Goal: Task Accomplishment & Management: Complete application form

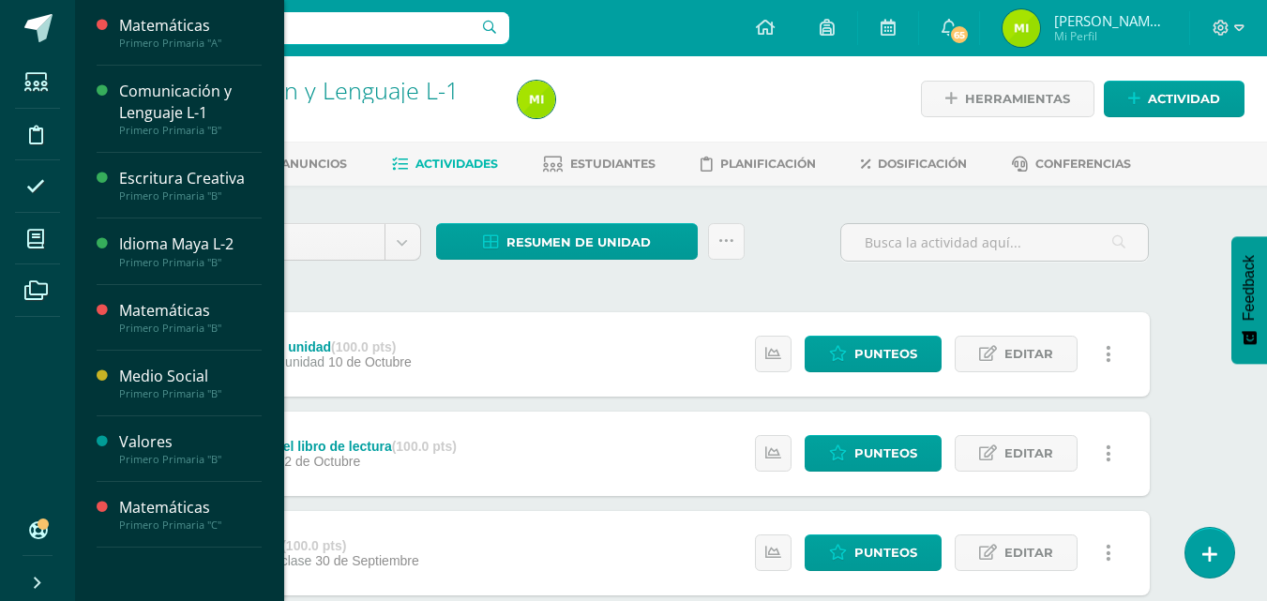
click at [182, 419] on span "Actividades" at bounding box center [176, 426] width 72 height 18
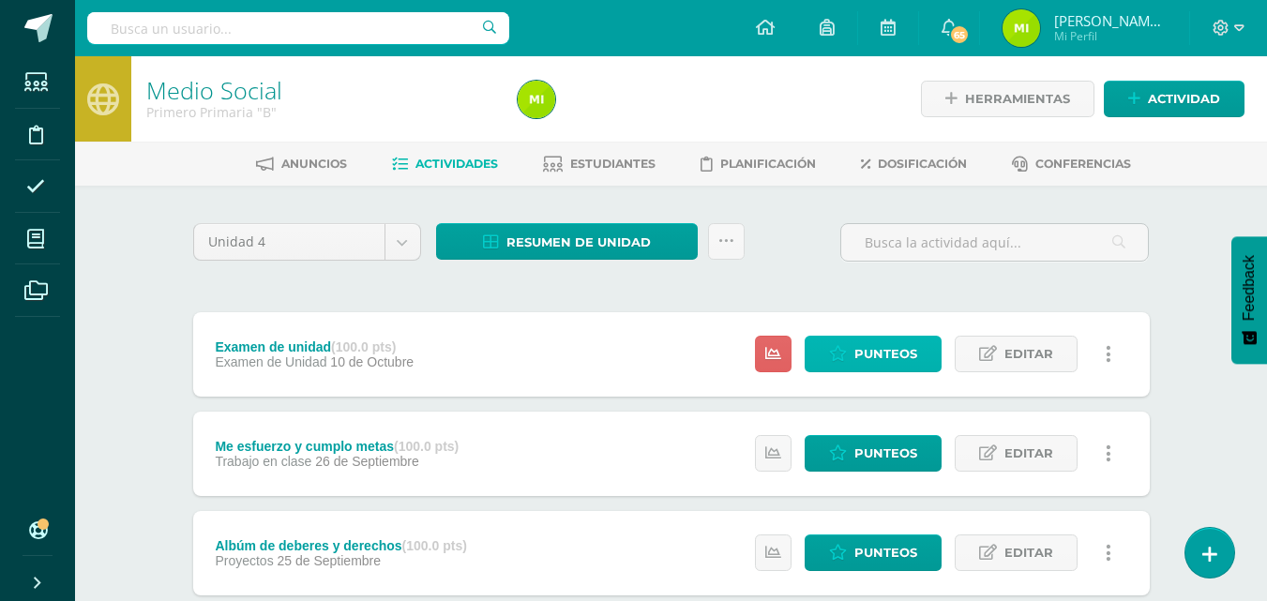
click at [862, 355] on span "Punteos" at bounding box center [885, 354] width 63 height 35
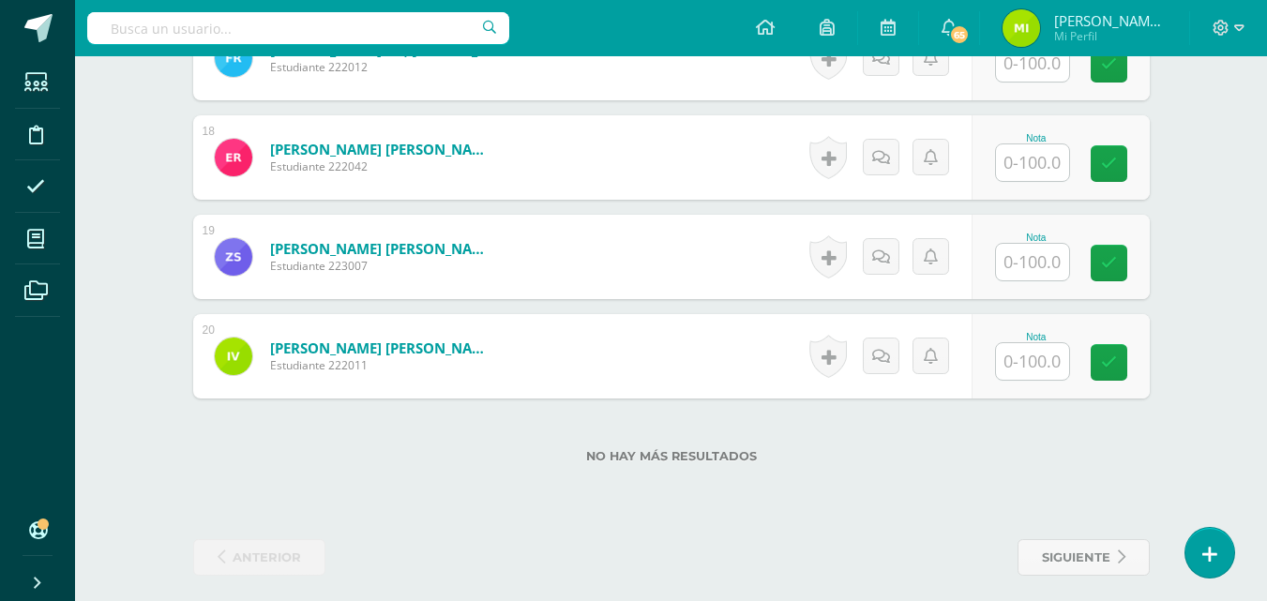
scroll to position [2238, 0]
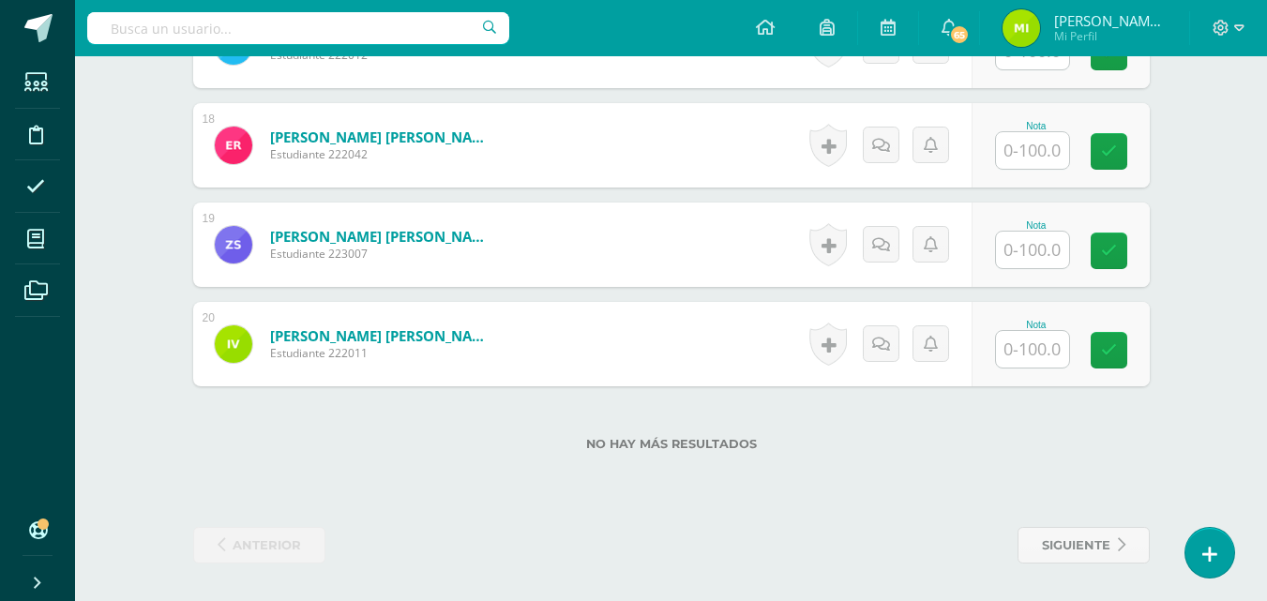
click at [1030, 362] on input "text" at bounding box center [1032, 349] width 73 height 37
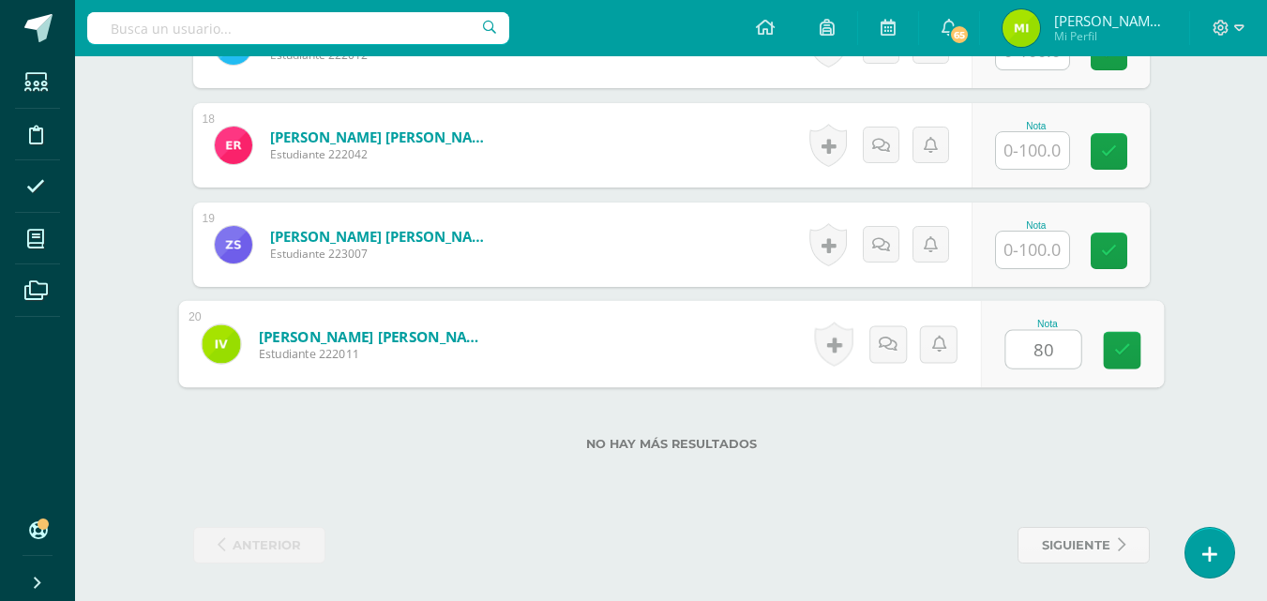
type input "80"
click at [1023, 236] on input "text" at bounding box center [1032, 250] width 73 height 37
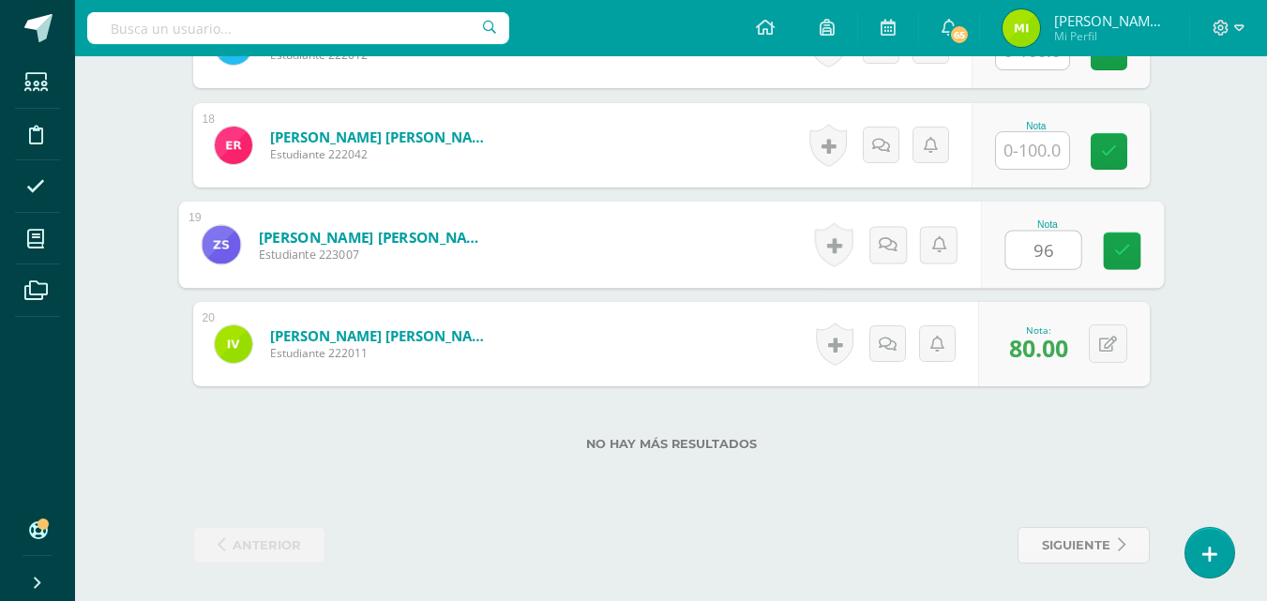
type input "96"
click at [1031, 172] on div "Nota" at bounding box center [1060, 145] width 178 height 84
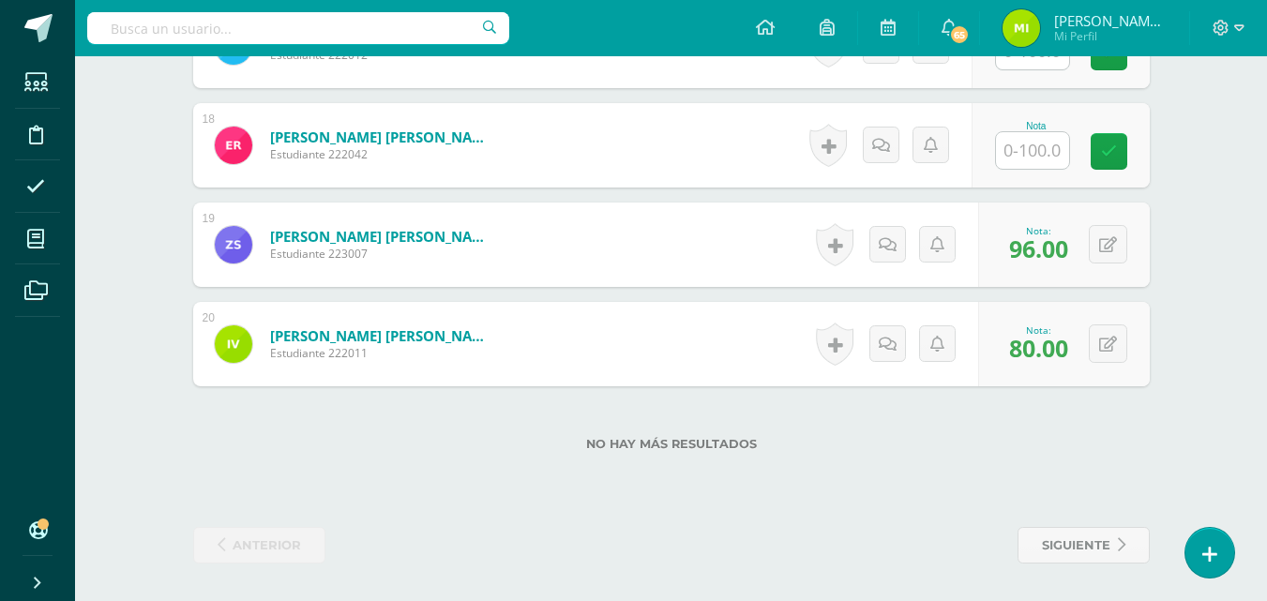
click at [1031, 160] on input "text" at bounding box center [1032, 150] width 73 height 37
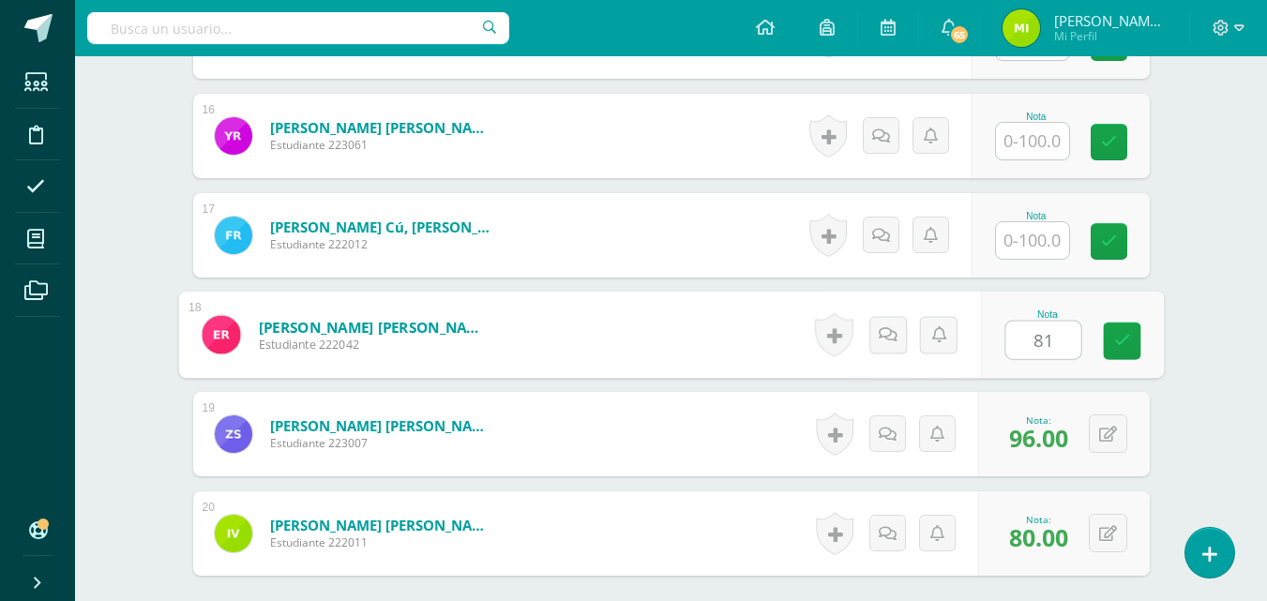
scroll to position [2048, 0]
type input "81"
click at [1036, 248] on input "text" at bounding box center [1032, 241] width 73 height 37
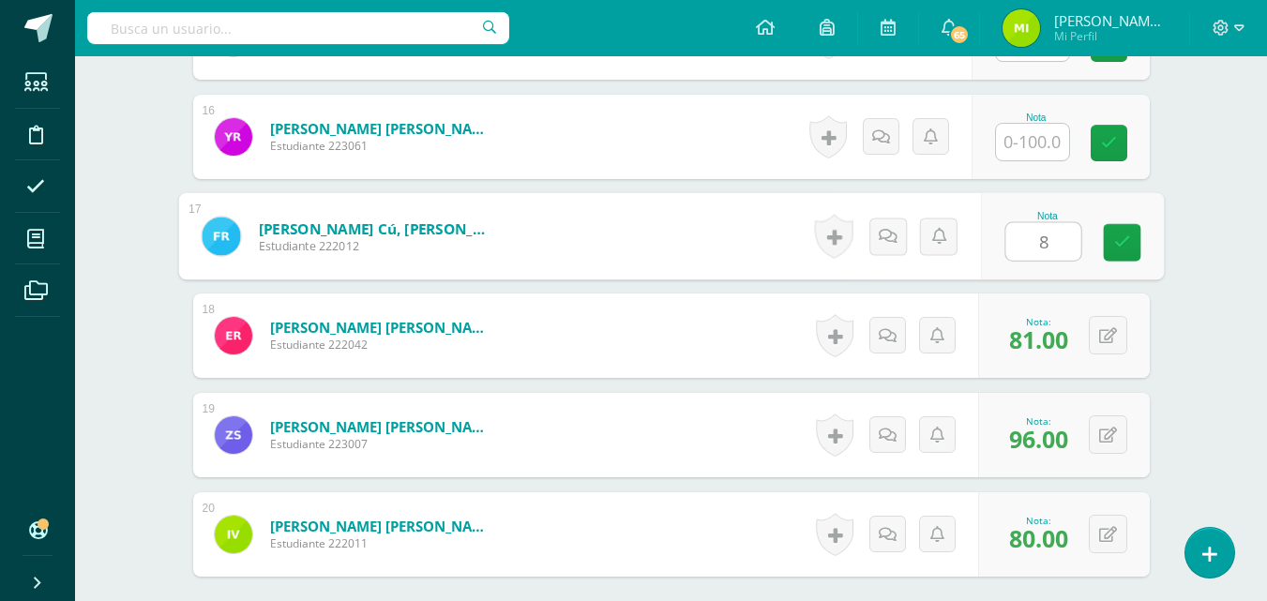
type input "86"
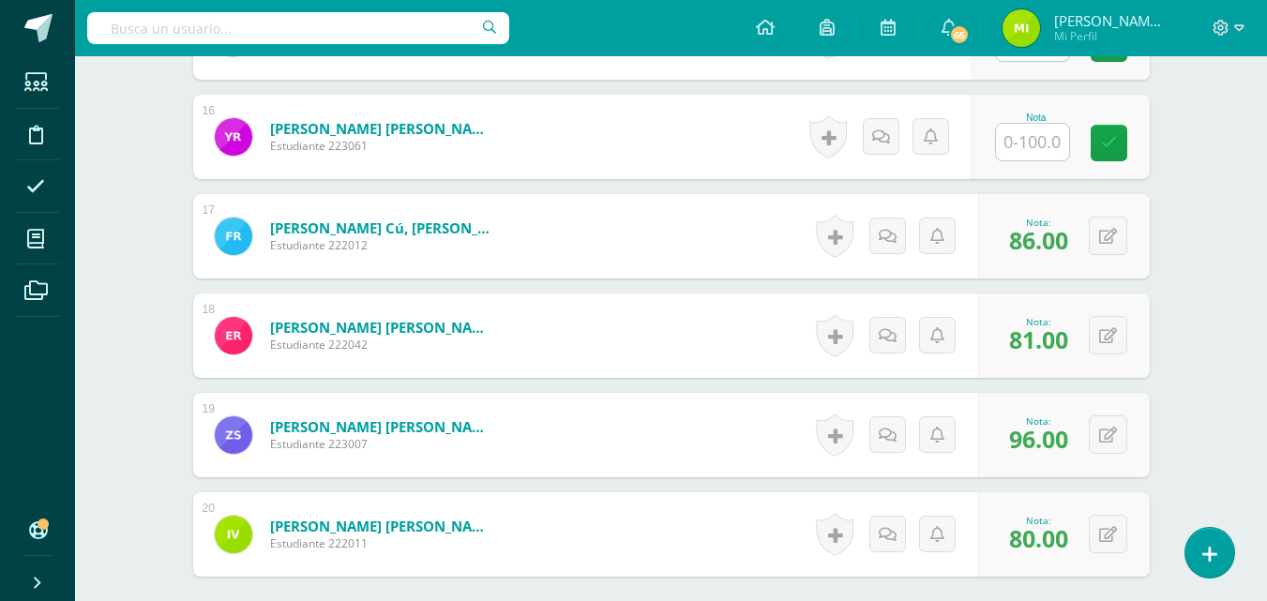
click at [1031, 132] on input "text" at bounding box center [1032, 142] width 73 height 37
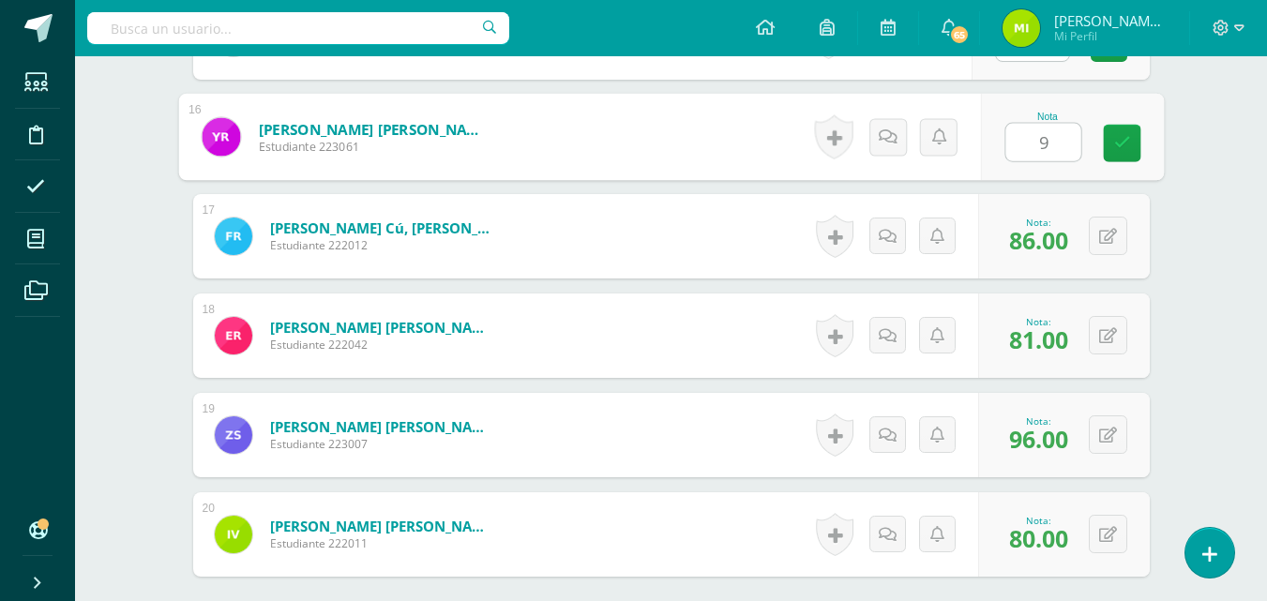
type input "91"
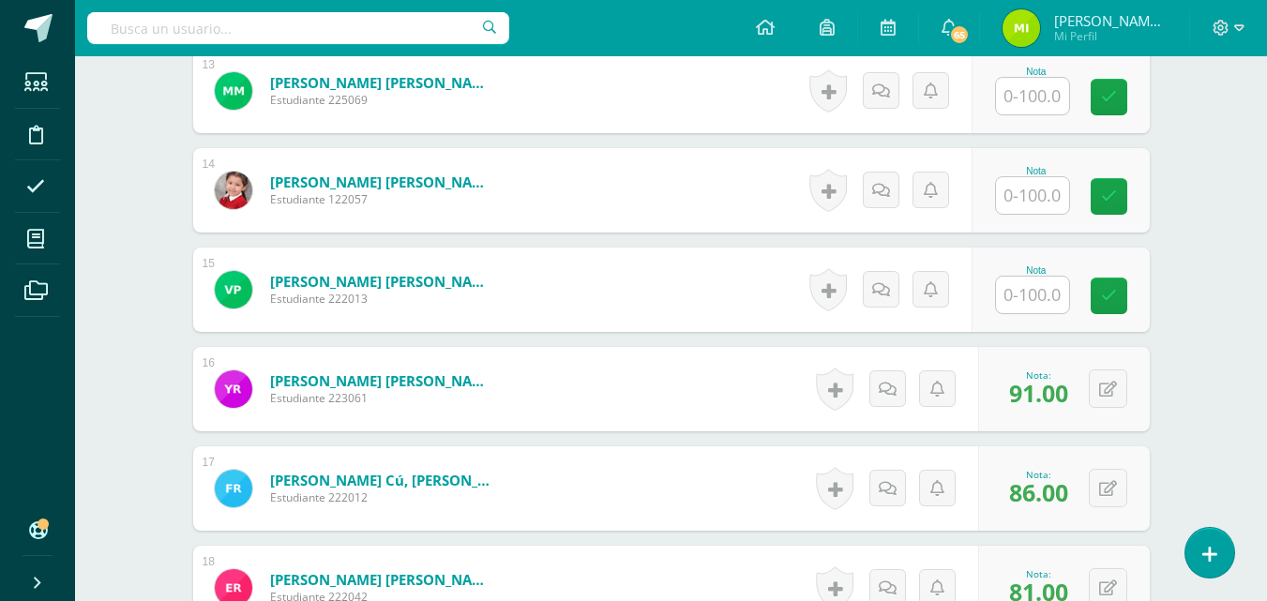
scroll to position [1779, 0]
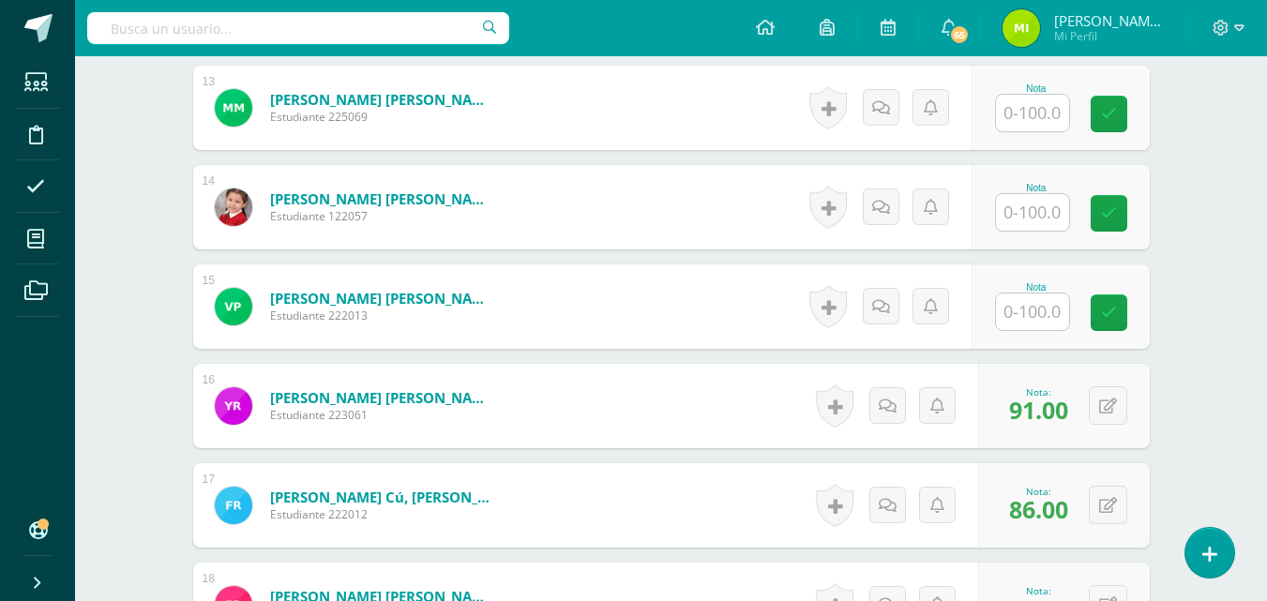
click at [1048, 317] on input "text" at bounding box center [1032, 312] width 73 height 37
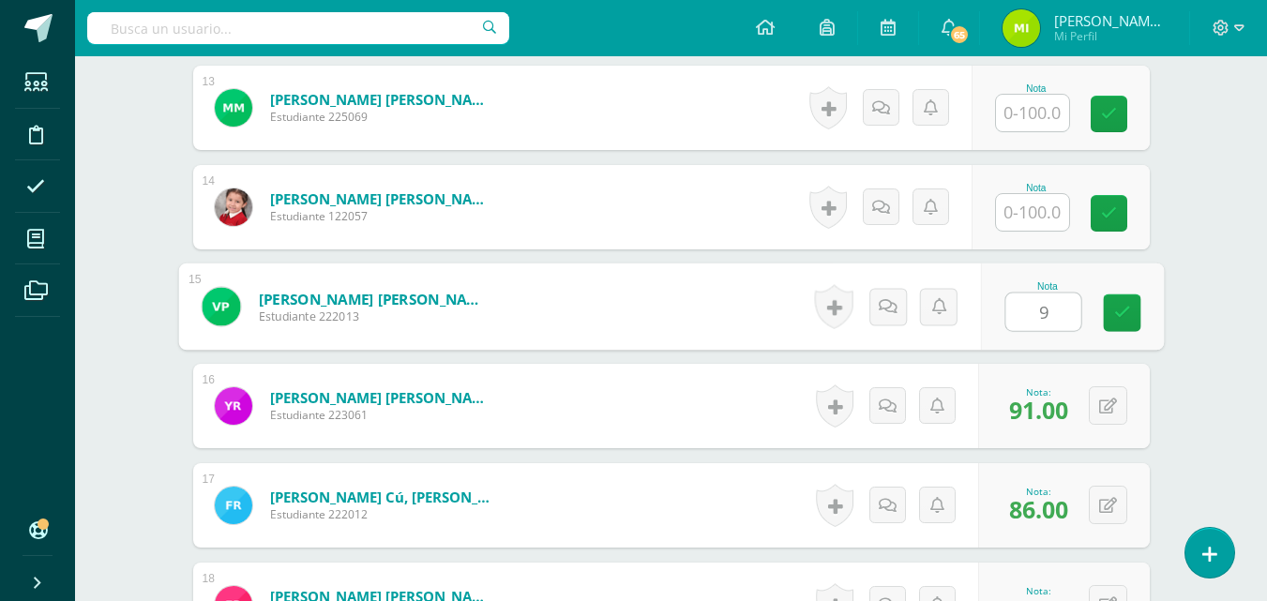
type input "97"
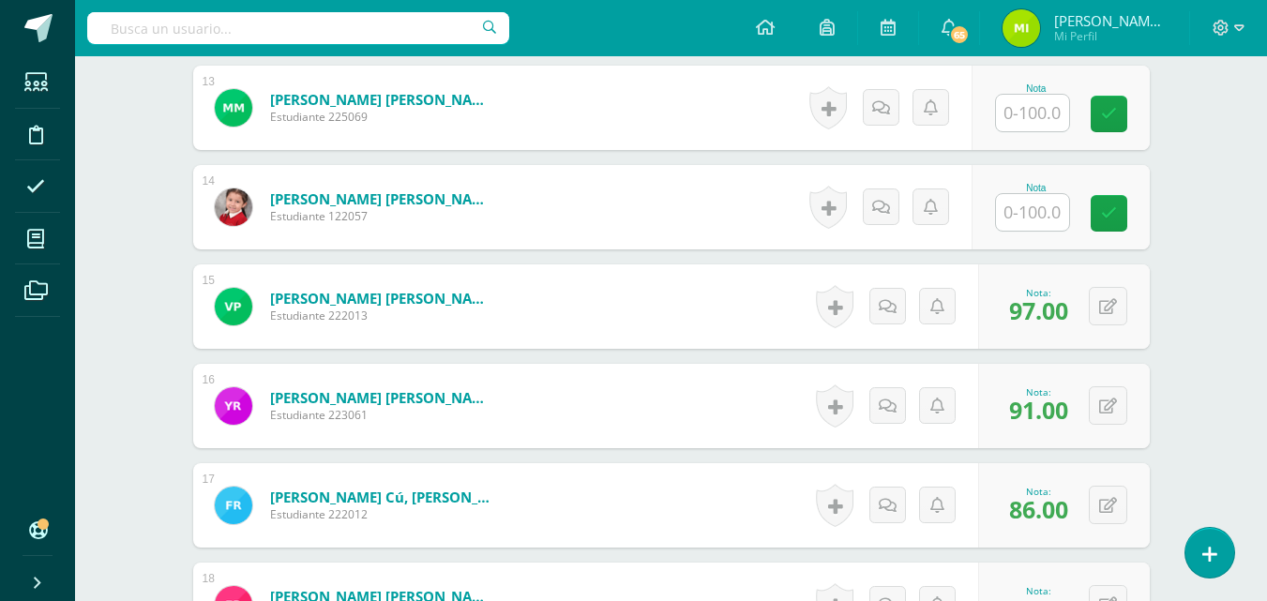
click at [1048, 217] on input "text" at bounding box center [1032, 212] width 73 height 37
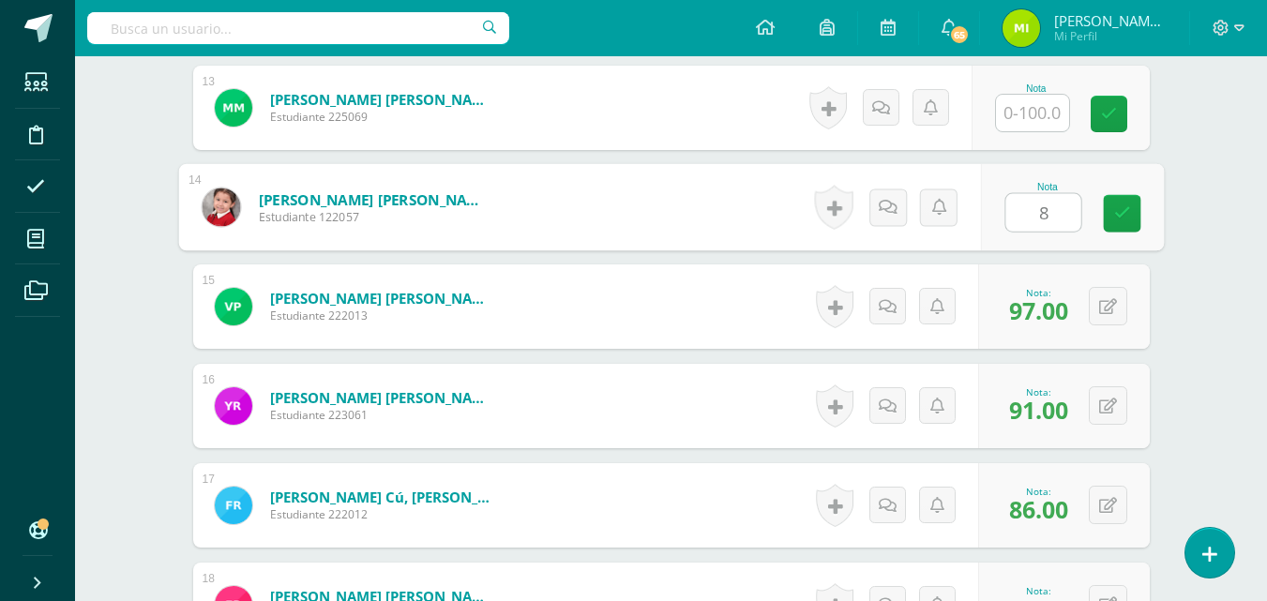
type input "88"
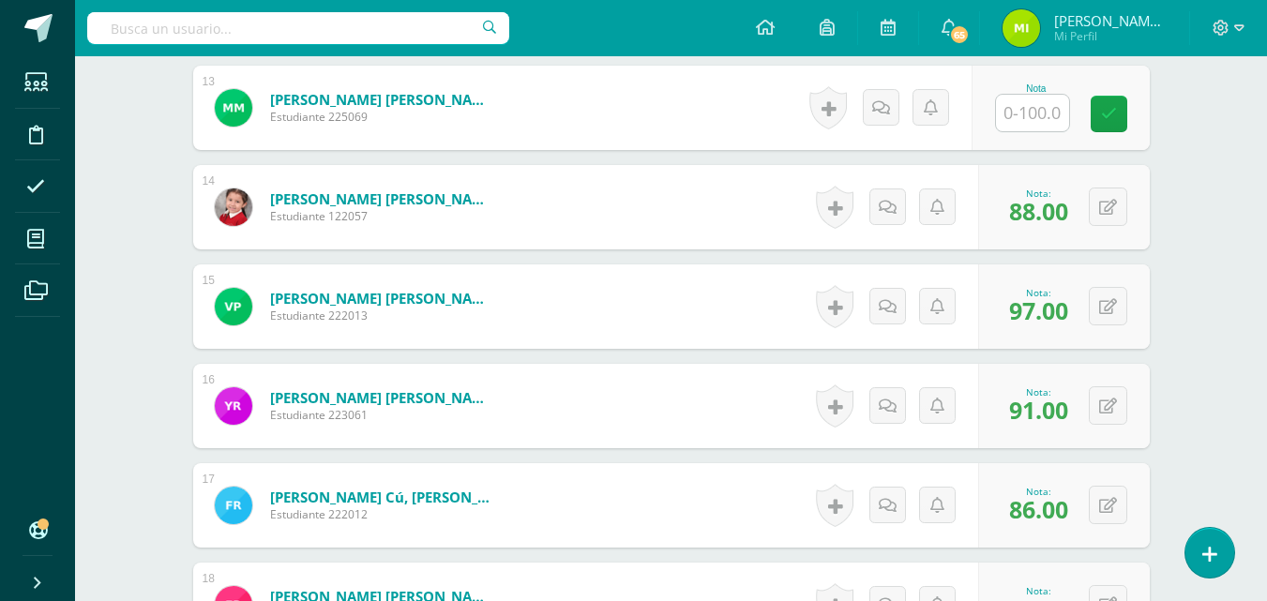
click at [1036, 117] on input "text" at bounding box center [1032, 113] width 73 height 37
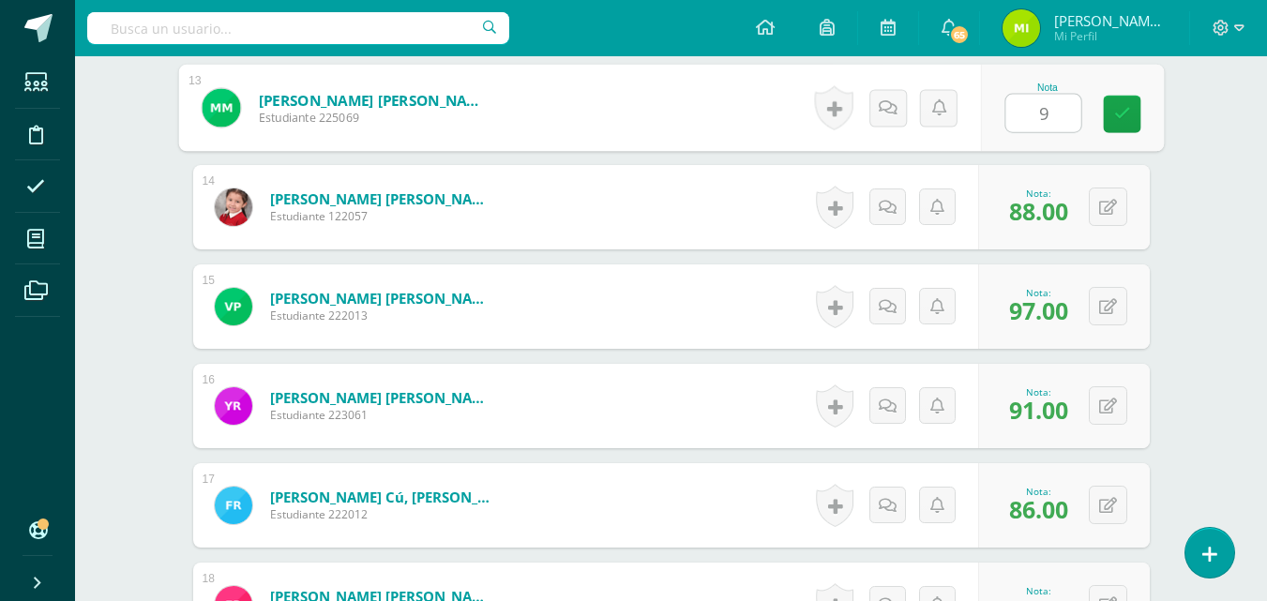
type input "95"
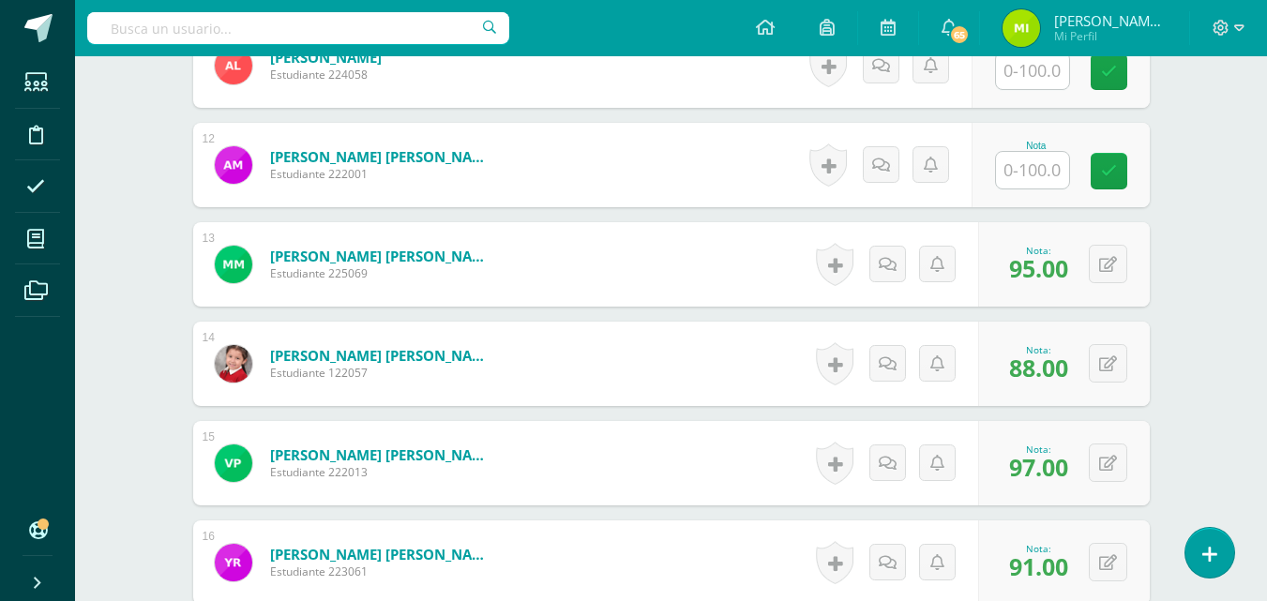
scroll to position [1613, 0]
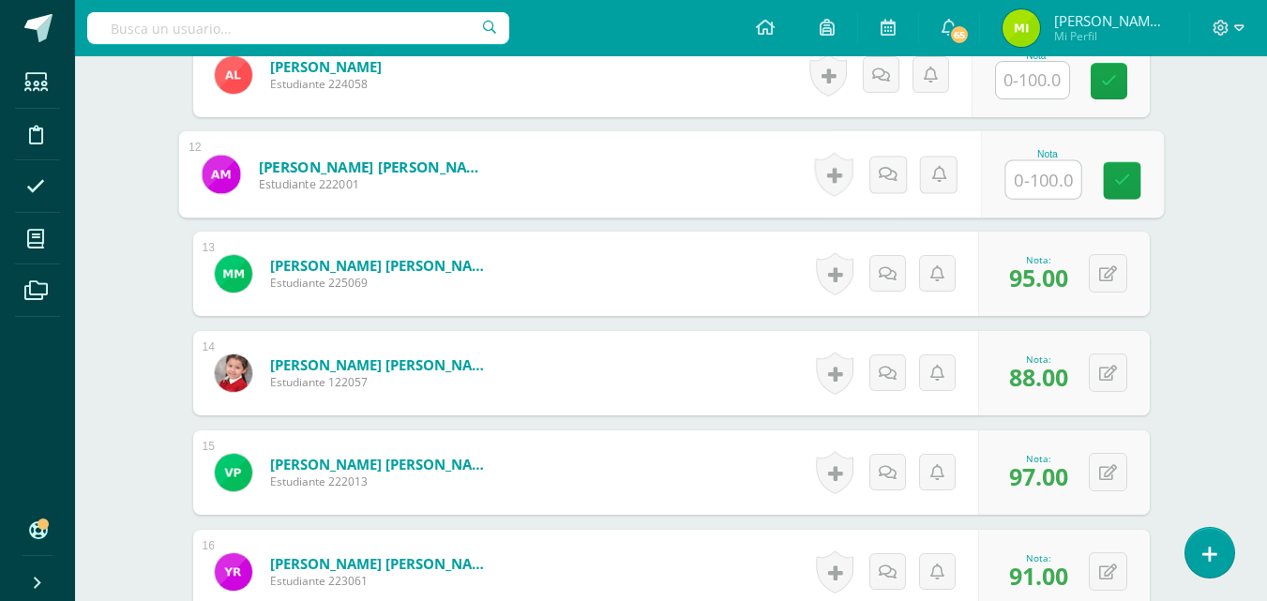
click at [1028, 191] on input "text" at bounding box center [1042, 180] width 75 height 38
type input "87"
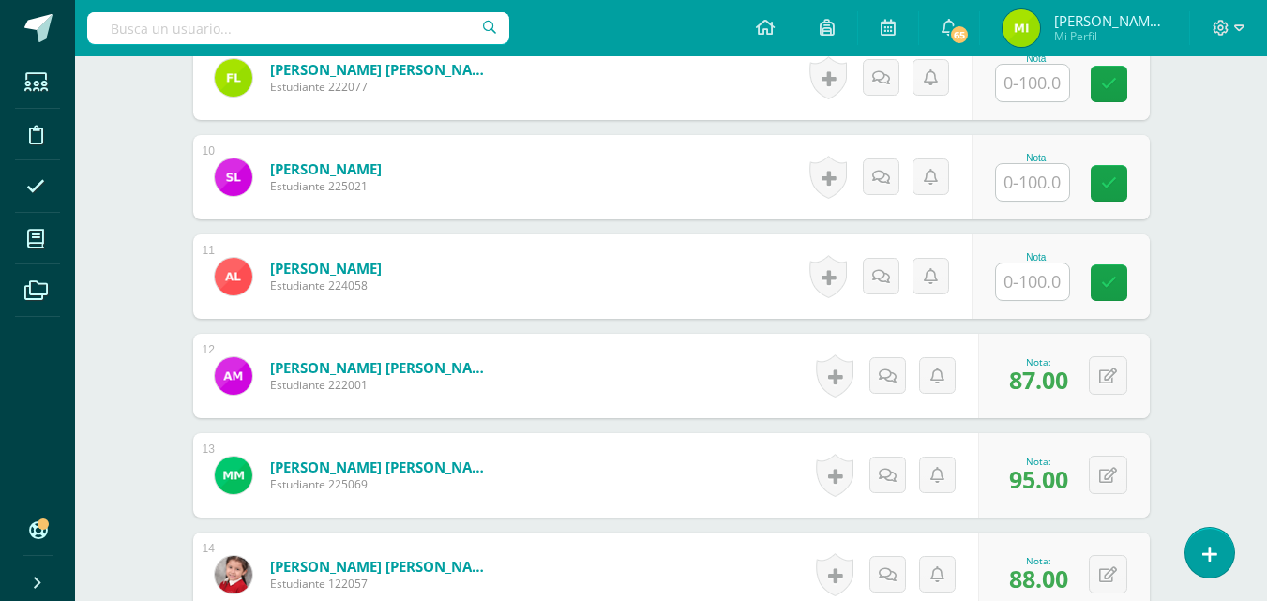
scroll to position [1393, 0]
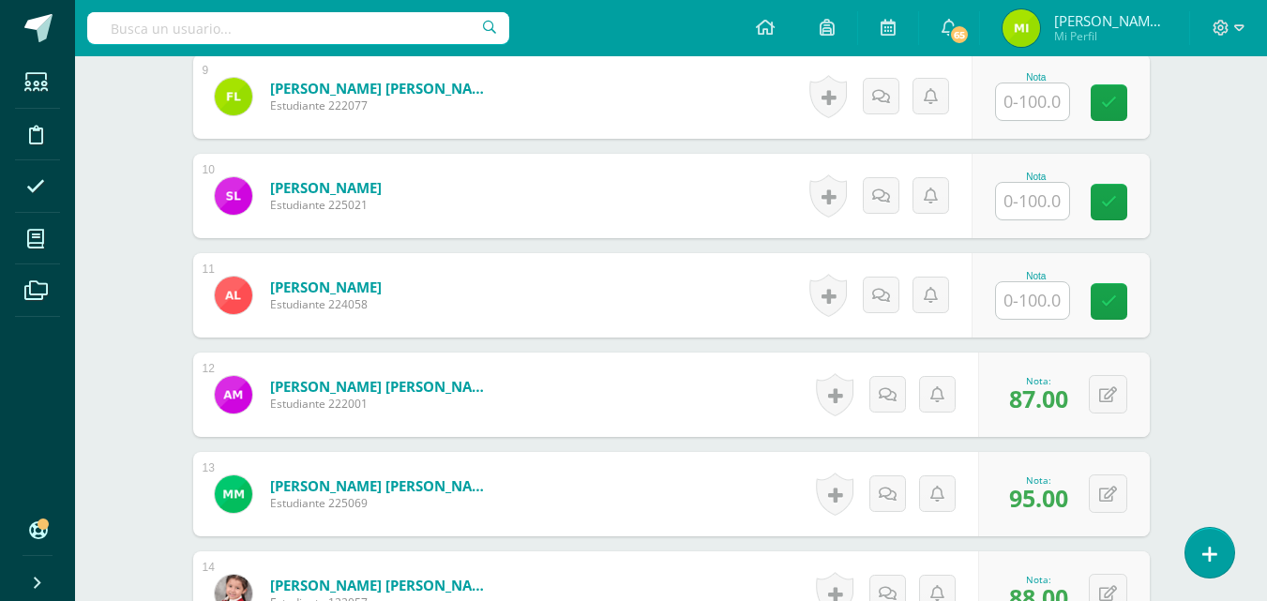
click at [1031, 296] on input "text" at bounding box center [1032, 300] width 73 height 37
type input "81"
click at [1060, 203] on input "text" at bounding box center [1032, 201] width 73 height 37
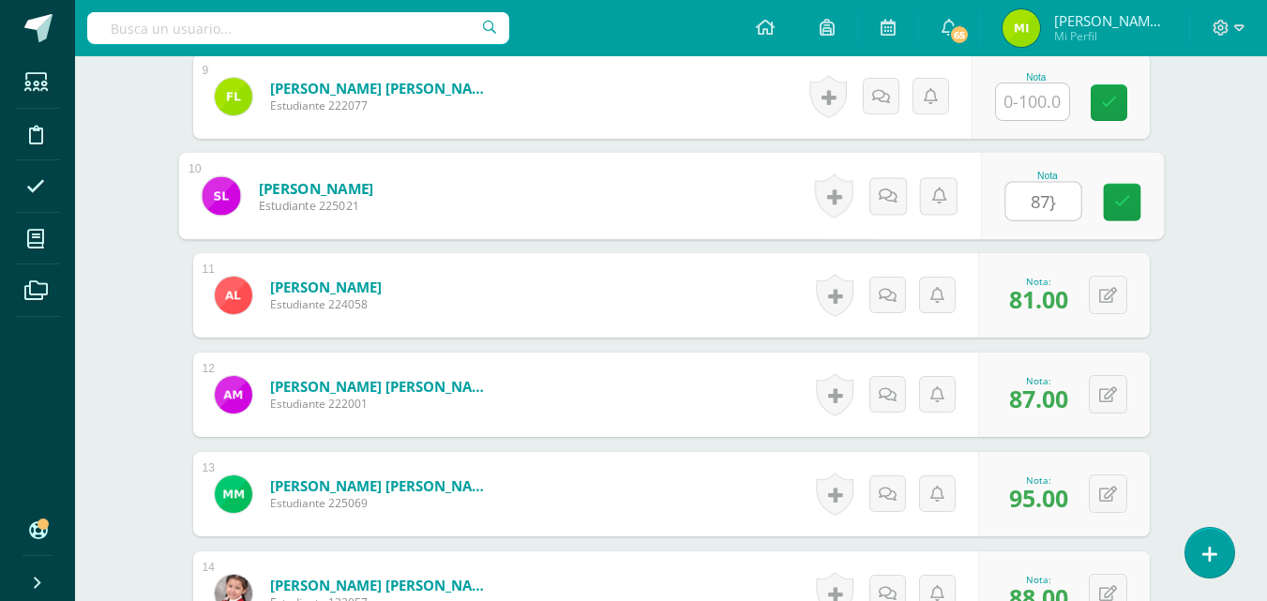
type input "87}+"
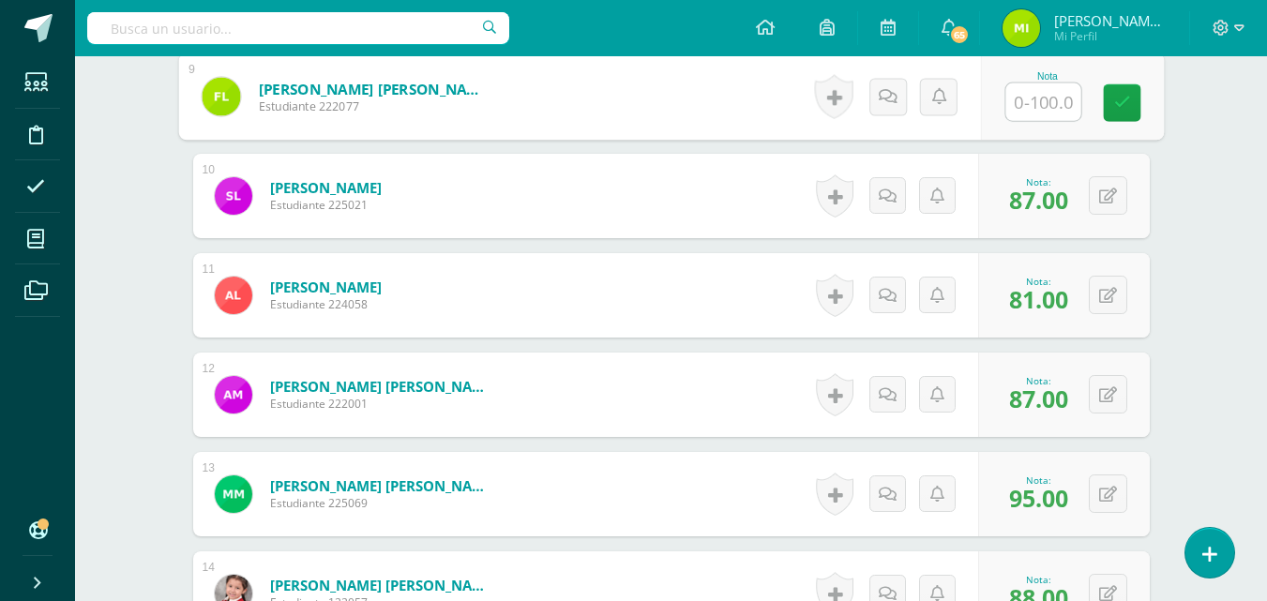
click at [1045, 98] on input "text" at bounding box center [1042, 102] width 75 height 38
type input "90"
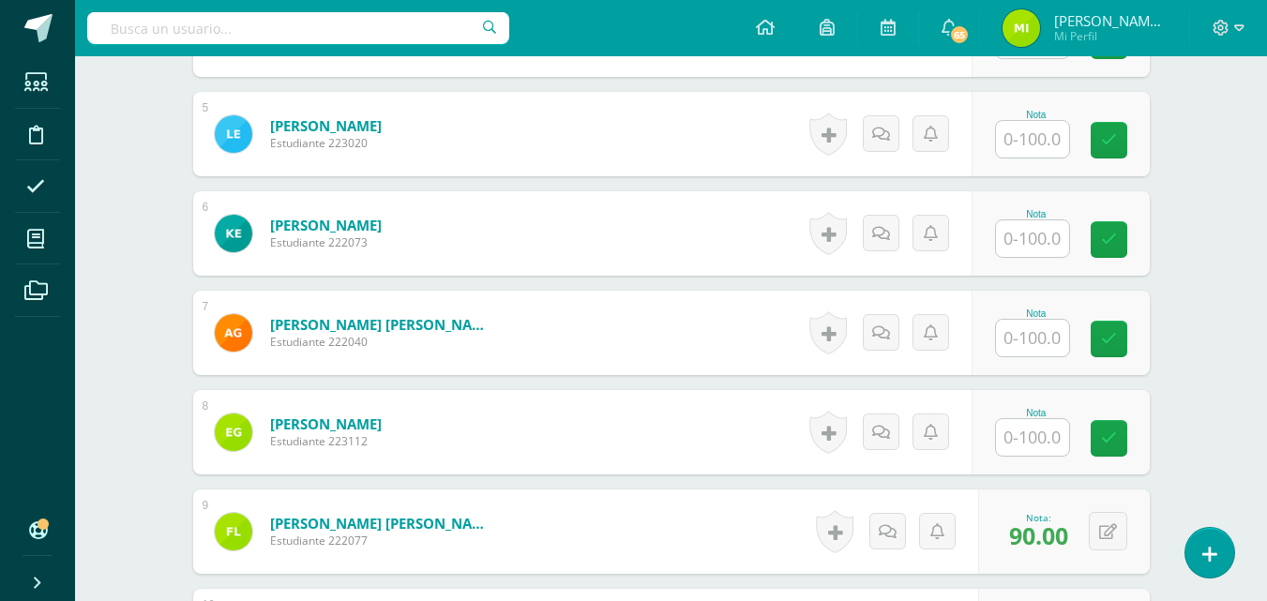
scroll to position [937, 0]
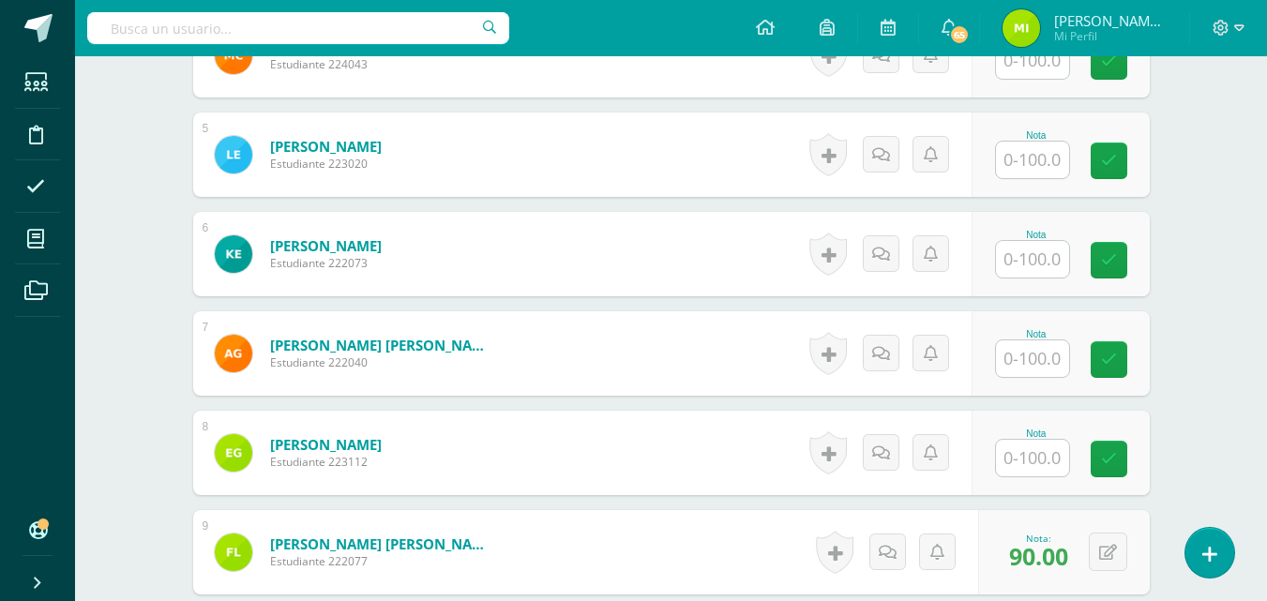
click at [1033, 465] on input "text" at bounding box center [1032, 458] width 73 height 37
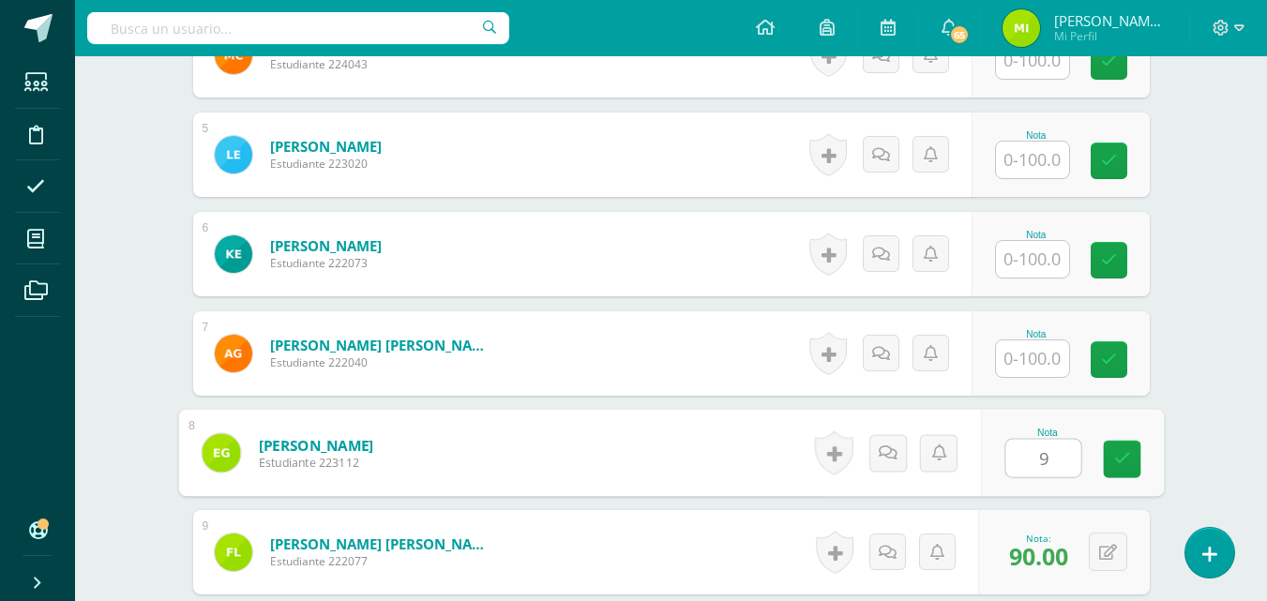
type input "99"
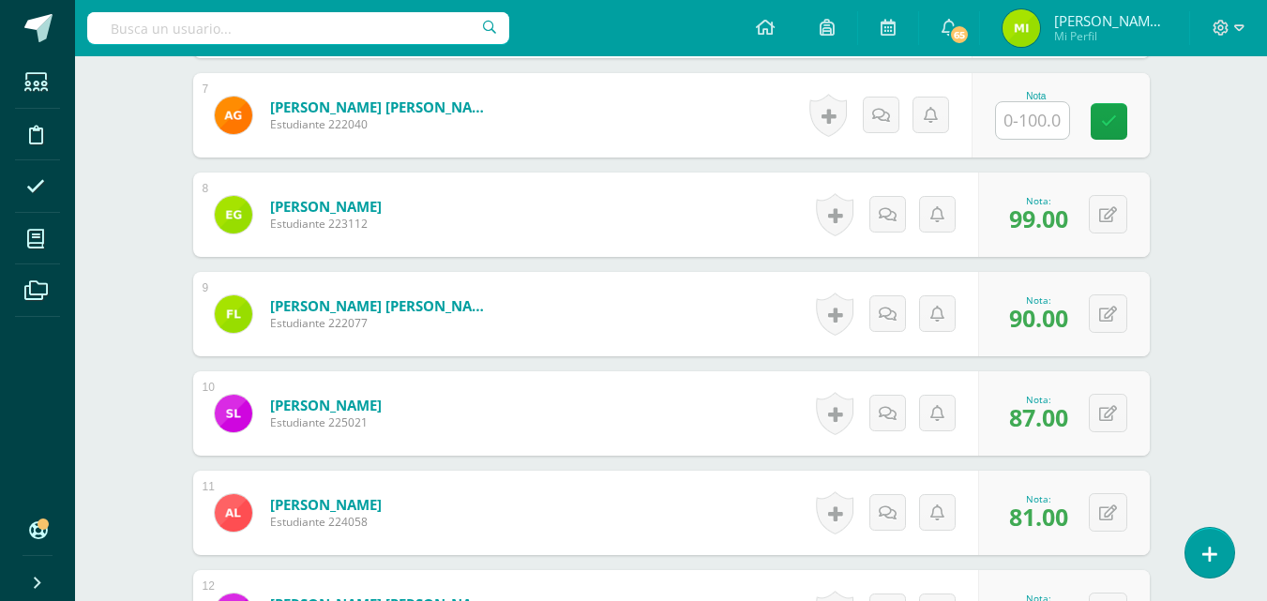
scroll to position [1176, 0]
click at [1057, 125] on input "text" at bounding box center [1032, 119] width 73 height 37
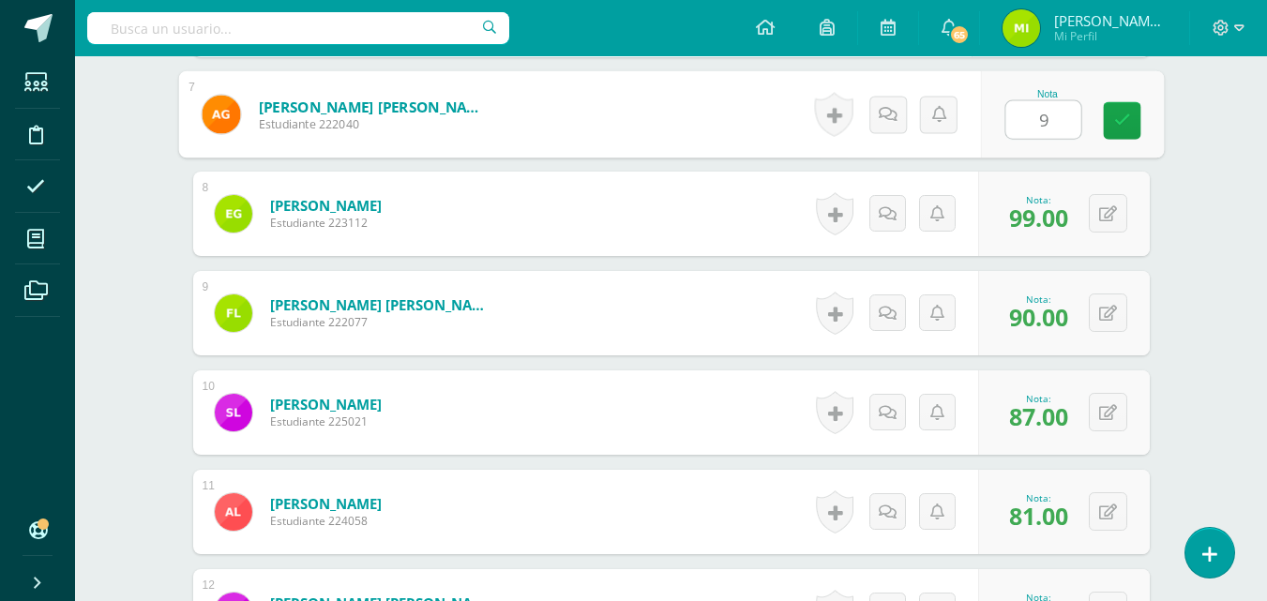
type input "93"
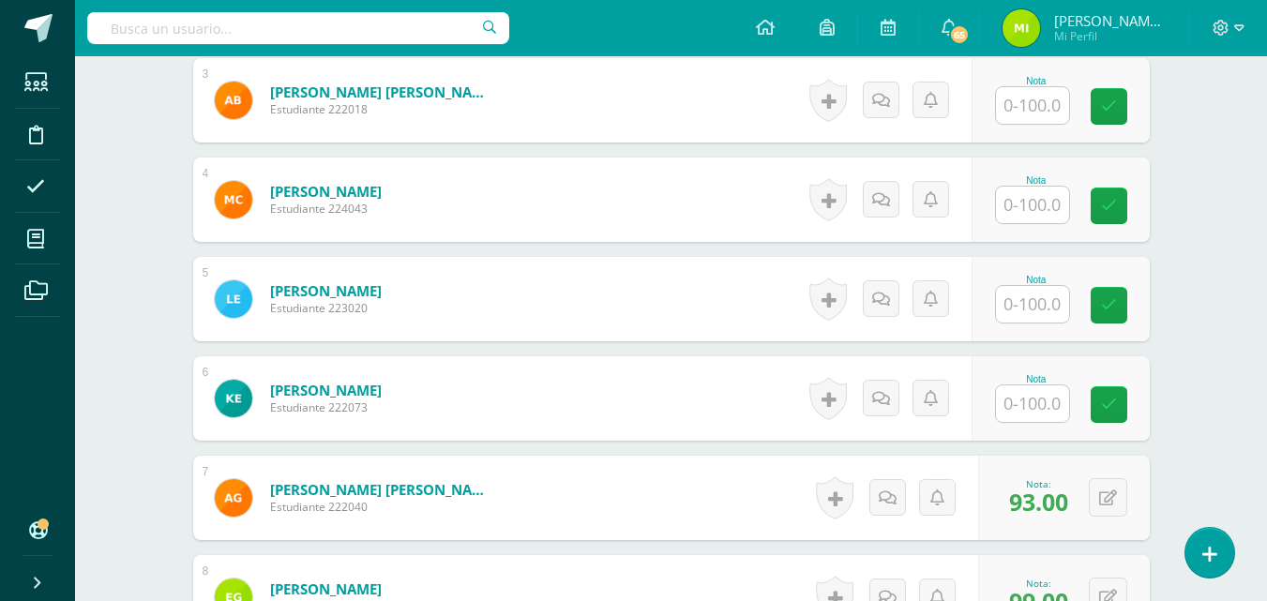
scroll to position [788, 0]
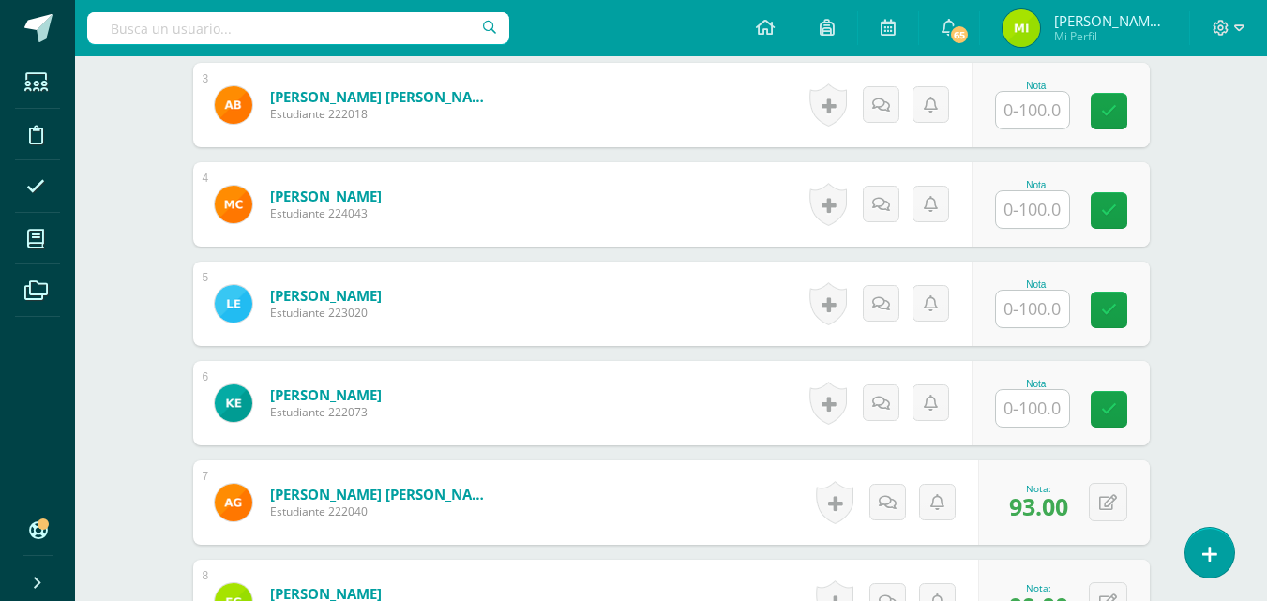
click at [1031, 399] on input "text" at bounding box center [1032, 408] width 73 height 37
type input "89"
click at [1034, 309] on input "text" at bounding box center [1032, 309] width 73 height 37
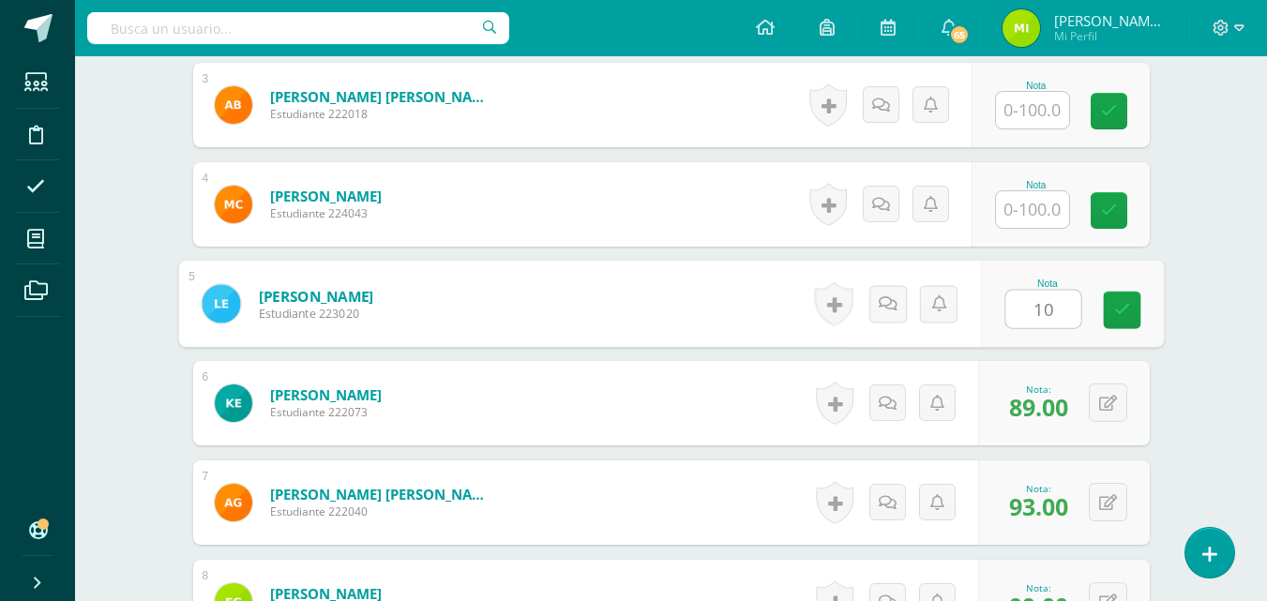
type input "100"
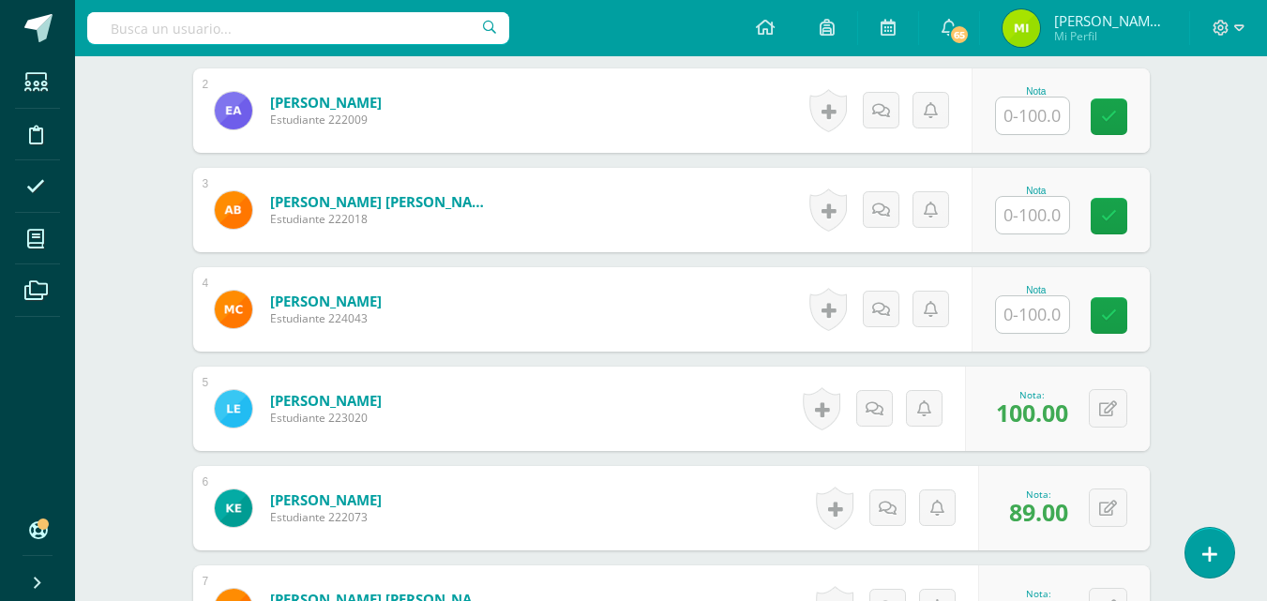
scroll to position [675, 0]
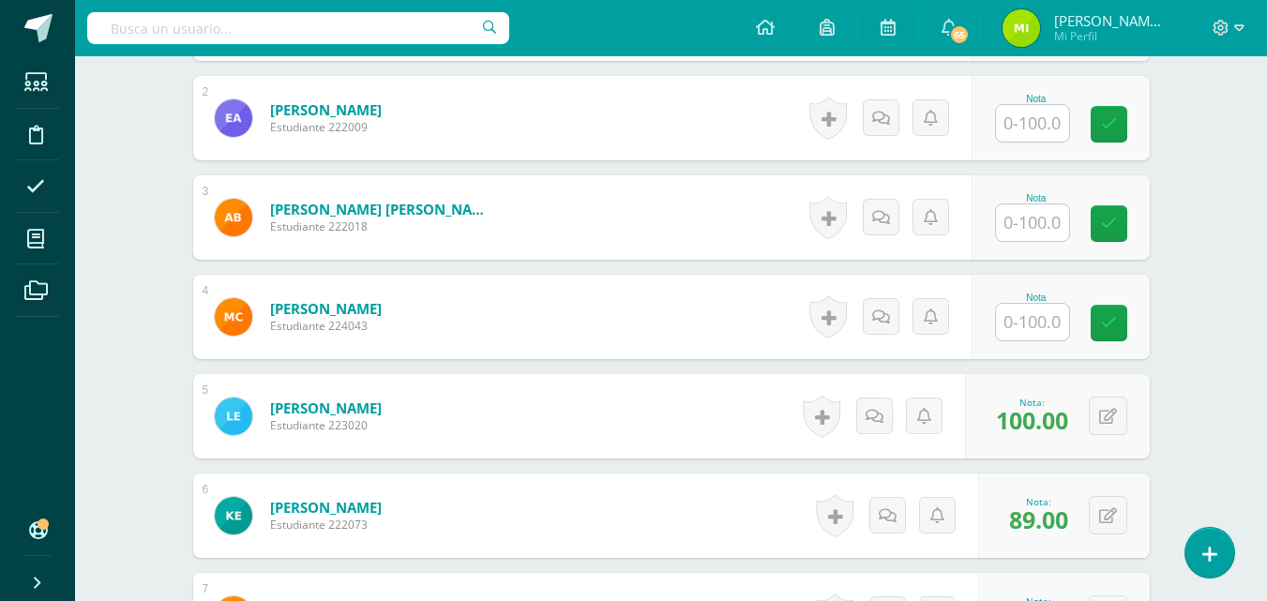
click at [1034, 309] on input "text" at bounding box center [1032, 322] width 73 height 37
type input "82"
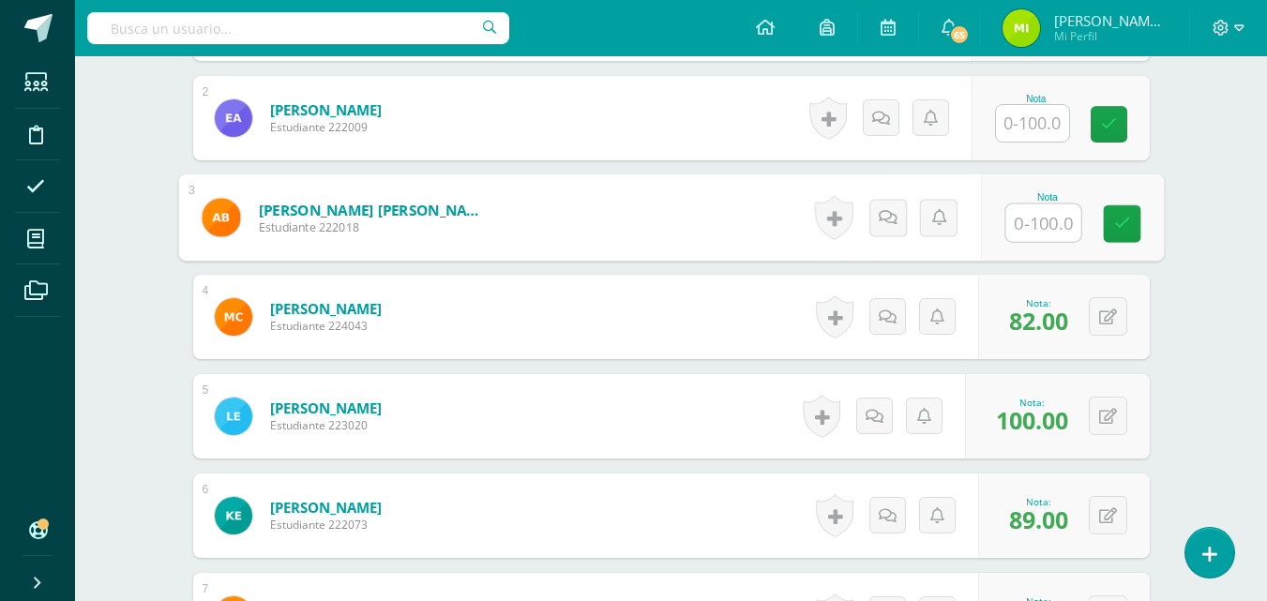
click at [1041, 216] on input "text" at bounding box center [1042, 223] width 75 height 38
type input "88"
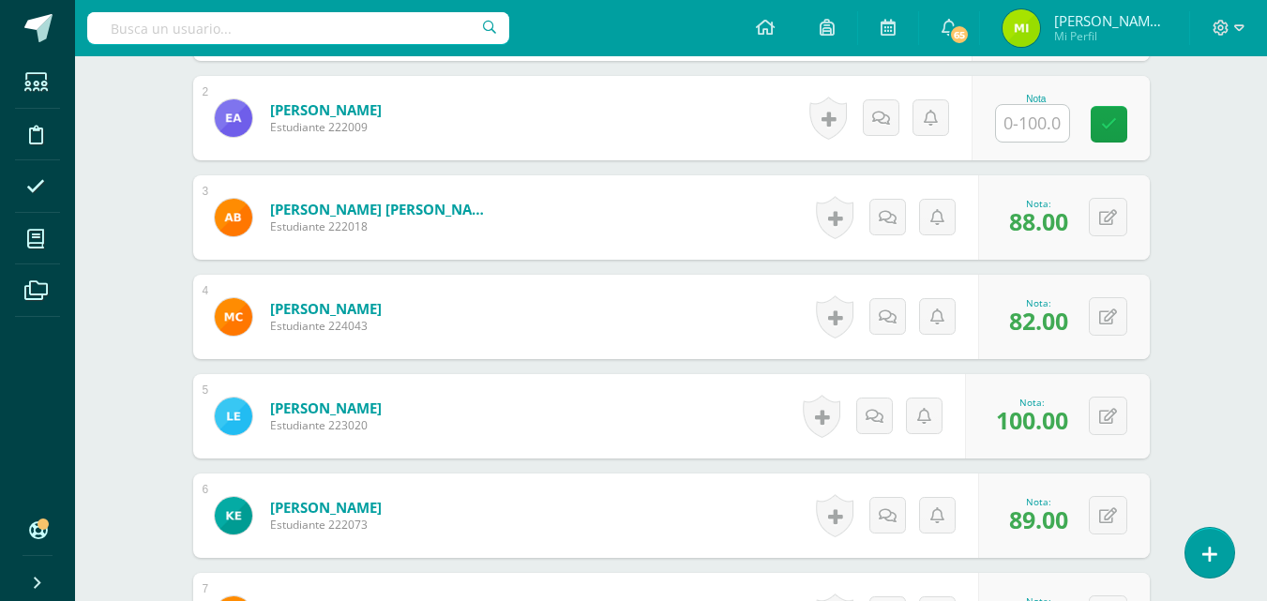
click at [1035, 127] on input "text" at bounding box center [1032, 123] width 73 height 37
type input "78"
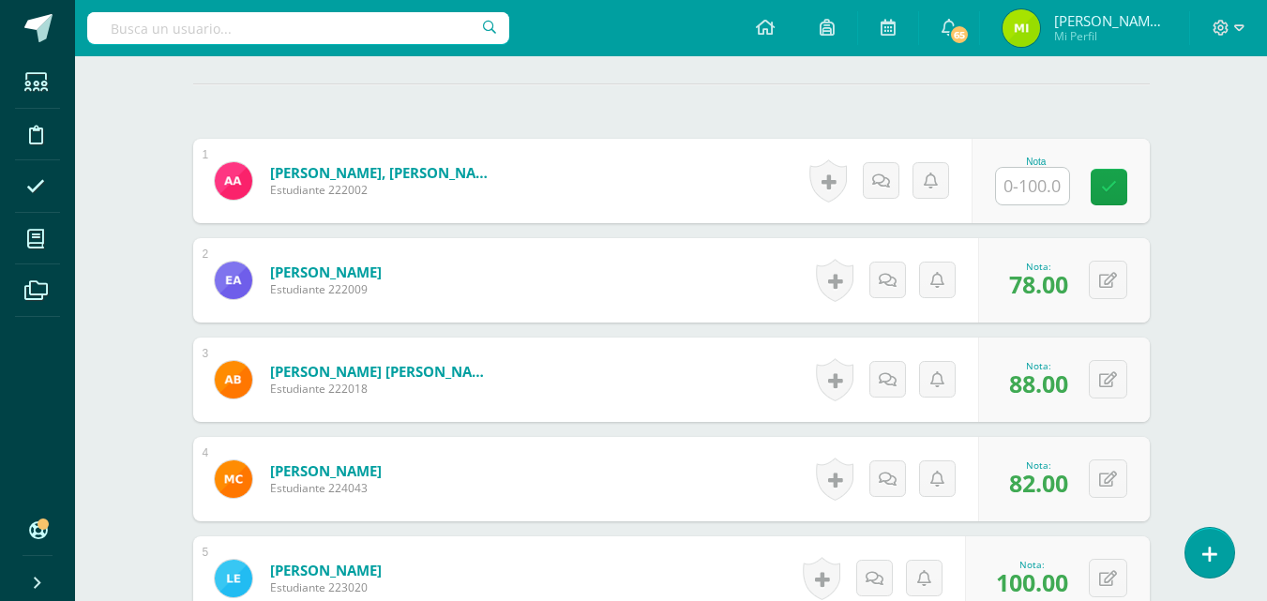
scroll to position [441, 0]
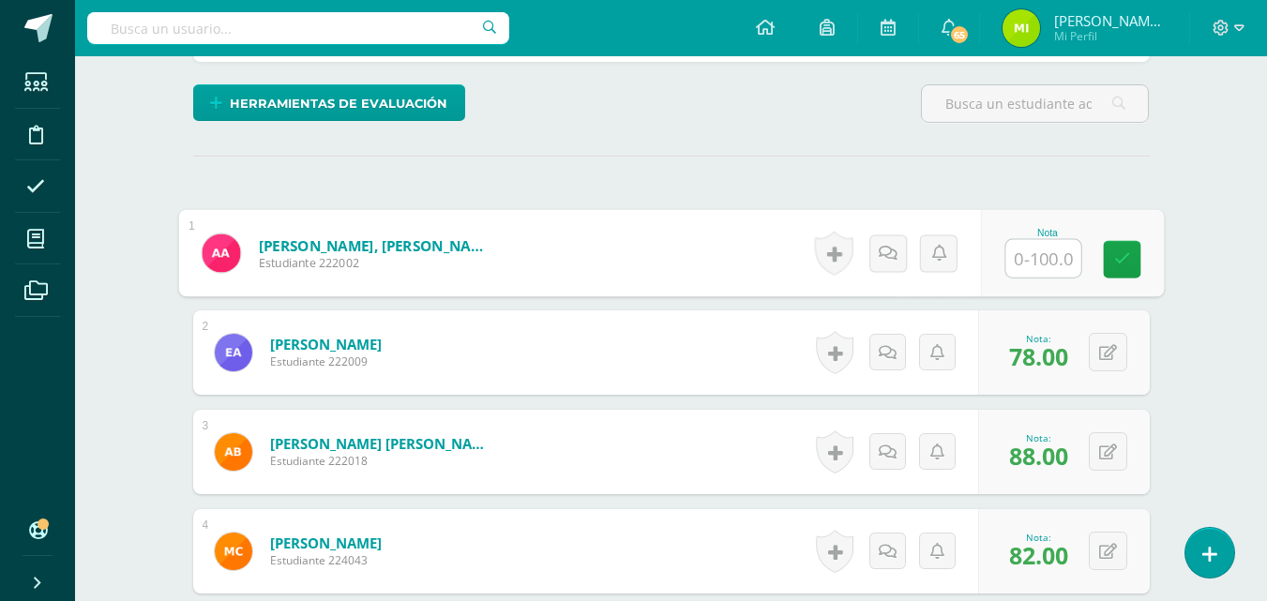
click at [1044, 264] on input "text" at bounding box center [1042, 259] width 75 height 38
type input "96"
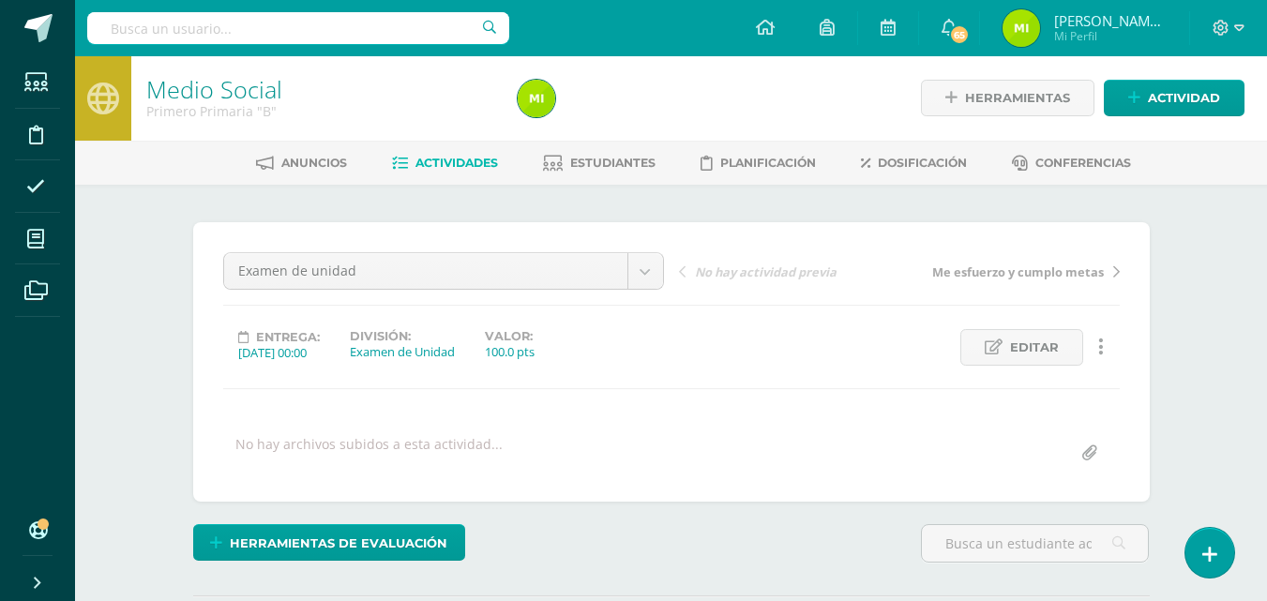
scroll to position [0, 0]
click at [427, 170] on span "Actividades" at bounding box center [456, 164] width 83 height 14
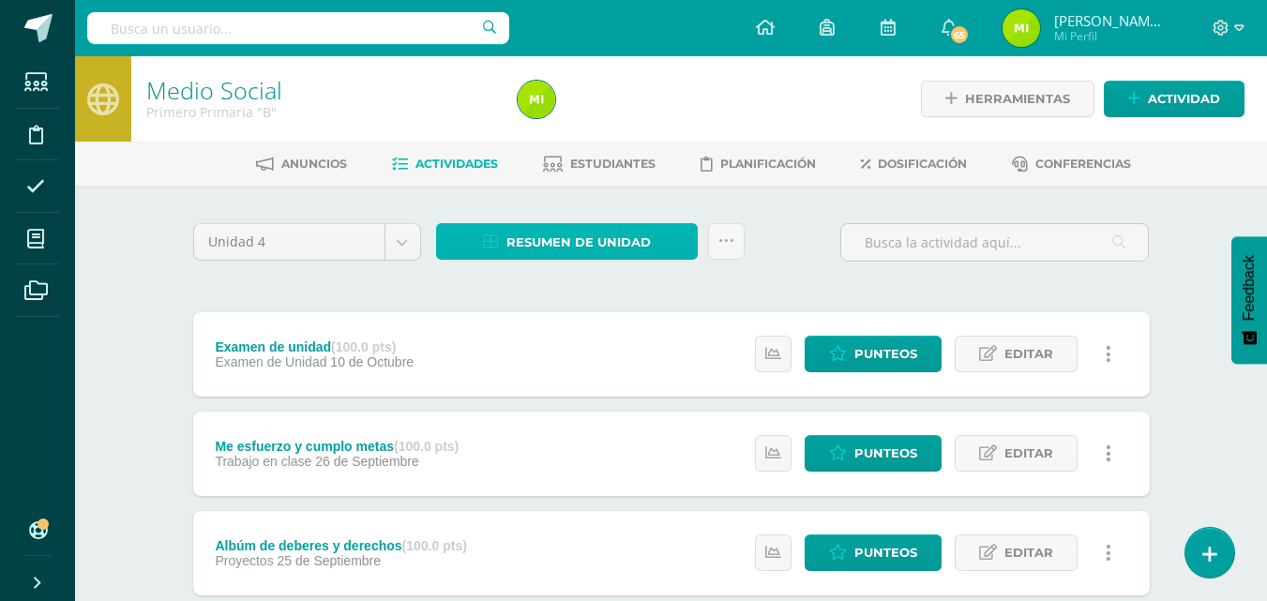
click at [574, 245] on span "Resumen de unidad" at bounding box center [578, 242] width 144 height 35
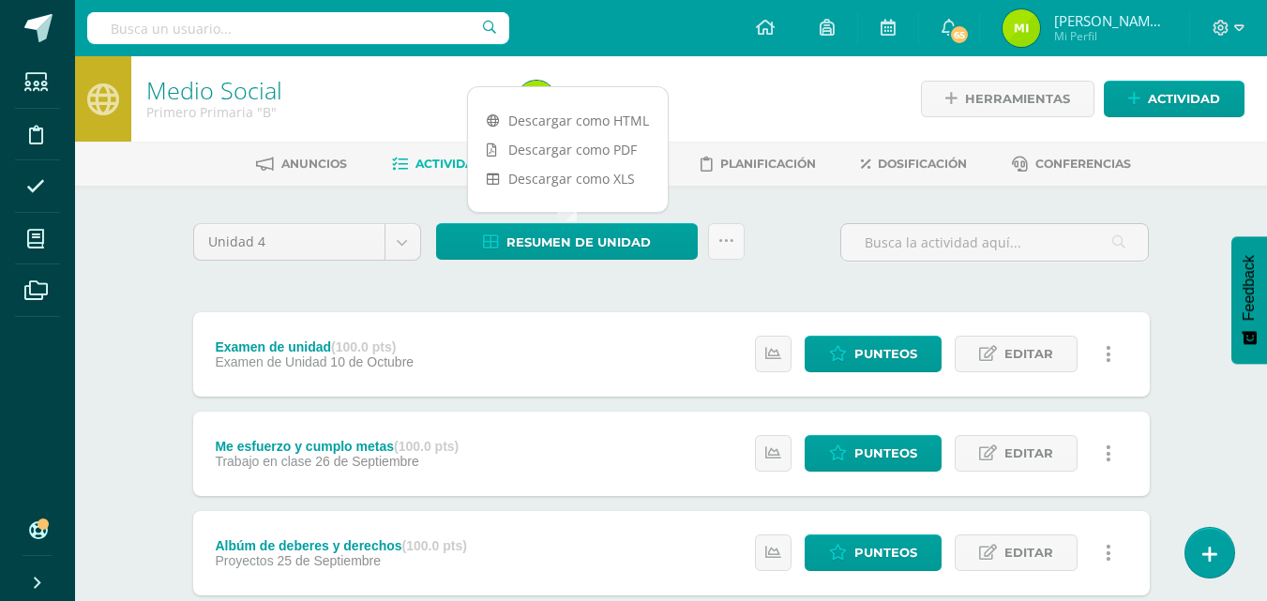
click at [548, 127] on link "Descargar como HTML" at bounding box center [568, 120] width 200 height 29
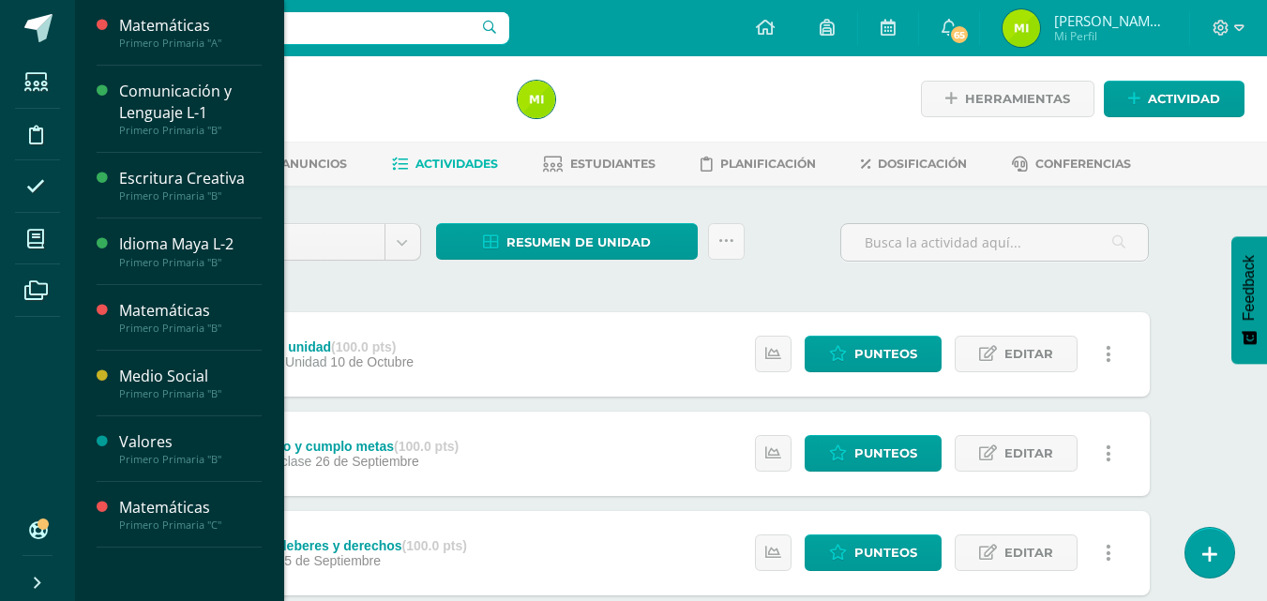
click at [178, 221] on span "Actividades" at bounding box center [176, 228] width 72 height 18
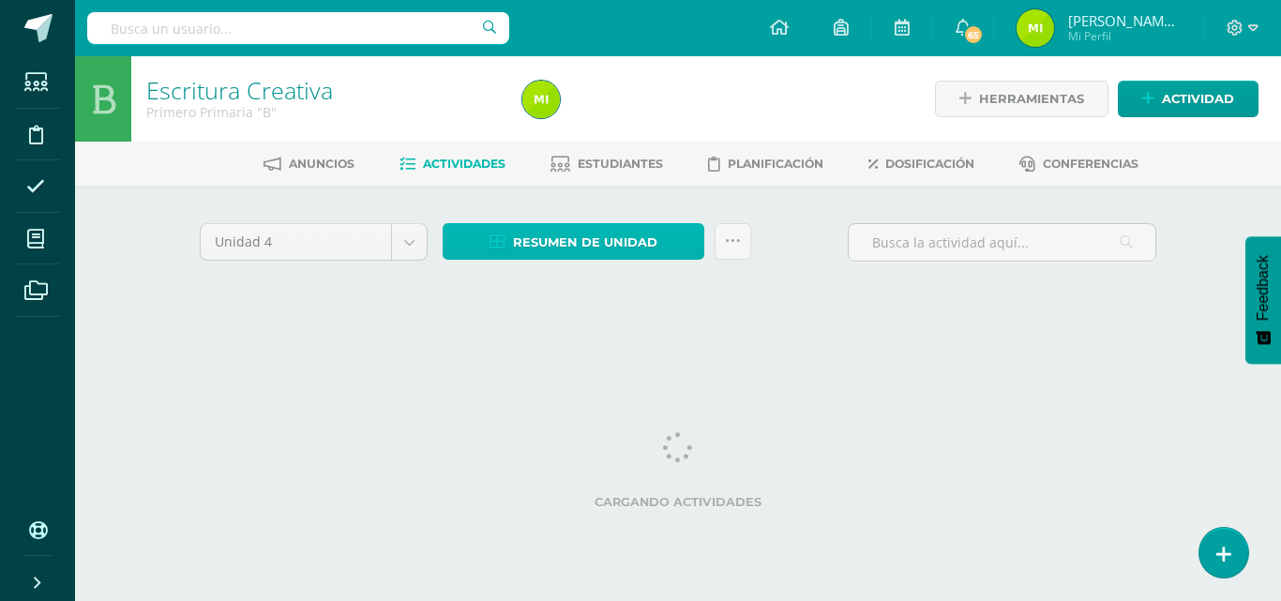
click at [508, 239] on link "Resumen de unidad" at bounding box center [574, 241] width 262 height 37
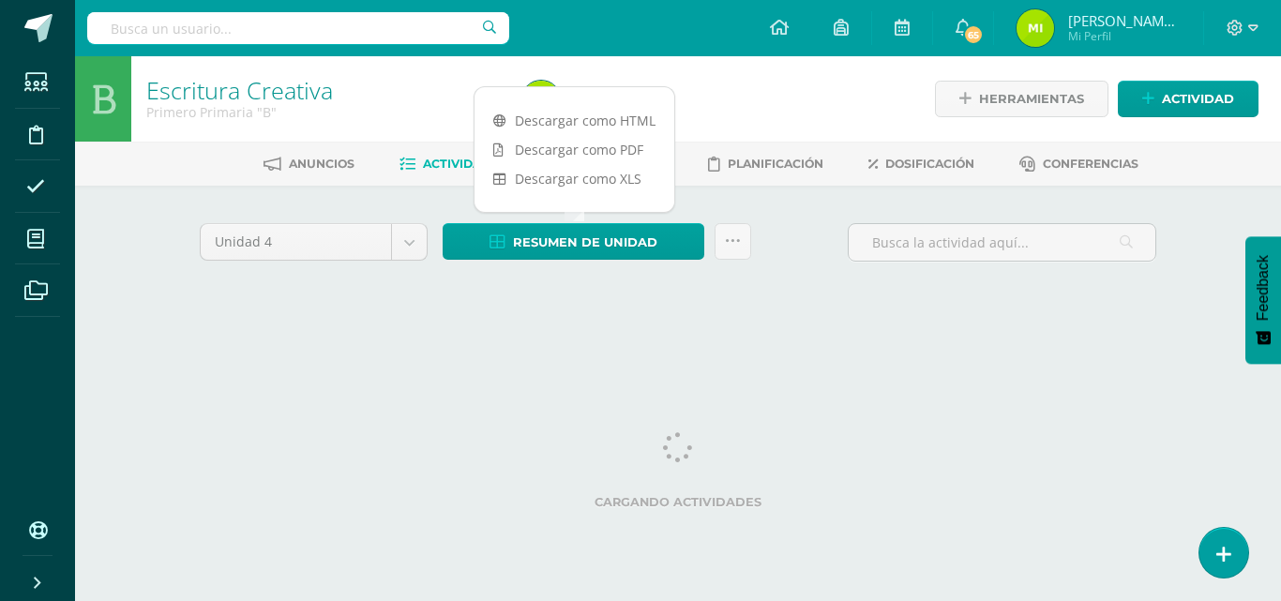
click at [513, 127] on link "Descargar como HTML" at bounding box center [574, 120] width 200 height 29
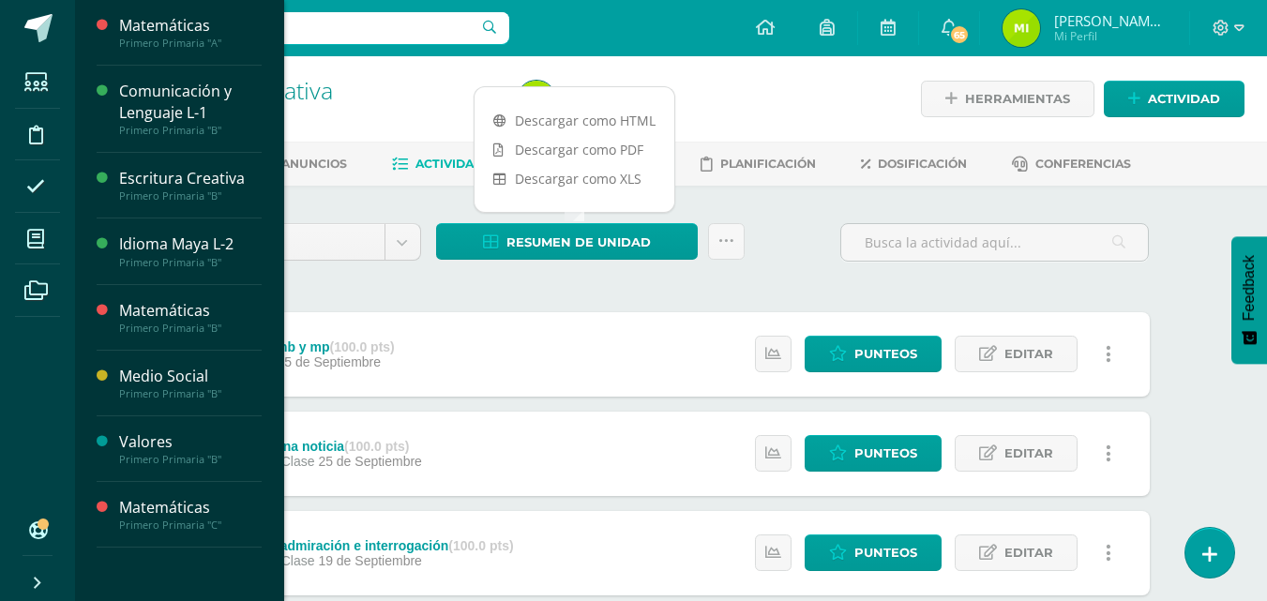
click at [169, 298] on span "Actividades" at bounding box center [176, 295] width 72 height 18
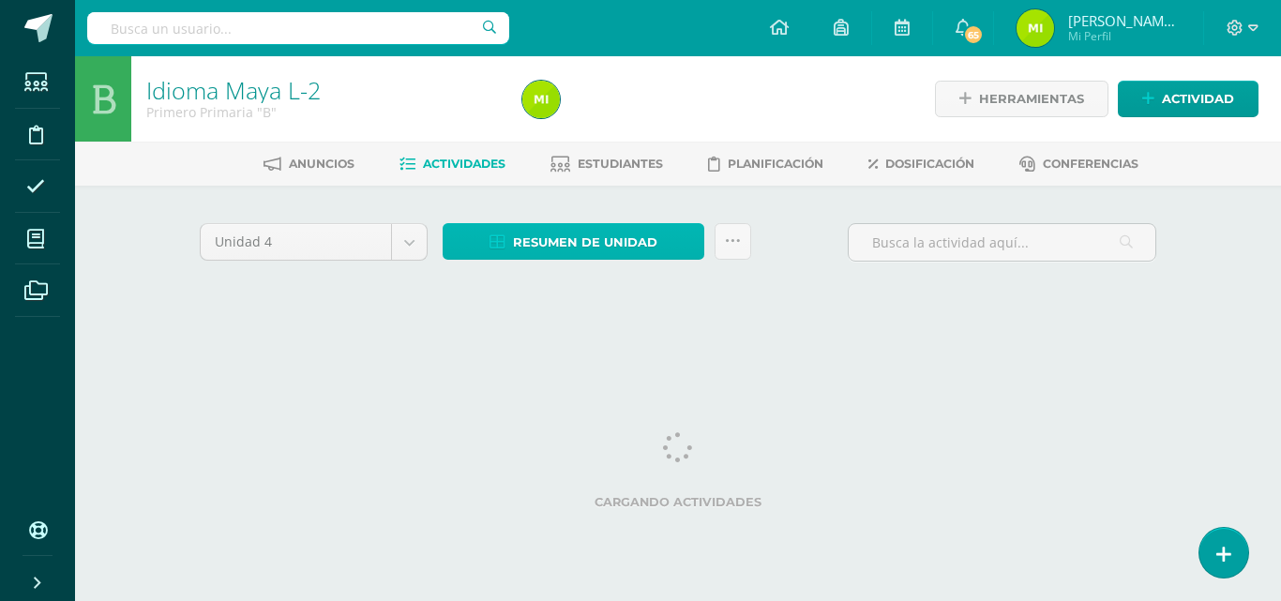
click at [533, 248] on span "Resumen de unidad" at bounding box center [585, 242] width 144 height 35
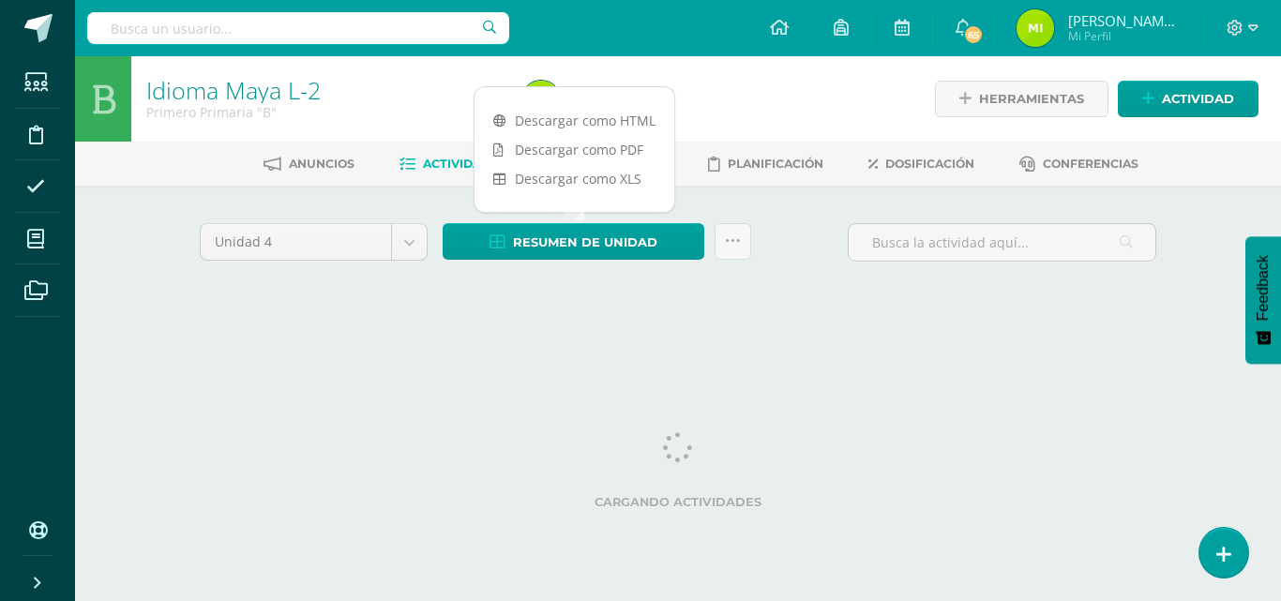
click at [564, 128] on link "Descargar como HTML" at bounding box center [574, 120] width 200 height 29
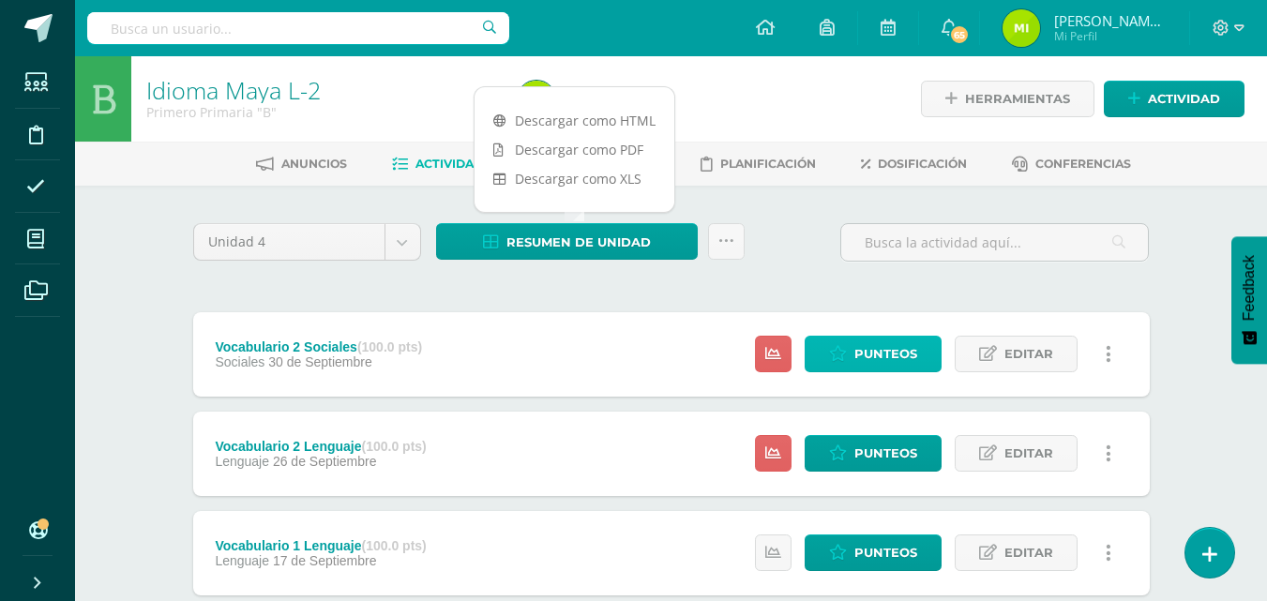
click at [866, 356] on span "Punteos" at bounding box center [885, 354] width 63 height 35
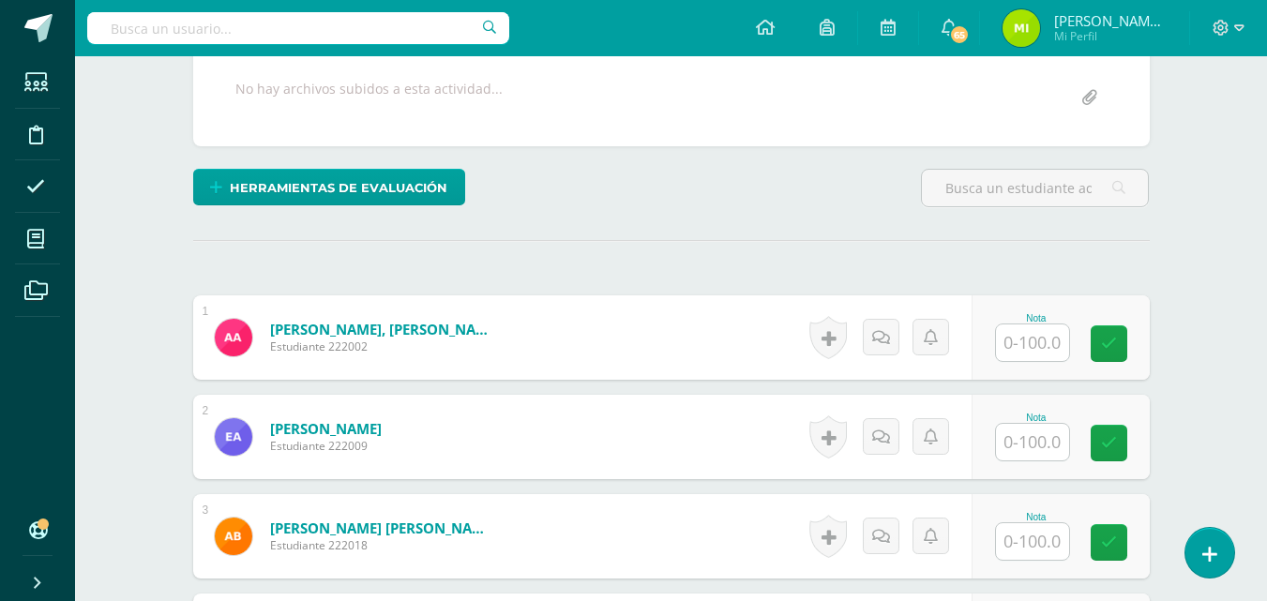
scroll to position [361, 0]
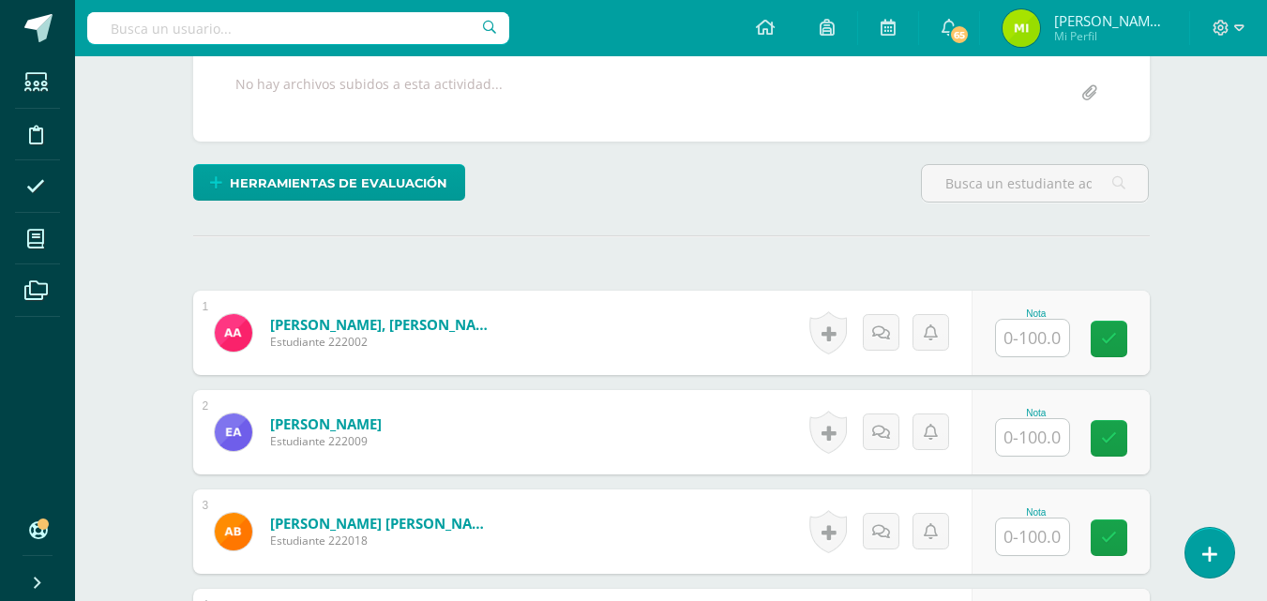
click at [1050, 346] on input "text" at bounding box center [1032, 338] width 73 height 37
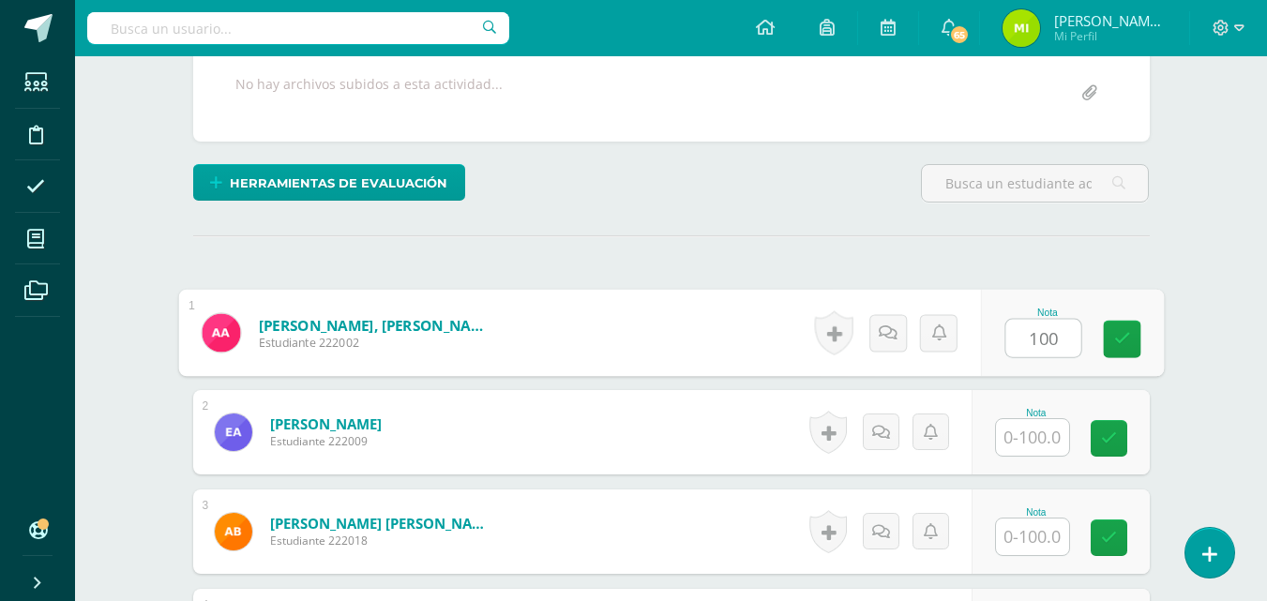
type input "100"
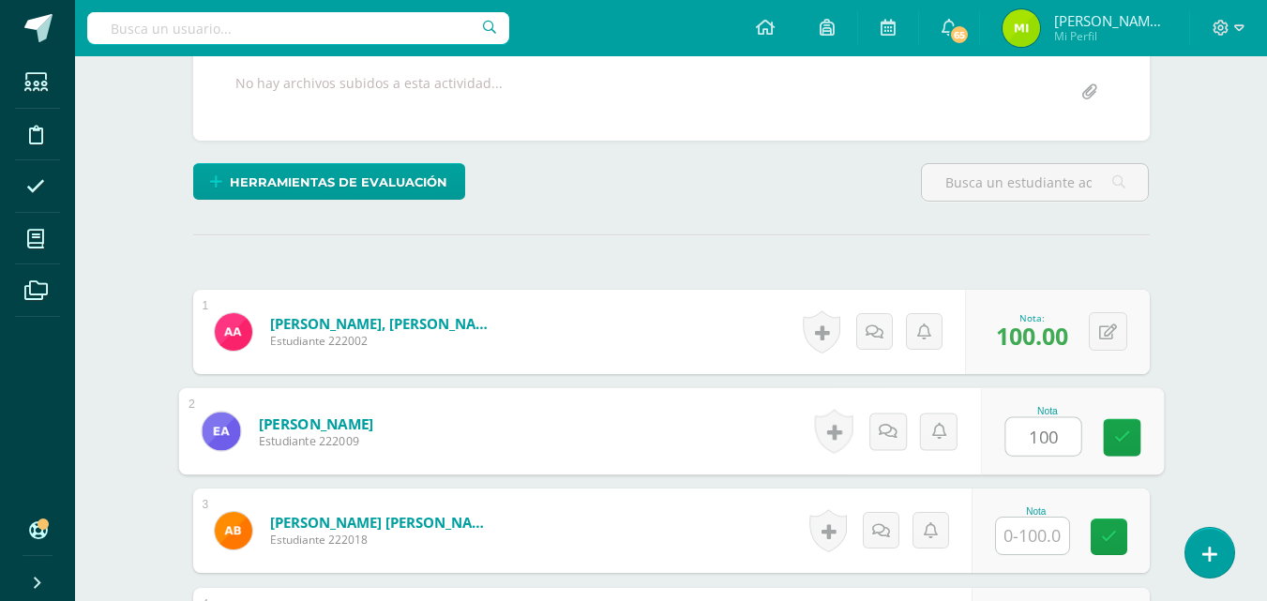
type input "100"
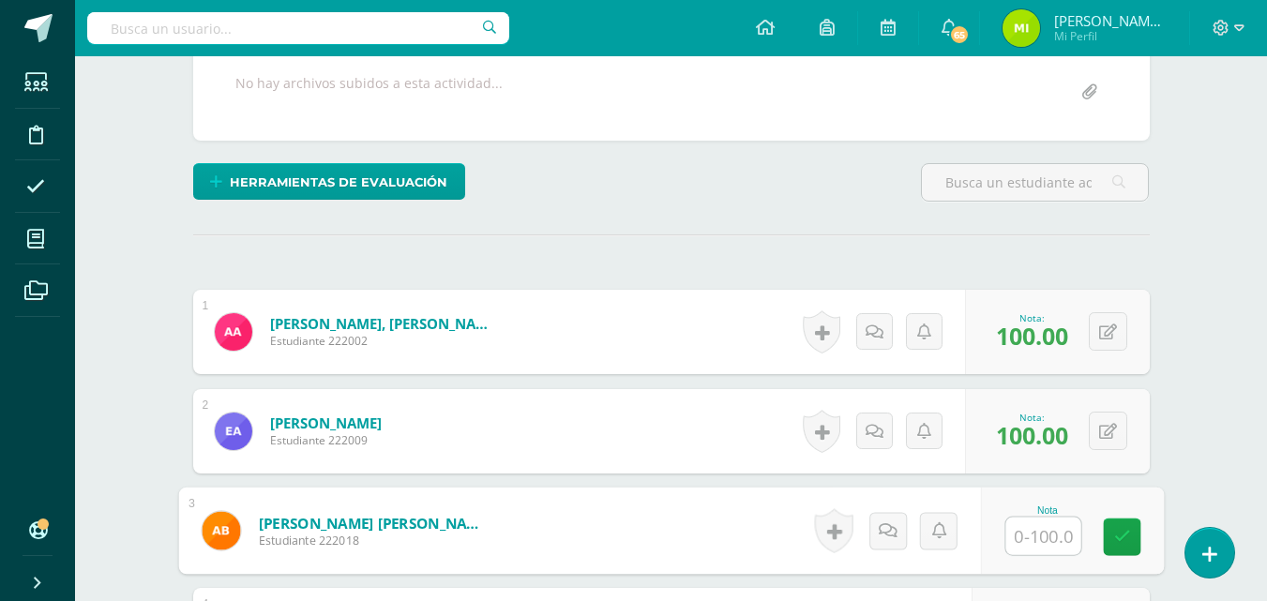
scroll to position [363, 0]
type input "95"
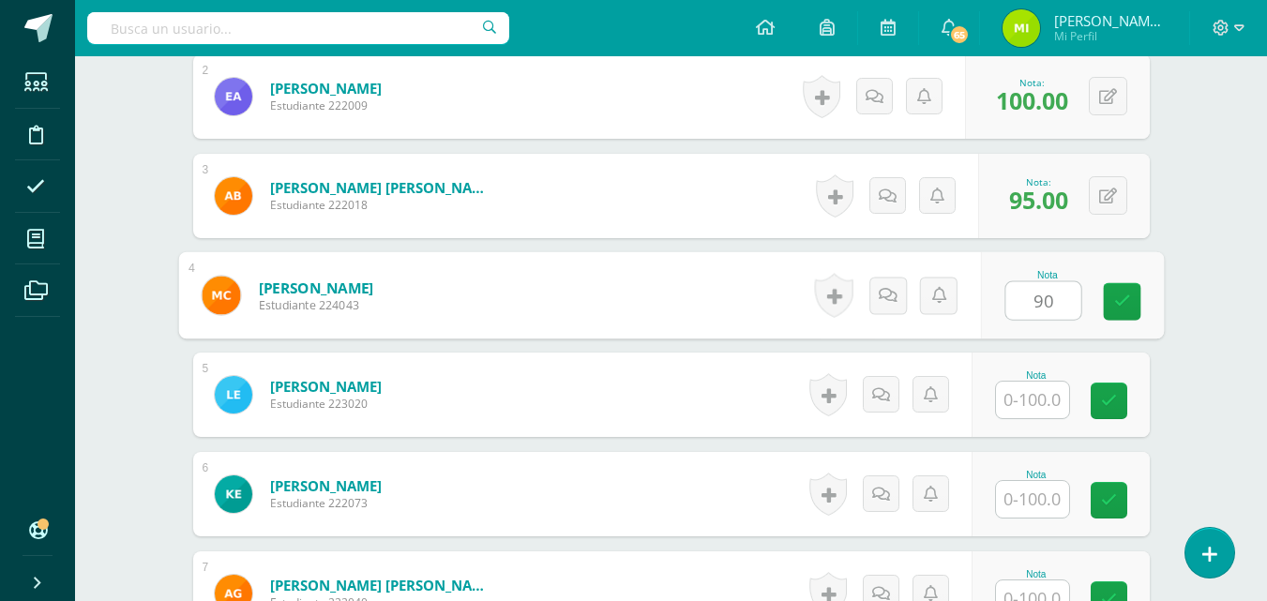
type input "90"
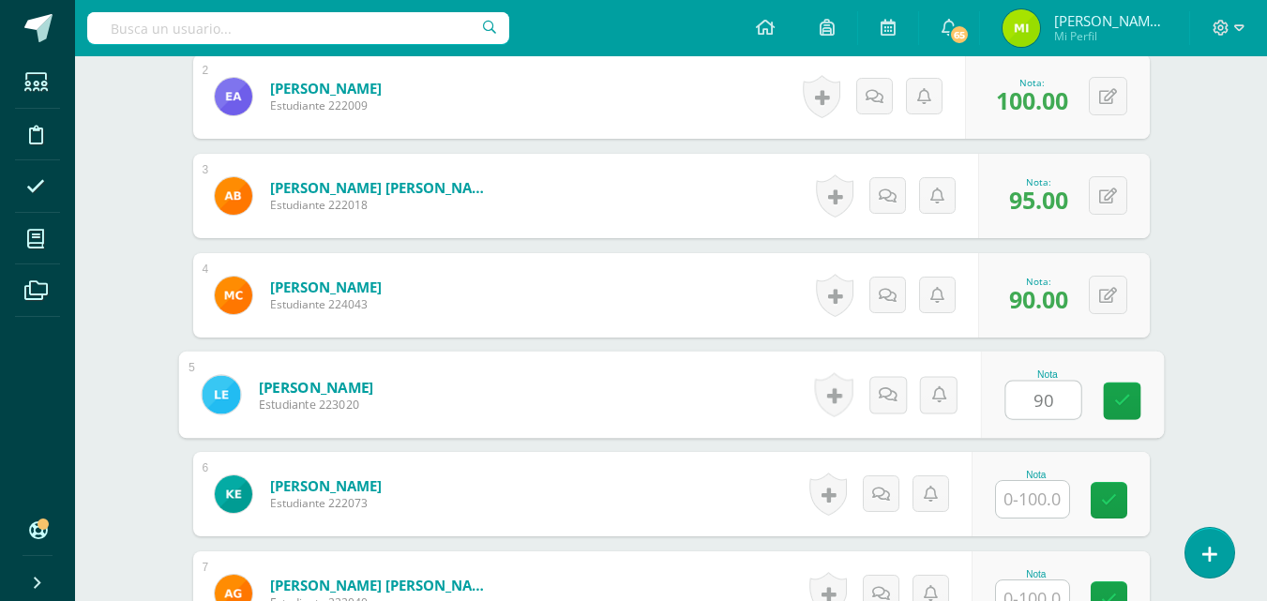
type input "90"
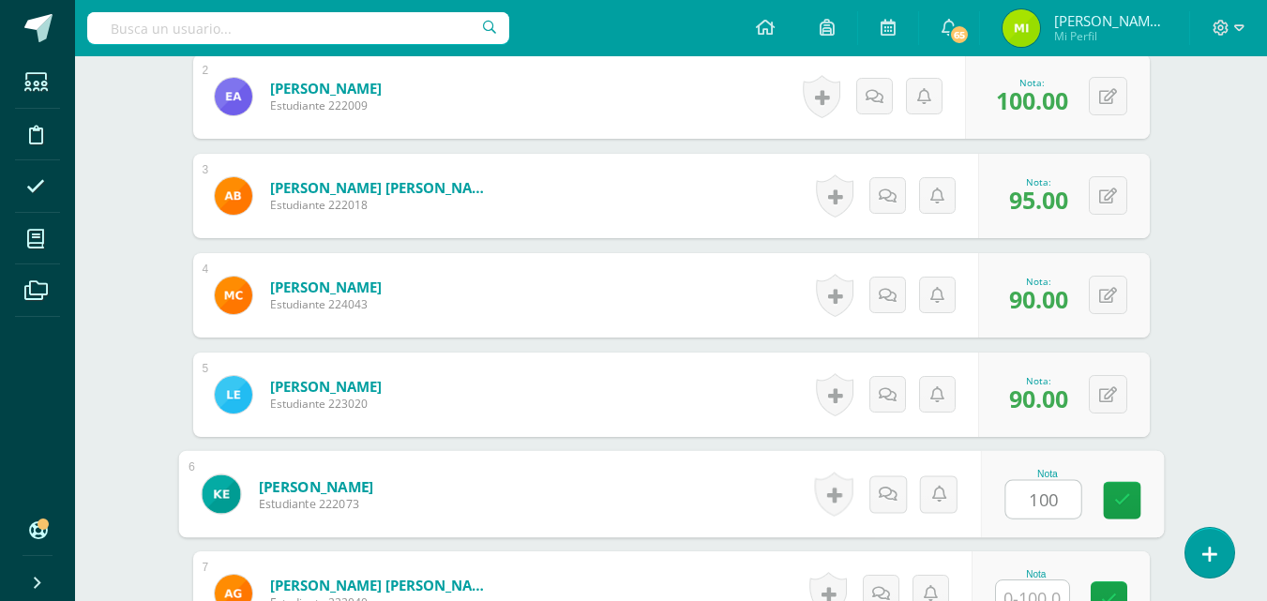
type input "100"
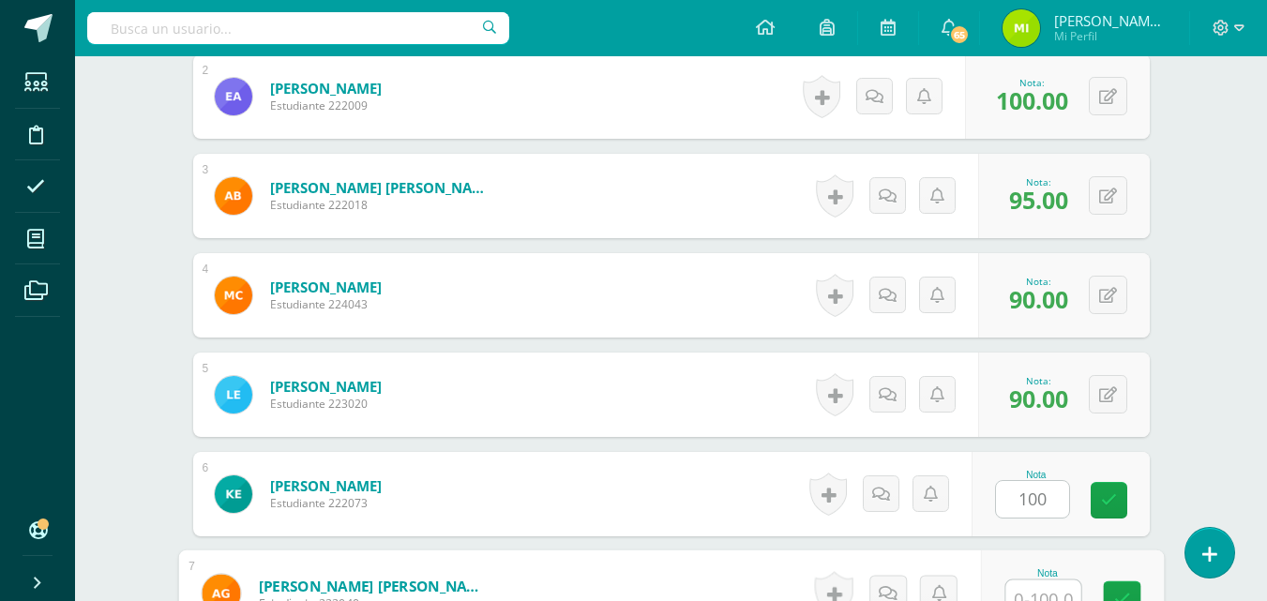
scroll to position [713, 0]
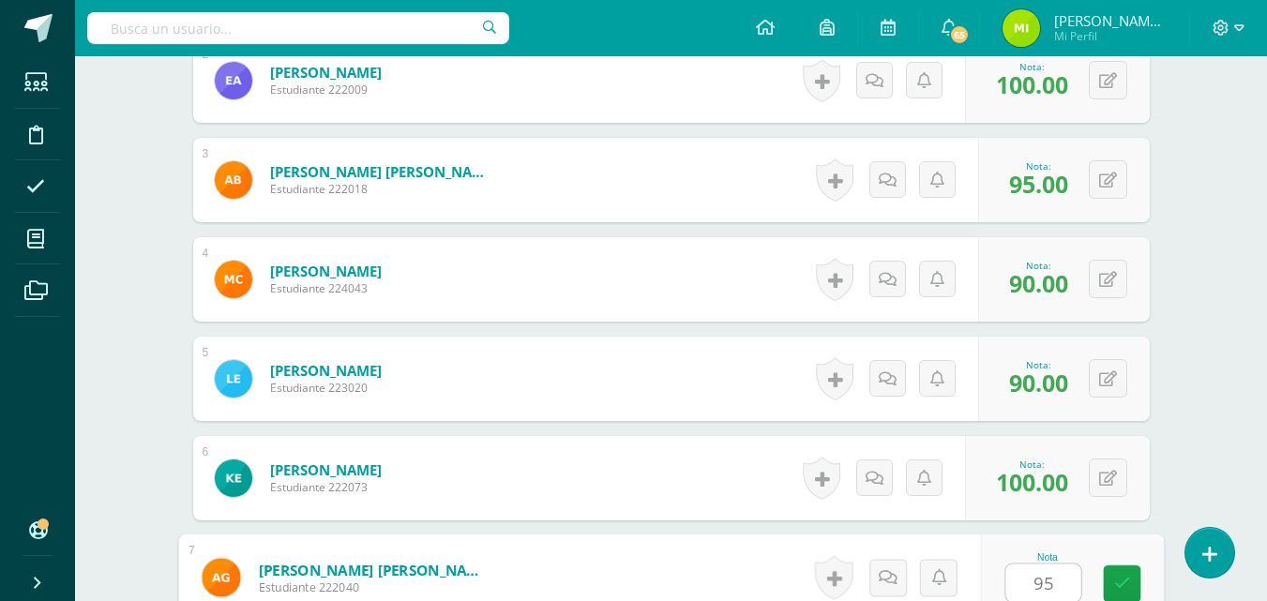
type input "95"
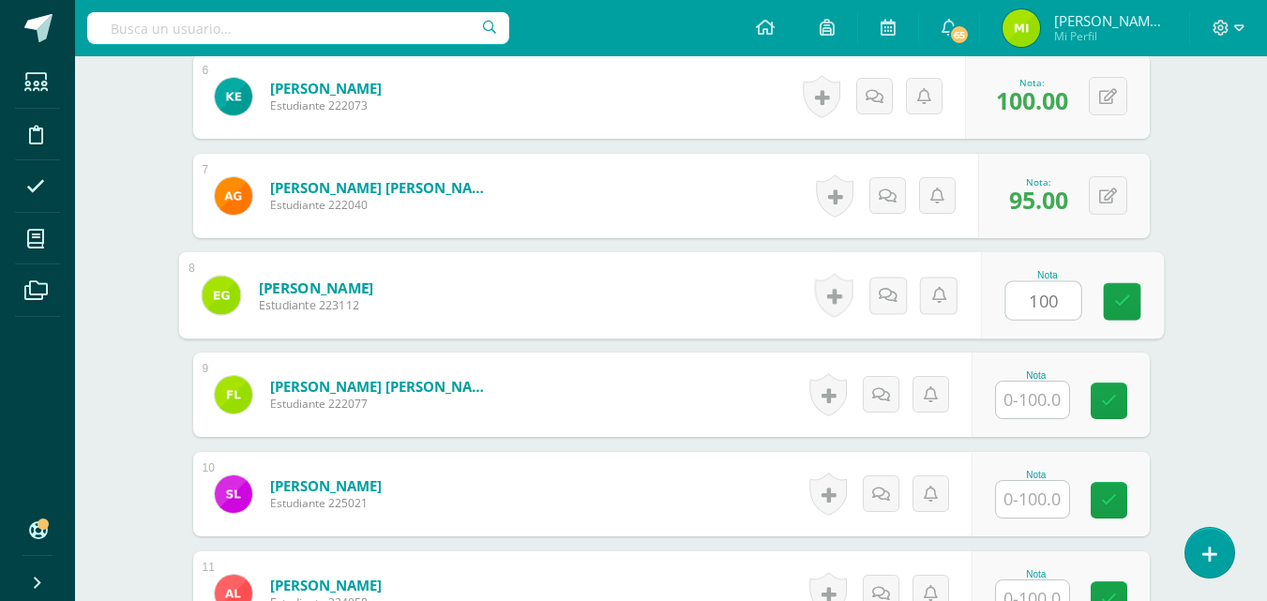
type input "100"
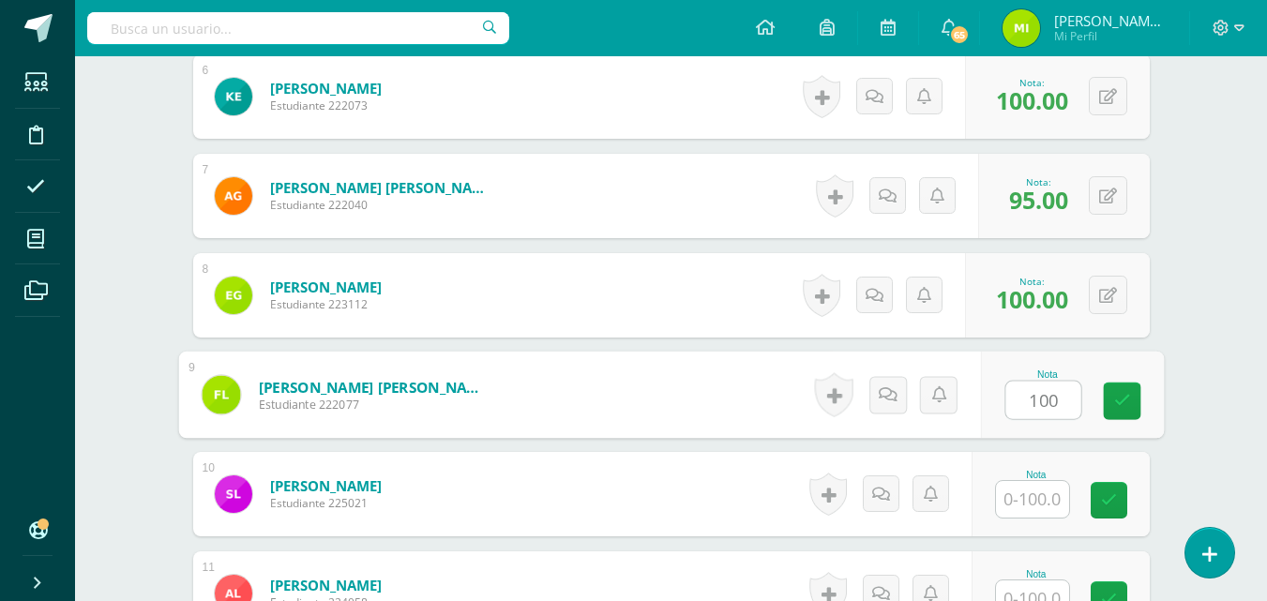
type input "100"
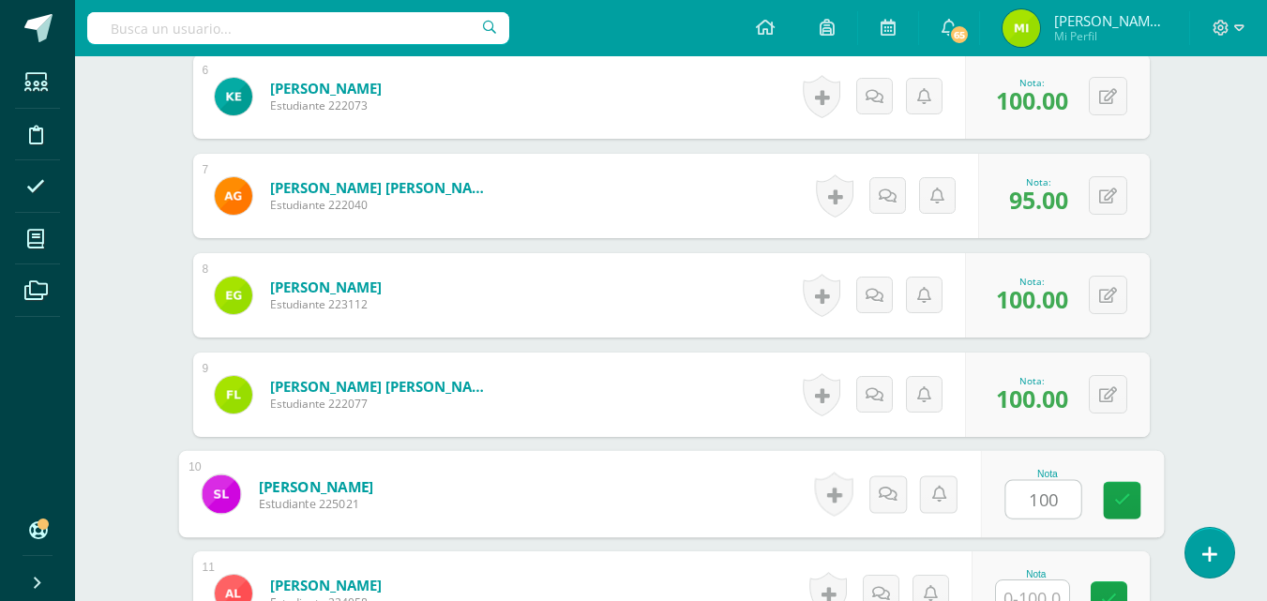
type input "100"
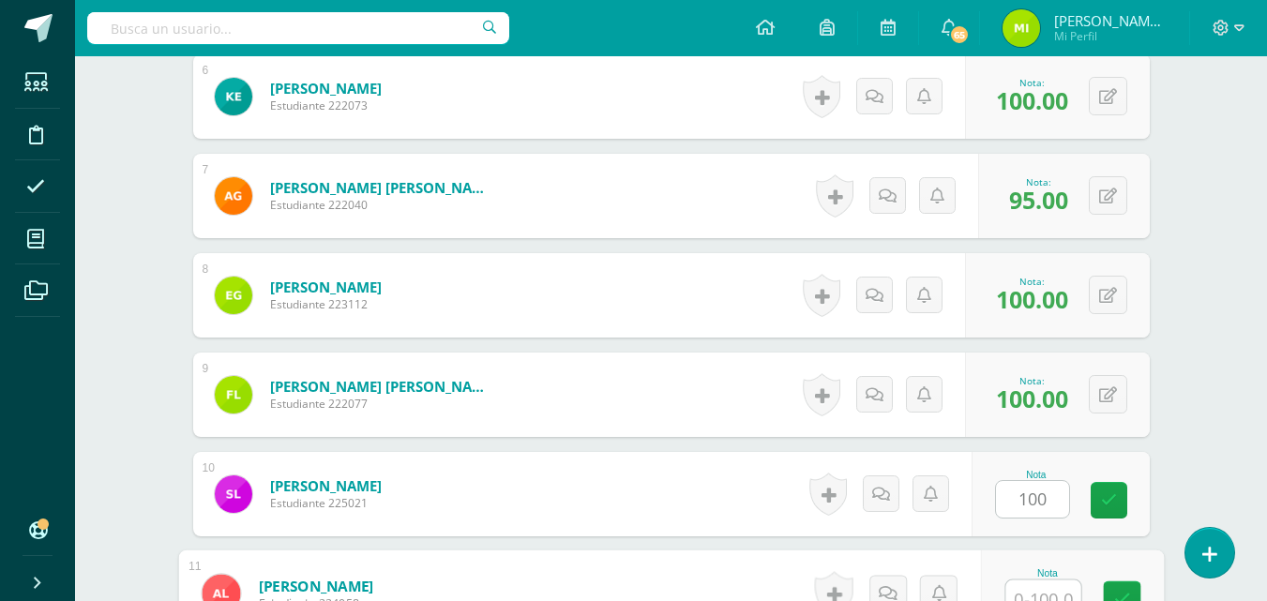
scroll to position [1110, 0]
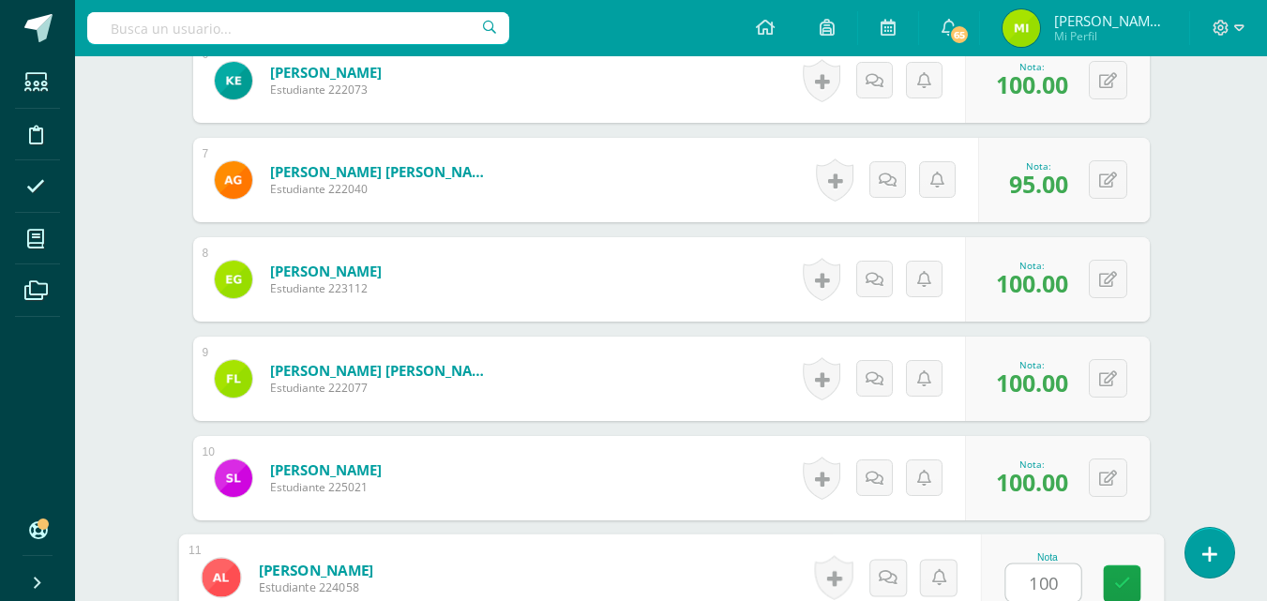
type input "100"
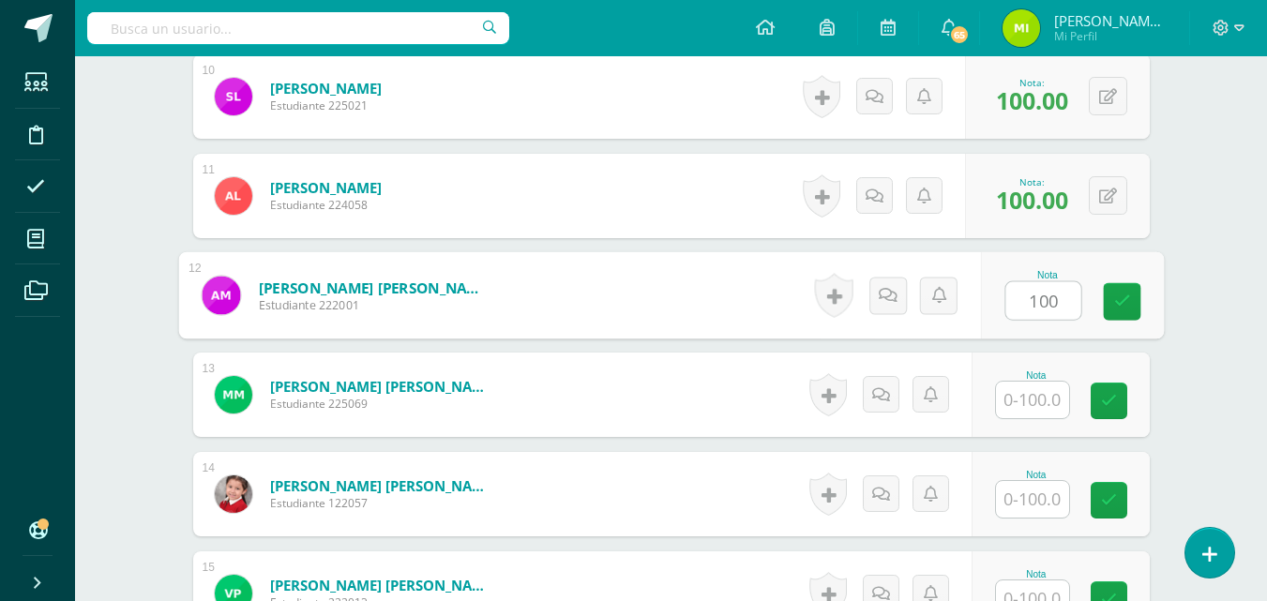
type input "100"
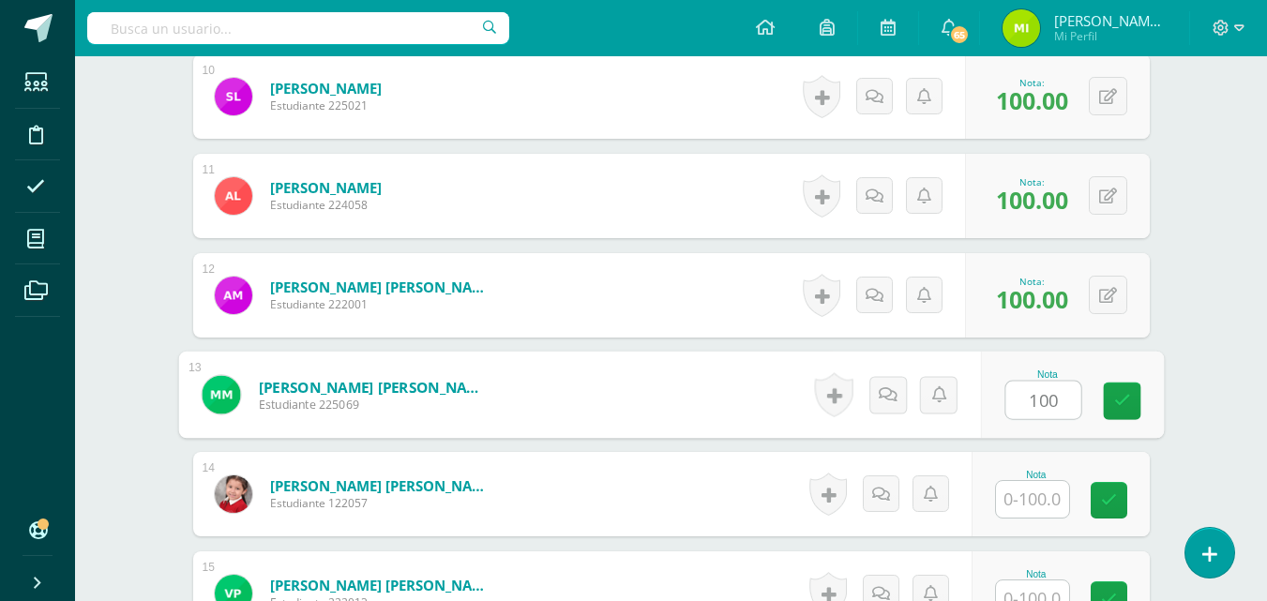
type input "100"
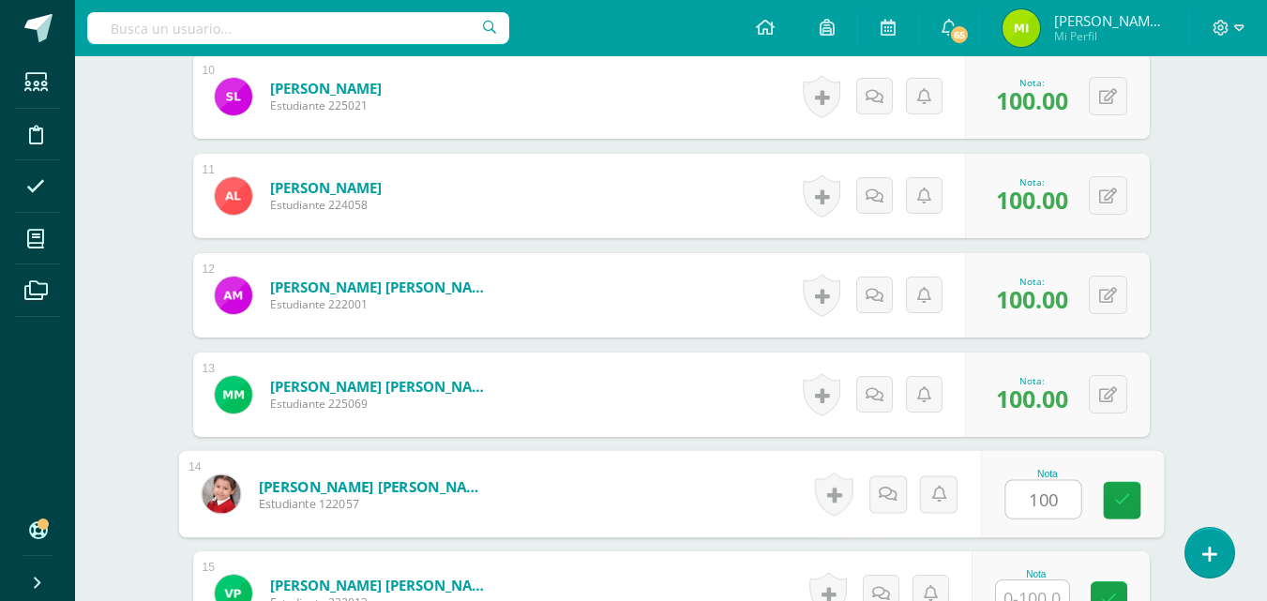
type input "100"
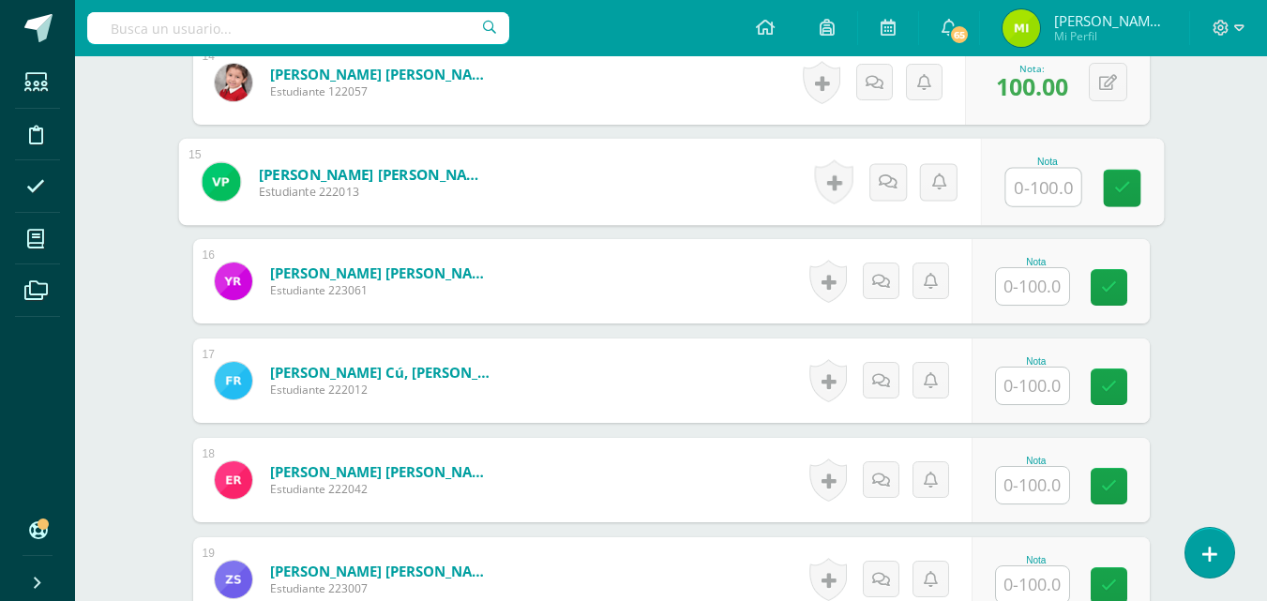
scroll to position [1907, 0]
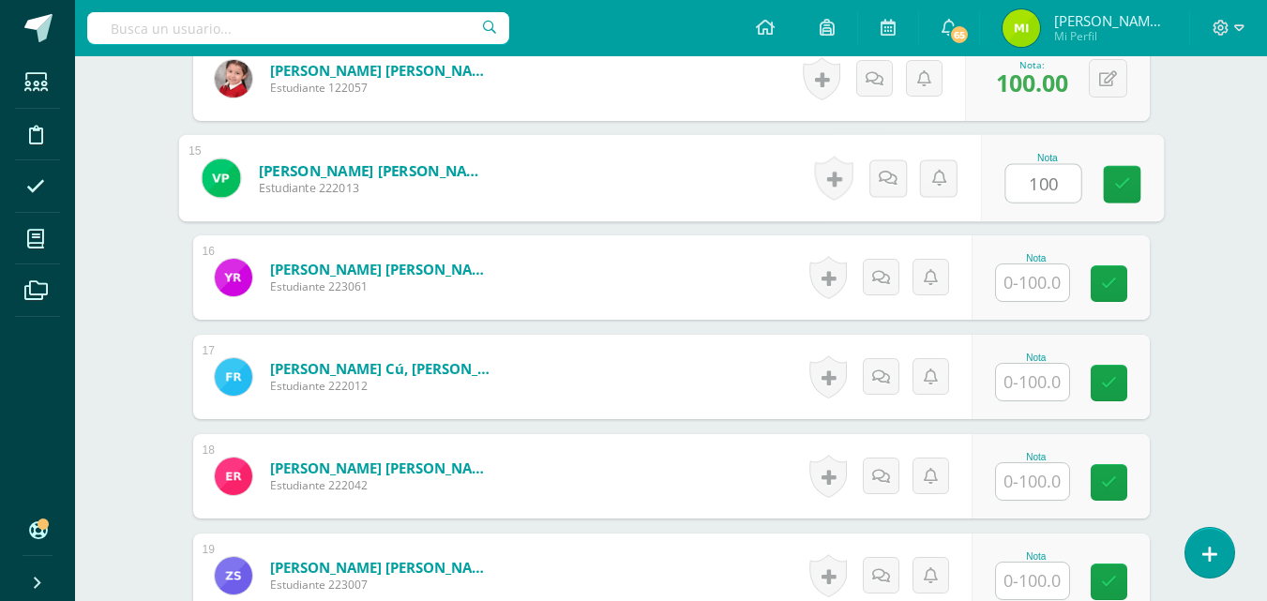
type input "100"
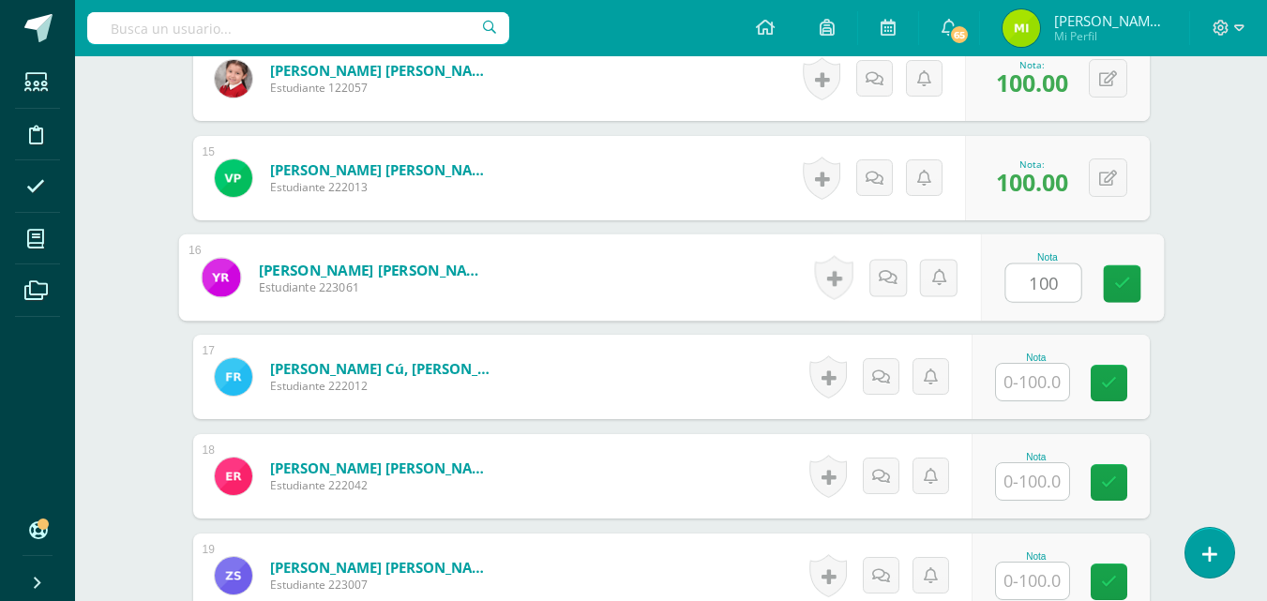
type input "100"
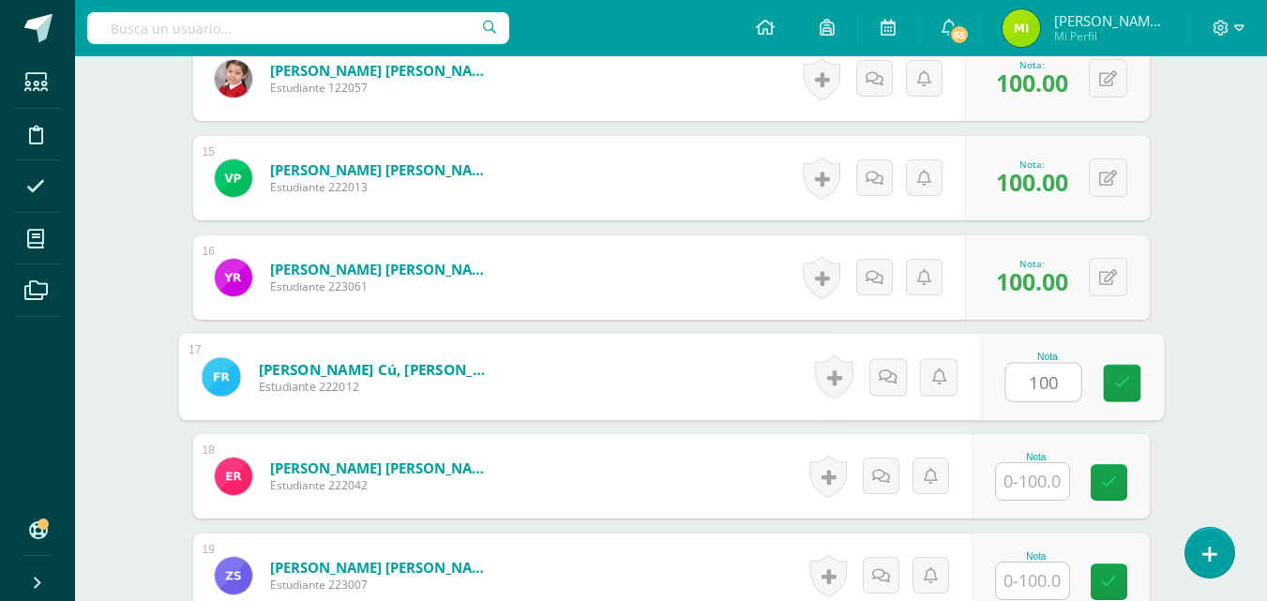
type input "100"
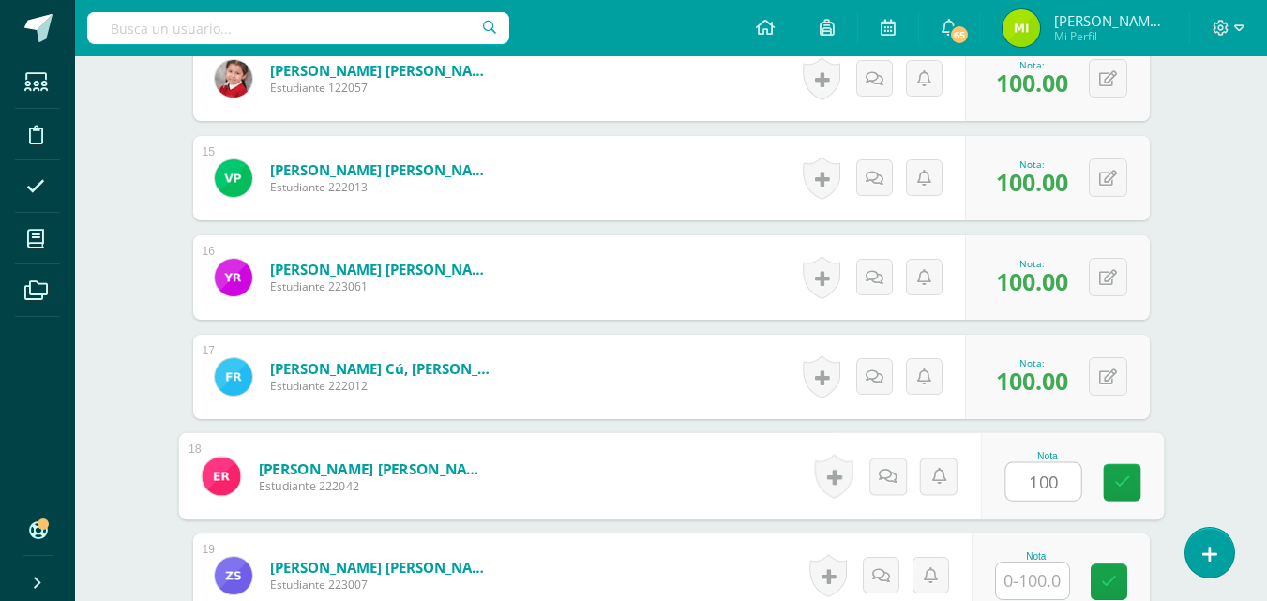
type input "100"
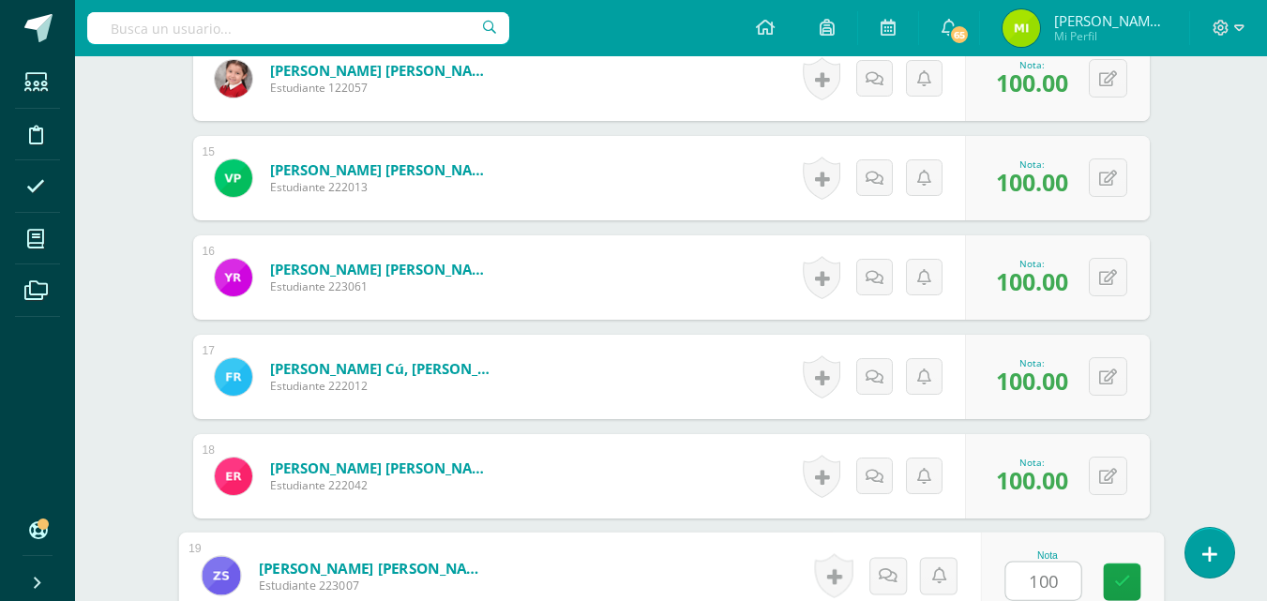
type input "100"
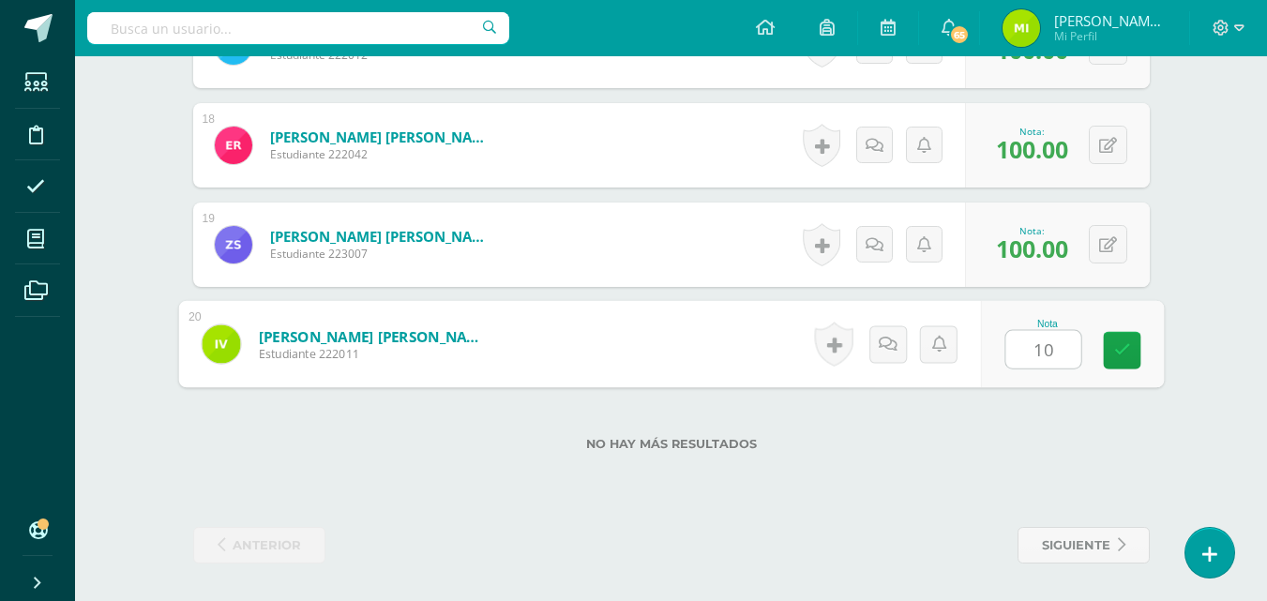
type input "100"
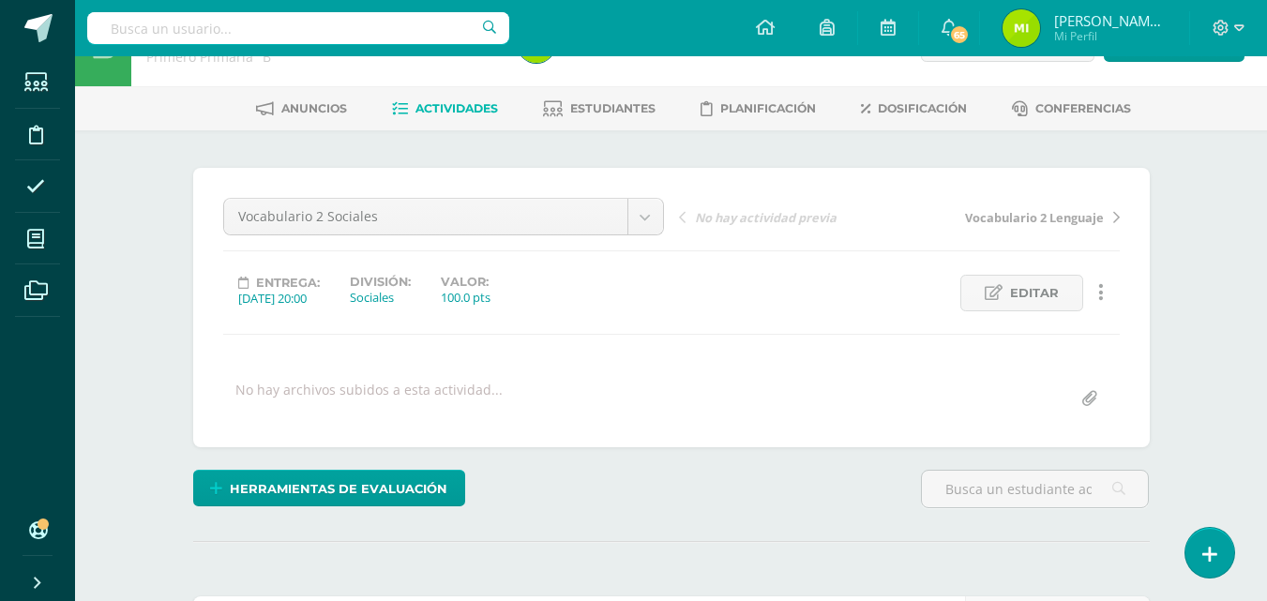
scroll to position [0, 0]
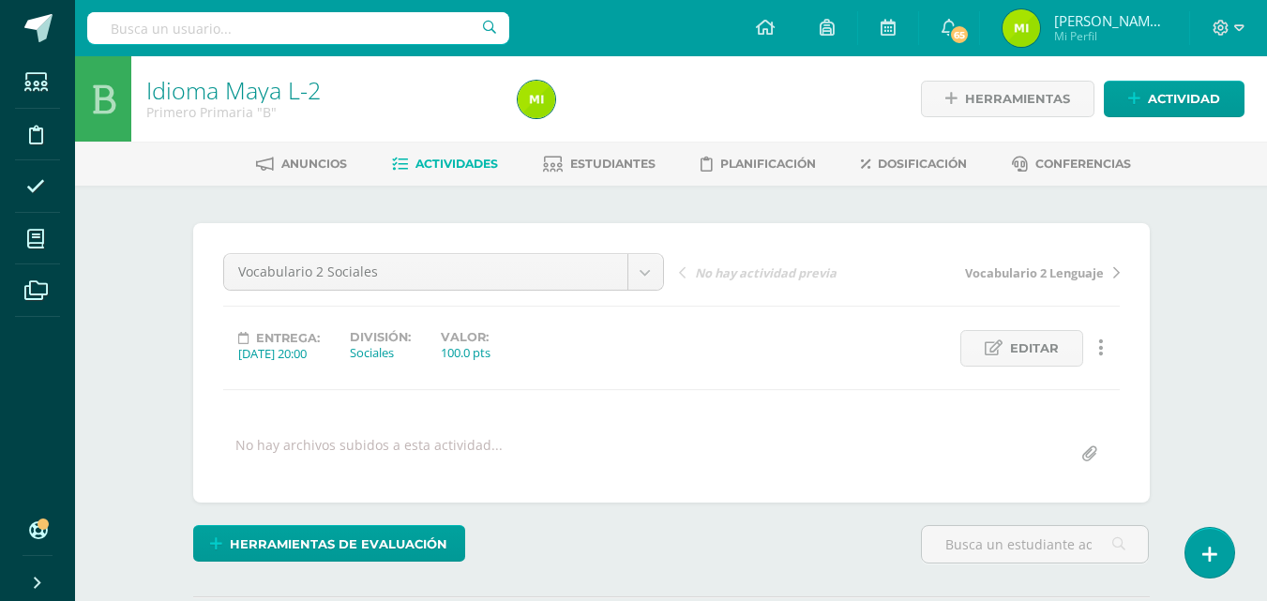
click at [1046, 284] on div "No hay actividad previa Vocabulario 2 Lenguaje" at bounding box center [899, 279] width 456 height 53
click at [1040, 275] on span "Vocabulario 2 Lenguaje" at bounding box center [1034, 272] width 139 height 17
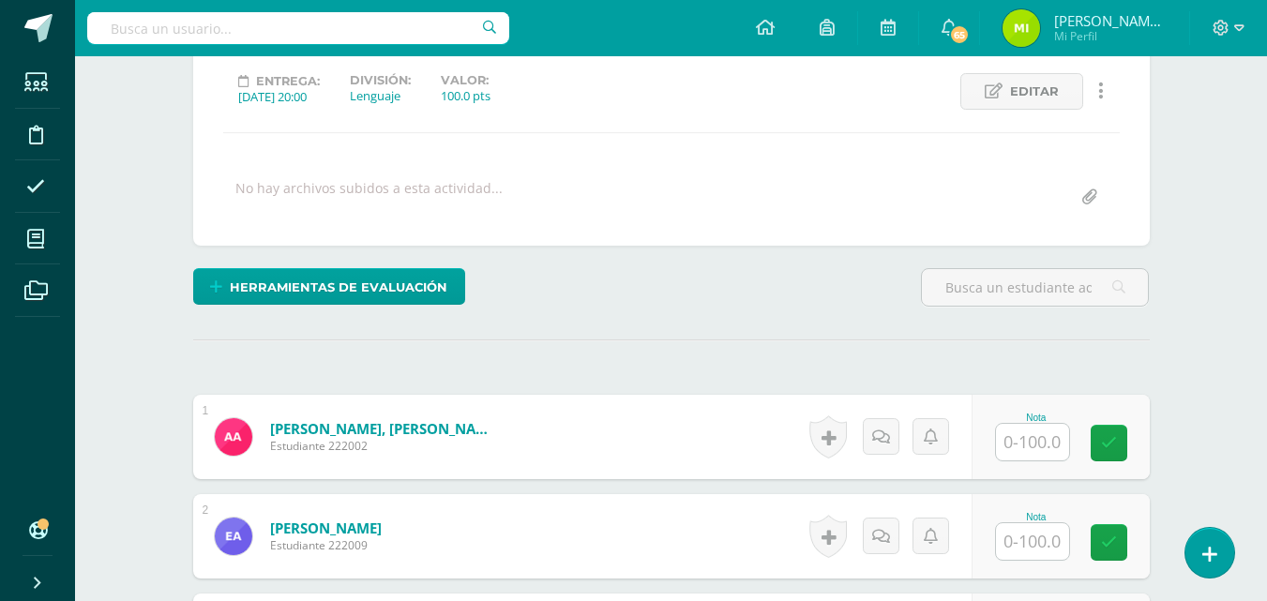
scroll to position [258, 0]
click at [1069, 433] on div at bounding box center [1032, 441] width 75 height 38
click at [1045, 445] on input "text" at bounding box center [1032, 441] width 73 height 37
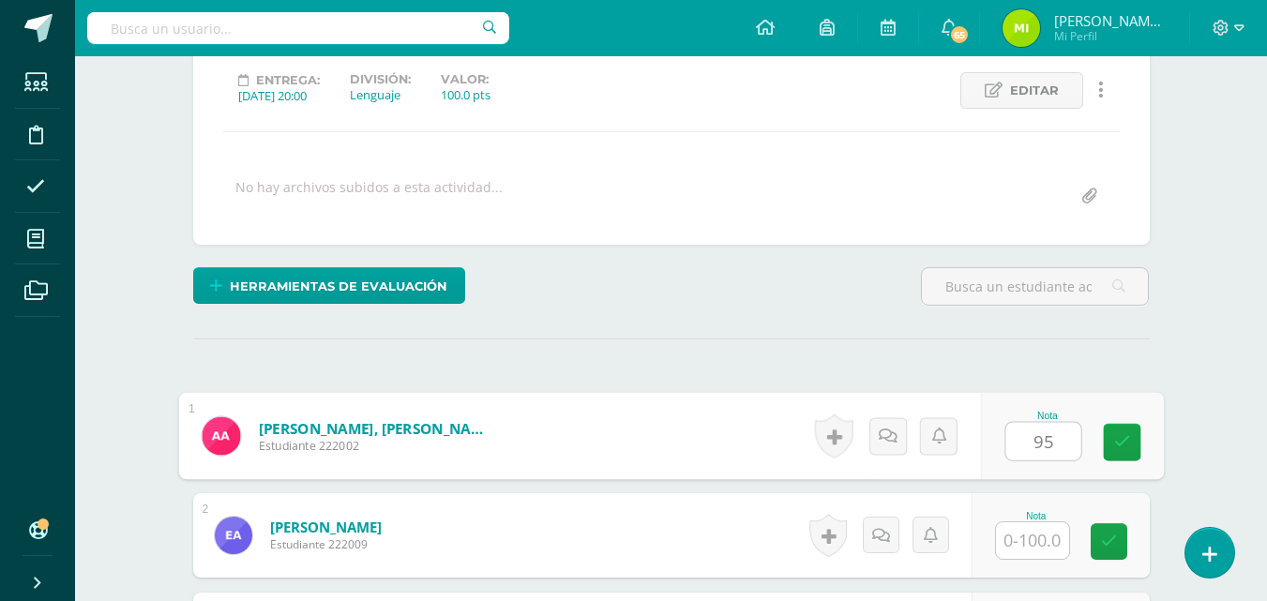
type input "95"
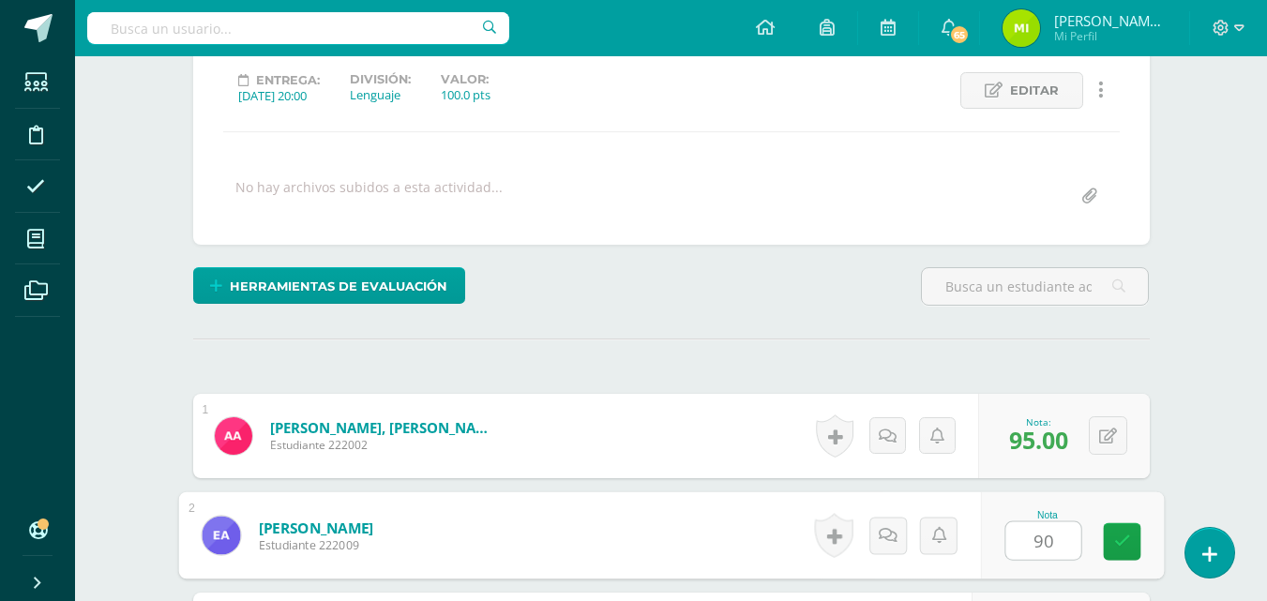
type input "90"
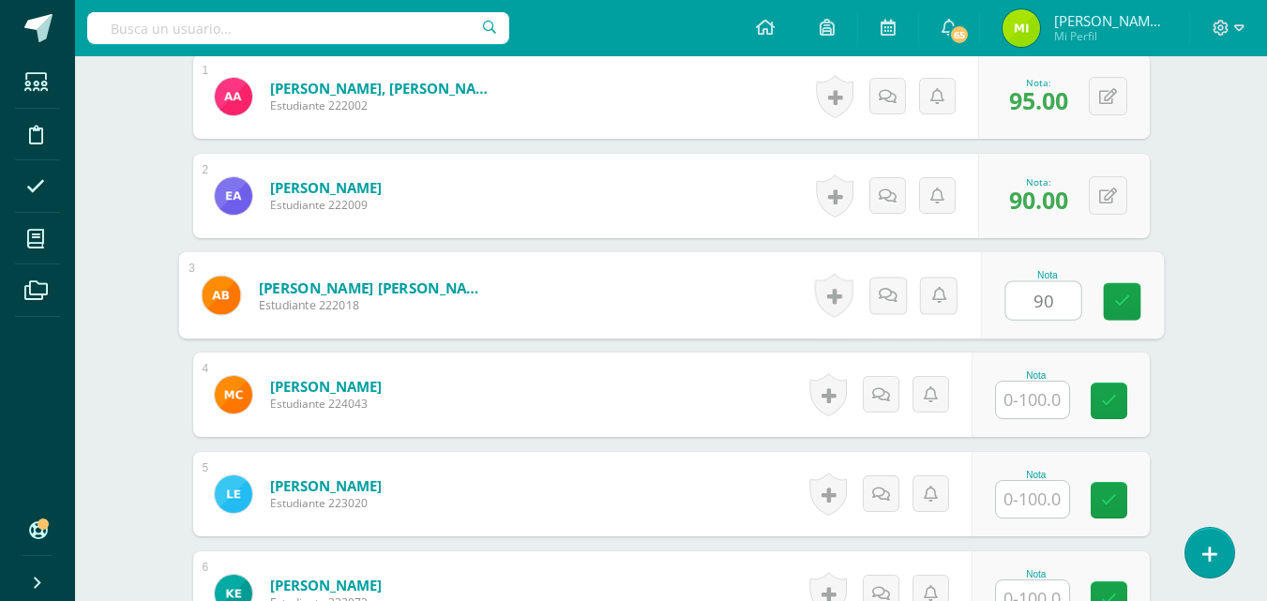
type input "90"
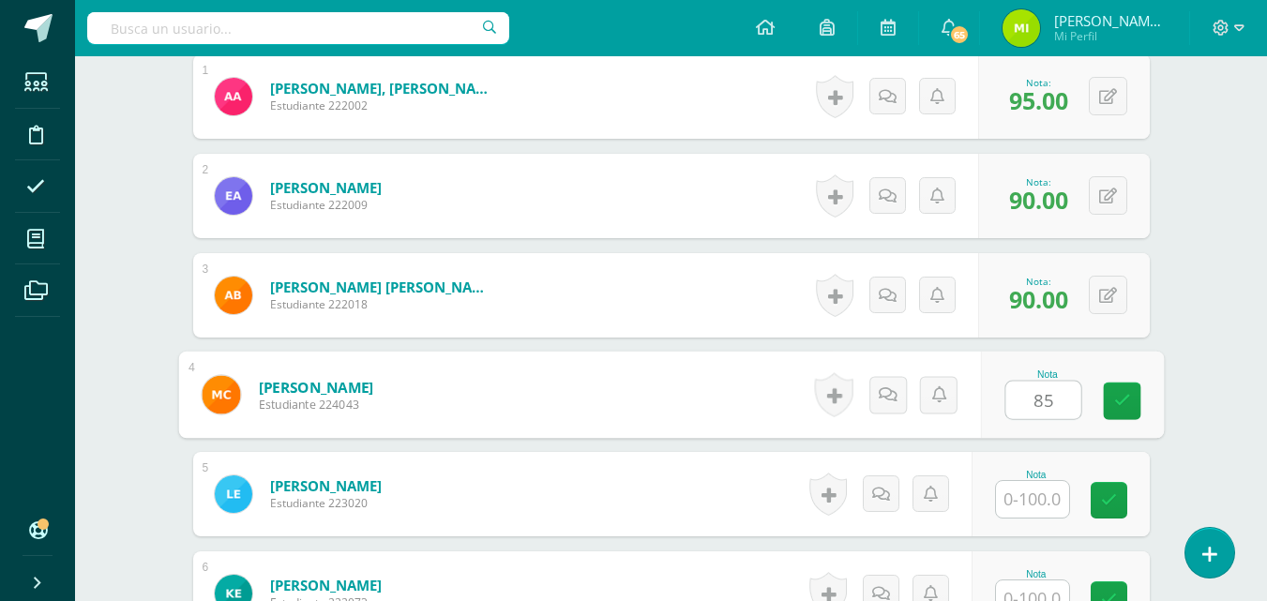
type input "85"
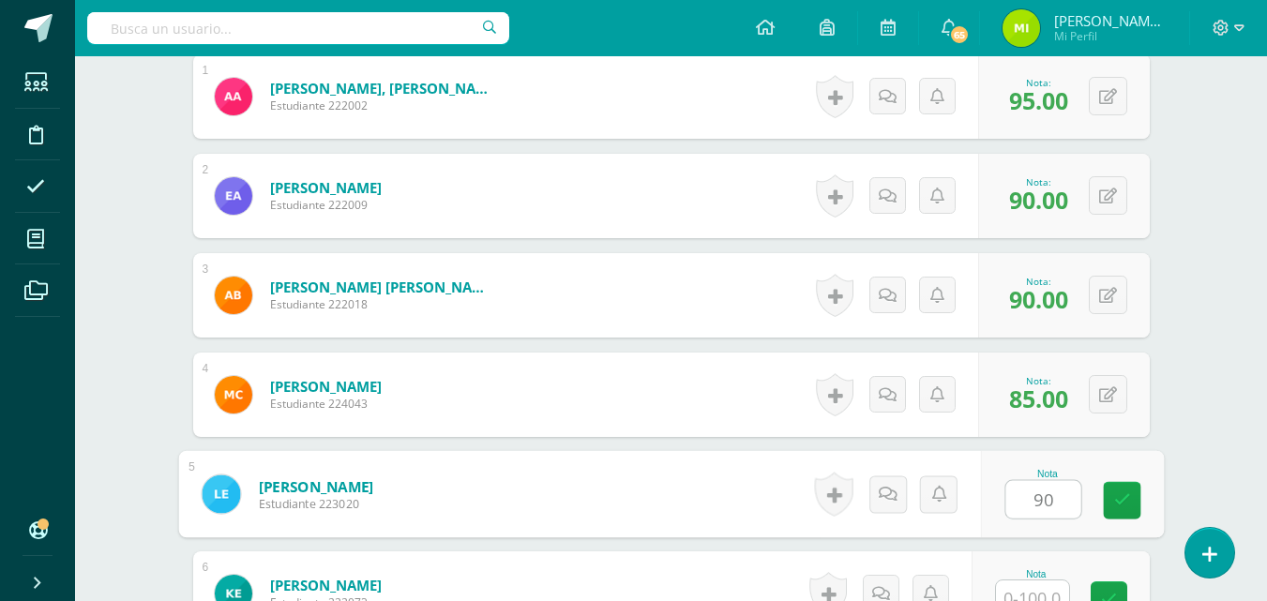
type input "90"
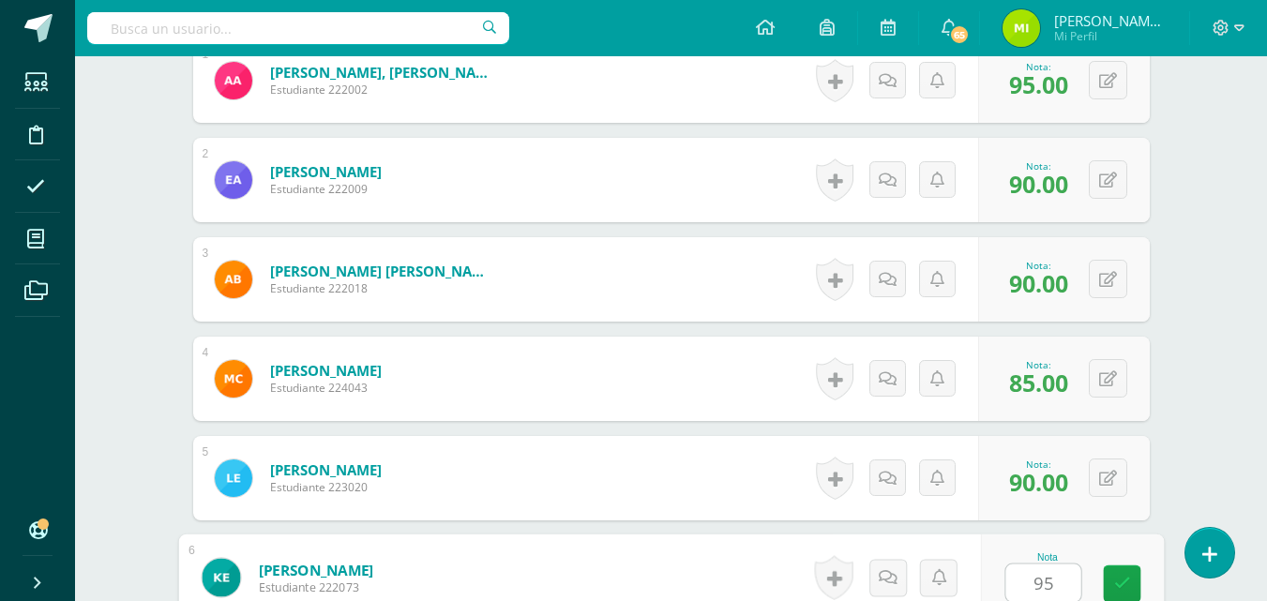
type input "95"
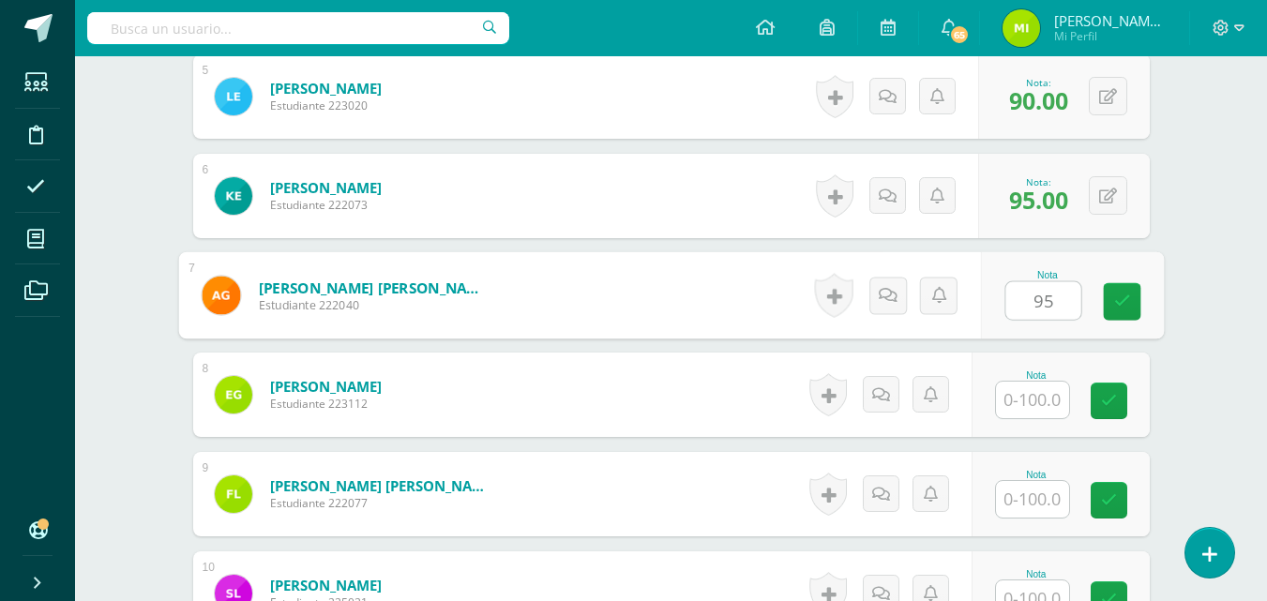
type input "95"
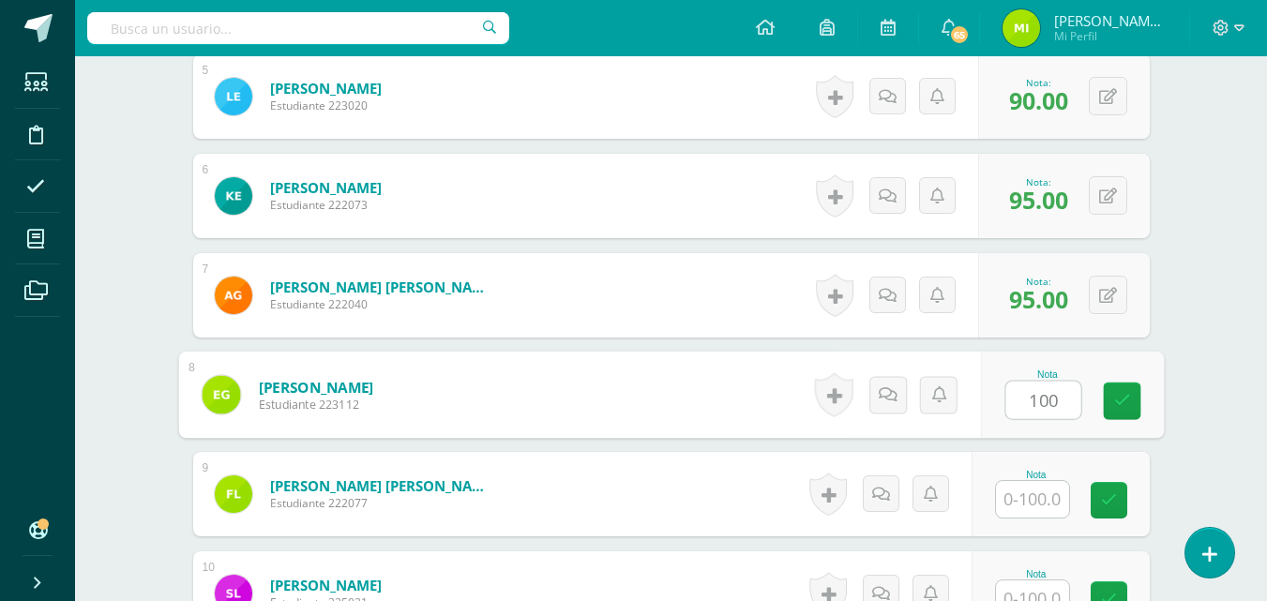
type input "100"
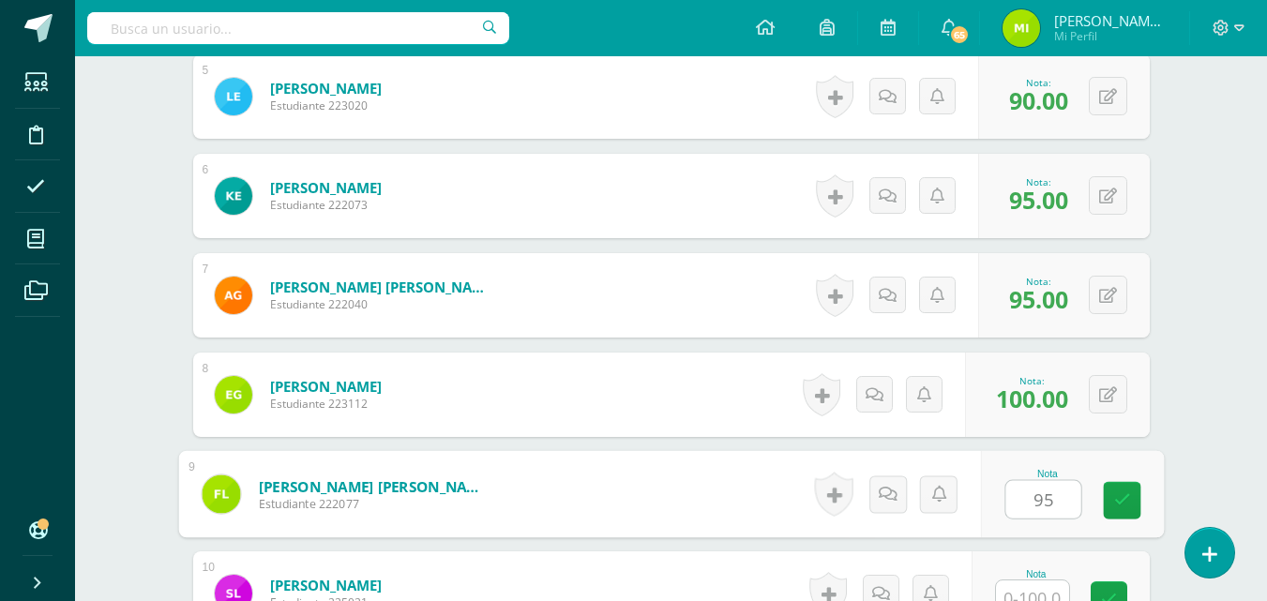
type input "95"
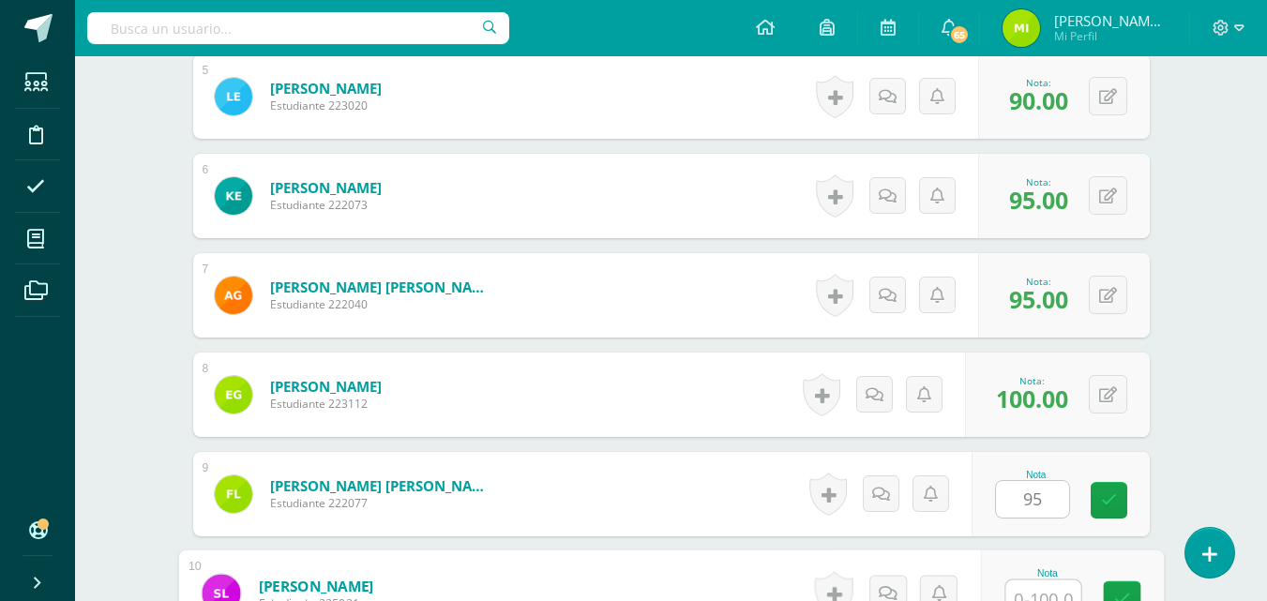
scroll to position [1011, 0]
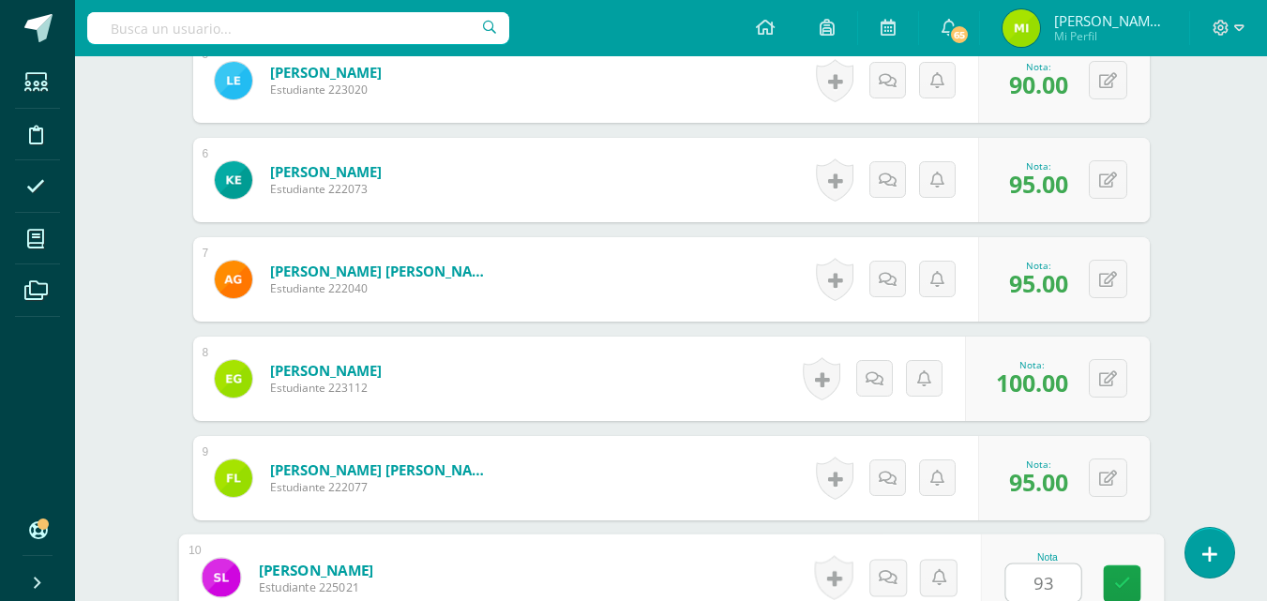
type input "93"
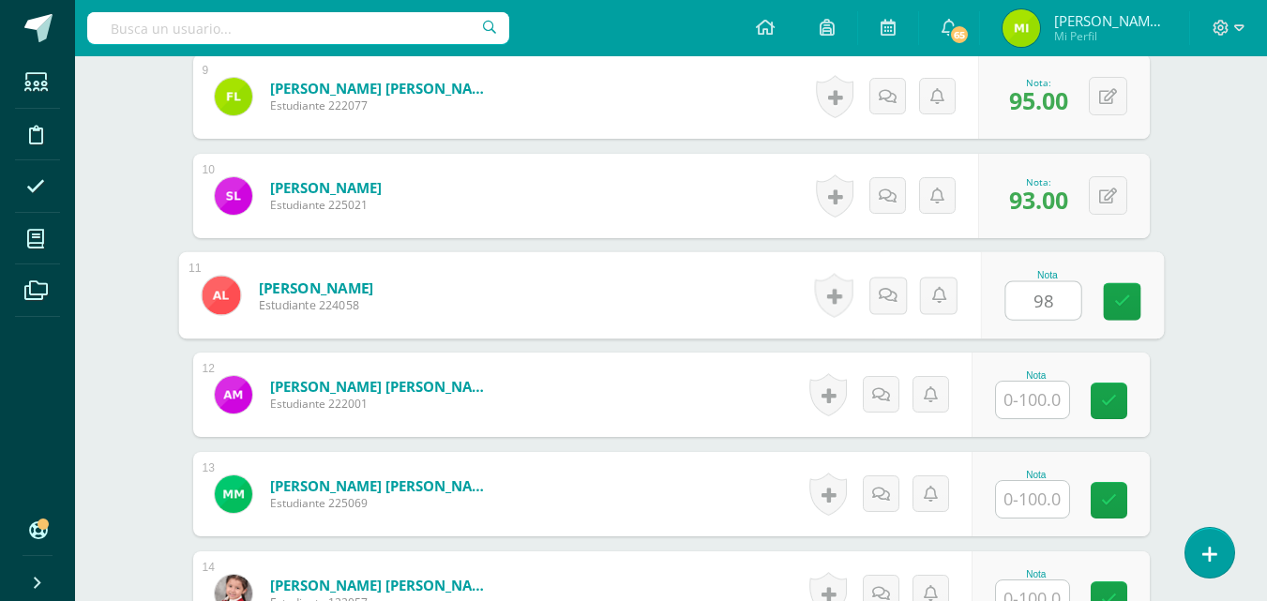
type input "98"
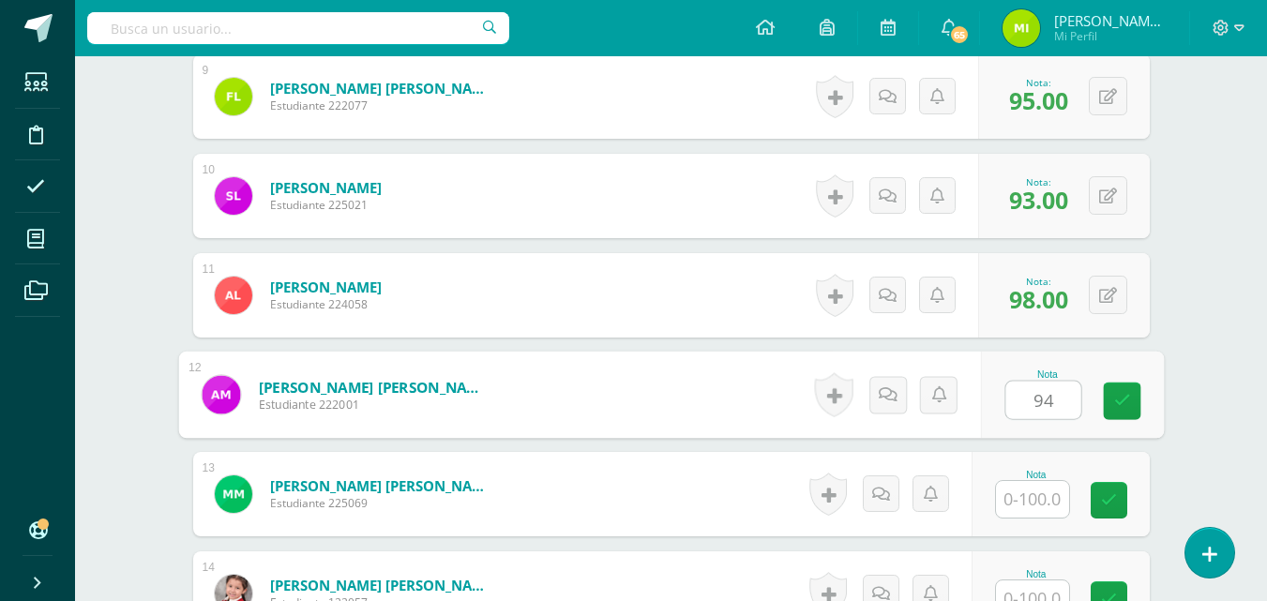
type input "94"
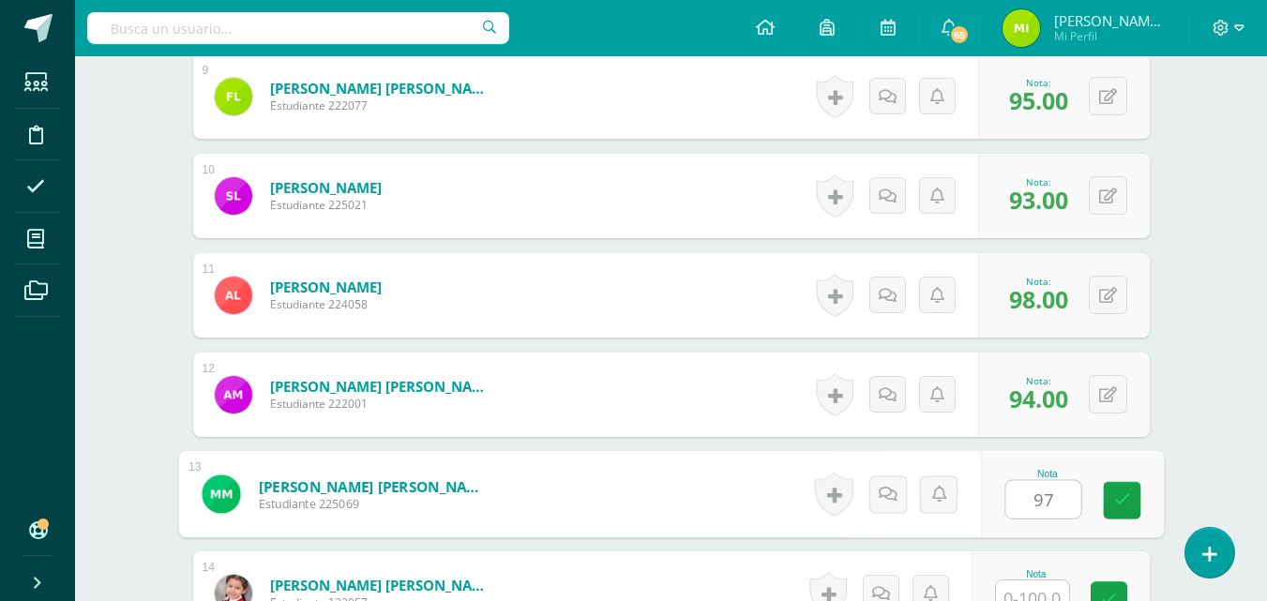
type input "97"
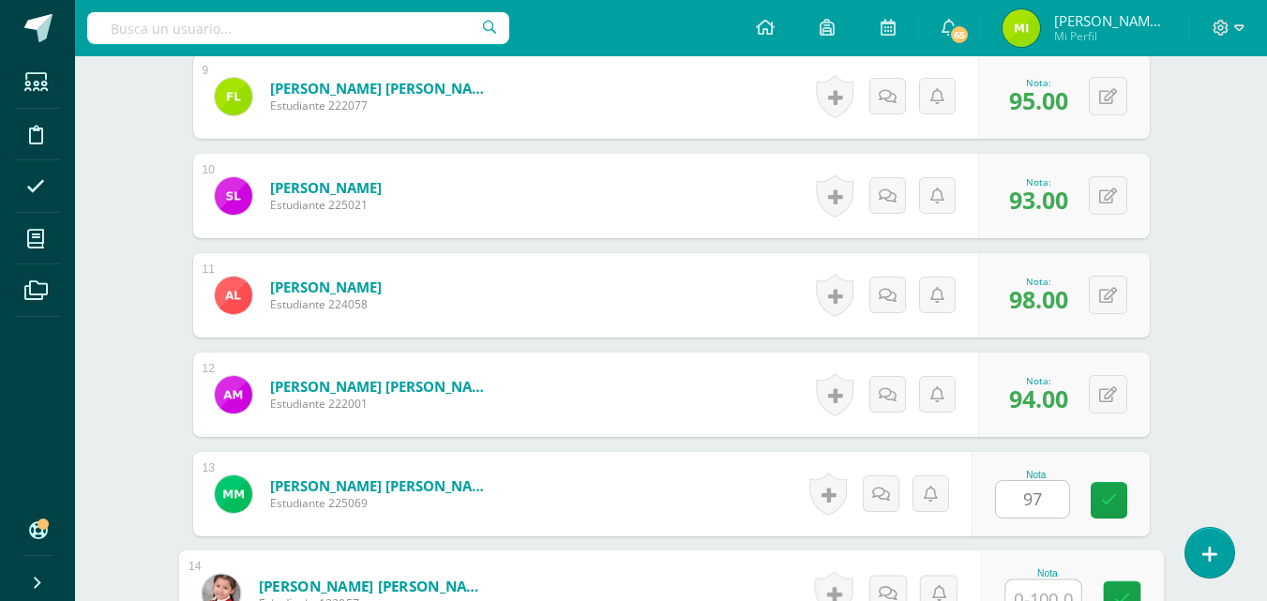
scroll to position [1408, 0]
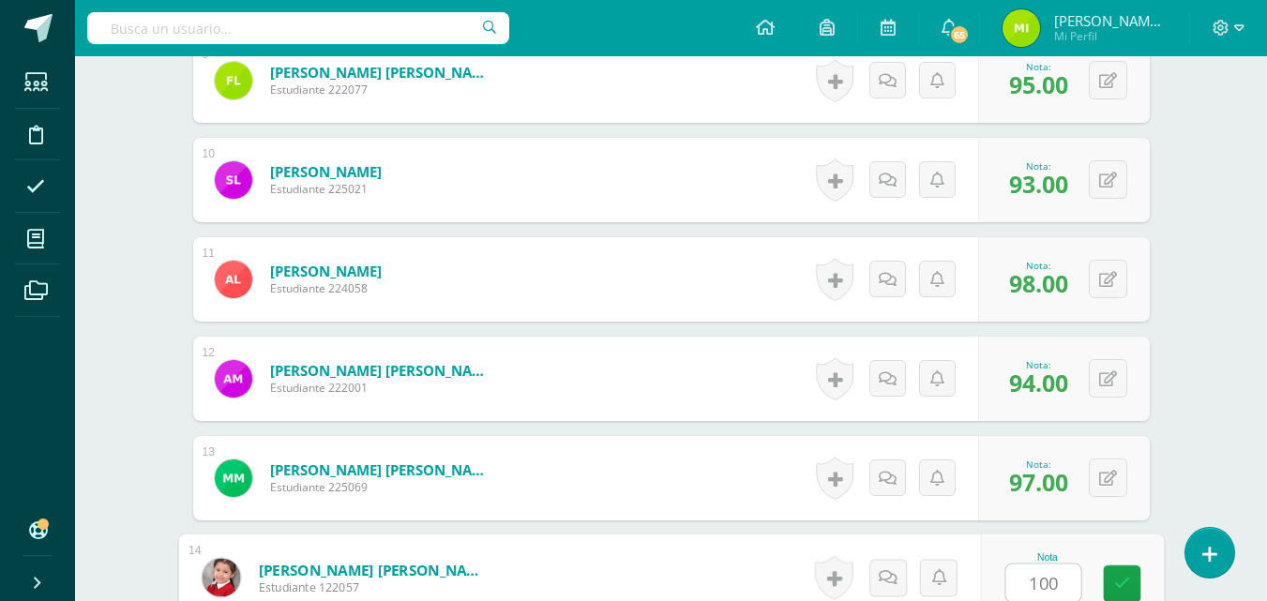
type input "100"
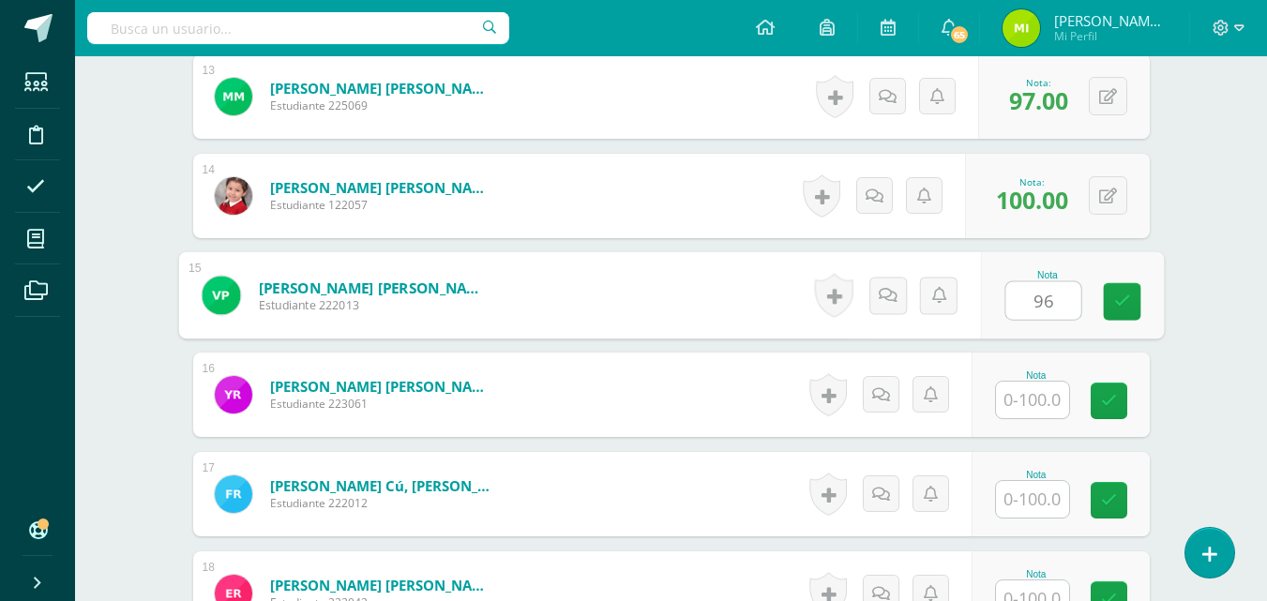
type input "96"
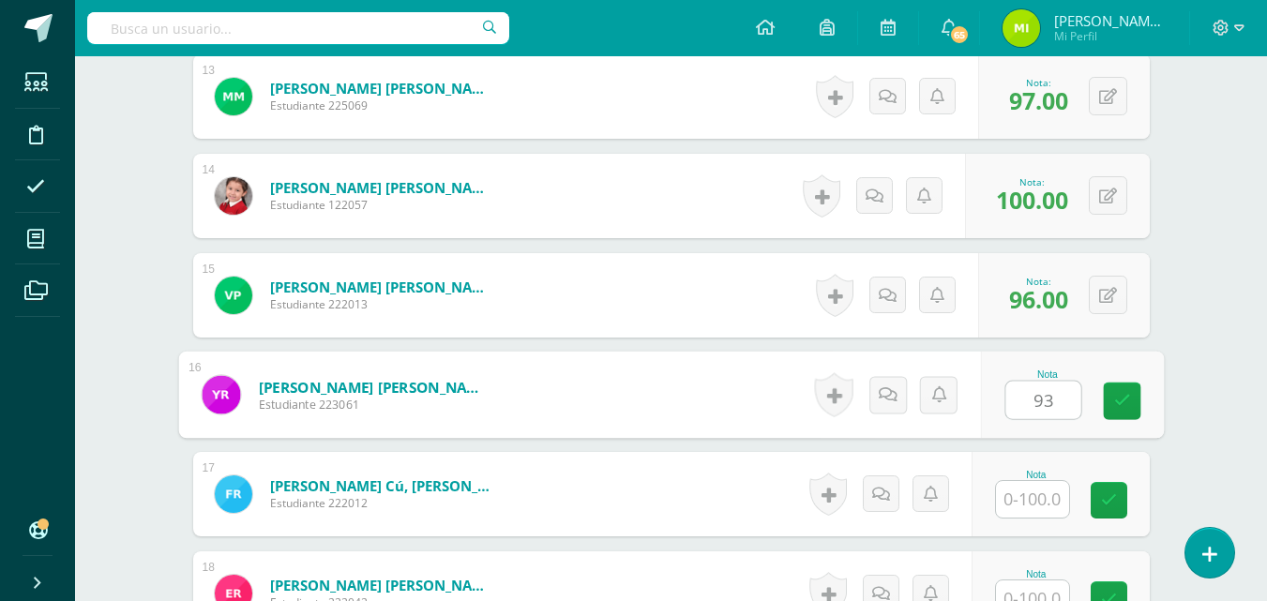
type input "93"
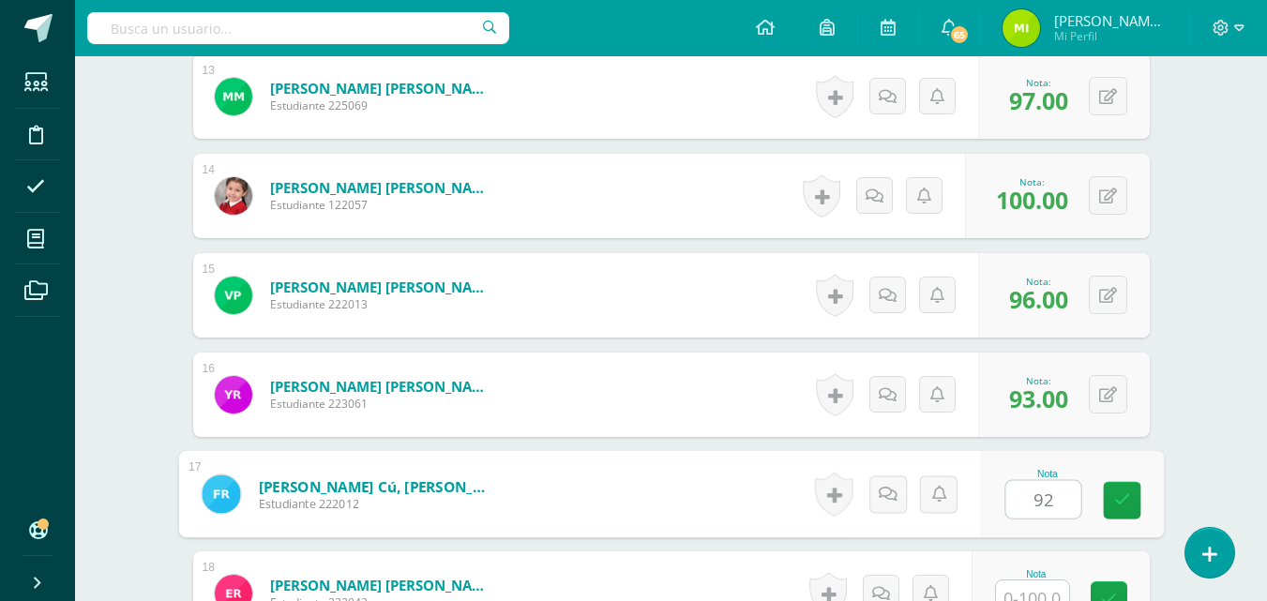
type input "92"
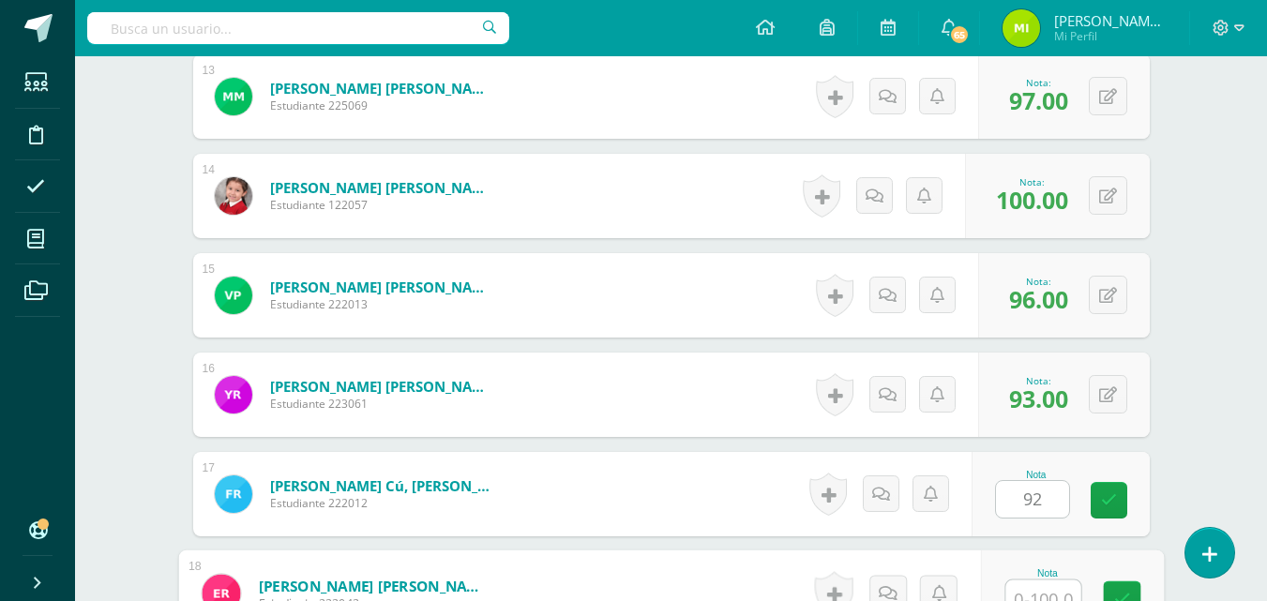
scroll to position [1806, 0]
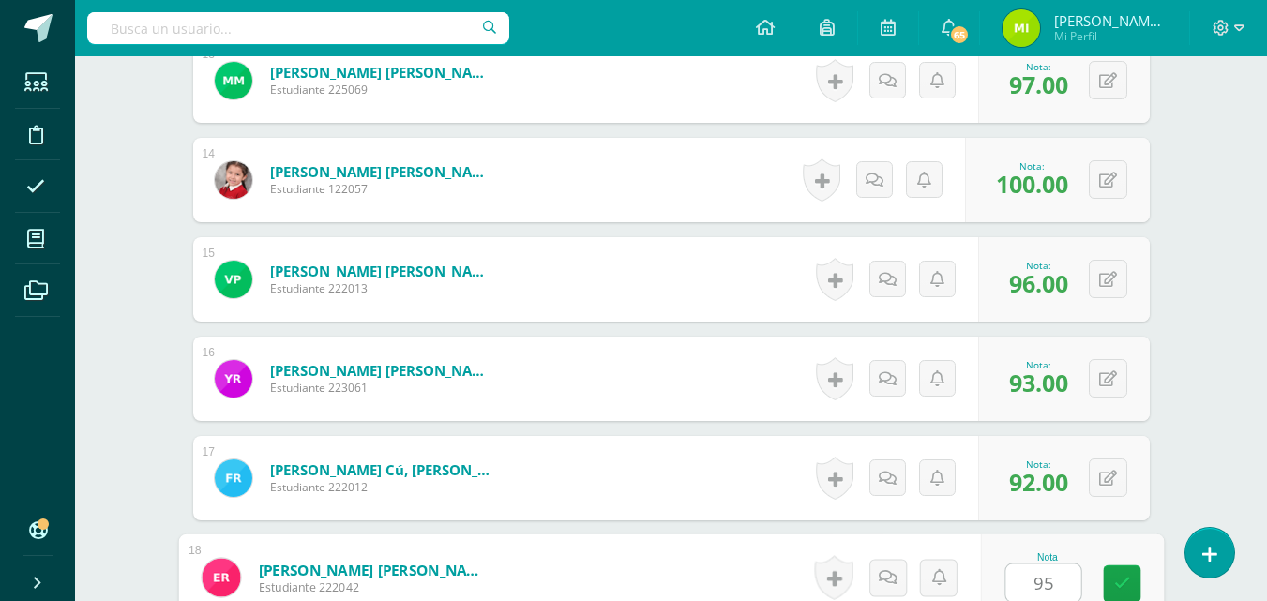
type input "95"
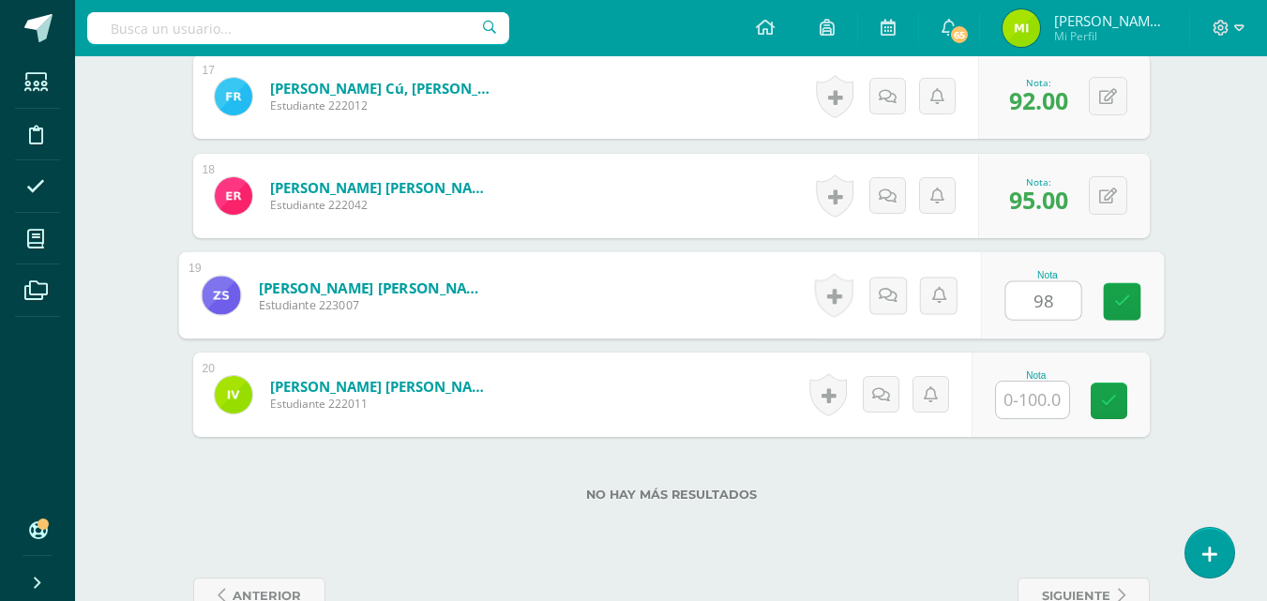
type input "98"
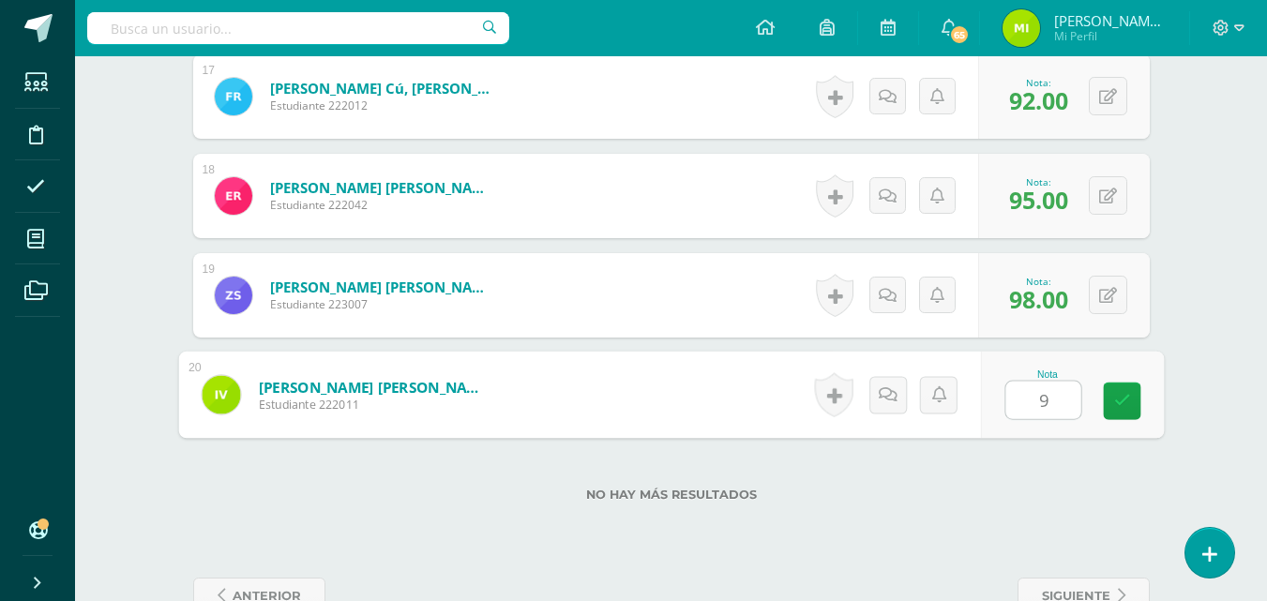
type input "90"
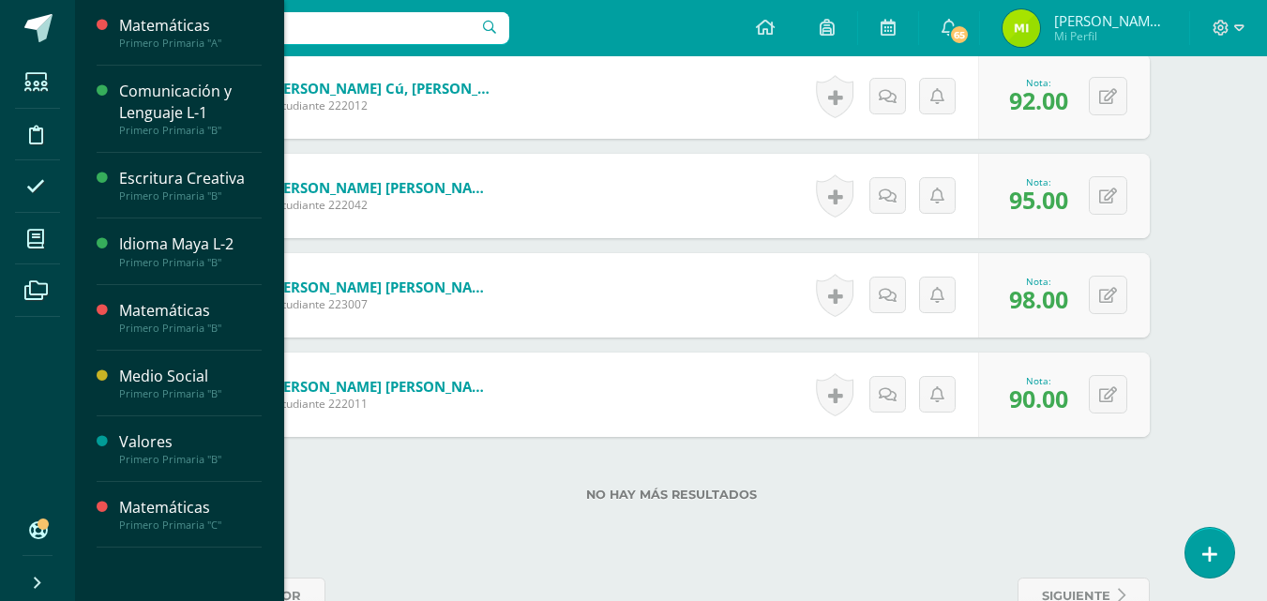
scroll to position [136, 0]
click at [171, 483] on span "Actividades" at bounding box center [176, 492] width 72 height 18
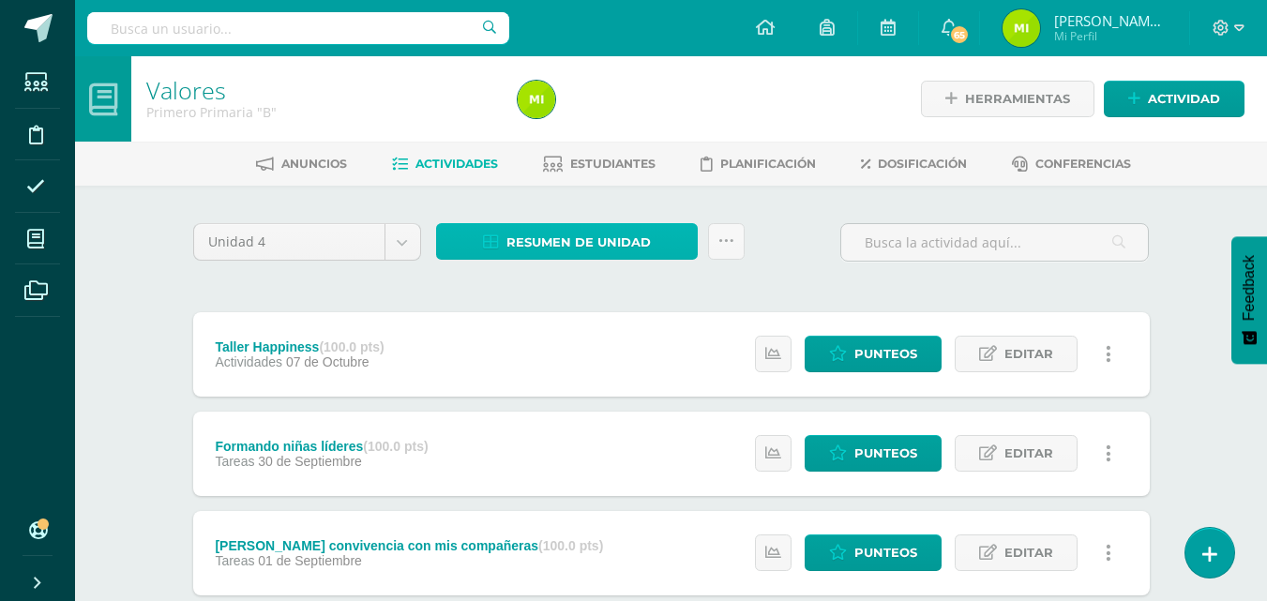
click at [613, 246] on span "Resumen de unidad" at bounding box center [578, 242] width 144 height 35
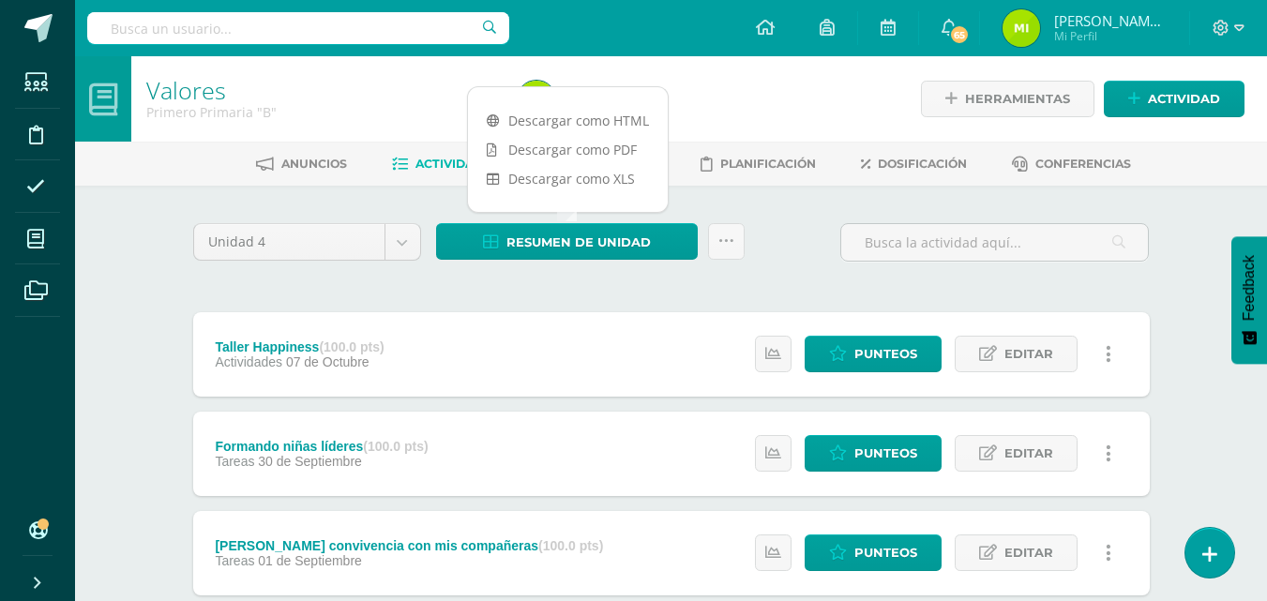
click at [579, 110] on link "Descargar como HTML" at bounding box center [568, 120] width 200 height 29
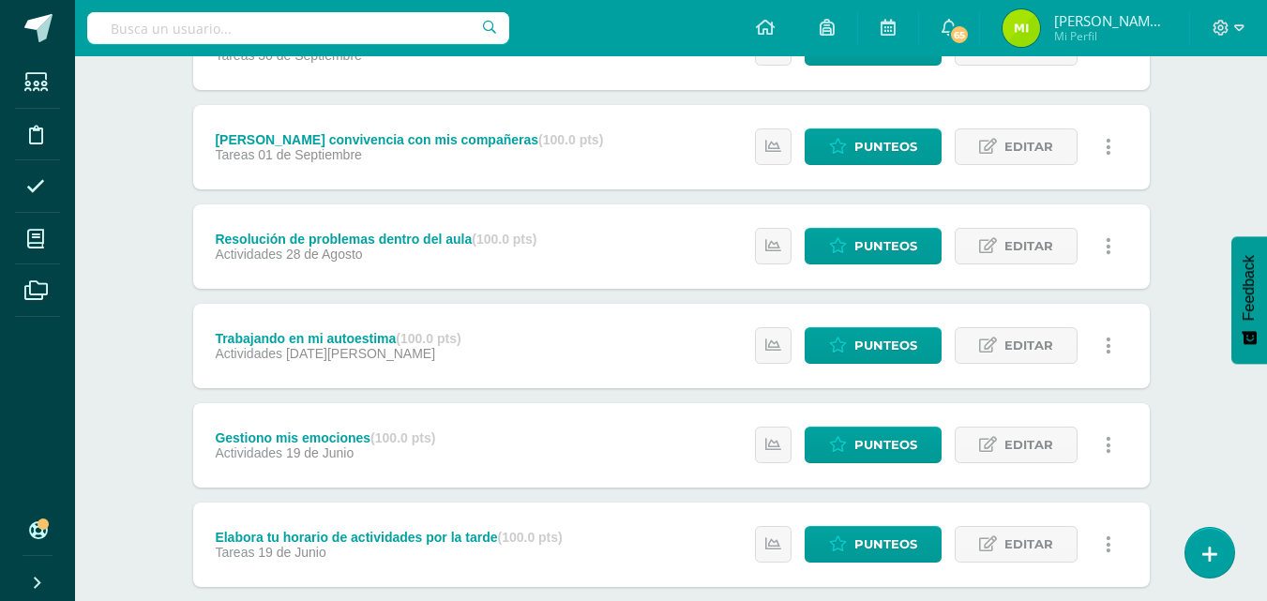
scroll to position [517, 0]
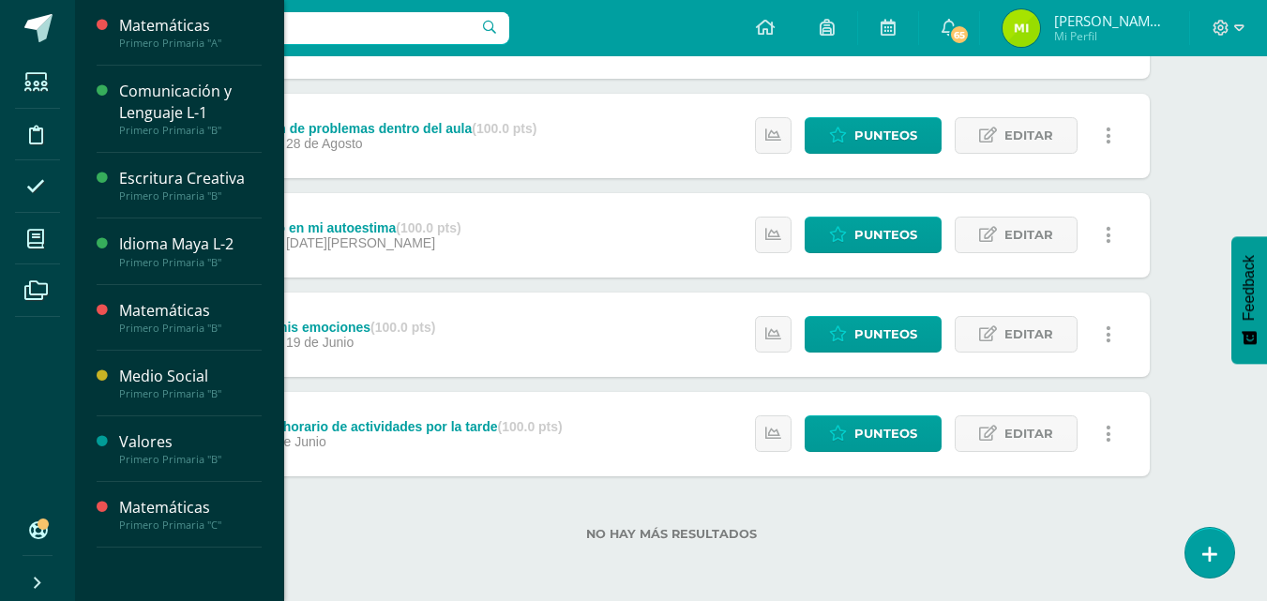
click at [158, 361] on span "Actividades" at bounding box center [176, 361] width 72 height 18
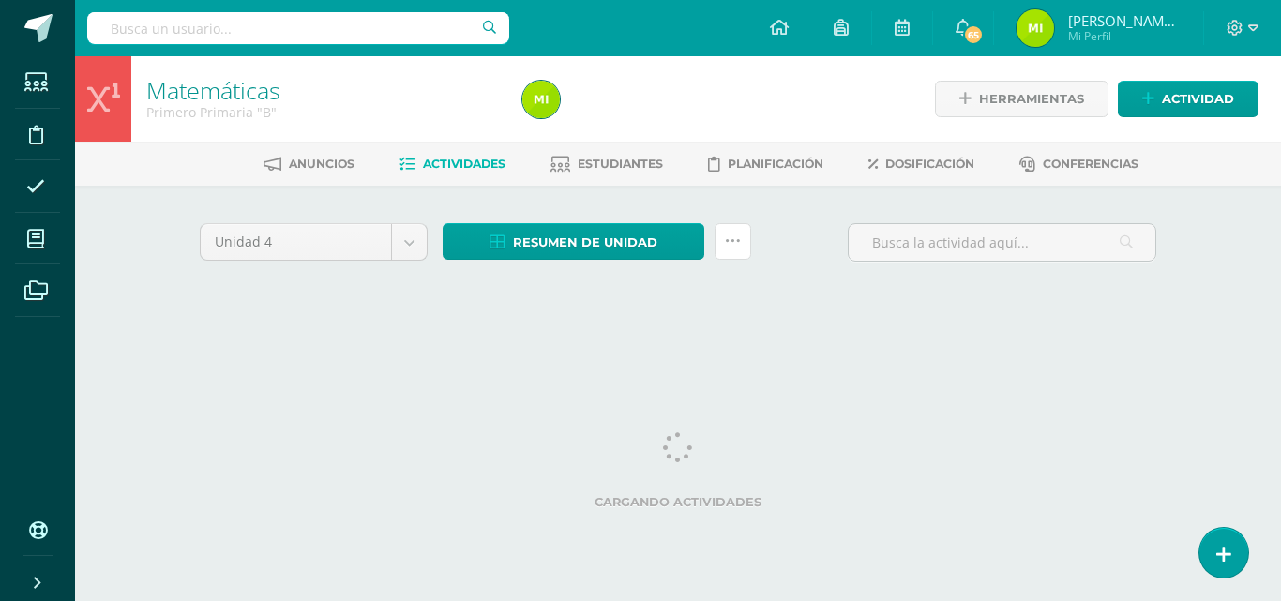
click at [744, 240] on link at bounding box center [733, 241] width 37 height 37
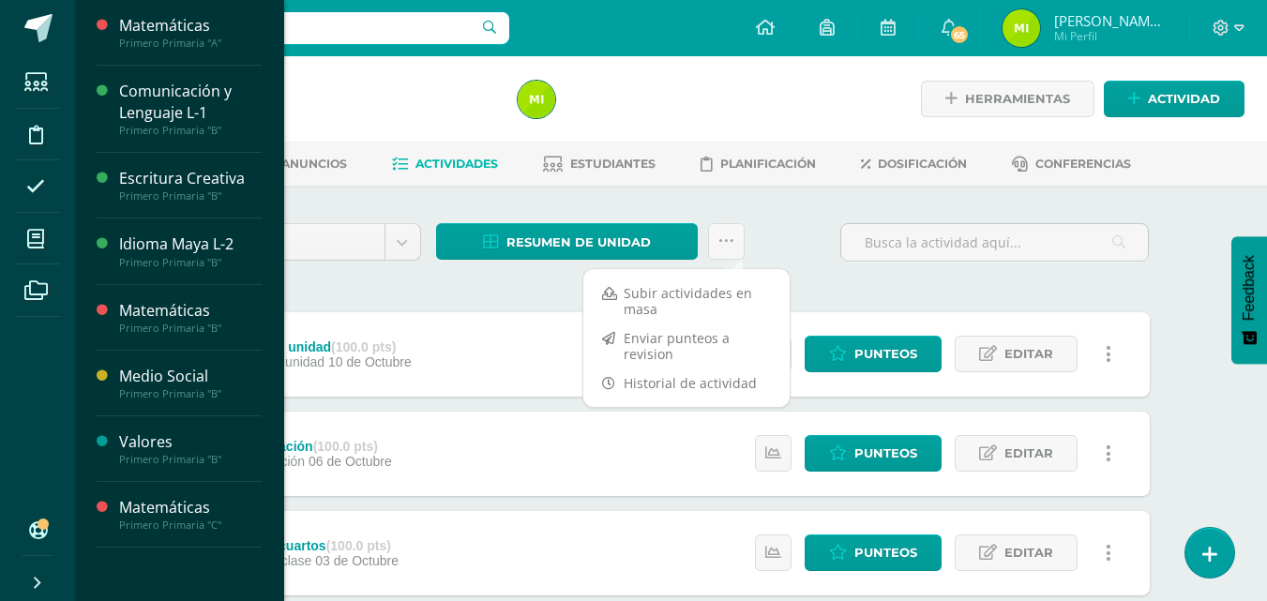
click at [53, 244] on span at bounding box center [36, 239] width 42 height 42
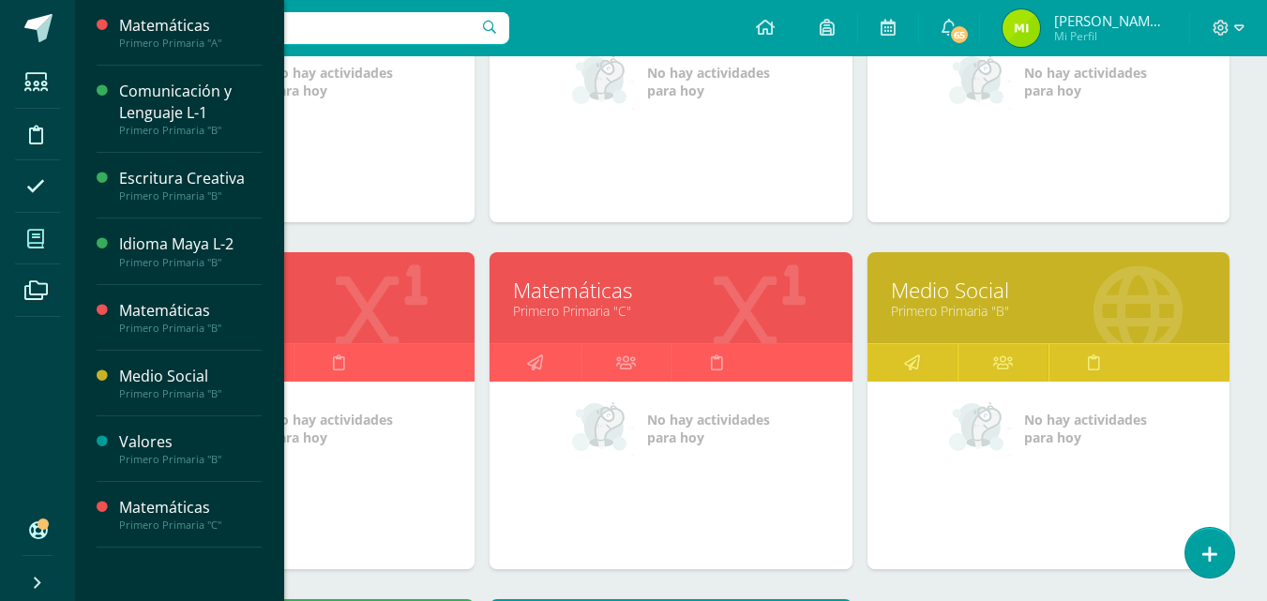
scroll to position [507, 0]
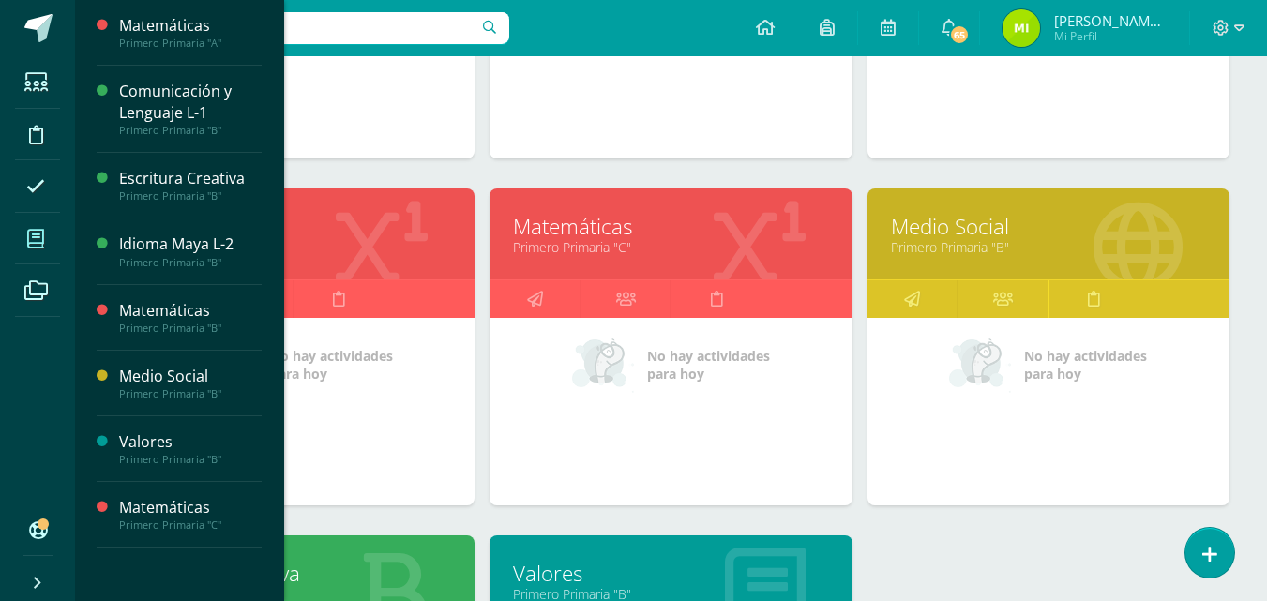
click at [914, 299] on icon at bounding box center [912, 298] width 16 height 37
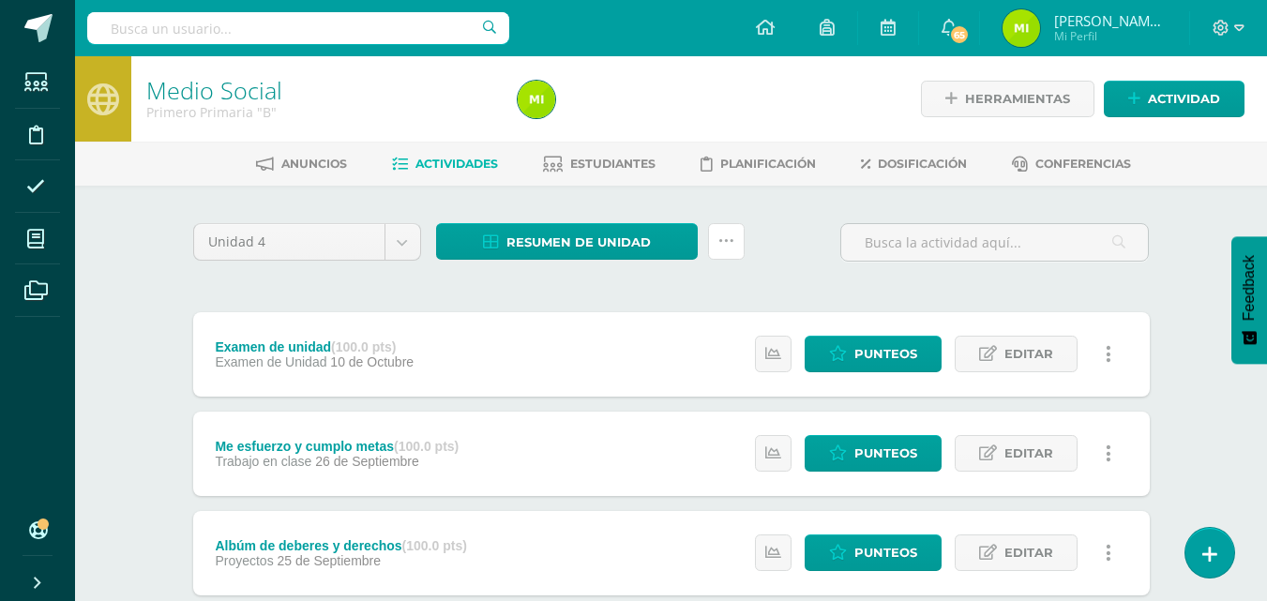
click at [736, 246] on link at bounding box center [726, 241] width 37 height 37
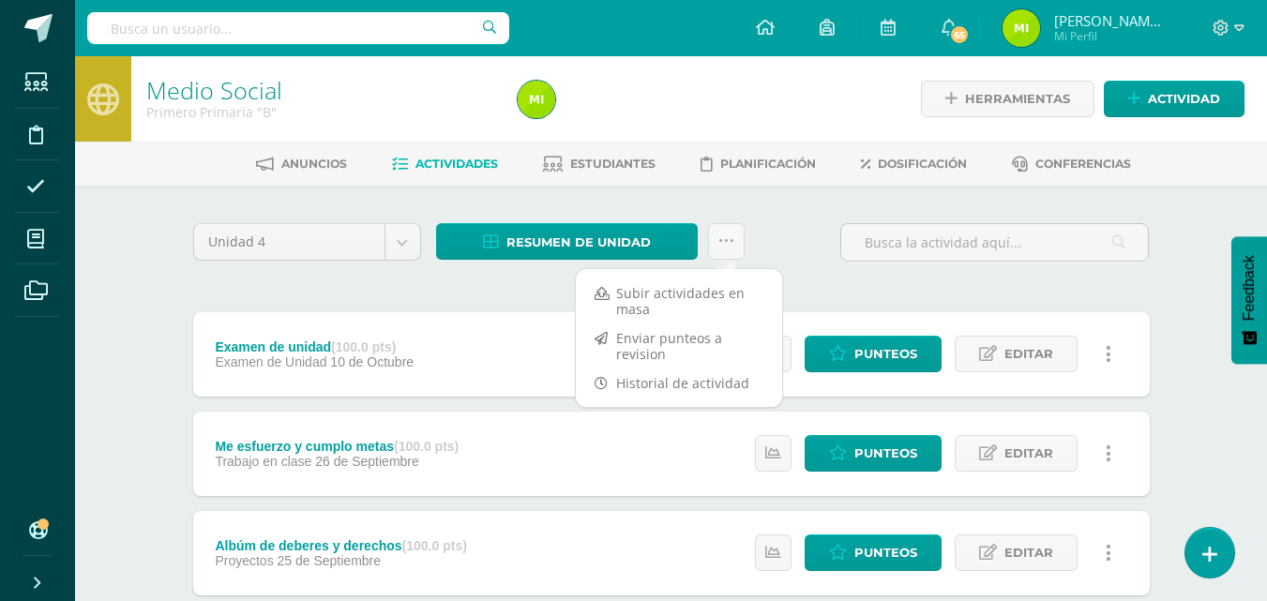
click at [701, 351] on link "Enviar punteos a revision" at bounding box center [679, 346] width 206 height 45
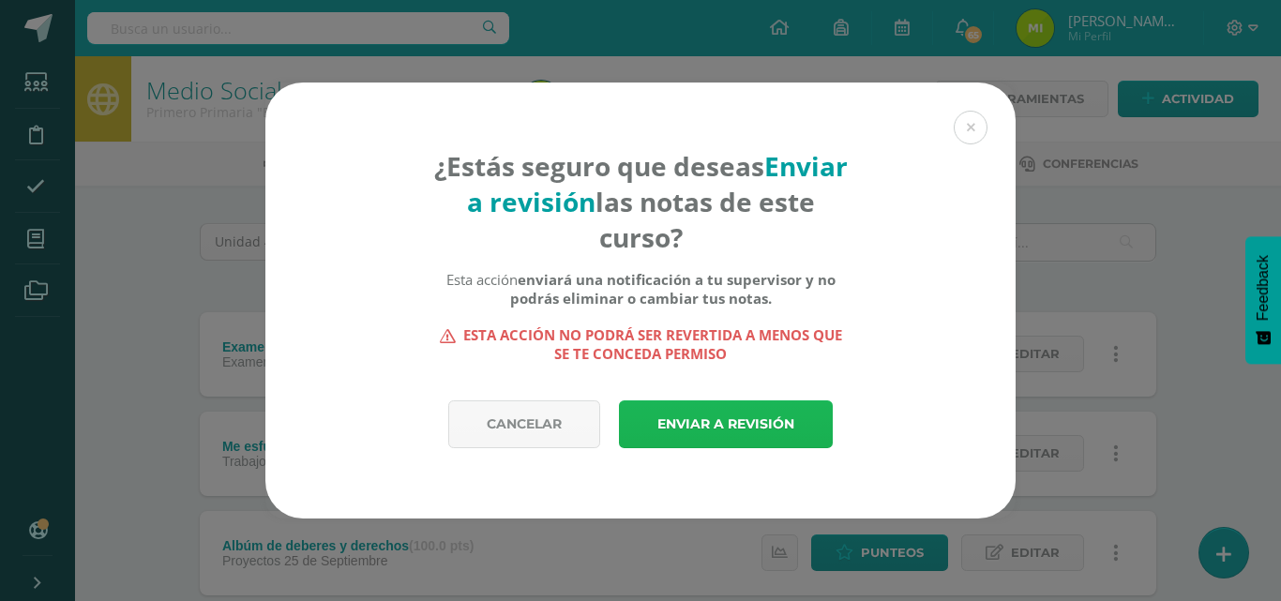
click at [717, 411] on link "Enviar a revisión" at bounding box center [726, 424] width 214 height 48
click at [738, 418] on link "Enviar a revisión" at bounding box center [726, 424] width 214 height 48
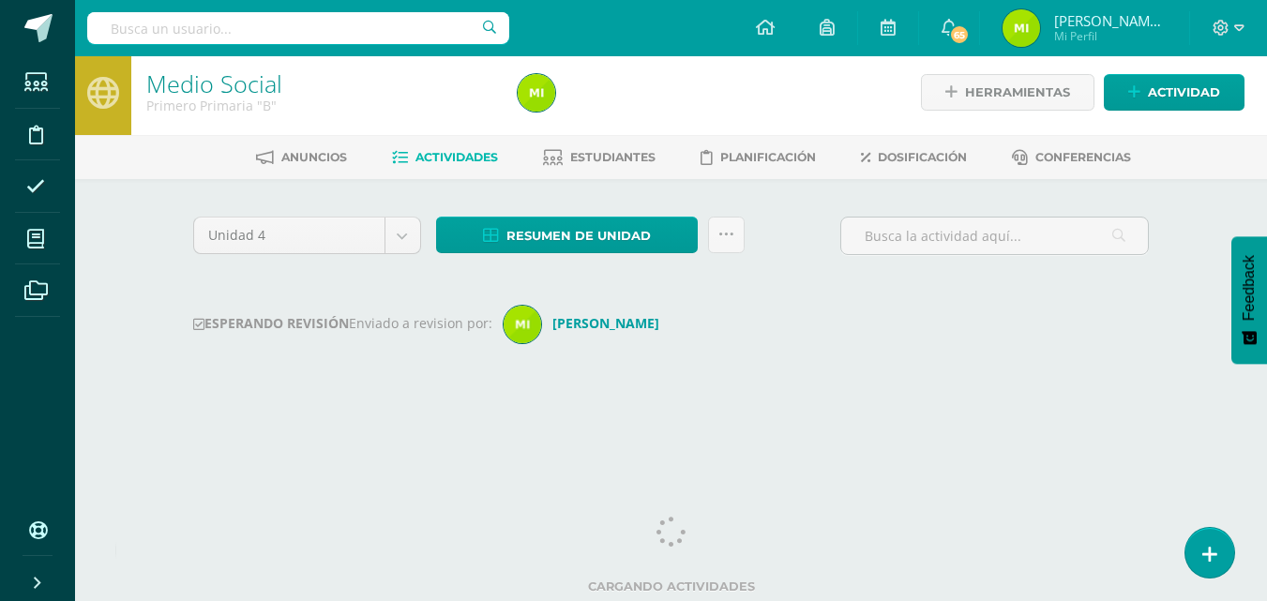
click at [593, 158] on span "Estudiantes" at bounding box center [612, 157] width 85 height 14
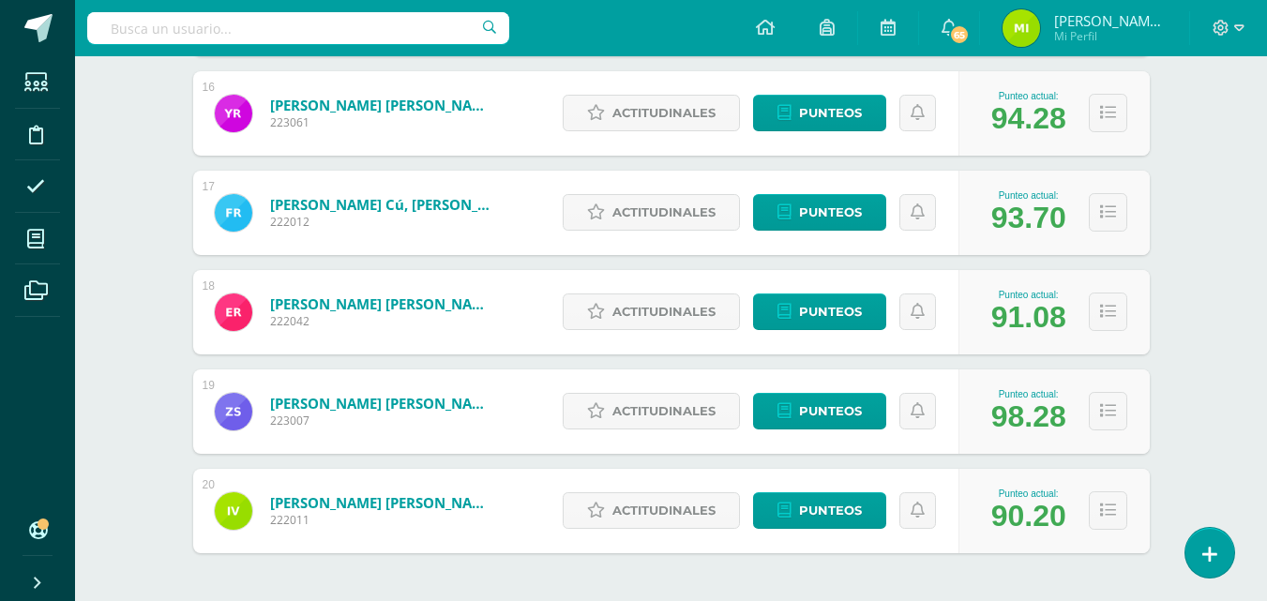
scroll to position [1834, 0]
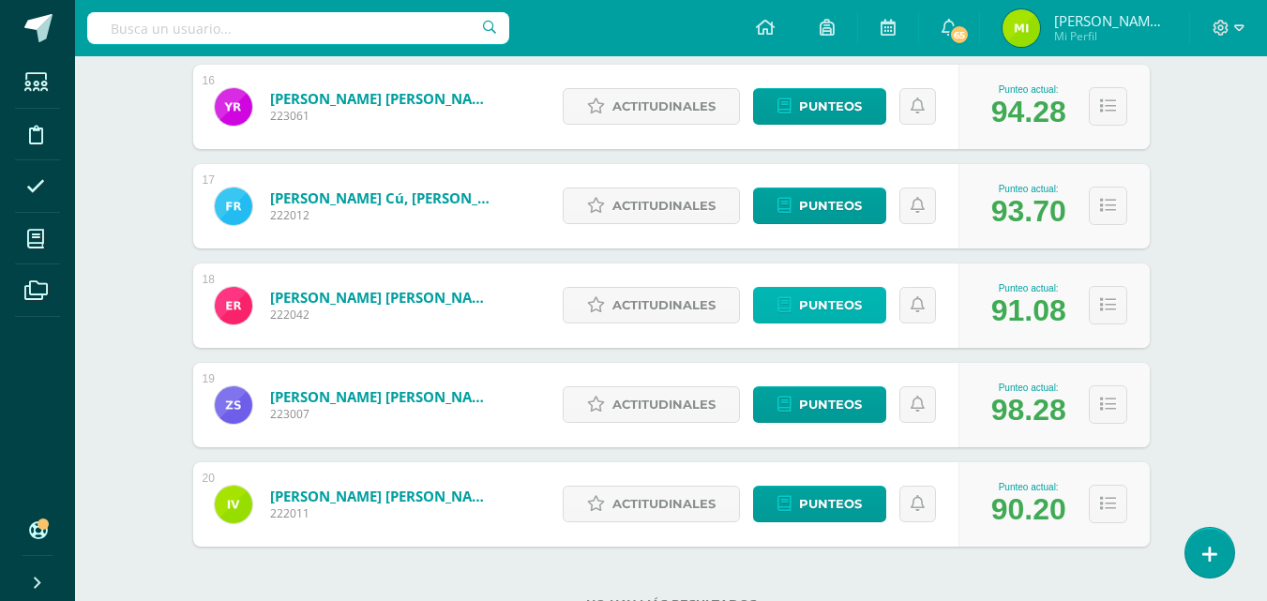
click at [796, 298] on link "Punteos" at bounding box center [819, 305] width 133 height 37
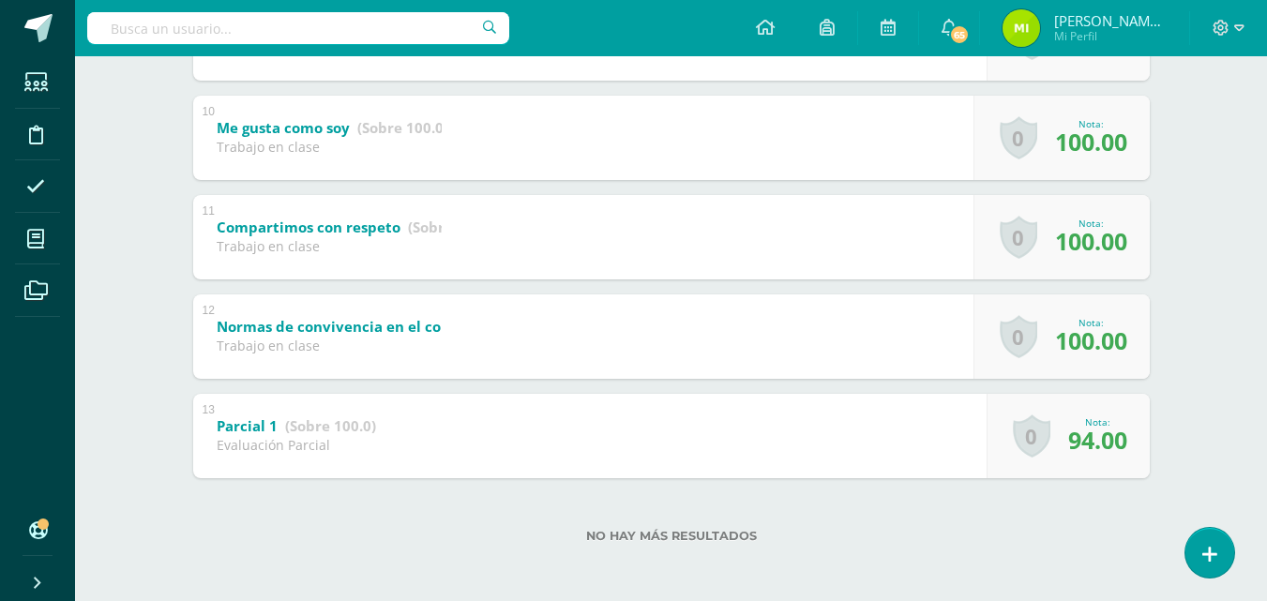
scroll to position [1269, 0]
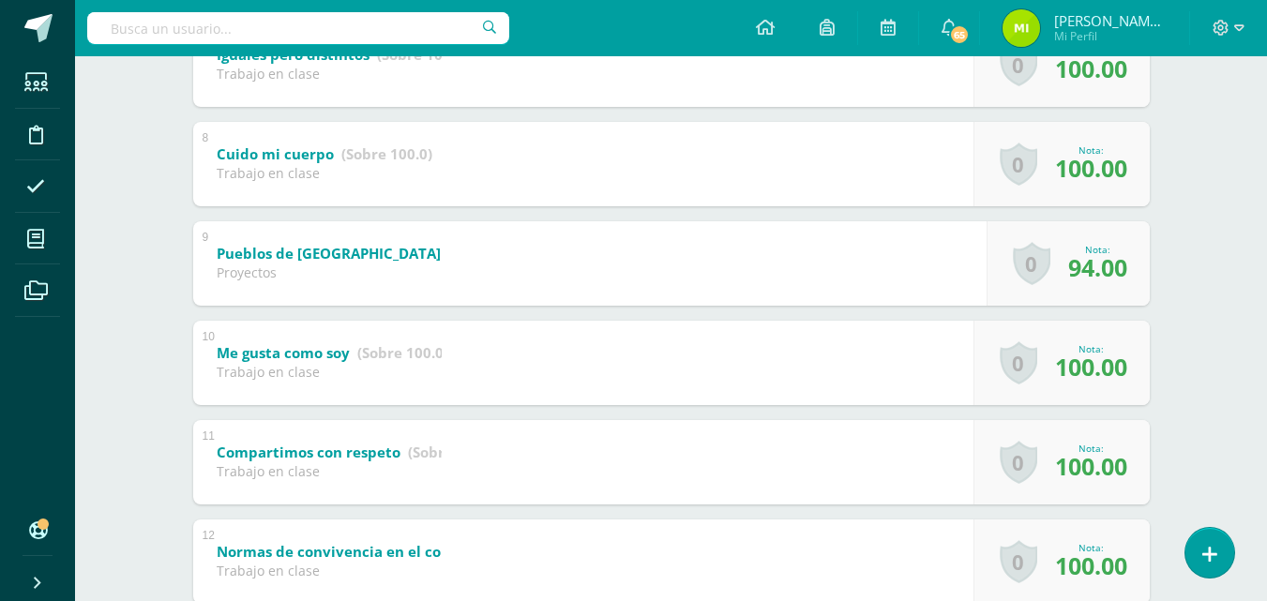
click at [788, 351] on div "1 Examen de unidad (Sobre 100.0) Examen de Unidad Nota 81.00 0 [GEOGRAPHIC_DATA…" at bounding box center [671, 64] width 956 height 1277
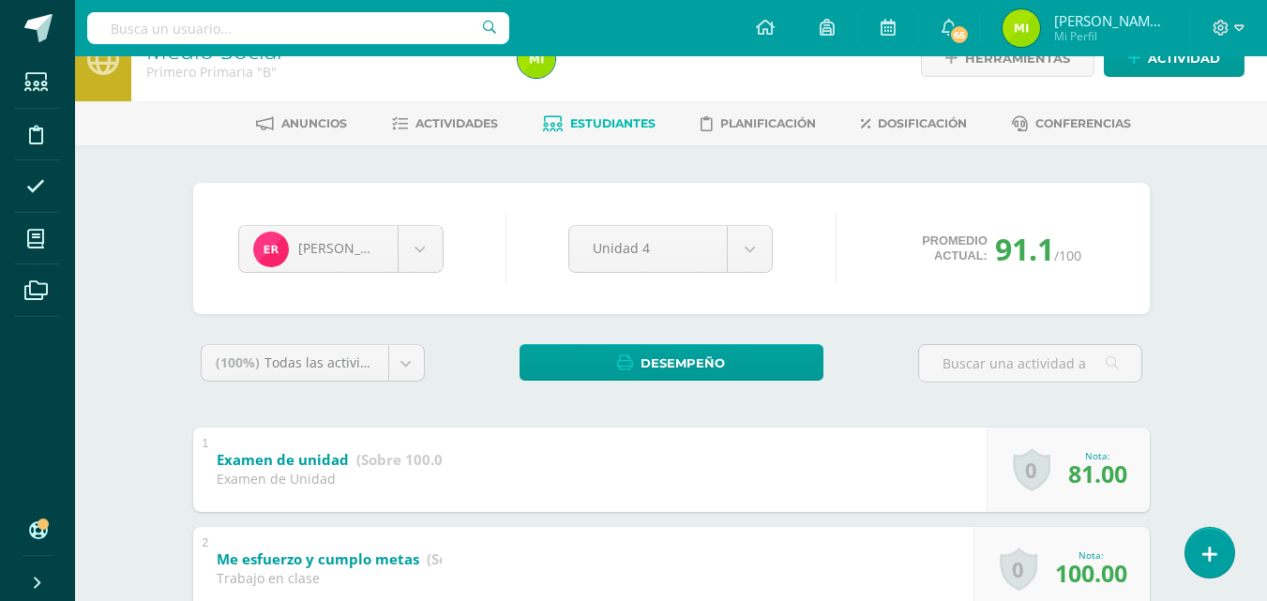
scroll to position [0, 0]
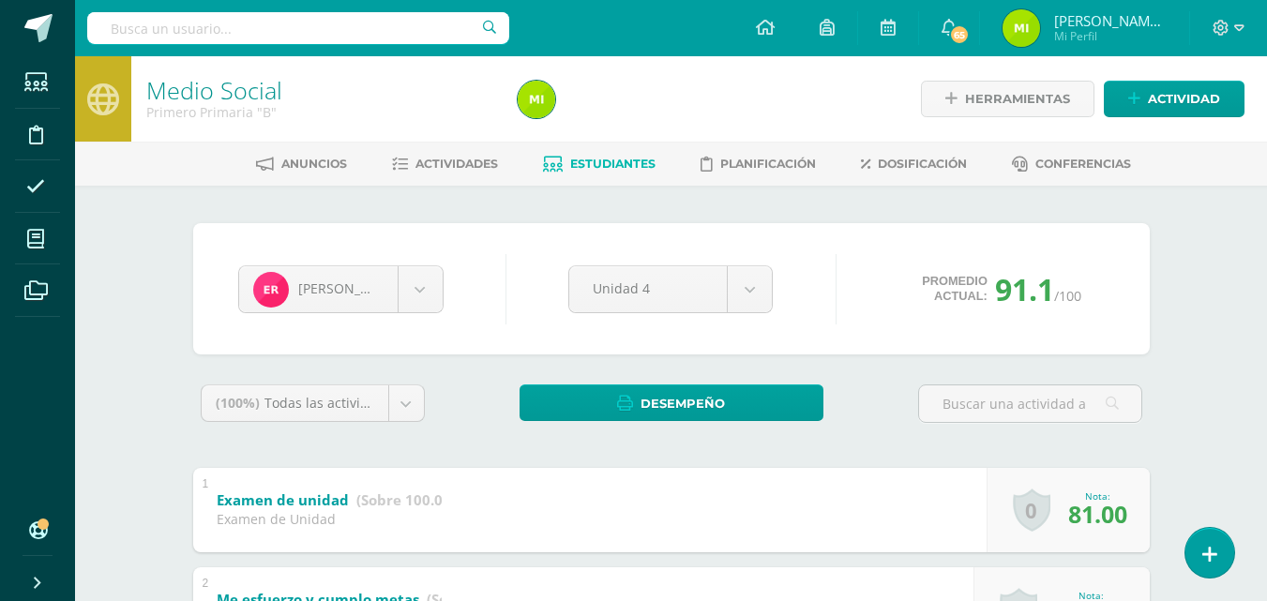
click at [452, 159] on span "Actividades" at bounding box center [456, 164] width 83 height 14
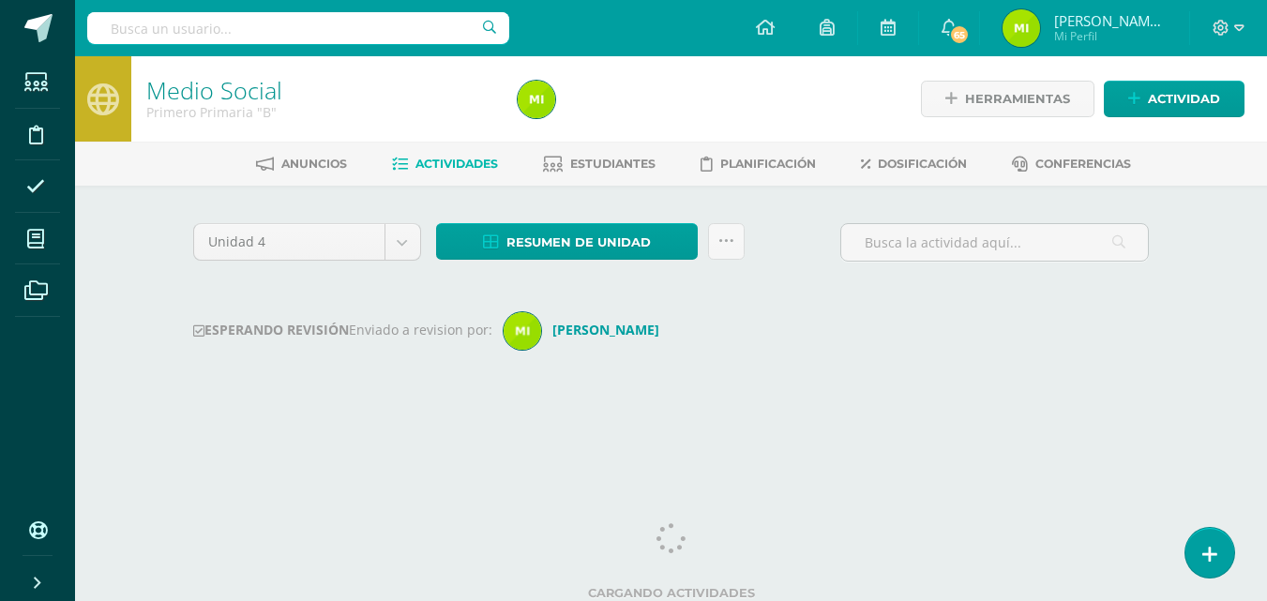
click at [413, 236] on body "Estudiantes Disciplina Asistencia Mis cursos Archivos Soporte Ayuda Reportar un…" at bounding box center [633, 220] width 1267 height 441
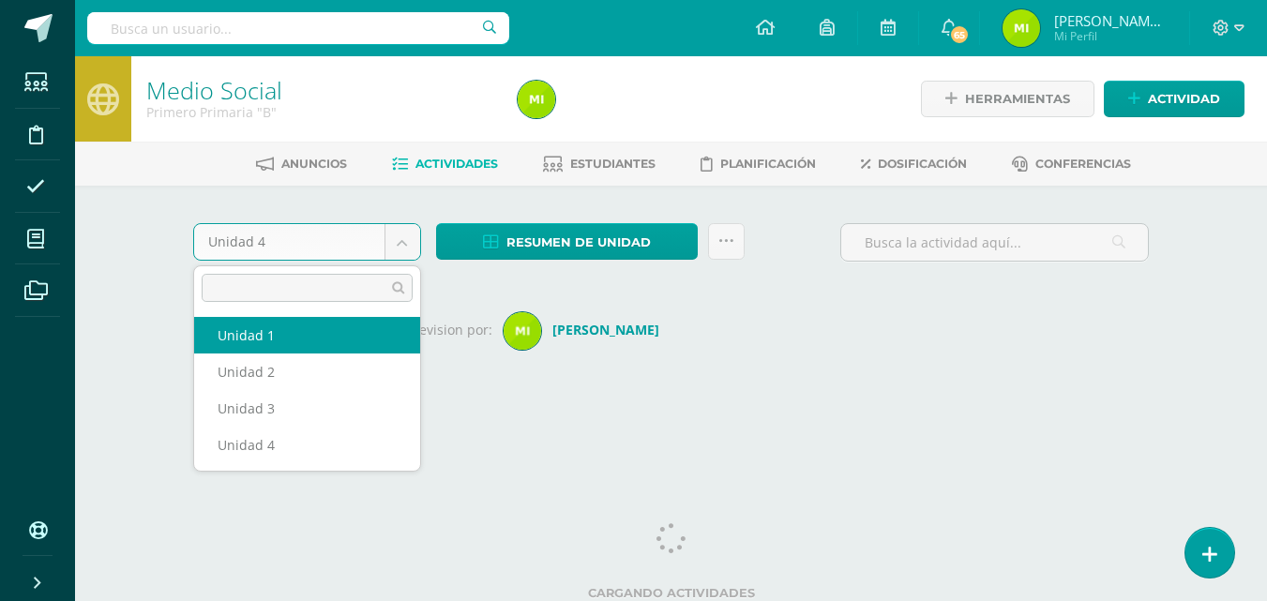
select select "Unidad 1"
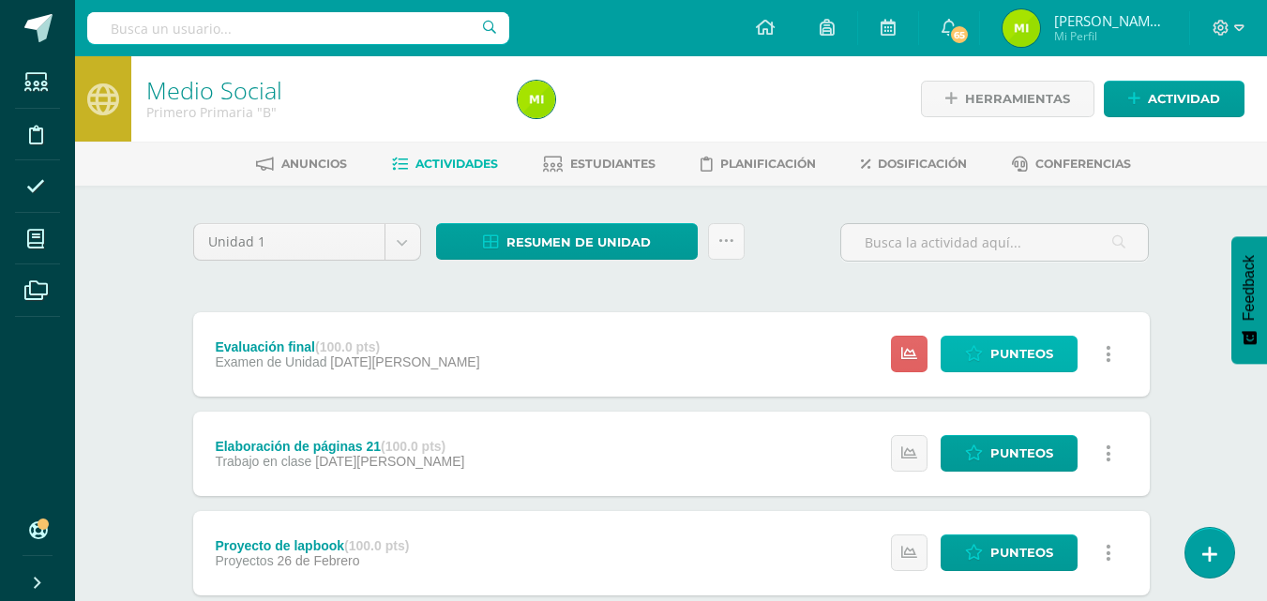
click at [993, 349] on span "Punteos" at bounding box center [1021, 354] width 63 height 35
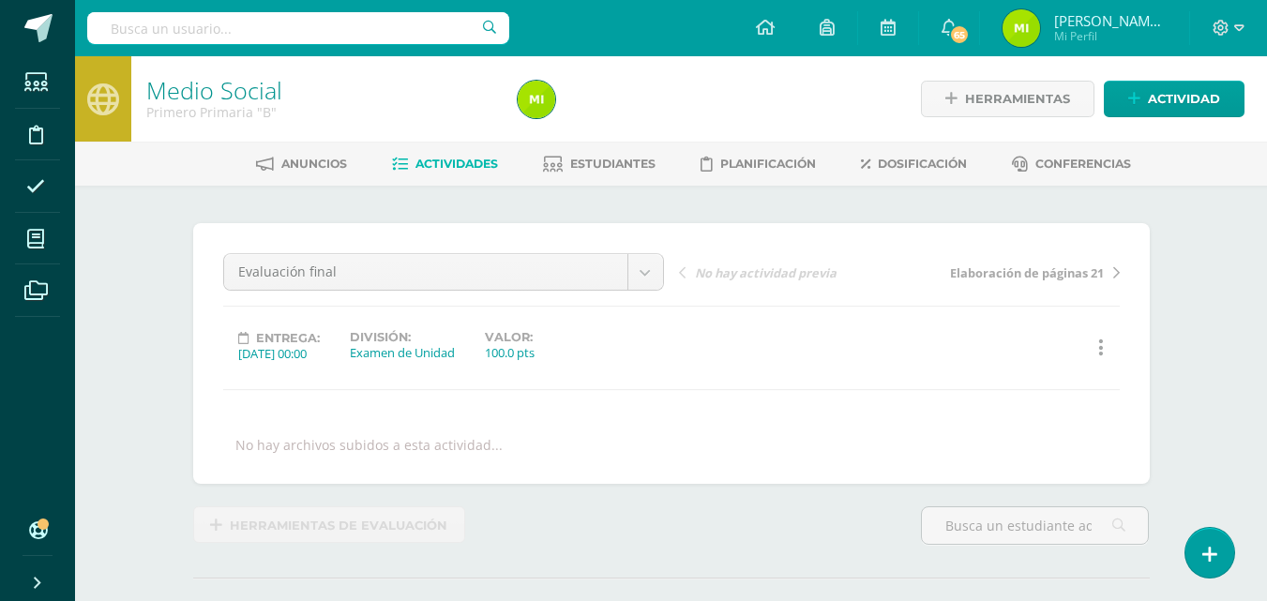
click at [592, 159] on span "Estudiantes" at bounding box center [612, 164] width 85 height 14
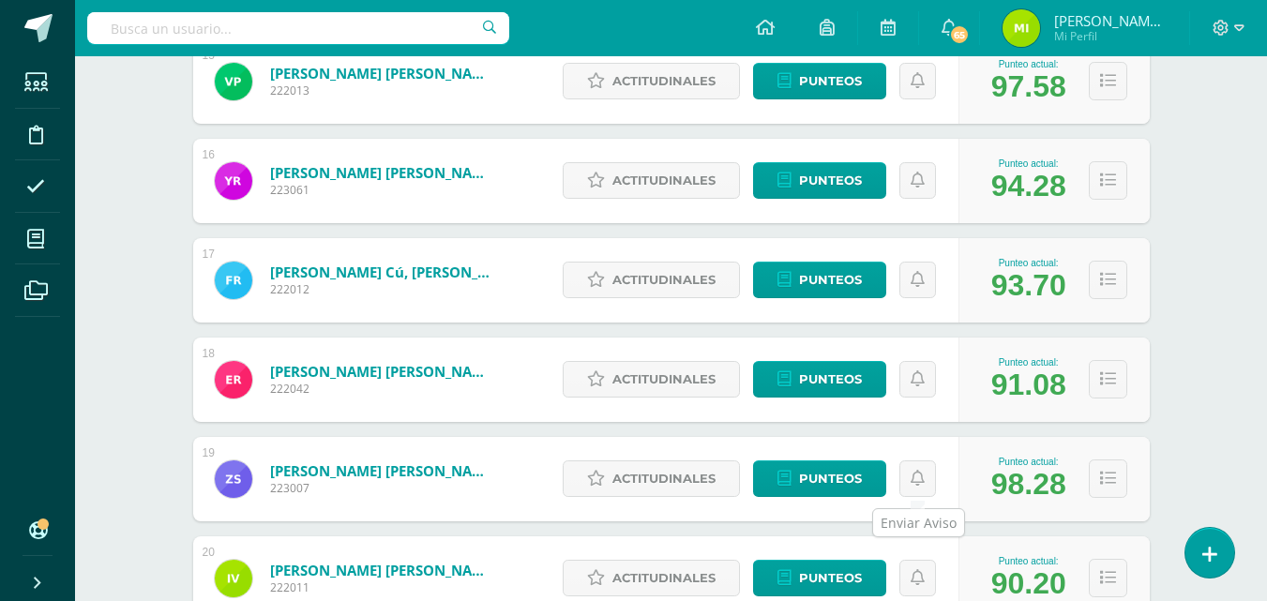
scroll to position [1712, 0]
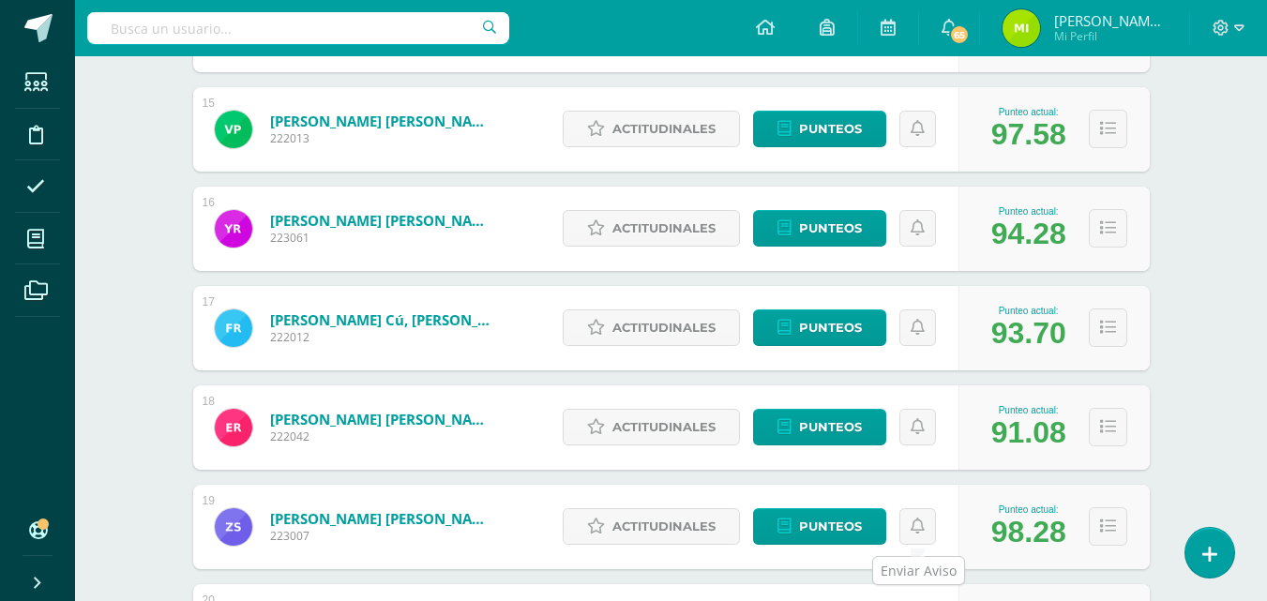
click at [930, 448] on div "Actitudinales Punteos" at bounding box center [755, 427] width 405 height 84
click at [867, 439] on link "Punteos" at bounding box center [819, 427] width 133 height 37
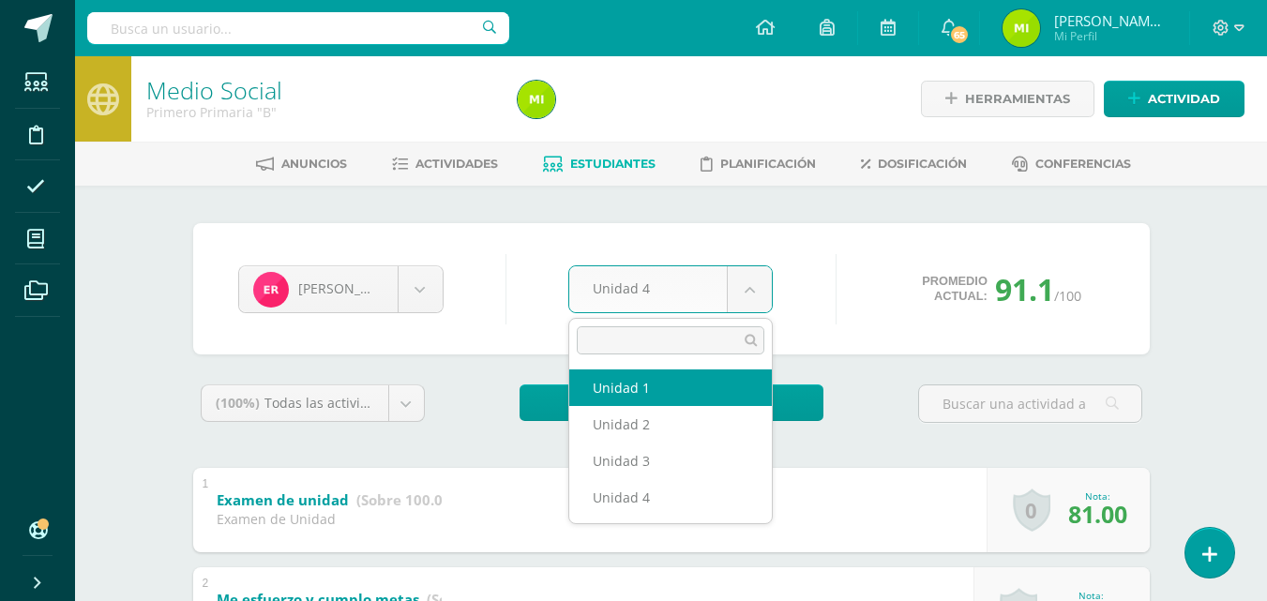
select select "Unidad 1"
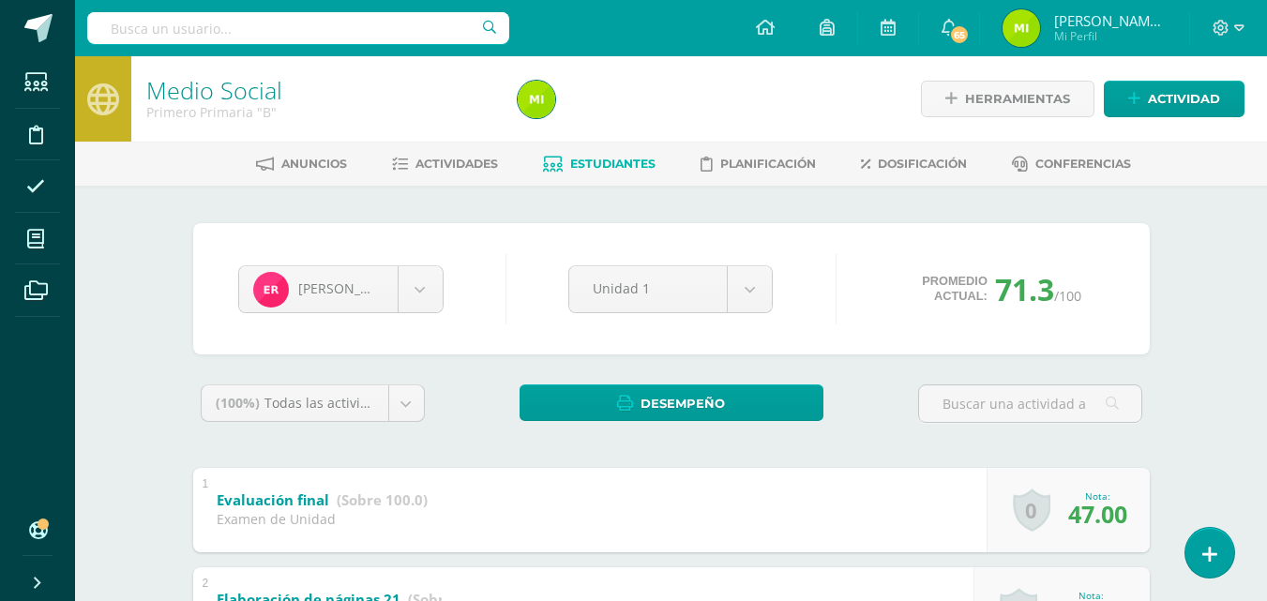
click at [454, 169] on span "Actividades" at bounding box center [456, 164] width 83 height 14
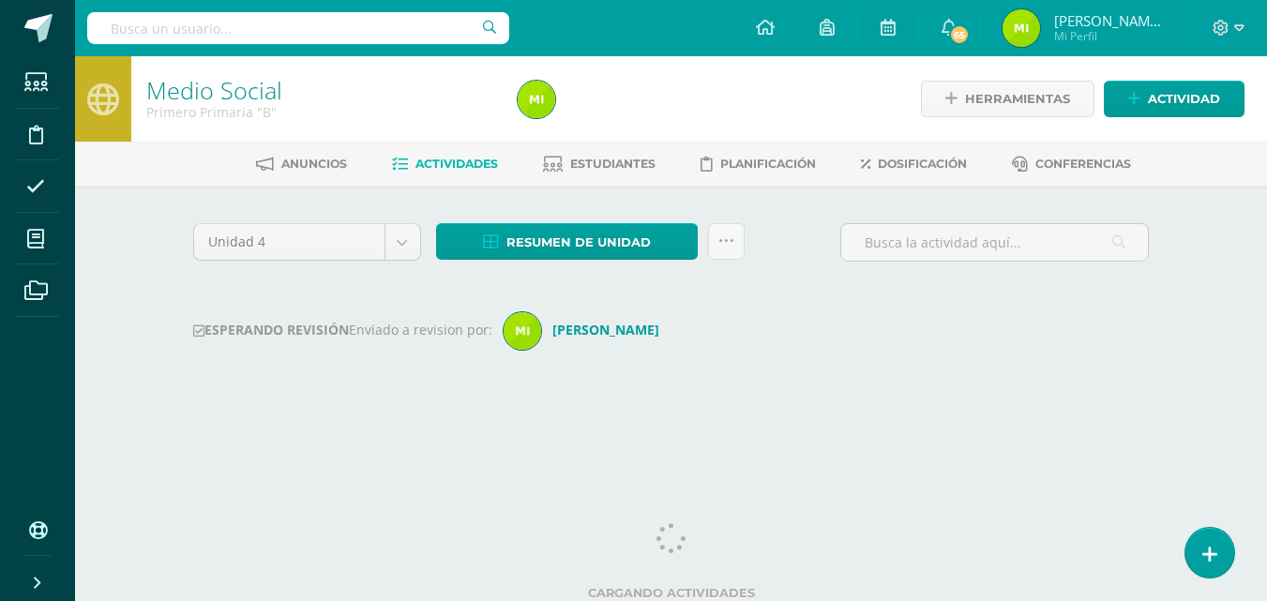
click at [412, 250] on body "Estudiantes Disciplina Asistencia Mis cursos Archivos Soporte Ayuda Reportar un…" at bounding box center [633, 220] width 1267 height 441
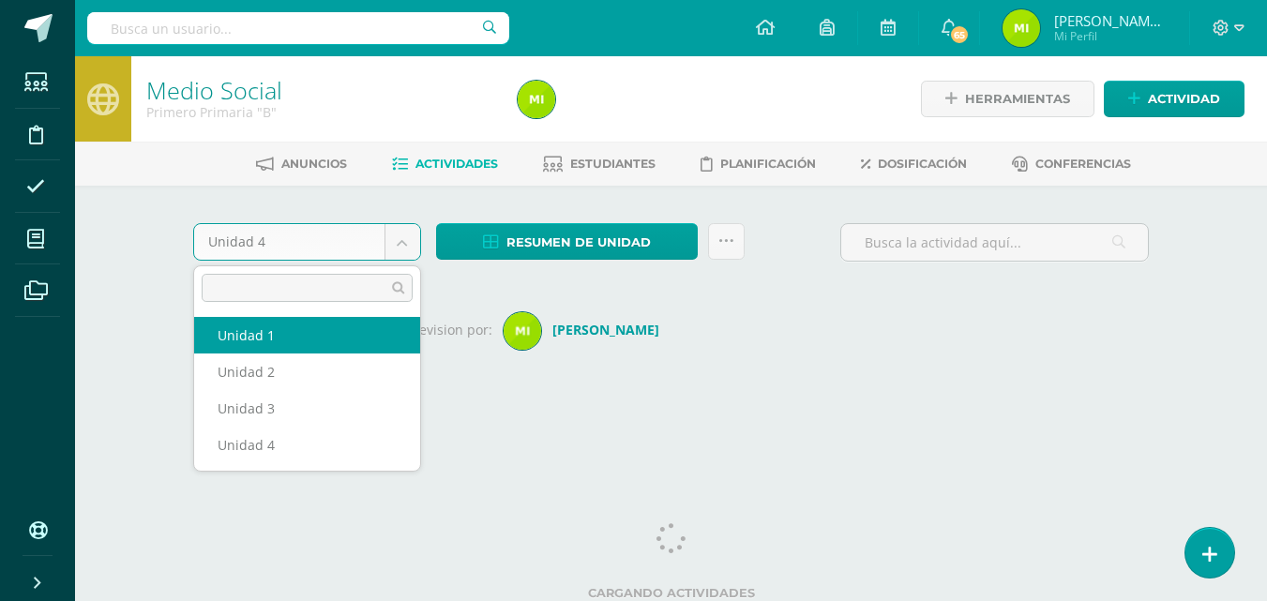
select select "Unidad 1"
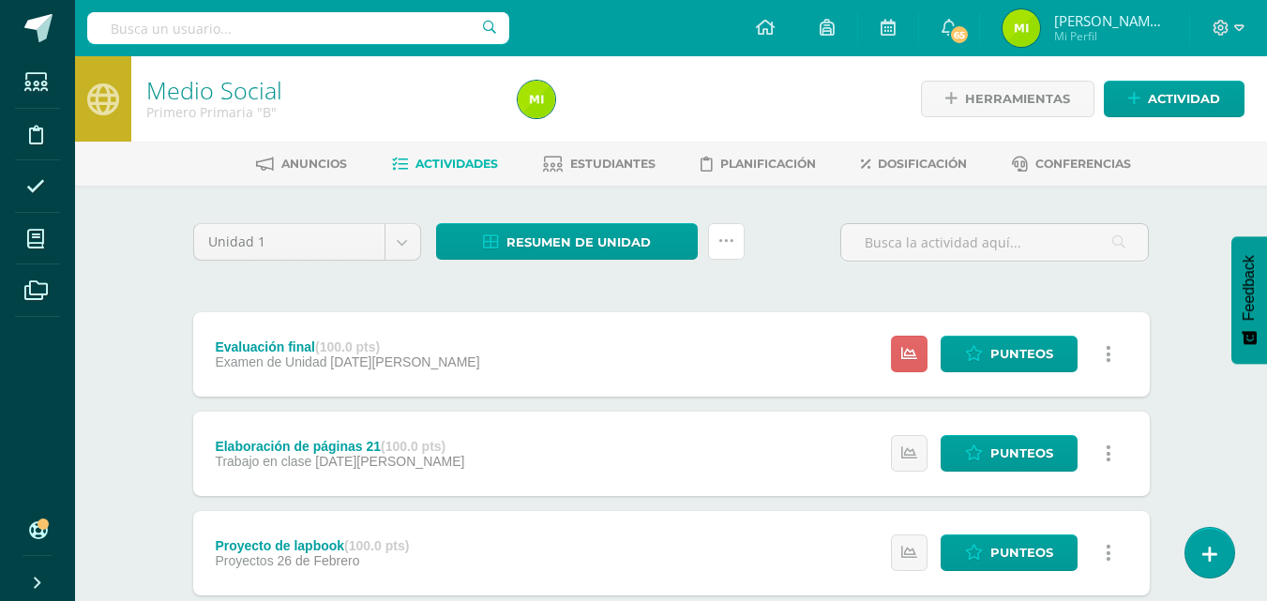
click at [740, 239] on link at bounding box center [726, 241] width 37 height 37
click at [700, 297] on link "Enviar punteos a revision" at bounding box center [679, 301] width 206 height 45
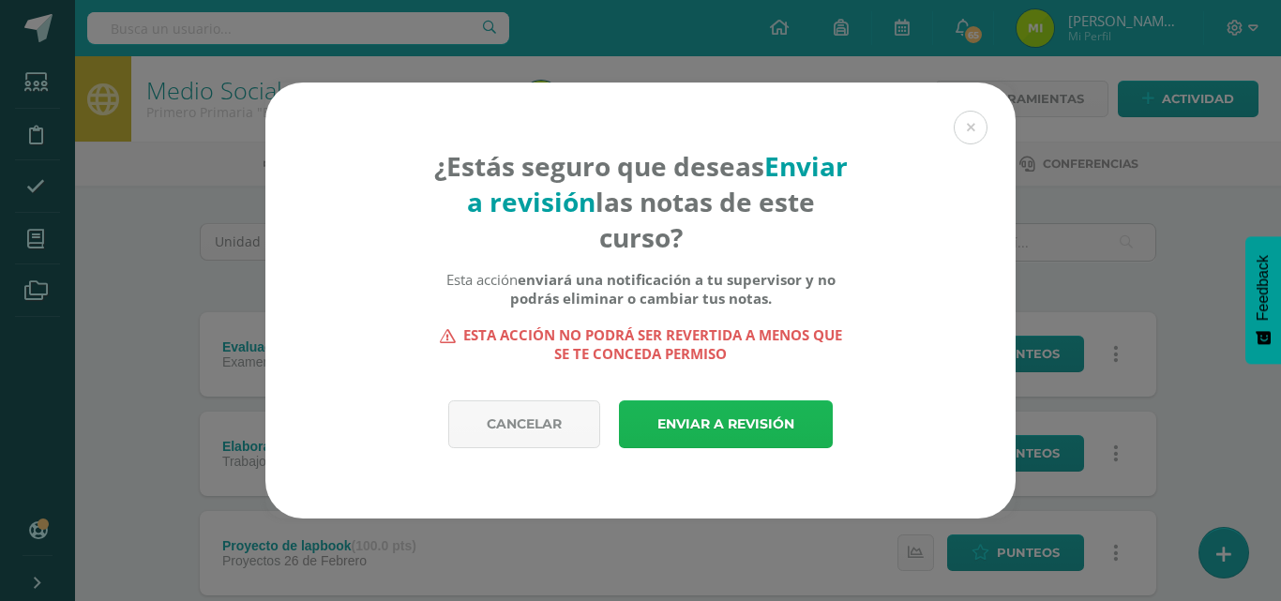
click at [709, 412] on link "Enviar a revisión" at bounding box center [726, 424] width 214 height 48
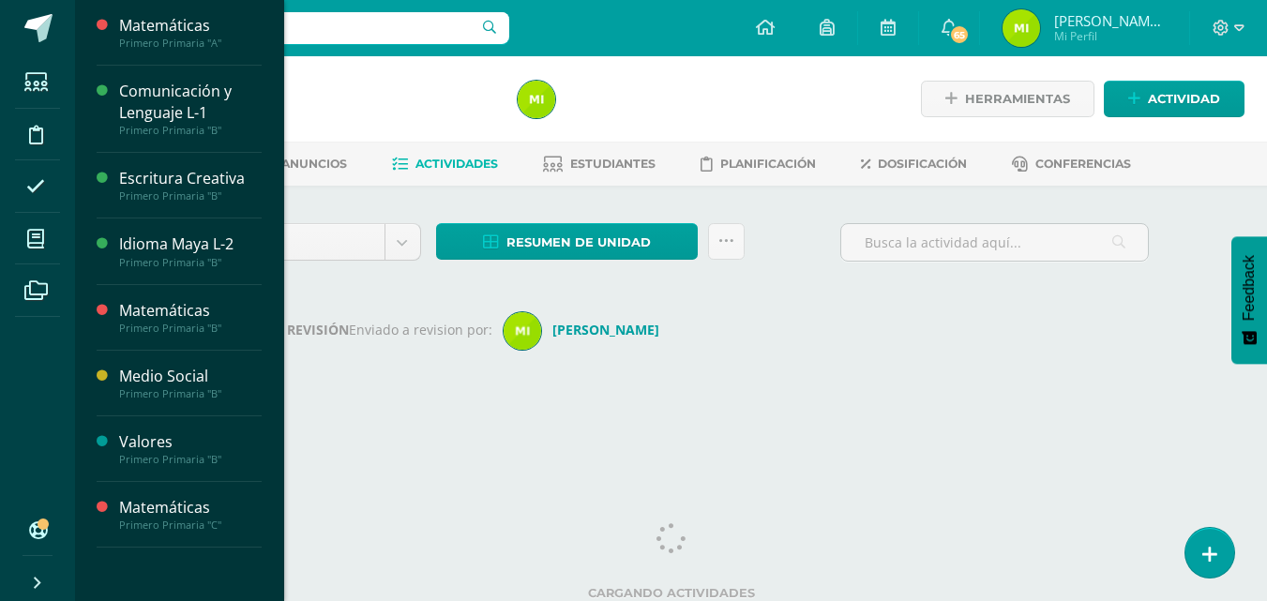
click at [158, 74] on span "Actividades" at bounding box center [176, 76] width 72 height 18
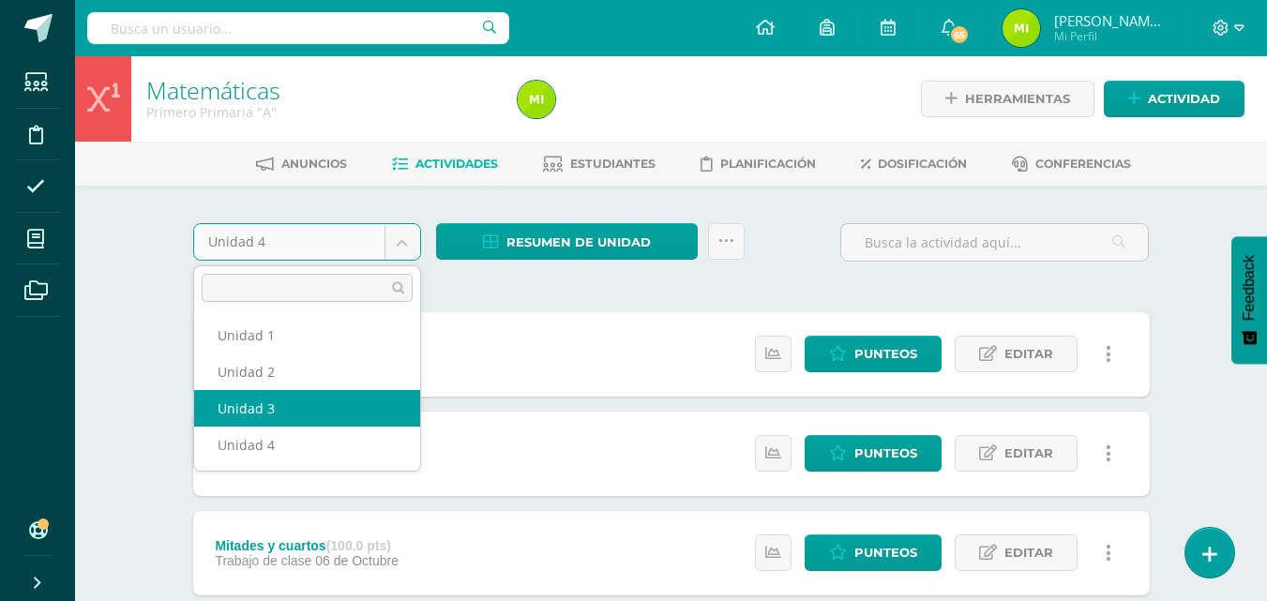
select select "Unidad 3"
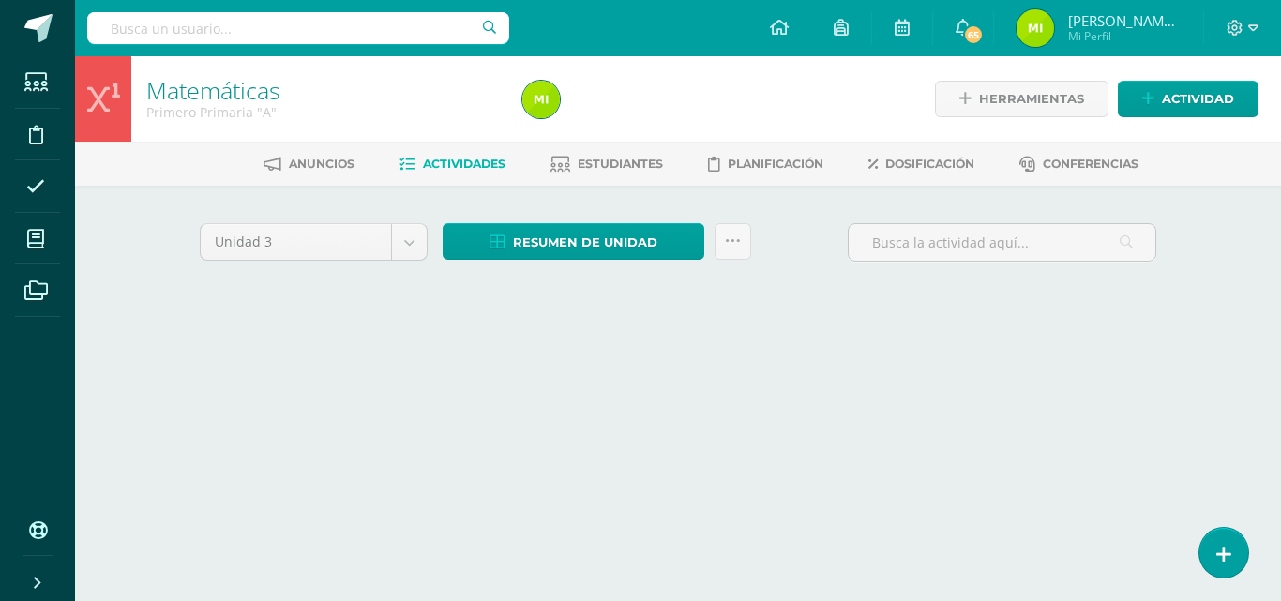
click at [609, 163] on span "Estudiantes" at bounding box center [620, 164] width 85 height 14
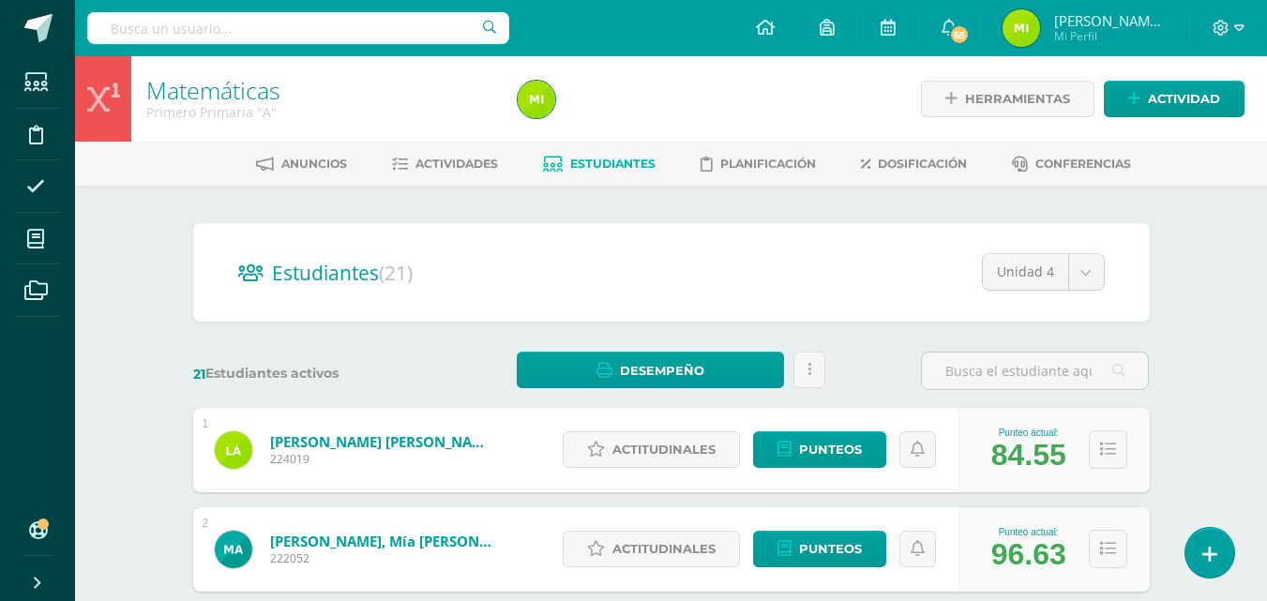
click at [470, 175] on link "Actividades" at bounding box center [445, 164] width 106 height 30
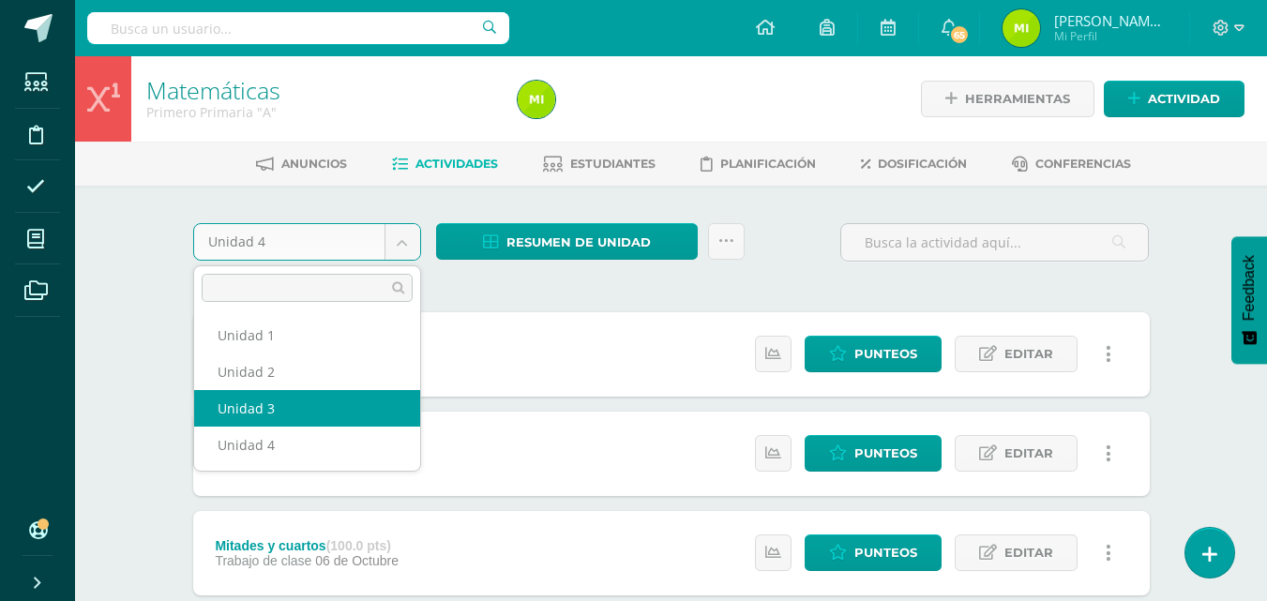
select select "Unidad 3"
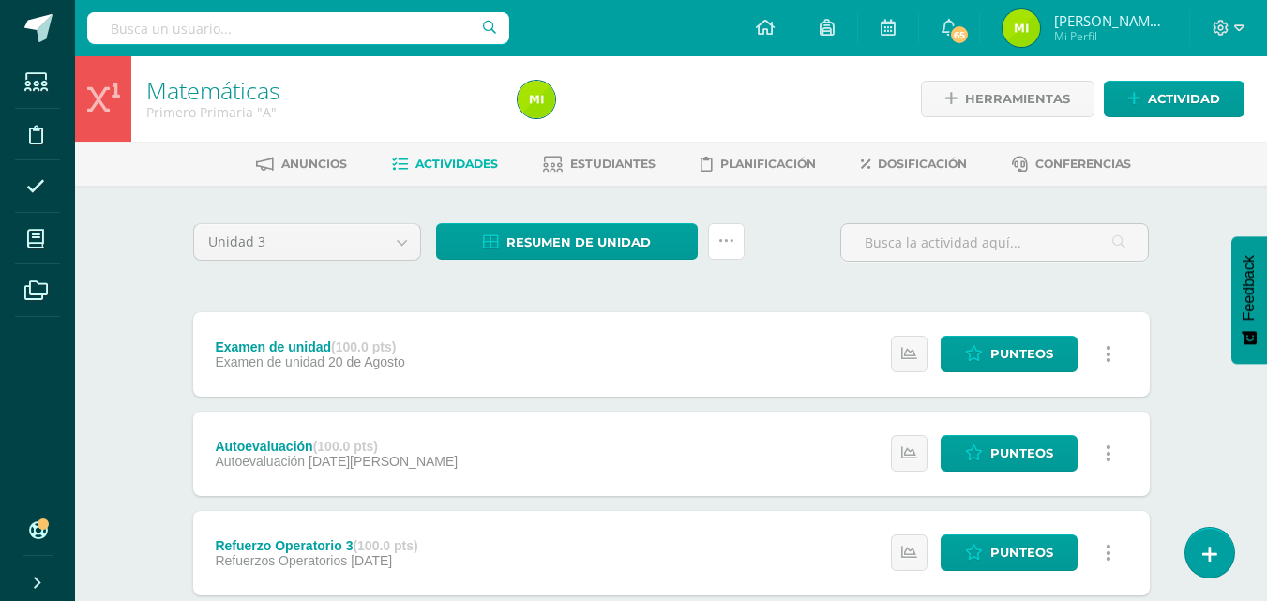
click at [730, 239] on icon at bounding box center [726, 241] width 16 height 16
click at [703, 294] on link "Enviar punteos a revision" at bounding box center [679, 301] width 206 height 45
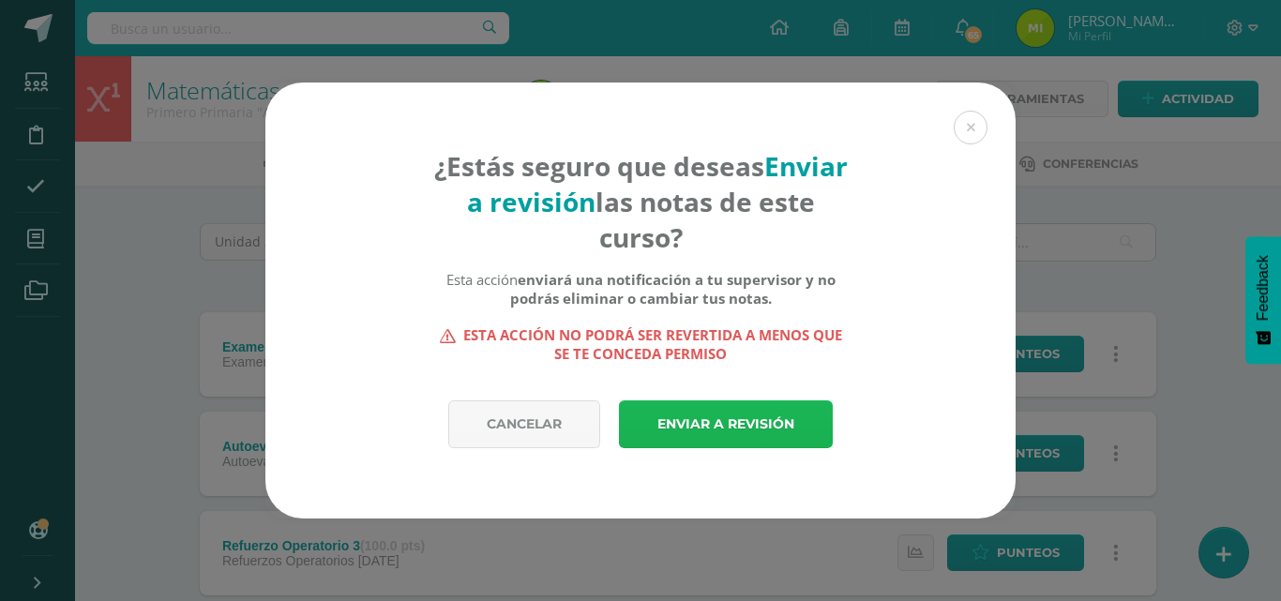
click at [696, 437] on link "Enviar a revisión" at bounding box center [726, 424] width 214 height 48
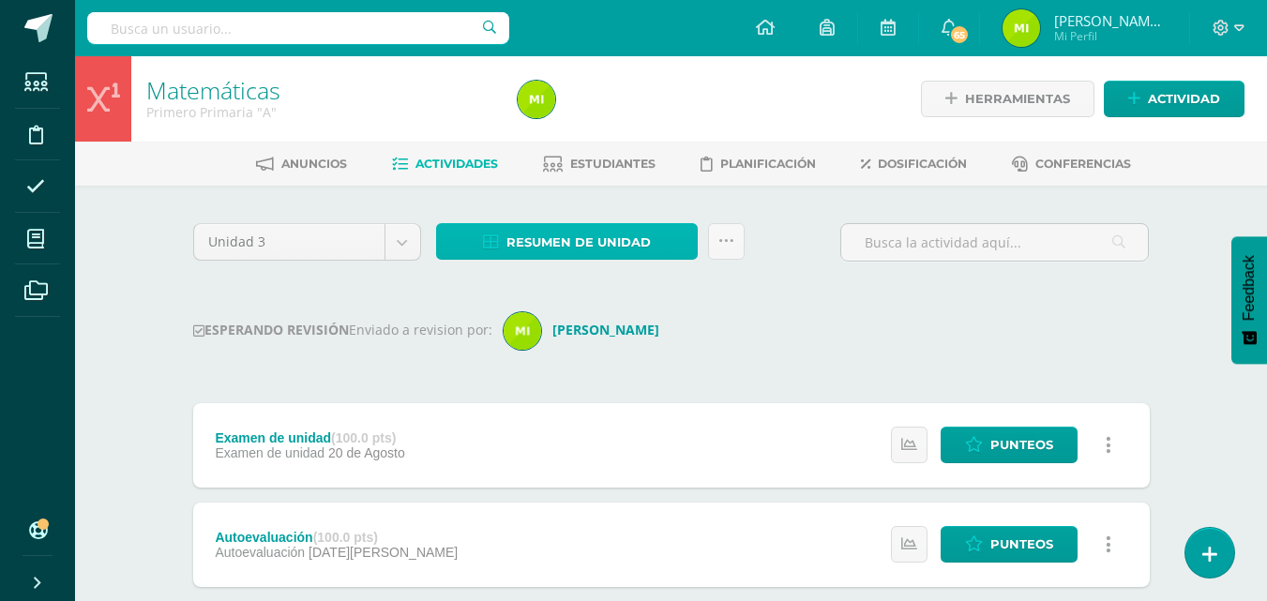
click at [555, 231] on span "Resumen de unidad" at bounding box center [578, 242] width 144 height 35
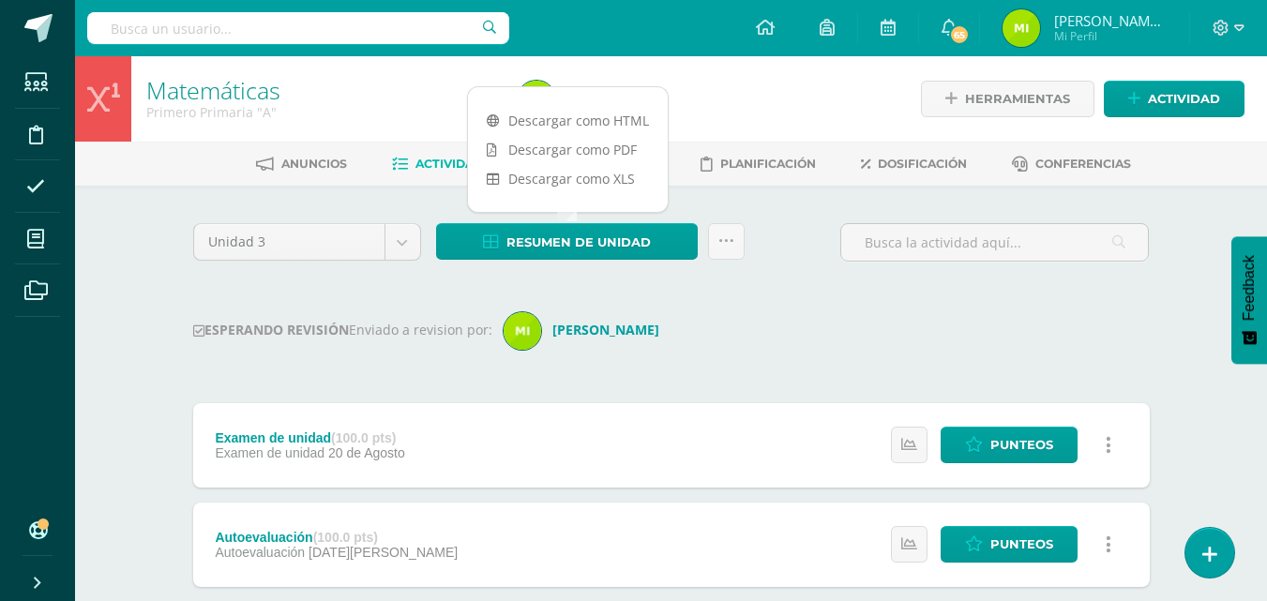
click at [506, 115] on link "Descargar como HTML" at bounding box center [568, 120] width 200 height 29
click at [726, 236] on icon at bounding box center [726, 241] width 16 height 16
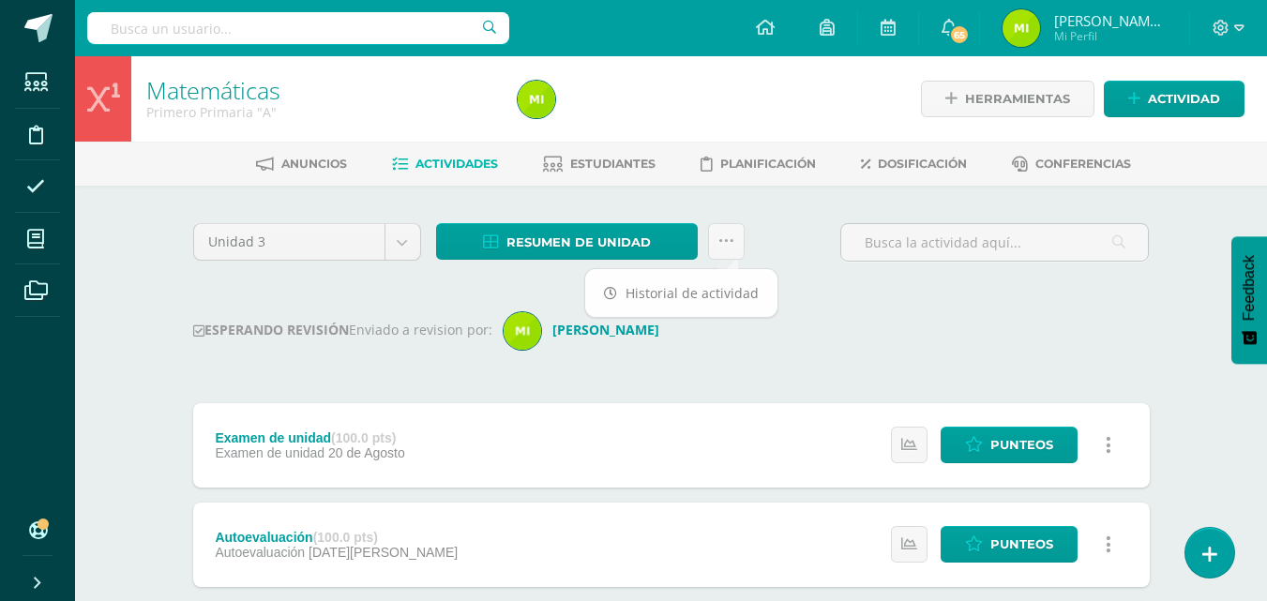
click at [816, 332] on div "ESPERANDO REVISIÓN Enviado a revision por: Mishelle" at bounding box center [671, 331] width 956 height 38
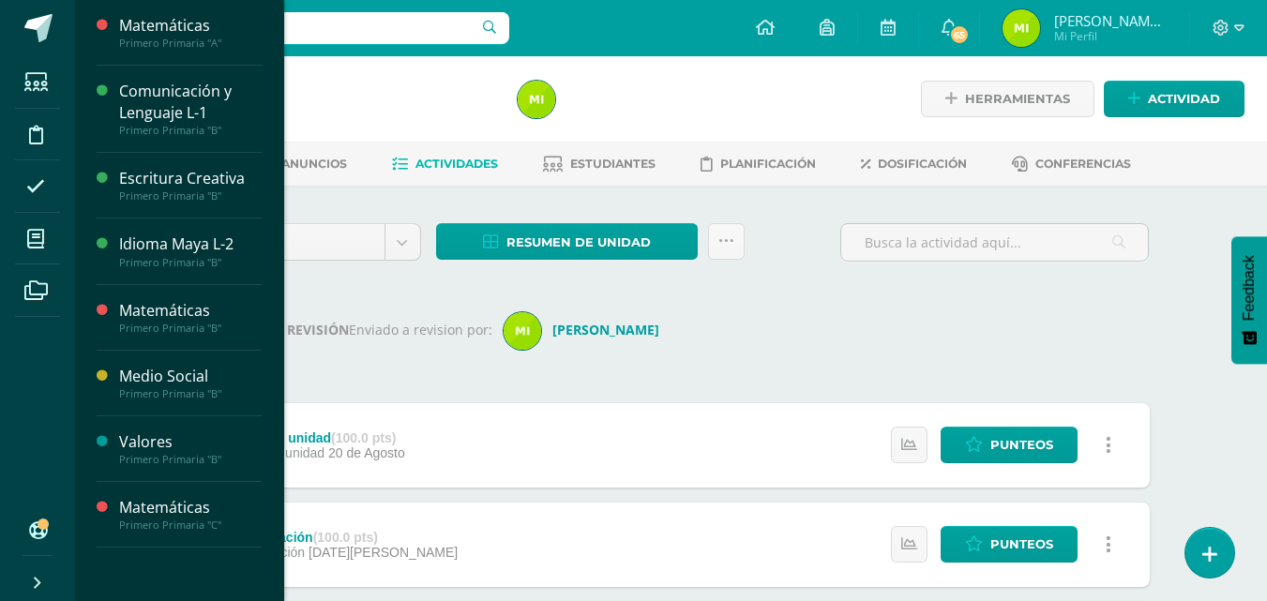
click at [176, 392] on span "Estudiantes" at bounding box center [180, 397] width 74 height 18
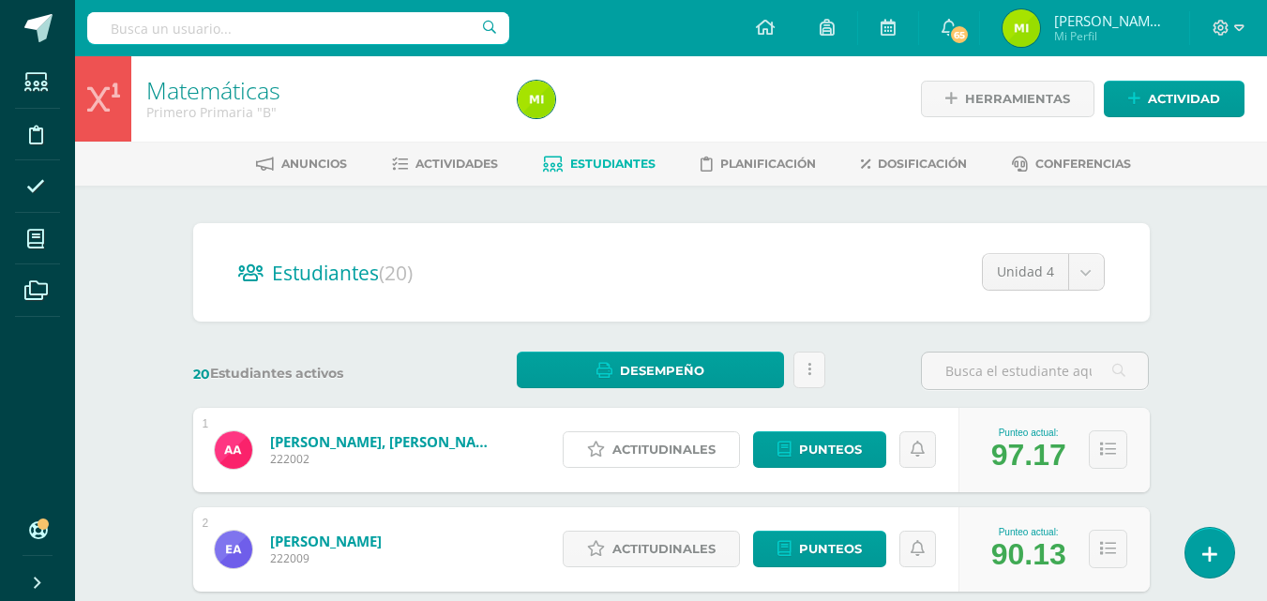
click at [652, 438] on span "Actitudinales" at bounding box center [663, 449] width 103 height 35
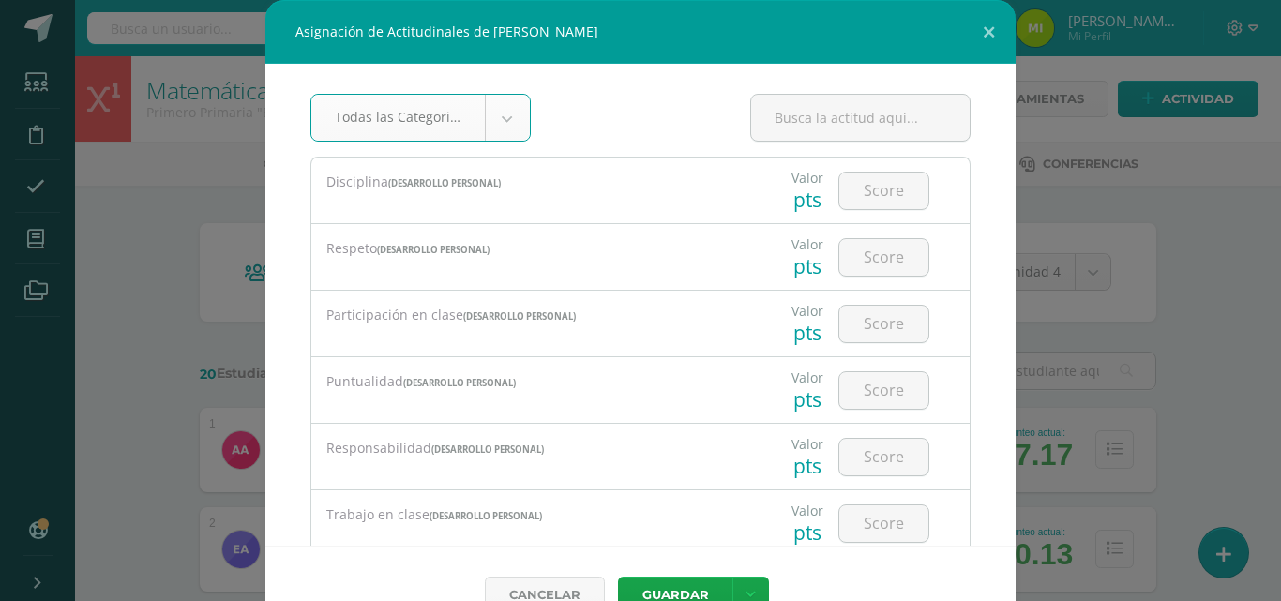
click at [875, 185] on input "number" at bounding box center [883, 191] width 89 height 37
type input "4"
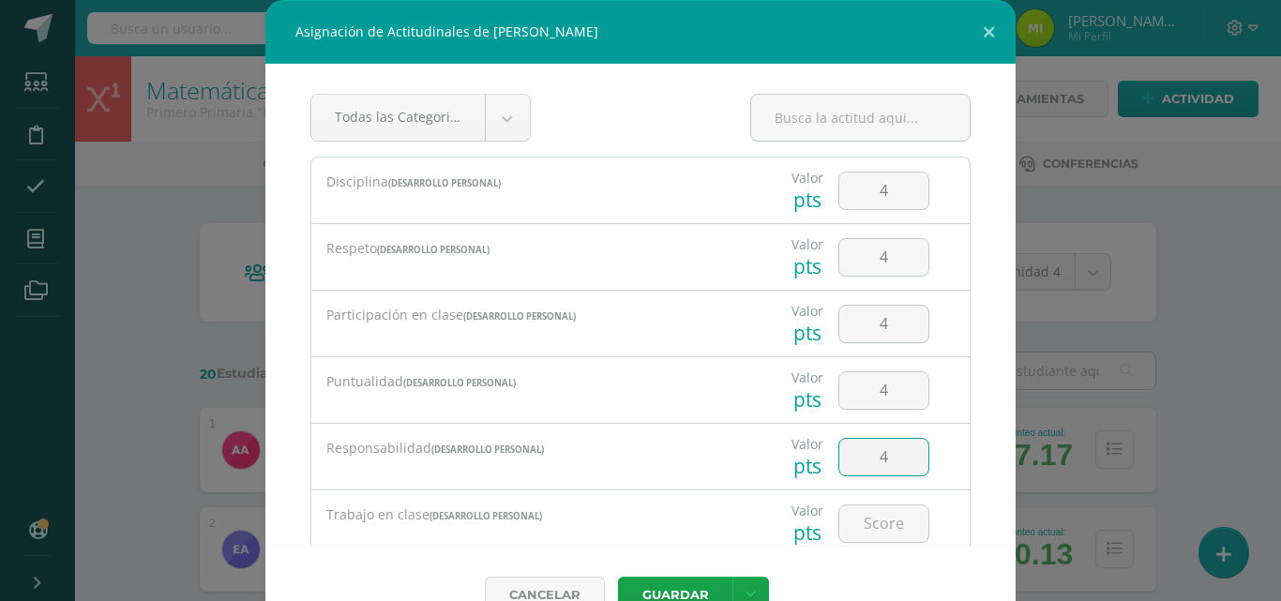
type input "4"
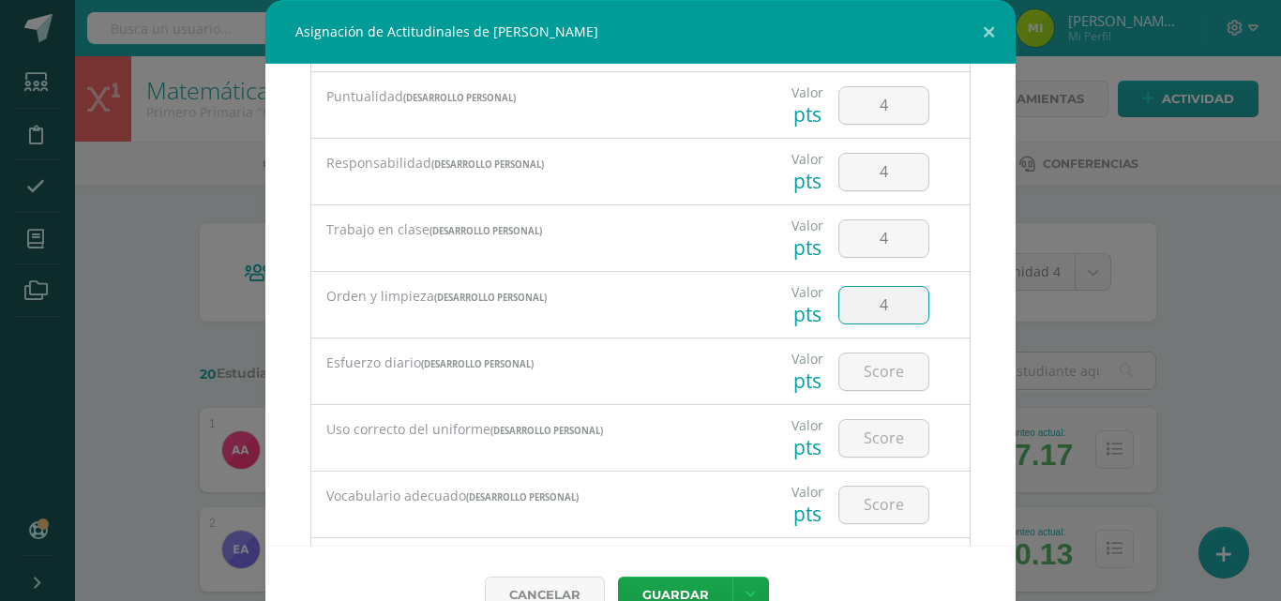
type input "4"
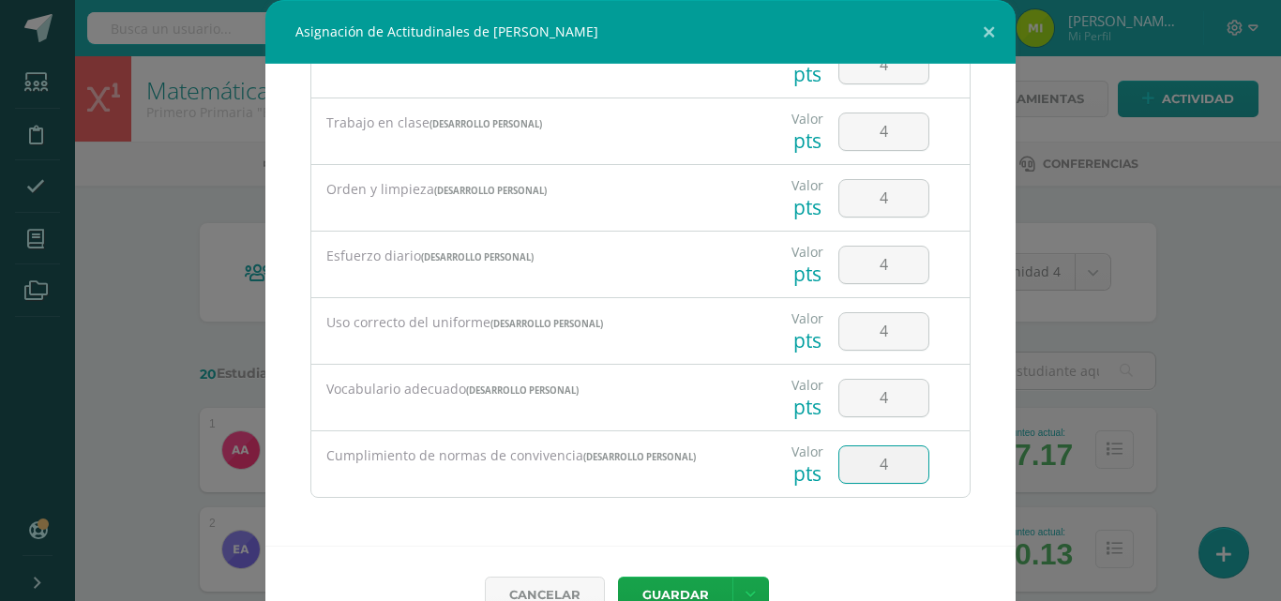
type input "4"
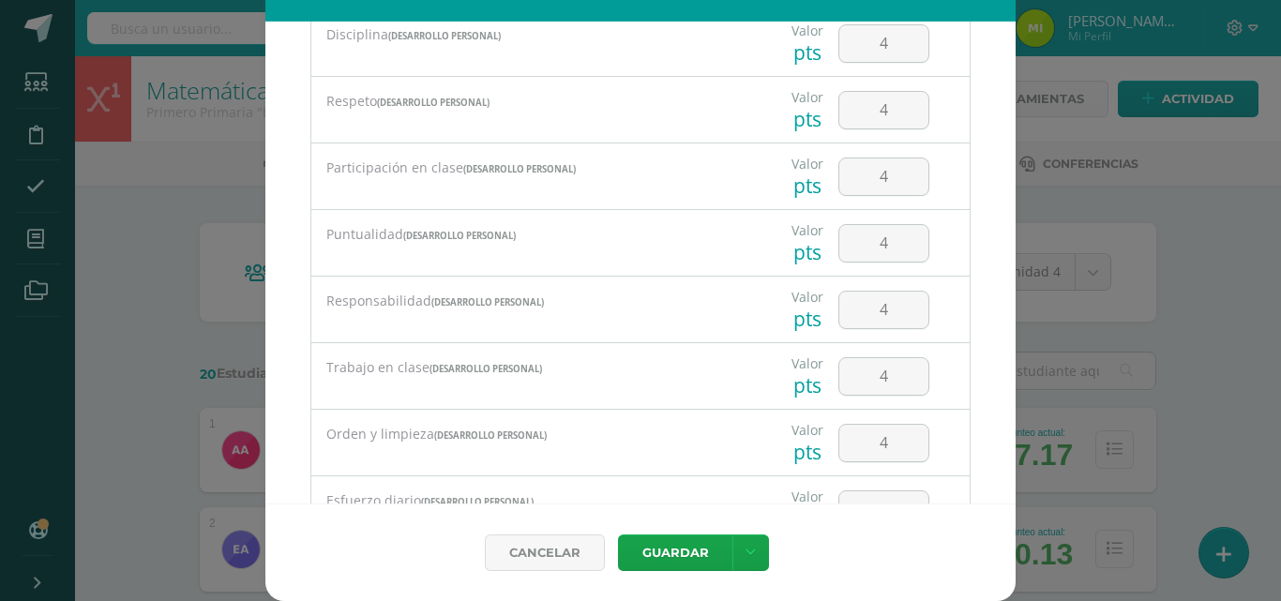
scroll to position [107, 0]
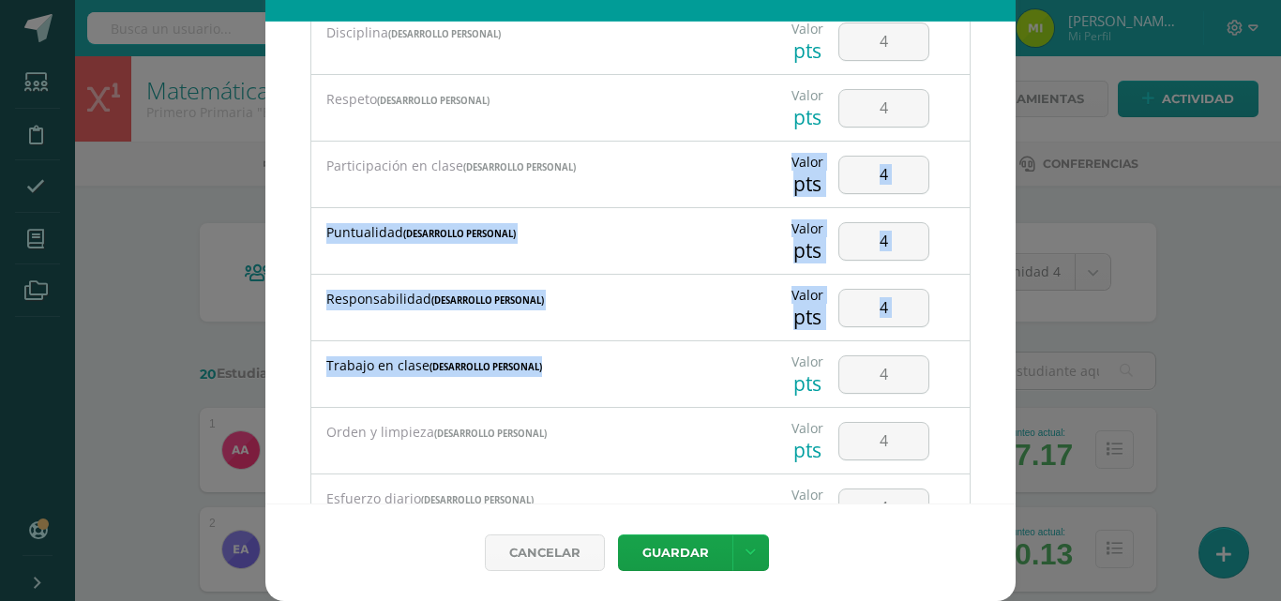
drag, startPoint x: 693, startPoint y: 373, endPoint x: 723, endPoint y: 197, distance: 178.8
click at [723, 197] on div "Disciplina (Desarrollo Personal) Valor pts 4 Valor pts 4 Valor" at bounding box center [640, 374] width 660 height 733
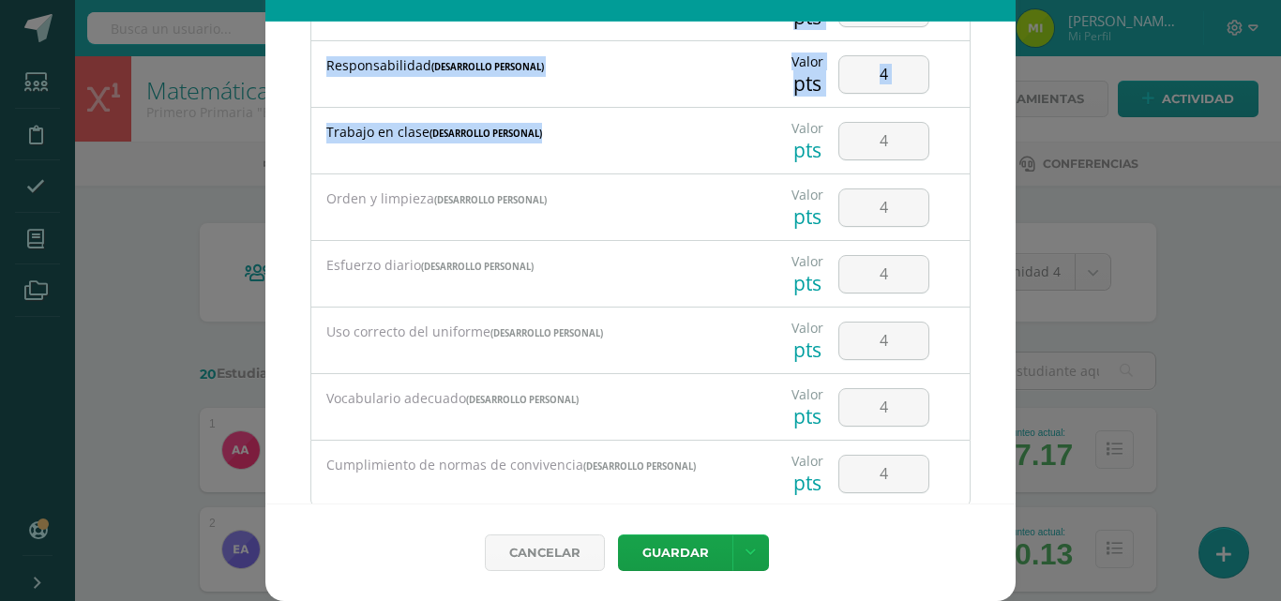
scroll to position [392, 0]
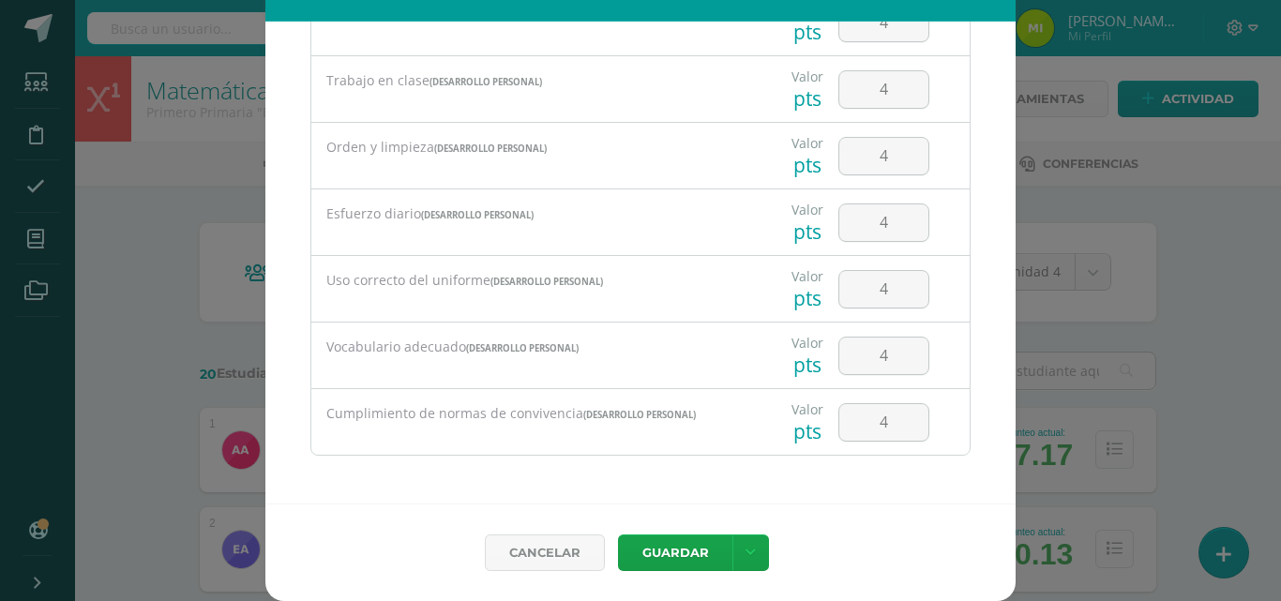
click at [570, 442] on div "Cumplimiento de normas de convivencia (Desarrollo Personal)" at bounding box center [530, 422] width 439 height 66
click at [690, 542] on button "Guardar" at bounding box center [675, 552] width 114 height 37
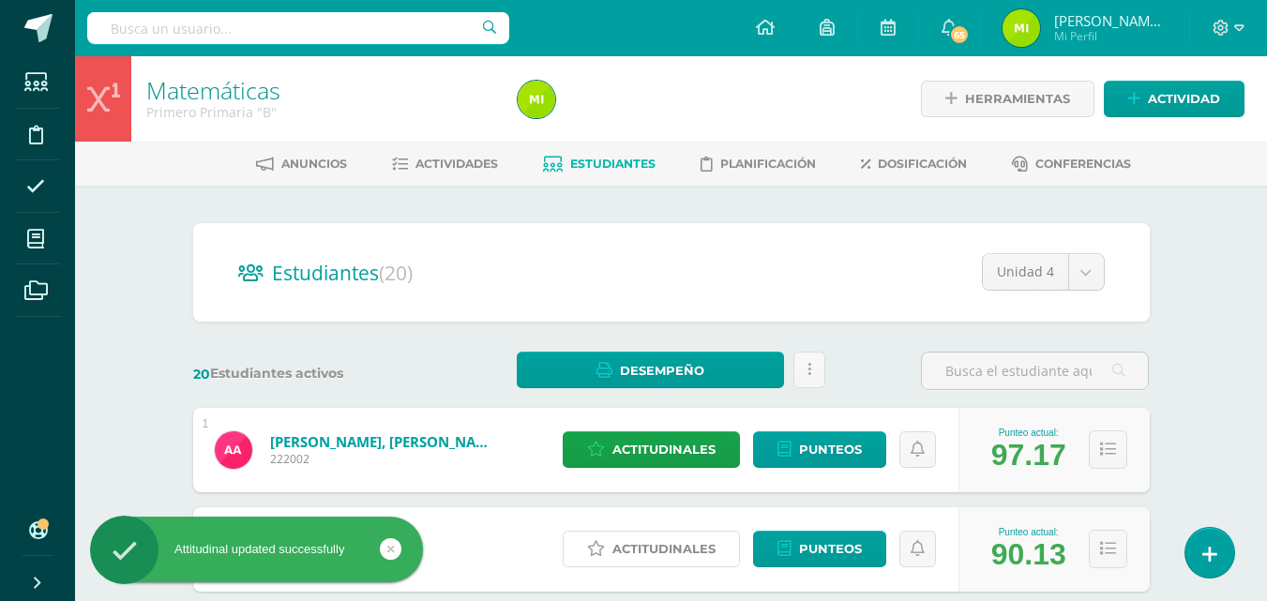
click at [706, 537] on span "Actitudinales" at bounding box center [663, 549] width 103 height 35
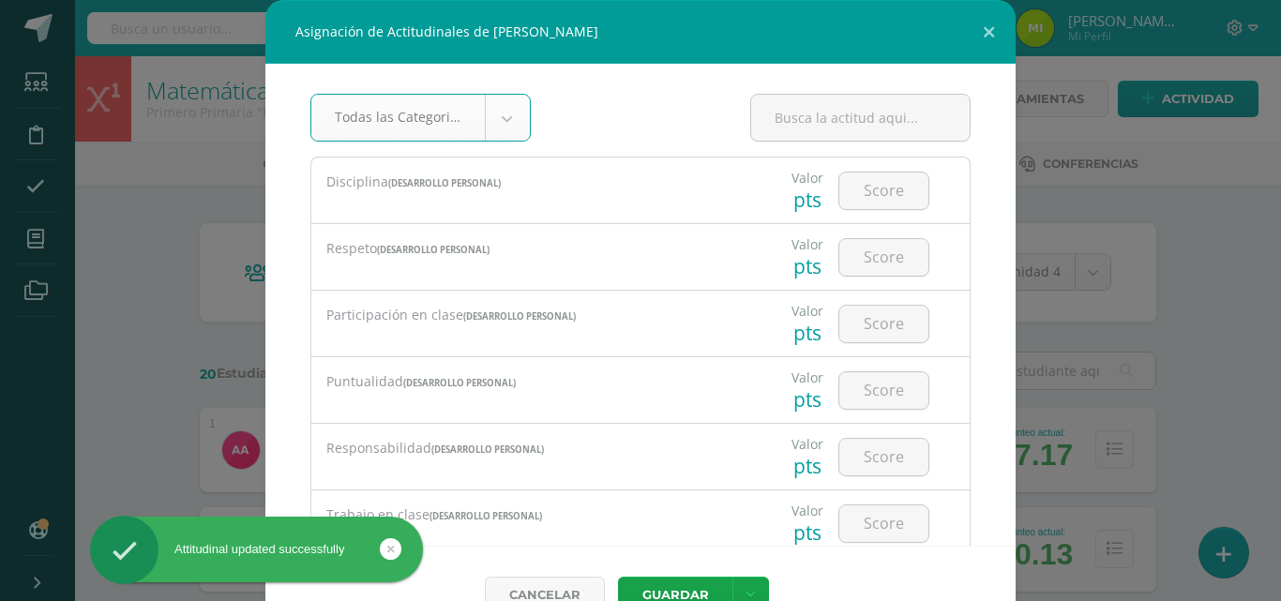
click at [881, 190] on input "number" at bounding box center [883, 191] width 89 height 37
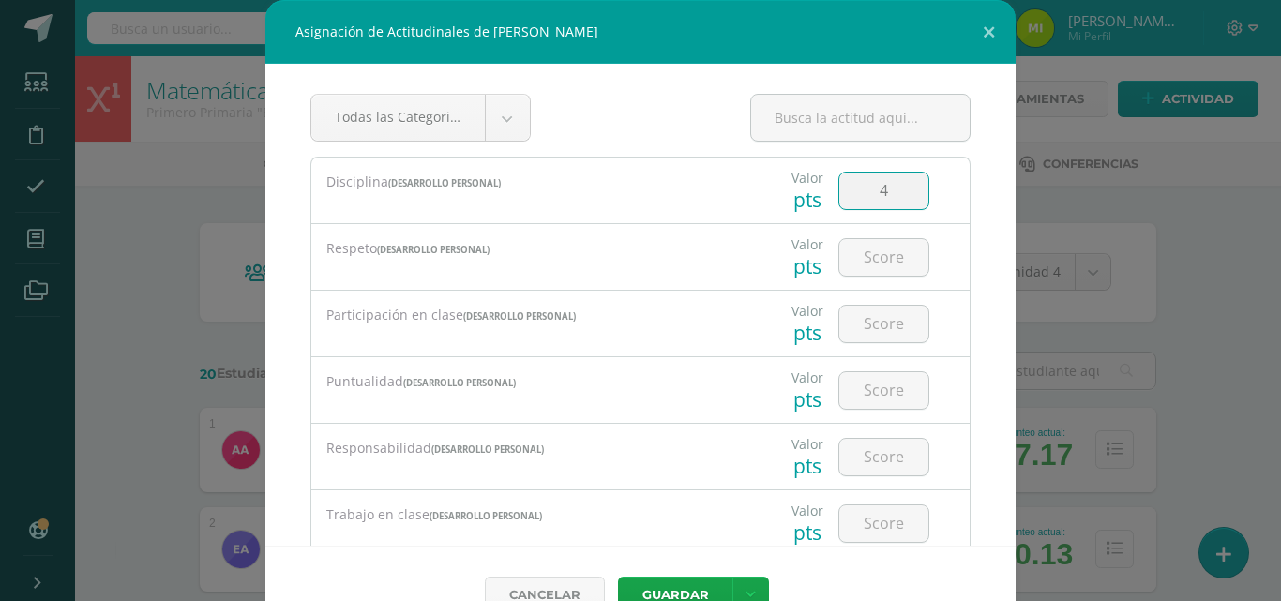
type input "4"
type input "3"
type input "4"
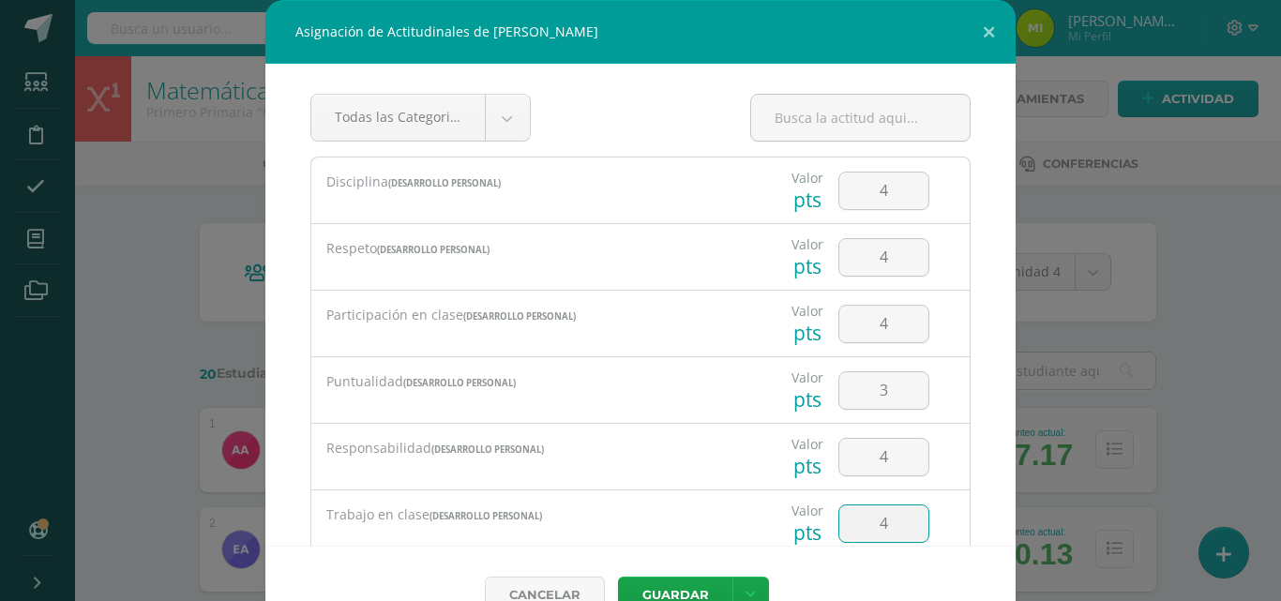
type input "4"
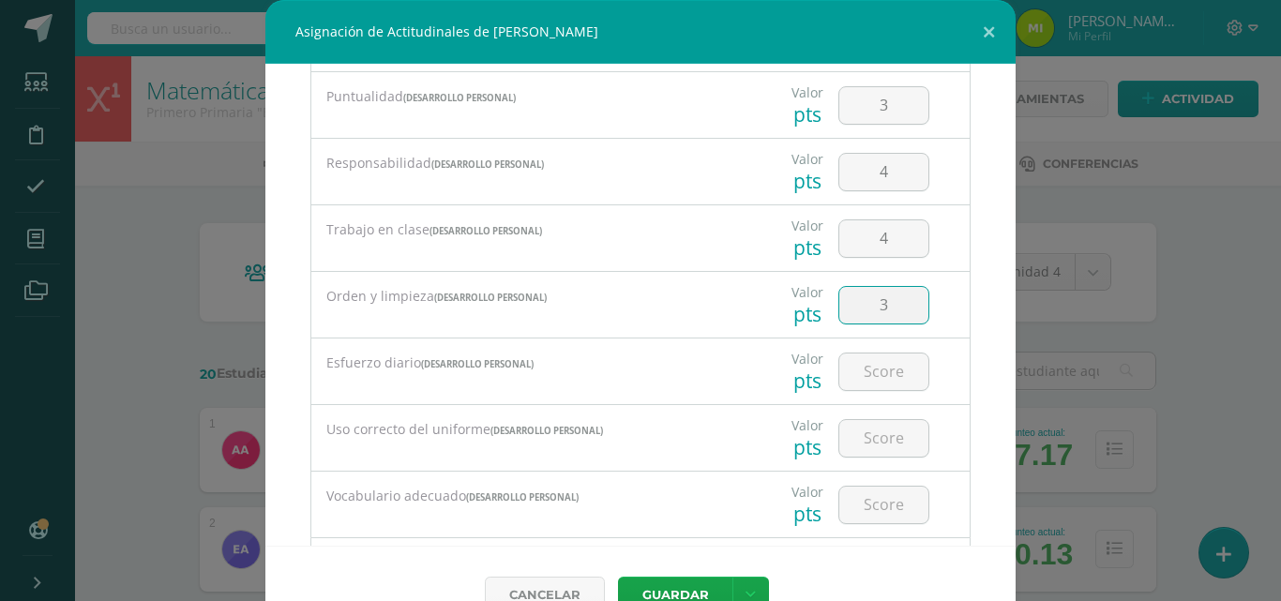
type input "3"
type input "4"
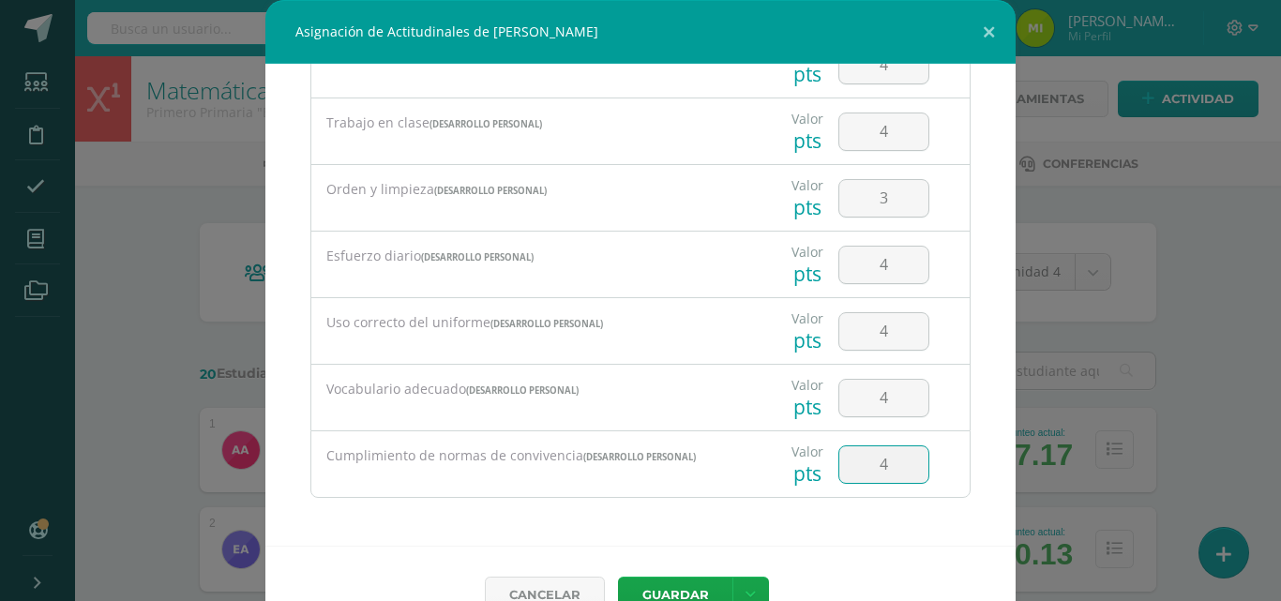
type input "4"
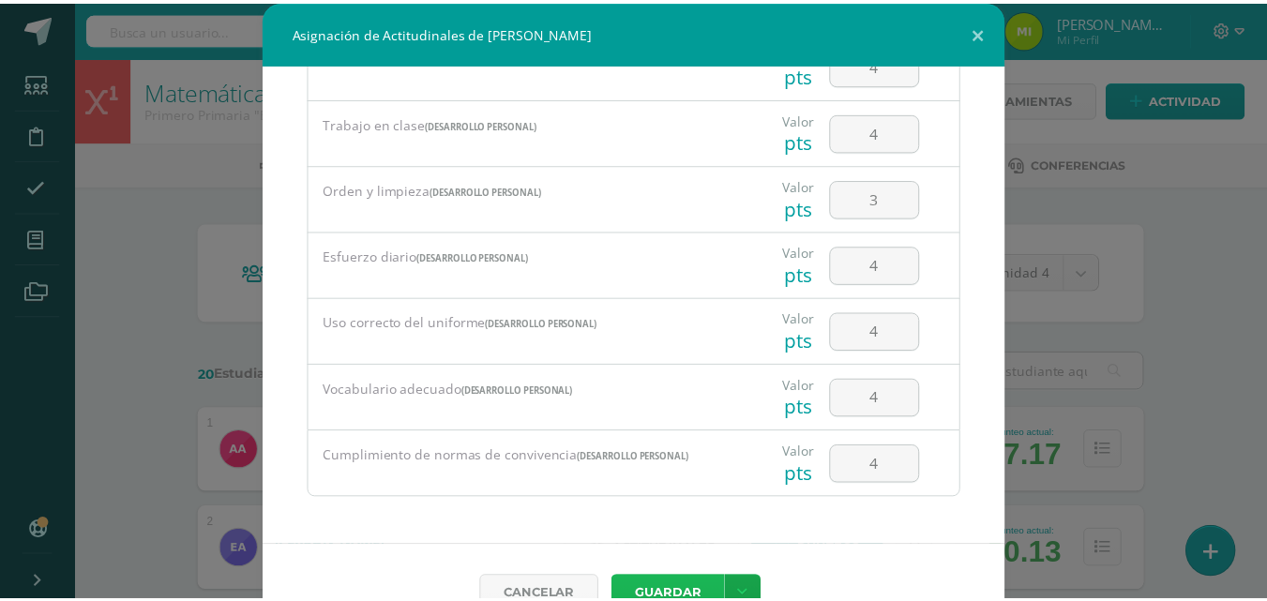
scroll to position [12, 0]
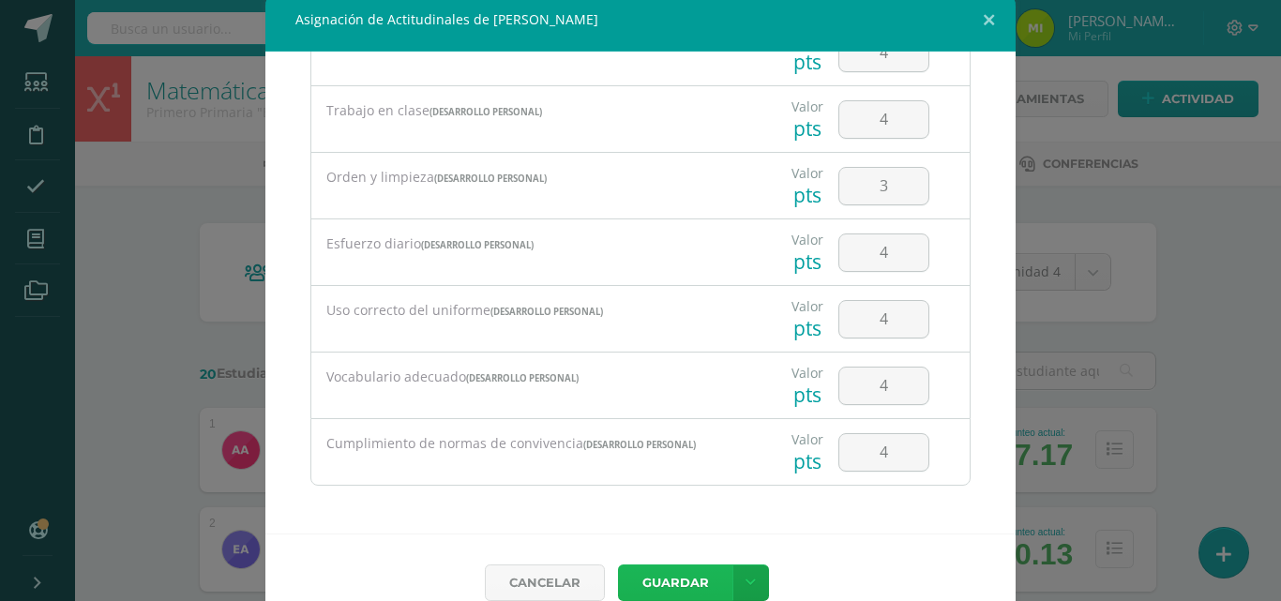
click at [618, 565] on button "Guardar" at bounding box center [675, 583] width 114 height 37
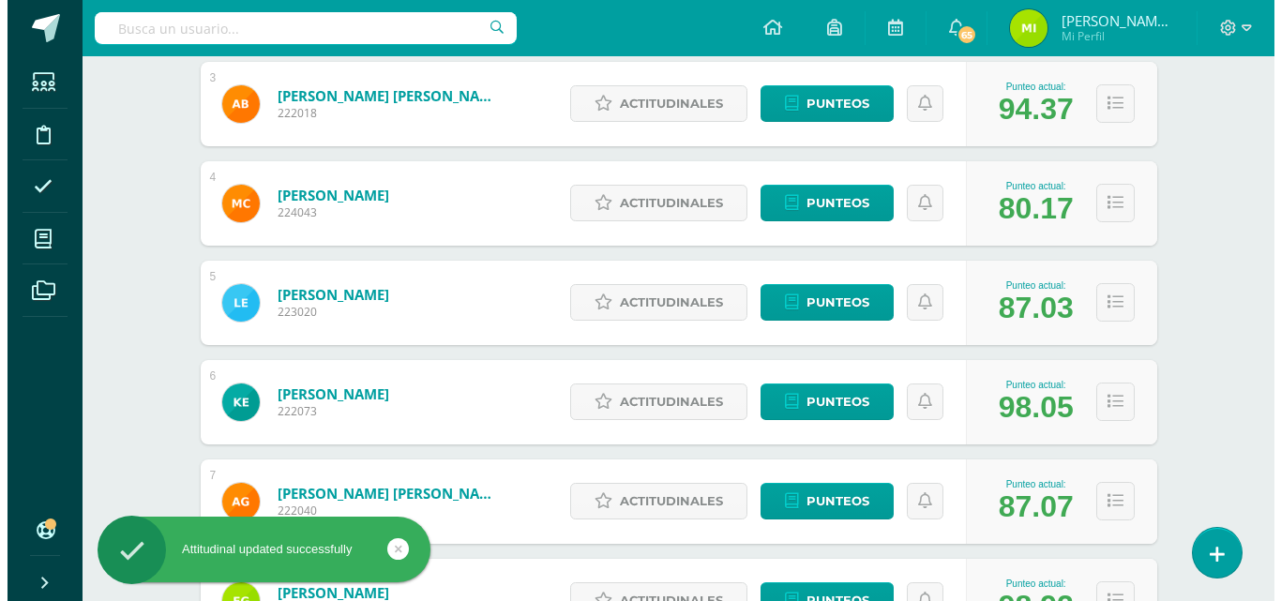
scroll to position [551, 0]
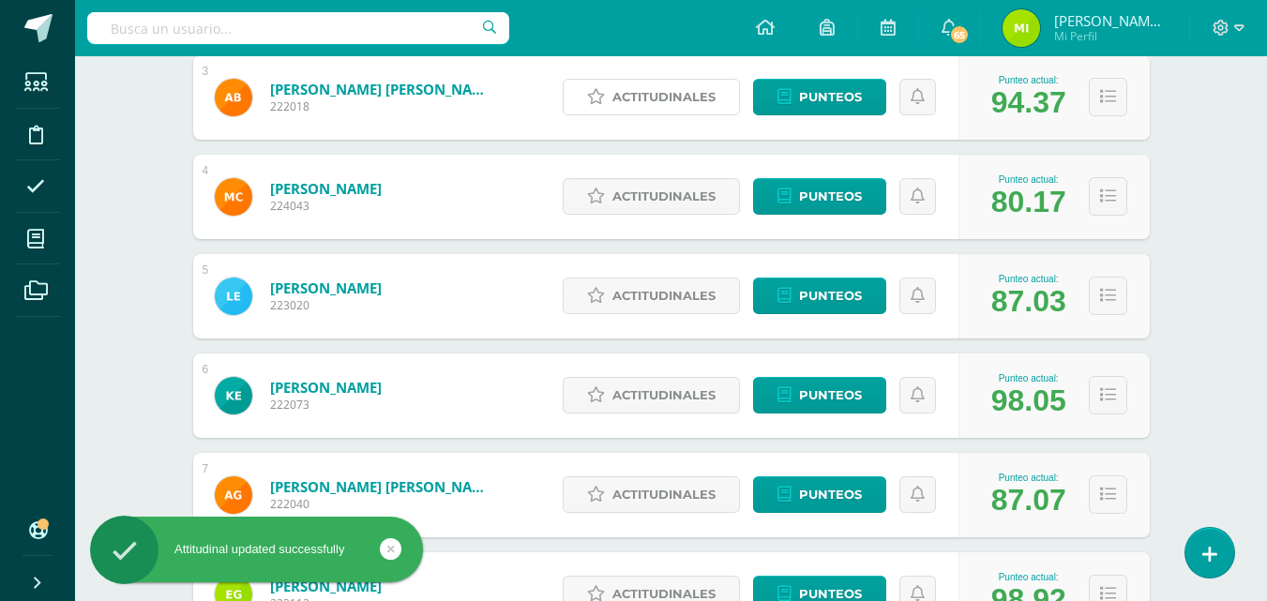
click at [614, 101] on span "Actitudinales" at bounding box center [663, 97] width 103 height 35
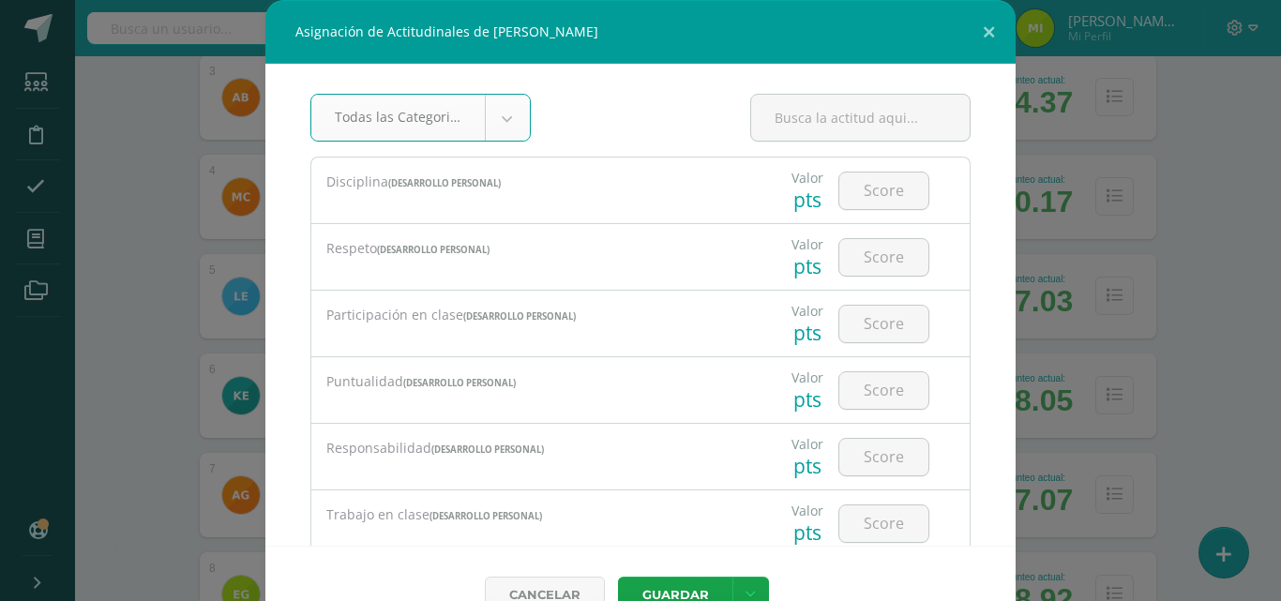
click at [871, 194] on input "number" at bounding box center [883, 191] width 89 height 37
click at [856, 190] on input "number" at bounding box center [883, 191] width 89 height 37
type input "3"
type input "4"
type input "3"
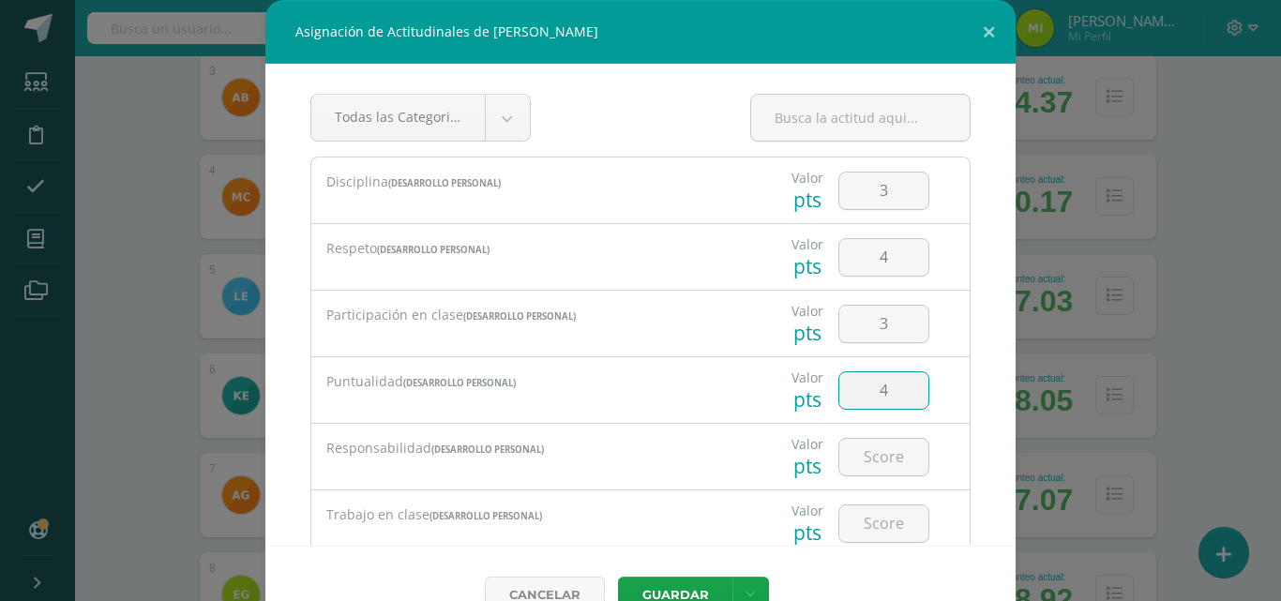
type input "4"
type input "3"
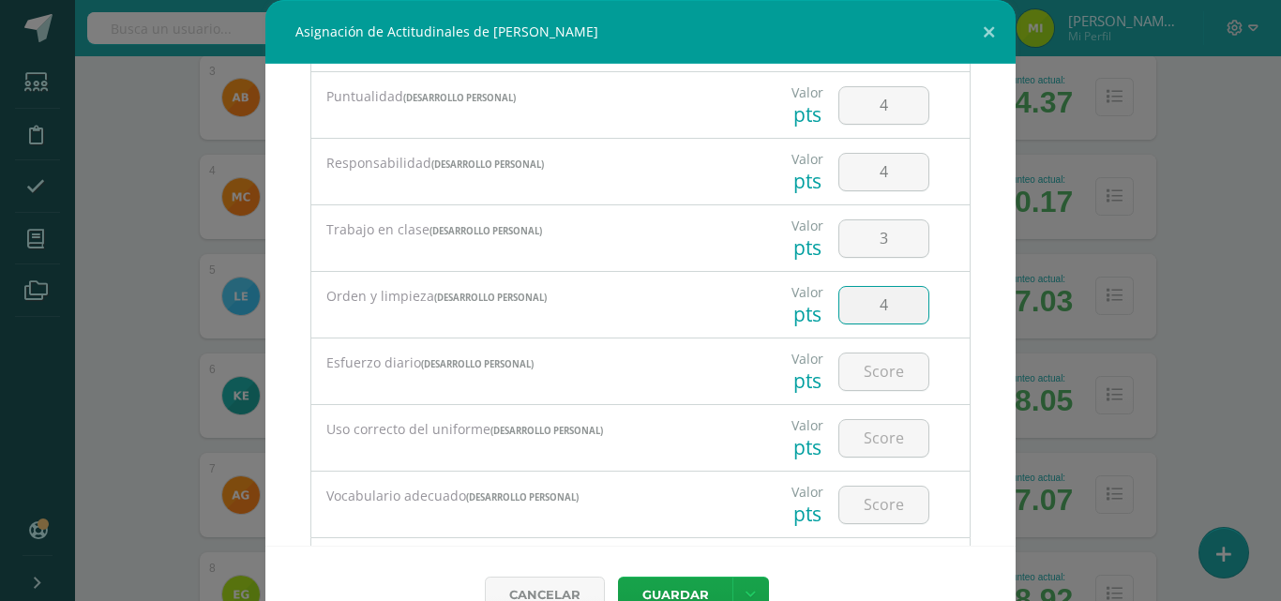
type input "4"
type input "3"
type input "4"
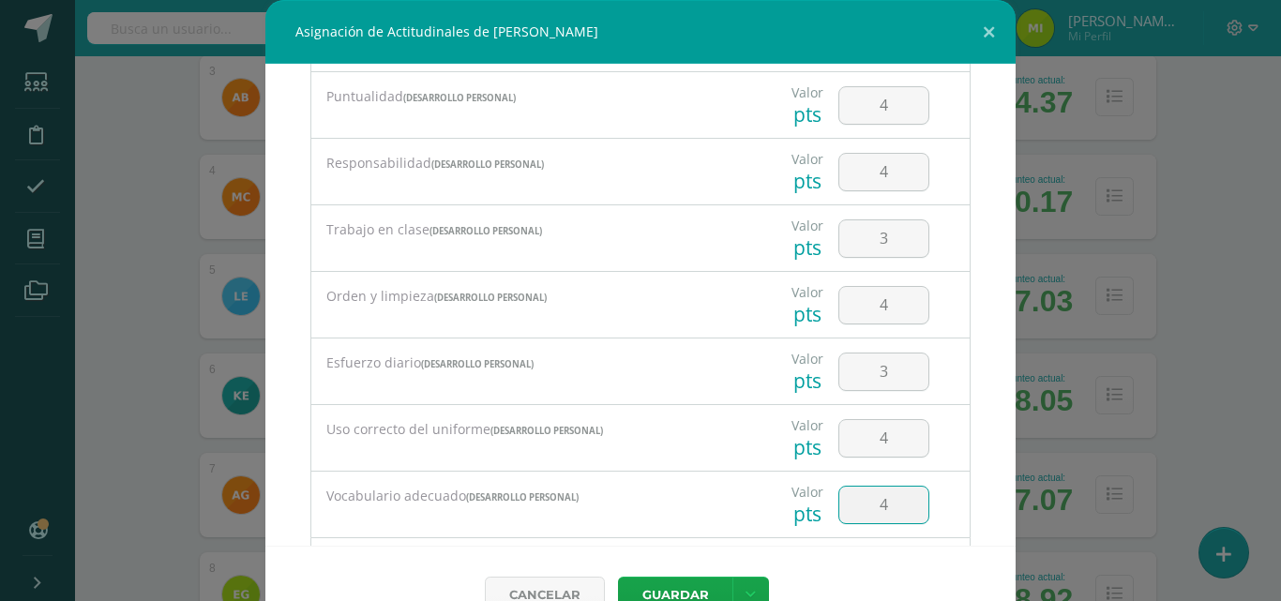
scroll to position [392, 0]
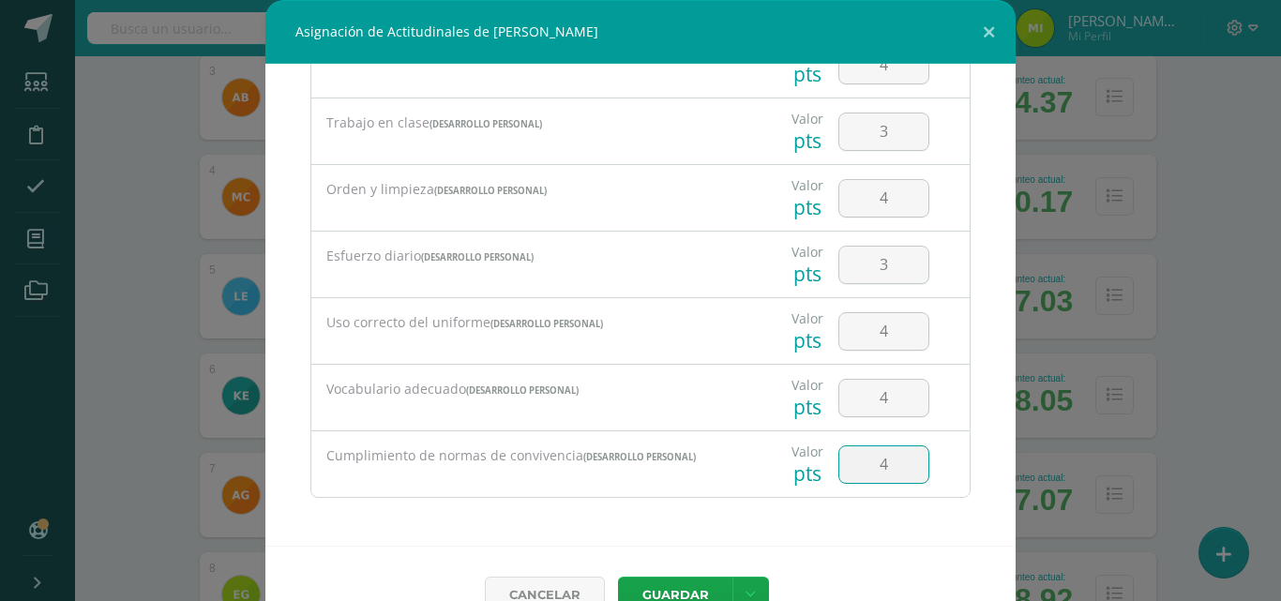
type input "4"
click at [886, 398] on input "4" at bounding box center [883, 398] width 89 height 37
type input "3"
click at [618, 577] on button "Guardar" at bounding box center [675, 595] width 114 height 37
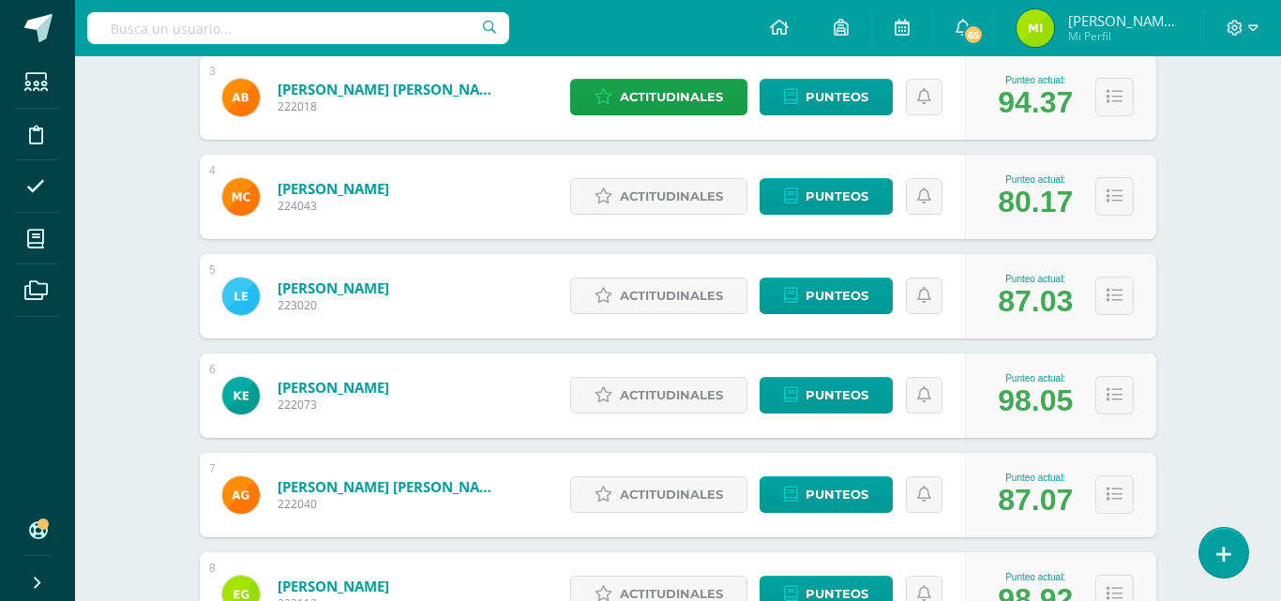
scroll to position [42, 0]
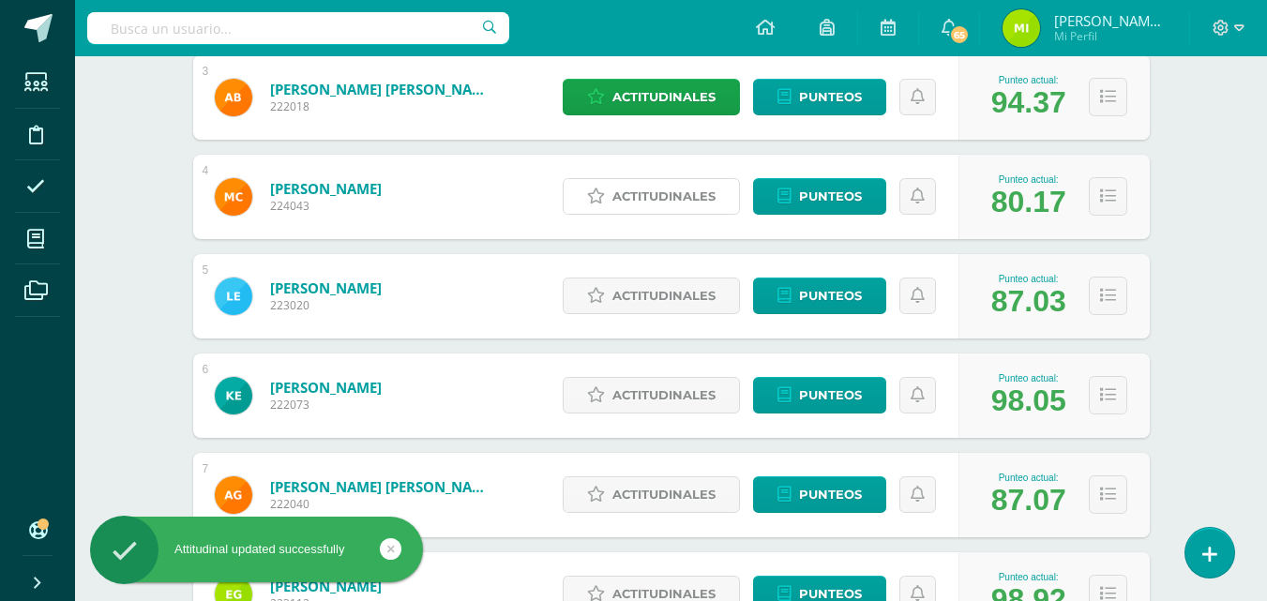
click at [676, 186] on span "Actitudinales" at bounding box center [663, 196] width 103 height 35
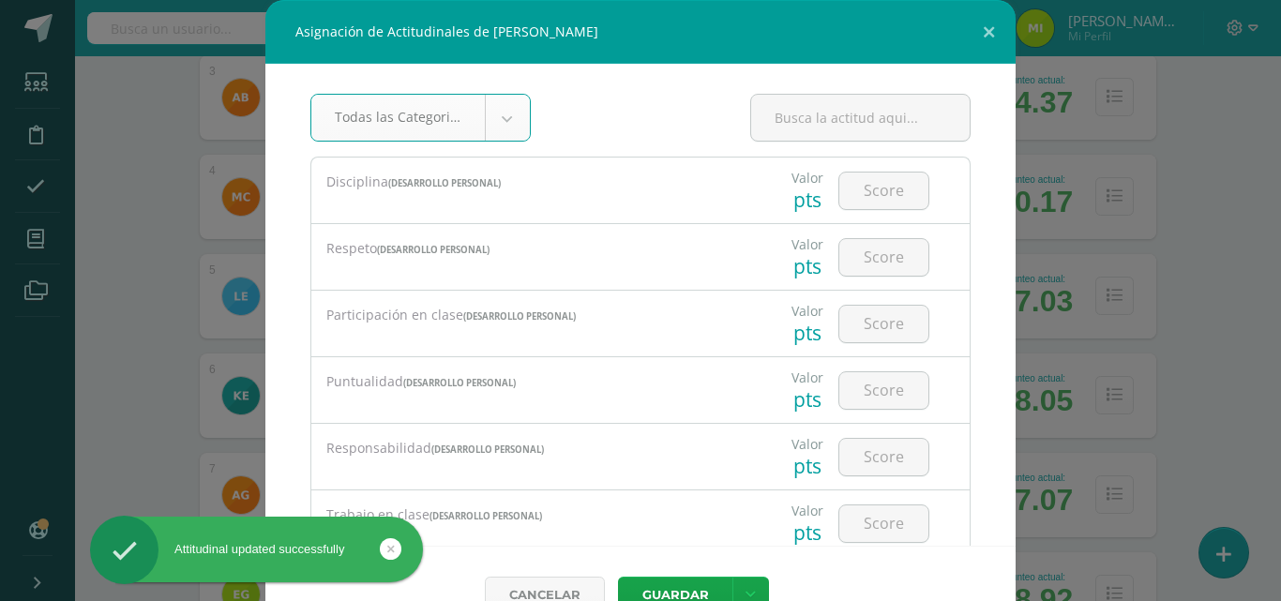
click at [866, 180] on input "number" at bounding box center [883, 191] width 89 height 37
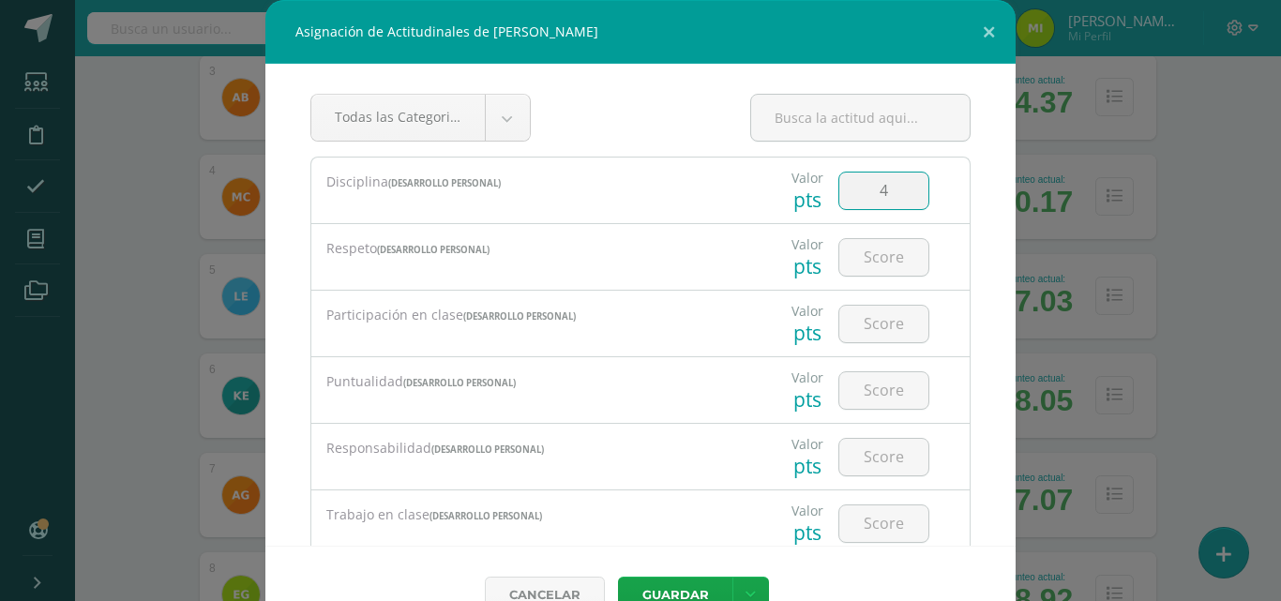
type input "4"
type input "3"
type input "2"
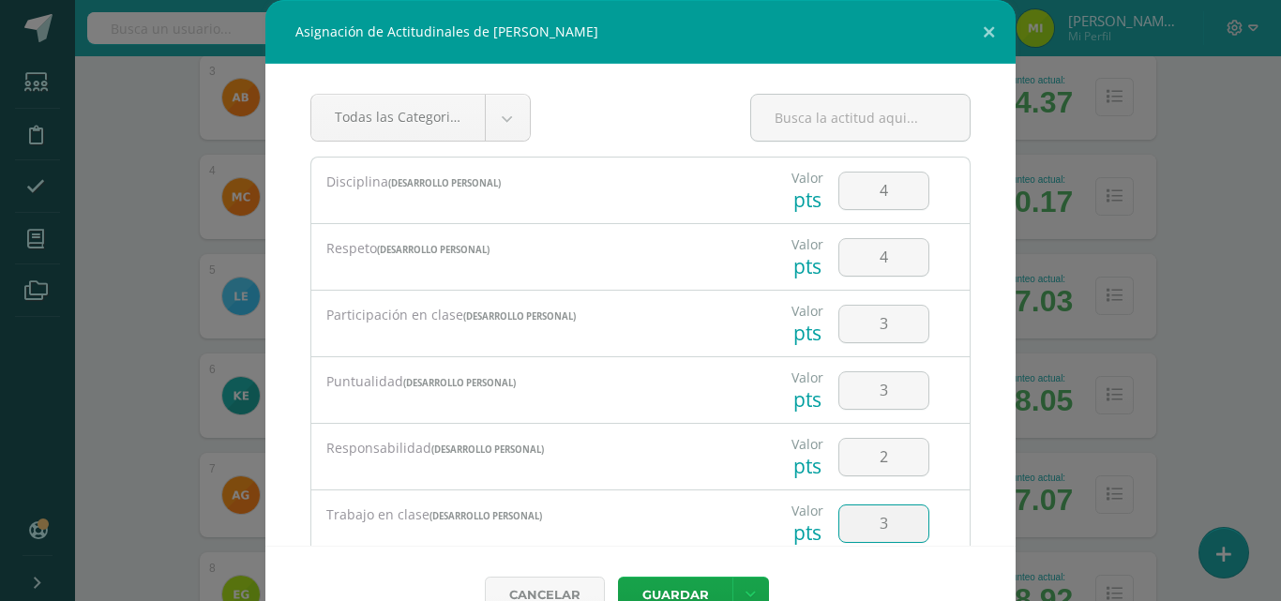
type input "3"
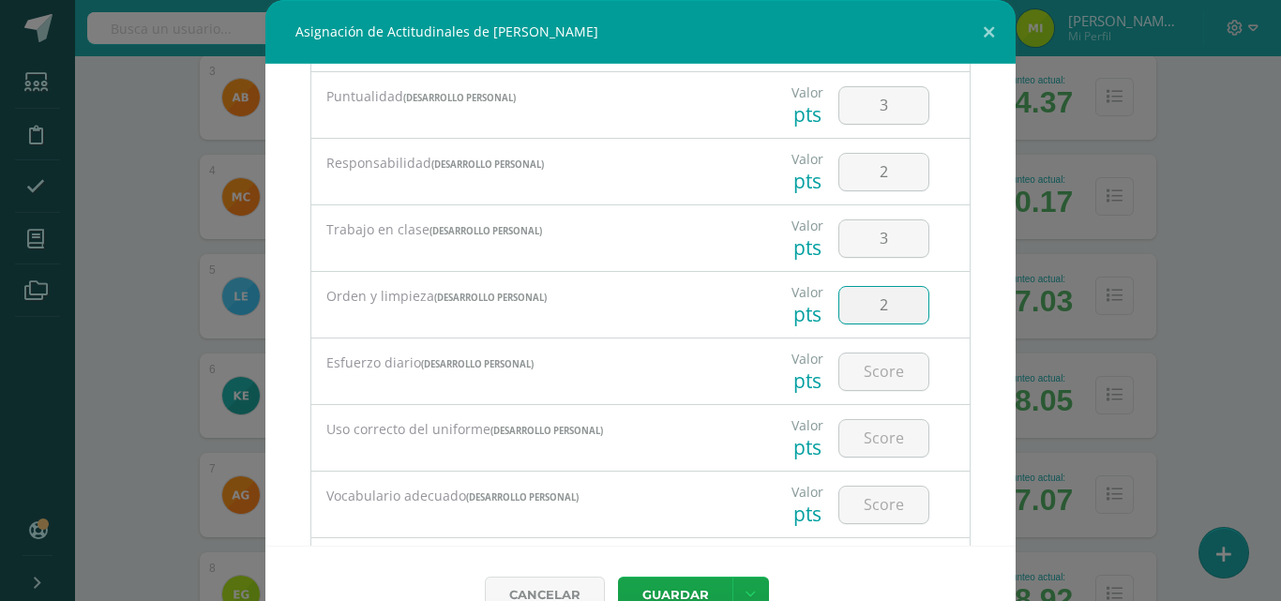
type input "2"
type input "3"
type input "4"
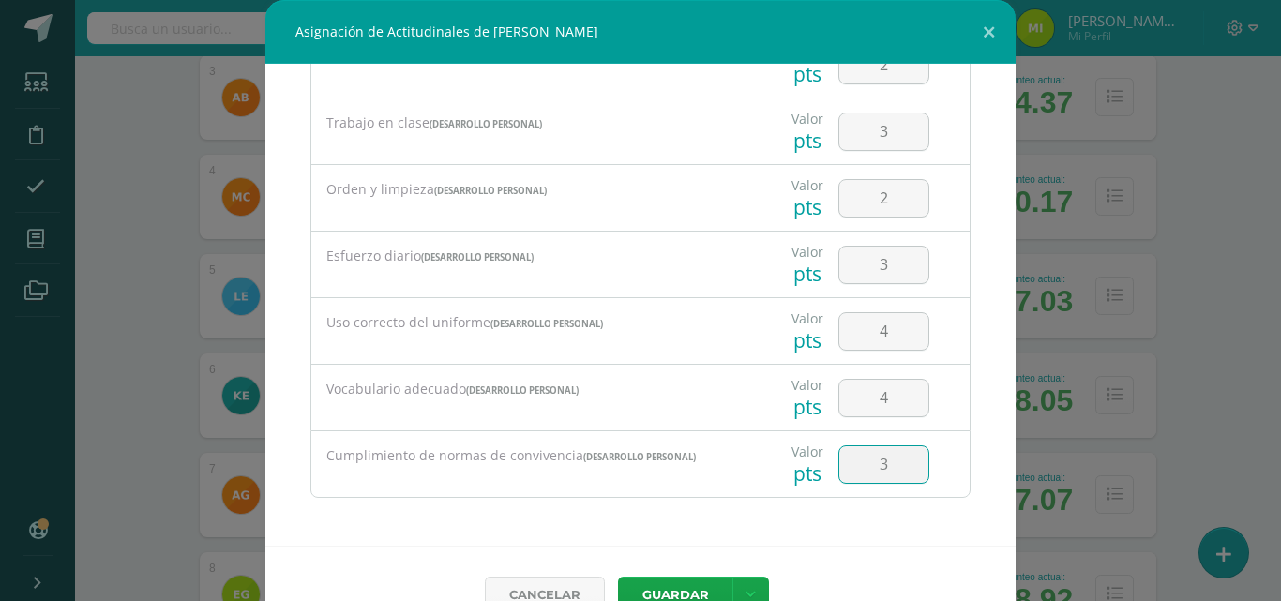
type input "3"
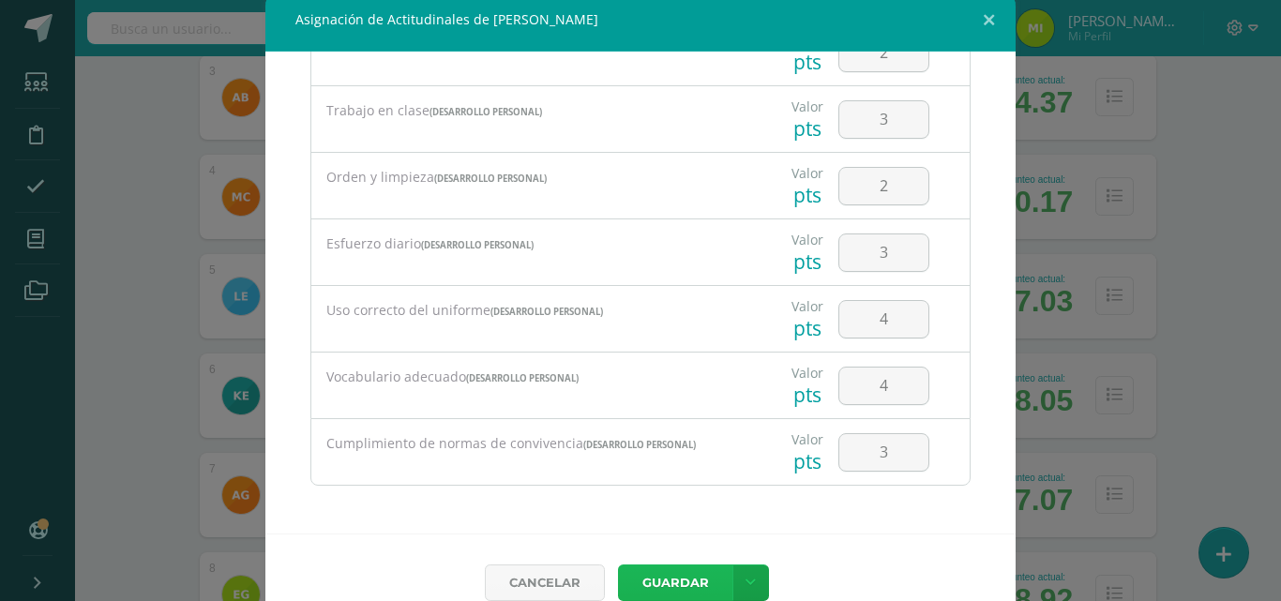
click at [618, 565] on button "Guardar" at bounding box center [675, 583] width 114 height 37
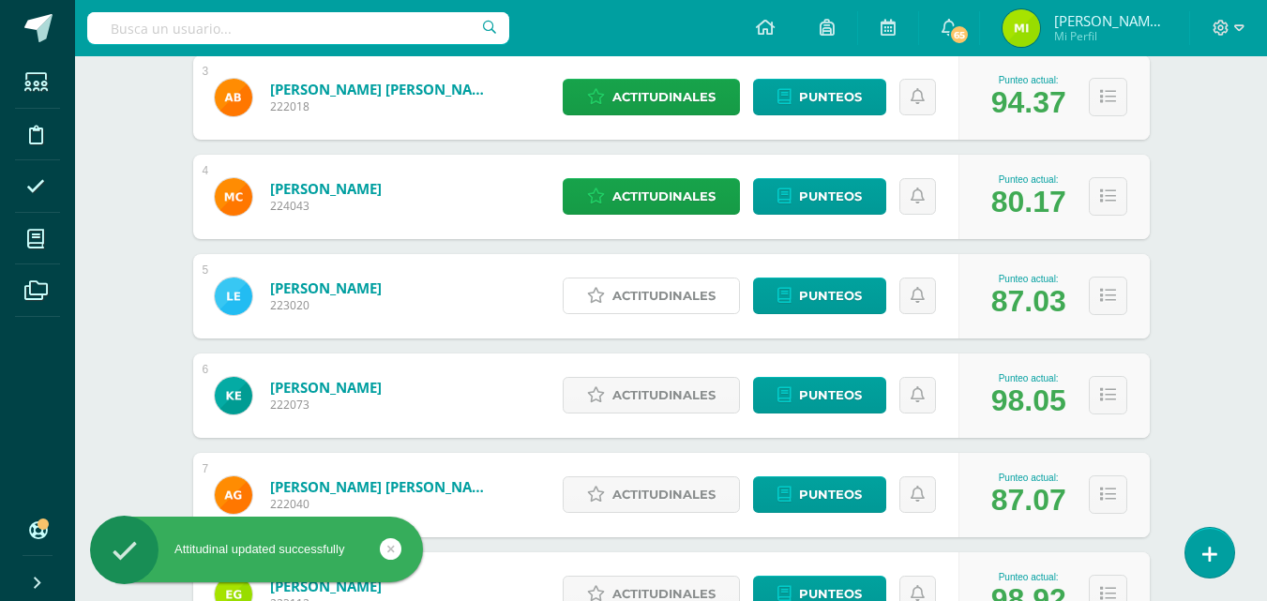
click at [715, 284] on span "Actitudinales" at bounding box center [663, 296] width 103 height 35
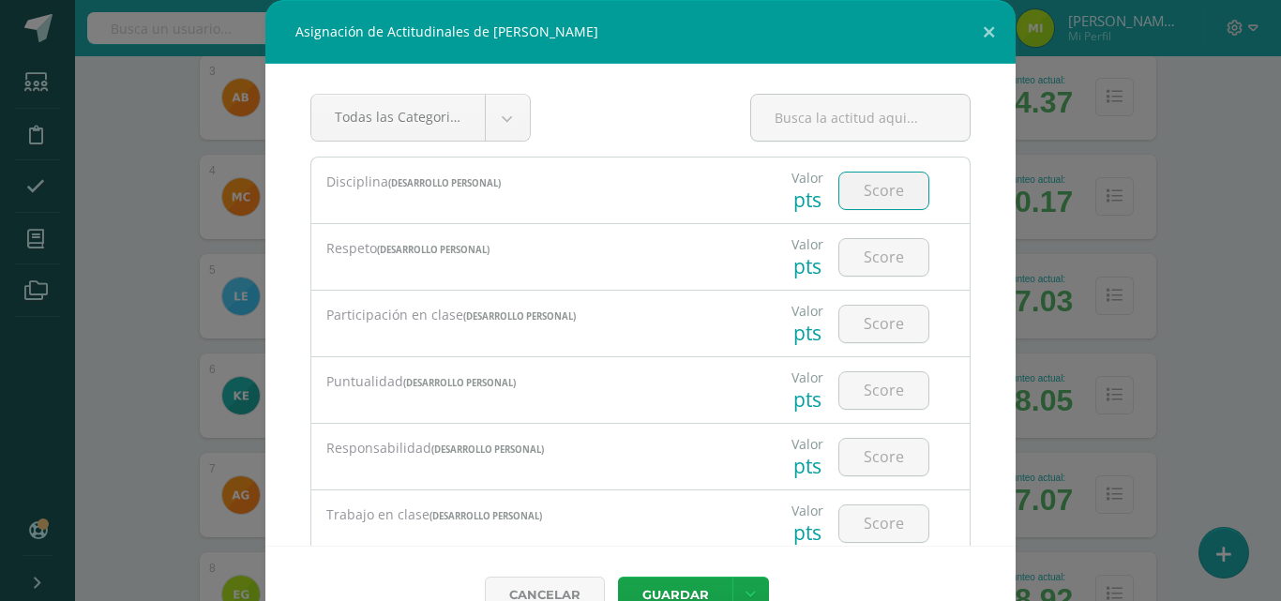
click at [862, 195] on input "number" at bounding box center [883, 191] width 89 height 37
type input "4"
type input "3"
type input "4"
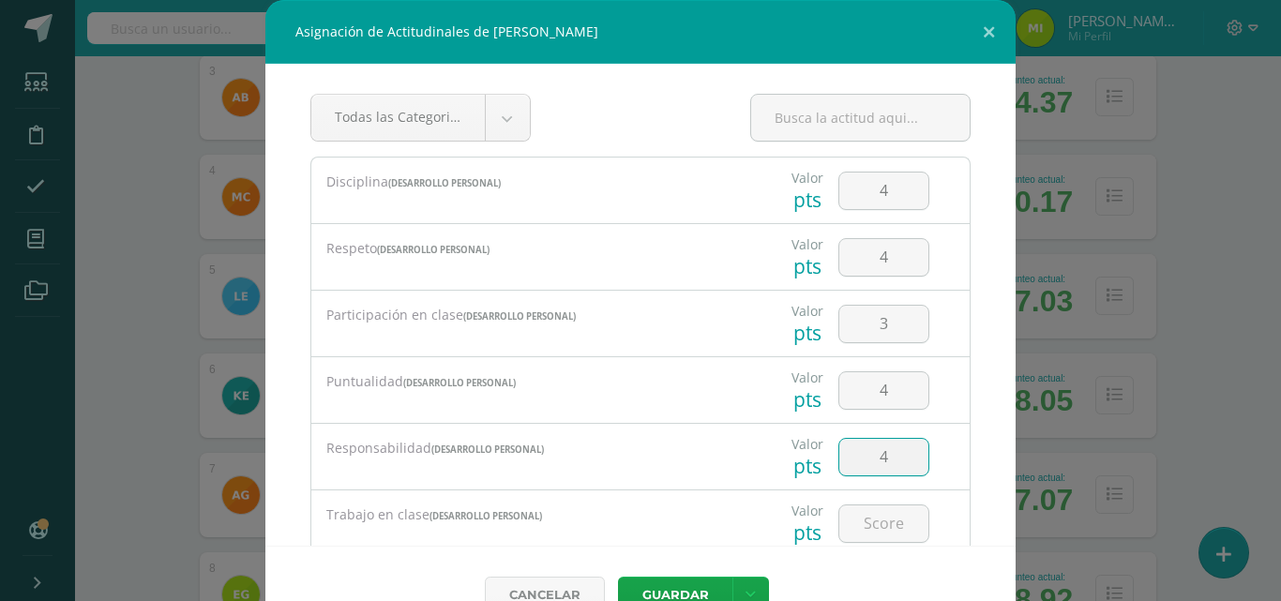
type input "4"
type input "3"
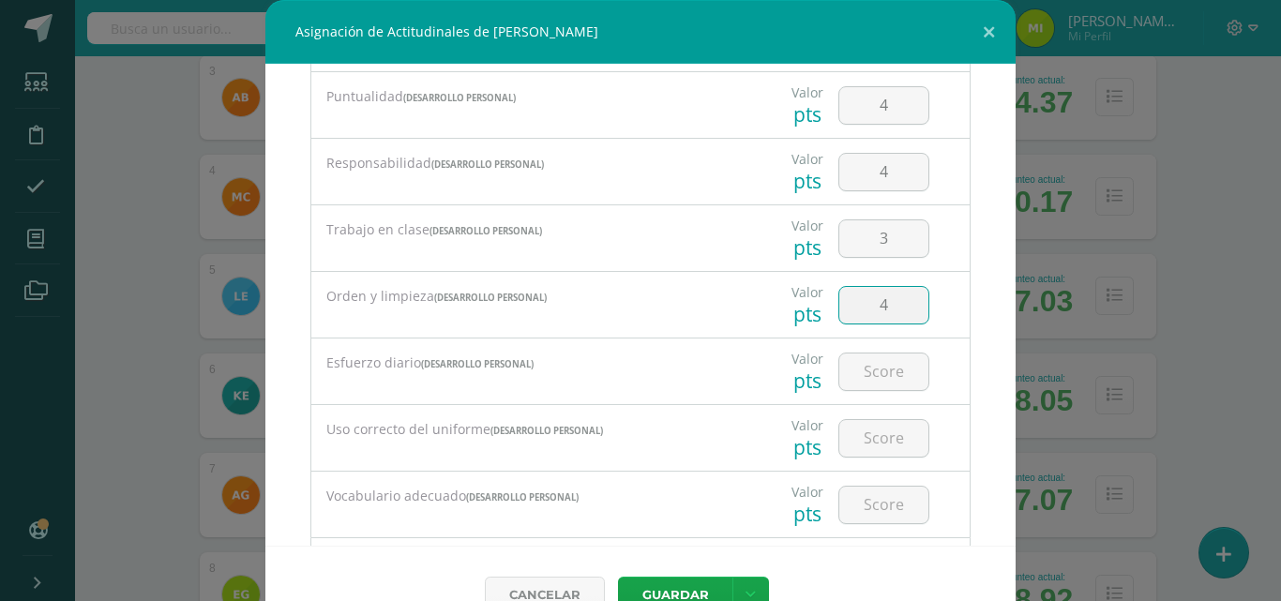
type input "4"
type input "3"
type input "4"
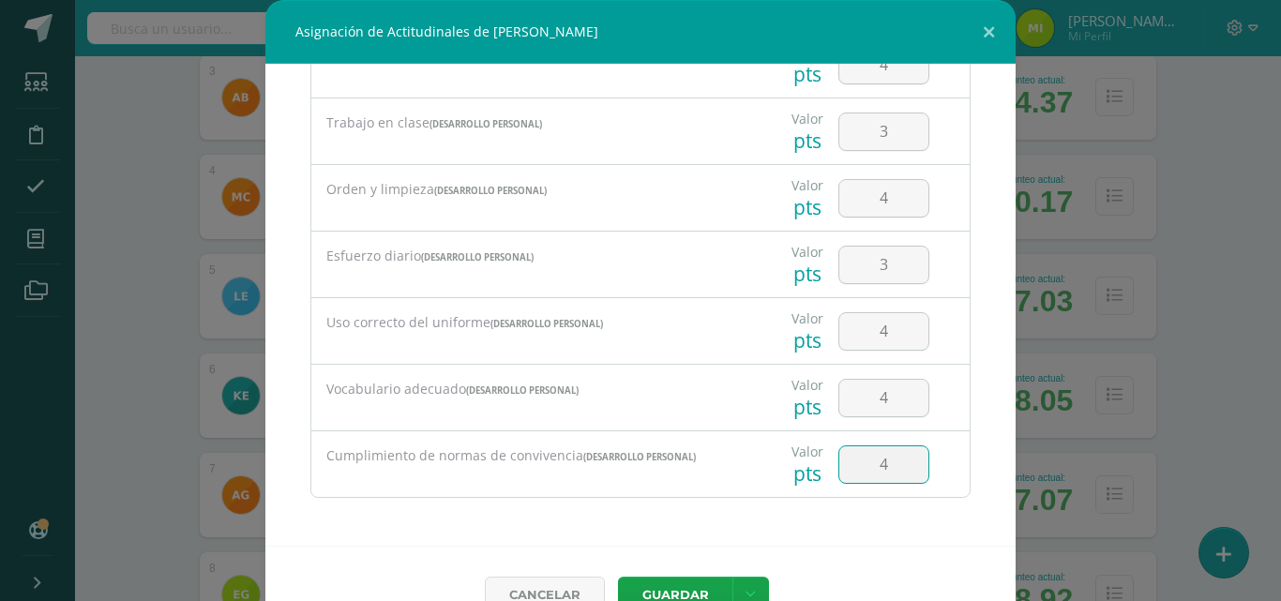
type input "4"
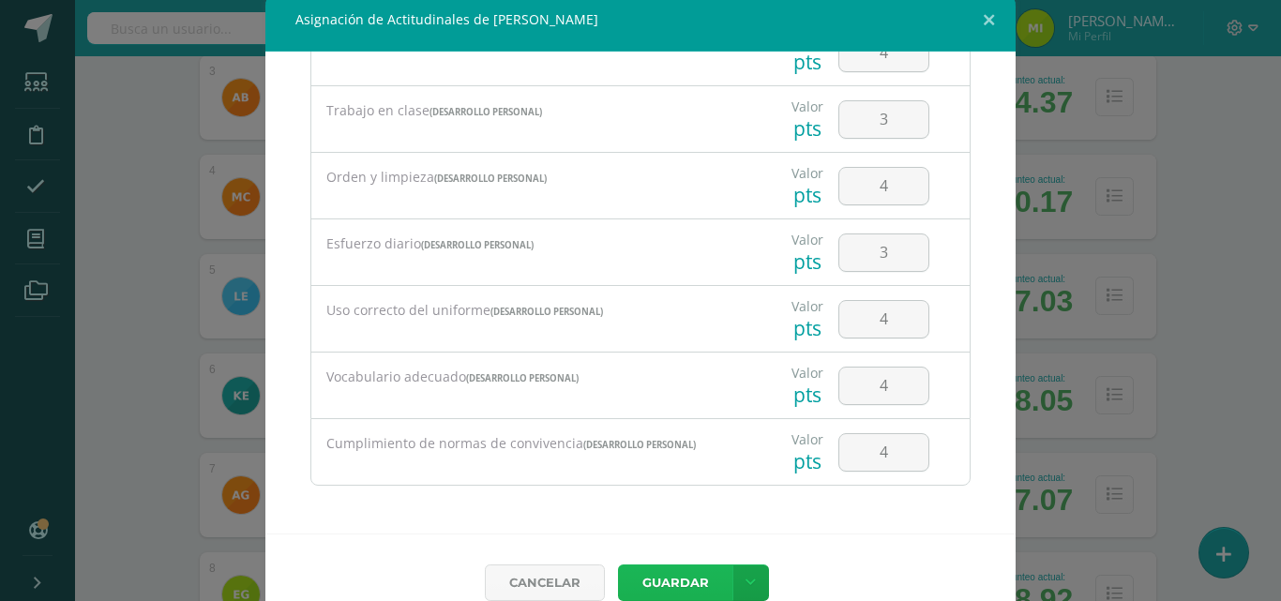
click at [618, 565] on button "Guardar" at bounding box center [675, 583] width 114 height 37
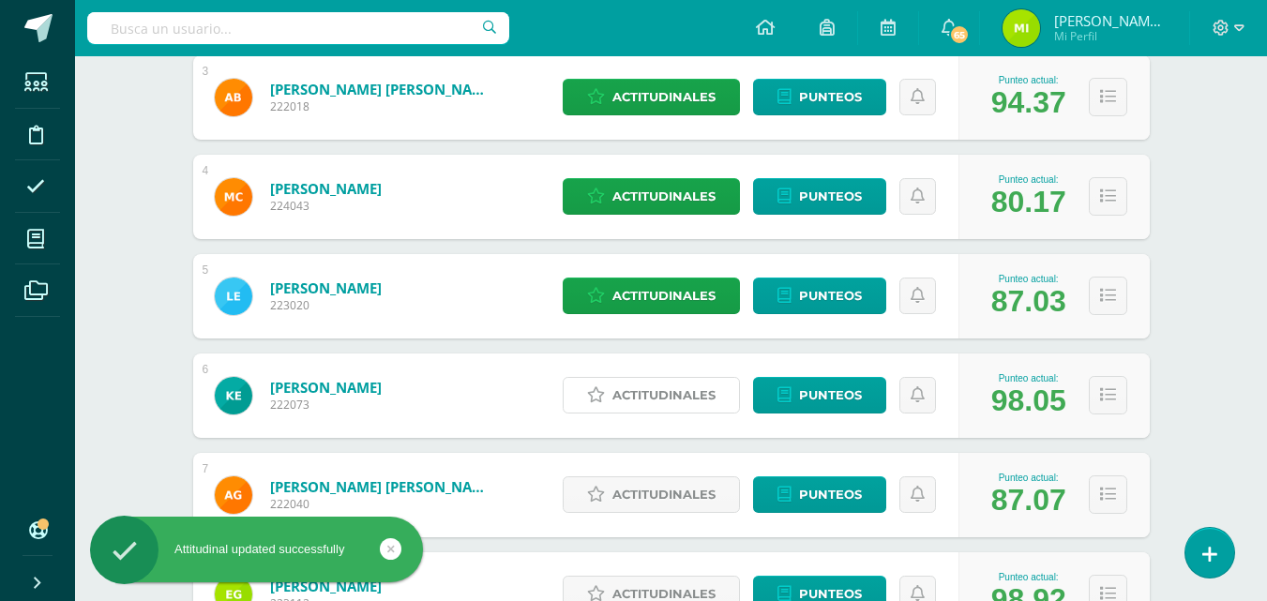
click at [685, 379] on span "Actitudinales" at bounding box center [663, 395] width 103 height 35
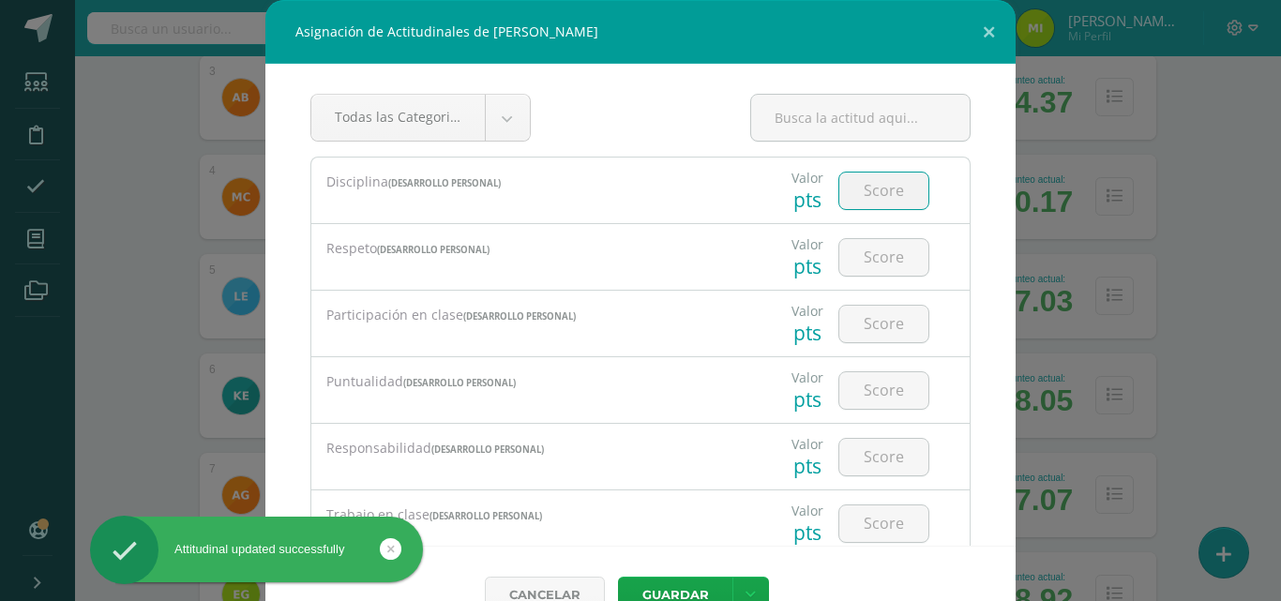
click at [869, 180] on input "number" at bounding box center [883, 191] width 89 height 37
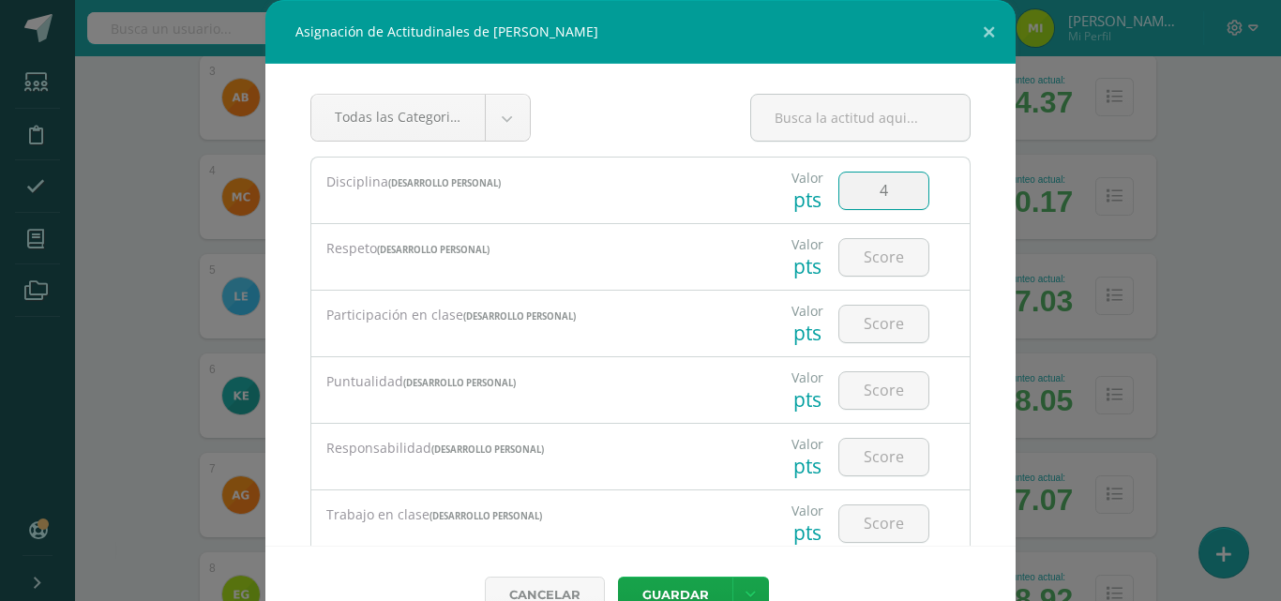
type input "4"
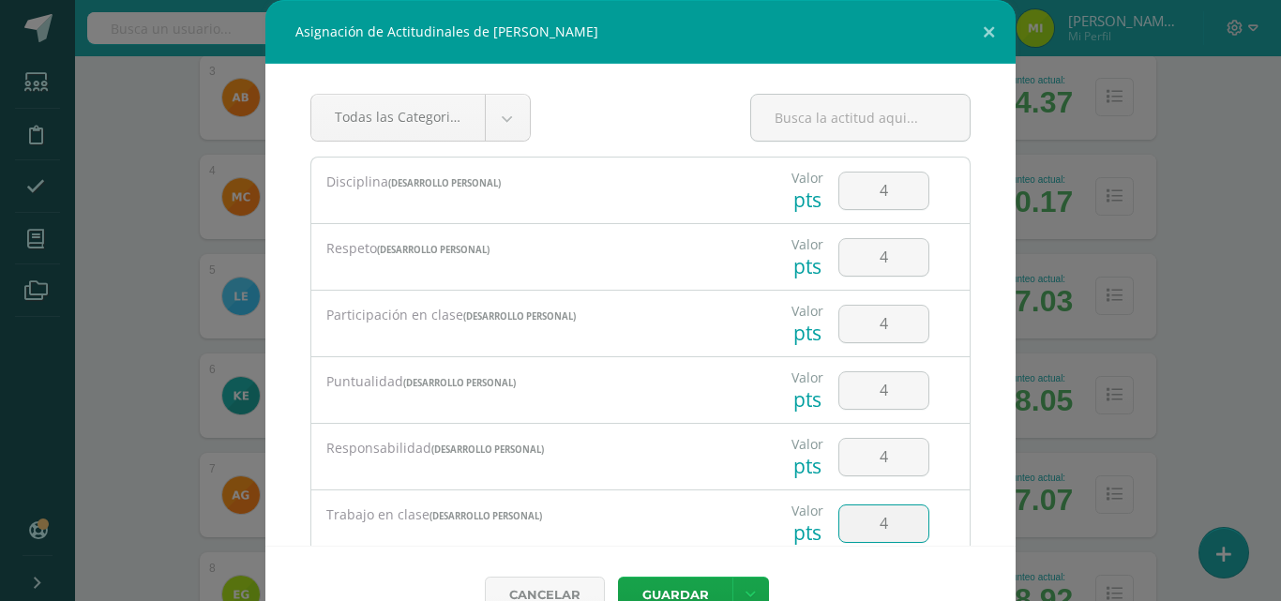
type input "4"
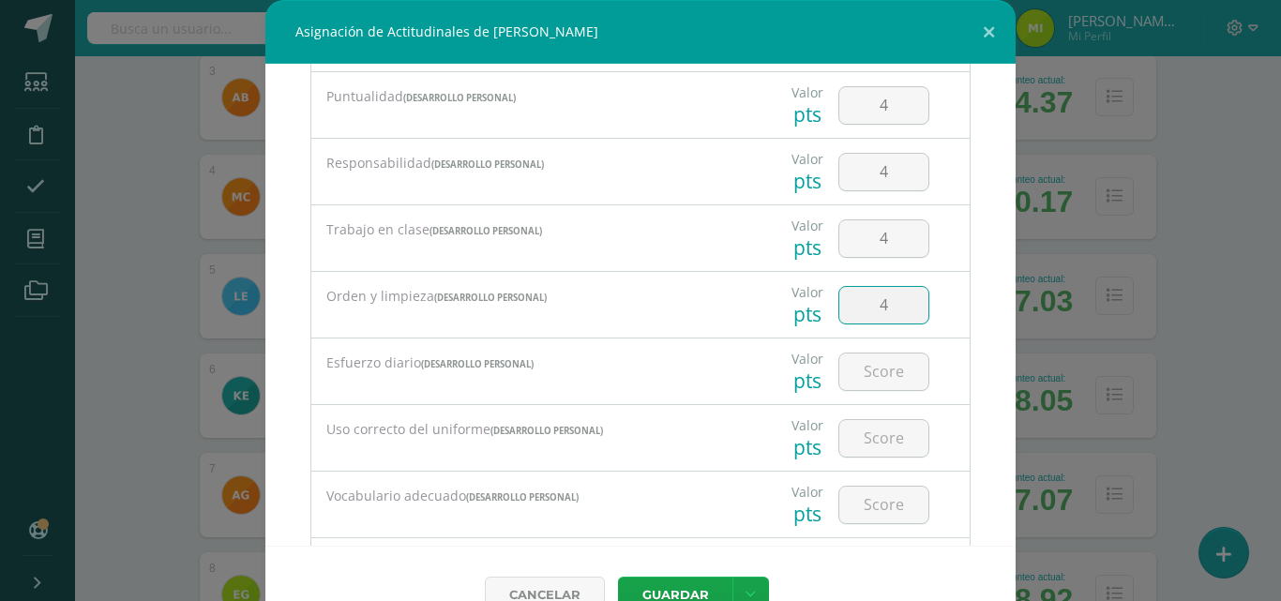
type input "4"
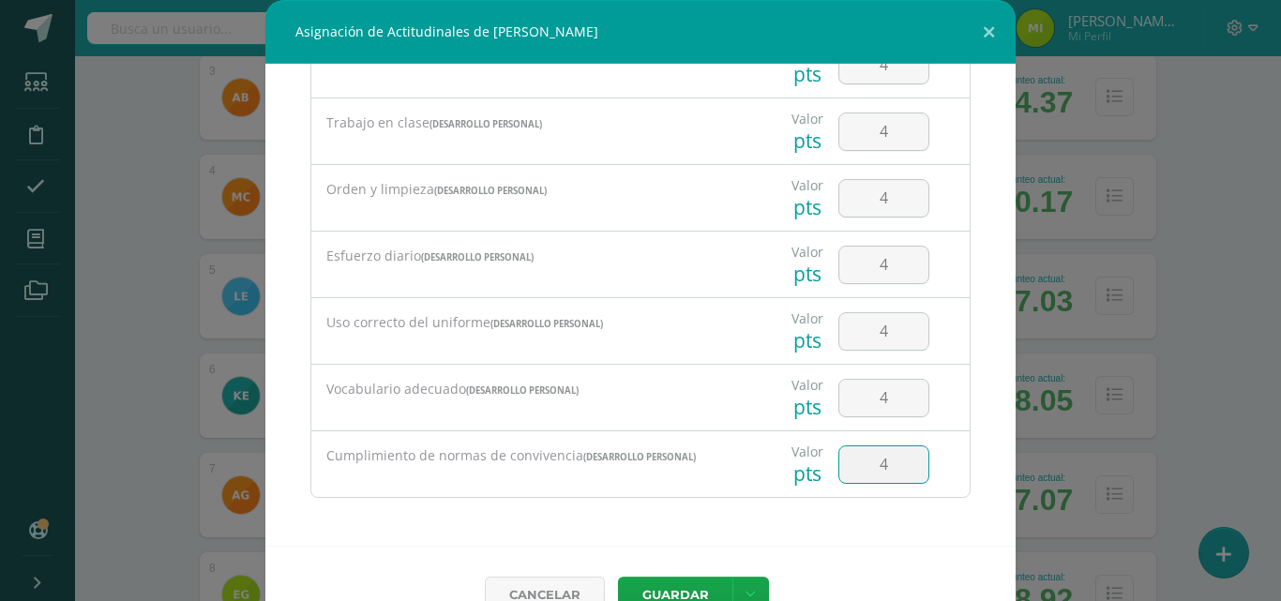
type input "4"
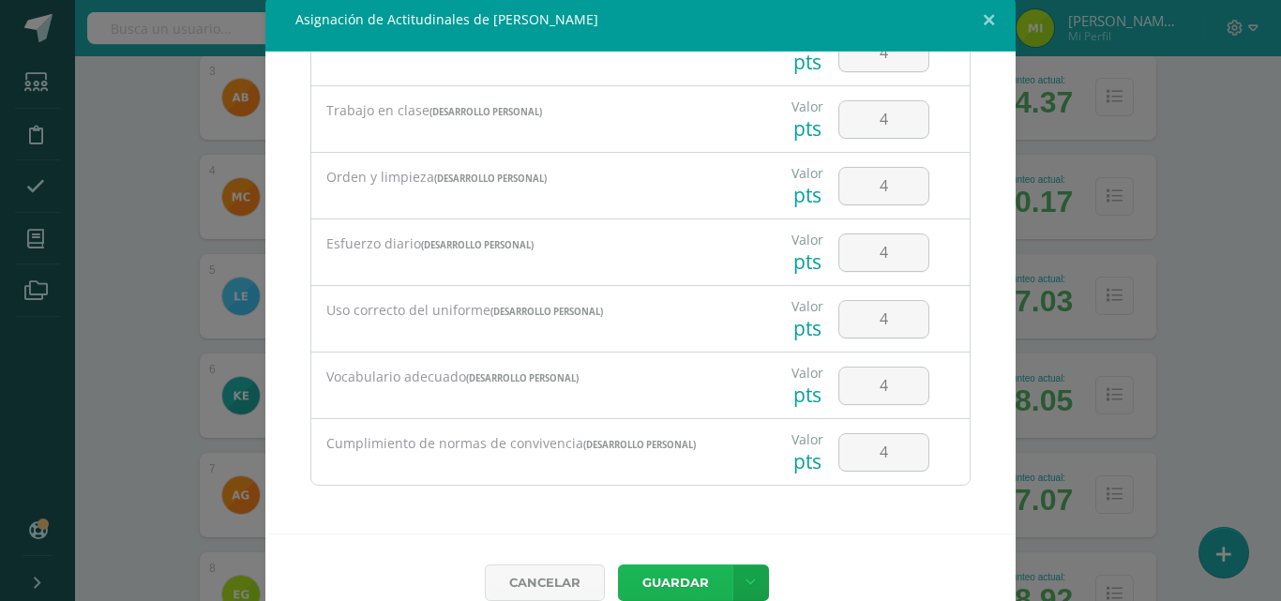
click at [618, 565] on button "Guardar" at bounding box center [675, 583] width 114 height 37
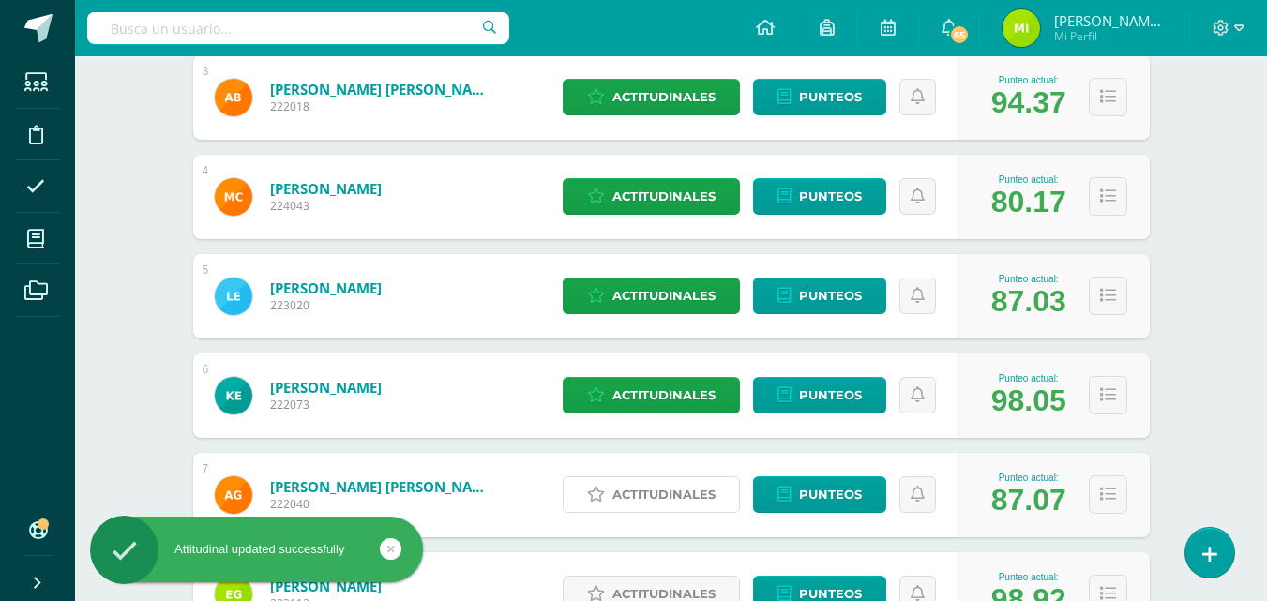
click at [679, 495] on span "Actitudinales" at bounding box center [663, 494] width 103 height 35
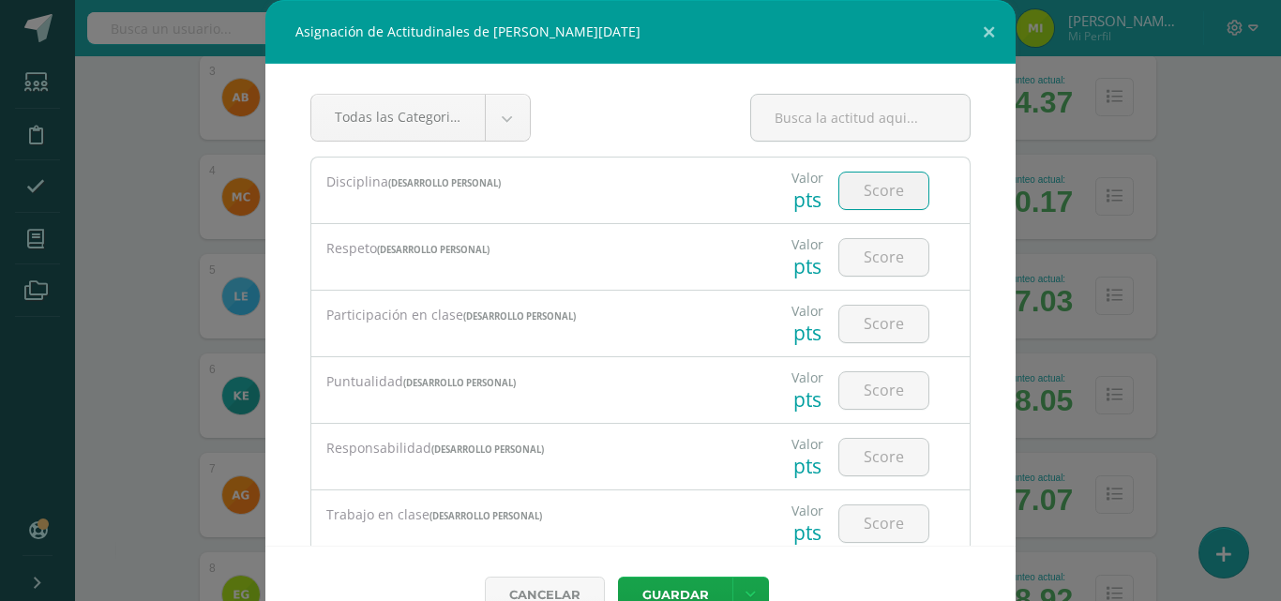
click at [857, 188] on input "number" at bounding box center [883, 191] width 89 height 37
type input "3"
type input "4"
type input "3"
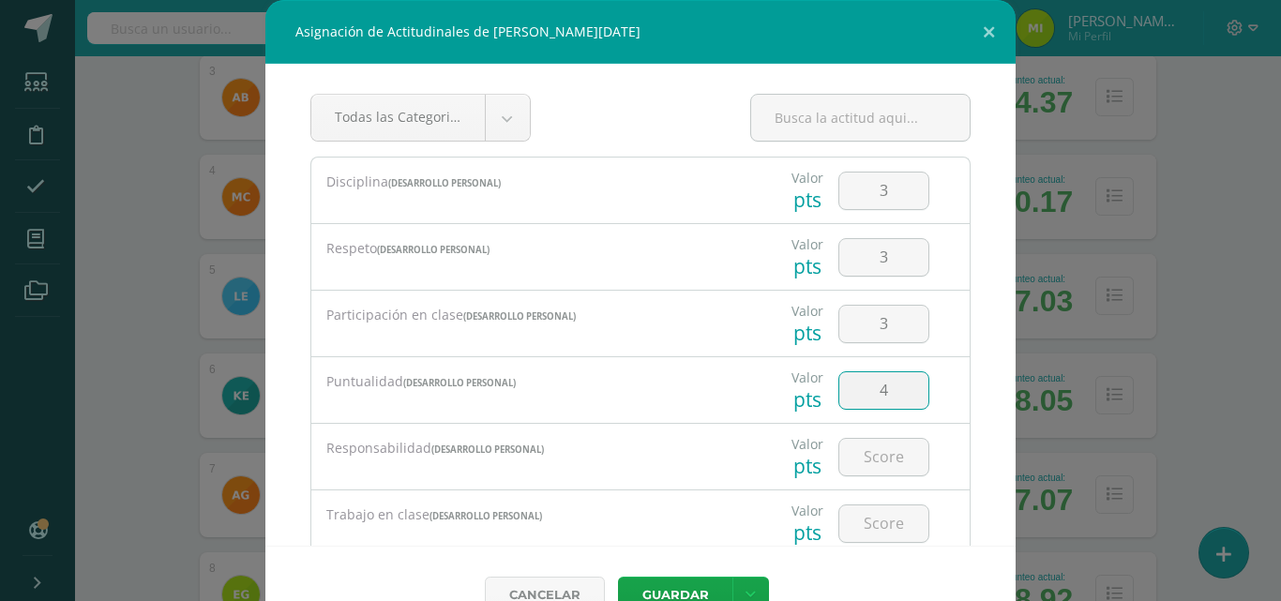
type input "4"
type input "3"
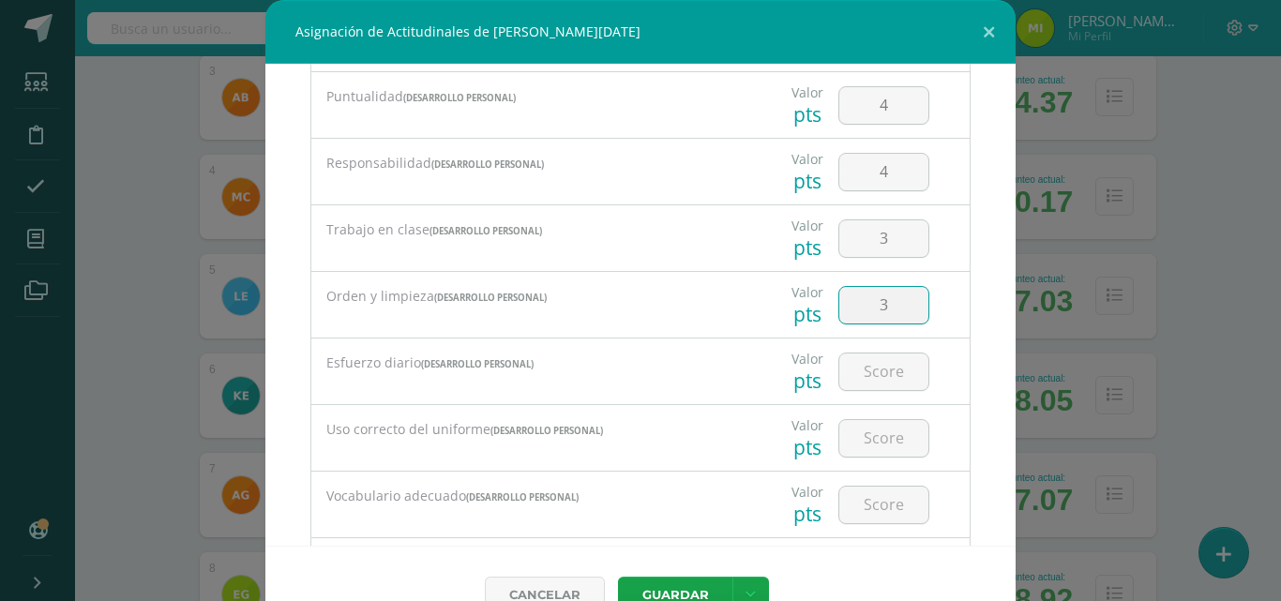
type input "3"
type input "2"
type input "4"
type input "3"
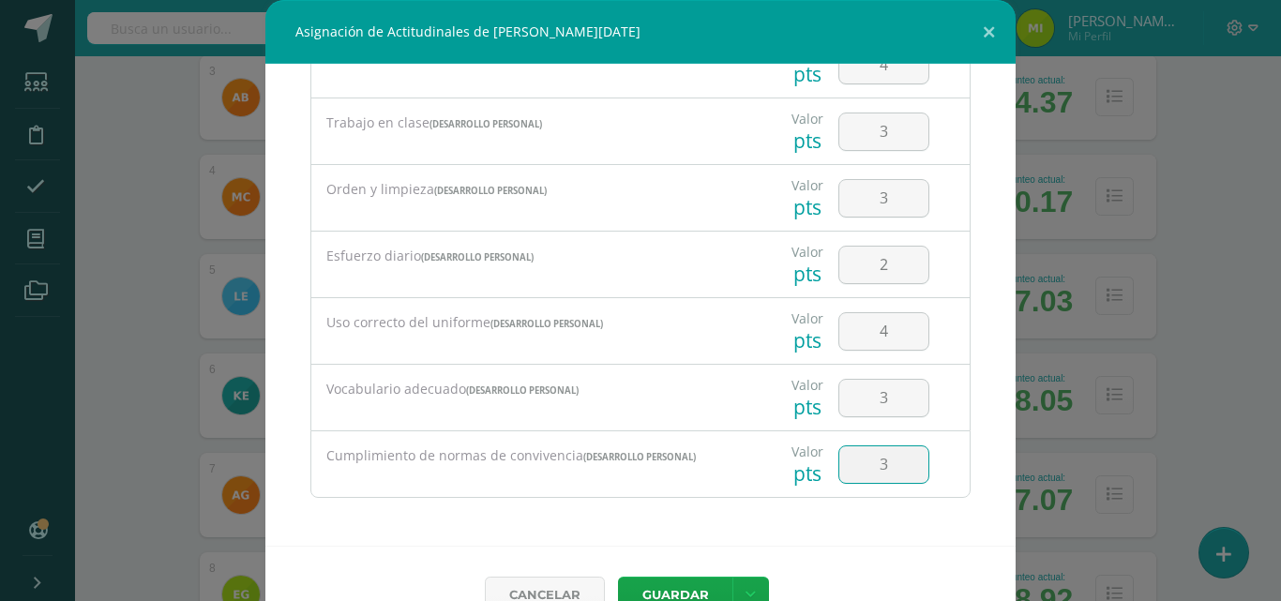
type input "3"
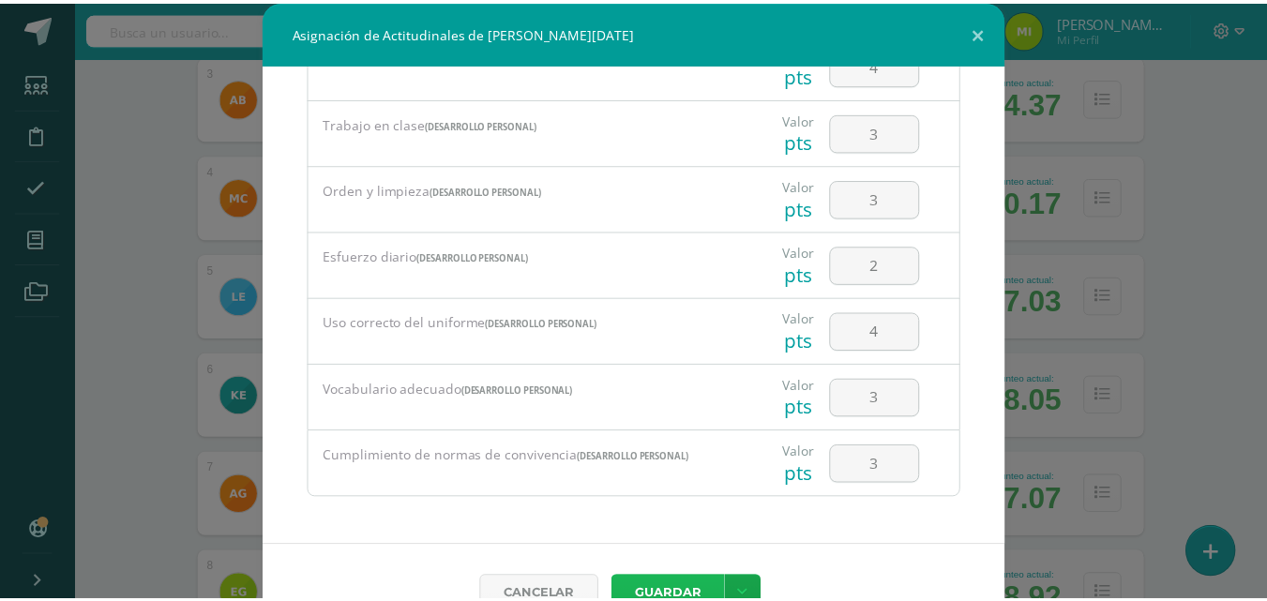
scroll to position [12, 0]
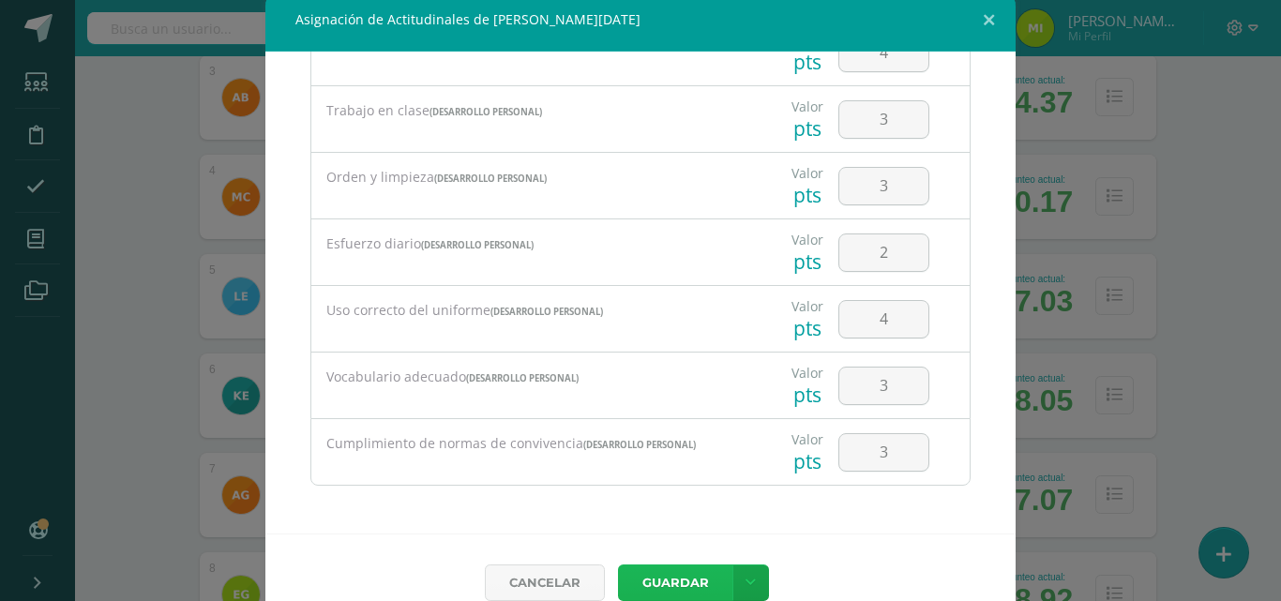
click at [618, 565] on button "Guardar" at bounding box center [675, 583] width 114 height 37
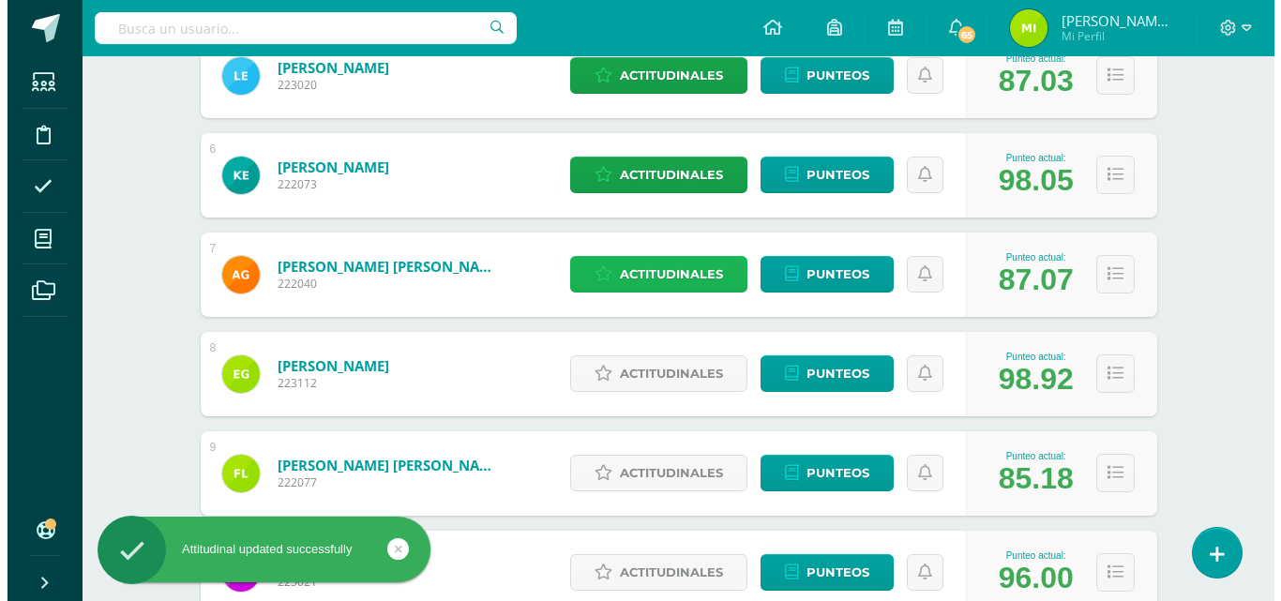
scroll to position [808, 0]
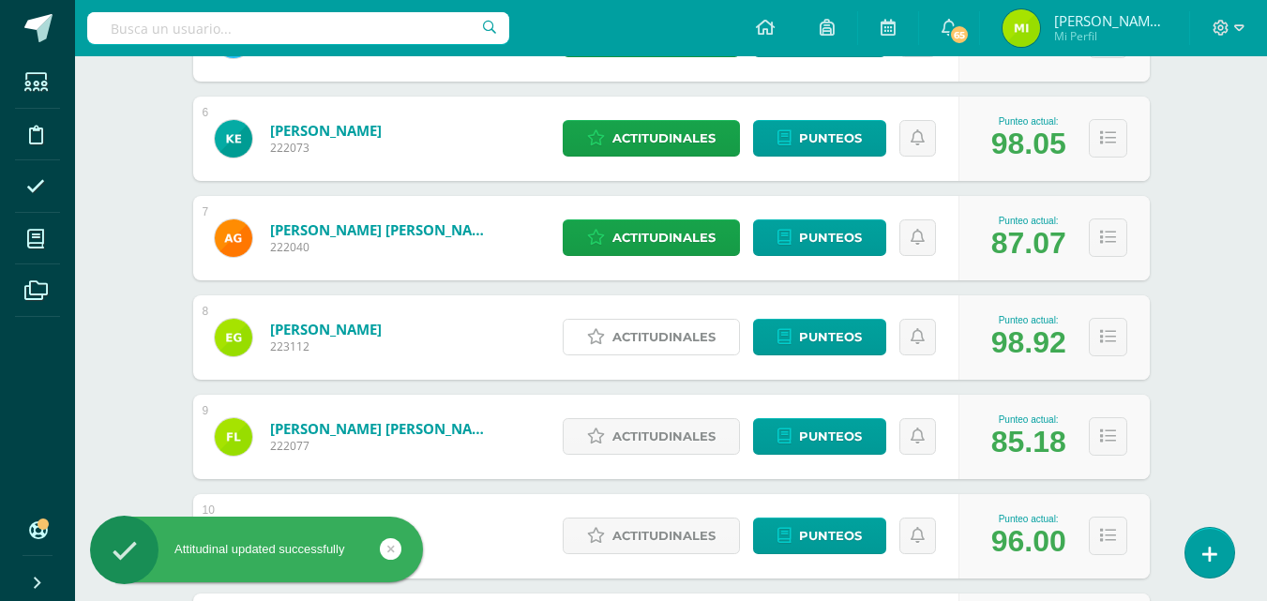
click at [626, 334] on span "Actitudinales" at bounding box center [663, 337] width 103 height 35
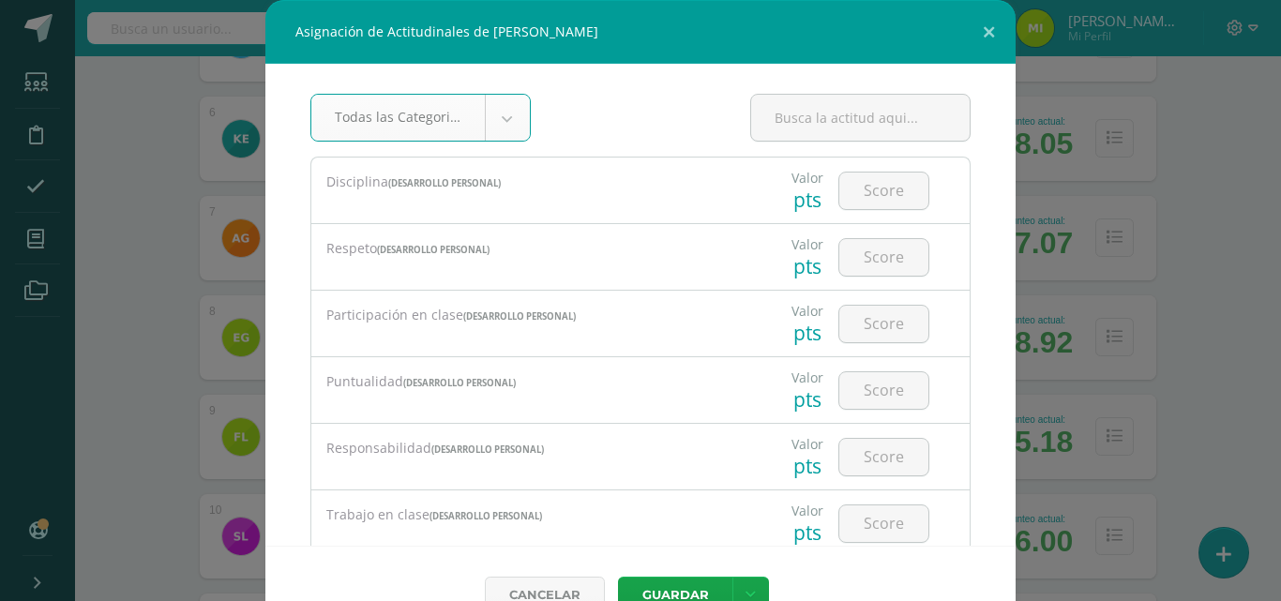
click at [851, 185] on input "number" at bounding box center [883, 191] width 89 height 37
type input "4"
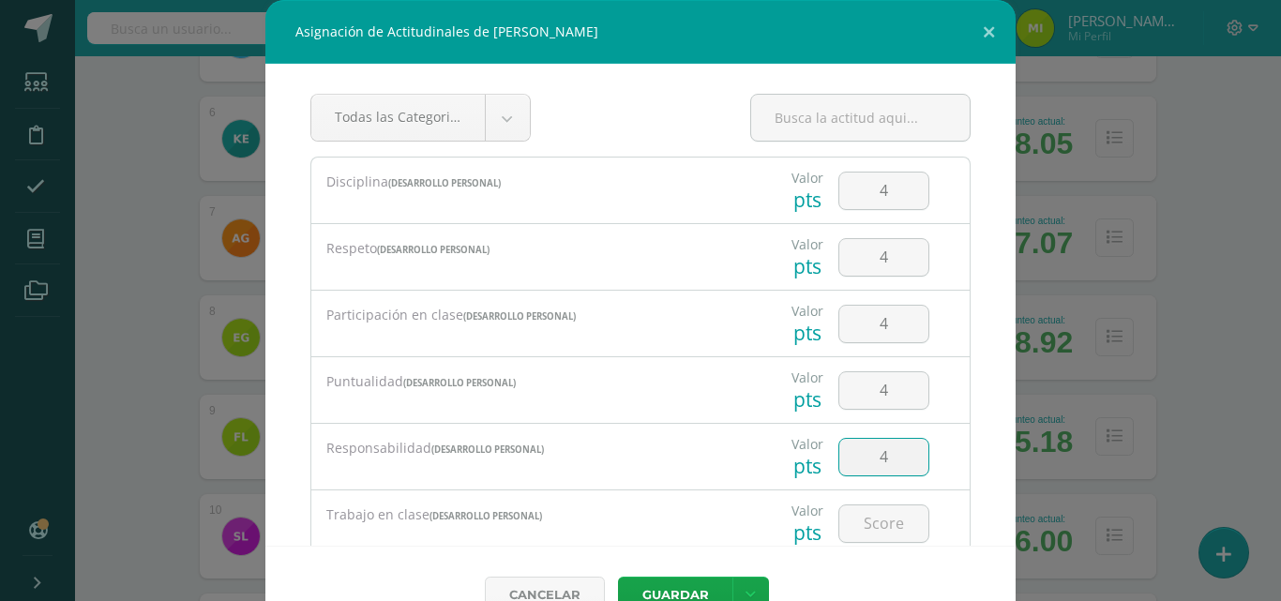
type input "4"
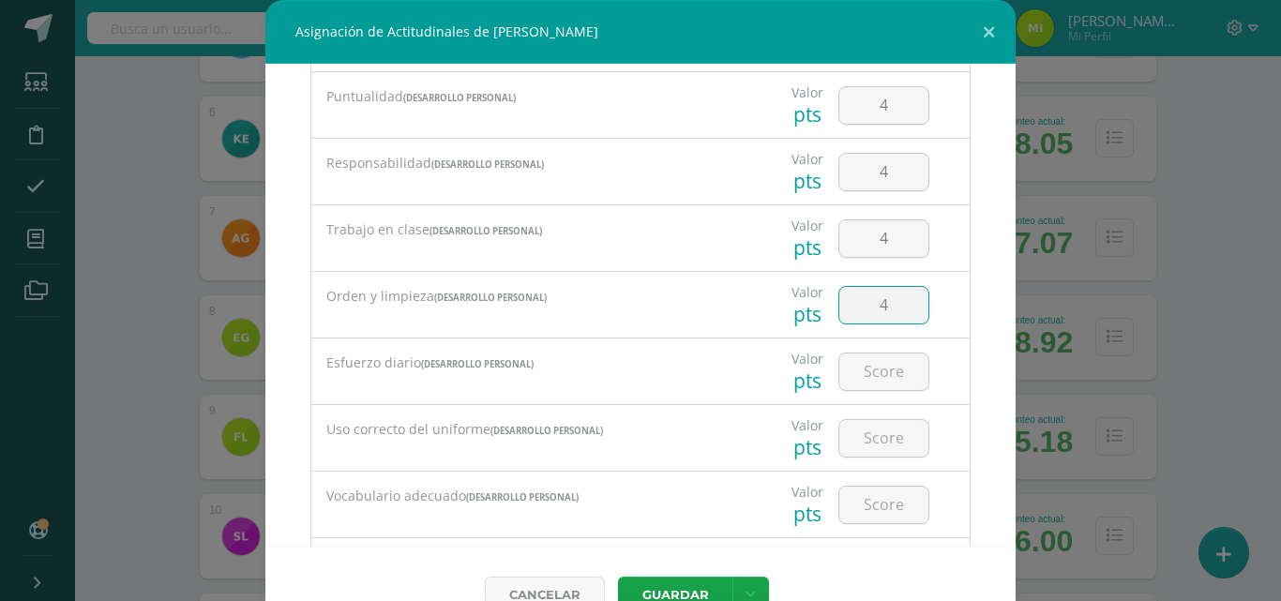
type input "4"
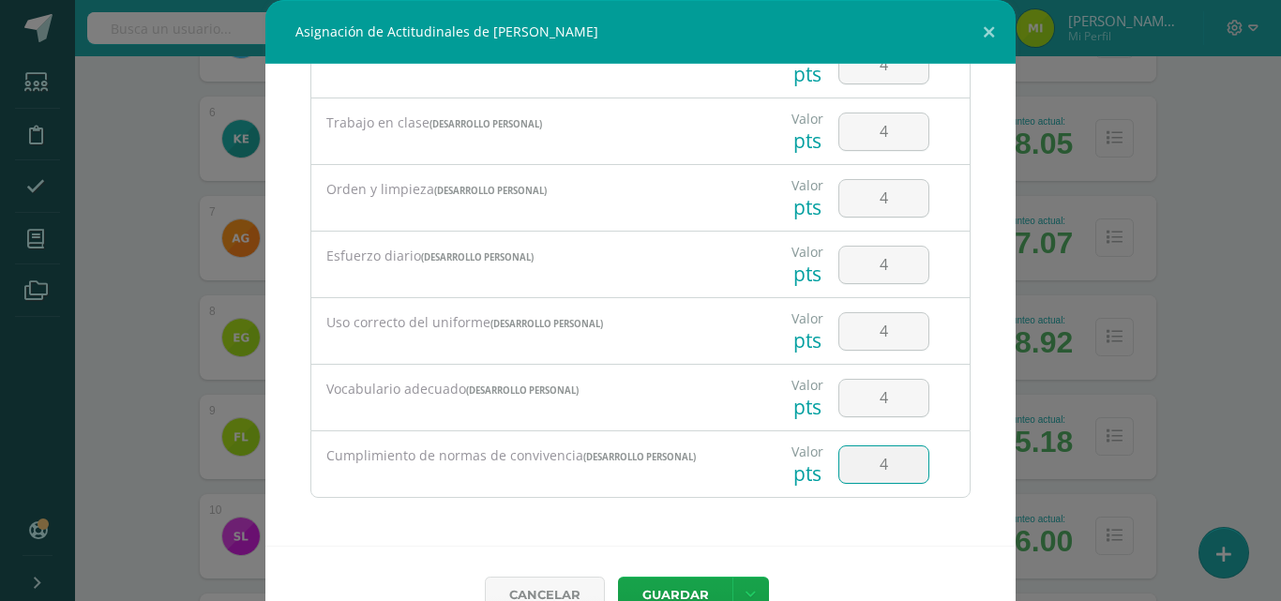
type input "4"
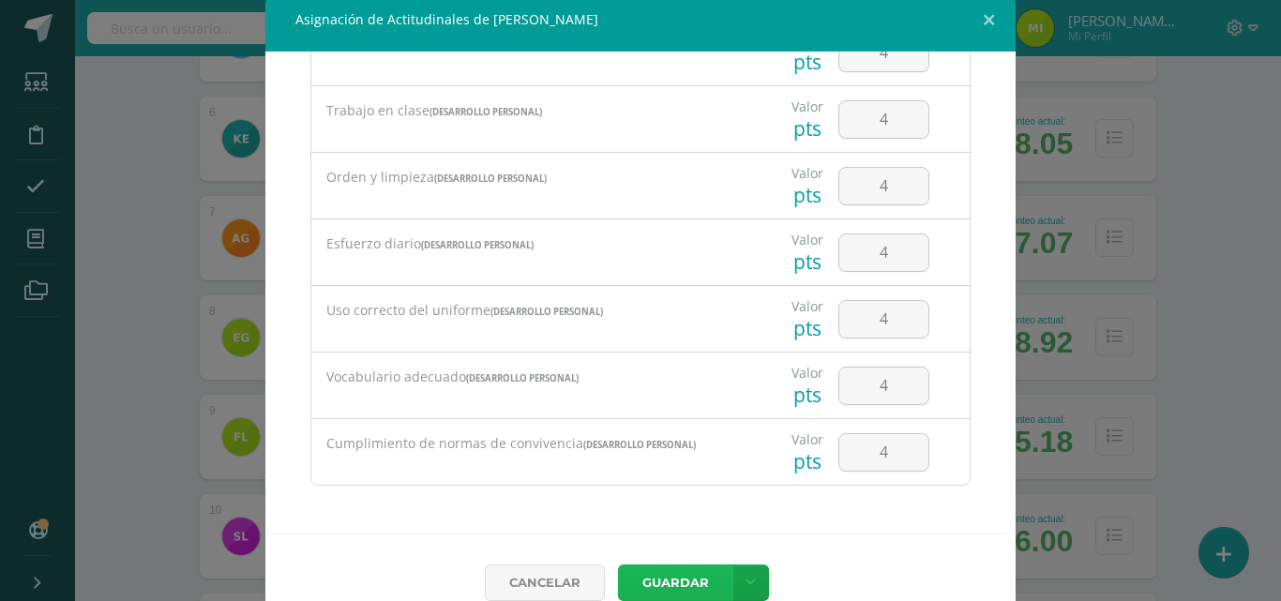
click at [618, 565] on button "Guardar" at bounding box center [675, 583] width 114 height 37
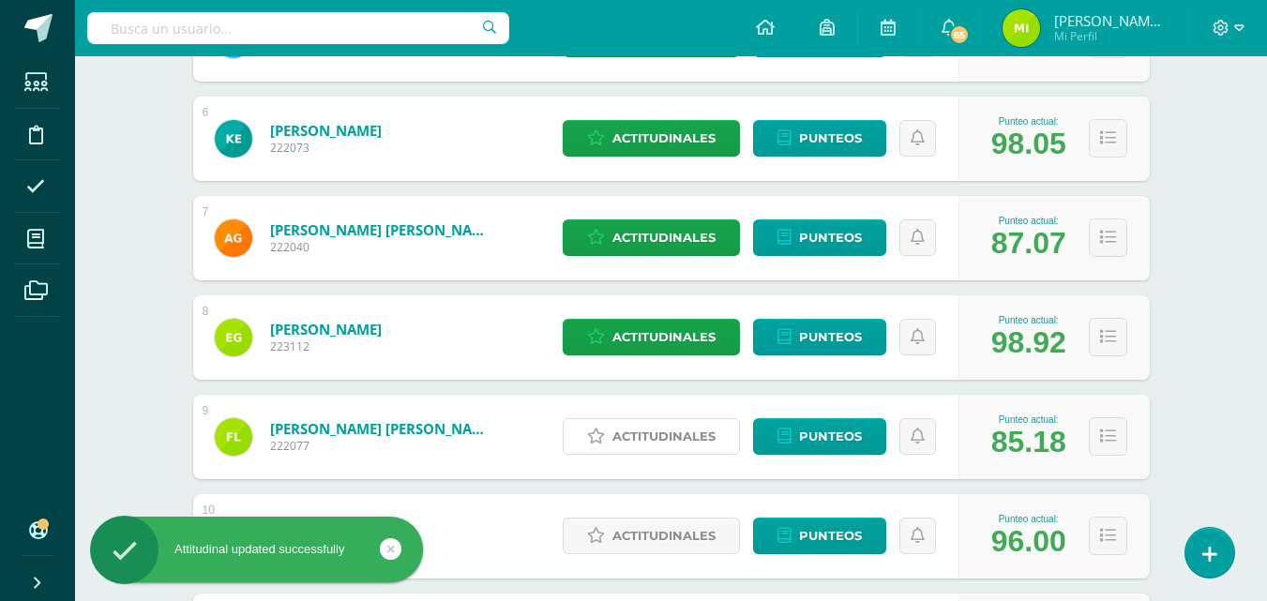
click at [666, 445] on span "Actitudinales" at bounding box center [663, 436] width 103 height 35
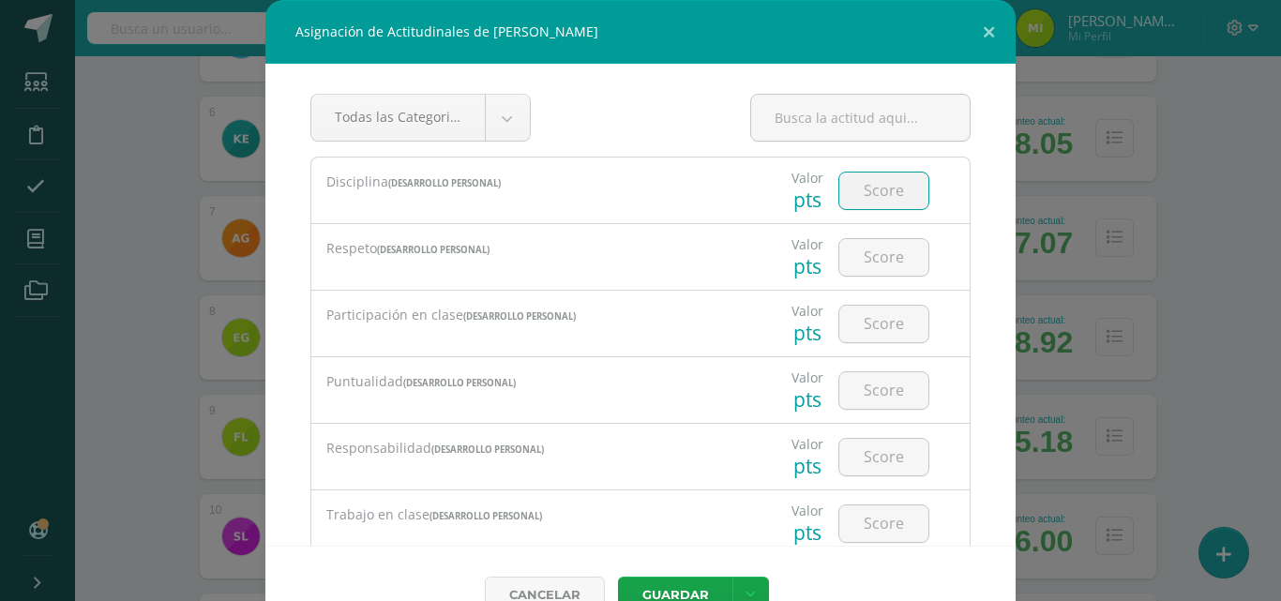
click at [878, 203] on input "number" at bounding box center [883, 191] width 89 height 37
type input "3"
type input "4"
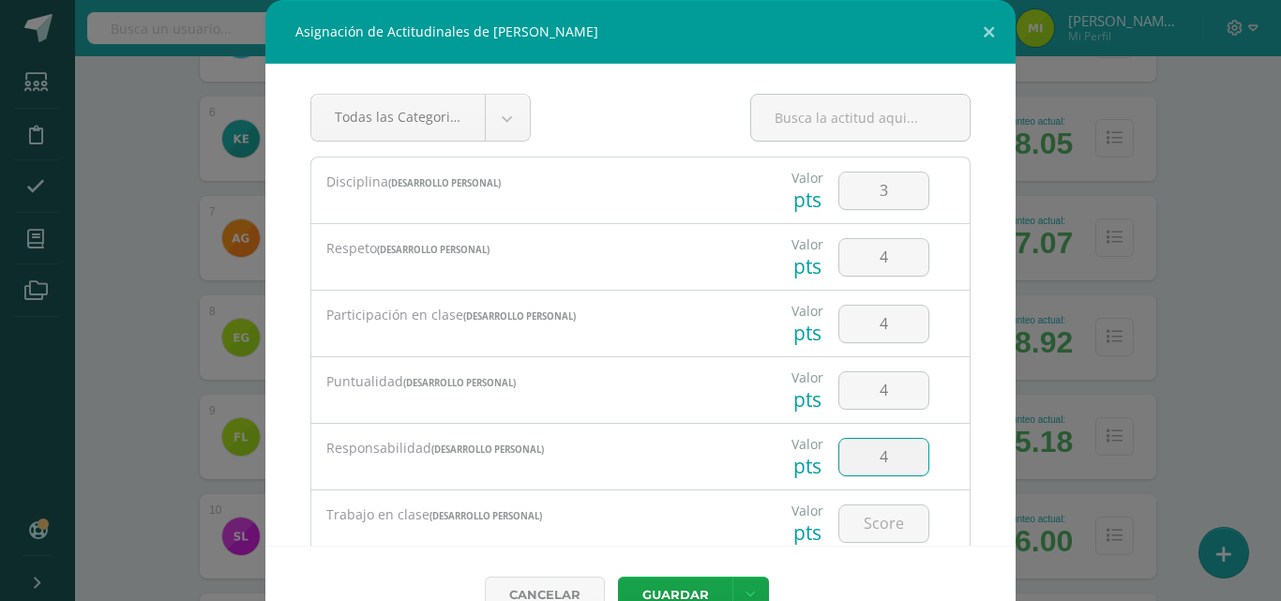
type input "4"
type input "3"
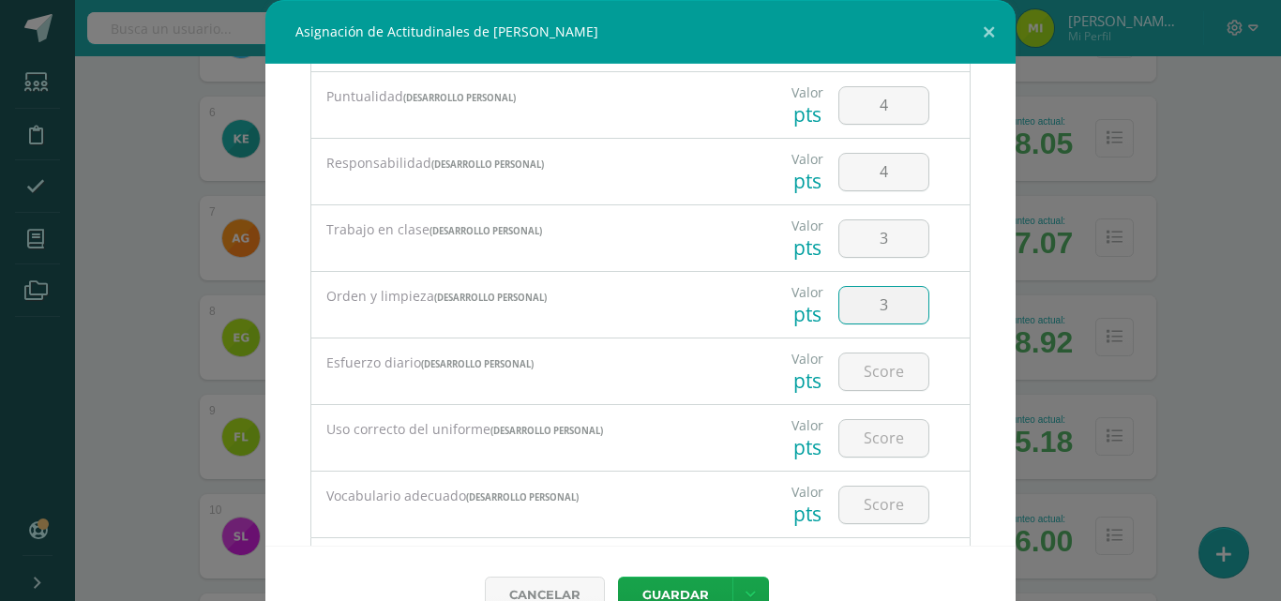
type input "3"
type input "4"
type input "3"
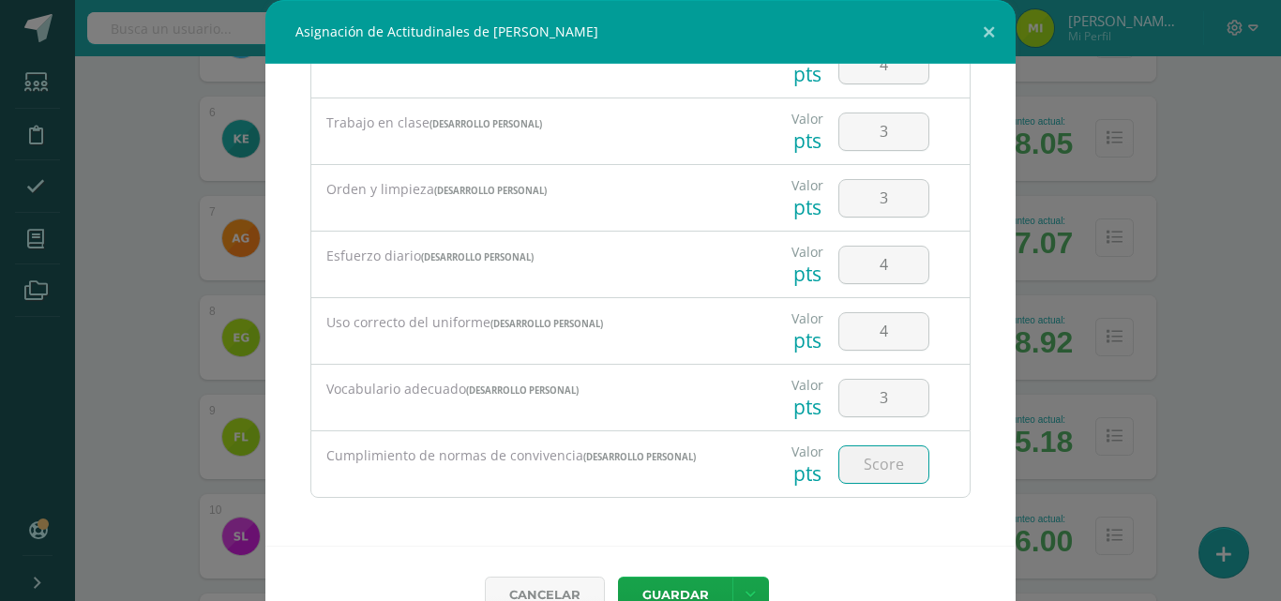
type input "4"
type input "3"
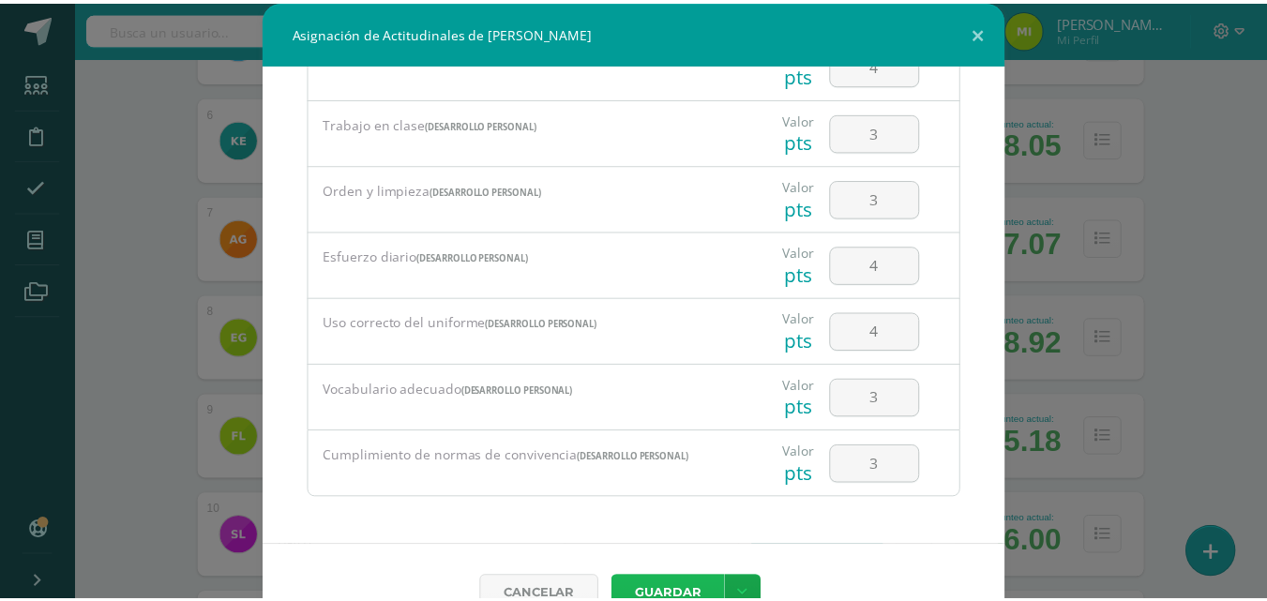
scroll to position [12, 0]
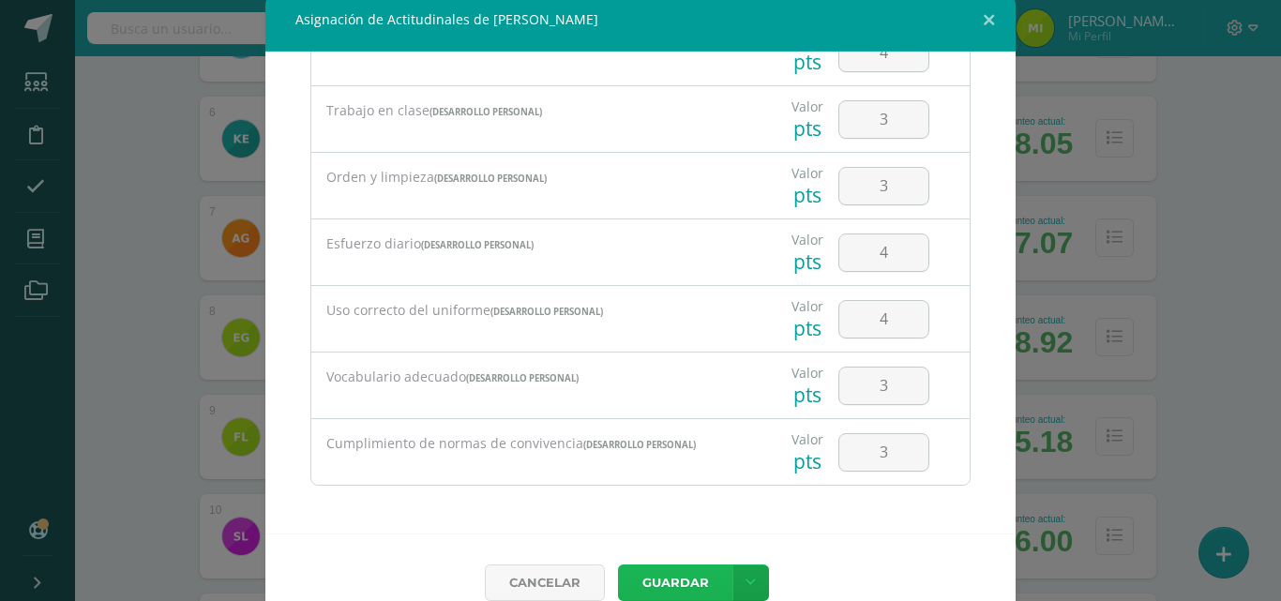
click at [618, 565] on button "Guardar" at bounding box center [675, 583] width 114 height 37
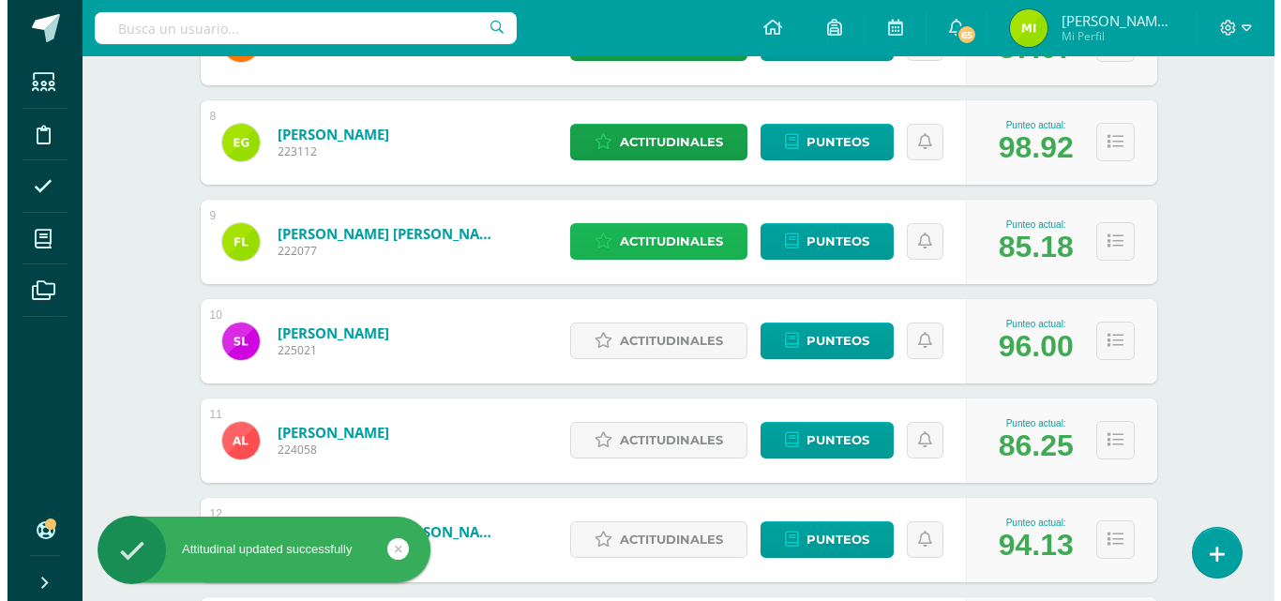
scroll to position [1009, 0]
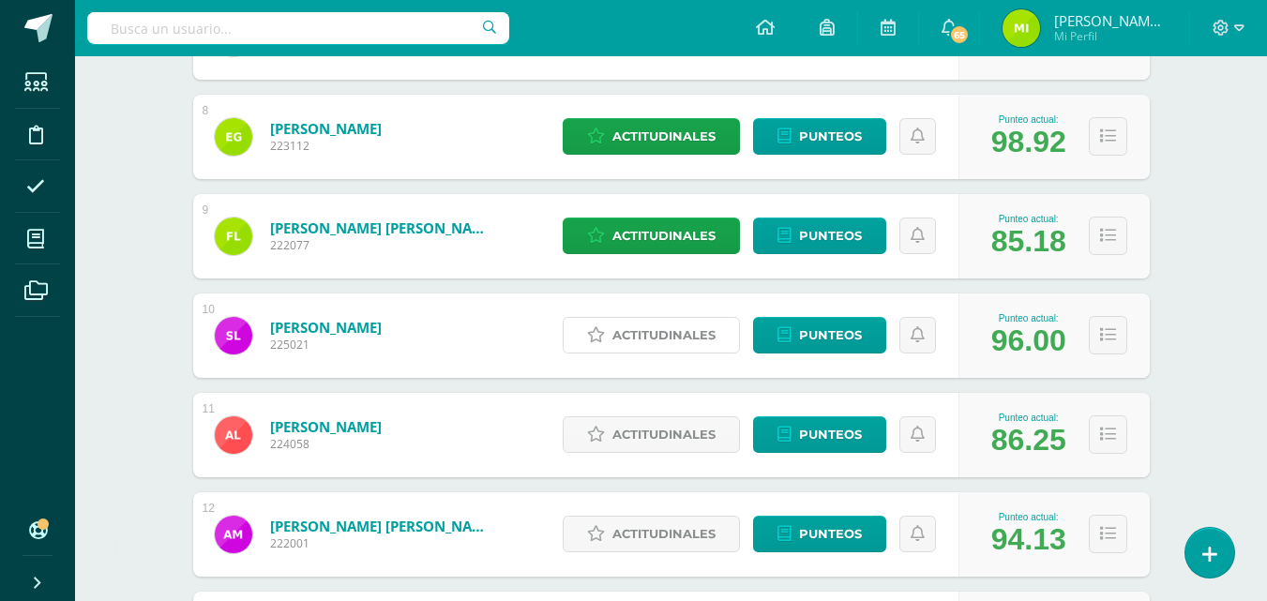
click at [685, 340] on span "Actitudinales" at bounding box center [663, 335] width 103 height 35
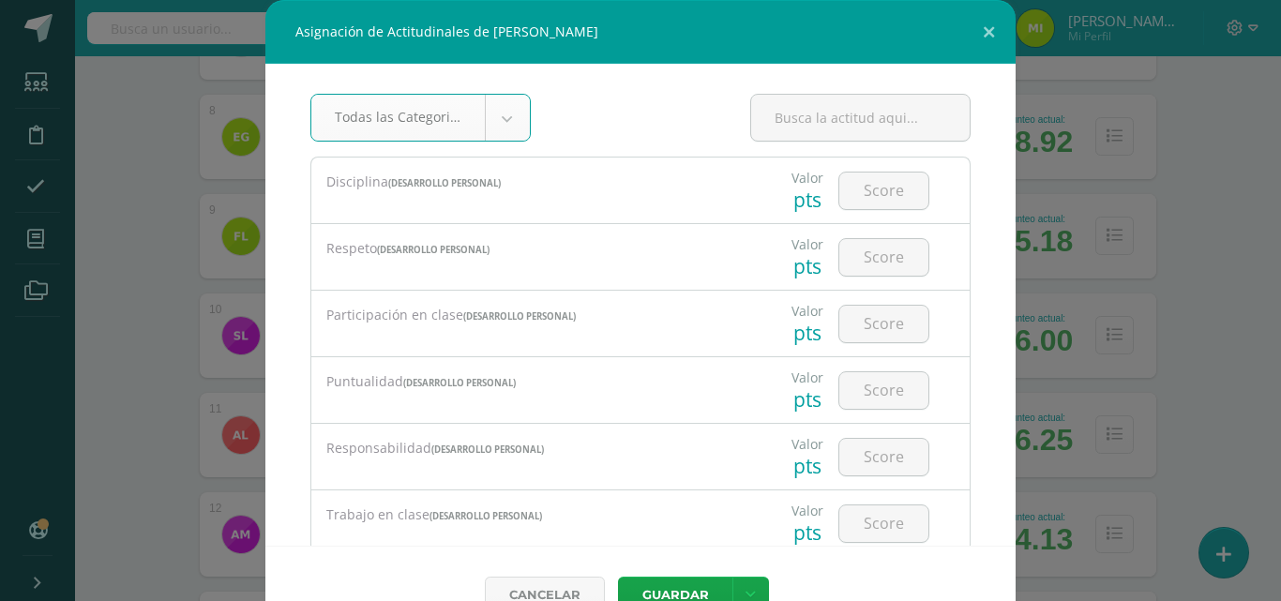
click at [849, 179] on input "number" at bounding box center [883, 191] width 89 height 37
type input "3"
type input "4"
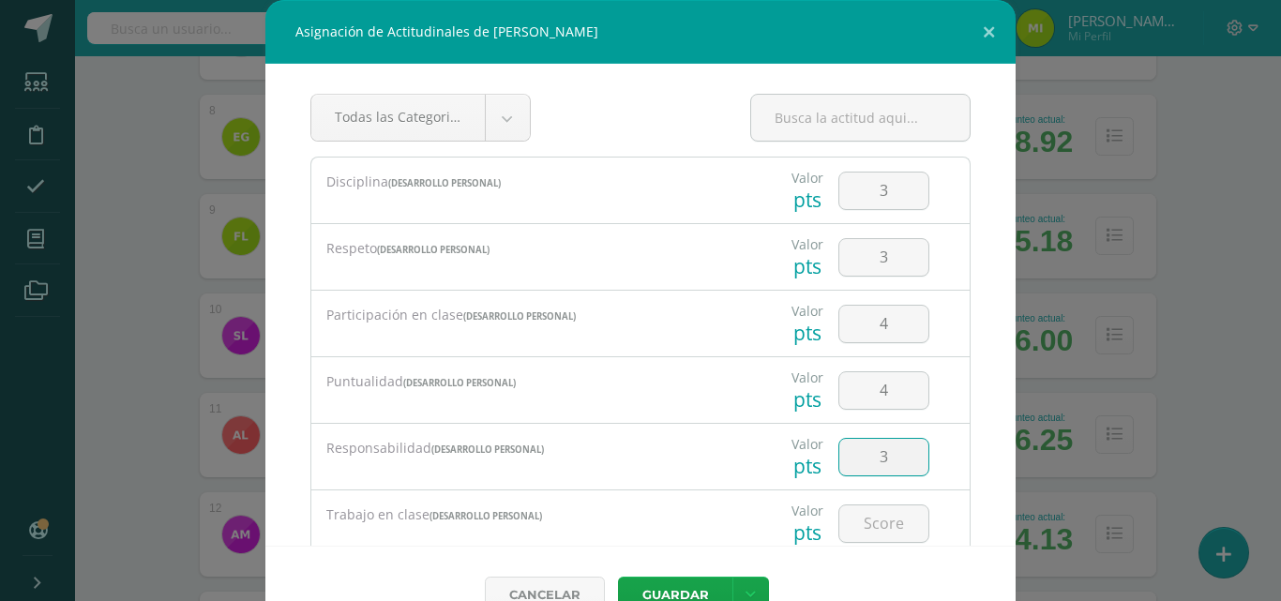
type input "3"
click at [881, 459] on input "3" at bounding box center [883, 457] width 89 height 37
type input "2"
type input "3"
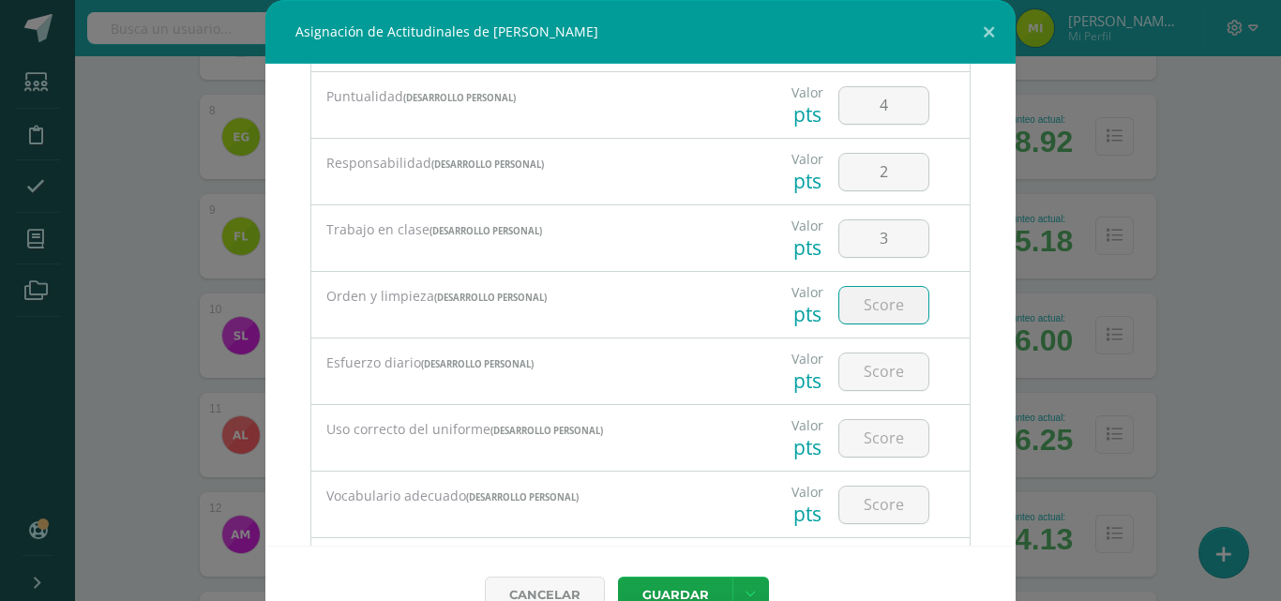
type input "3"
type input "2"
type input "4"
type input "3"
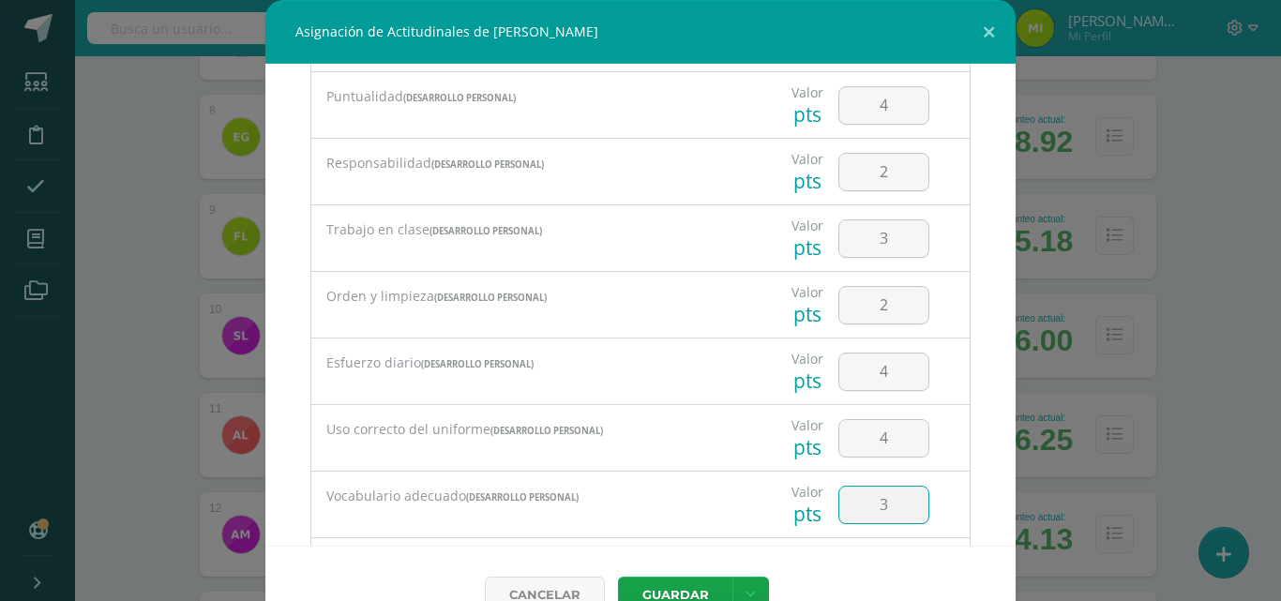
scroll to position [392, 0]
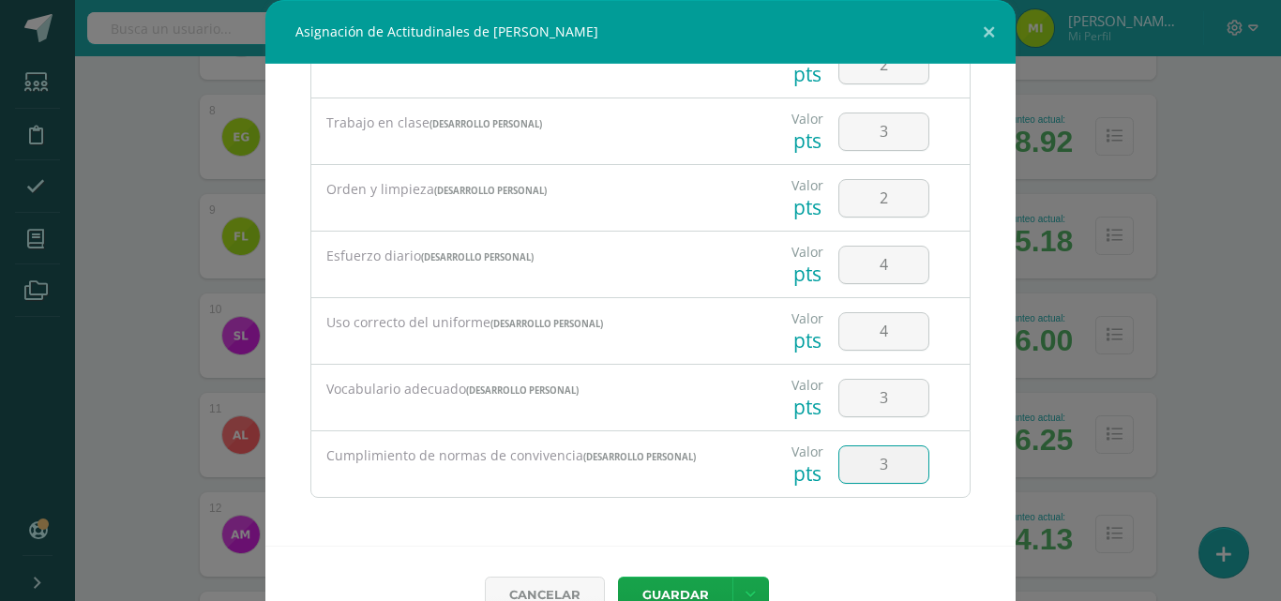
type input "3"
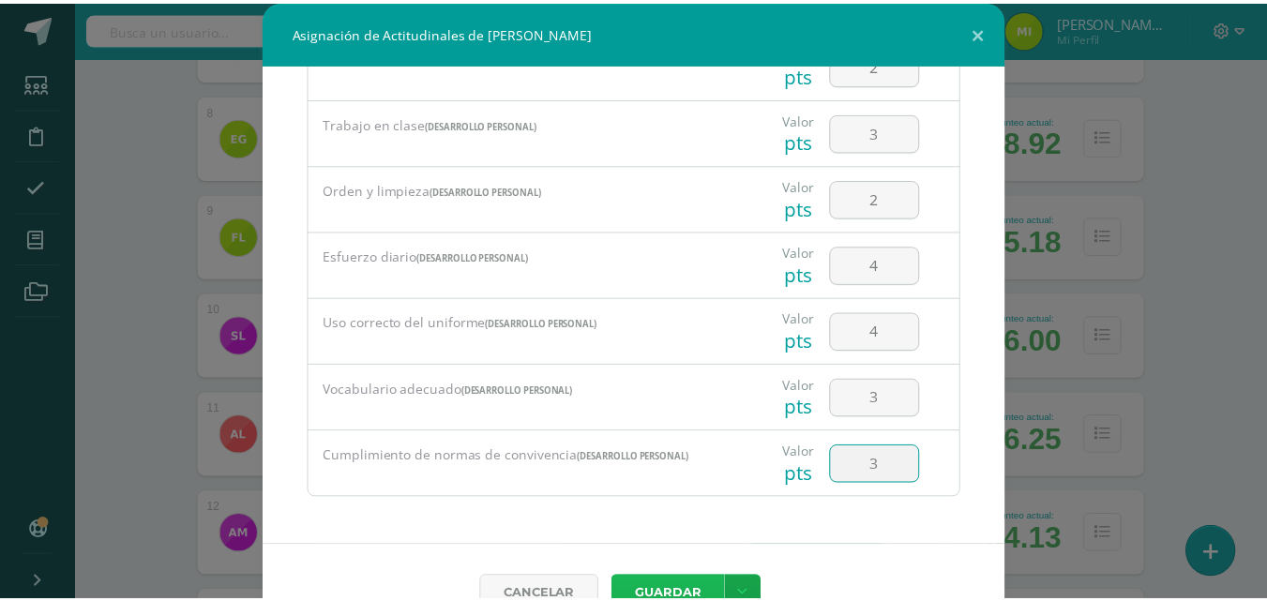
scroll to position [12, 0]
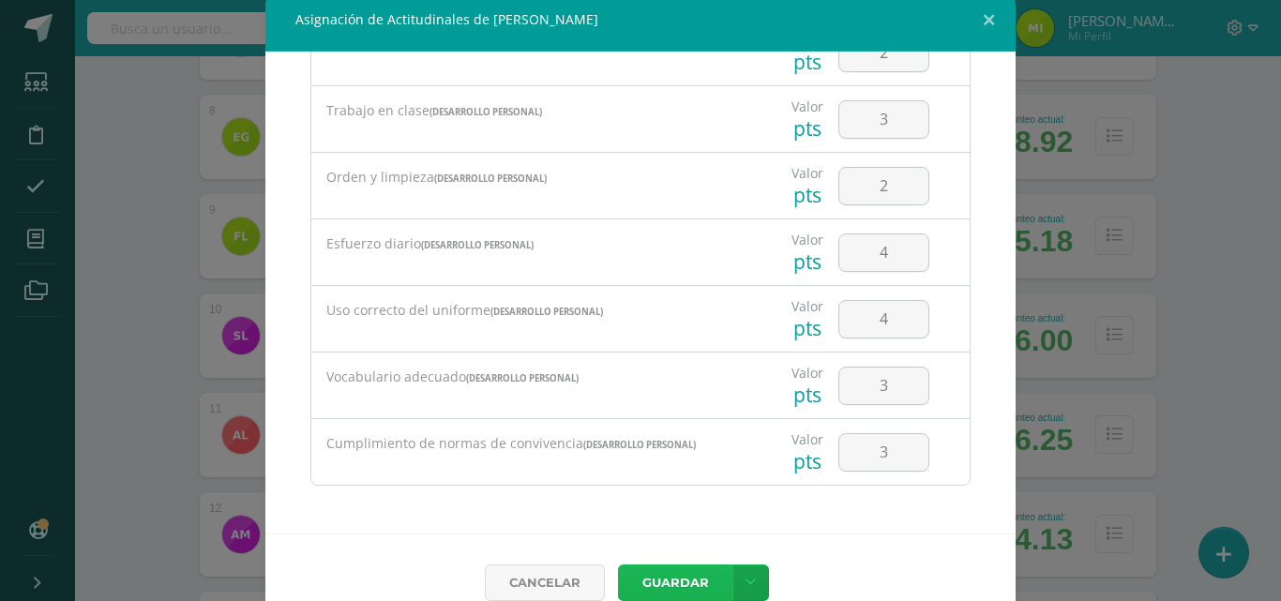
click at [618, 565] on button "Guardar" at bounding box center [675, 583] width 114 height 37
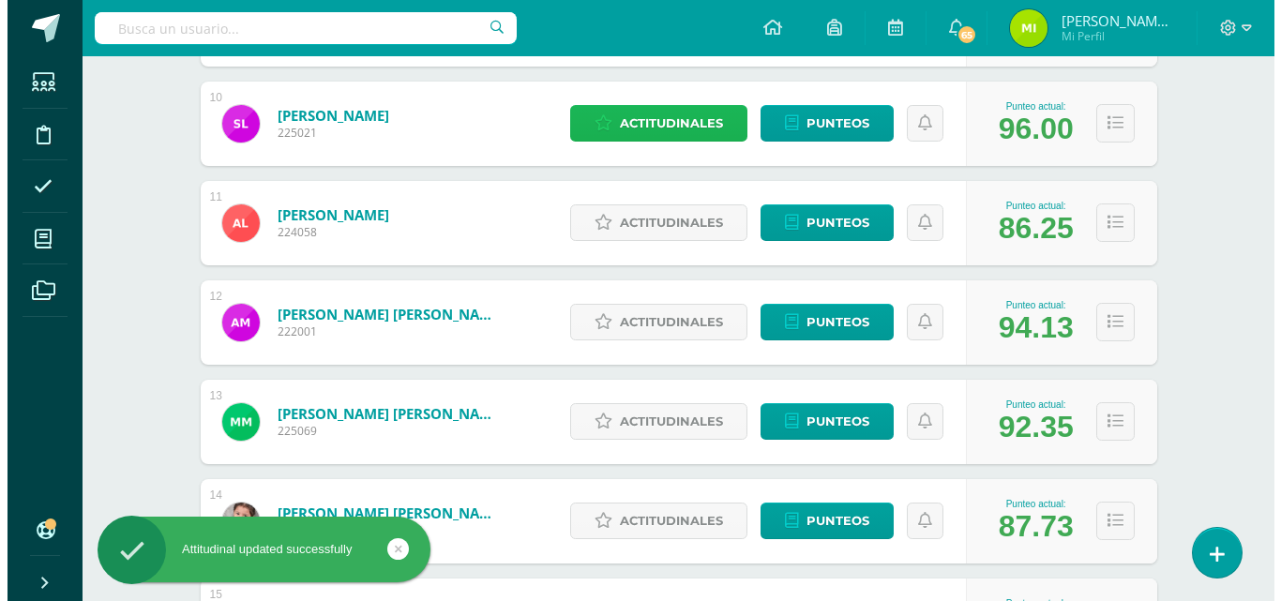
scroll to position [1236, 0]
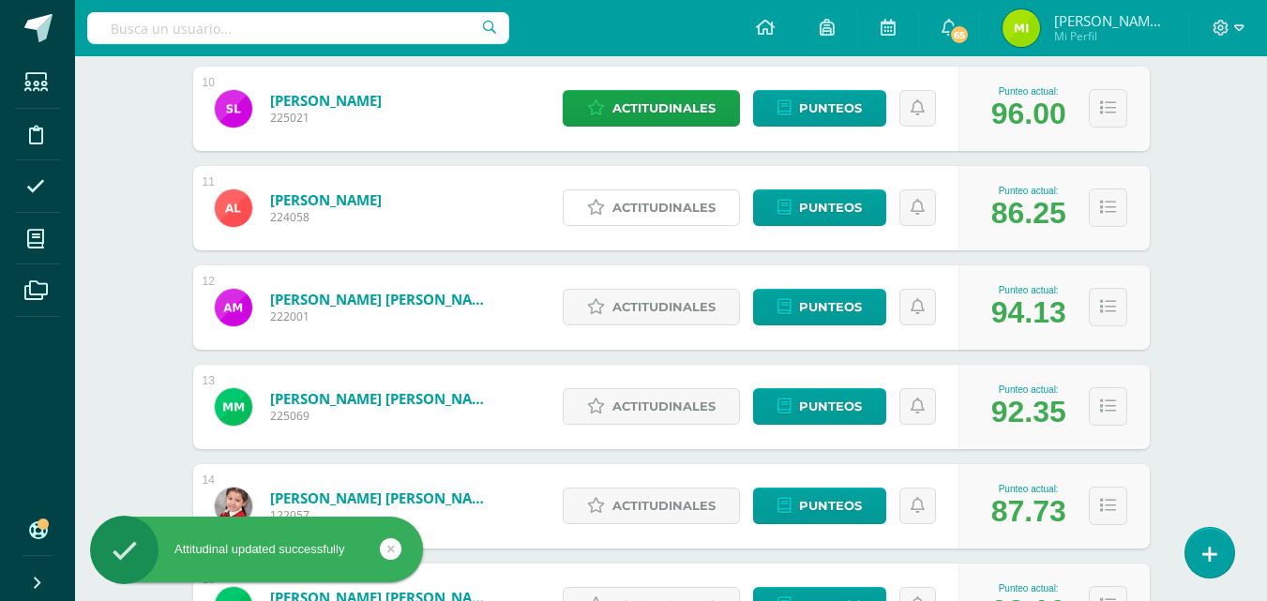
click at [670, 204] on span "Actitudinales" at bounding box center [663, 207] width 103 height 35
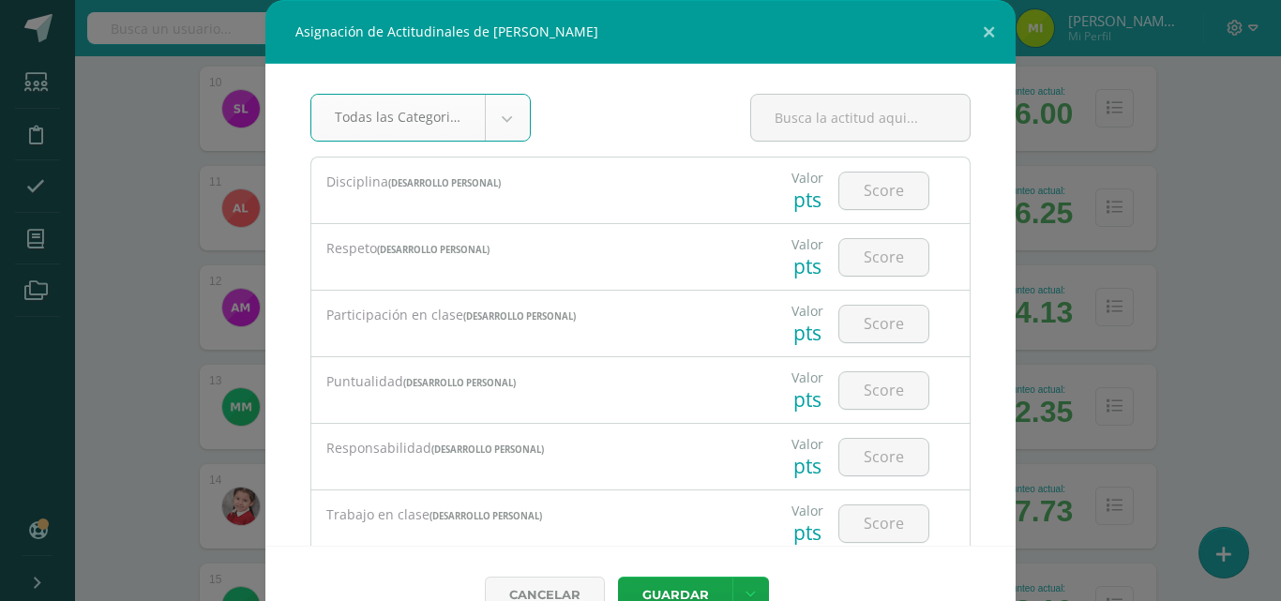
click at [859, 176] on input "number" at bounding box center [883, 191] width 89 height 37
type input "4"
type input "3"
type input "4"
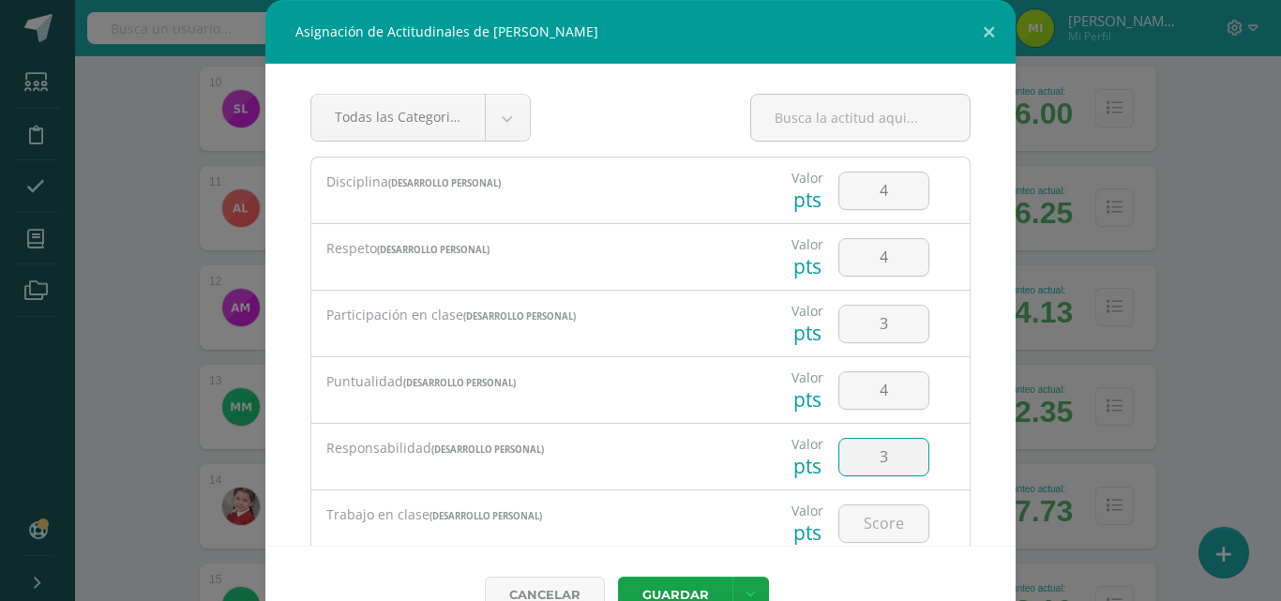
type input "3"
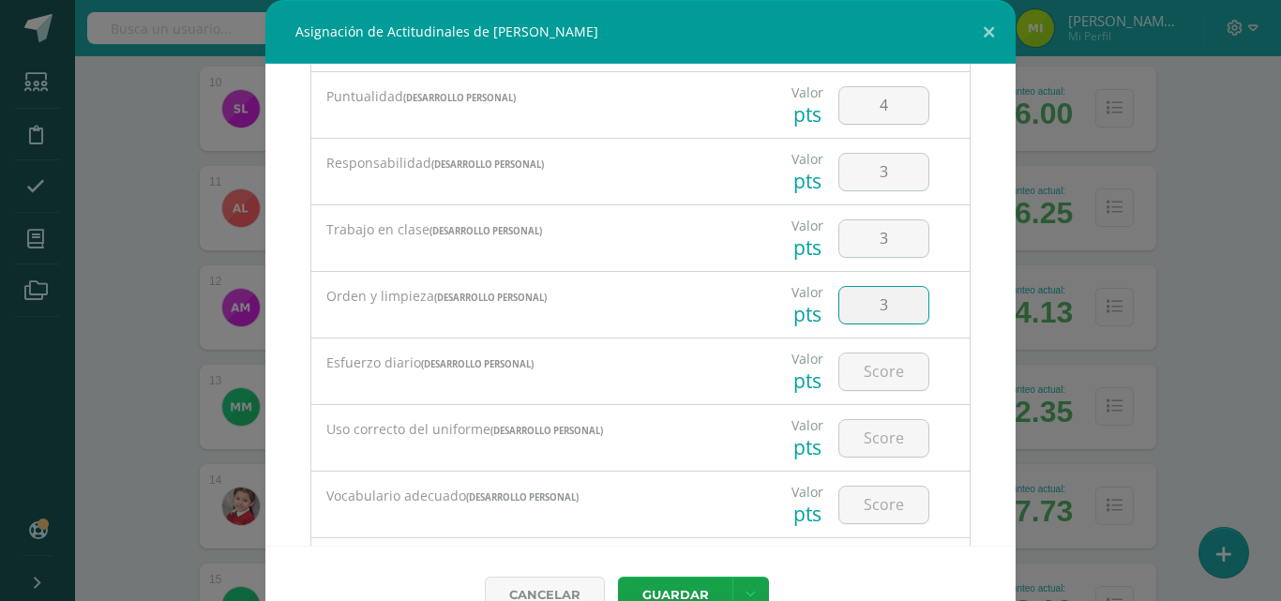
type input "3"
type input "4"
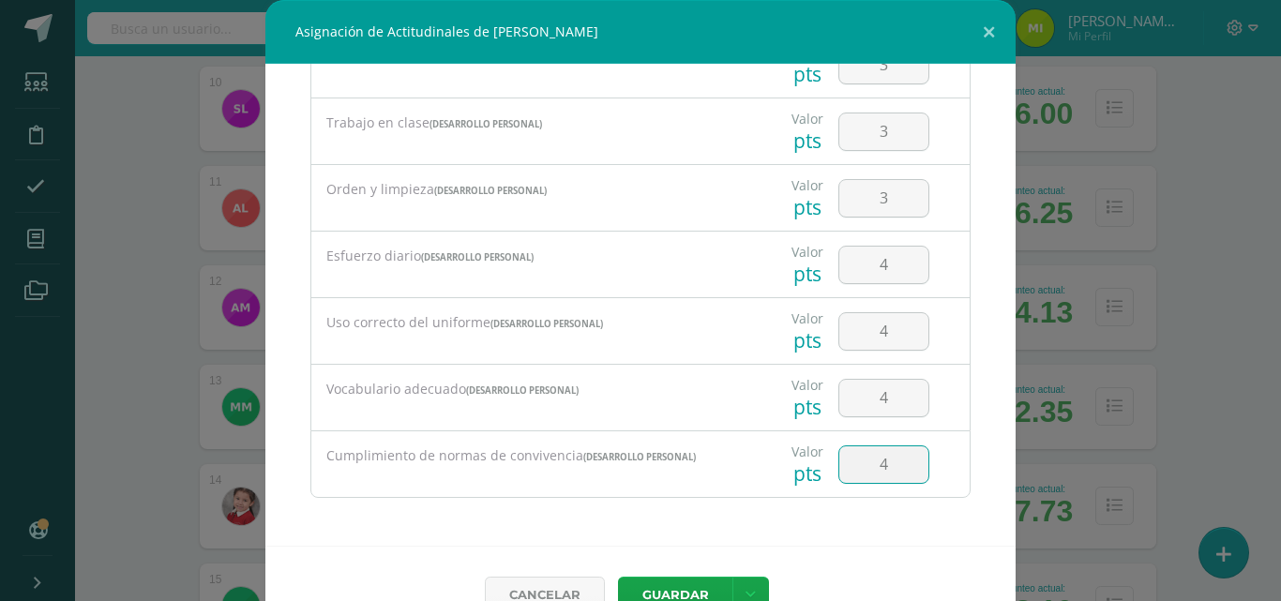
type input "4"
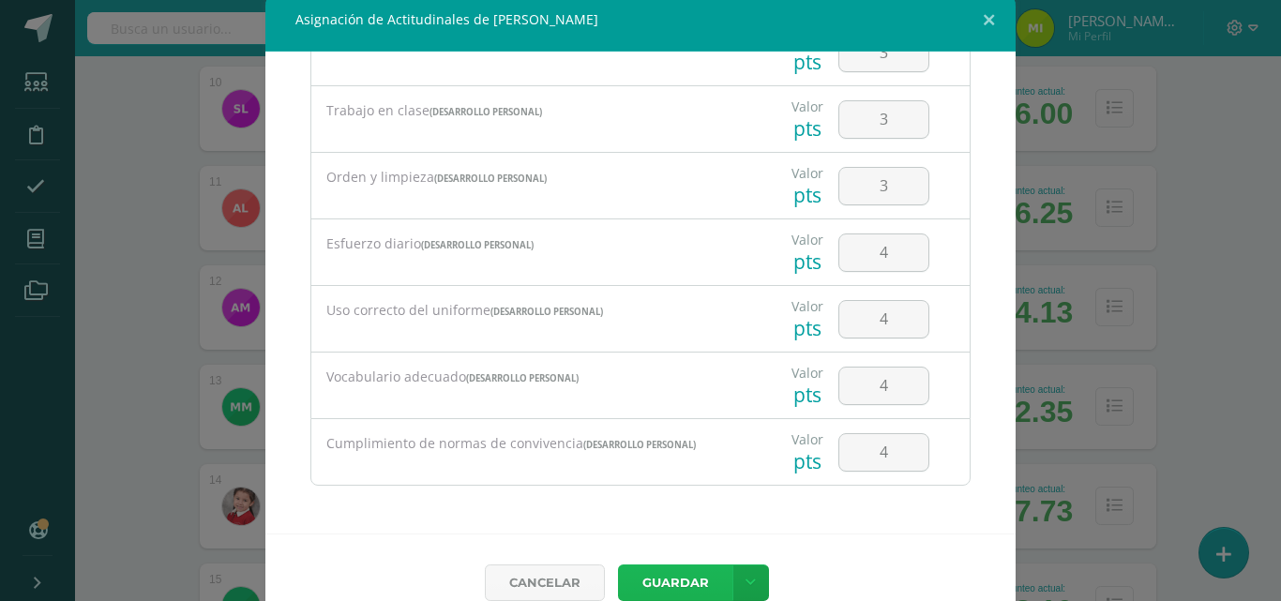
click at [618, 565] on button "Guardar" at bounding box center [675, 583] width 114 height 37
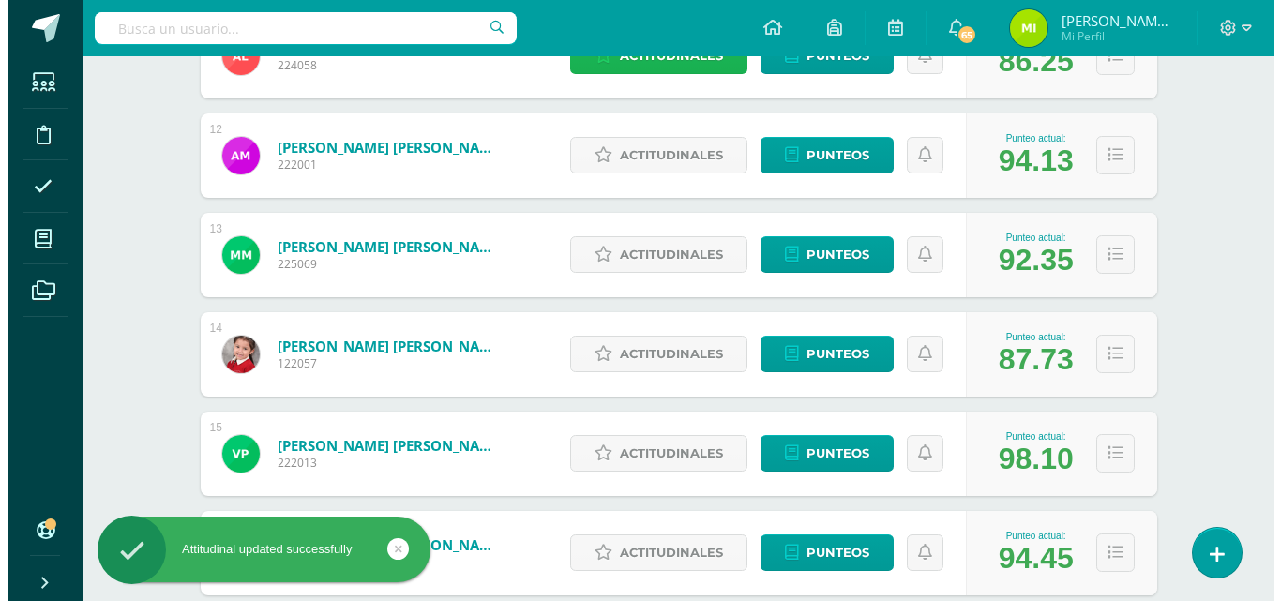
scroll to position [1428, 0]
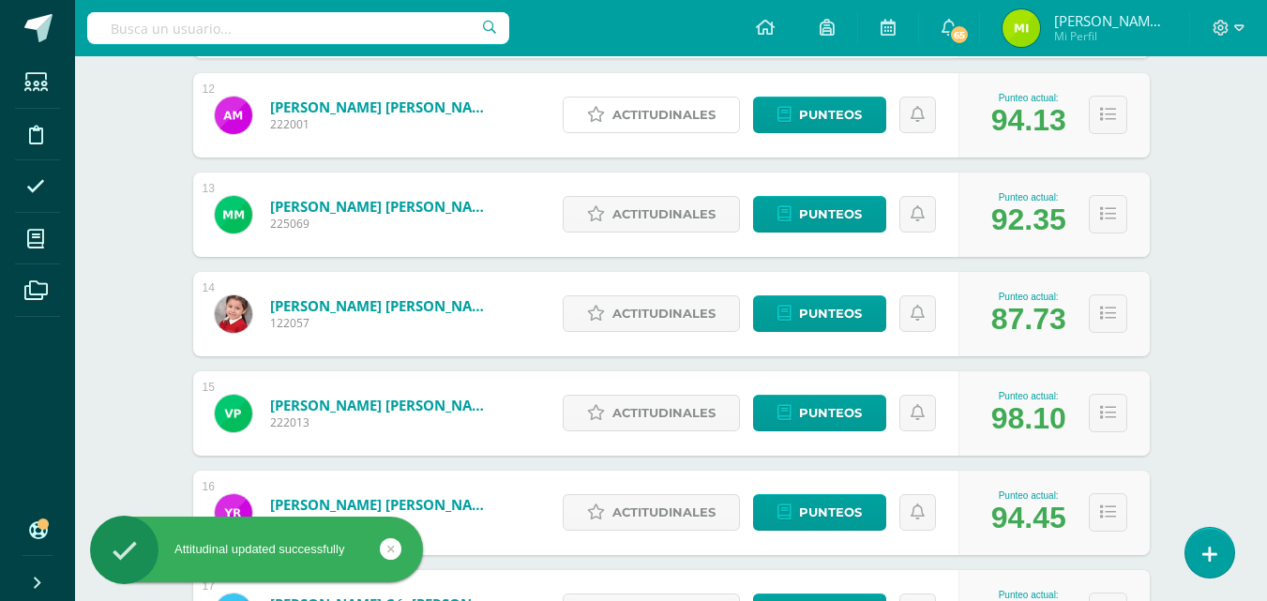
click at [698, 122] on span "Actitudinales" at bounding box center [663, 115] width 103 height 35
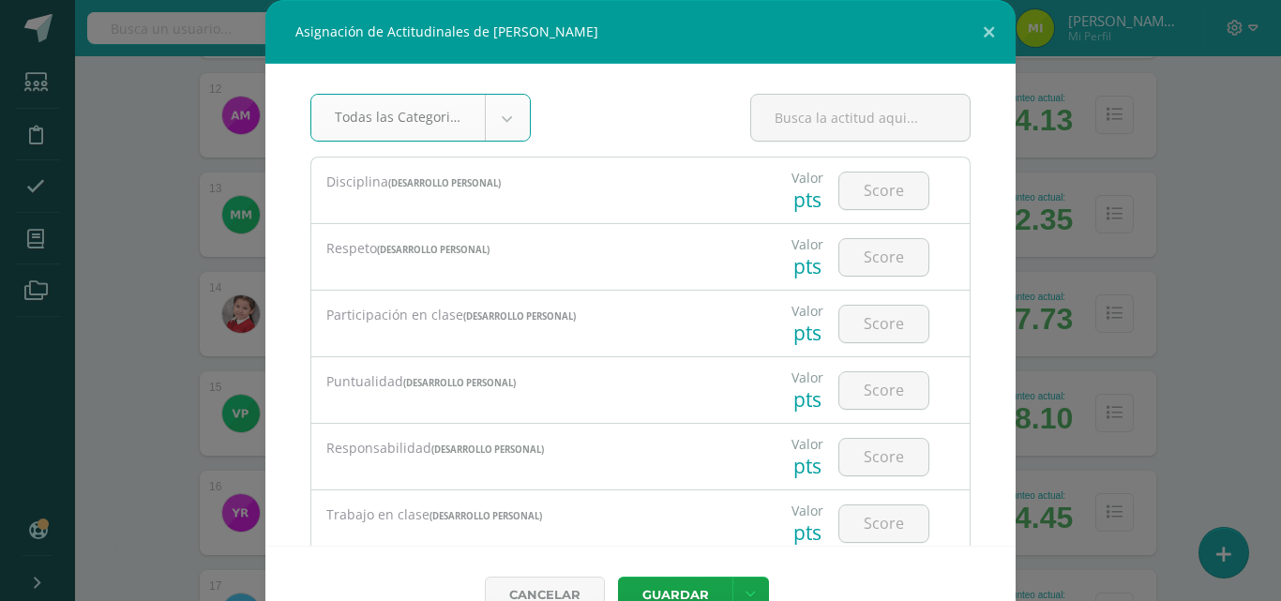
click at [863, 193] on input "number" at bounding box center [883, 191] width 89 height 37
type input "4"
type input "3"
type input "4"
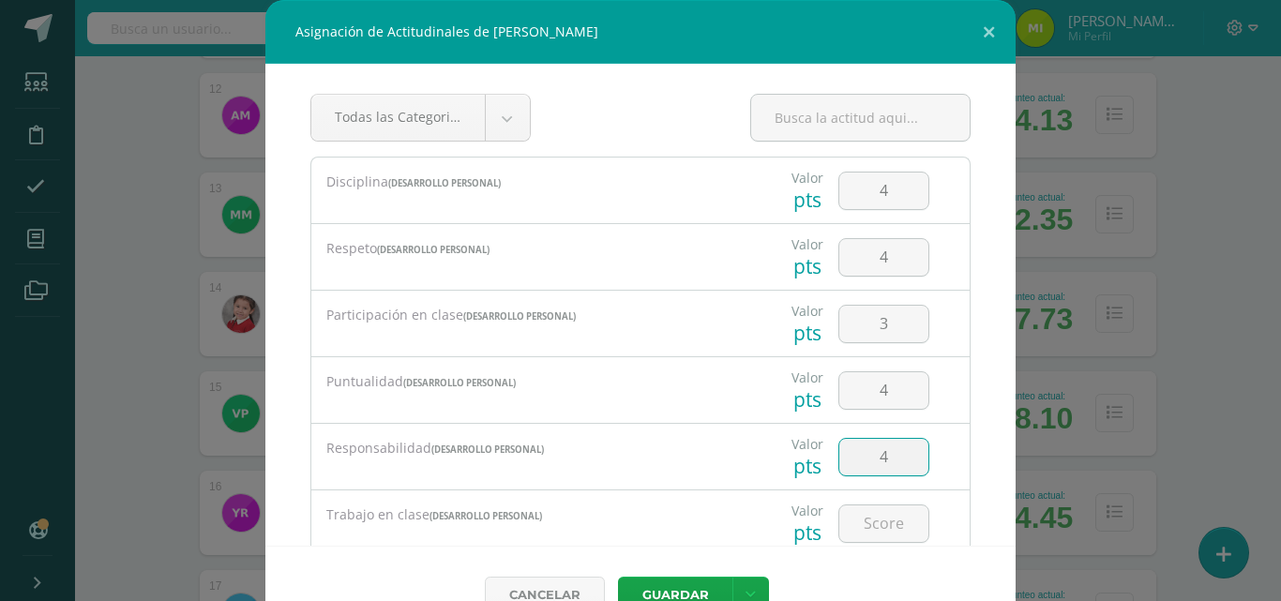
type input "4"
type input "3"
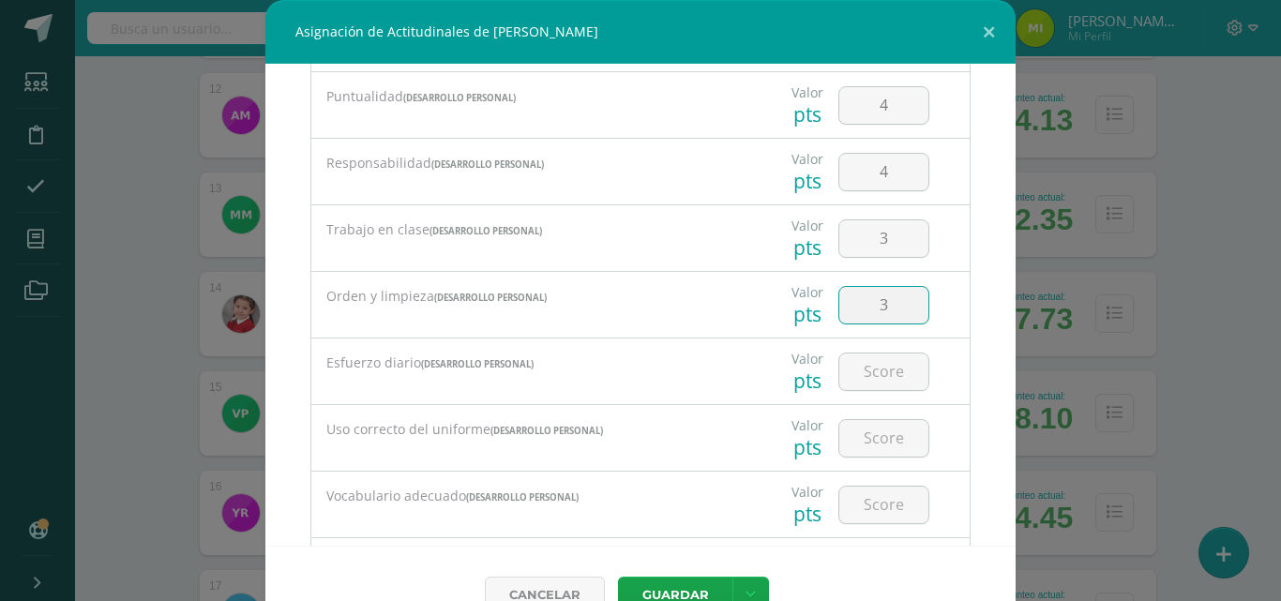
type input "3"
type input "4"
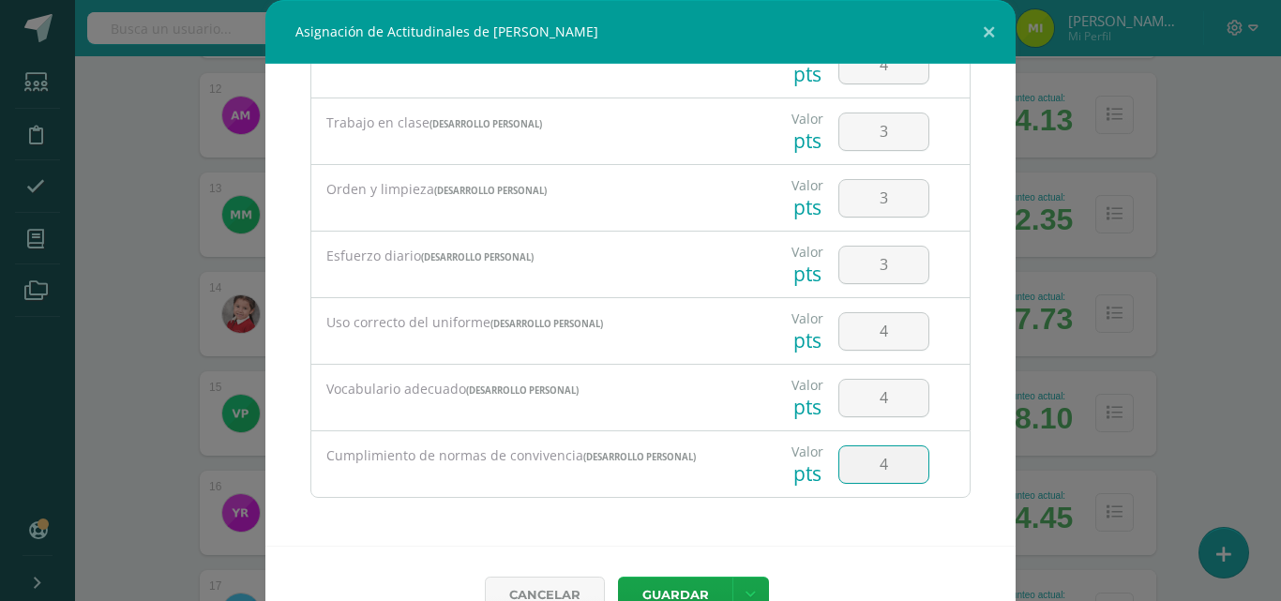
type input "4"
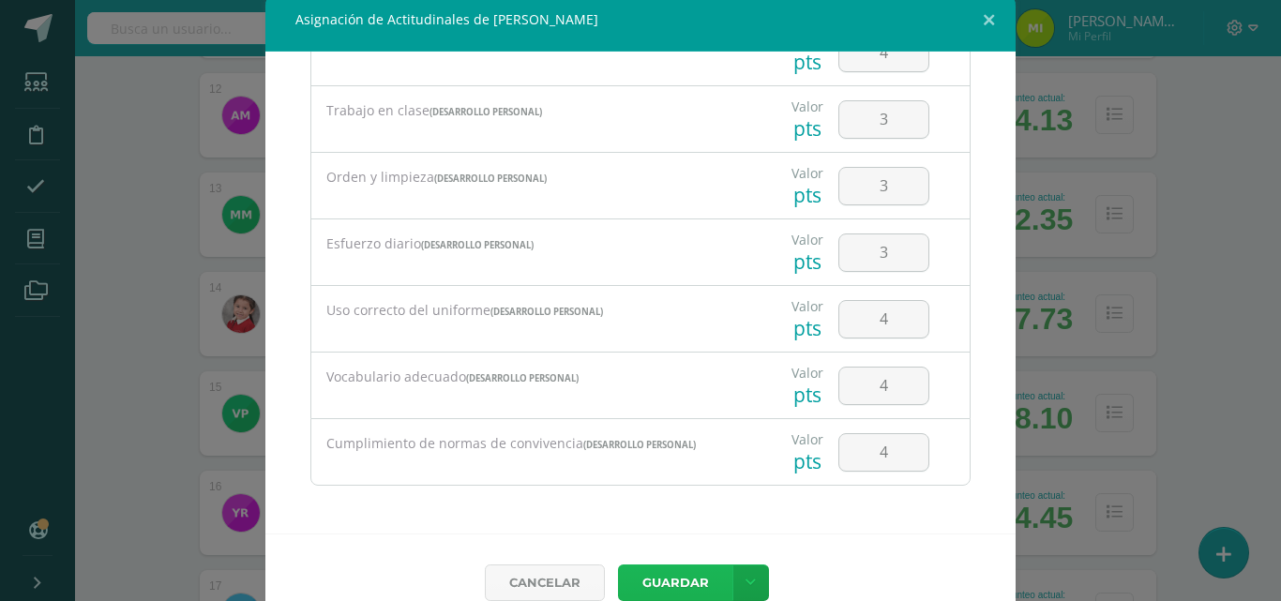
click at [618, 565] on button "Guardar" at bounding box center [675, 583] width 114 height 37
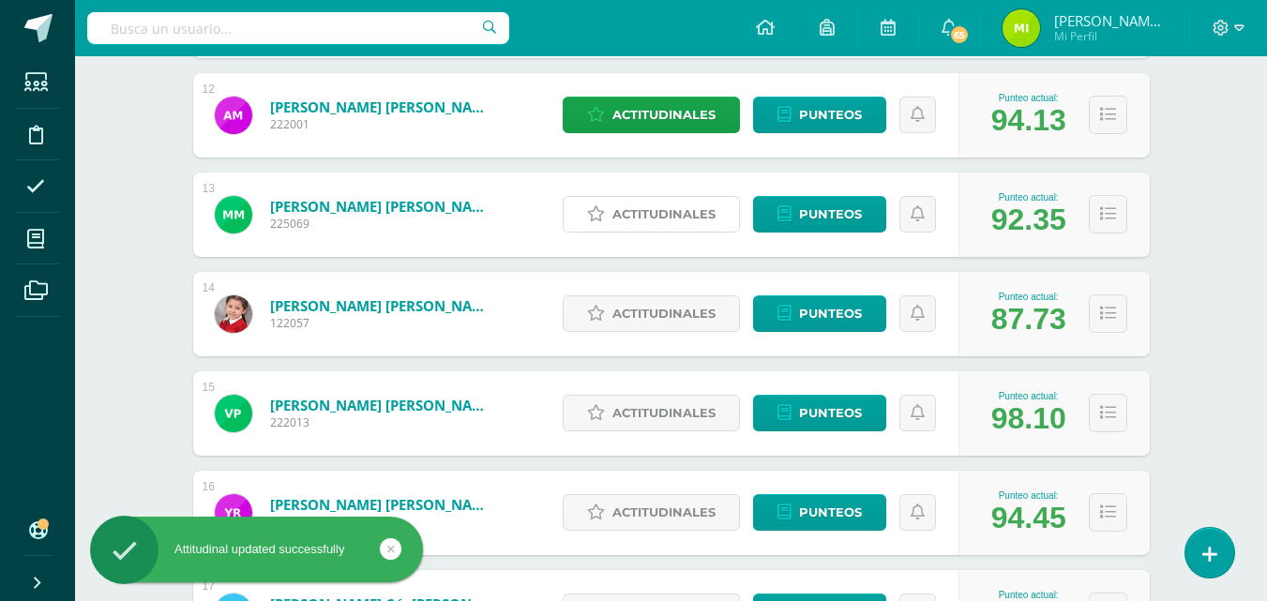
click at [681, 199] on span "Actitudinales" at bounding box center [663, 214] width 103 height 35
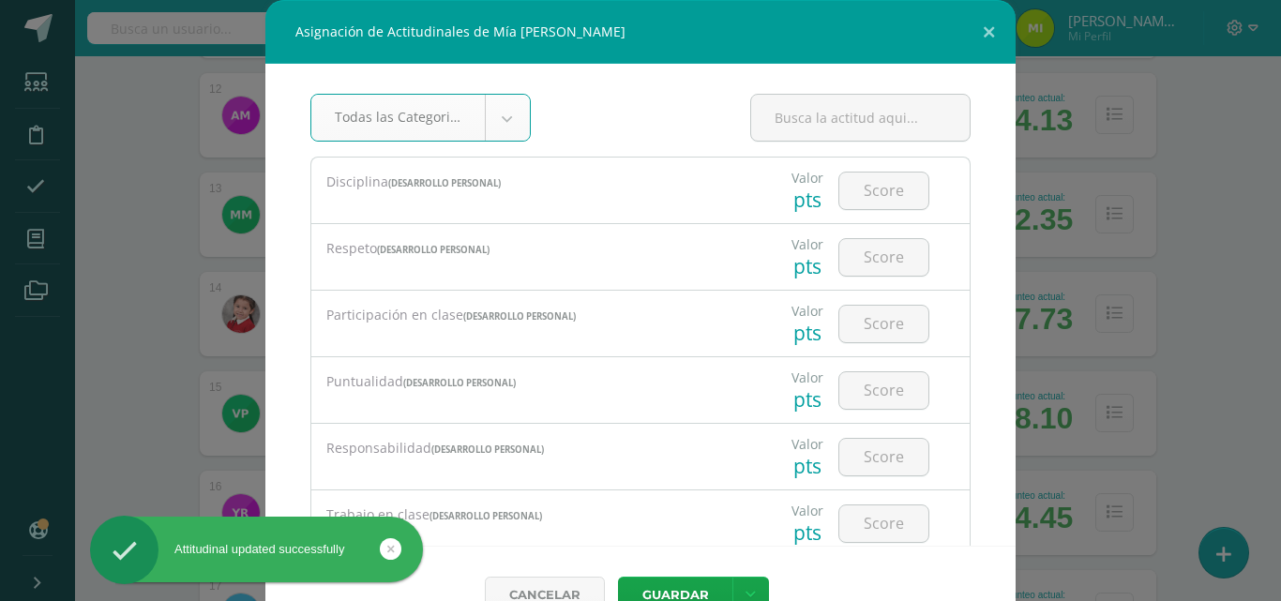
click at [886, 198] on input "number" at bounding box center [883, 191] width 89 height 37
type input "4"
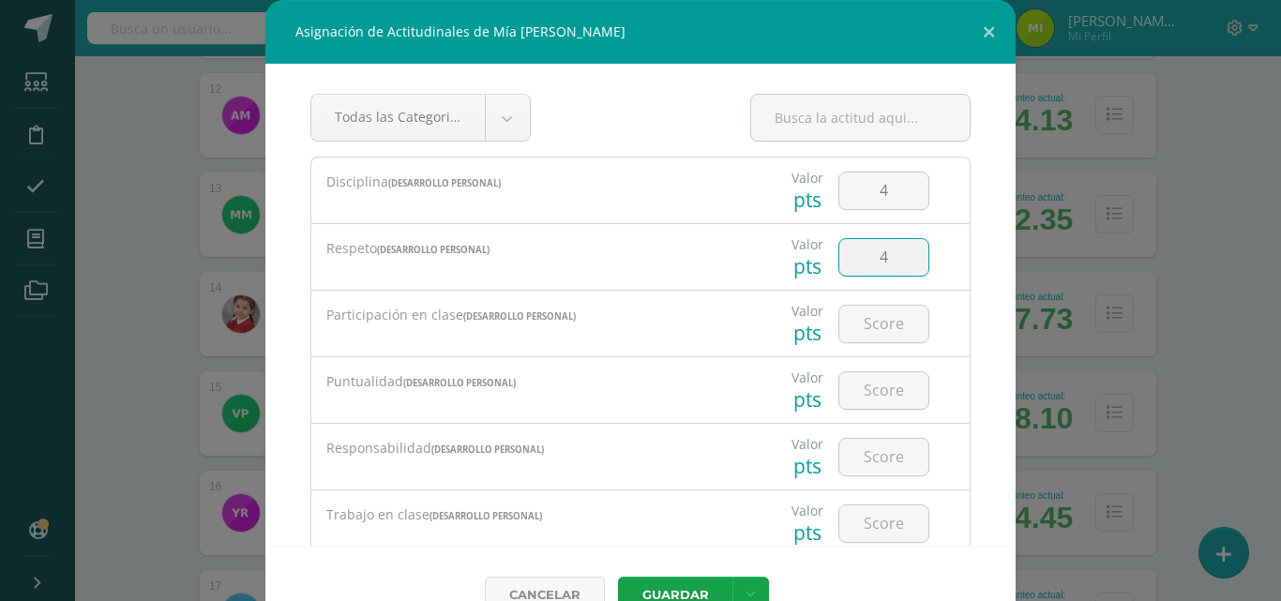
type input "4"
type input "3"
type input "2"
type input "4"
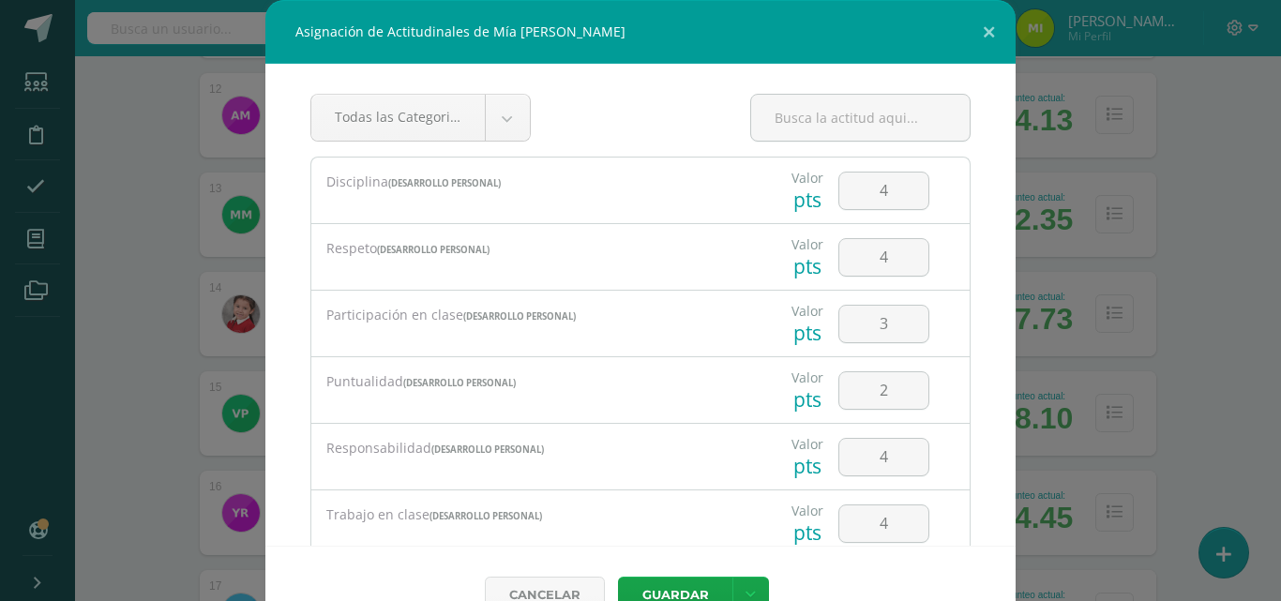
scroll to position [285, 0]
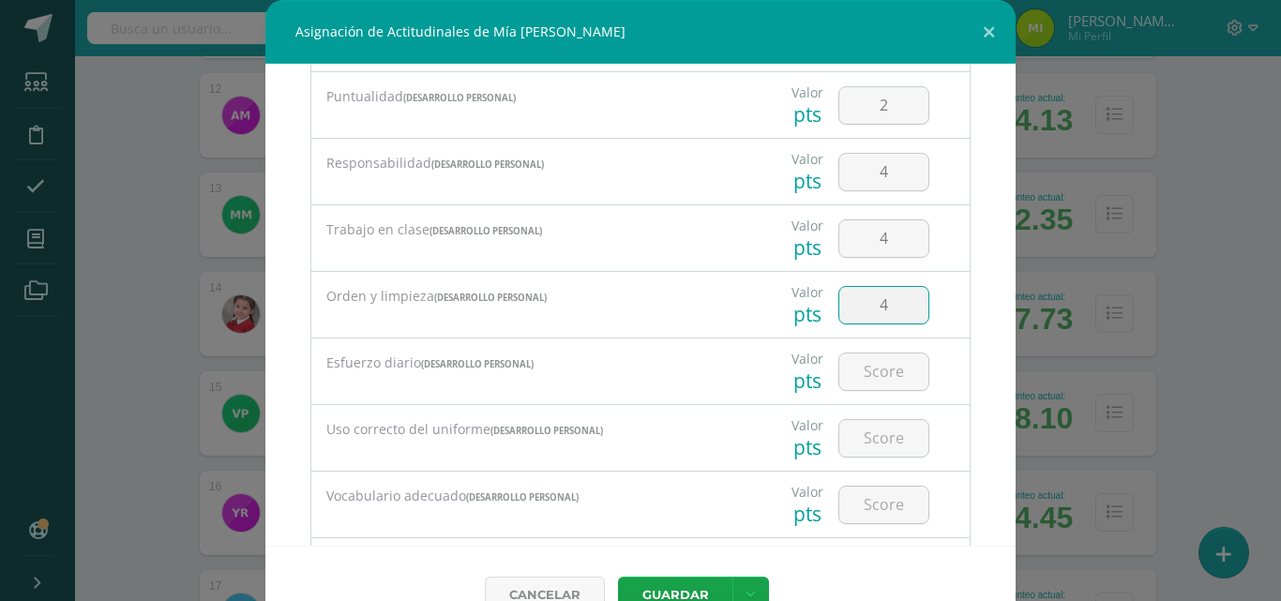
type input "4"
click at [898, 362] on input "number" at bounding box center [883, 372] width 89 height 37
click at [905, 361] on input "number" at bounding box center [883, 372] width 89 height 37
type input "4"
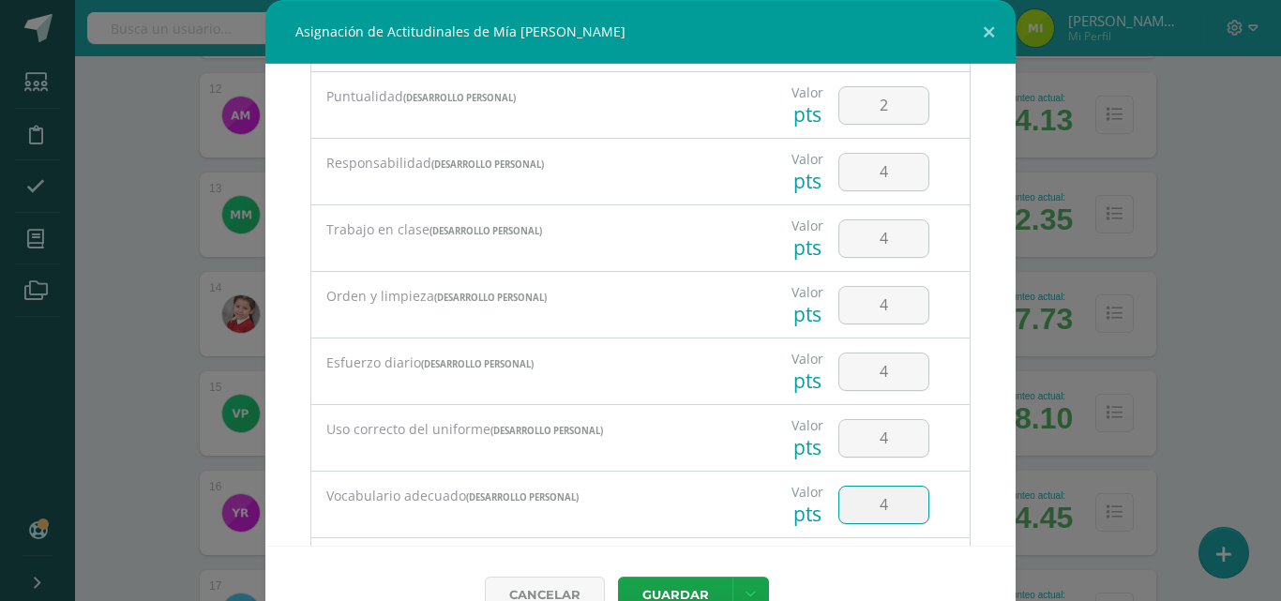
type input "4"
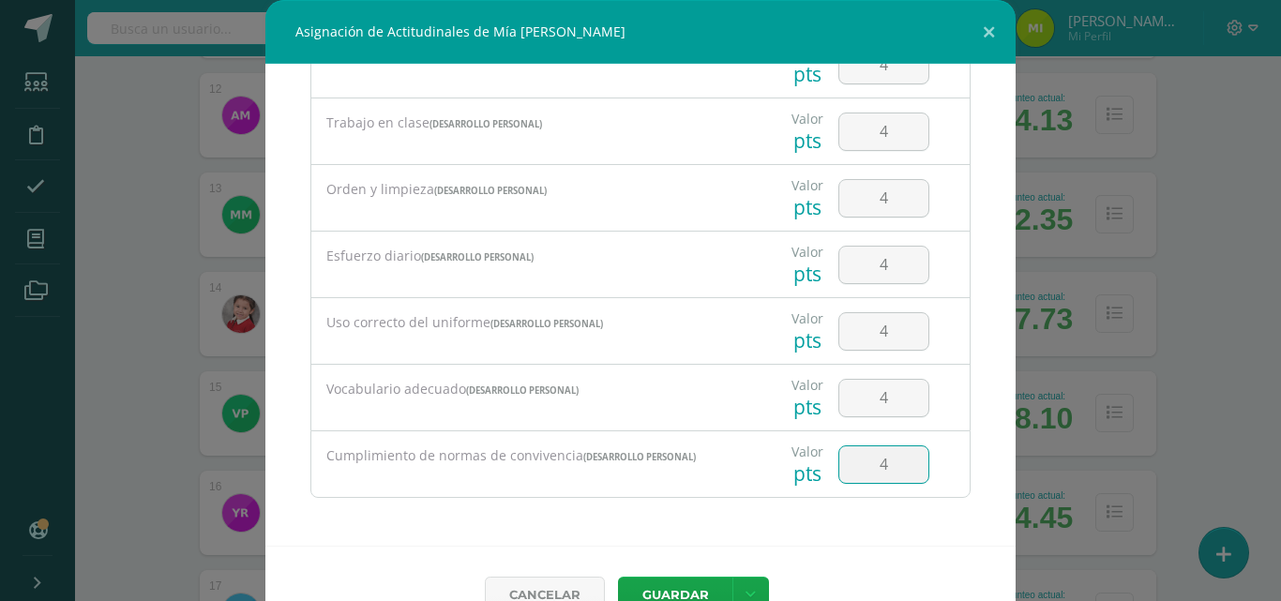
type input "4"
click at [618, 577] on button "Guardar" at bounding box center [675, 595] width 114 height 37
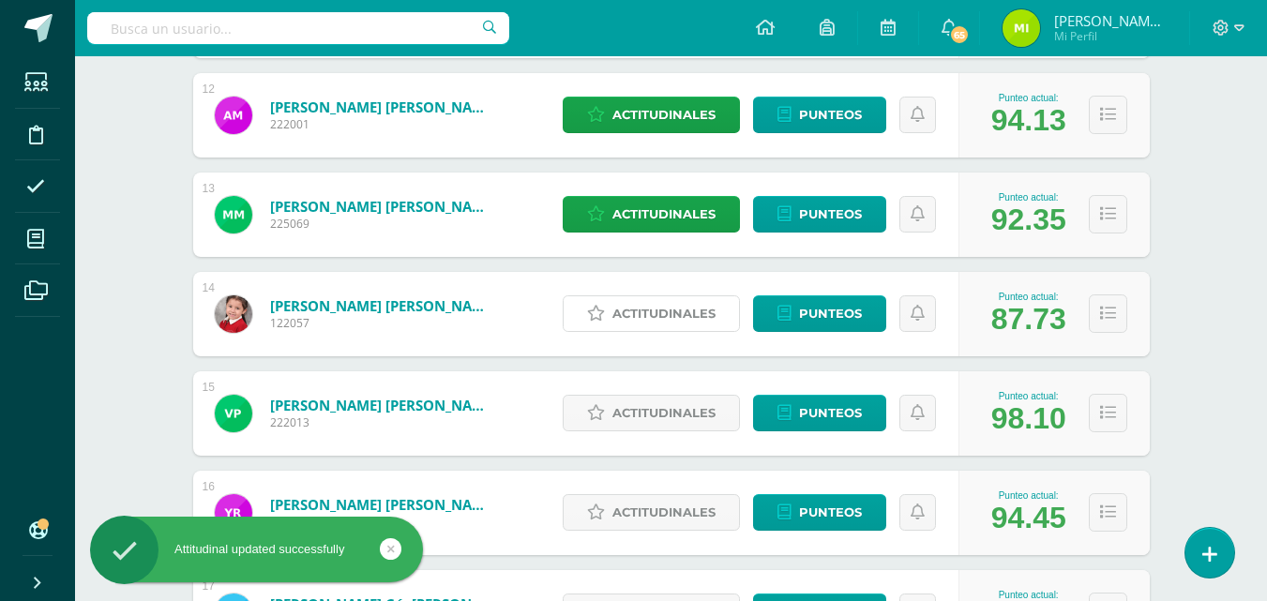
click at [669, 298] on span "Actitudinales" at bounding box center [663, 313] width 103 height 35
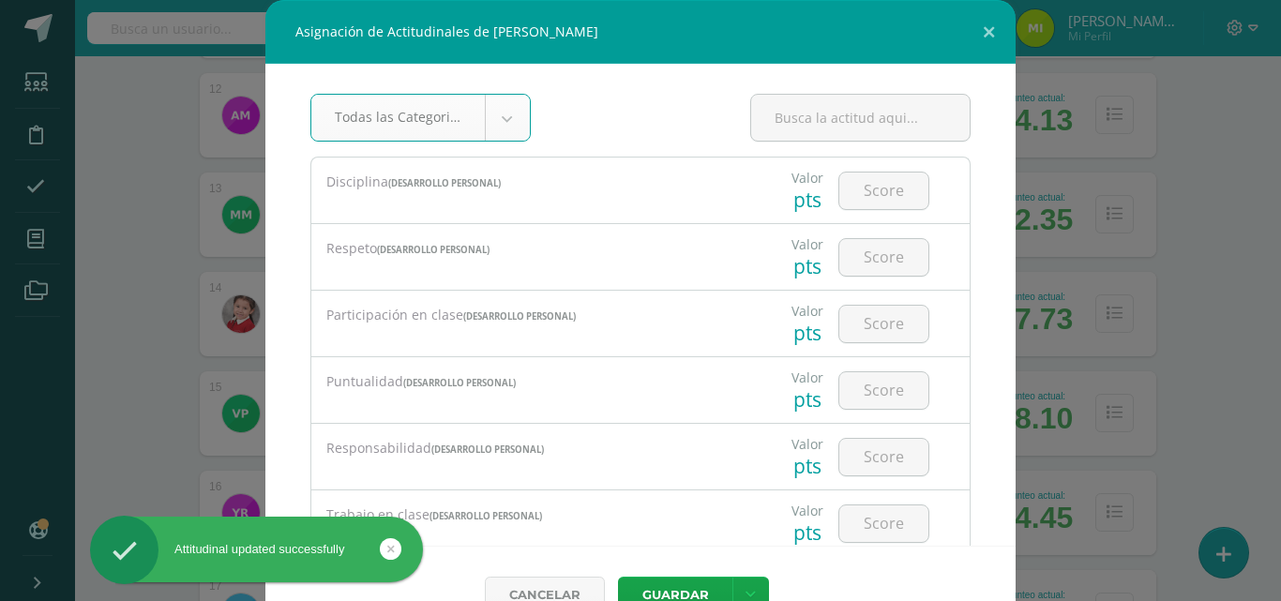
click at [845, 192] on input "number" at bounding box center [883, 191] width 89 height 37
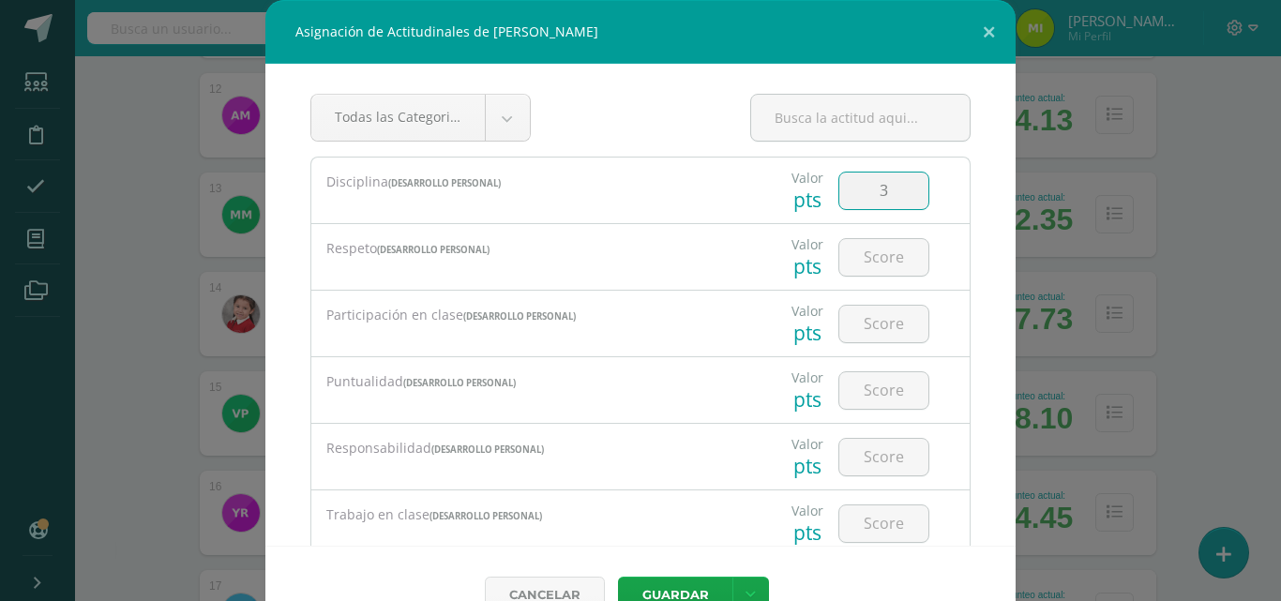
type input "3"
type input "4"
type input "3"
type input "4"
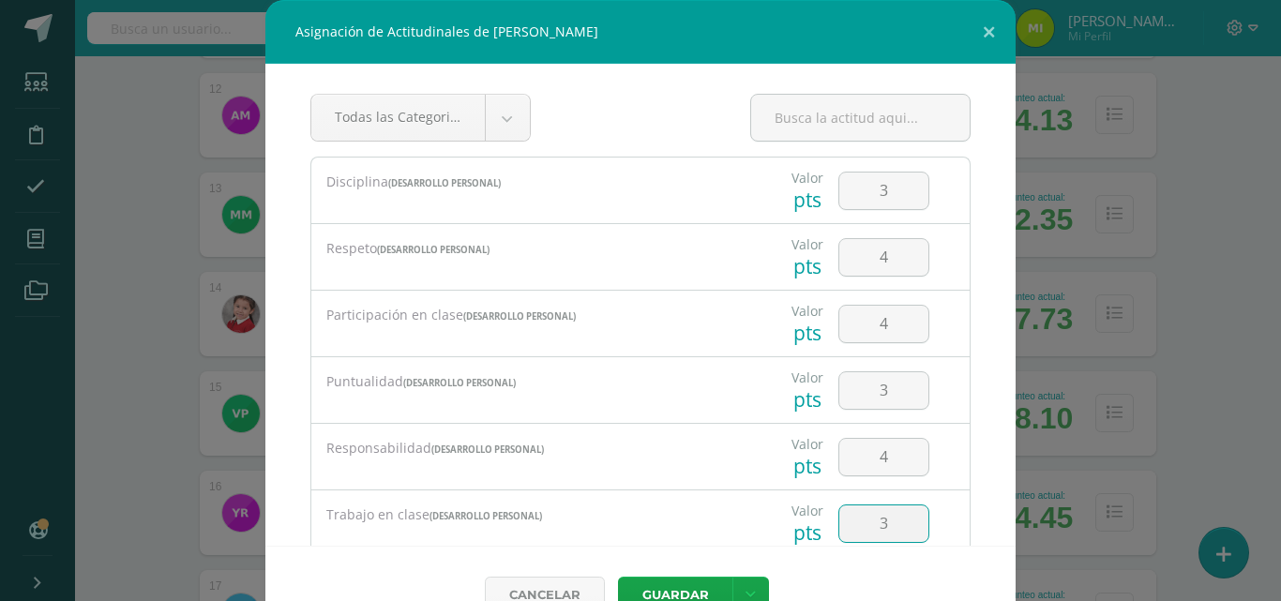
type input "3"
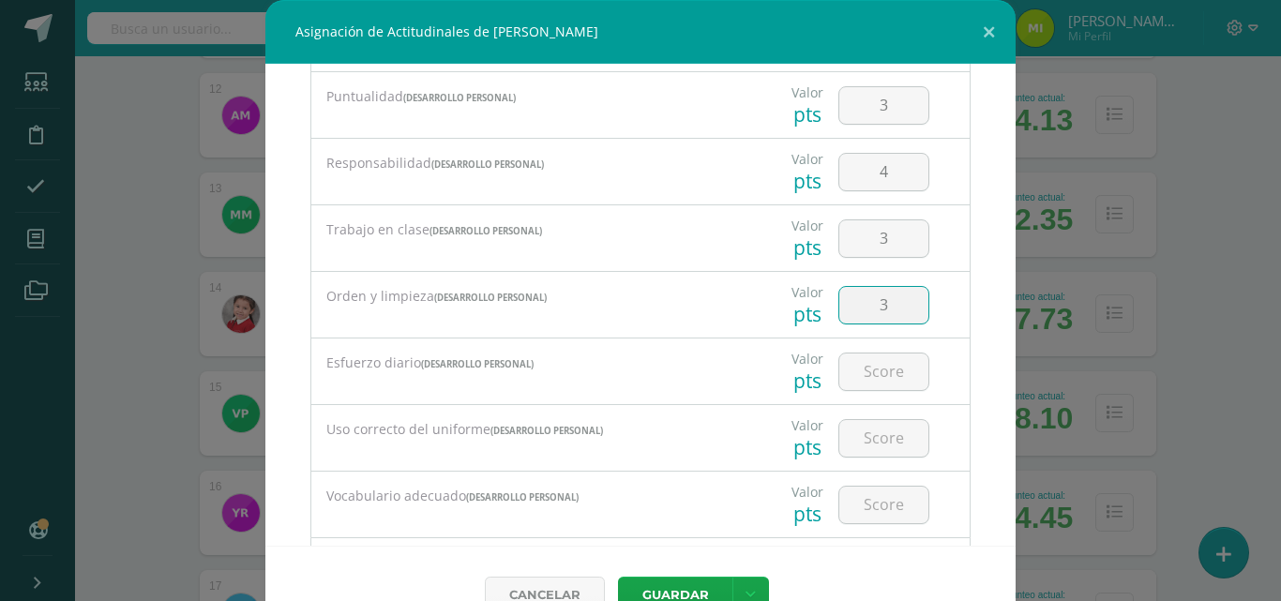
type input "3"
type input "4"
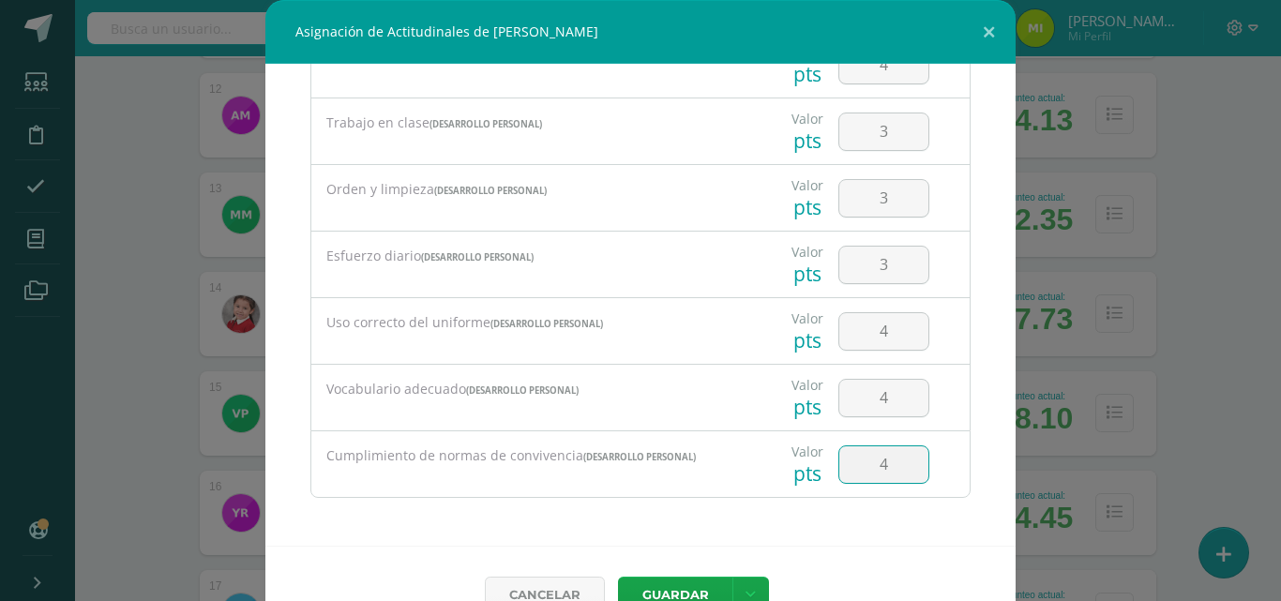
type input "4"
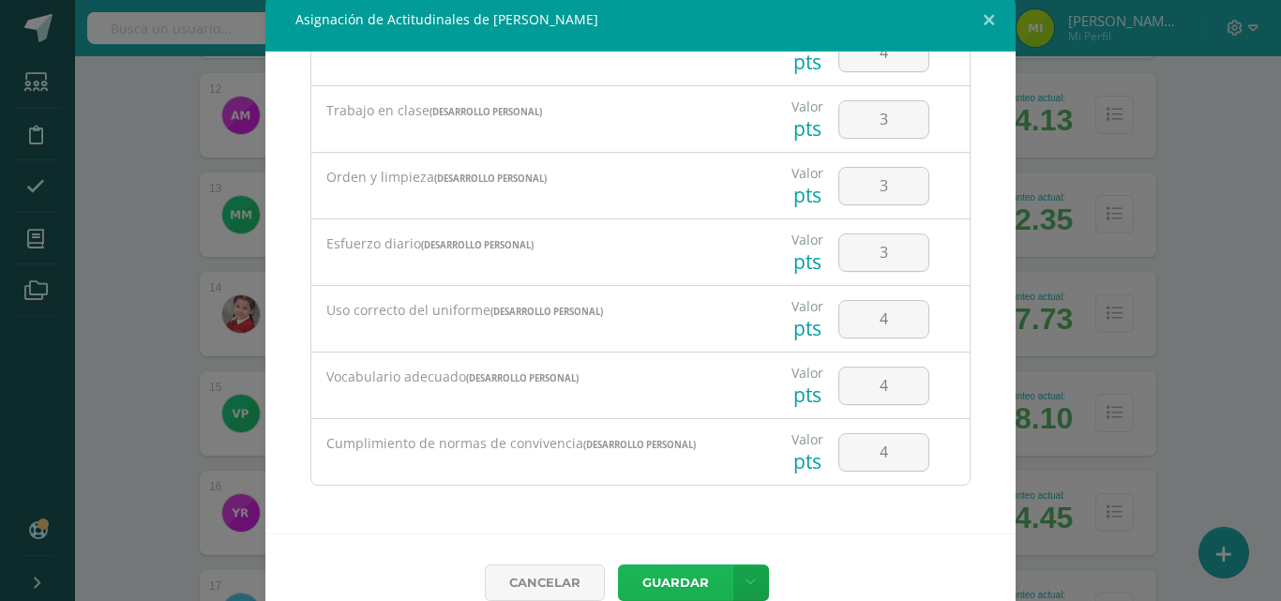
click at [618, 565] on button "Guardar" at bounding box center [675, 583] width 114 height 37
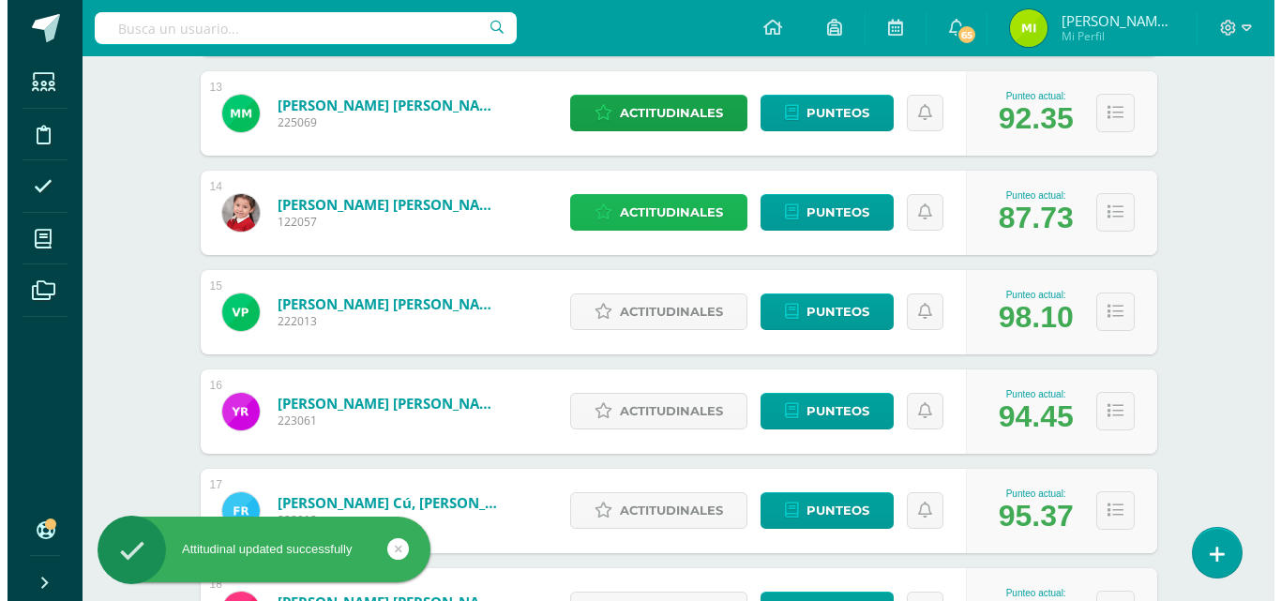
scroll to position [1594, 0]
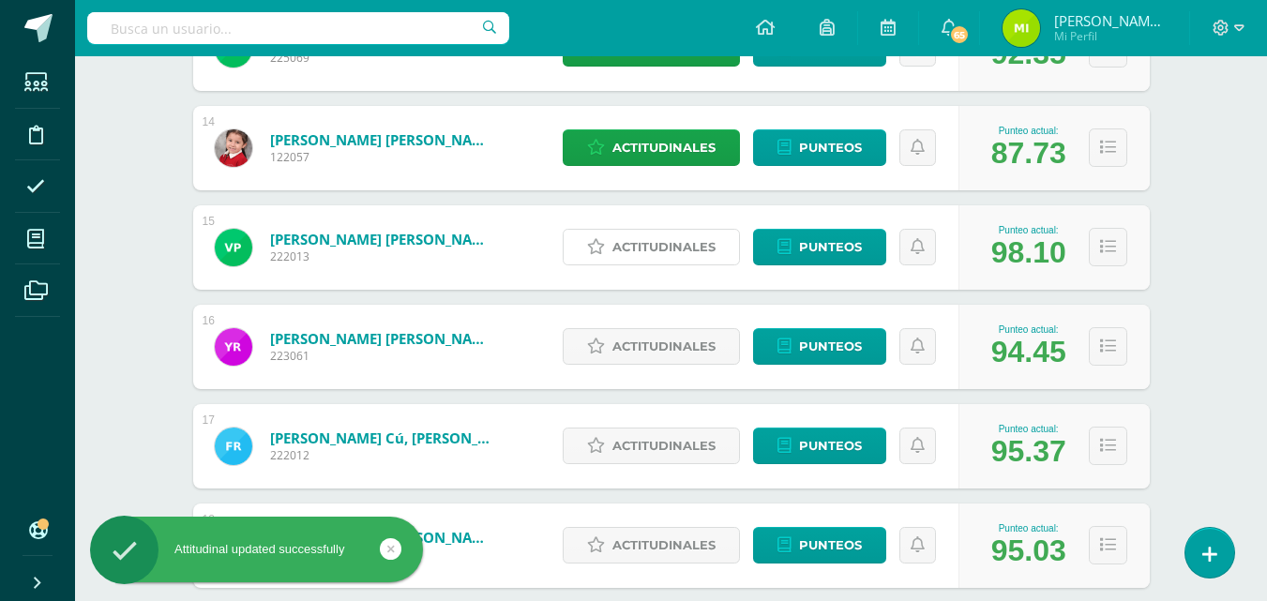
click at [701, 245] on span "Actitudinales" at bounding box center [663, 247] width 103 height 35
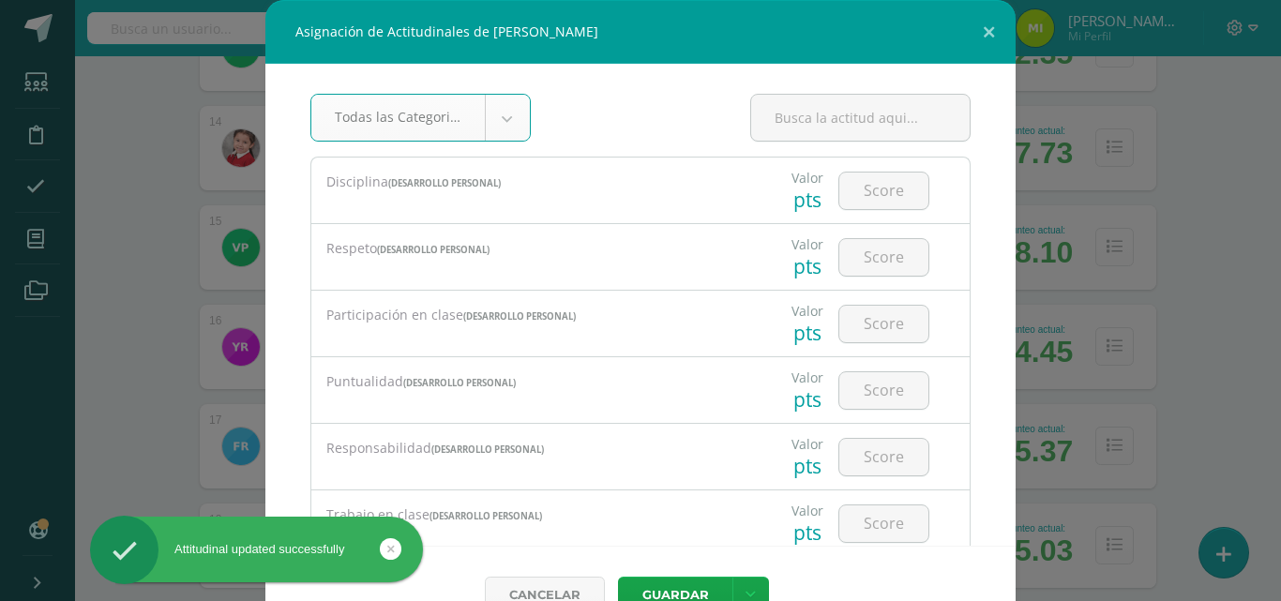
click at [859, 192] on input "number" at bounding box center [883, 191] width 89 height 37
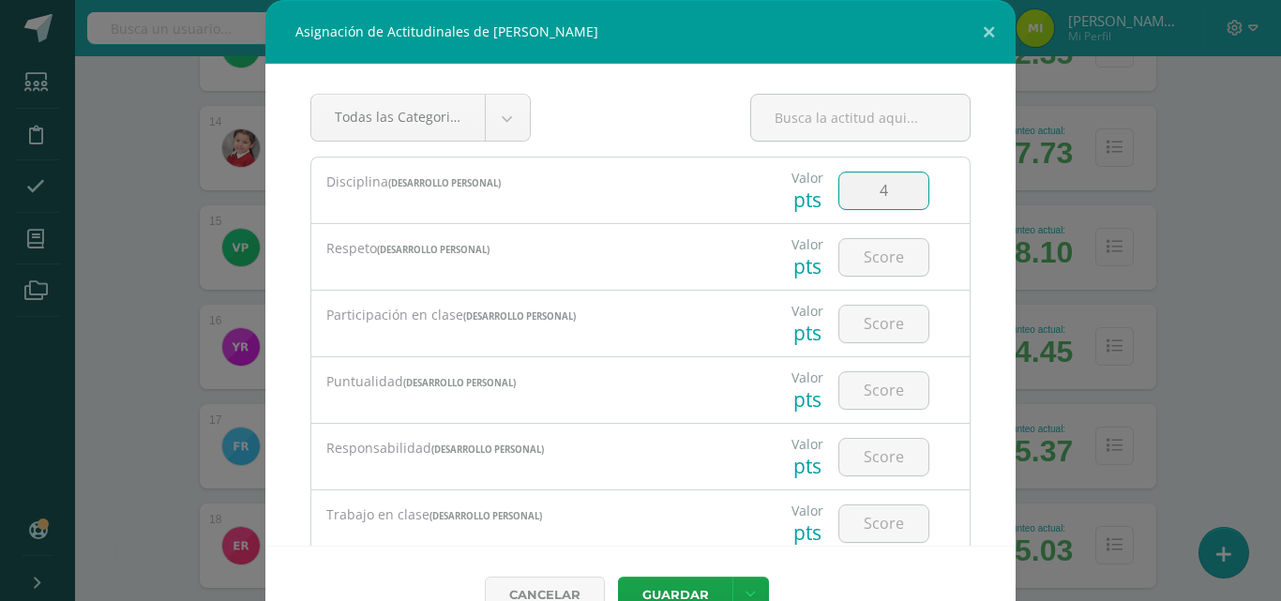
type input "4"
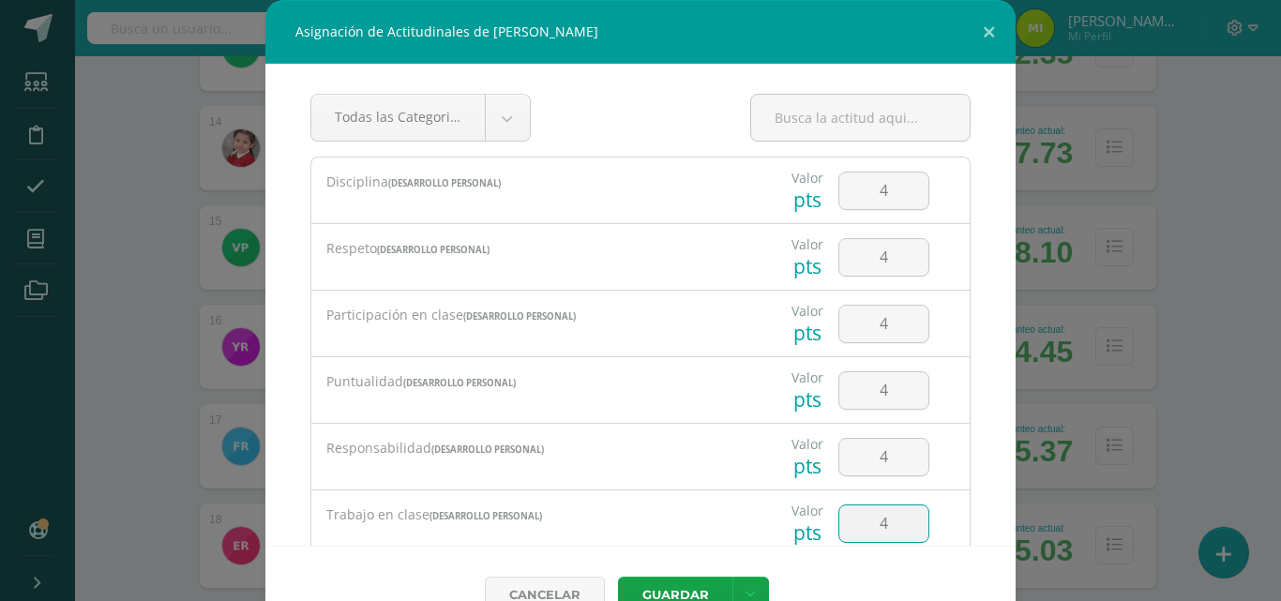
type input "4"
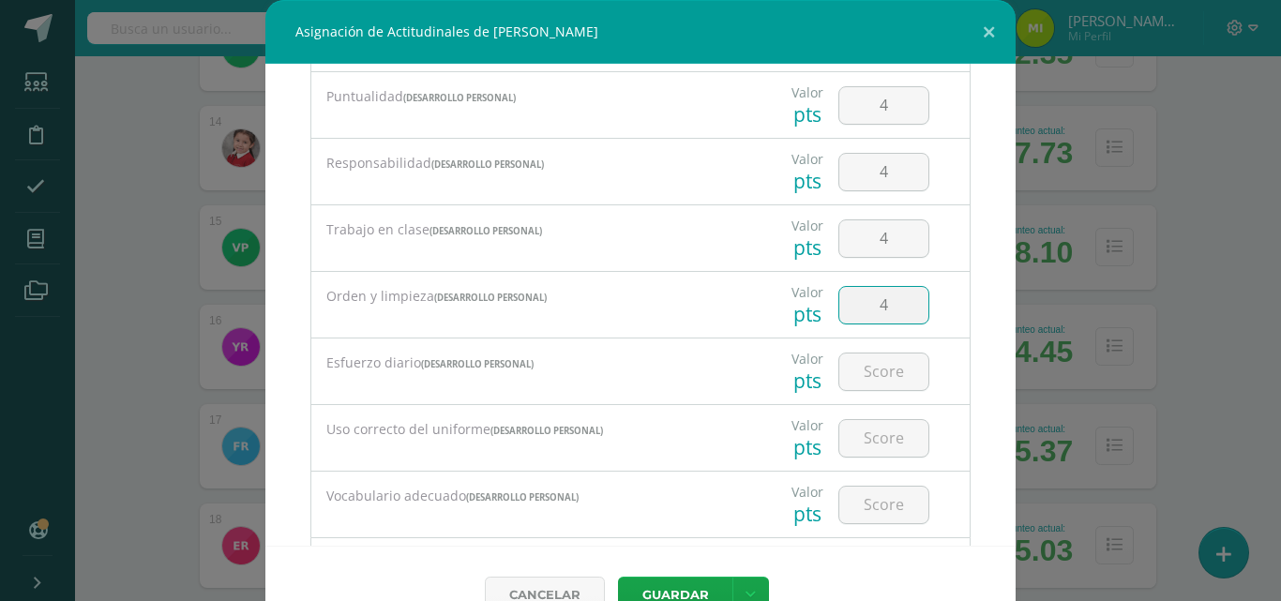
type input "4"
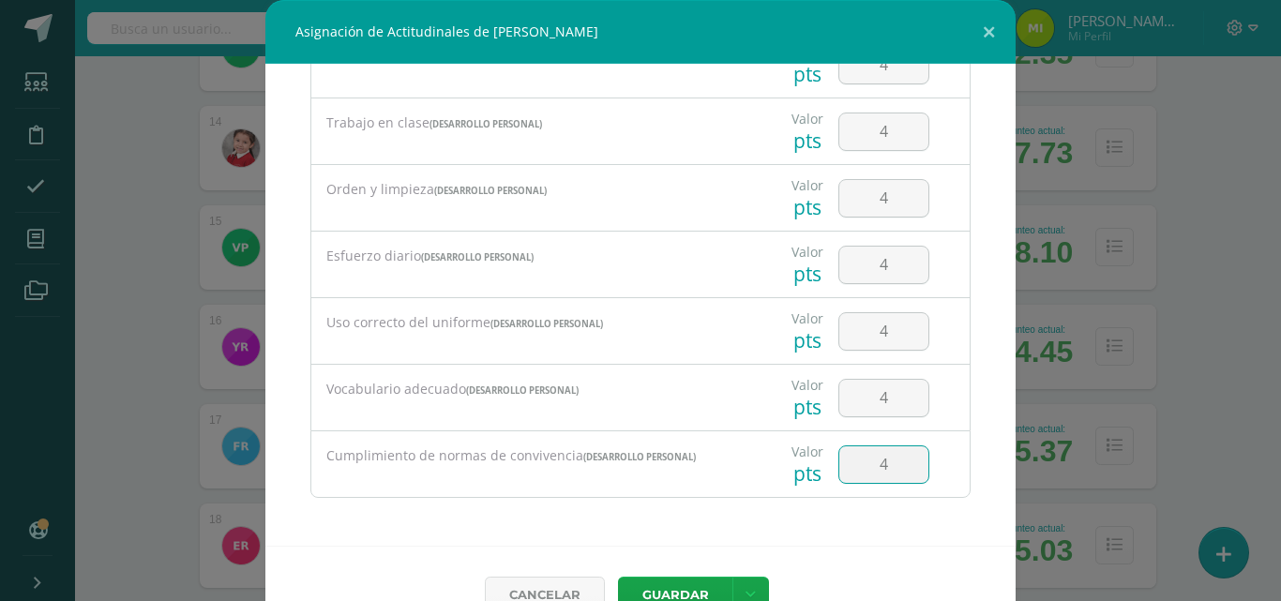
type input "4"
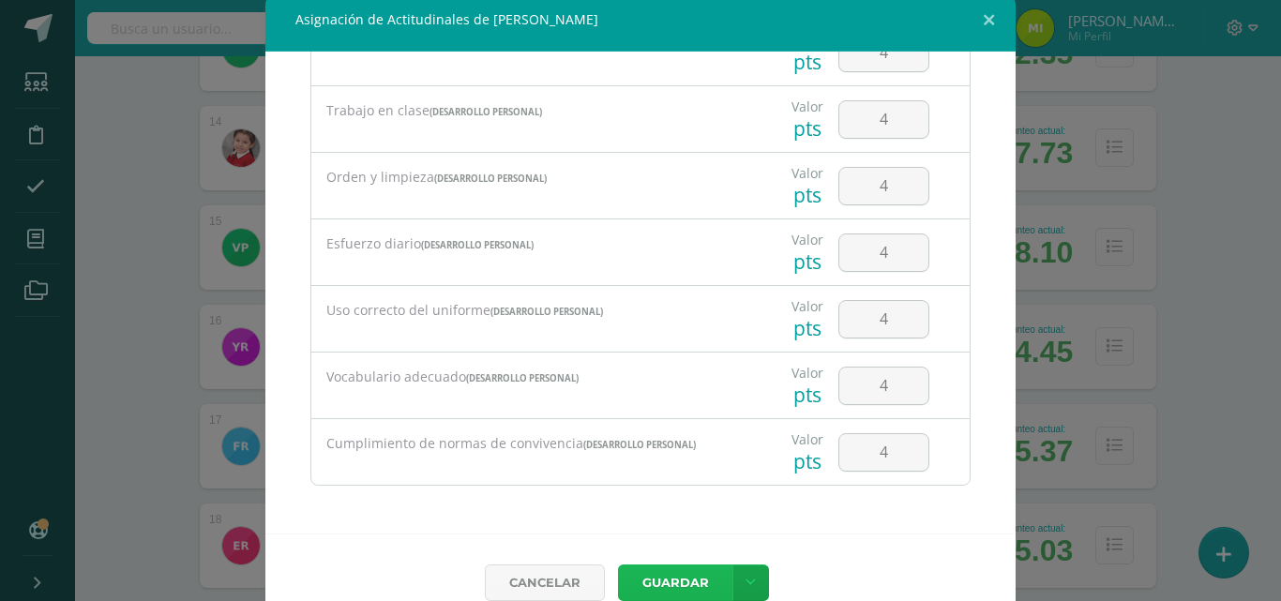
click at [618, 565] on button "Guardar" at bounding box center [675, 583] width 114 height 37
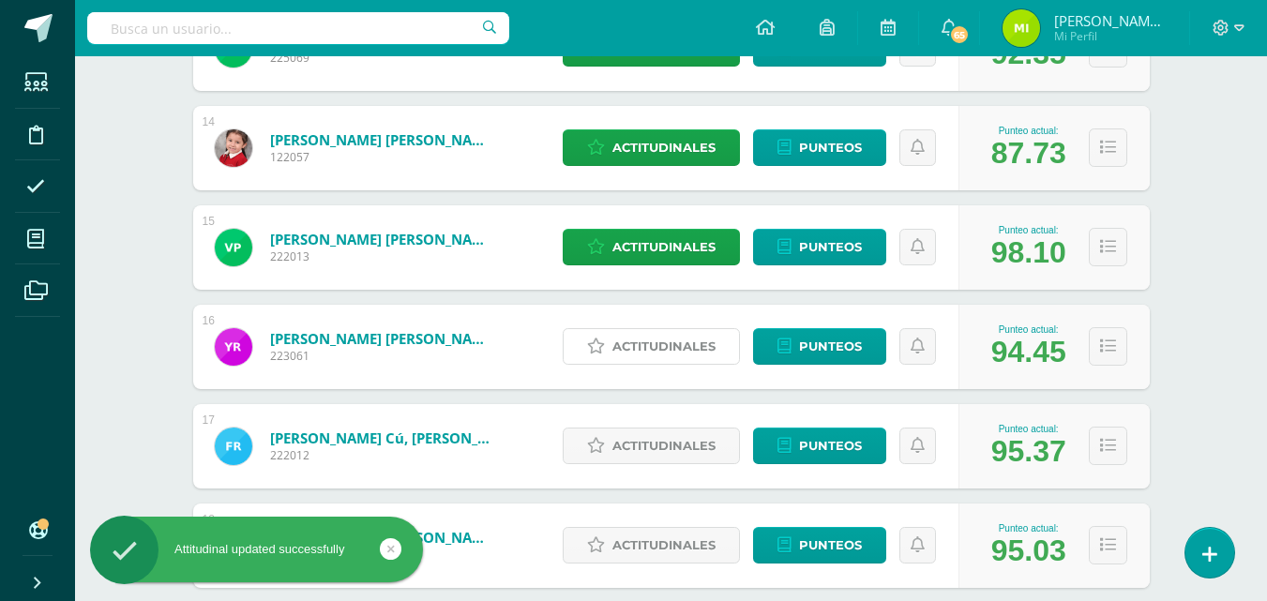
click at [637, 354] on span "Actitudinales" at bounding box center [663, 346] width 103 height 35
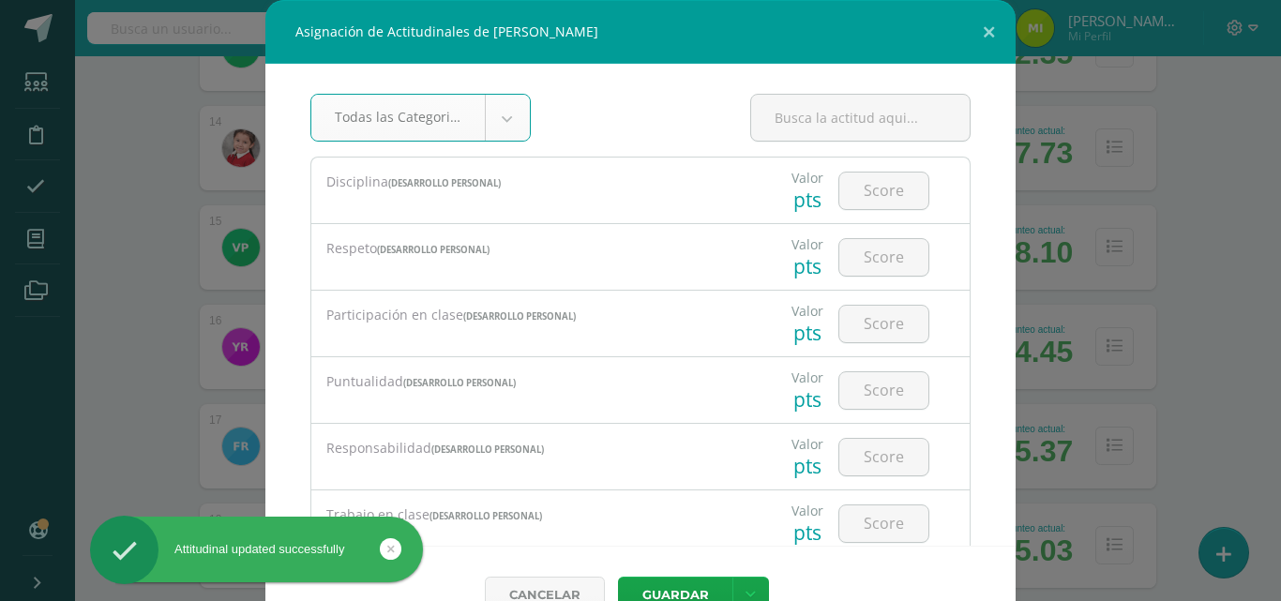
click at [861, 188] on input "number" at bounding box center [883, 191] width 89 height 37
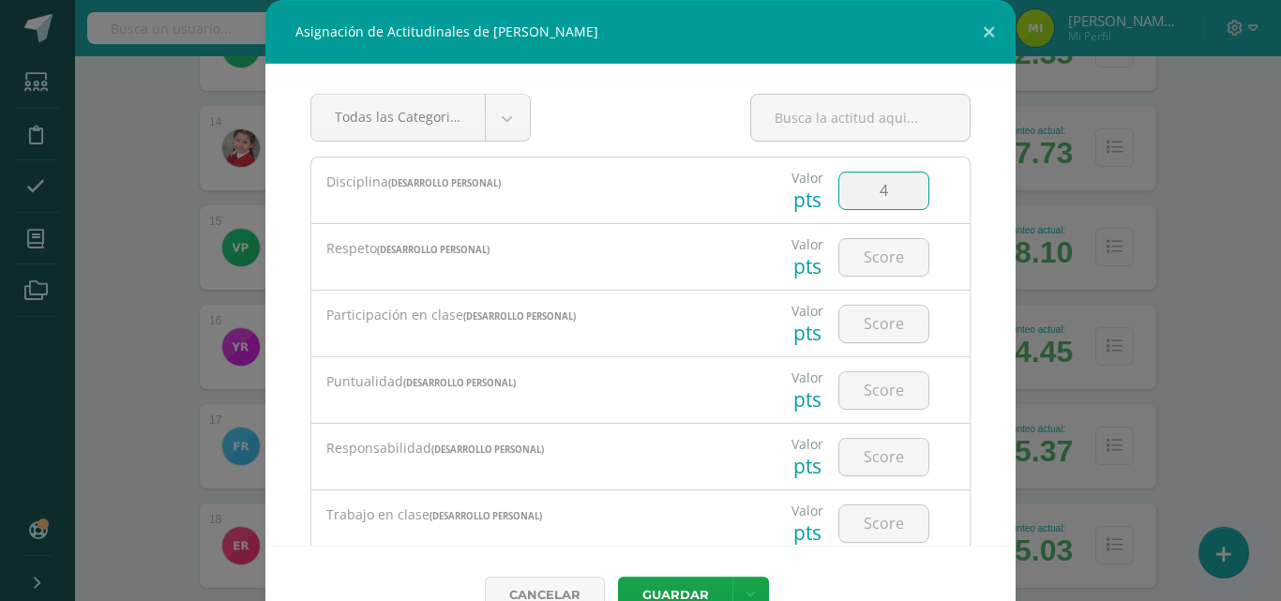
type input "4"
type input "3"
type input "4"
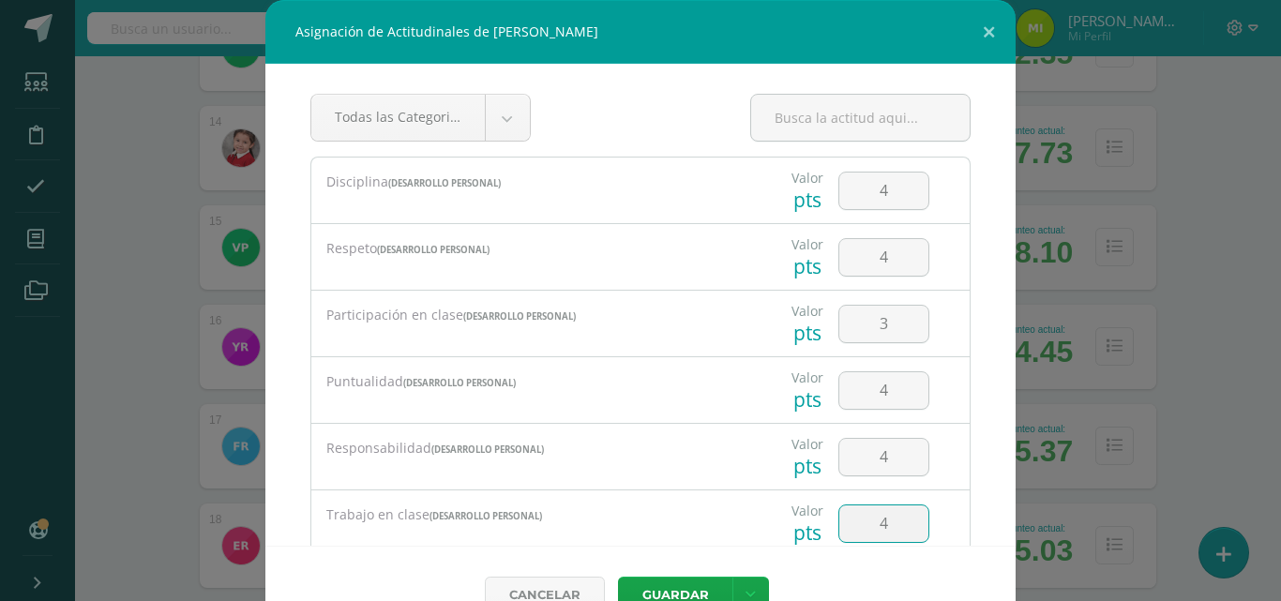
type input "4"
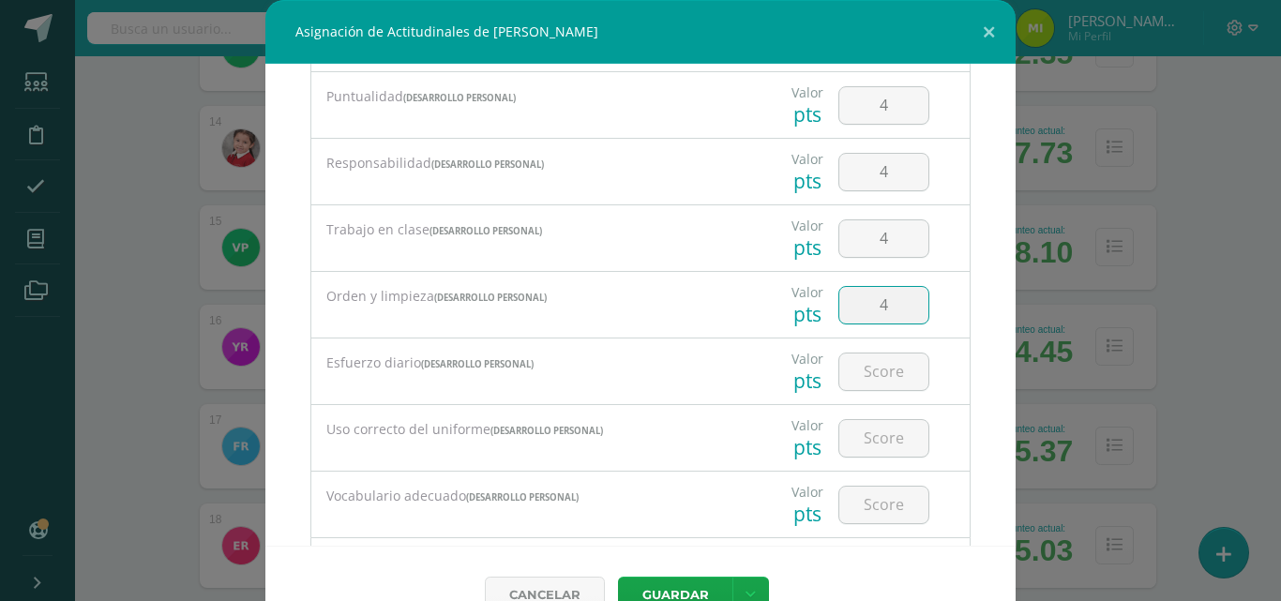
type input "4"
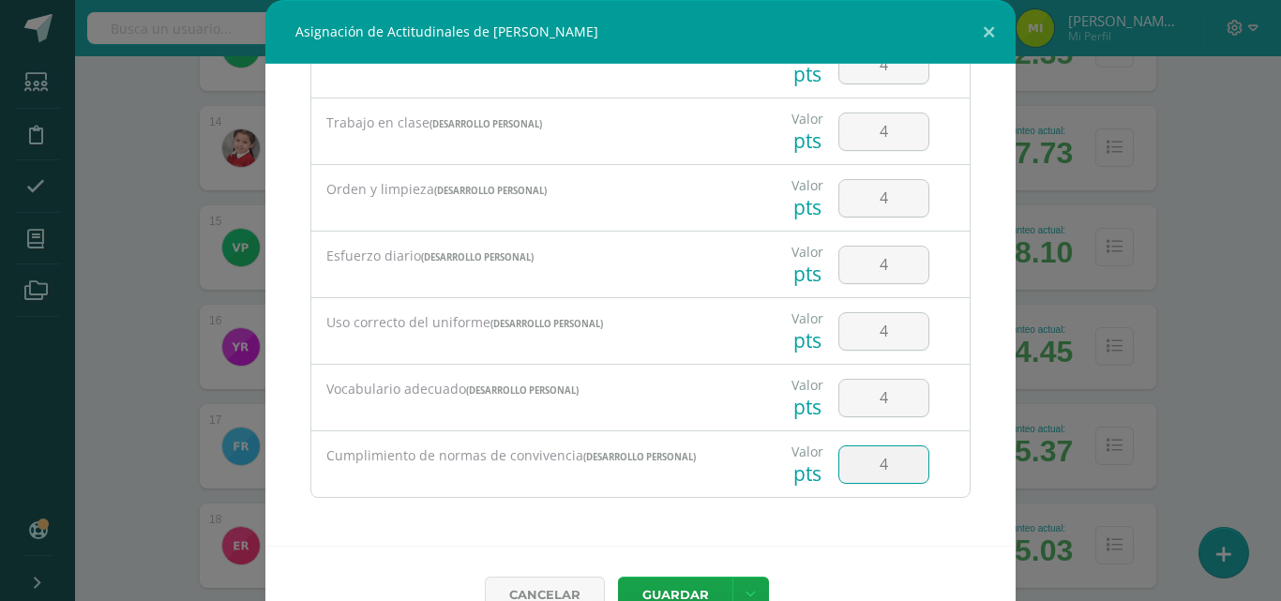
type input "4"
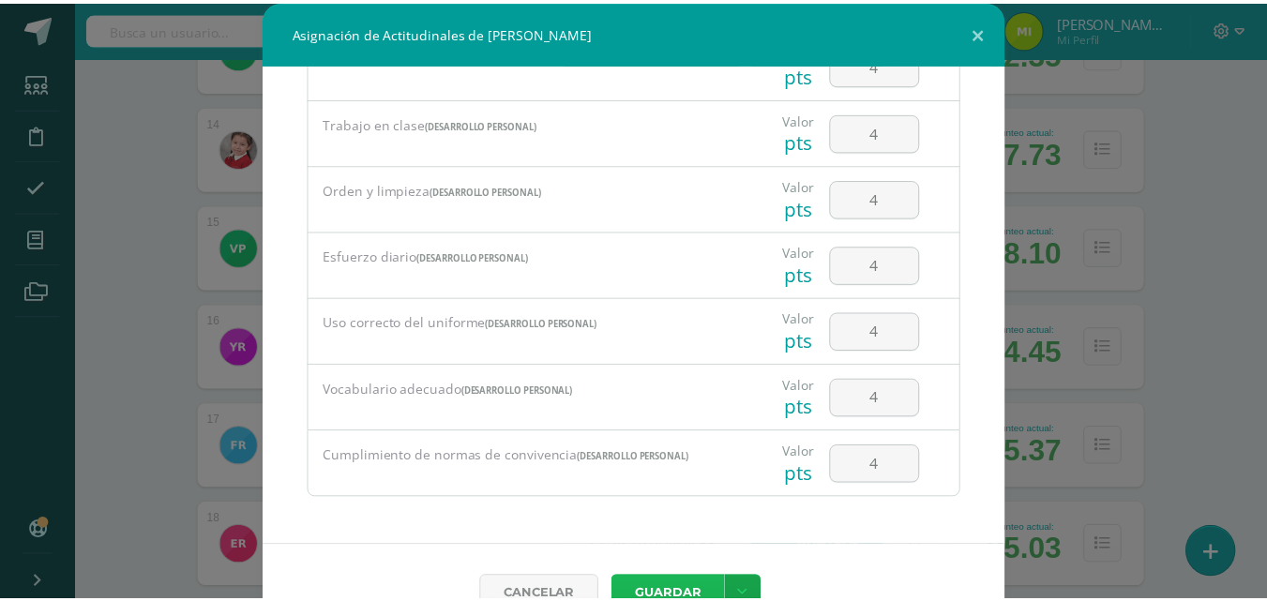
scroll to position [12, 0]
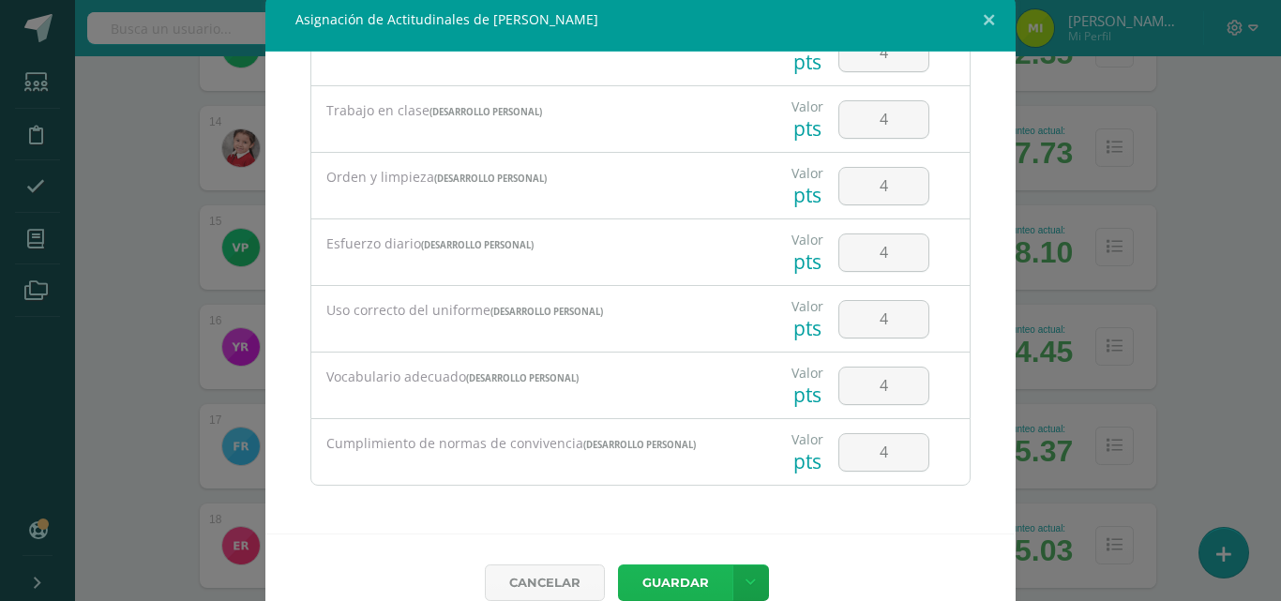
click at [618, 565] on button "Guardar" at bounding box center [675, 583] width 114 height 37
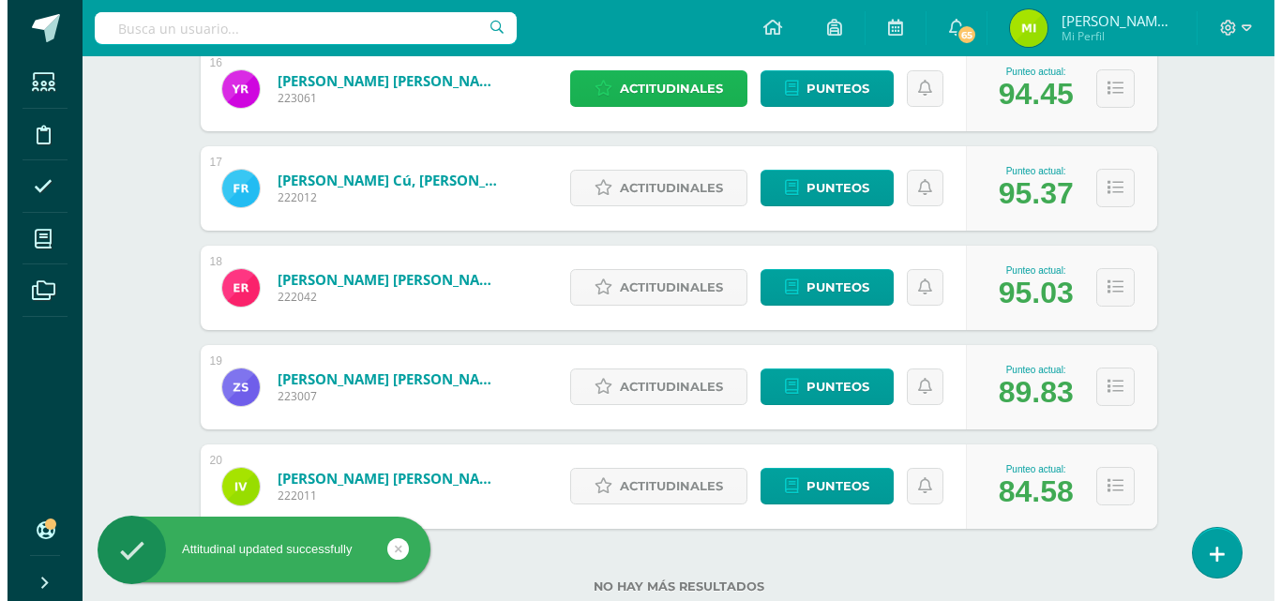
scroll to position [1869, 0]
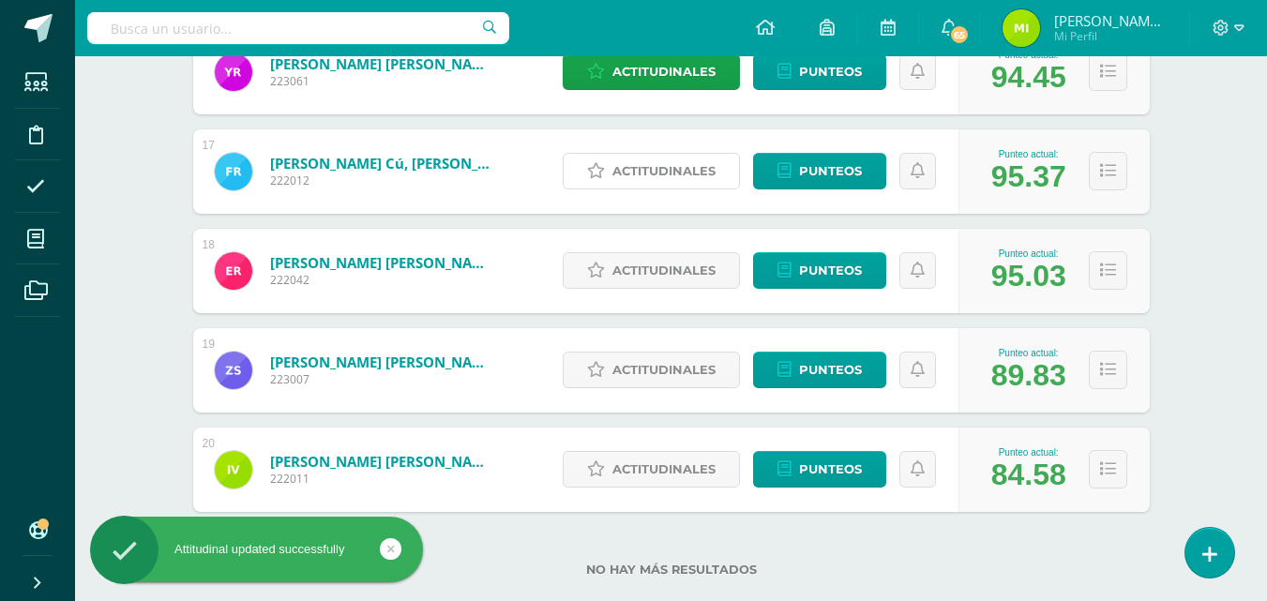
click at [684, 186] on span "Actitudinales" at bounding box center [663, 171] width 103 height 35
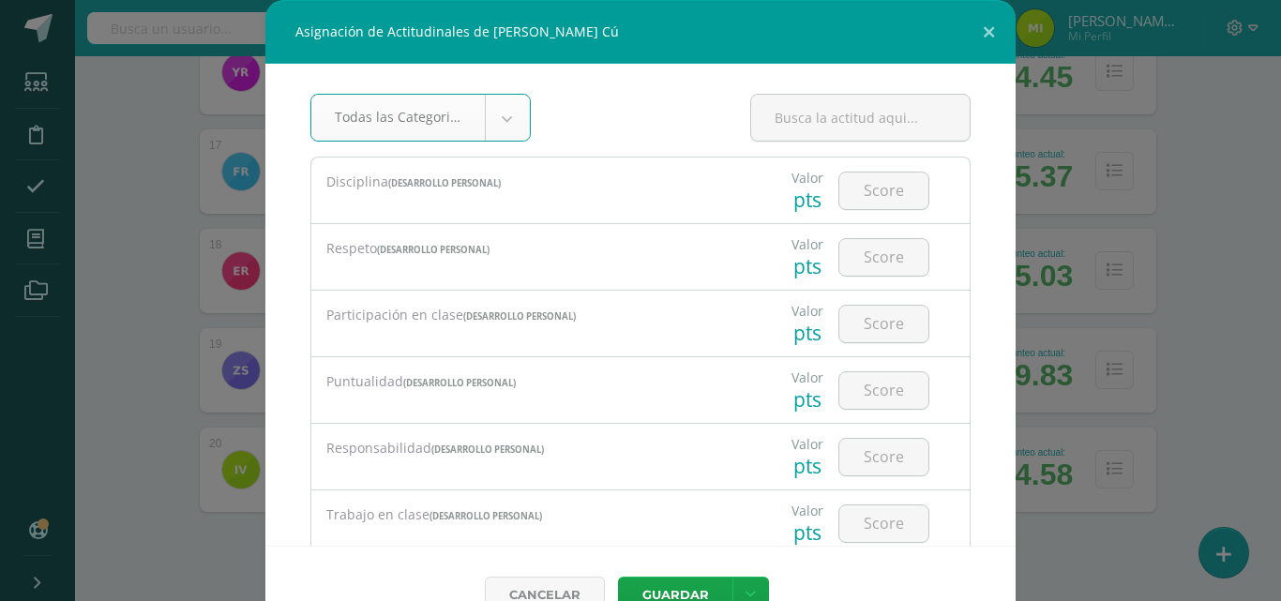
click at [847, 197] on input "number" at bounding box center [883, 191] width 89 height 37
type input "4"
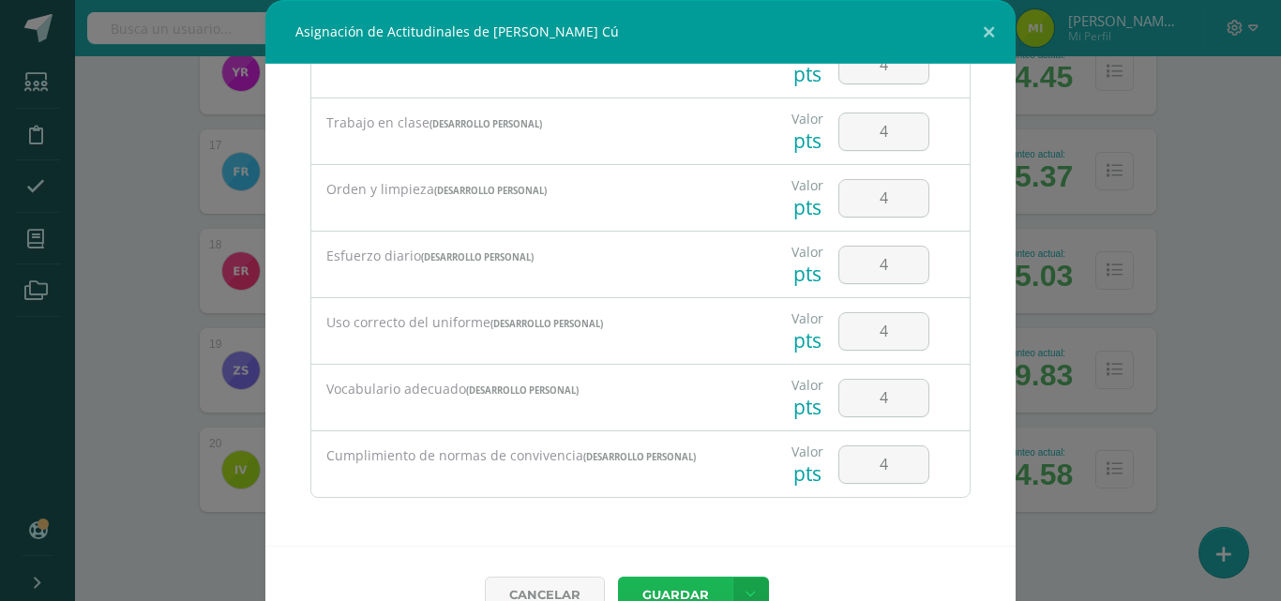
scroll to position [12, 0]
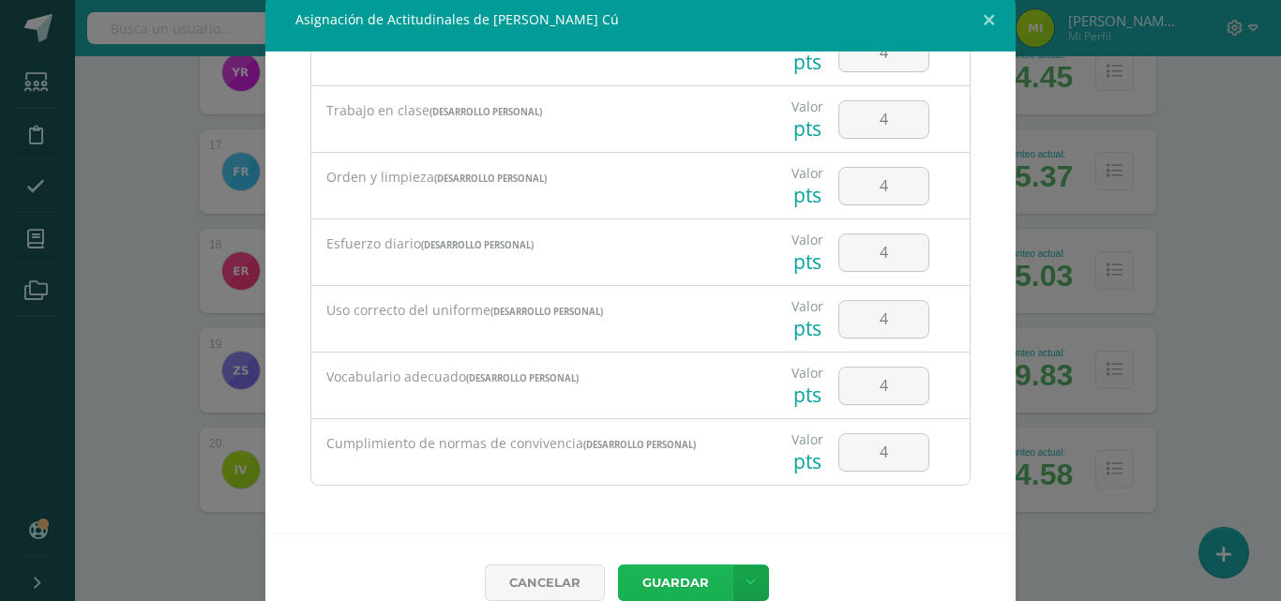
click at [618, 565] on button "Guardar" at bounding box center [675, 583] width 114 height 37
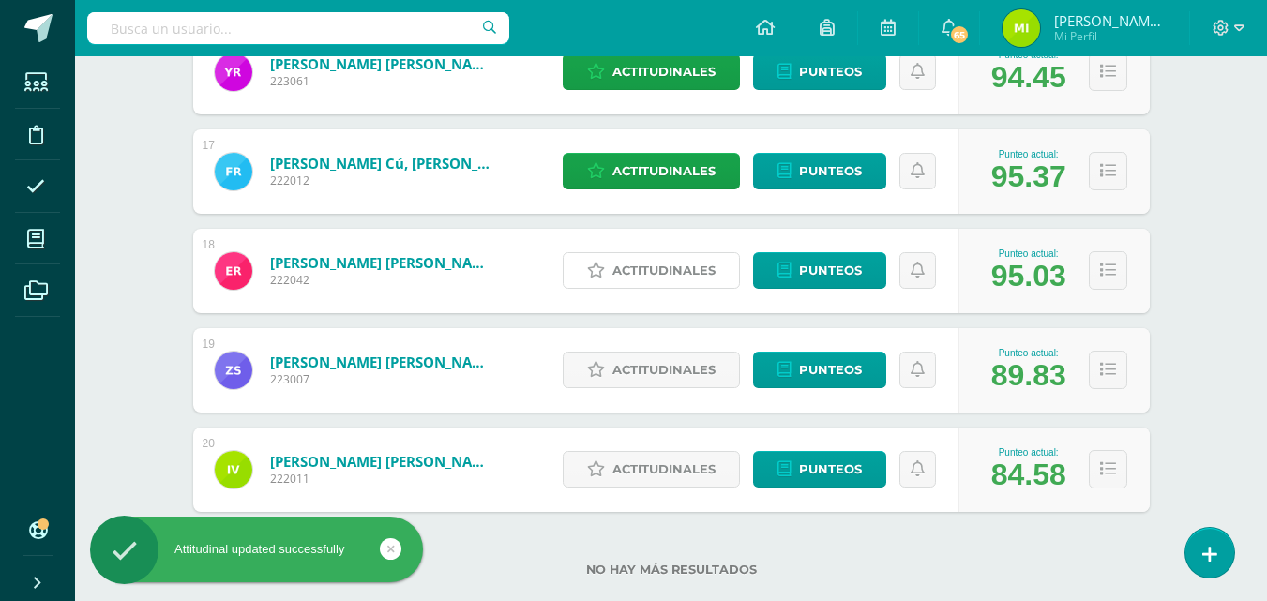
click at [680, 262] on span "Actitudinales" at bounding box center [663, 270] width 103 height 35
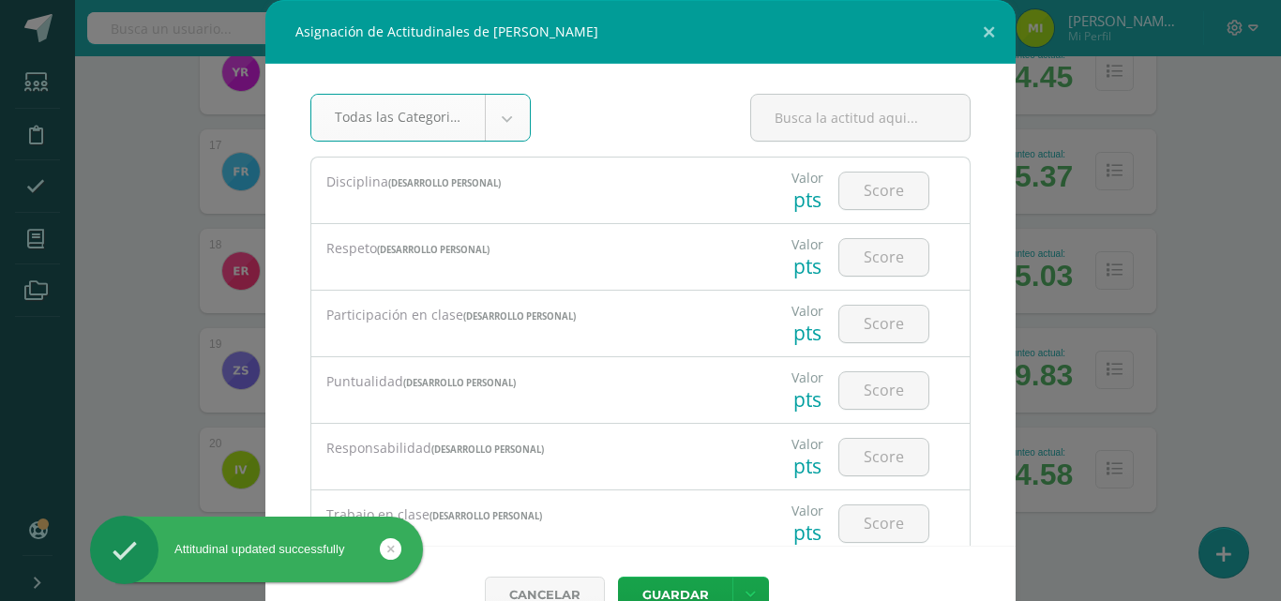
click at [894, 190] on input "number" at bounding box center [883, 191] width 89 height 37
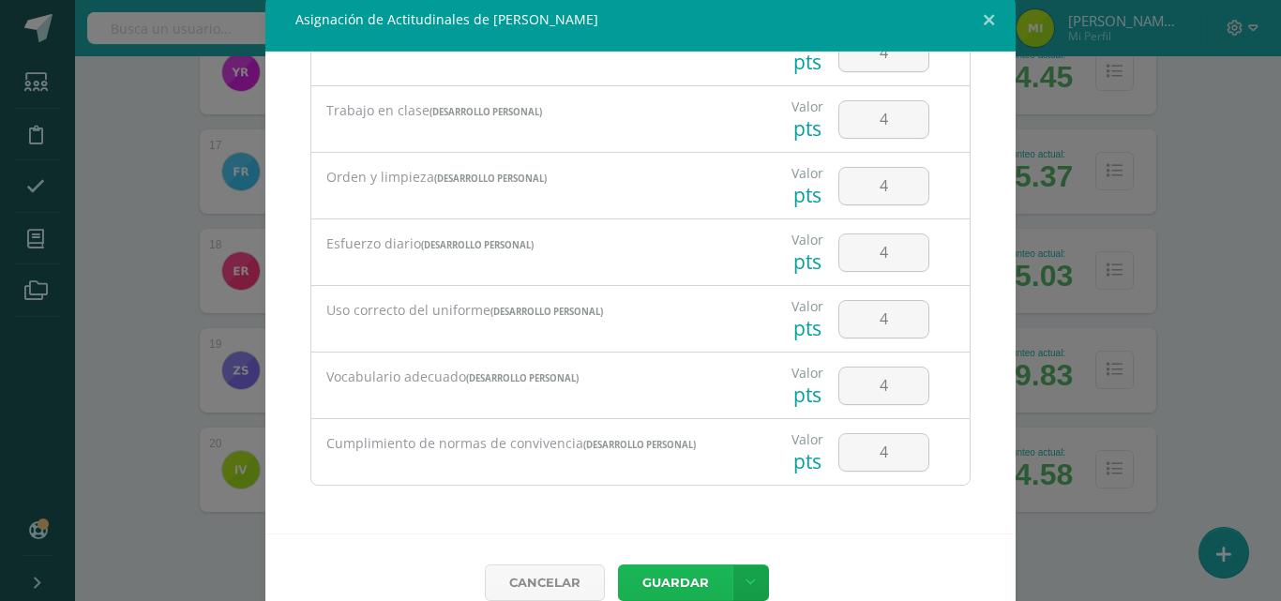
click at [618, 565] on button "Guardar" at bounding box center [675, 583] width 114 height 37
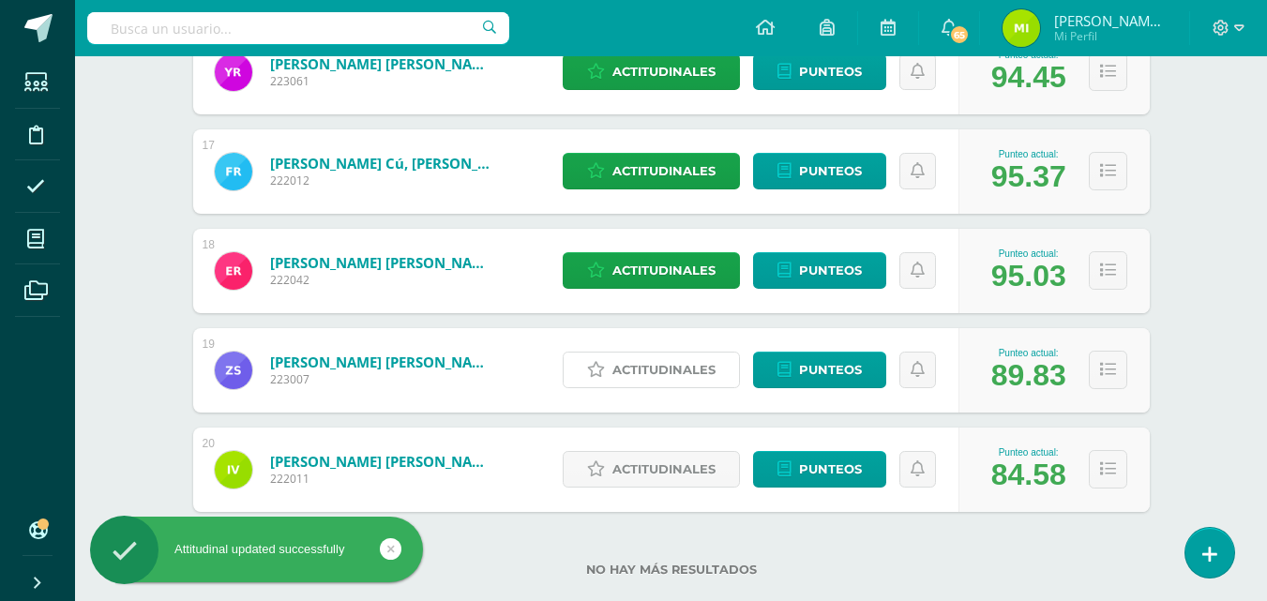
click at [685, 360] on span "Actitudinales" at bounding box center [663, 370] width 103 height 35
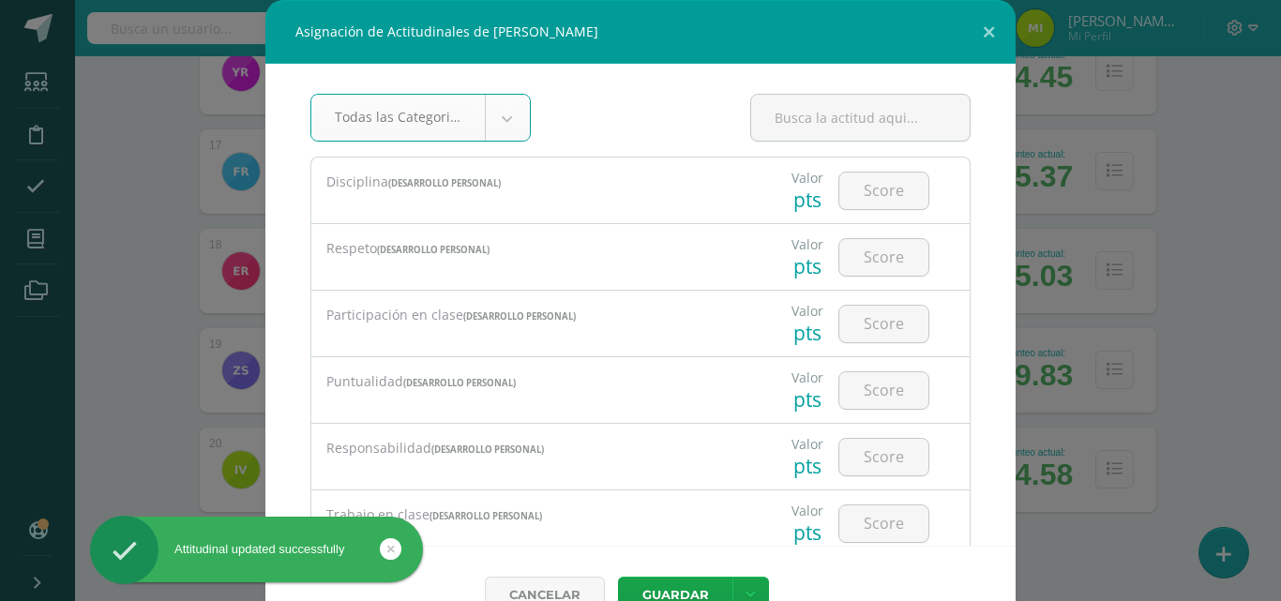
click at [882, 202] on input "number" at bounding box center [883, 191] width 89 height 37
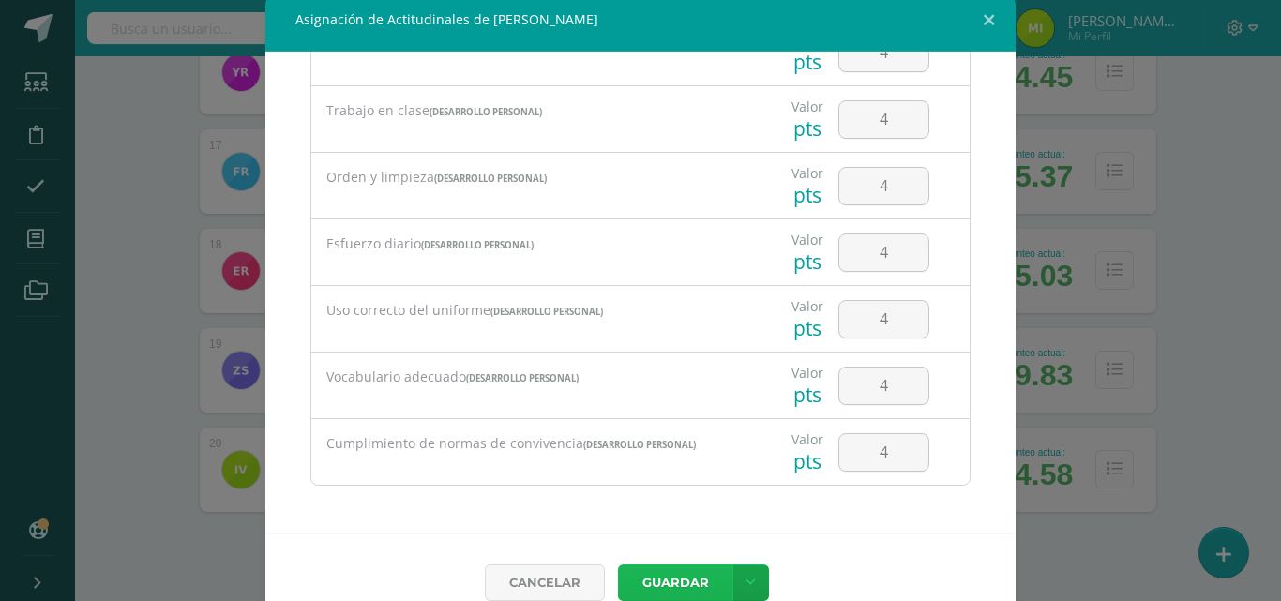
click at [618, 565] on button "Guardar" at bounding box center [675, 583] width 114 height 37
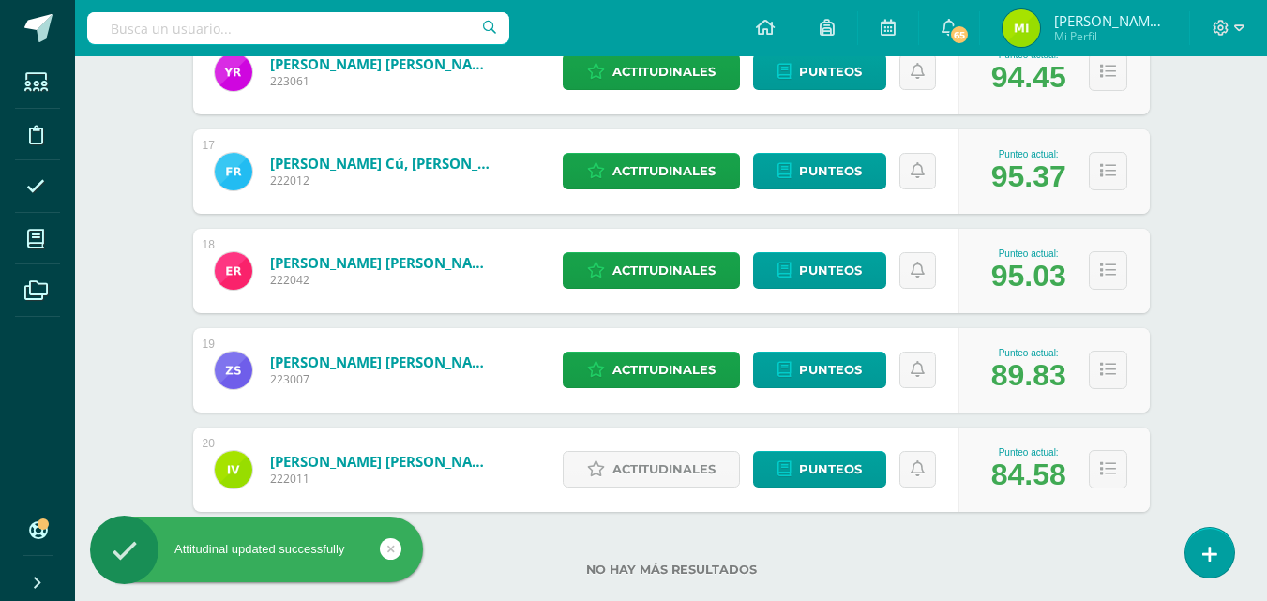
click at [671, 432] on div "Actitudinales Punteos" at bounding box center [755, 470] width 405 height 84
click at [674, 476] on span "Actitudinales" at bounding box center [663, 469] width 103 height 35
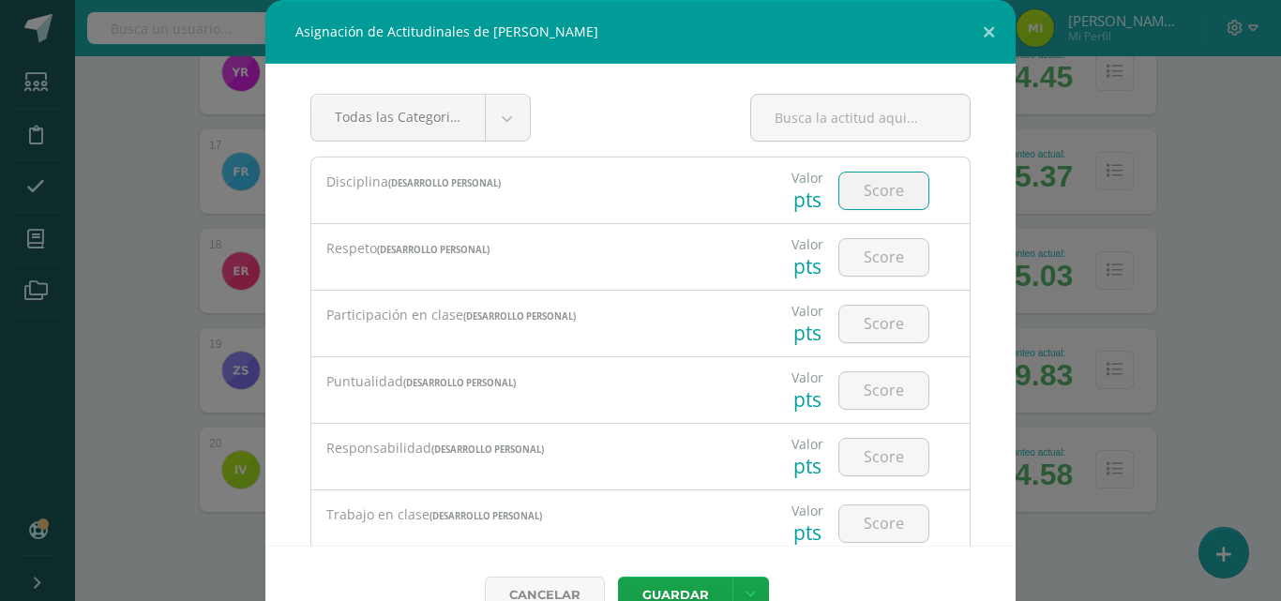
click at [857, 196] on input "number" at bounding box center [883, 191] width 89 height 37
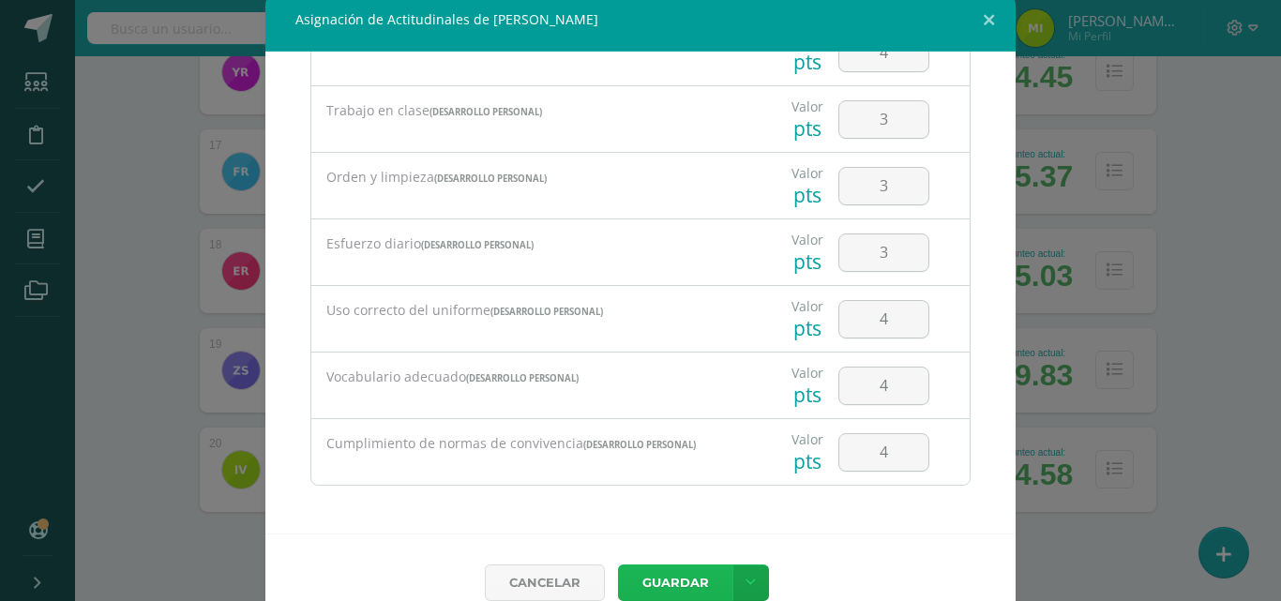
click at [618, 565] on button "Guardar" at bounding box center [675, 583] width 114 height 37
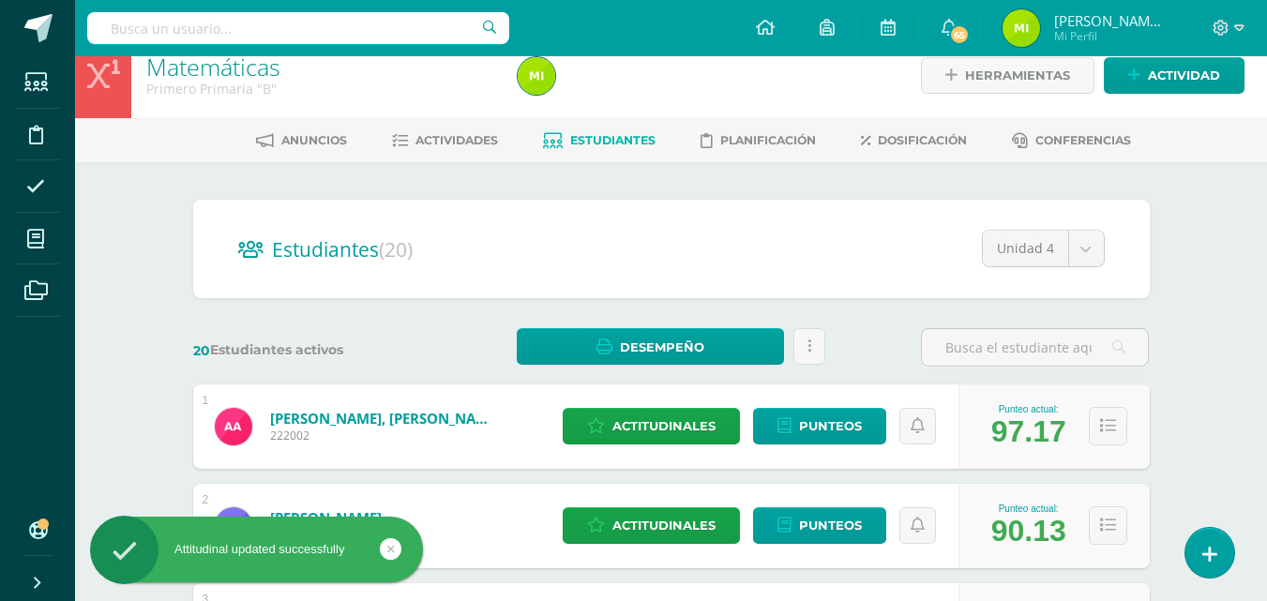
scroll to position [0, 0]
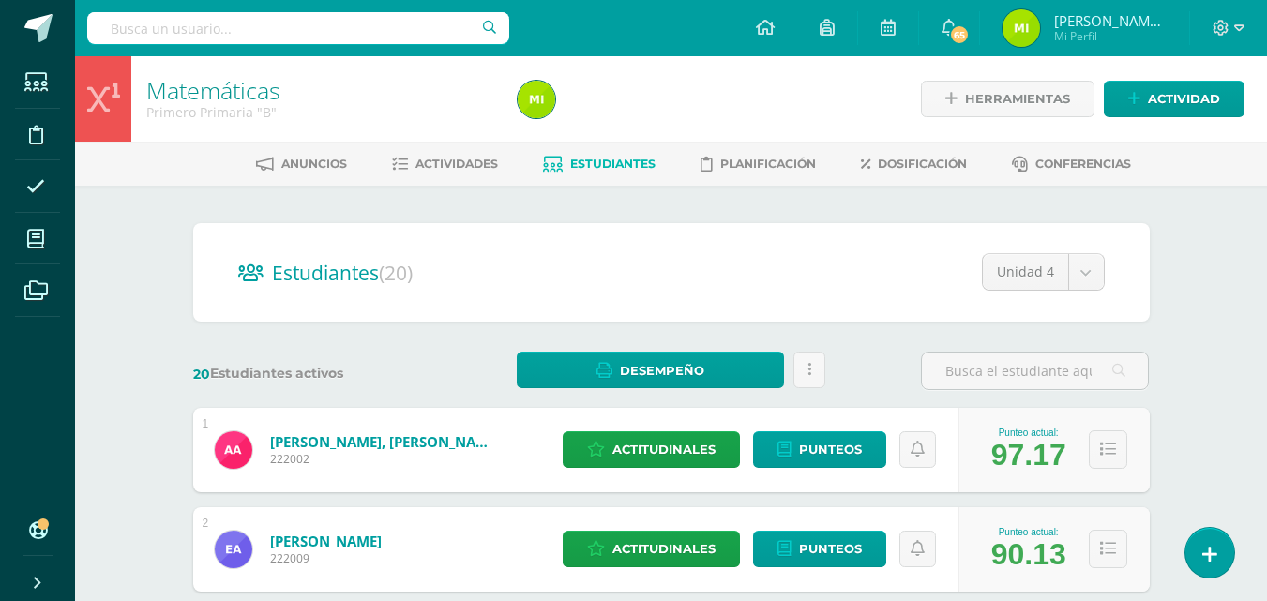
click at [463, 160] on span "Actividades" at bounding box center [456, 164] width 83 height 14
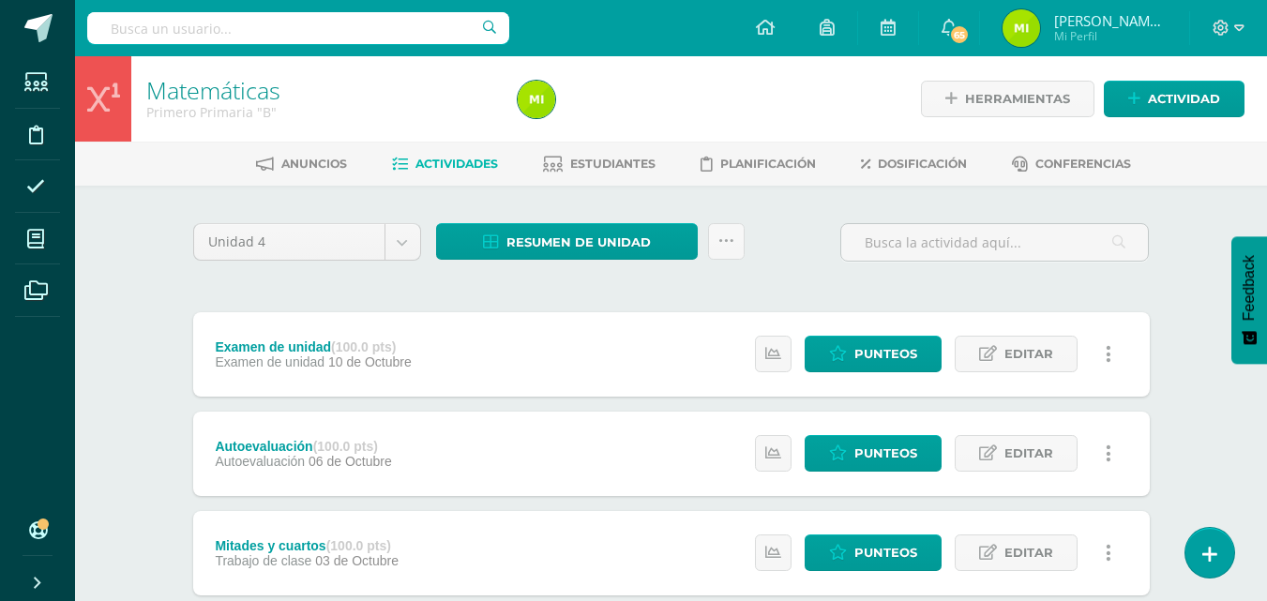
click at [880, 375] on div "Estatus de Actividad: 0 Estudiantes sin calificar 0 Estudiantes con cero Media …" at bounding box center [938, 354] width 423 height 84
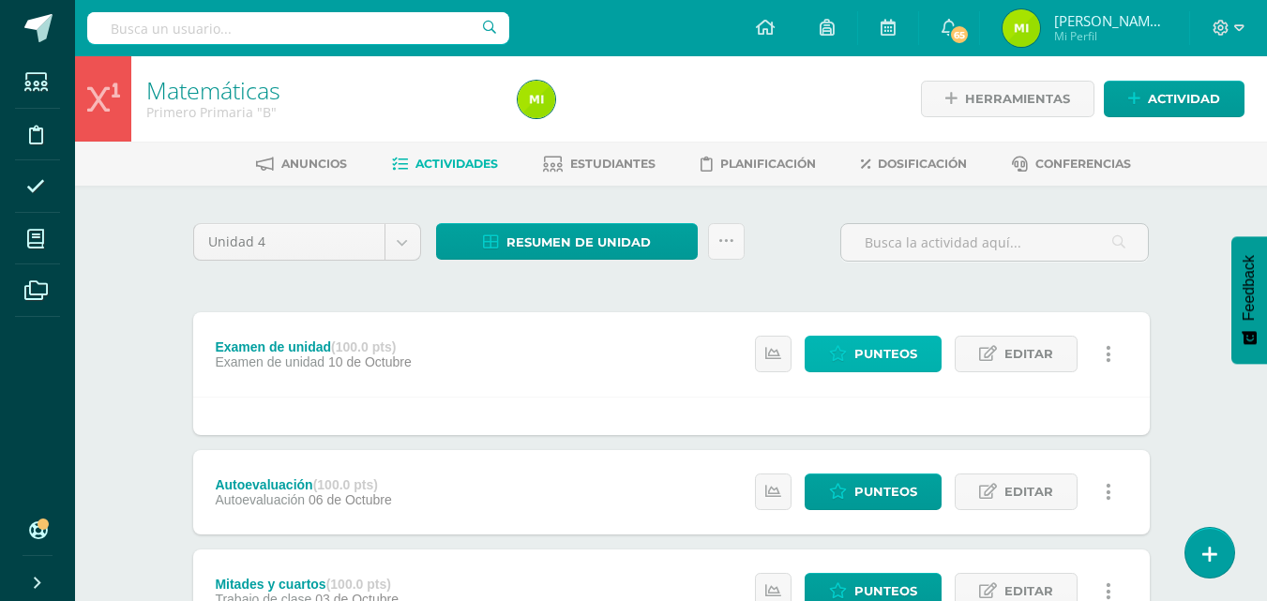
click at [836, 344] on link "Punteos" at bounding box center [873, 354] width 137 height 37
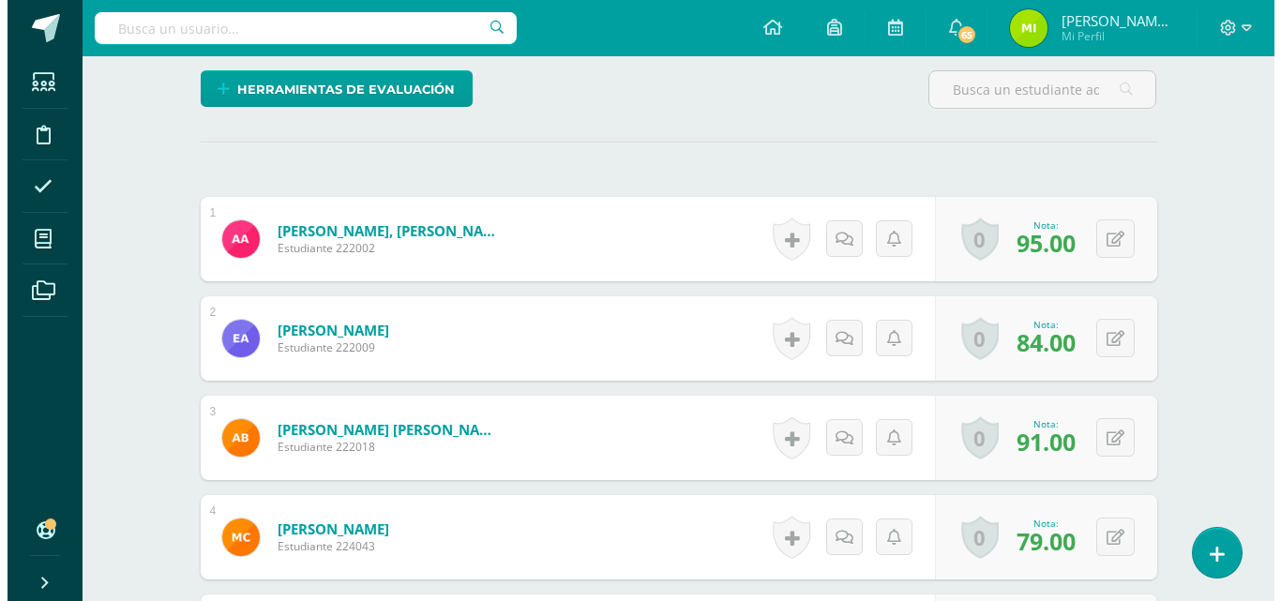
scroll to position [443, 0]
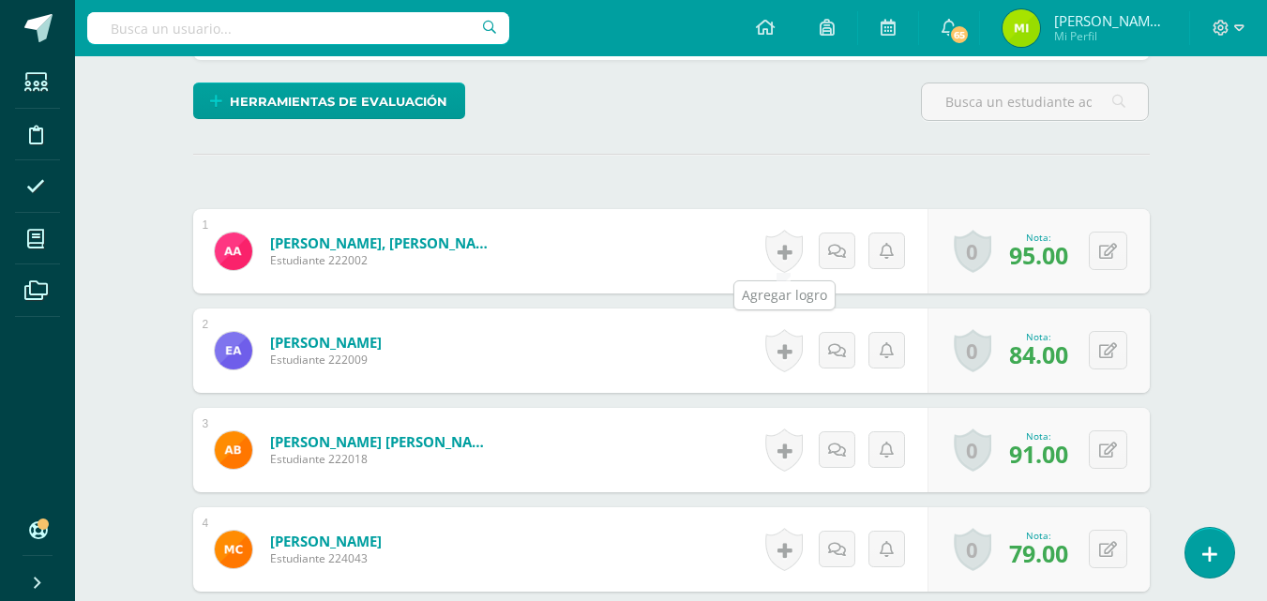
click at [786, 257] on link at bounding box center [784, 251] width 38 height 43
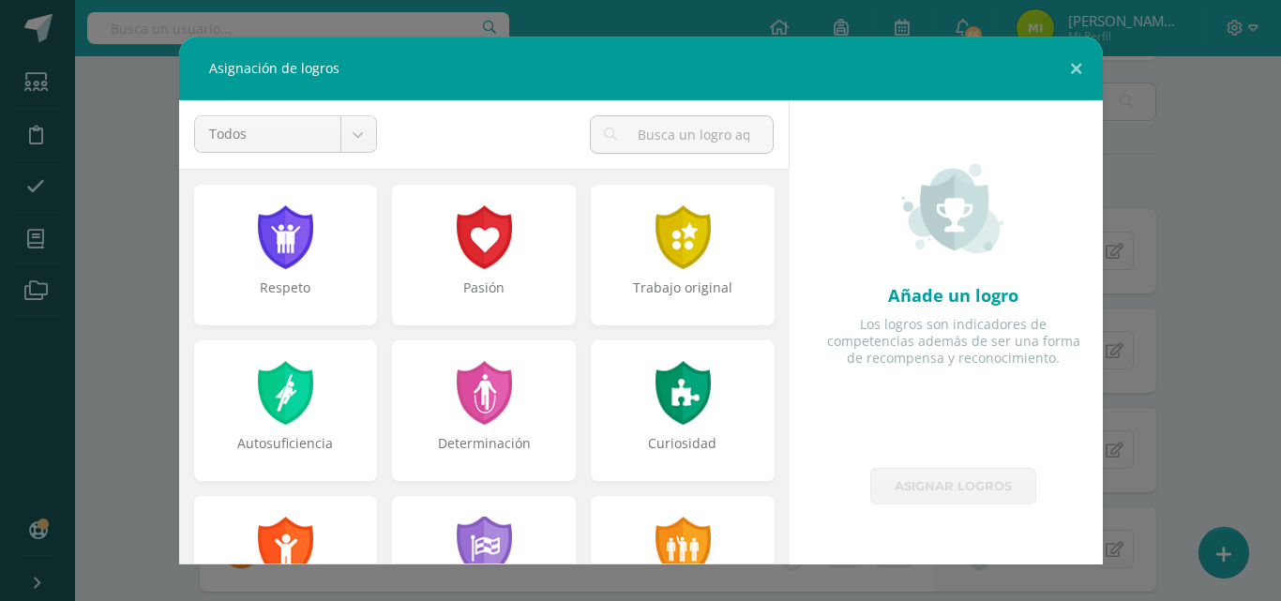
click at [271, 250] on div at bounding box center [285, 237] width 60 height 64
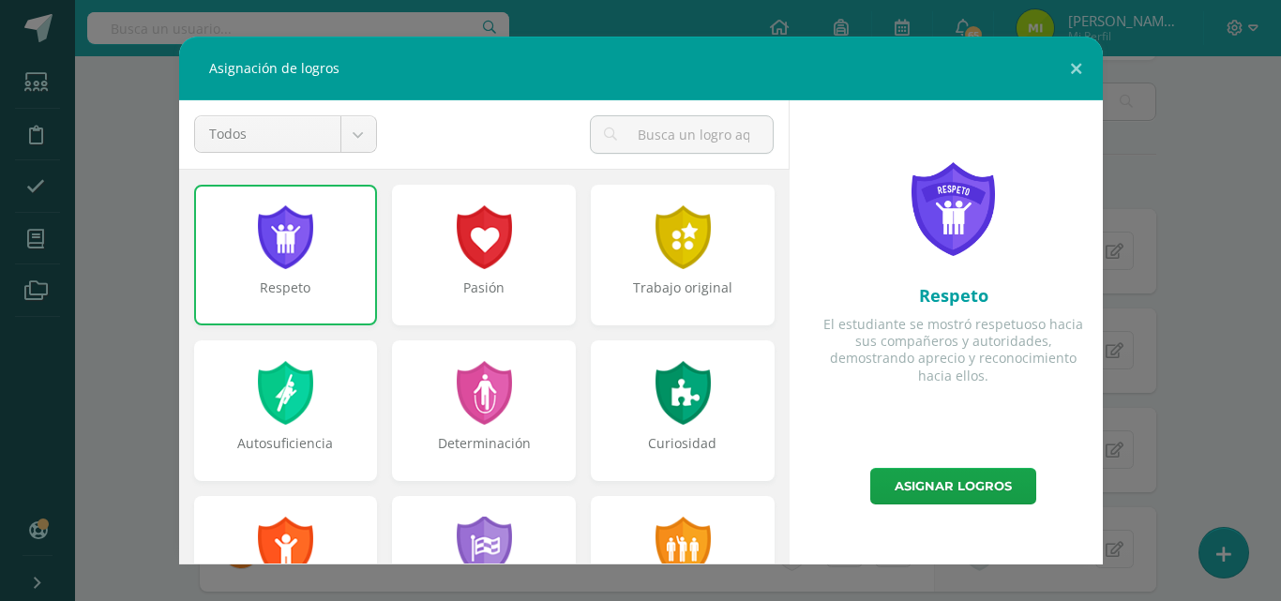
click at [472, 265] on div at bounding box center [484, 237] width 60 height 64
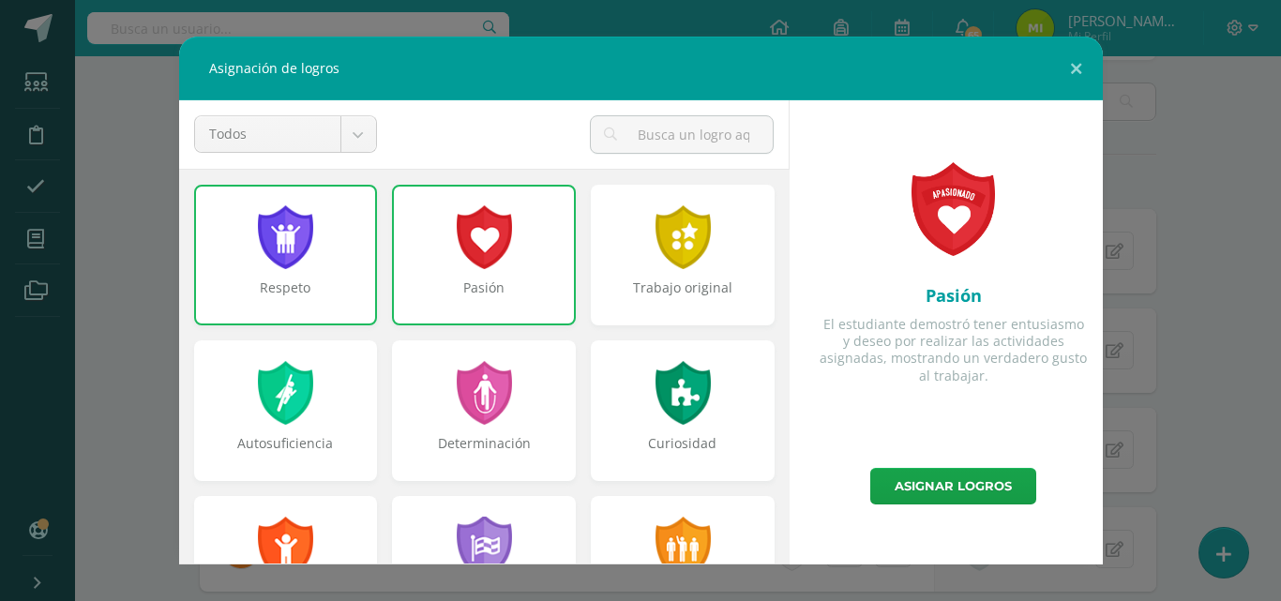
click at [657, 283] on div "Trabajo original" at bounding box center [683, 298] width 180 height 38
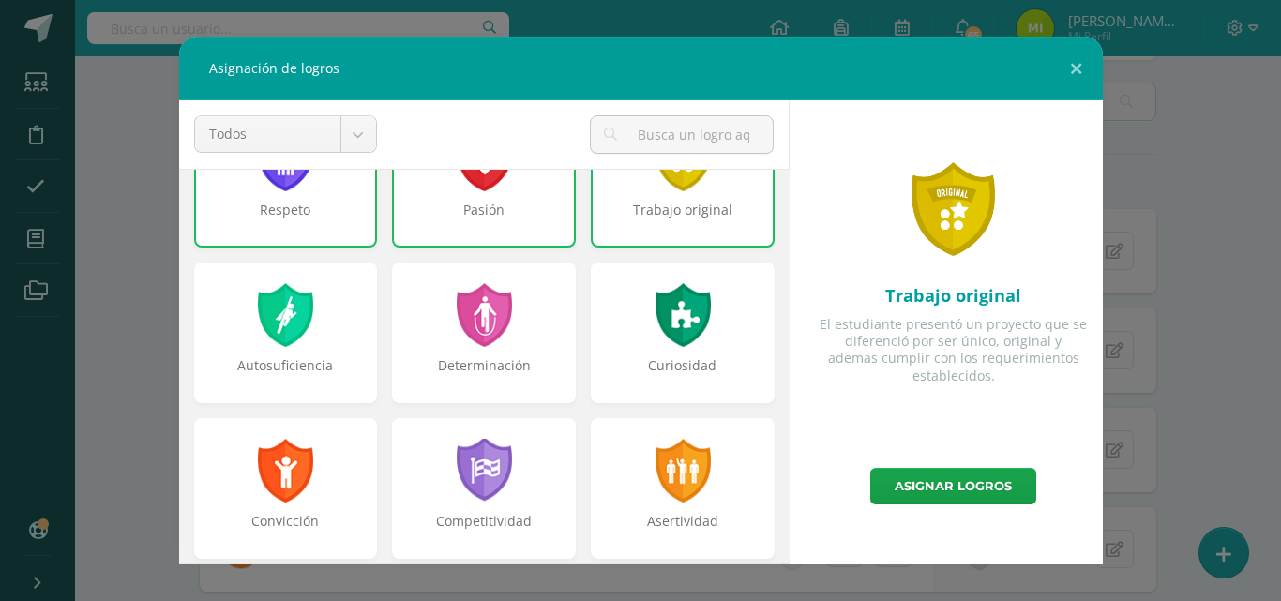
scroll to position [82, 0]
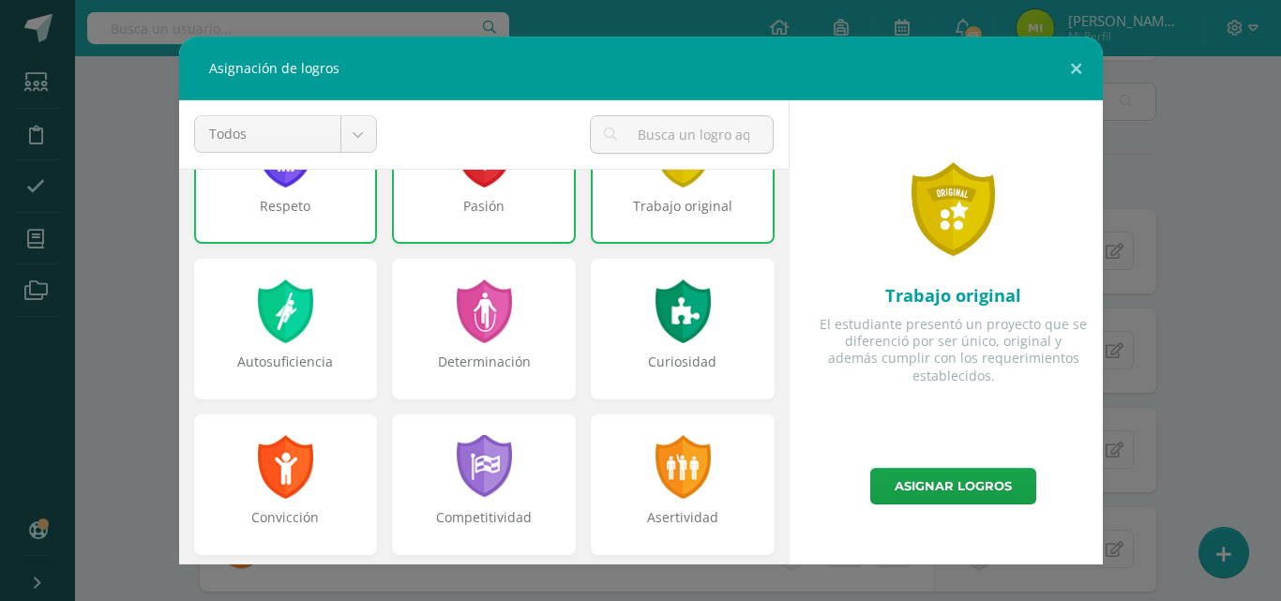
click at [454, 390] on div "Determinación" at bounding box center [484, 372] width 180 height 38
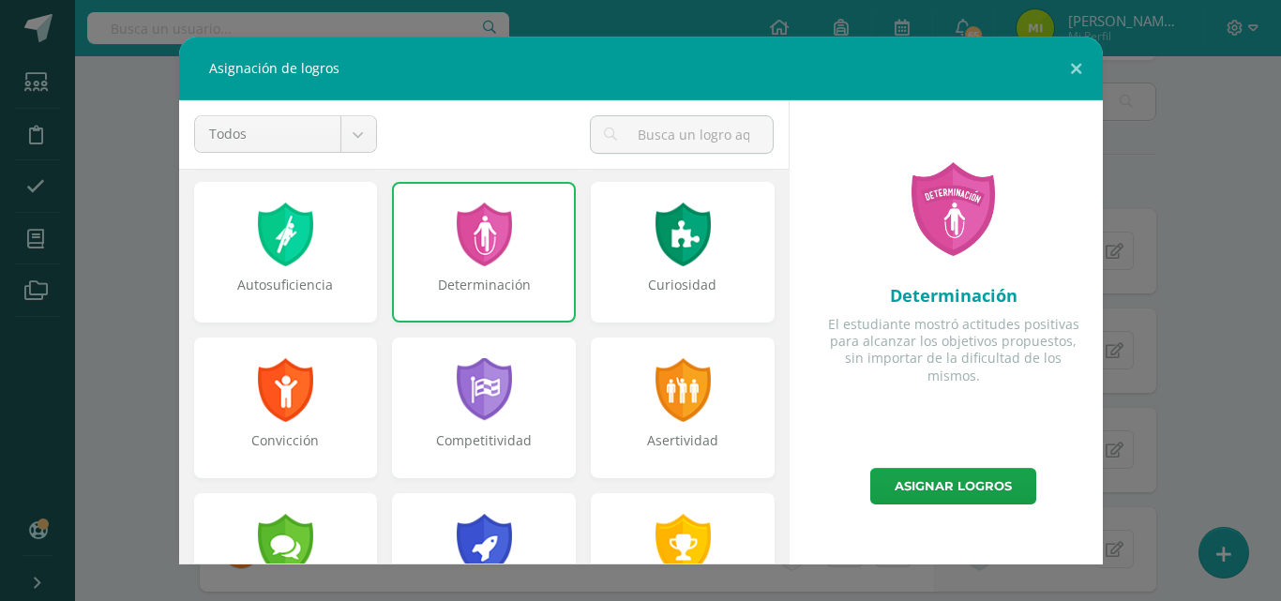
scroll to position [164, 0]
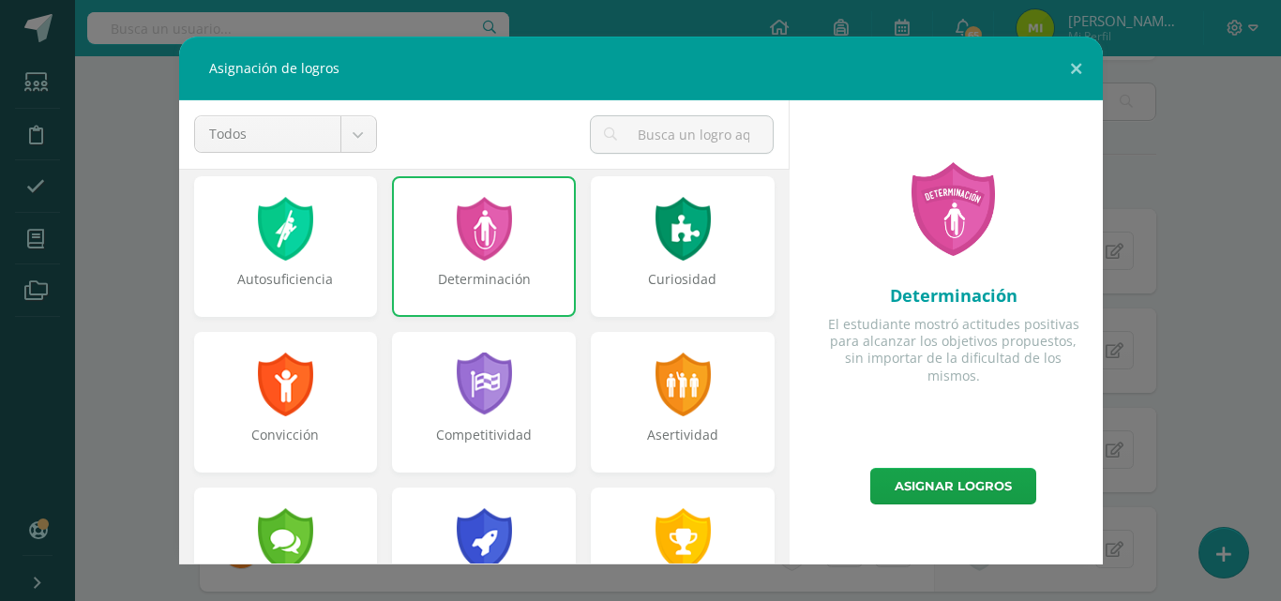
click at [625, 265] on div "Curiosidad" at bounding box center [683, 246] width 184 height 141
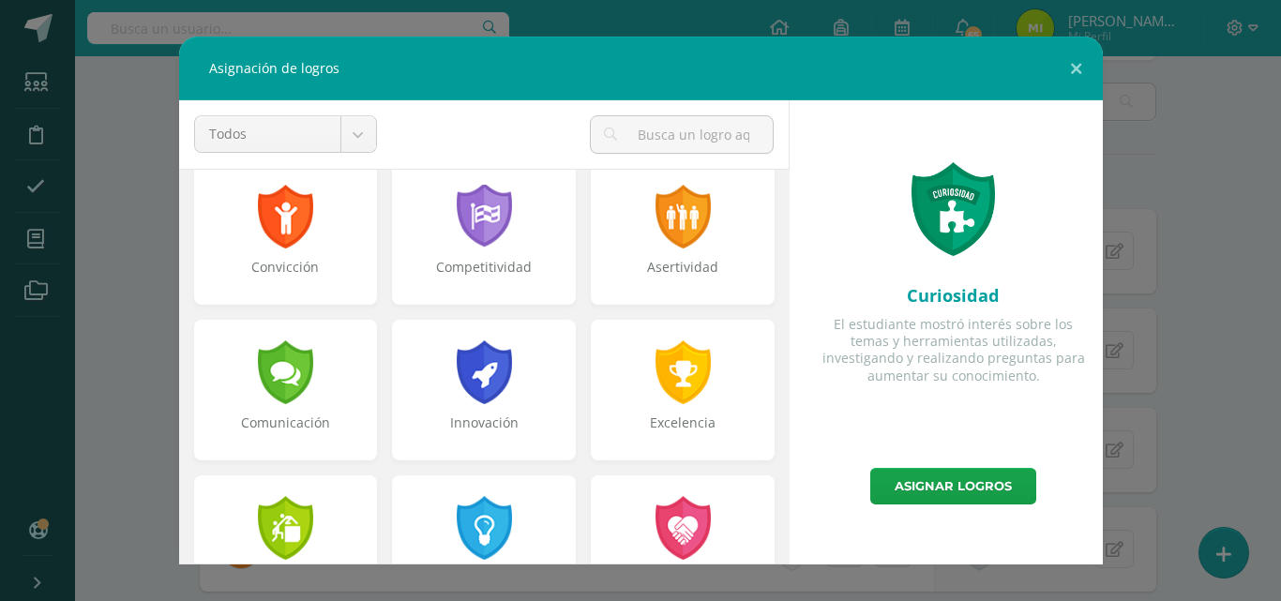
scroll to position [334, 0]
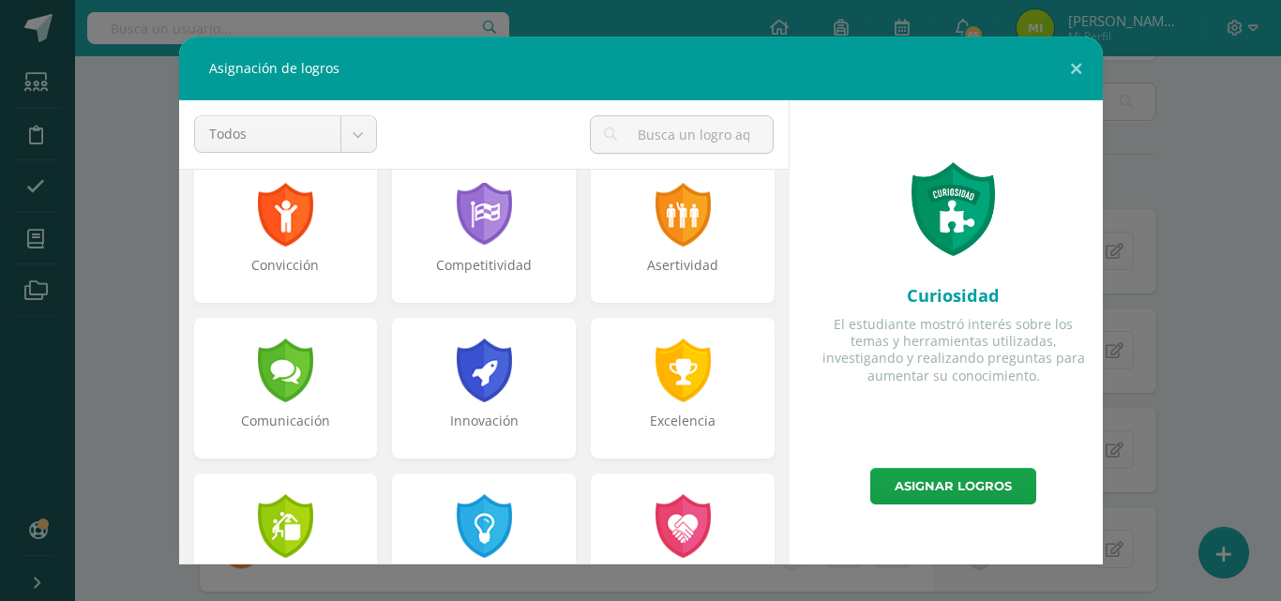
click at [612, 390] on div "Excelencia" at bounding box center [683, 388] width 184 height 141
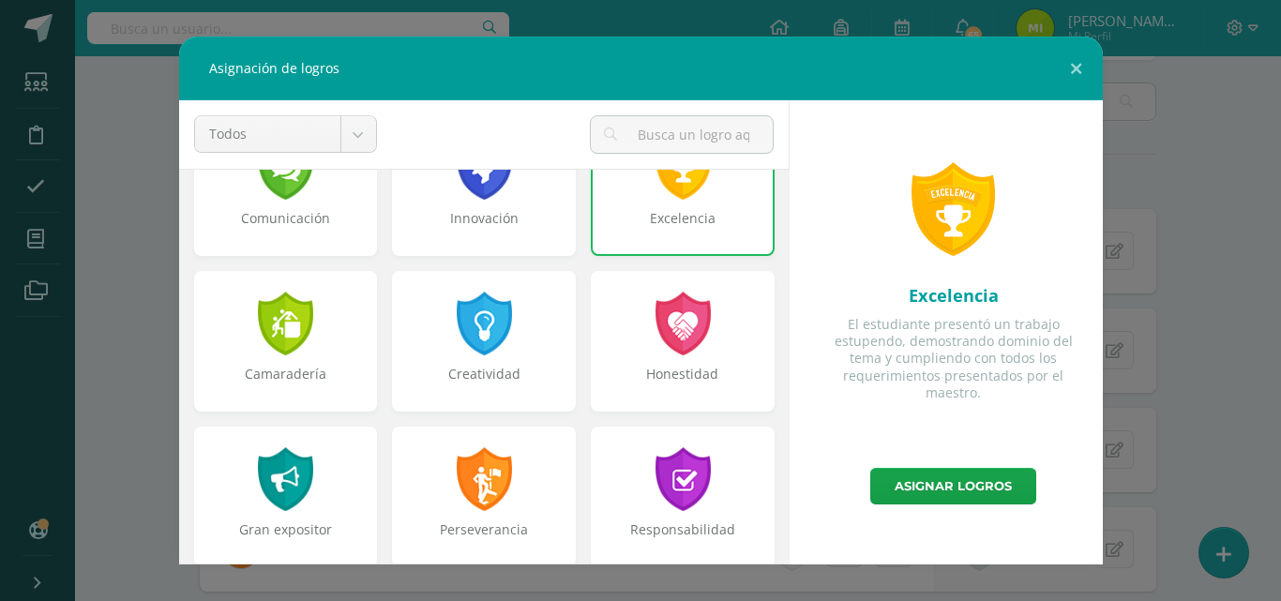
scroll to position [537, 0]
click at [486, 369] on div "Creatividad" at bounding box center [484, 383] width 180 height 38
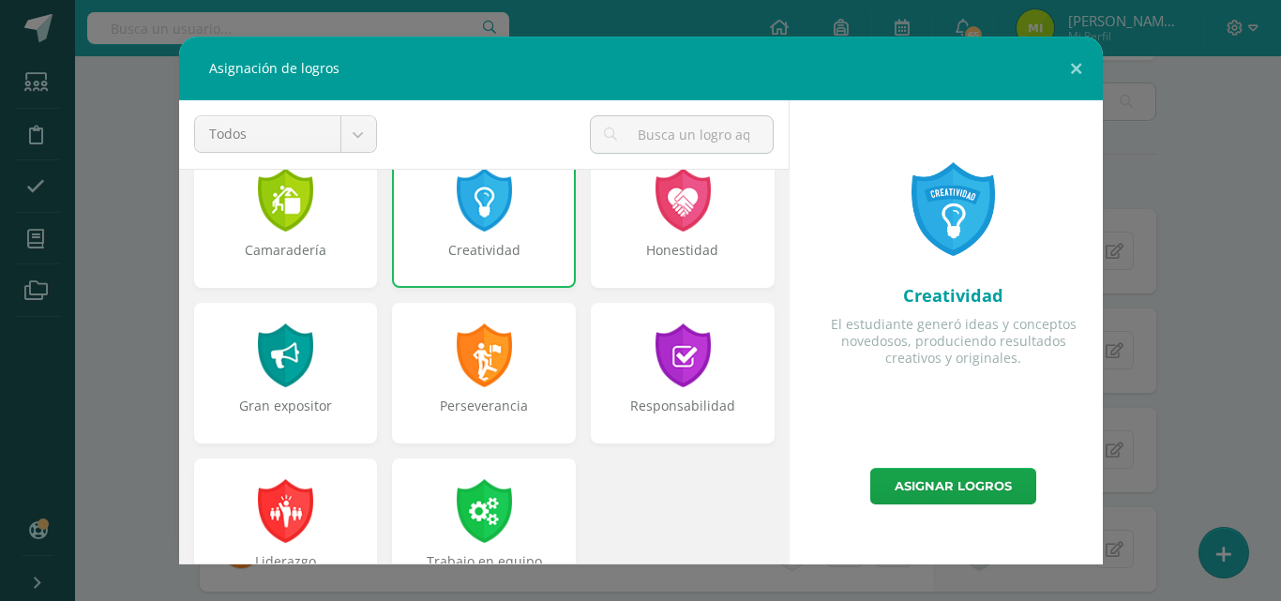
scroll to position [664, 0]
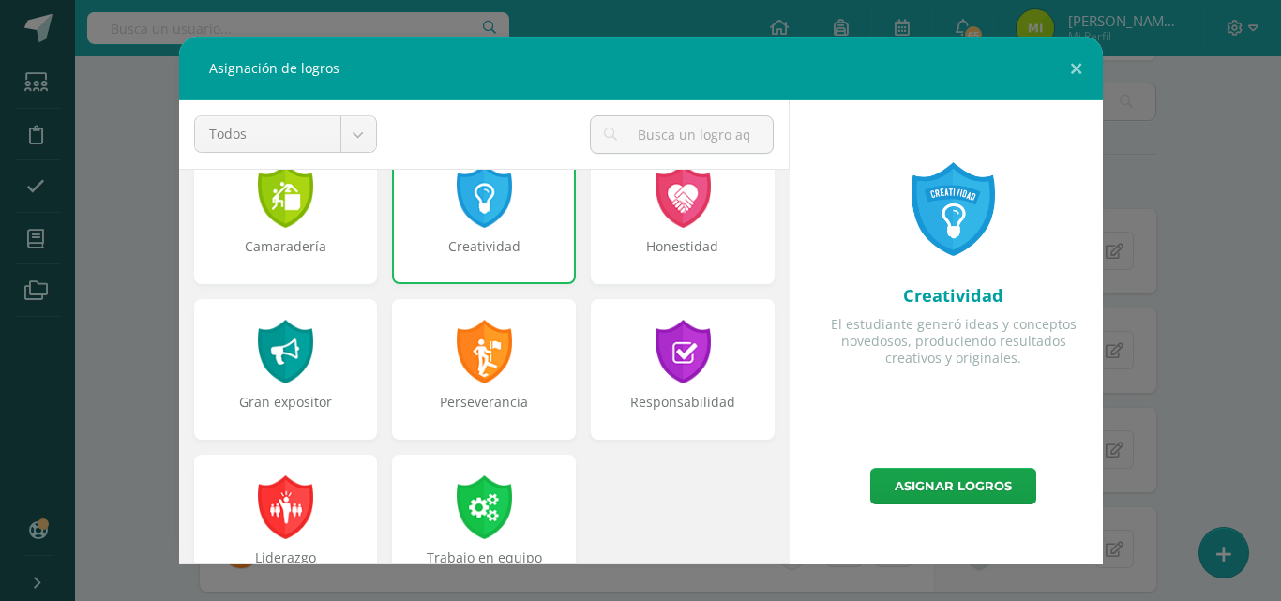
click at [618, 268] on div "Honestidad" at bounding box center [683, 256] width 180 height 38
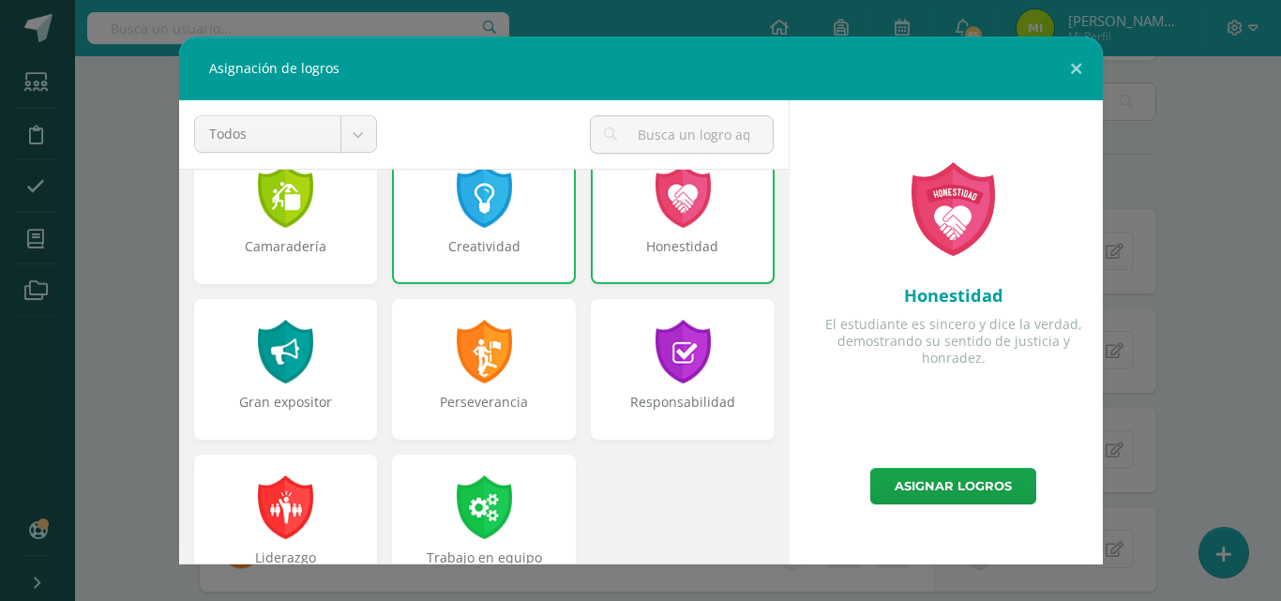
click at [657, 399] on div "Responsabilidad" at bounding box center [683, 412] width 180 height 38
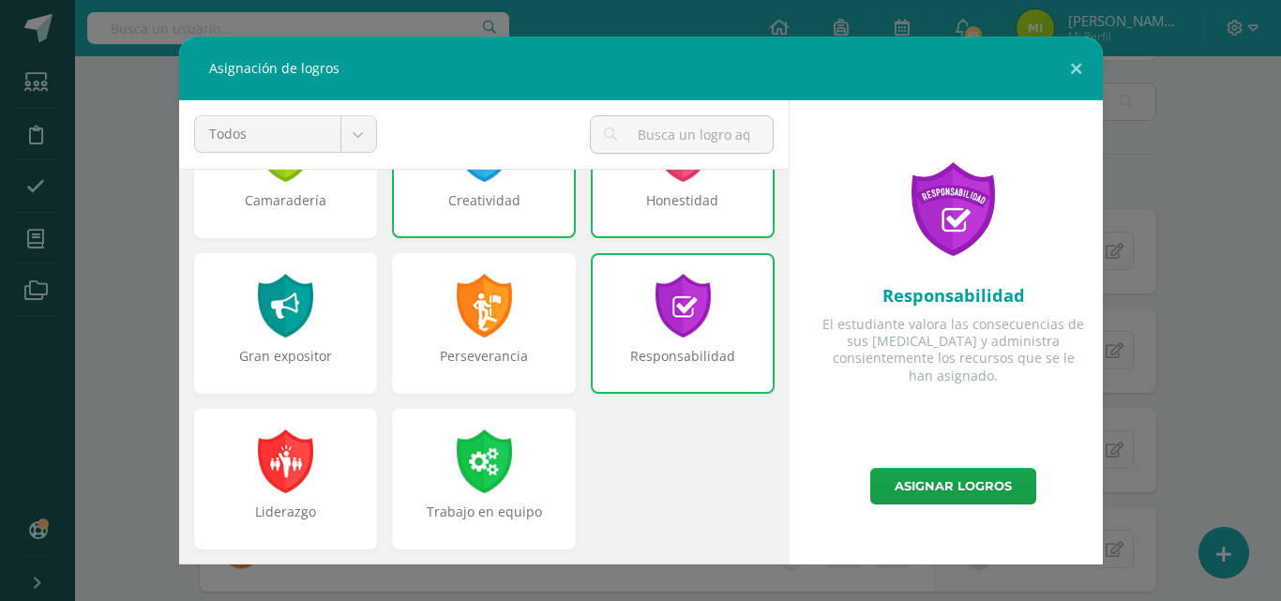
scroll to position [711, 0]
click at [248, 433] on div "Liderazgo" at bounding box center [286, 478] width 184 height 141
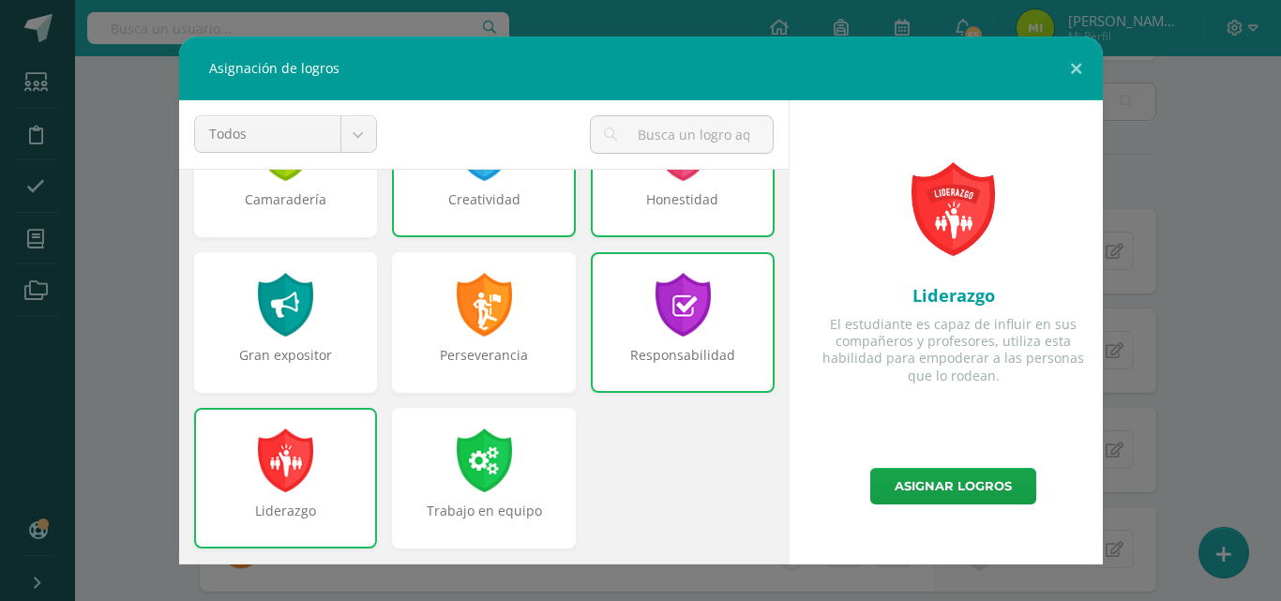
click at [498, 472] on div at bounding box center [484, 461] width 60 height 64
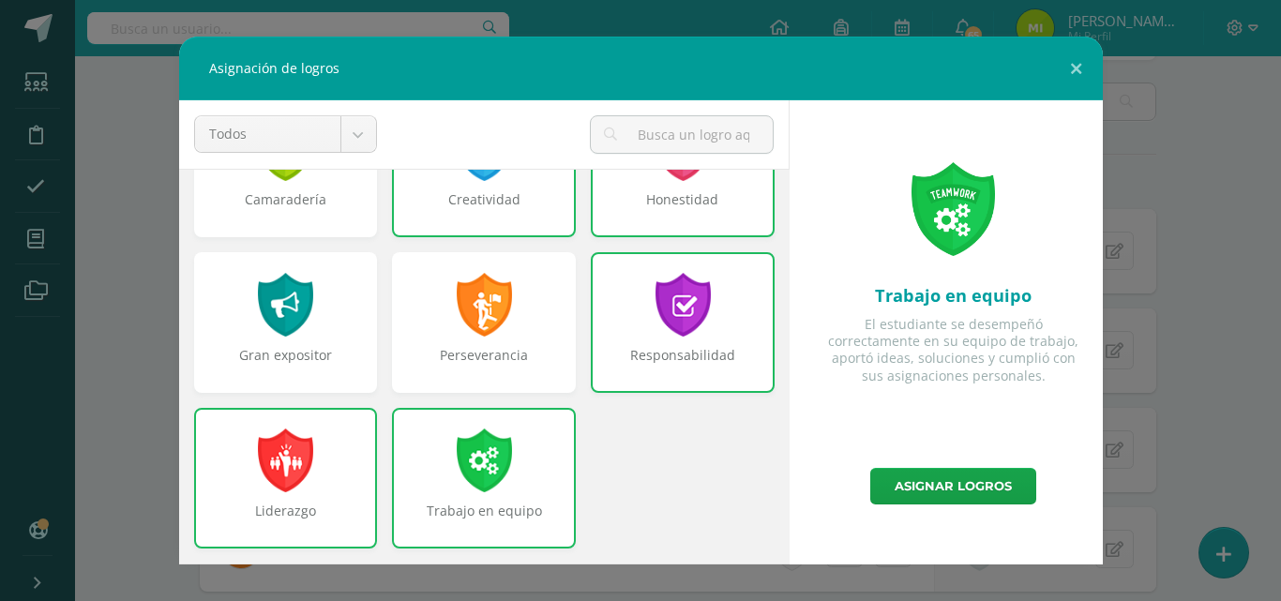
click at [937, 484] on link "Asignar logros" at bounding box center [953, 486] width 166 height 37
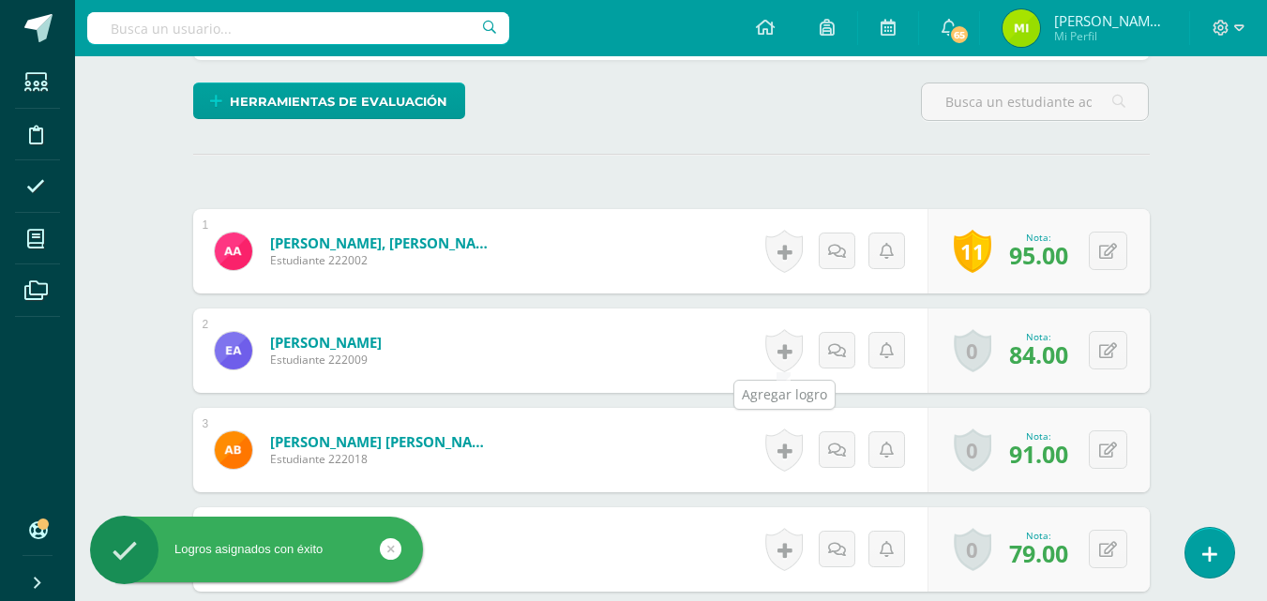
click at [792, 347] on link at bounding box center [784, 350] width 38 height 43
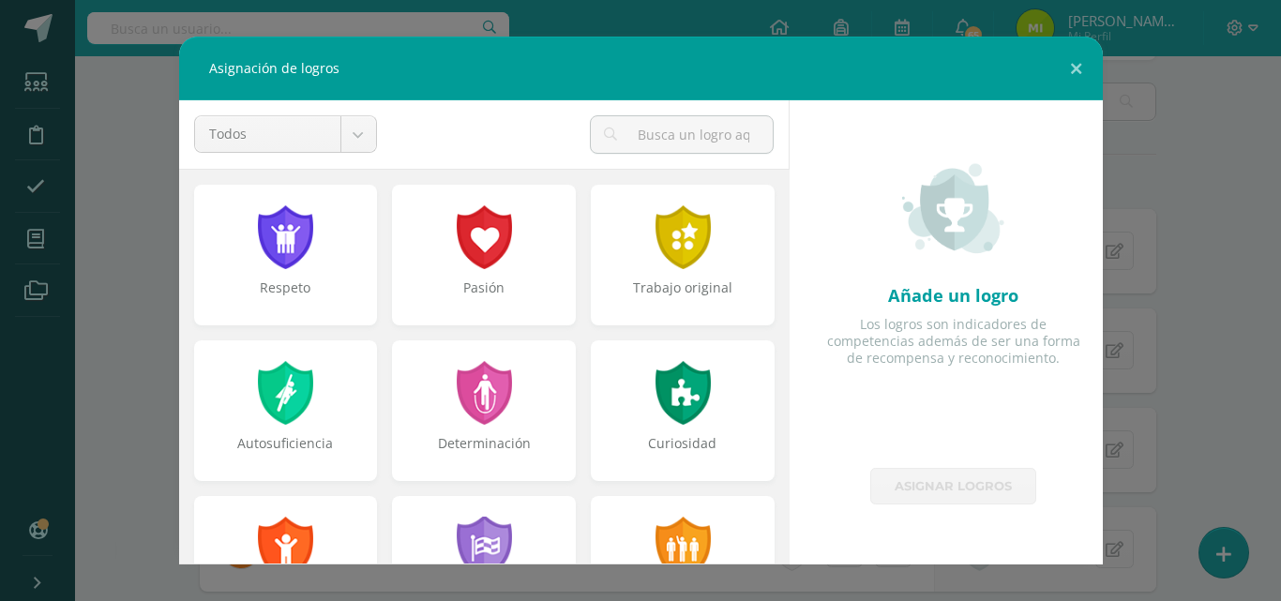
click at [304, 269] on div "Respeto" at bounding box center [286, 255] width 184 height 141
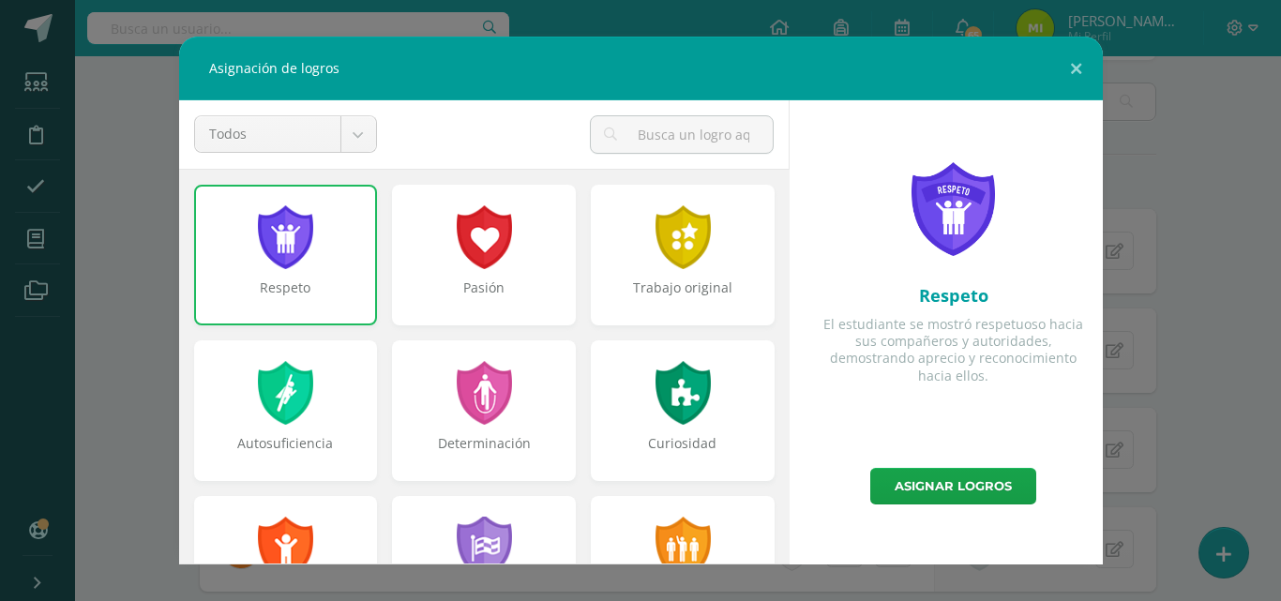
click at [482, 289] on div "Pasión" at bounding box center [484, 298] width 180 height 38
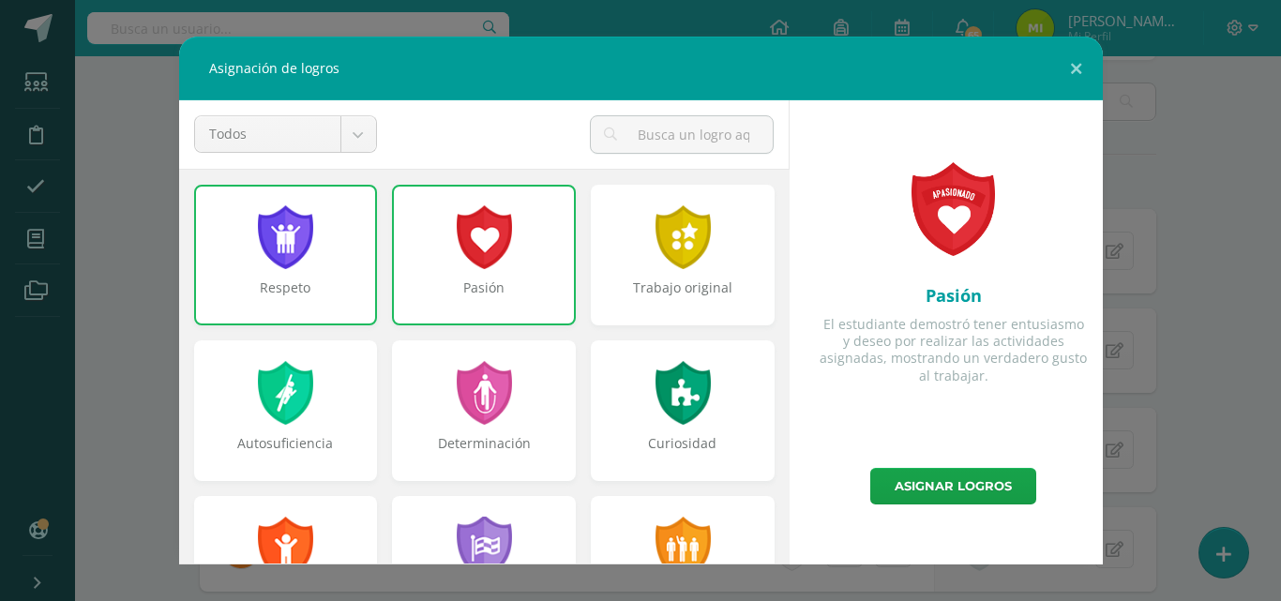
click at [625, 278] on div "Trabajo original" at bounding box center [683, 255] width 184 height 141
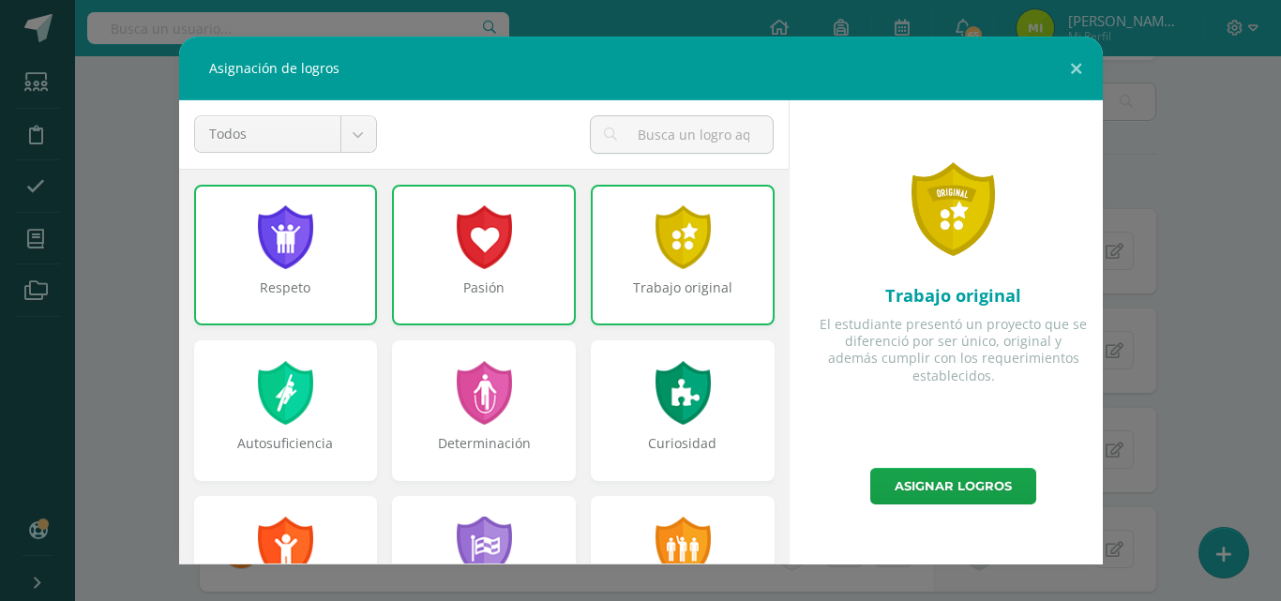
click at [625, 424] on div "Curiosidad" at bounding box center [683, 410] width 184 height 141
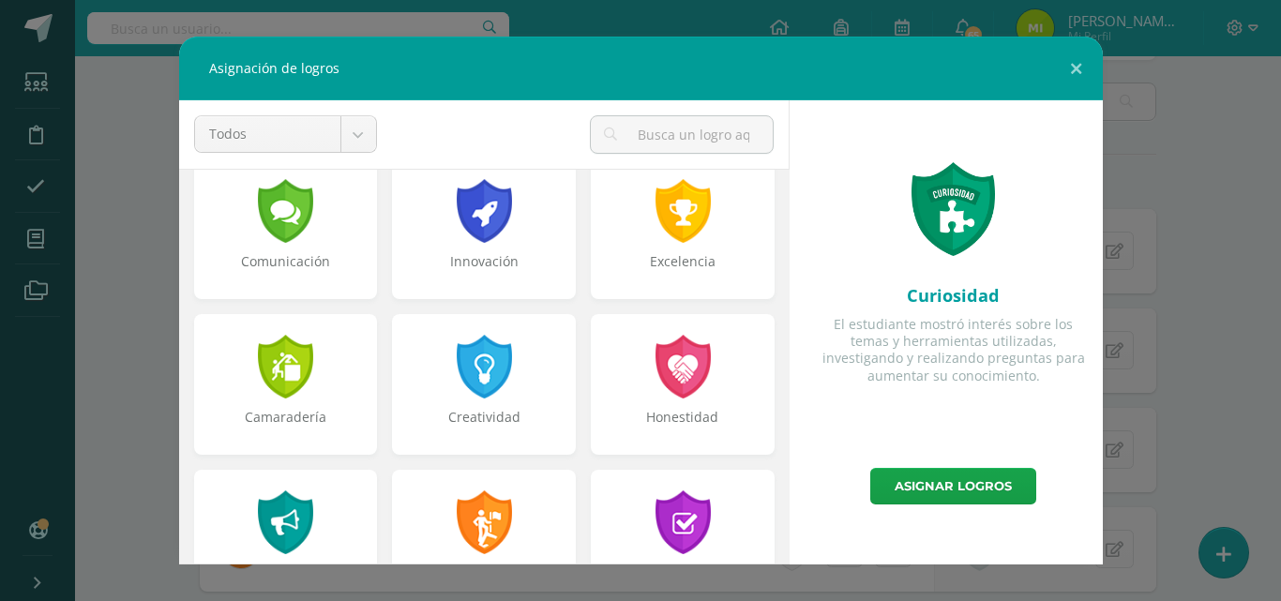
scroll to position [494, 0]
click at [484, 386] on div at bounding box center [484, 366] width 60 height 64
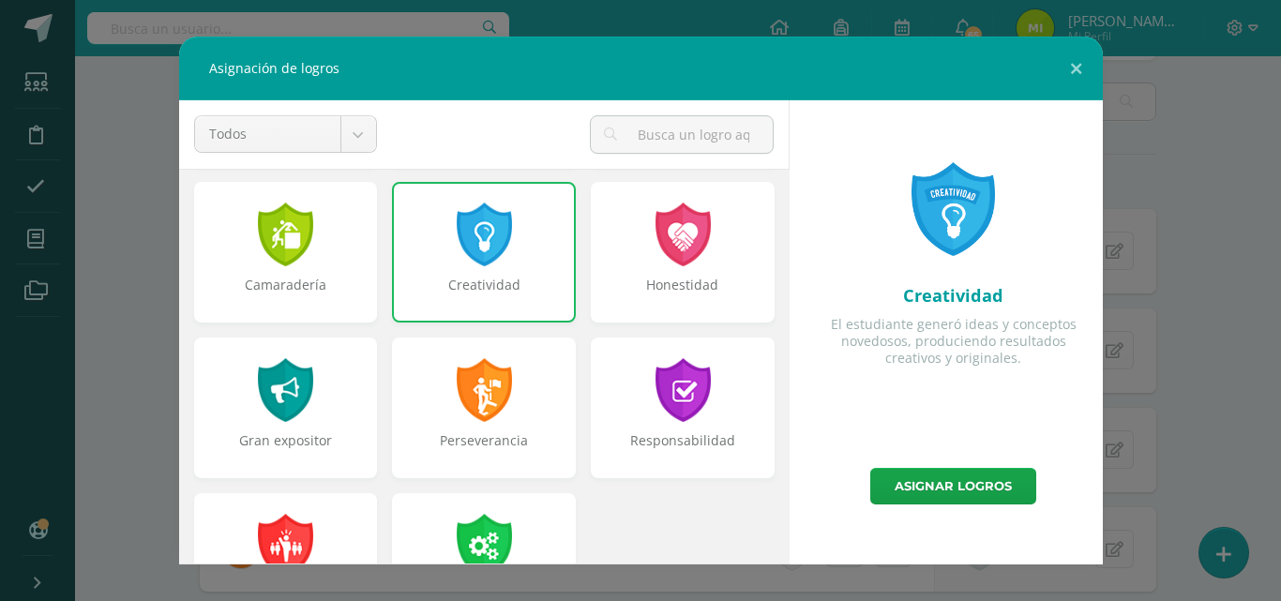
scroll to position [626, 0]
click at [706, 266] on div "Honestidad" at bounding box center [683, 251] width 184 height 141
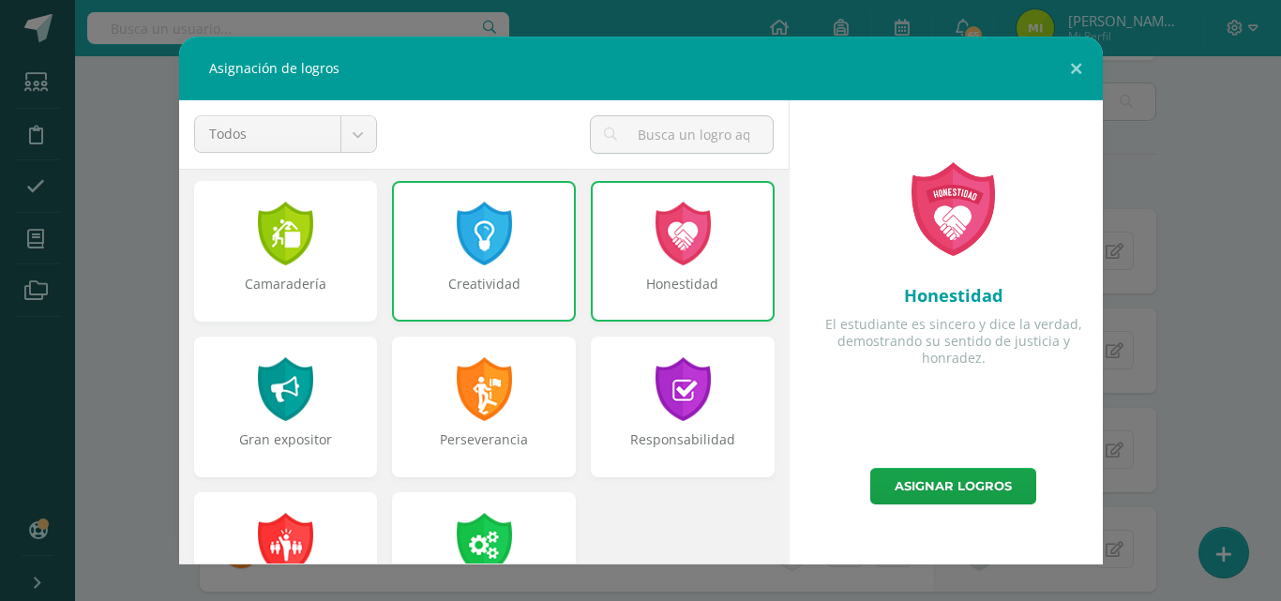
click at [485, 428] on div "Perseverancia" at bounding box center [484, 407] width 184 height 141
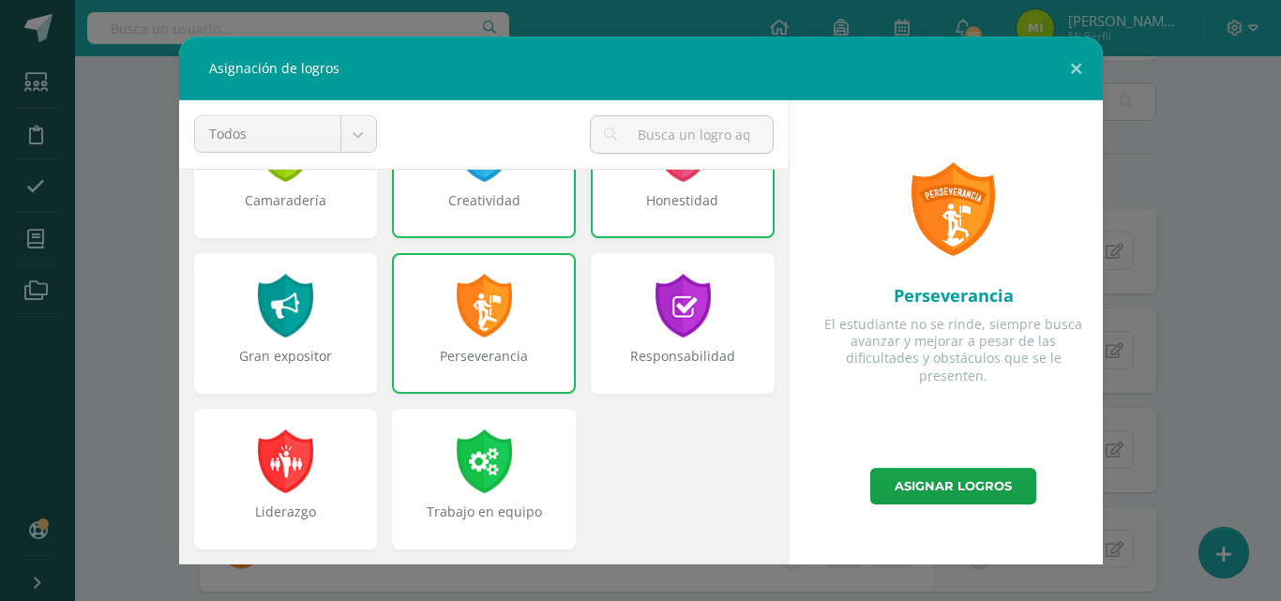
scroll to position [711, 0]
click at [984, 497] on link "Asignar logros" at bounding box center [953, 486] width 166 height 37
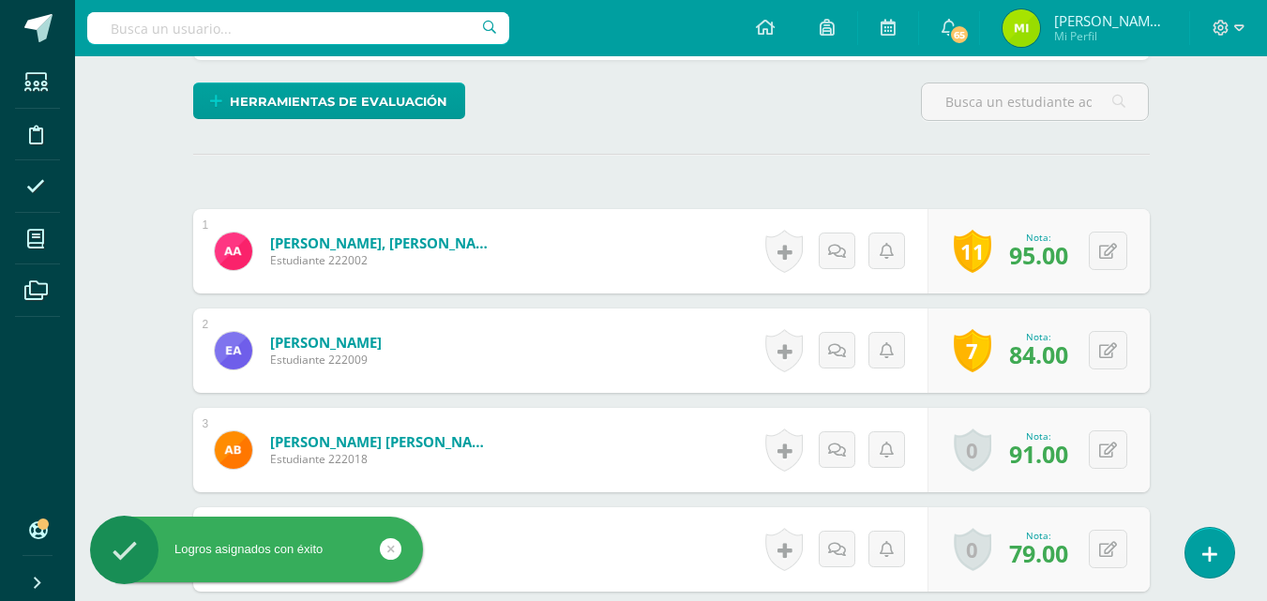
click at [964, 456] on link "0" at bounding box center [973, 450] width 38 height 43
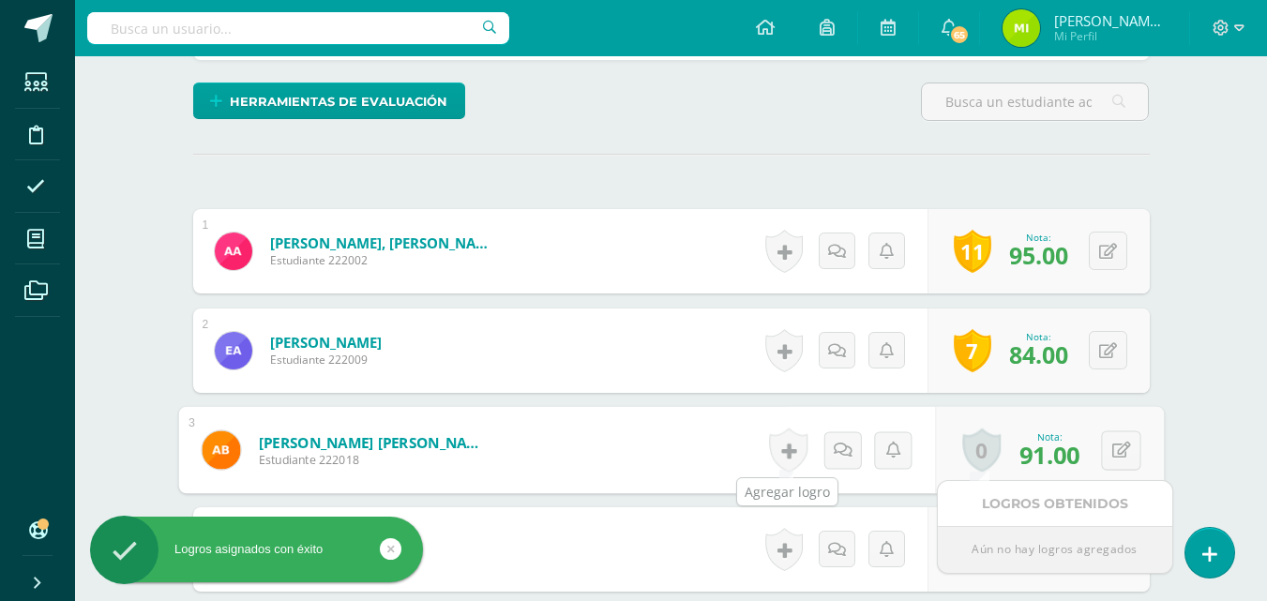
click at [784, 450] on link at bounding box center [787, 451] width 38 height 44
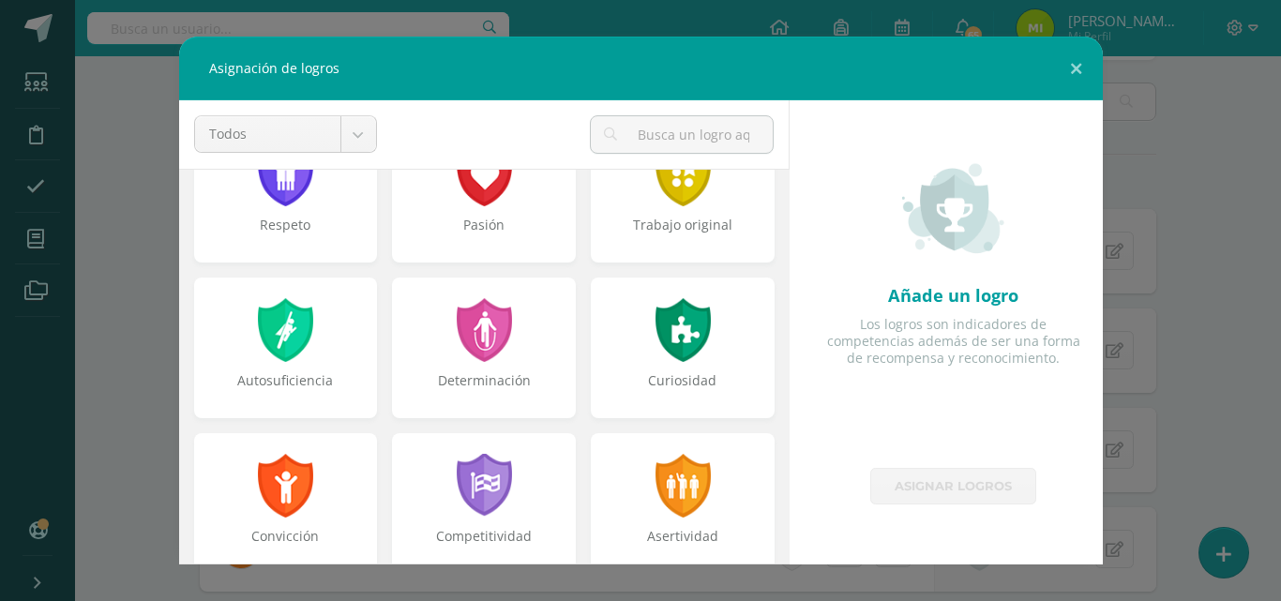
scroll to position [0, 0]
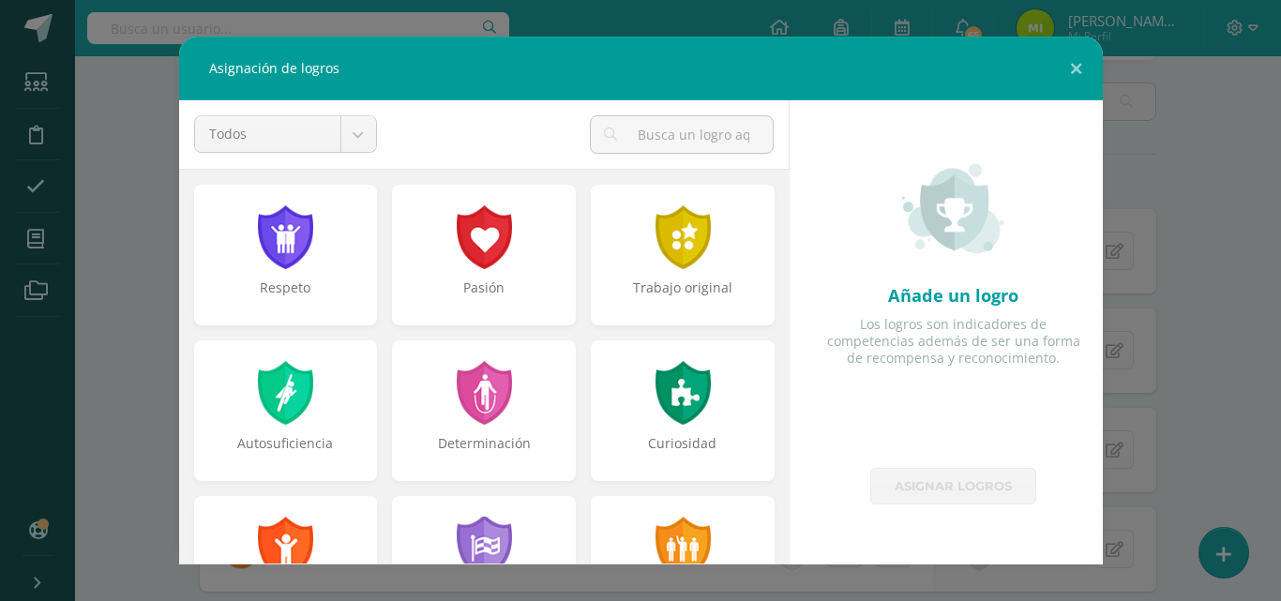
click at [668, 281] on div "Trabajo original" at bounding box center [683, 298] width 180 height 38
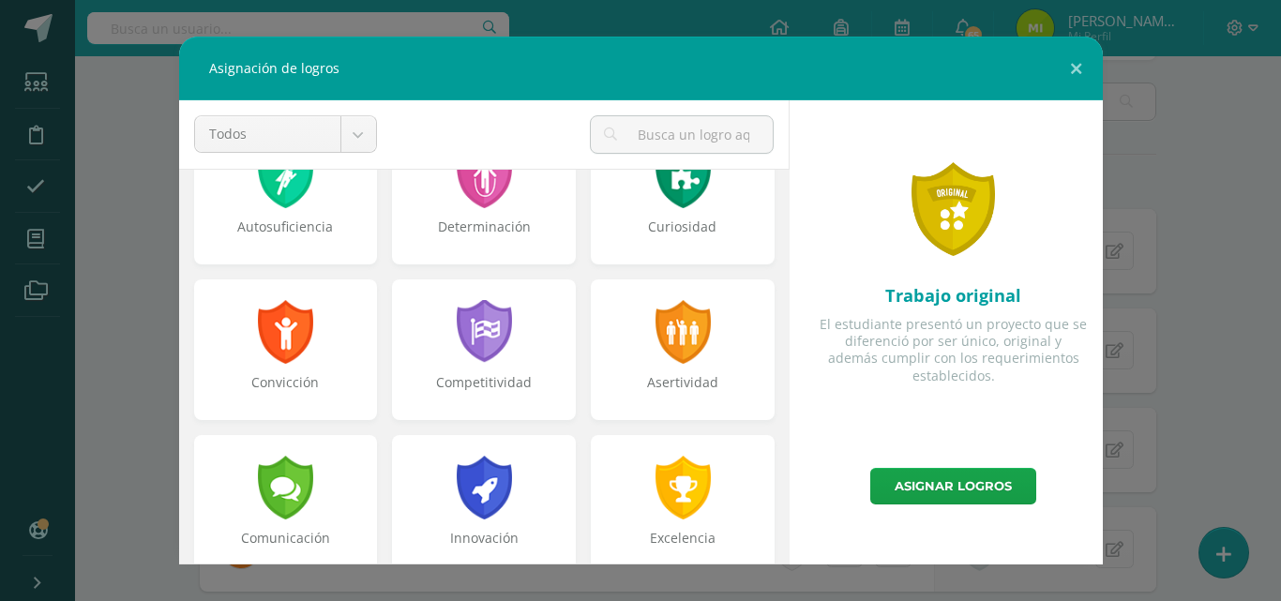
scroll to position [218, 0]
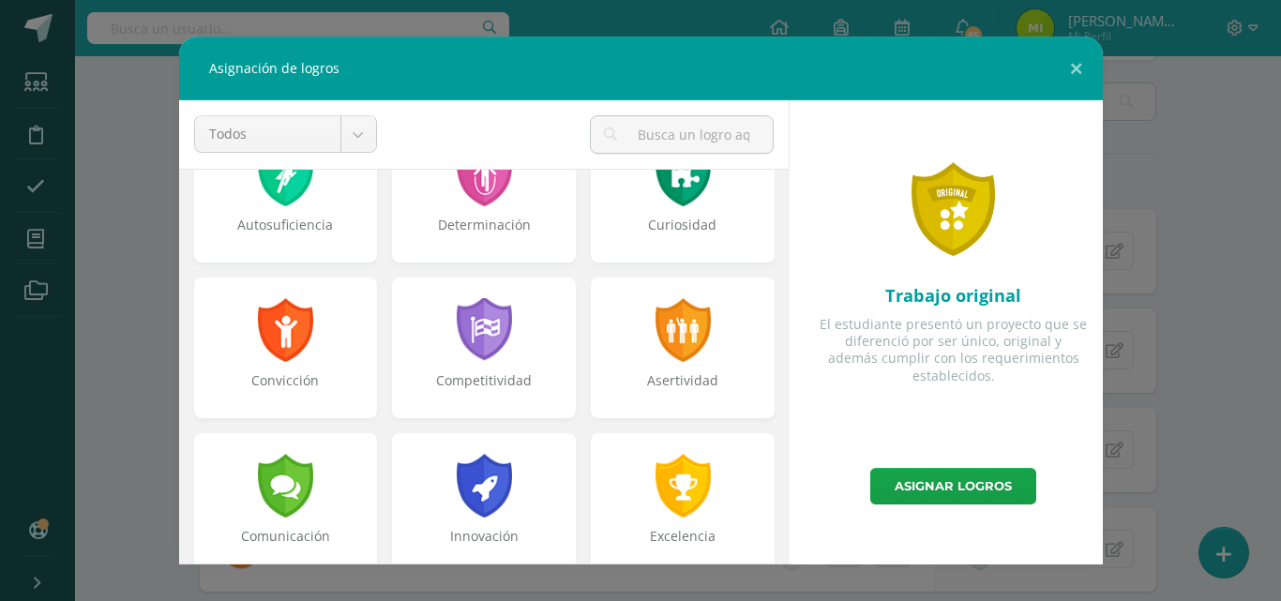
click at [259, 324] on div at bounding box center [285, 330] width 60 height 64
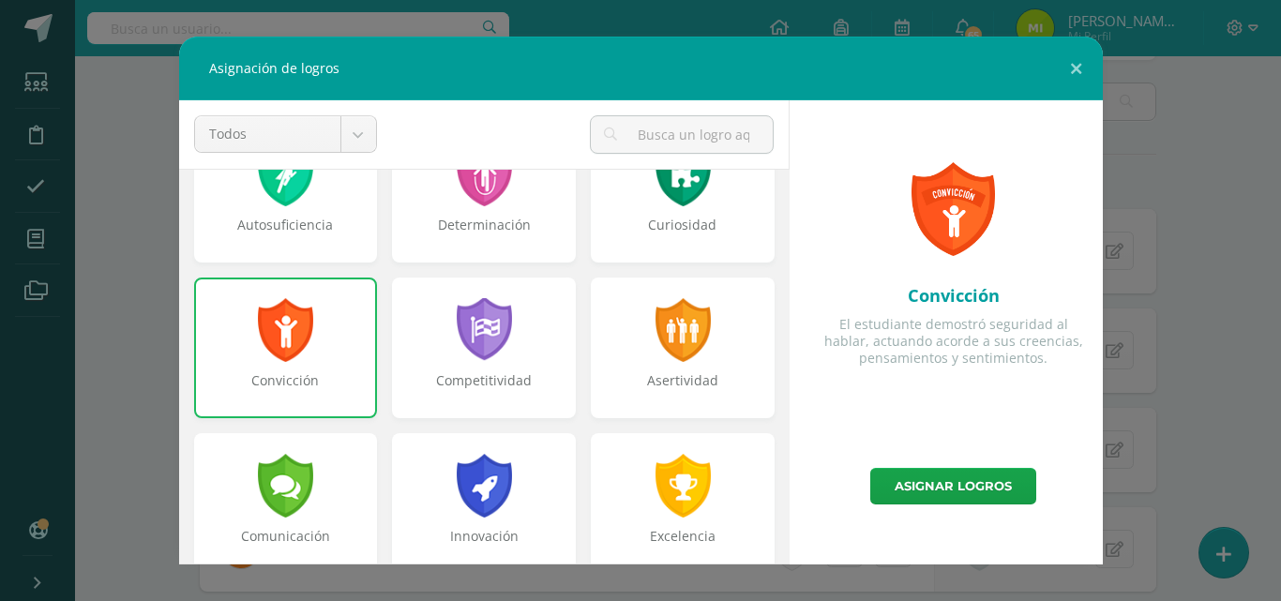
click at [510, 511] on div "Innovación" at bounding box center [484, 503] width 184 height 141
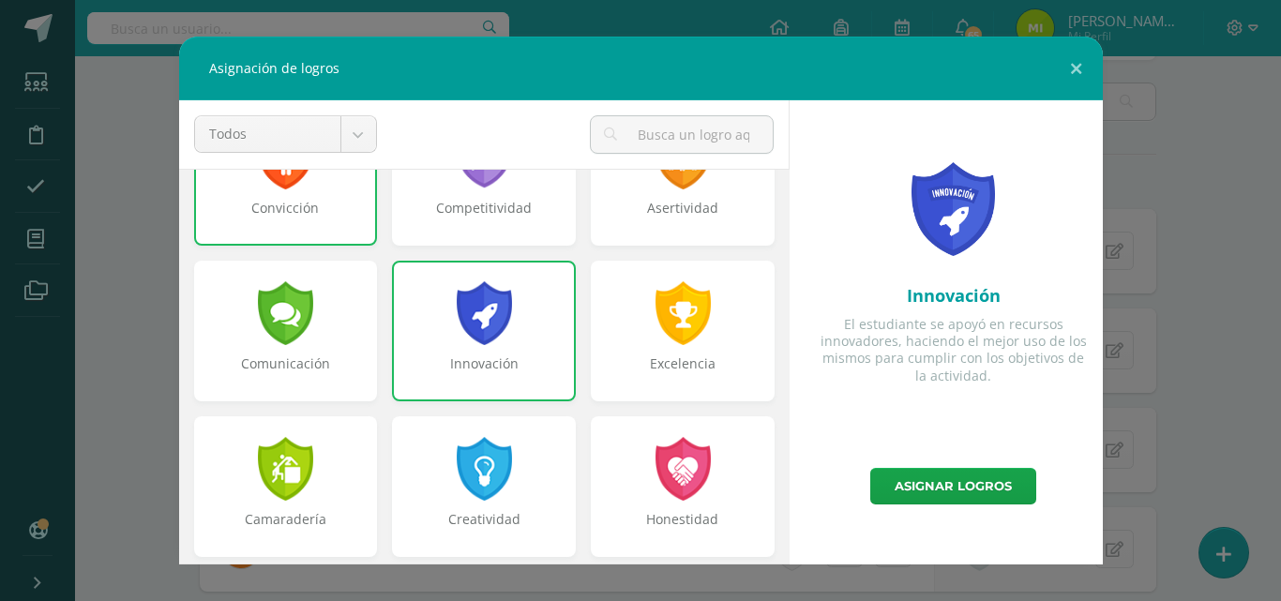
scroll to position [410, 0]
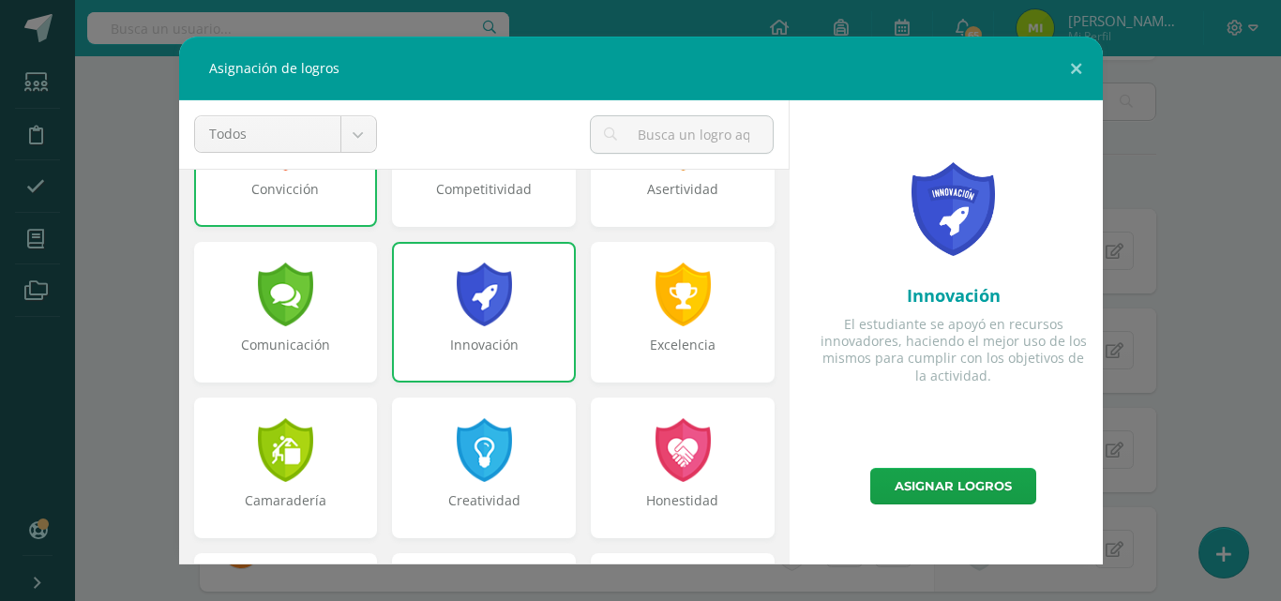
click at [619, 467] on div "Honestidad" at bounding box center [683, 468] width 184 height 141
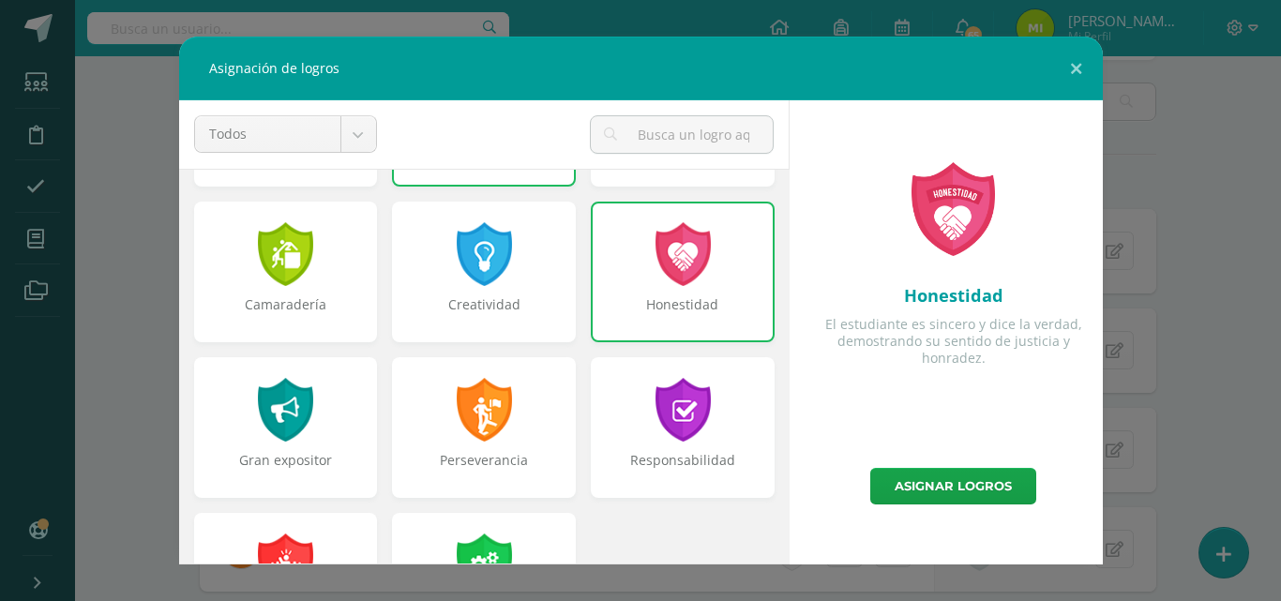
scroll to position [616, 0]
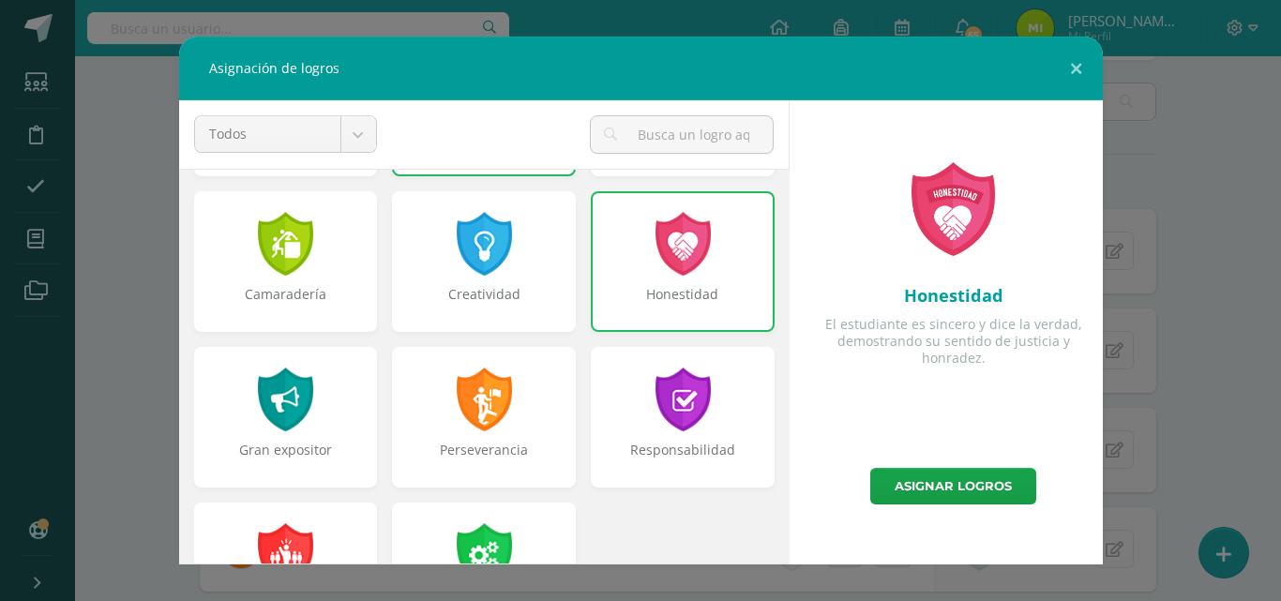
click at [489, 434] on div "Perseverancia" at bounding box center [484, 417] width 184 height 141
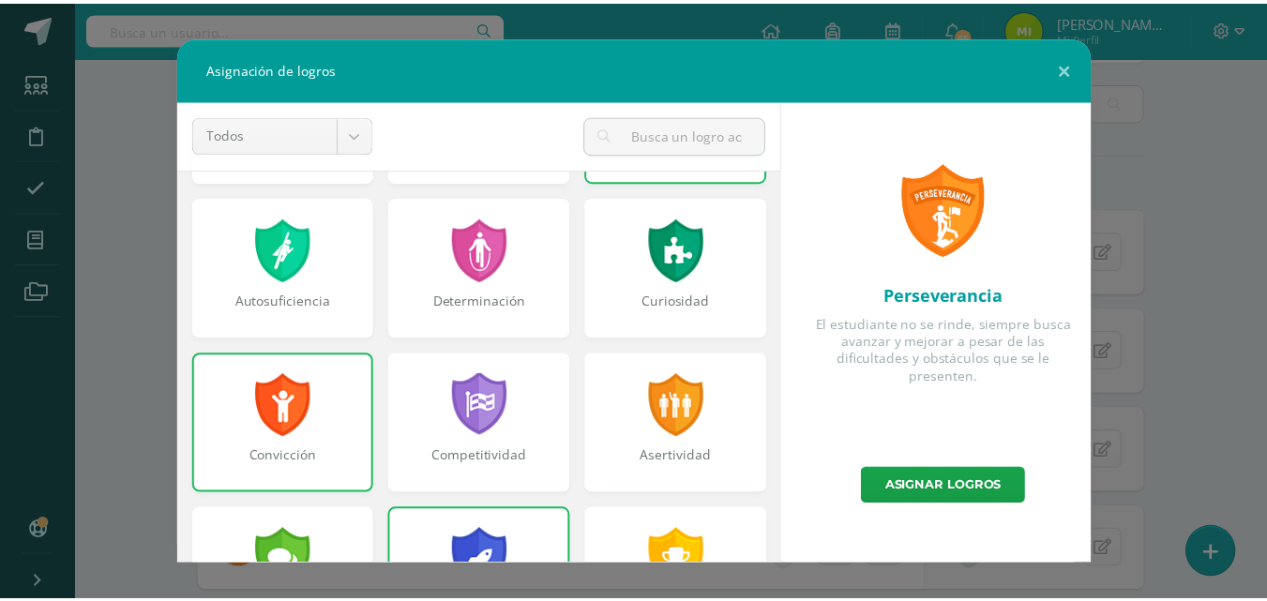
scroll to position [142, 0]
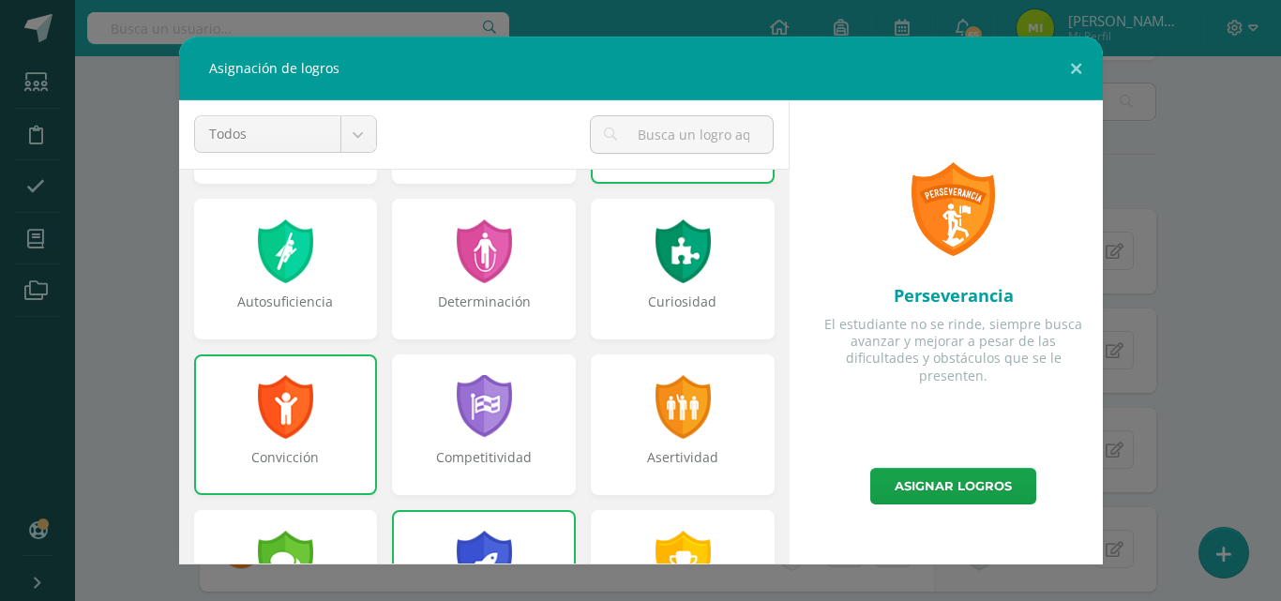
click at [509, 294] on div "Determinación" at bounding box center [484, 312] width 180 height 38
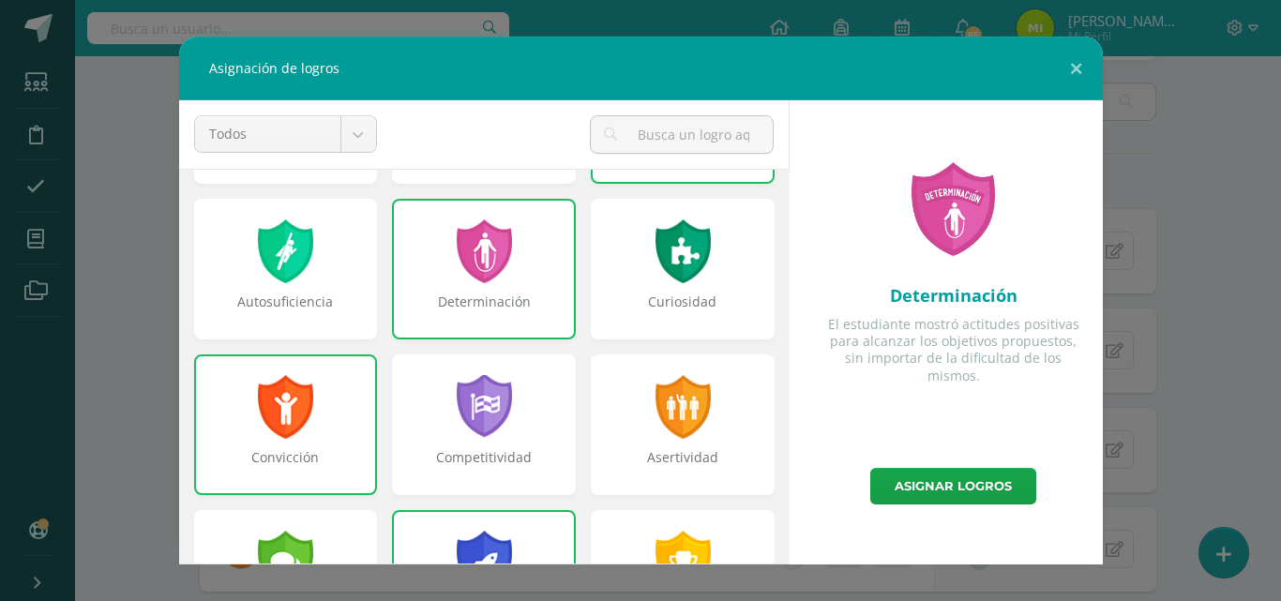
click at [974, 472] on link "Asignar logros" at bounding box center [953, 486] width 166 height 37
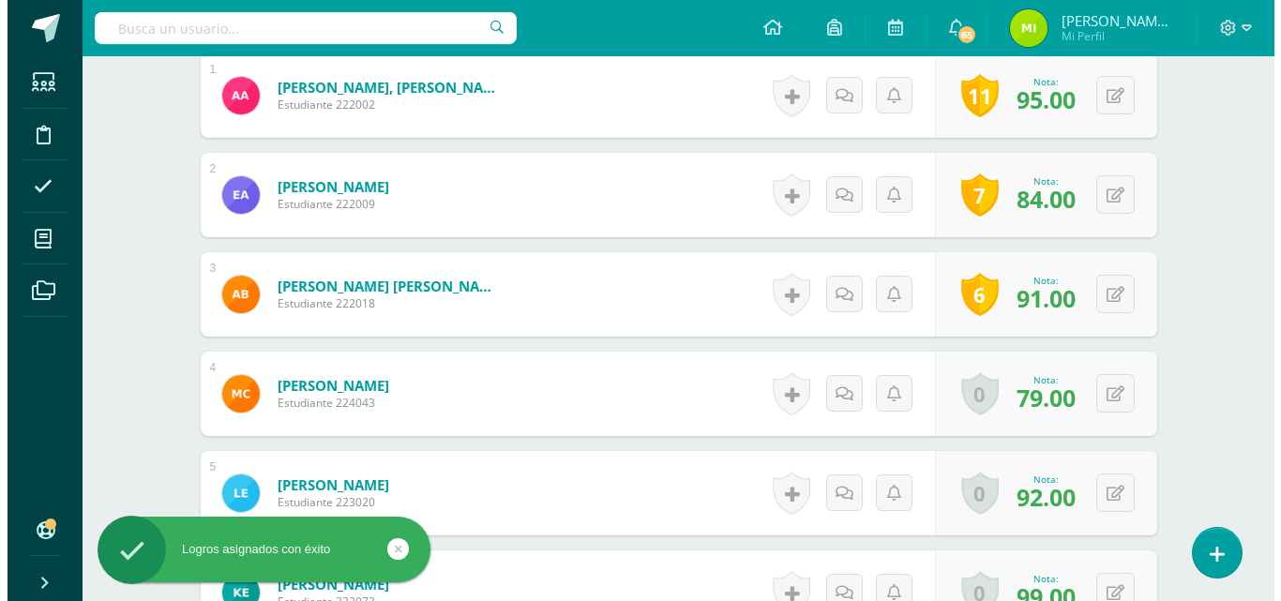
scroll to position [599, 0]
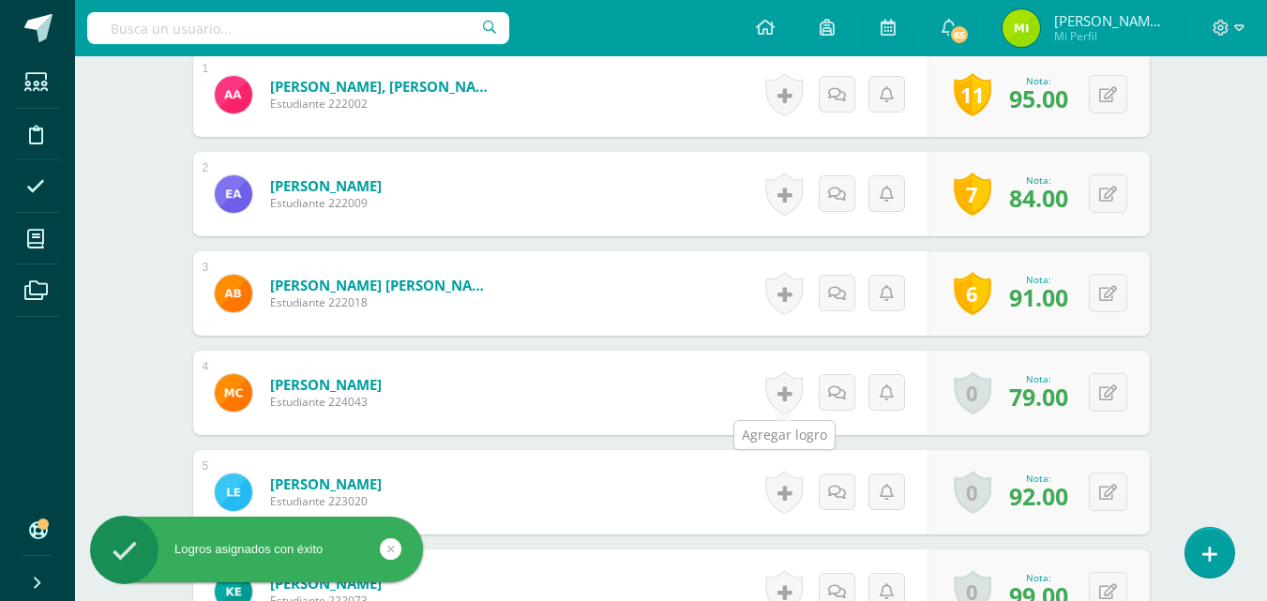
click at [790, 395] on link at bounding box center [784, 392] width 38 height 43
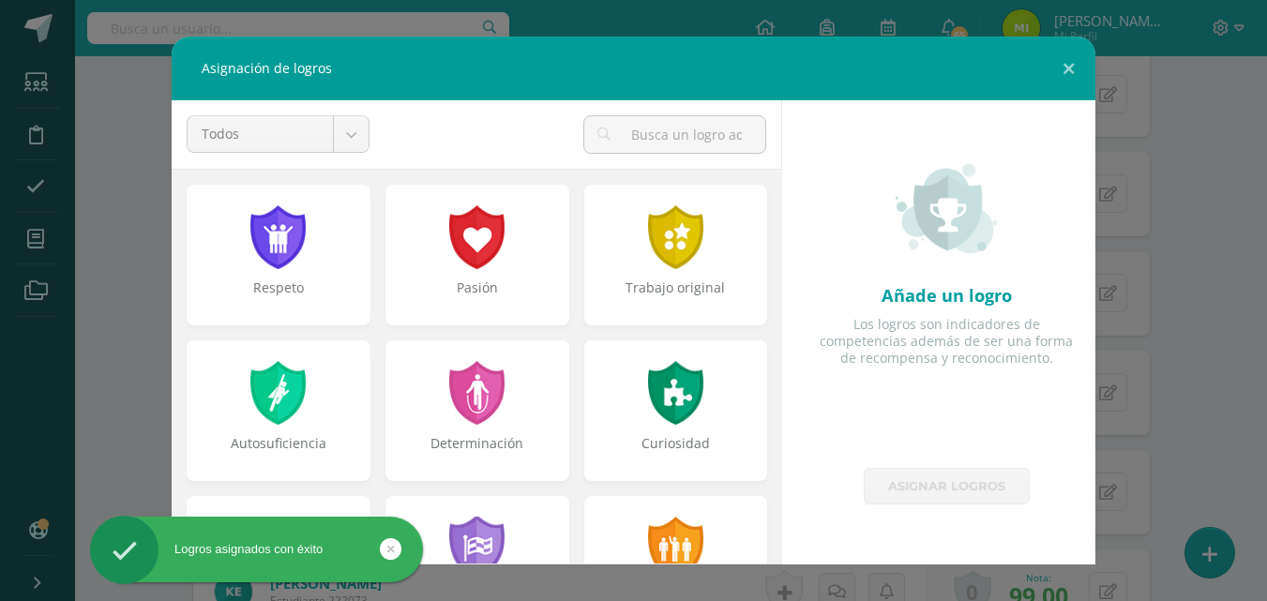
click at [797, 394] on div "Añade un logro Los logros son indicadores de competencias además de ser una for…" at bounding box center [946, 284] width 298 height 368
click at [797, 391] on div "Añade un logro Los logros son indicadores de competencias además de ser una for…" at bounding box center [946, 284] width 298 height 368
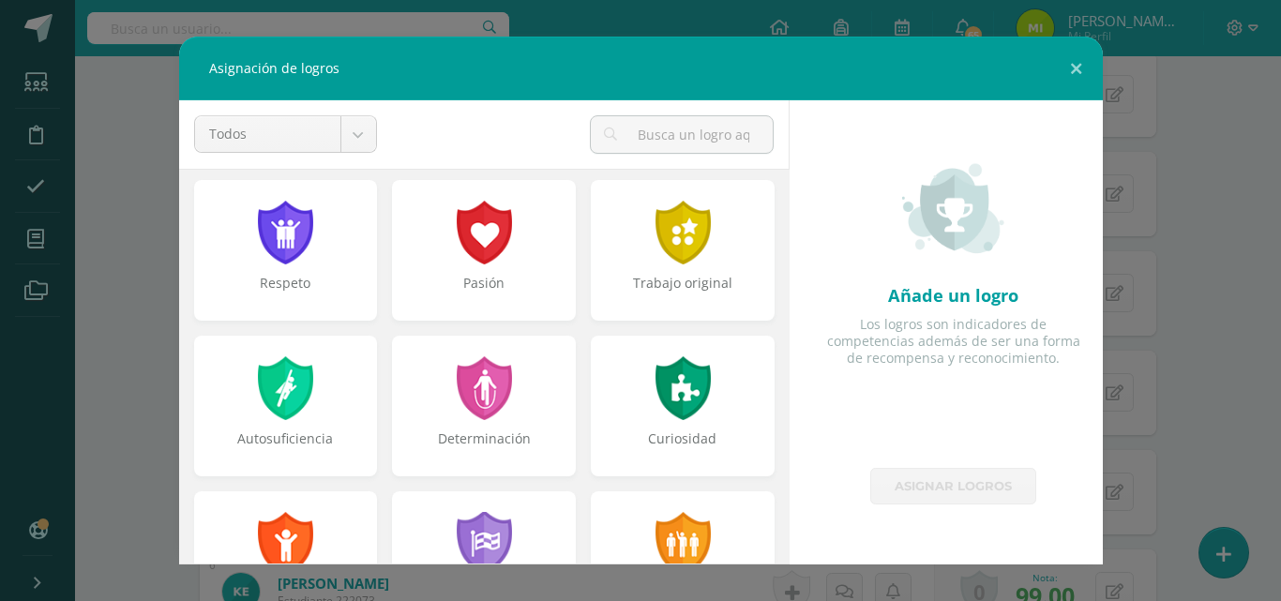
scroll to position [0, 0]
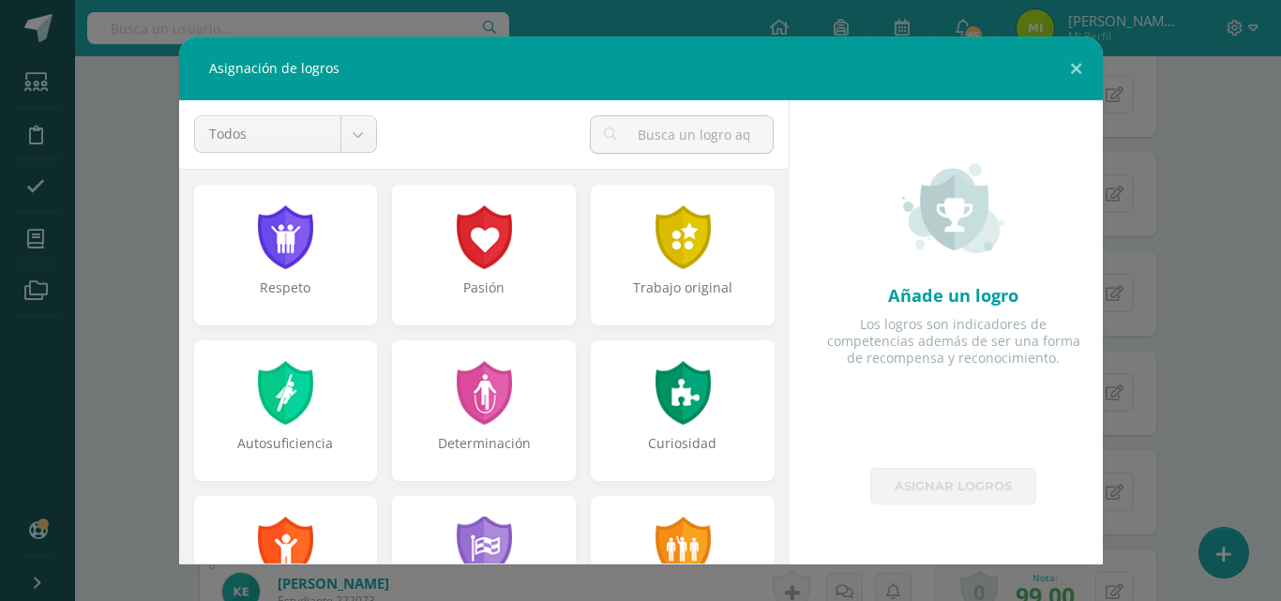
click at [453, 278] on div "Pasión" at bounding box center [484, 255] width 184 height 141
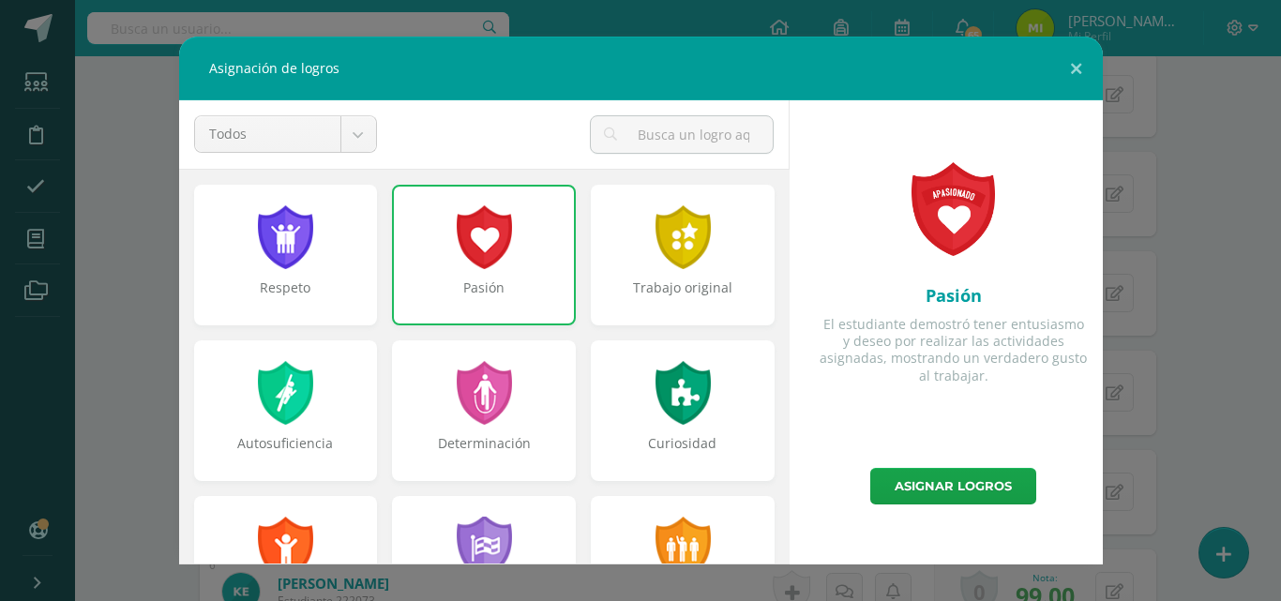
click at [637, 429] on div "Curiosidad" at bounding box center [683, 410] width 184 height 141
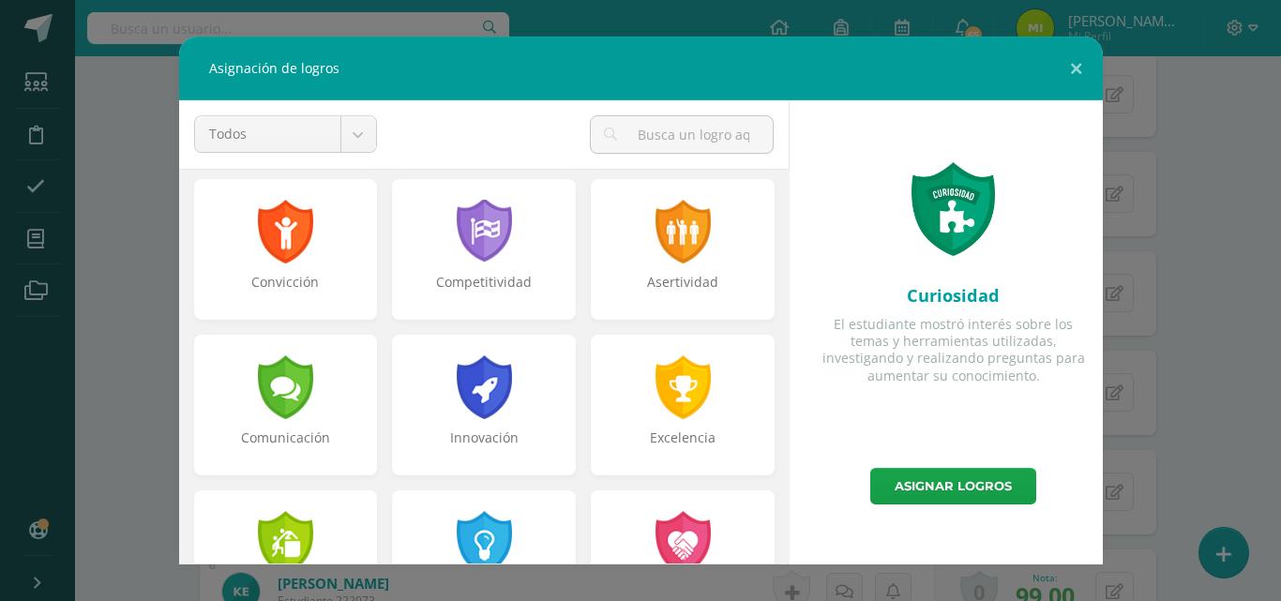
scroll to position [323, 0]
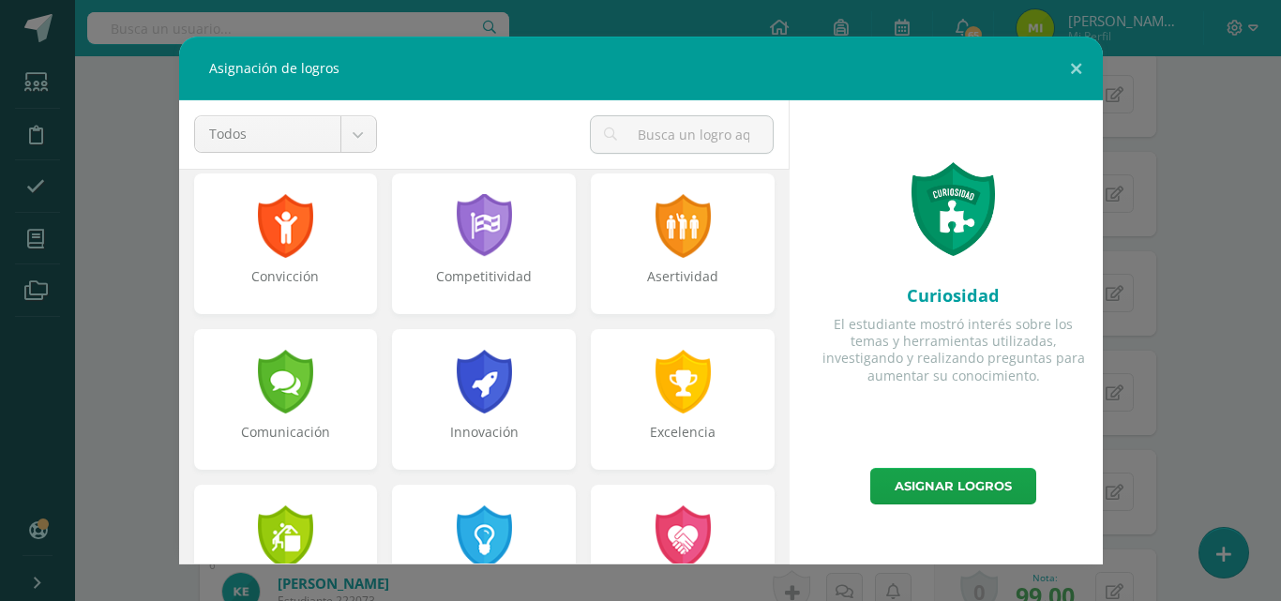
click at [514, 399] on div "Innovación" at bounding box center [484, 399] width 184 height 141
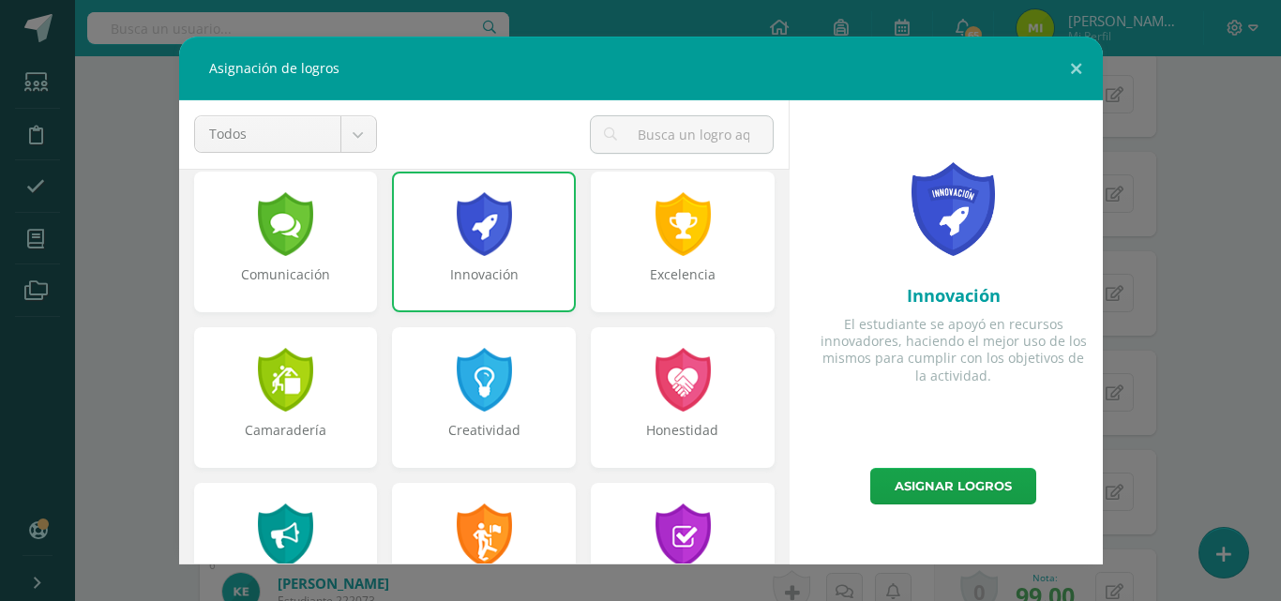
scroll to position [483, 0]
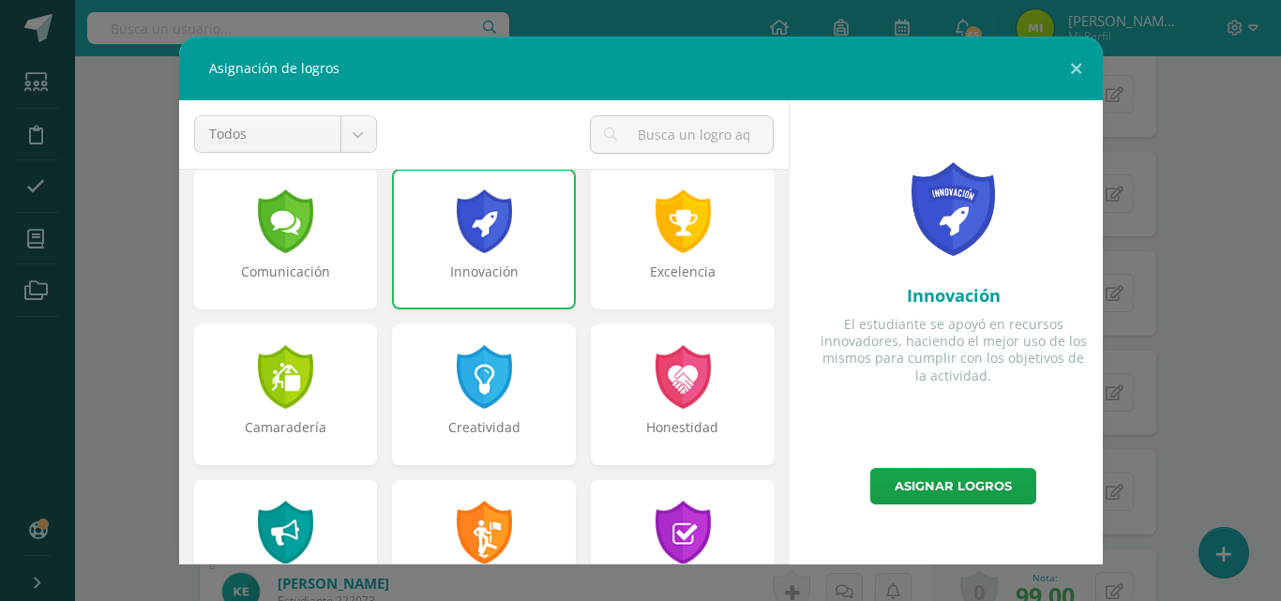
click at [514, 399] on div "Creatividad" at bounding box center [484, 394] width 184 height 141
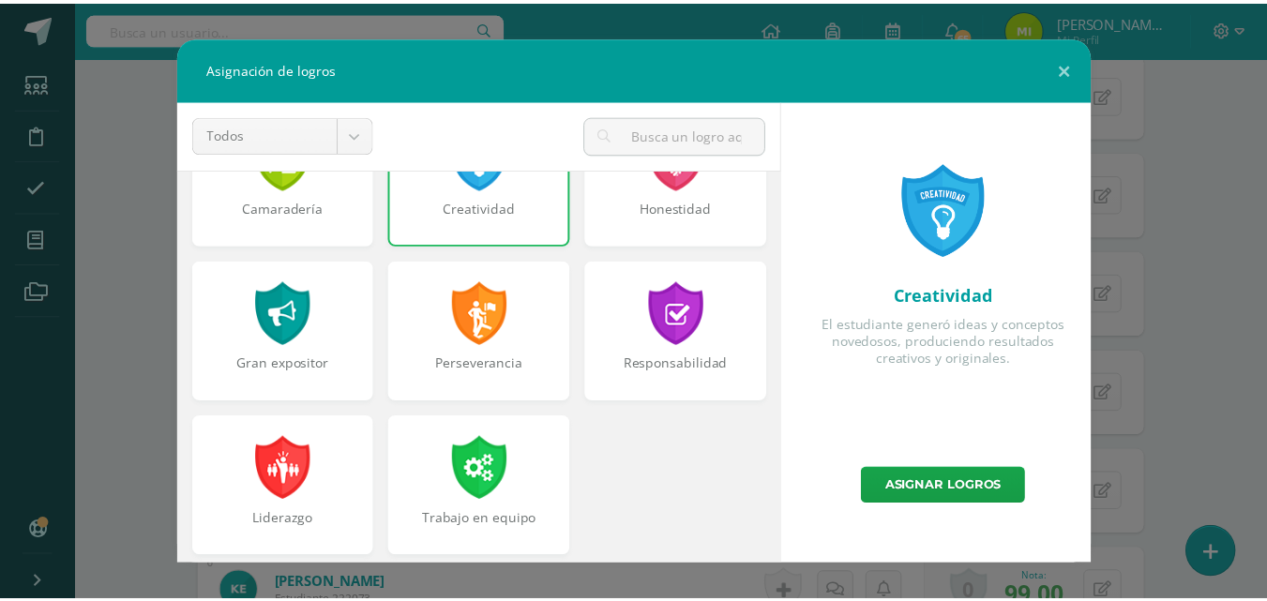
scroll to position [711, 0]
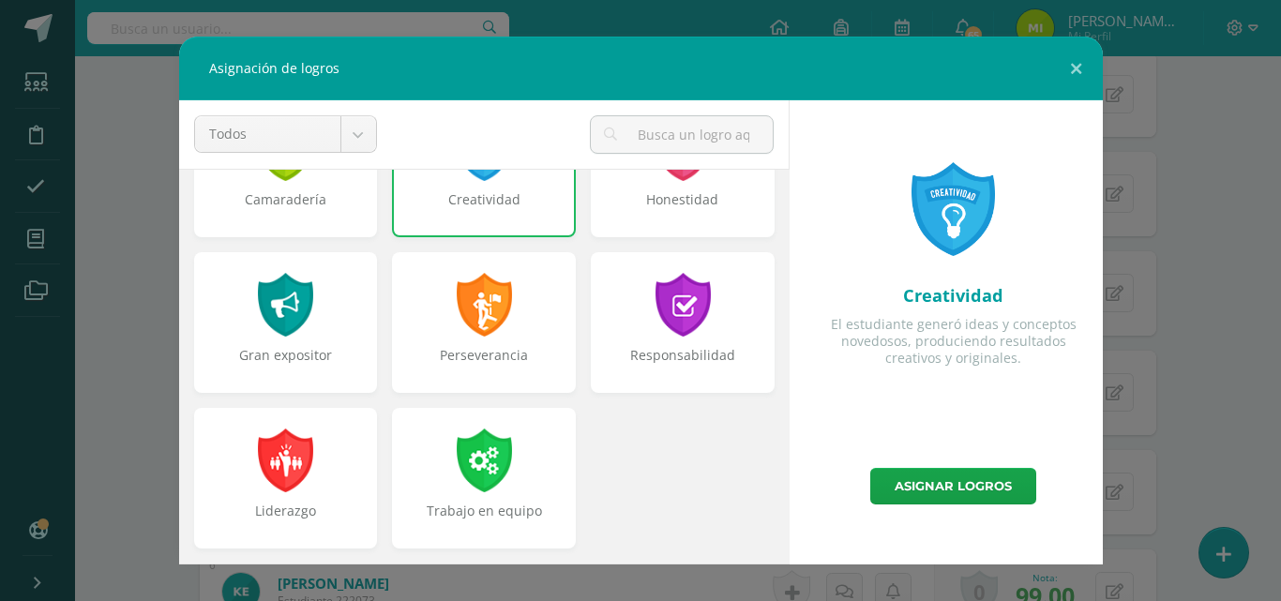
click at [488, 341] on div "Perseverancia" at bounding box center [484, 322] width 184 height 141
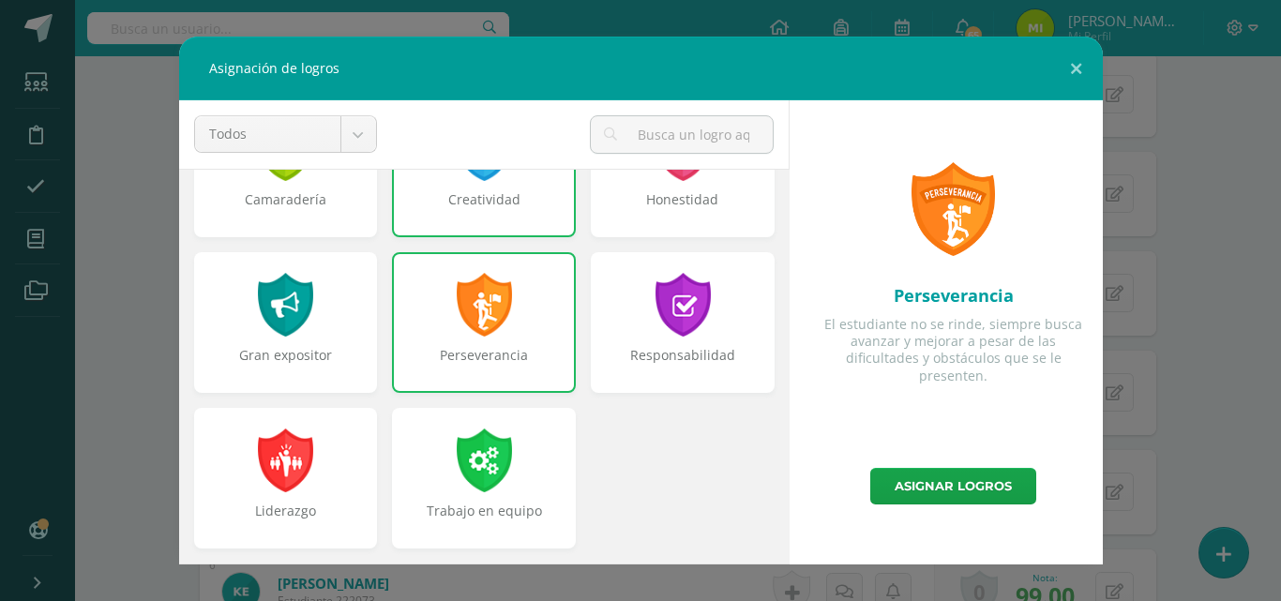
click at [984, 488] on link "Asignar logros" at bounding box center [953, 486] width 166 height 37
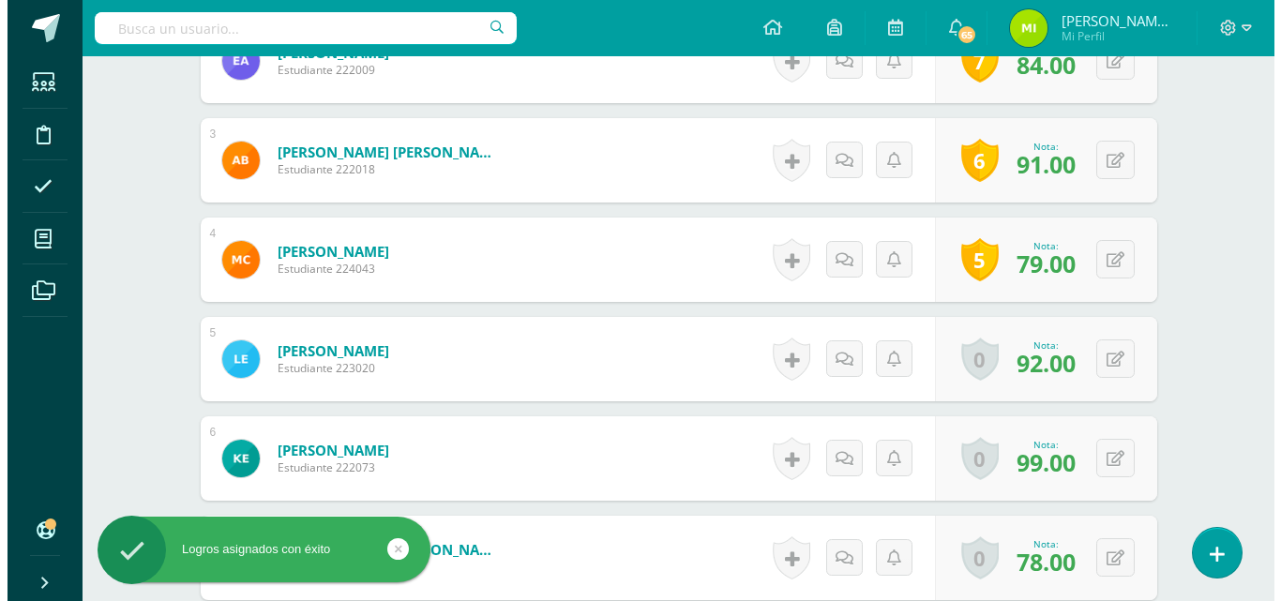
scroll to position [741, 0]
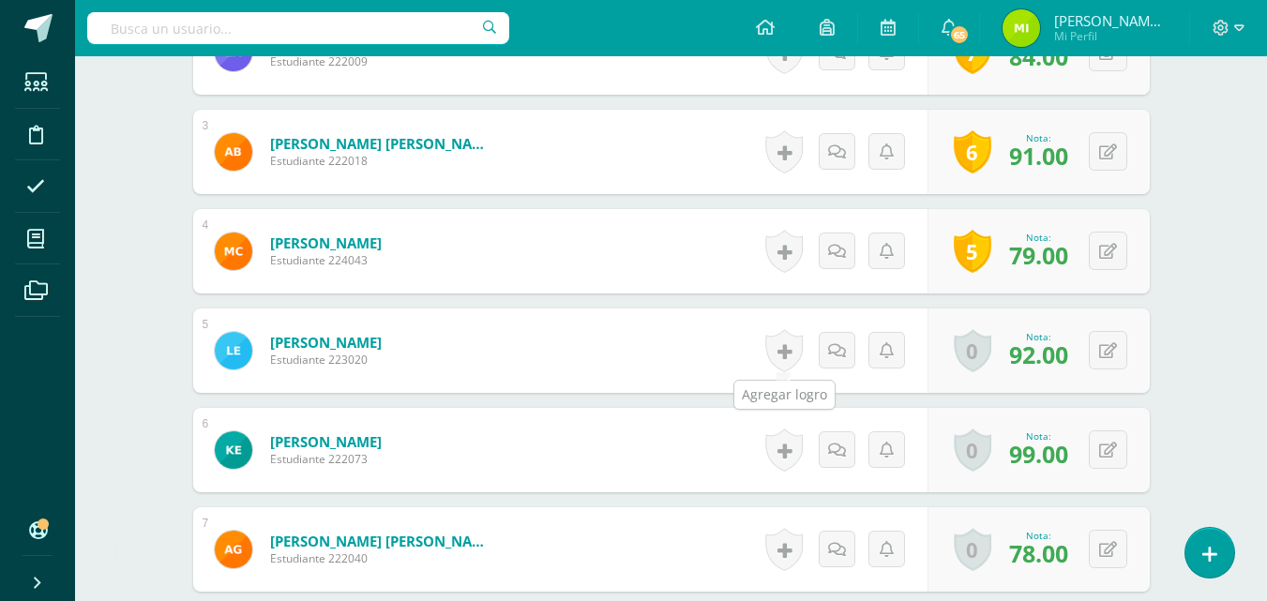
click at [784, 346] on link at bounding box center [784, 350] width 38 height 43
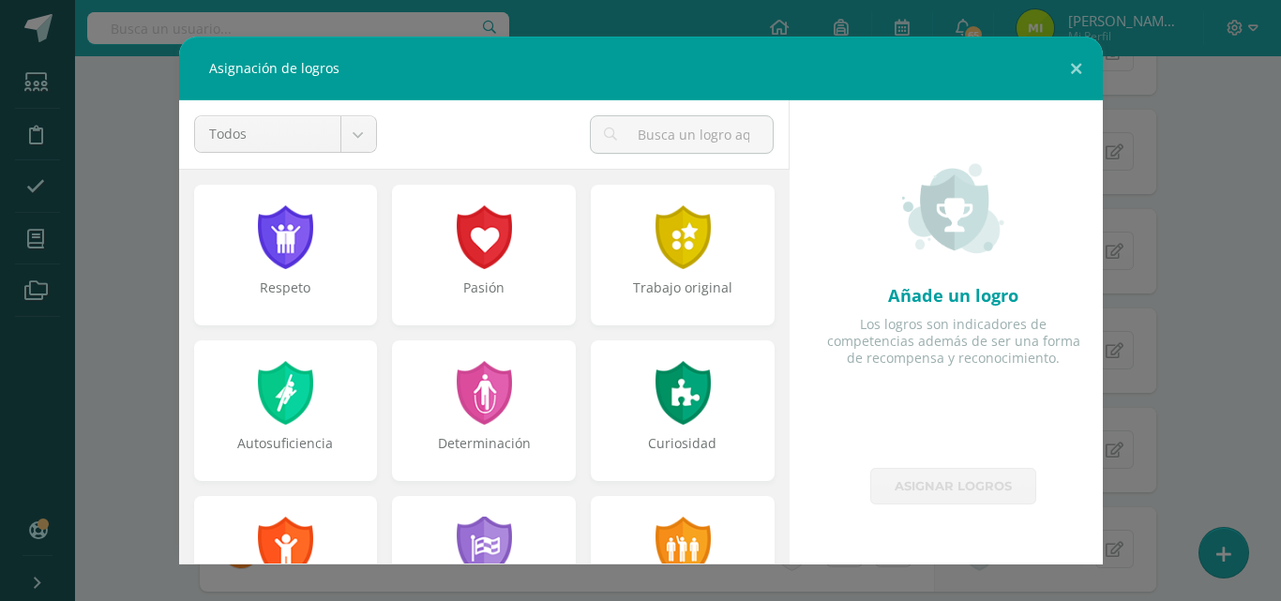
click at [465, 274] on div "Pasión" at bounding box center [484, 255] width 184 height 141
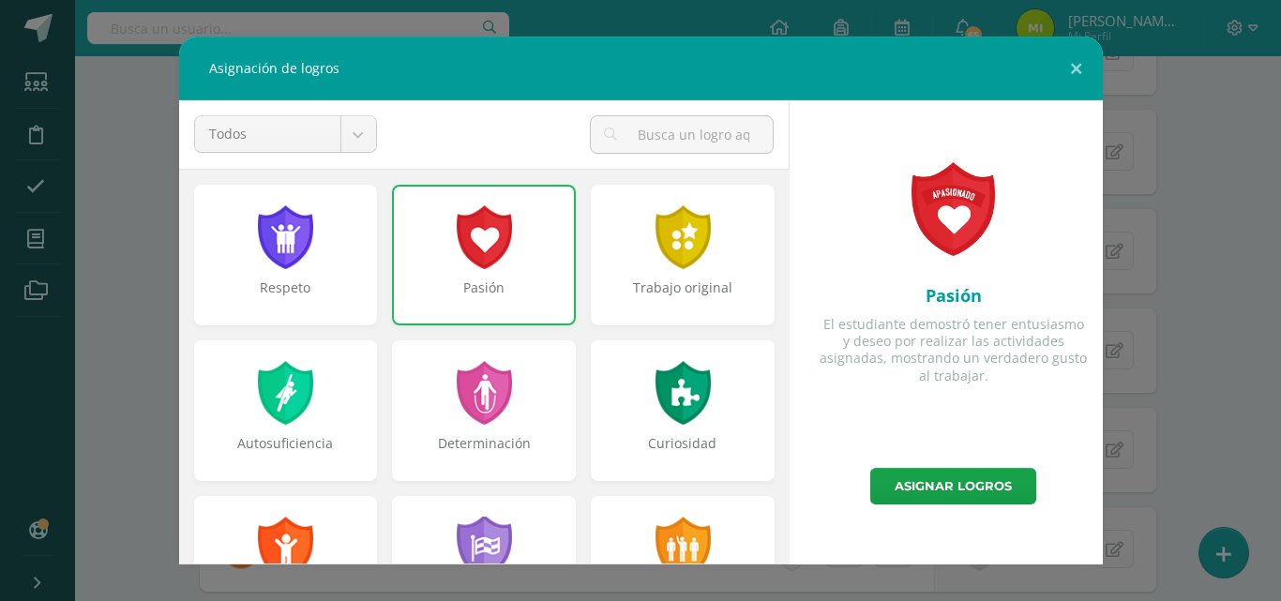
click at [688, 293] on div "Trabajo original" at bounding box center [683, 298] width 180 height 38
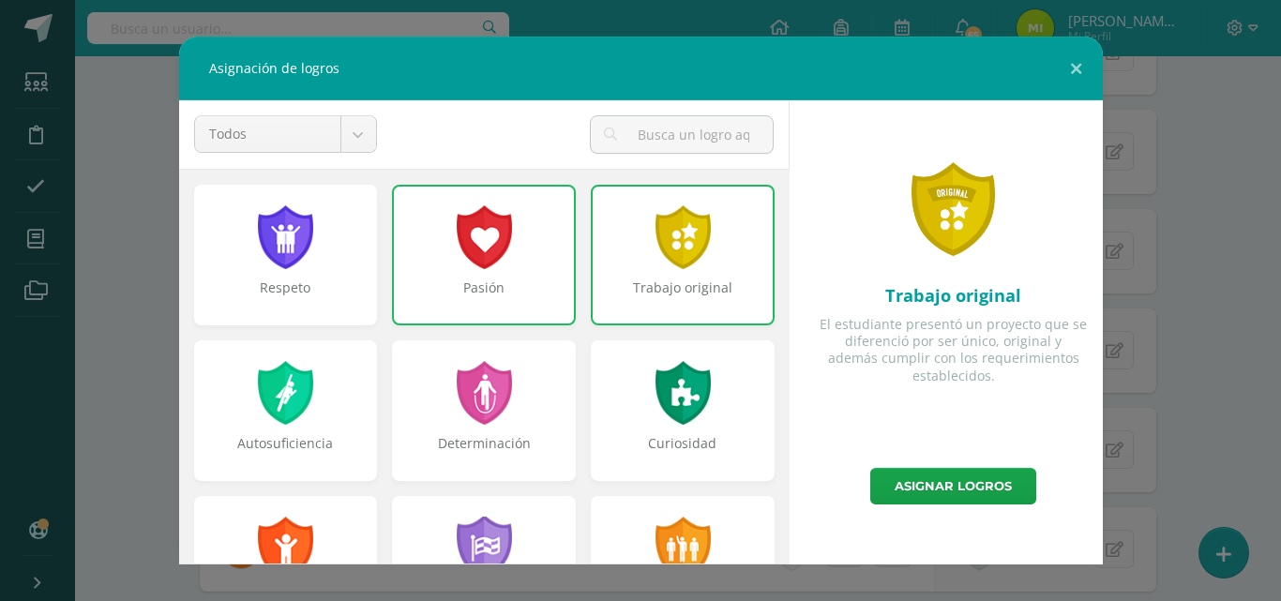
click at [523, 419] on div "Determinación" at bounding box center [484, 410] width 184 height 141
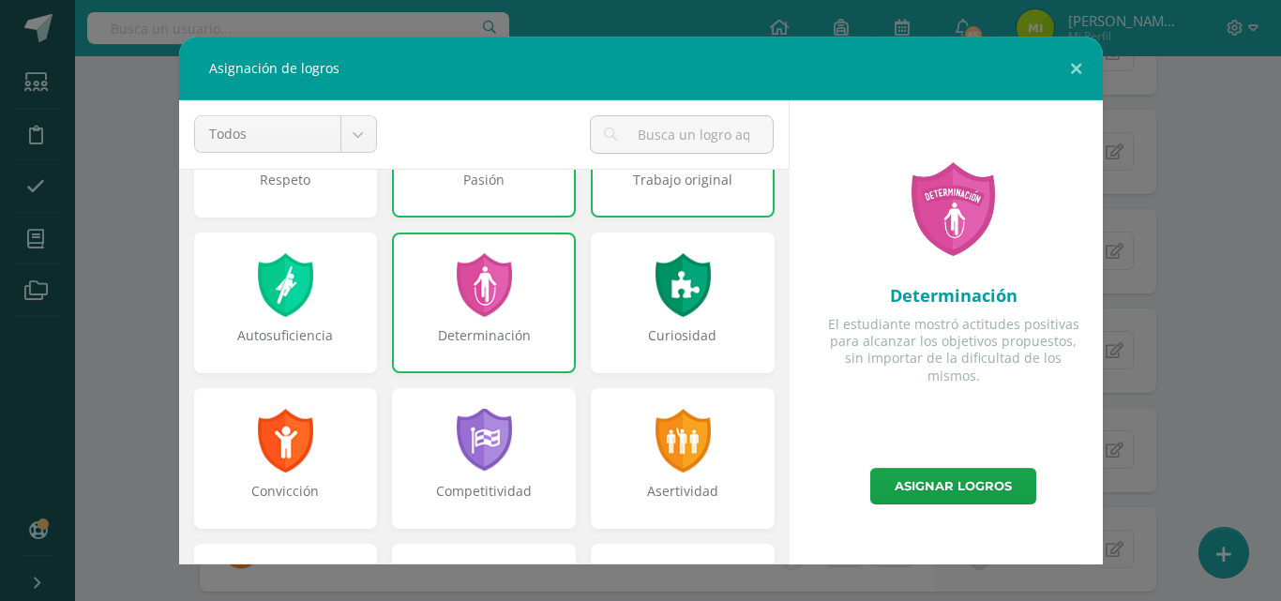
scroll to position [191, 0]
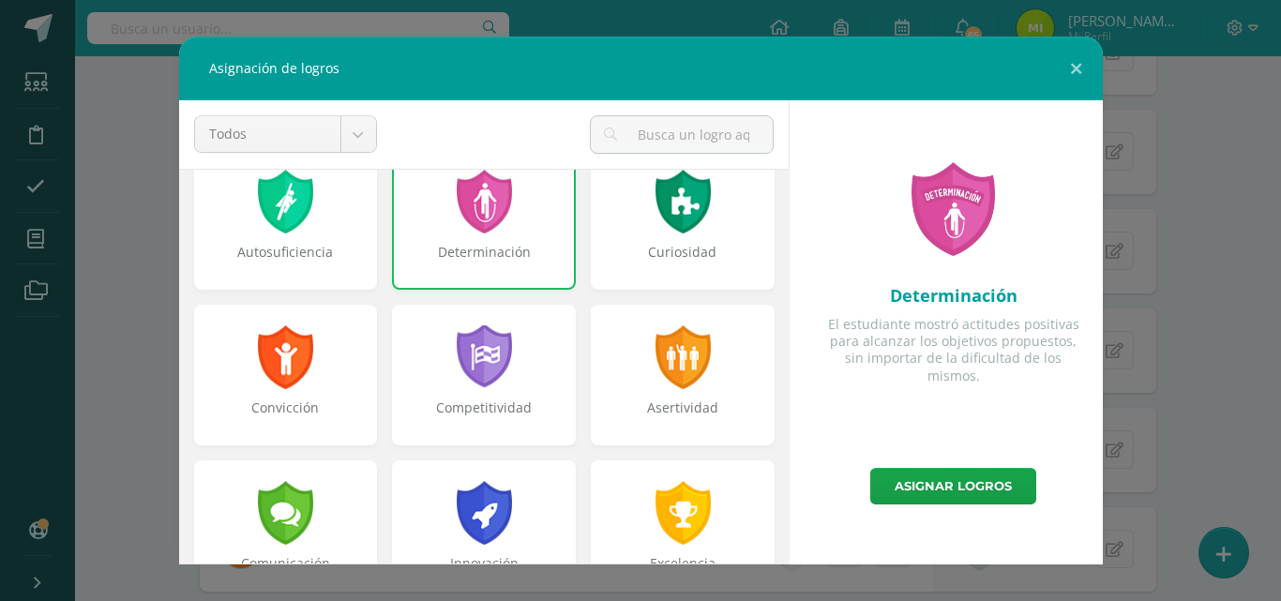
click at [626, 259] on div "Curiosidad" at bounding box center [683, 262] width 180 height 38
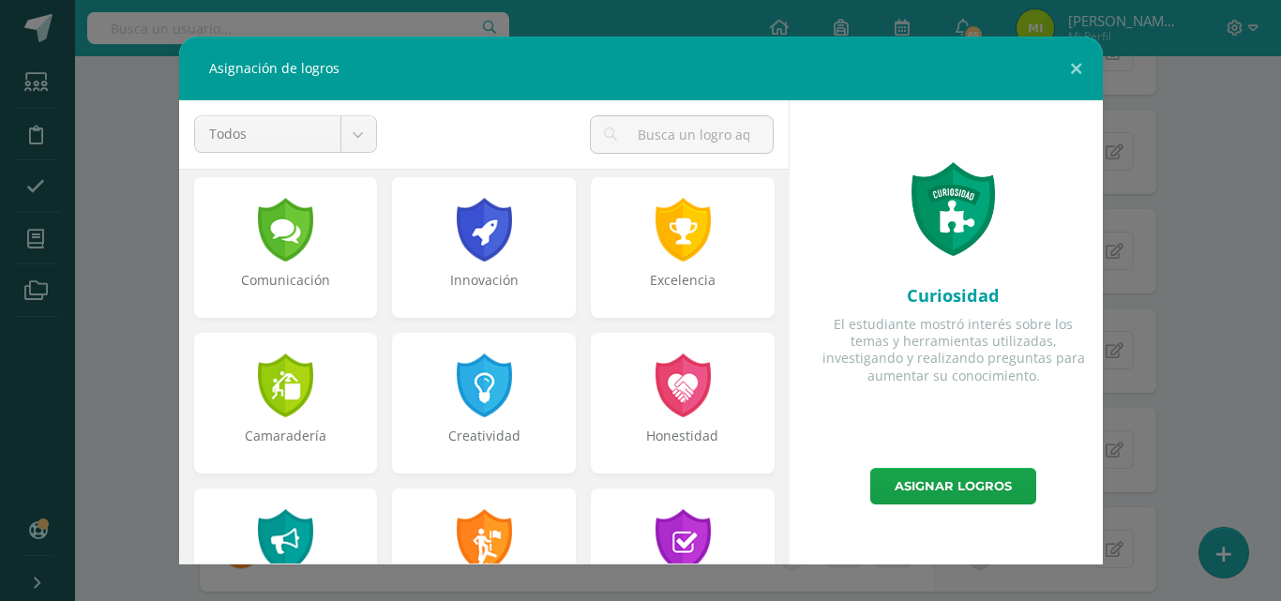
scroll to position [475, 0]
click at [454, 388] on div at bounding box center [484, 385] width 60 height 64
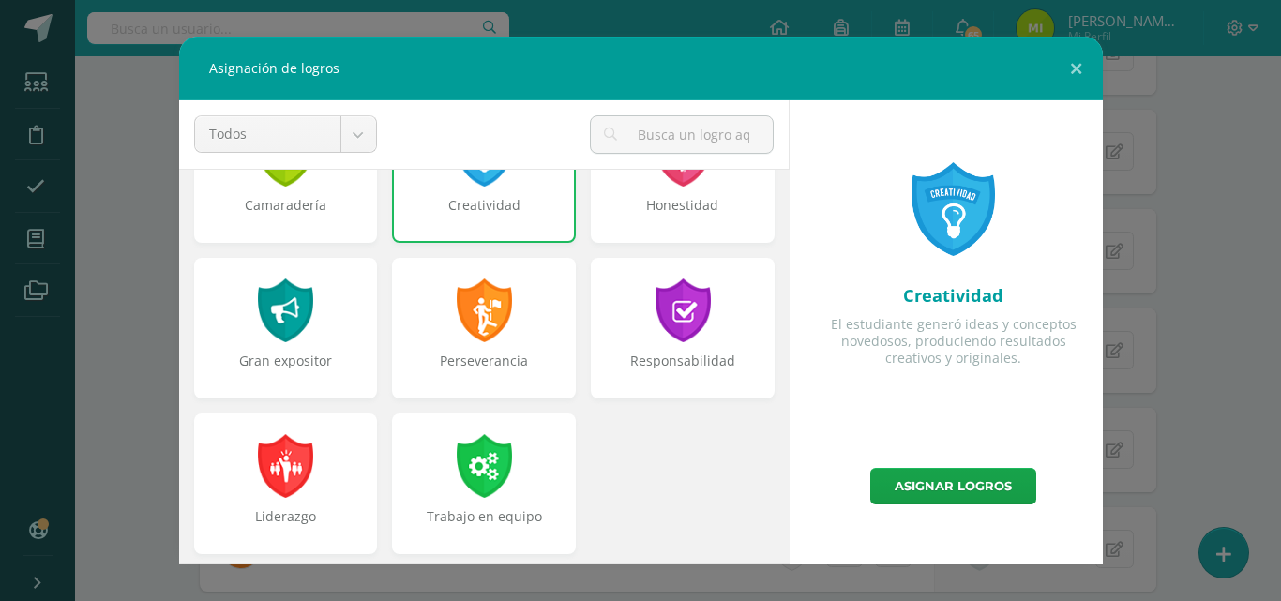
scroll to position [711, 0]
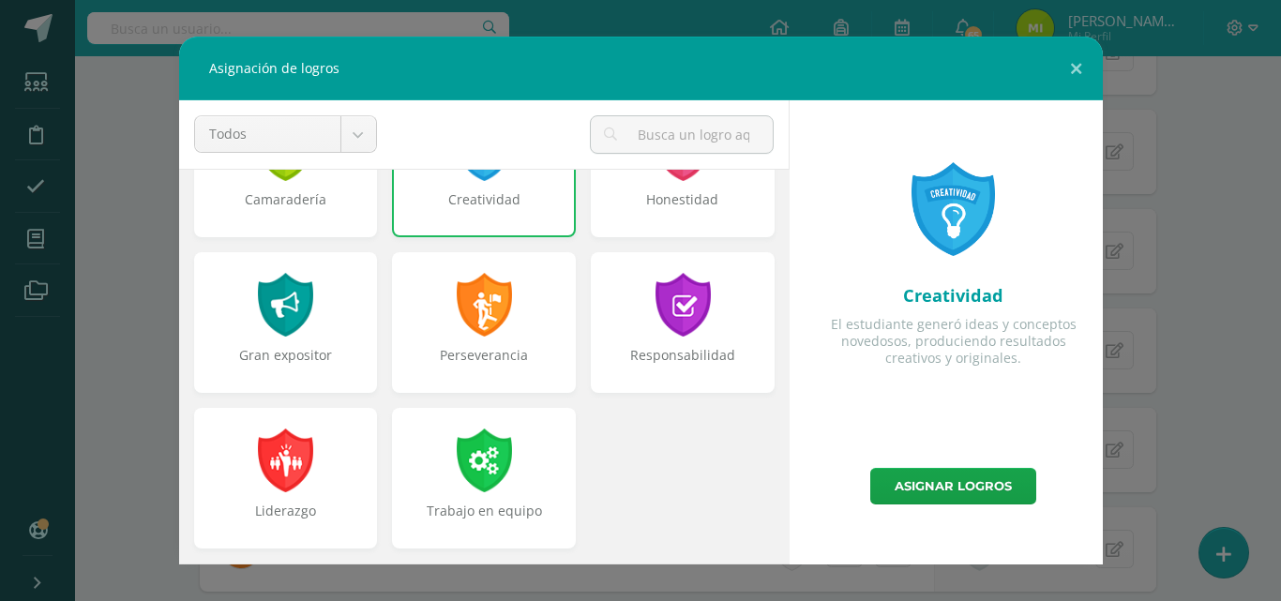
click at [938, 495] on link "Asignar logros" at bounding box center [953, 486] width 166 height 37
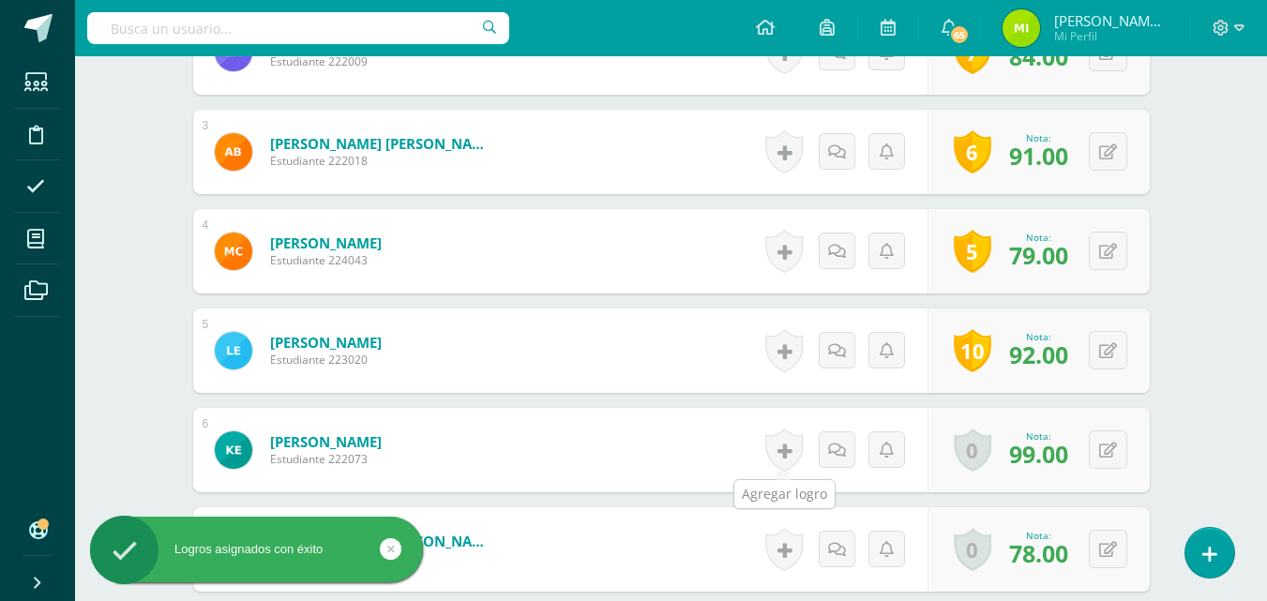
click at [795, 444] on link at bounding box center [784, 450] width 38 height 43
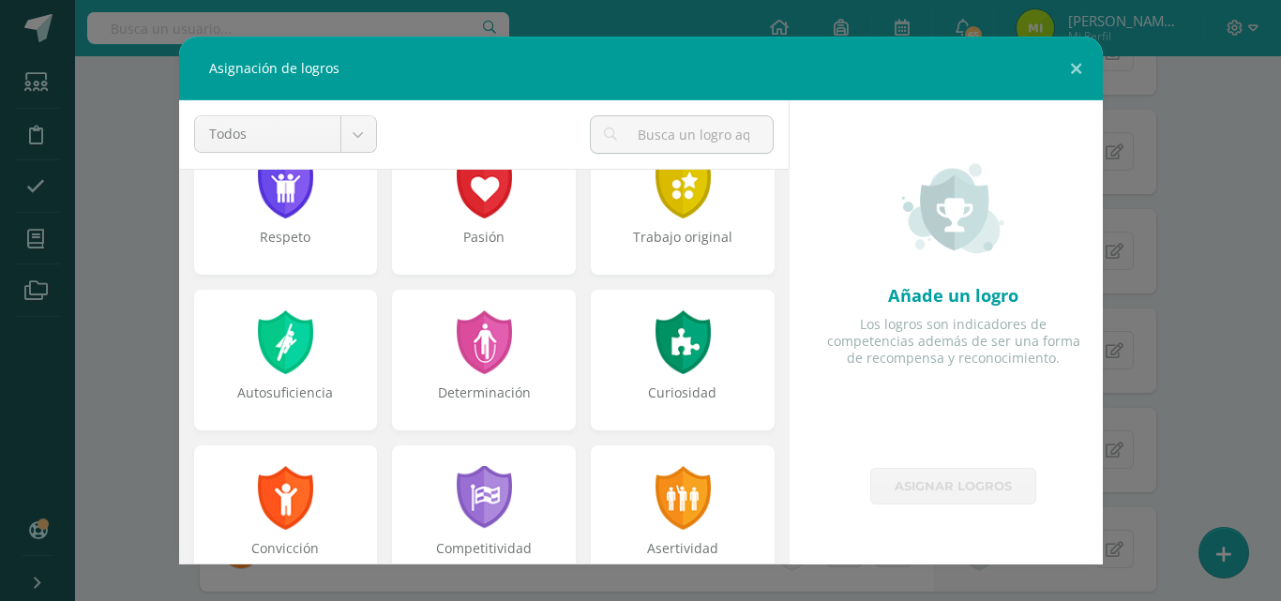
scroll to position [66, 0]
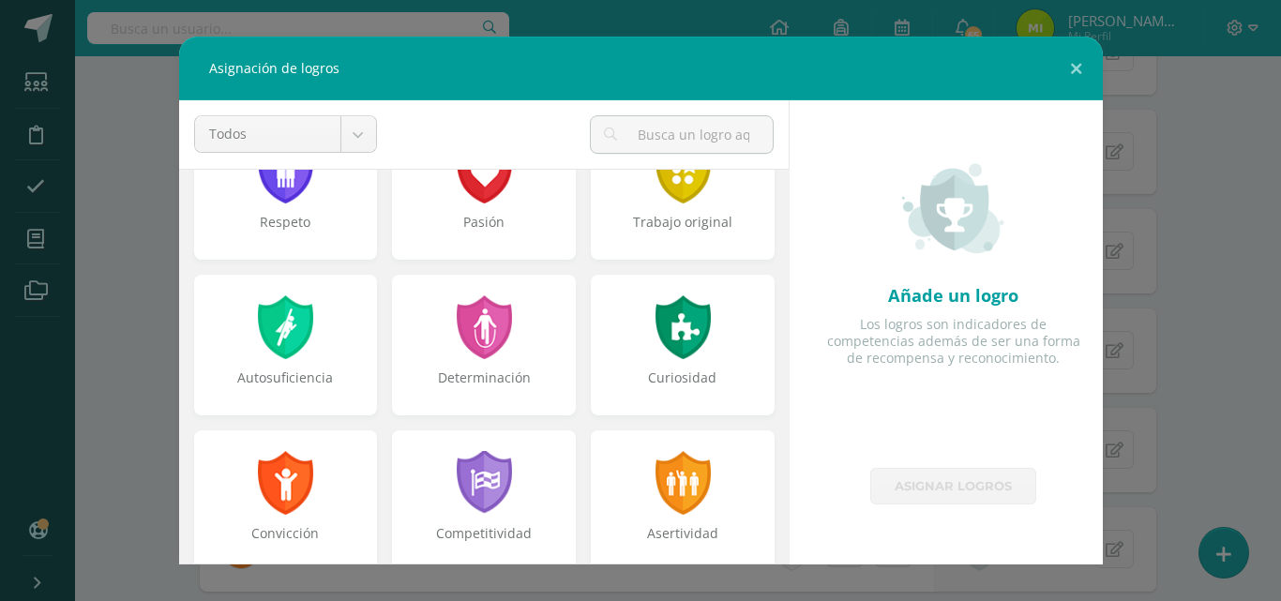
click at [236, 166] on div "Todos Todos Respeto Pasión Trabajo original Autosuficiencia Determinación Curio…" at bounding box center [286, 141] width 198 height 53
click at [269, 190] on div at bounding box center [285, 172] width 60 height 64
click at [315, 206] on div "Respeto" at bounding box center [286, 189] width 184 height 141
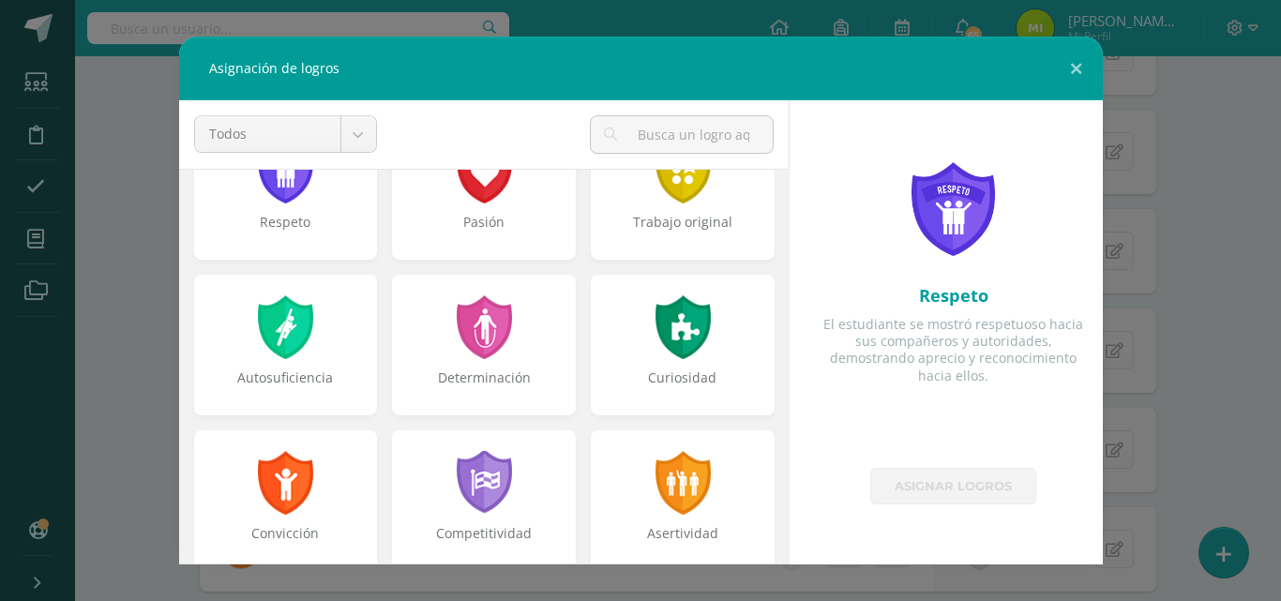
click at [462, 217] on div "Pasión" at bounding box center [484, 232] width 180 height 38
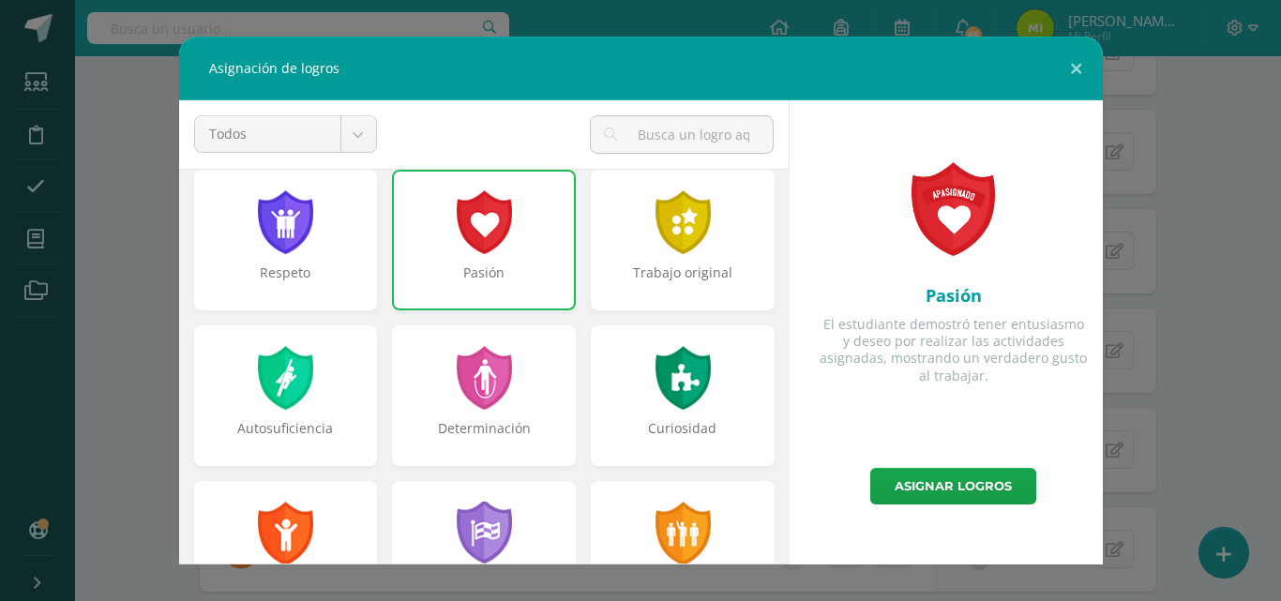
scroll to position [0, 0]
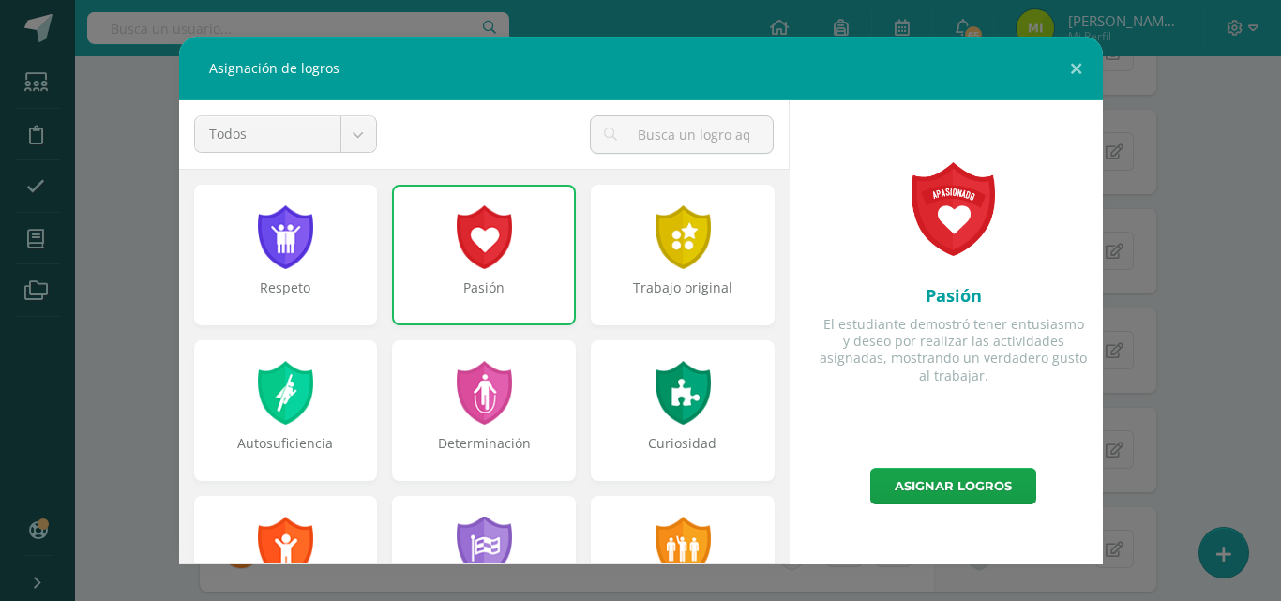
click at [267, 227] on div at bounding box center [285, 237] width 60 height 64
click at [621, 281] on div "Trabajo original" at bounding box center [683, 298] width 180 height 38
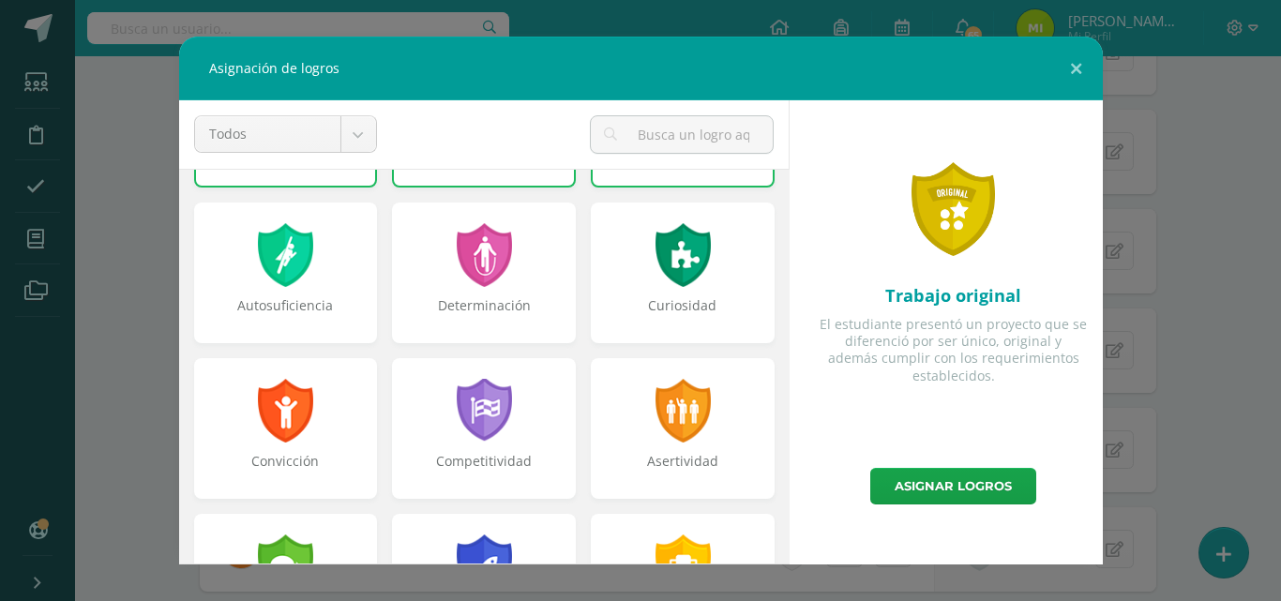
scroll to position [155, 0]
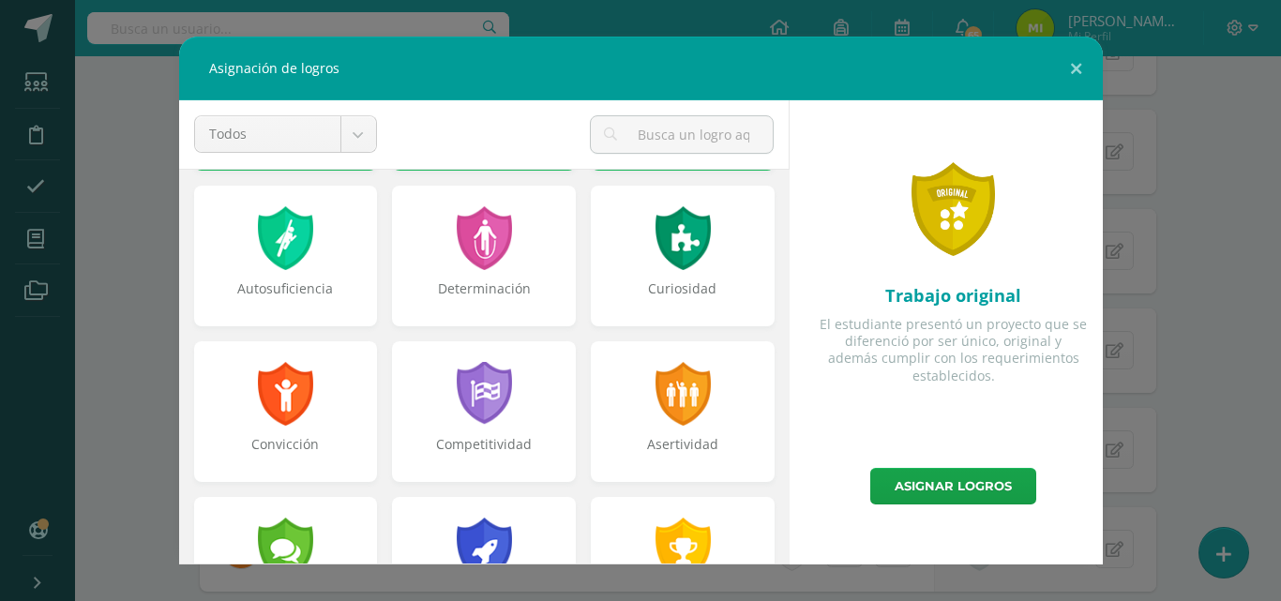
click at [684, 276] on div "Curiosidad" at bounding box center [683, 256] width 184 height 141
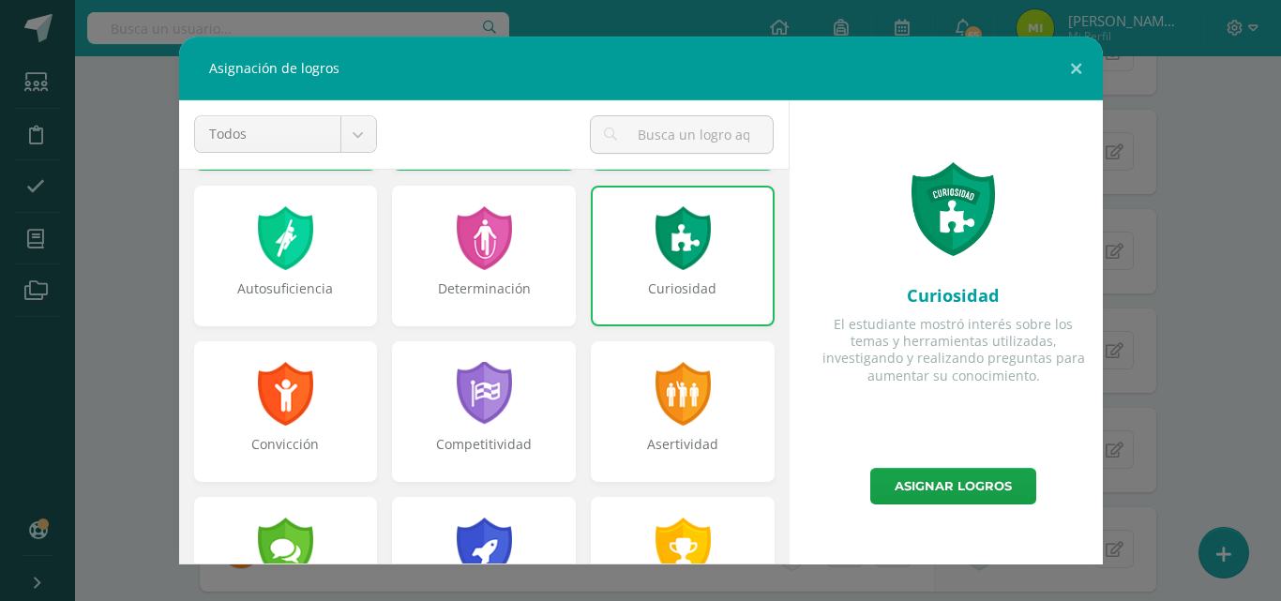
click at [710, 426] on div "Asertividad" at bounding box center [683, 411] width 184 height 141
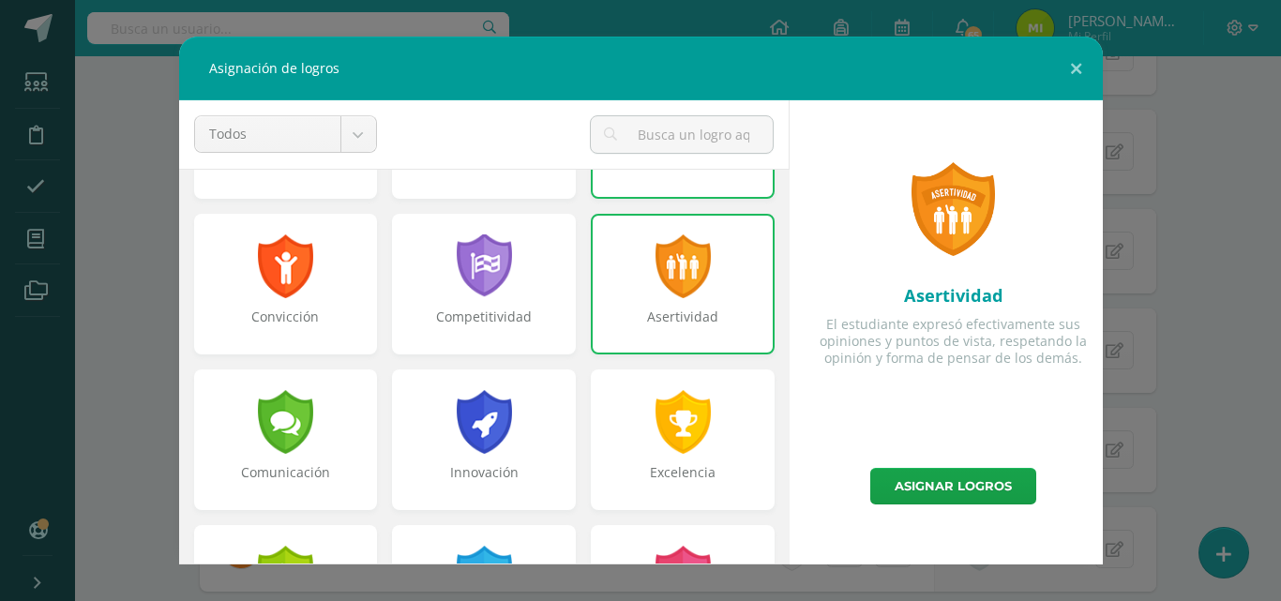
scroll to position [369, 0]
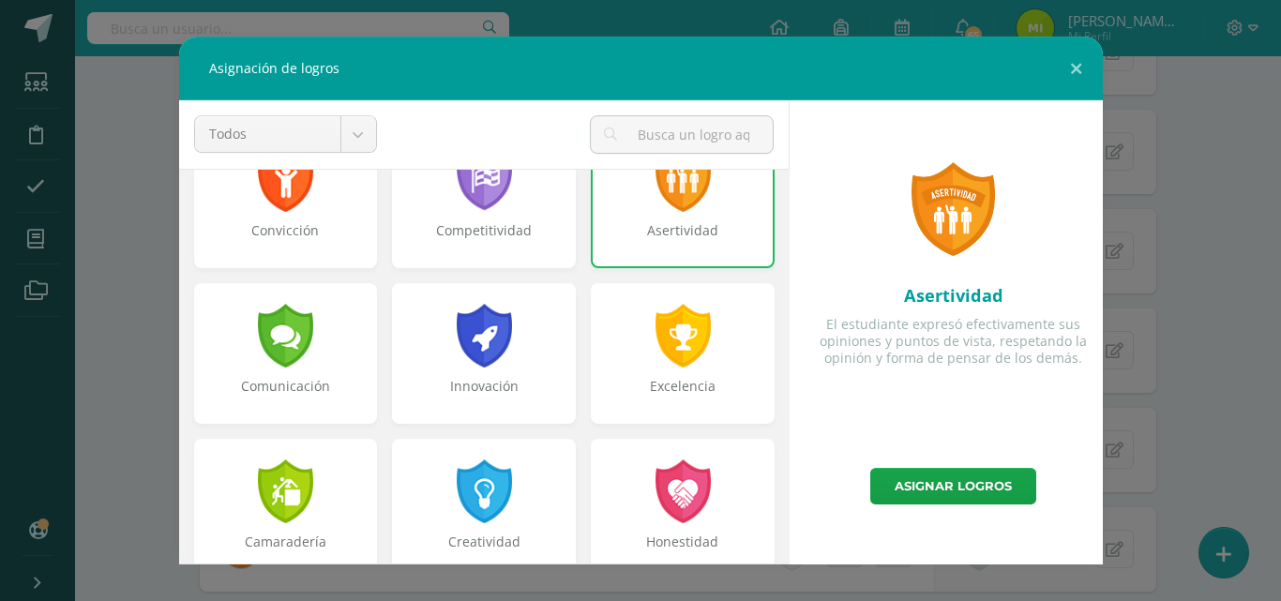
click at [467, 341] on div at bounding box center [484, 336] width 60 height 64
click at [653, 343] on div at bounding box center [683, 336] width 60 height 64
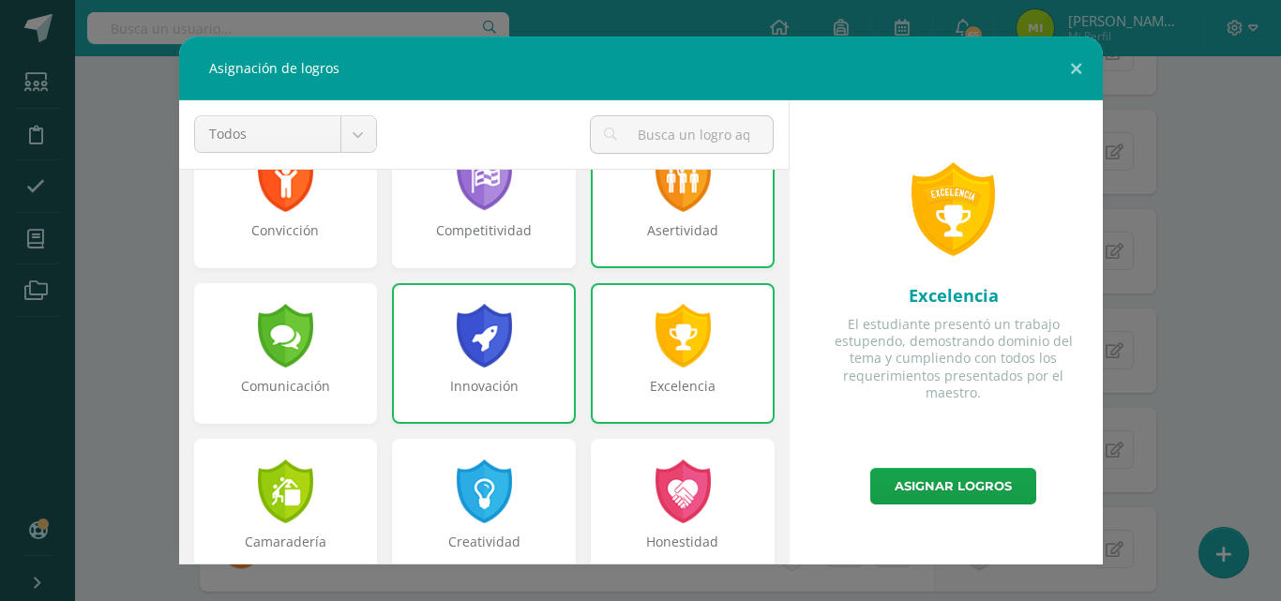
click at [408, 390] on div "Innovación" at bounding box center [484, 396] width 180 height 38
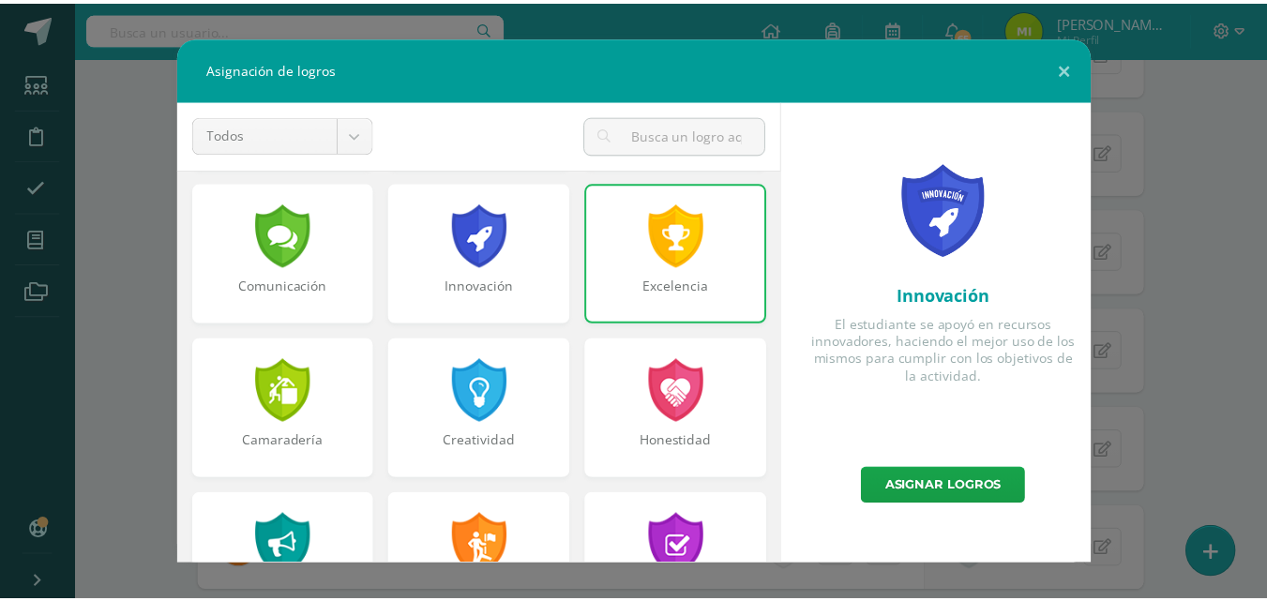
scroll to position [557, 0]
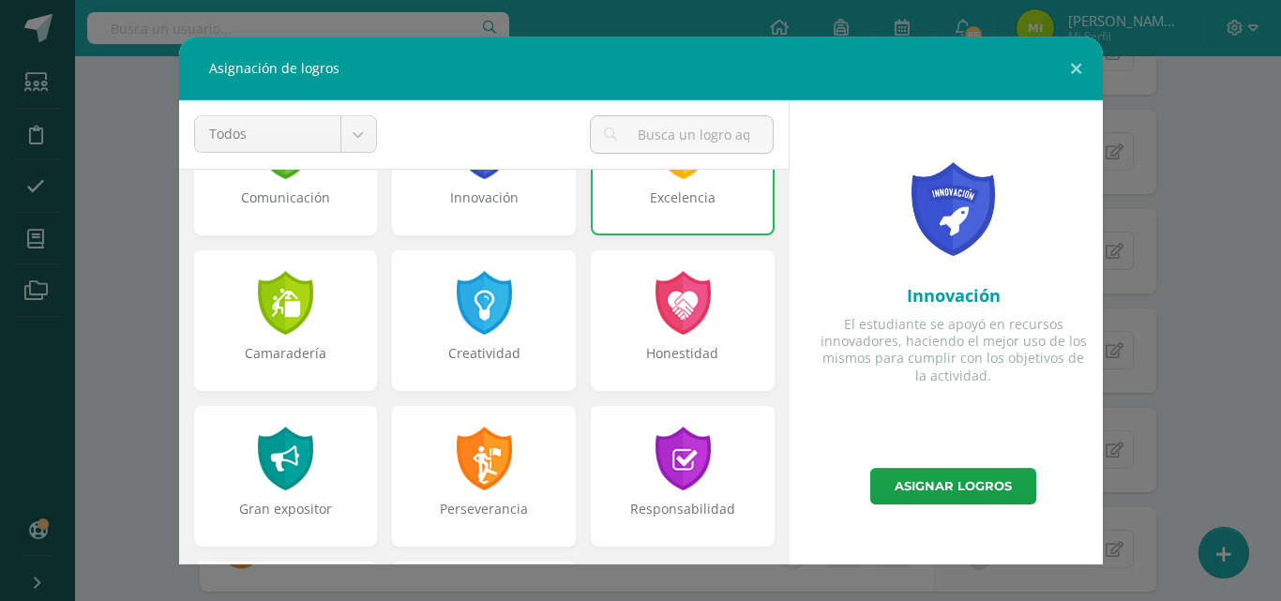
click at [429, 329] on div "Creatividad" at bounding box center [484, 320] width 184 height 141
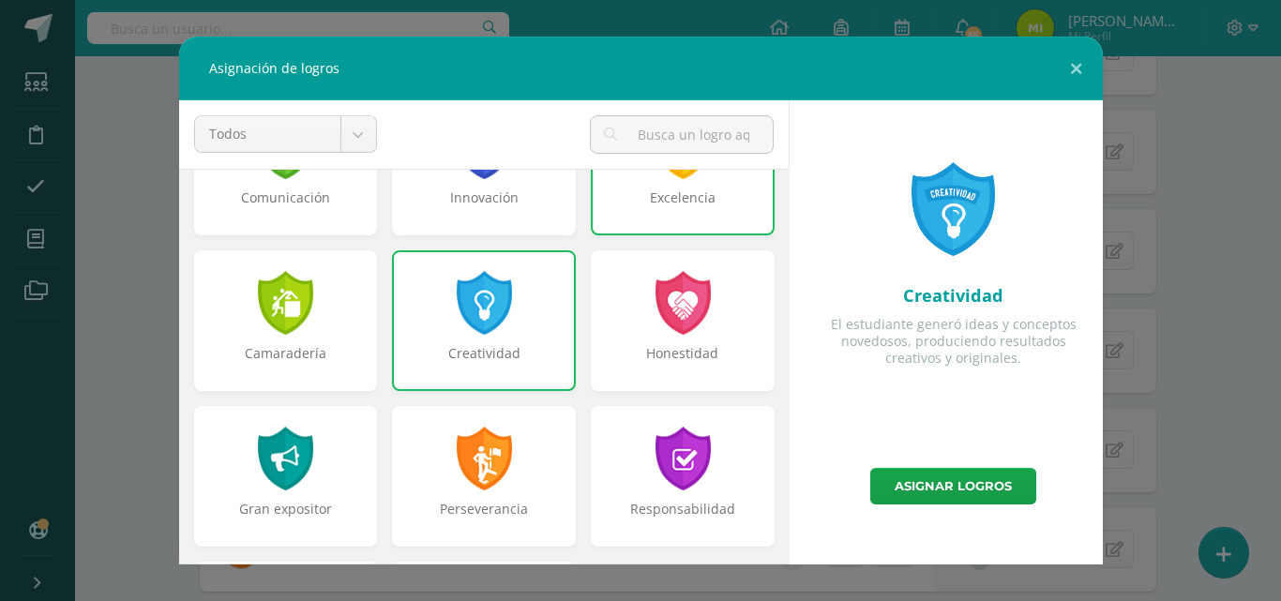
click at [497, 449] on div at bounding box center [484, 459] width 60 height 64
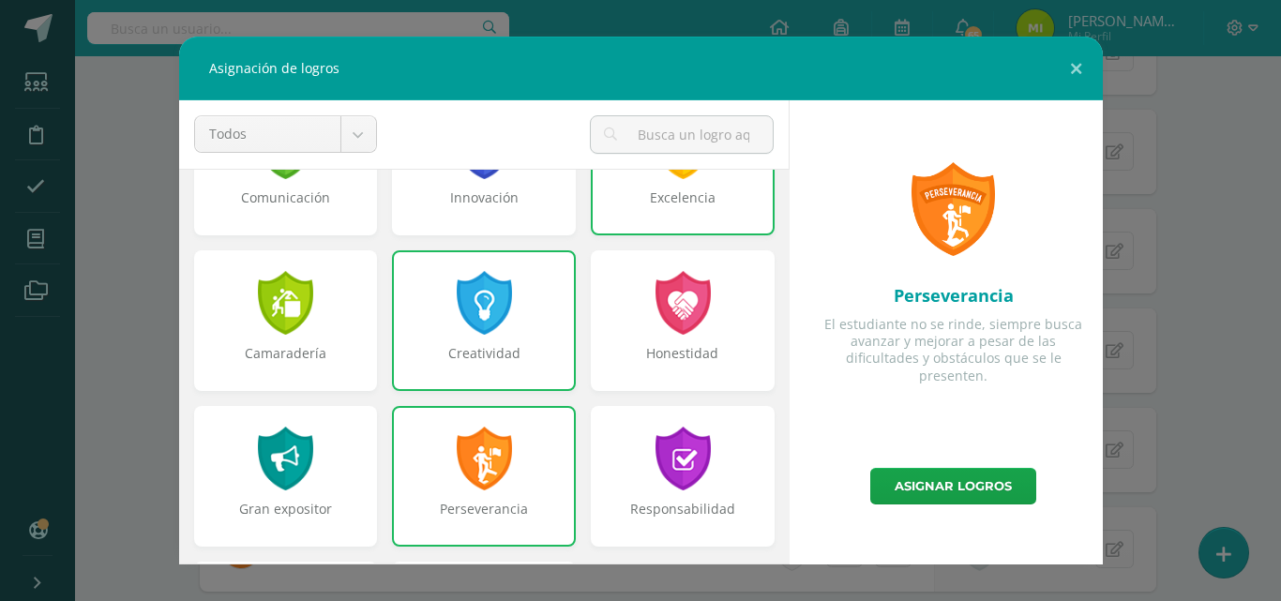
click at [683, 461] on div at bounding box center [683, 459] width 60 height 64
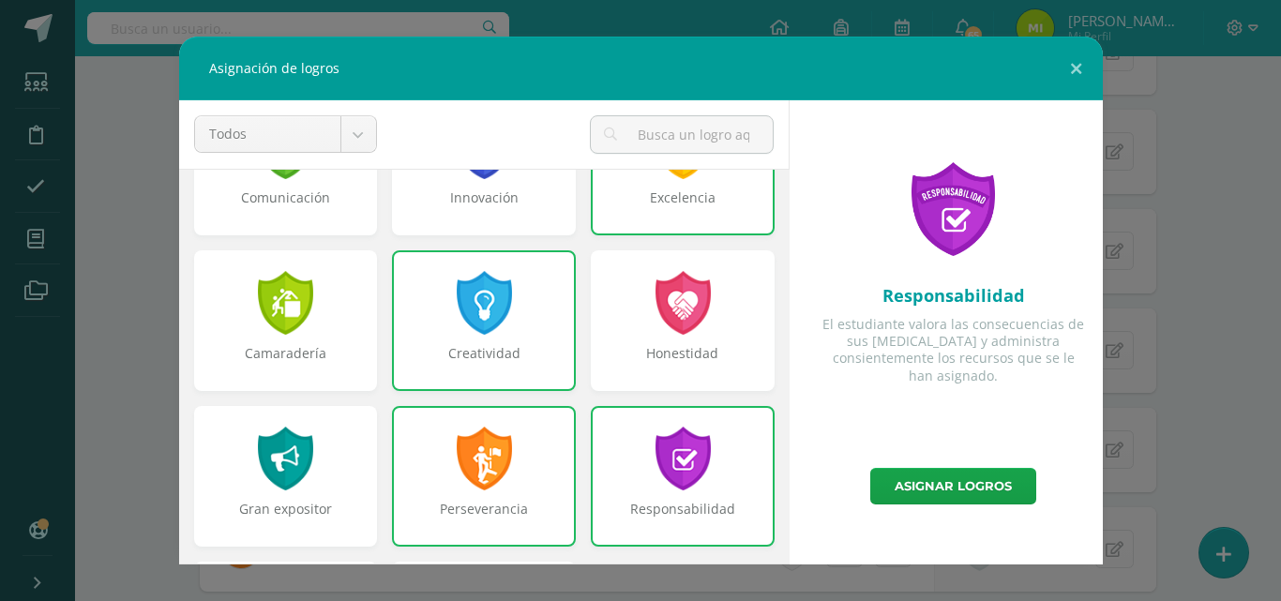
click at [972, 463] on div "Responsabilidad El estudiante valora las consecuencias de sus actos y administr…" at bounding box center [954, 284] width 298 height 368
click at [975, 483] on link "Asignar logros" at bounding box center [953, 486] width 166 height 37
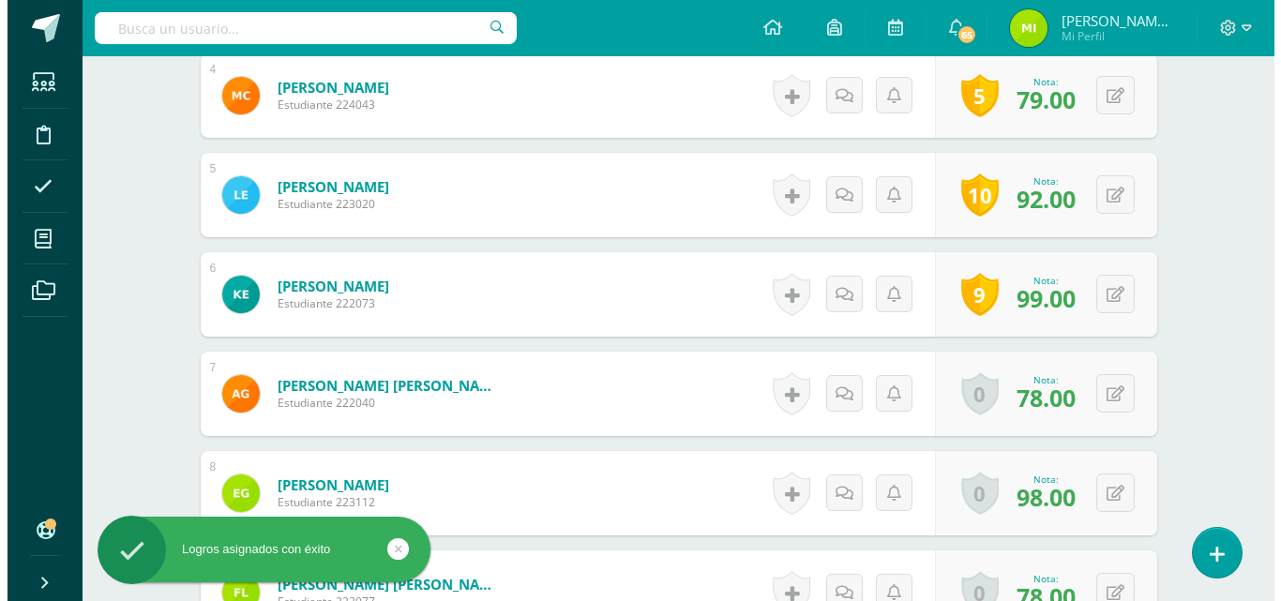
scroll to position [902, 0]
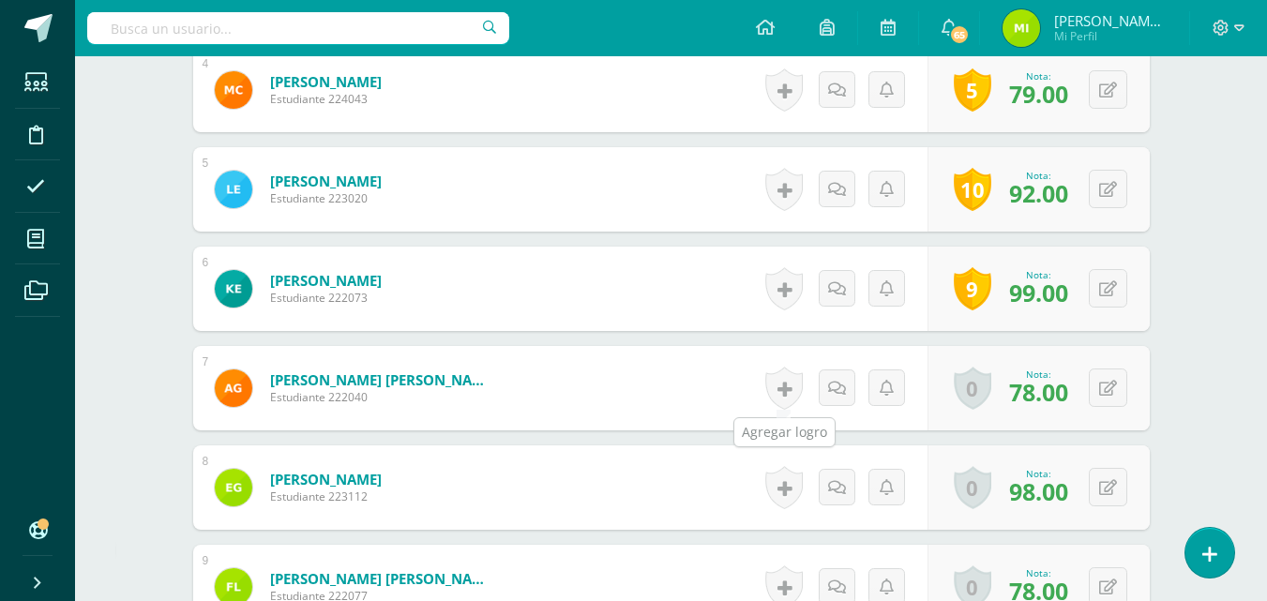
click at [790, 388] on link at bounding box center [784, 388] width 38 height 43
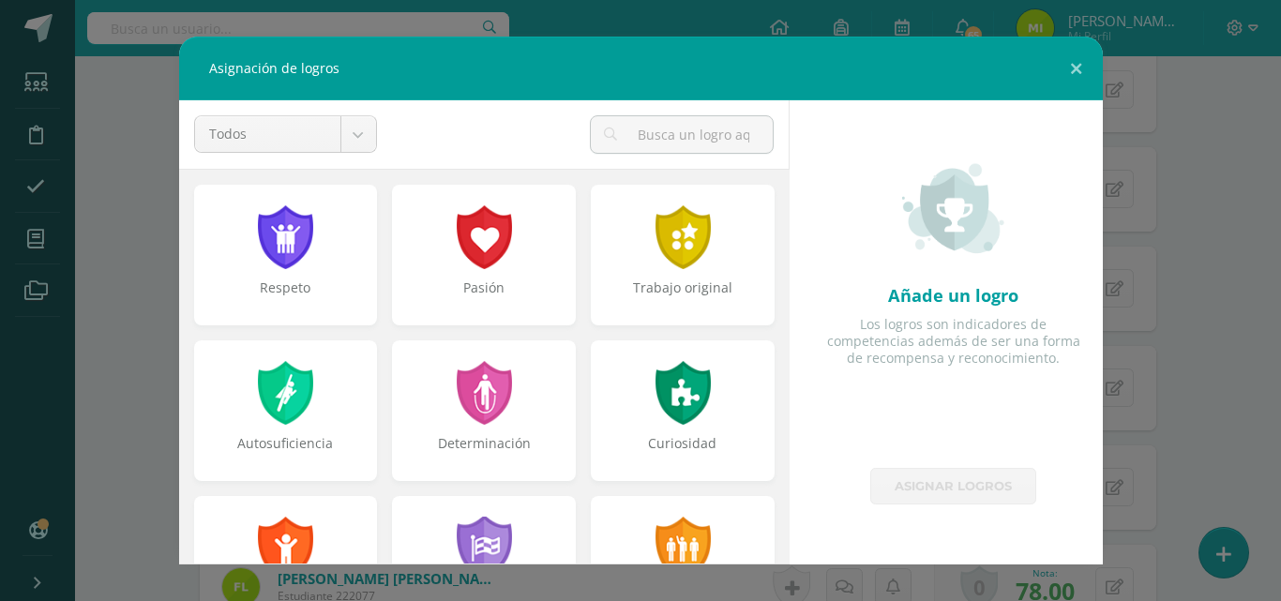
click at [688, 272] on div "Trabajo original" at bounding box center [683, 255] width 184 height 141
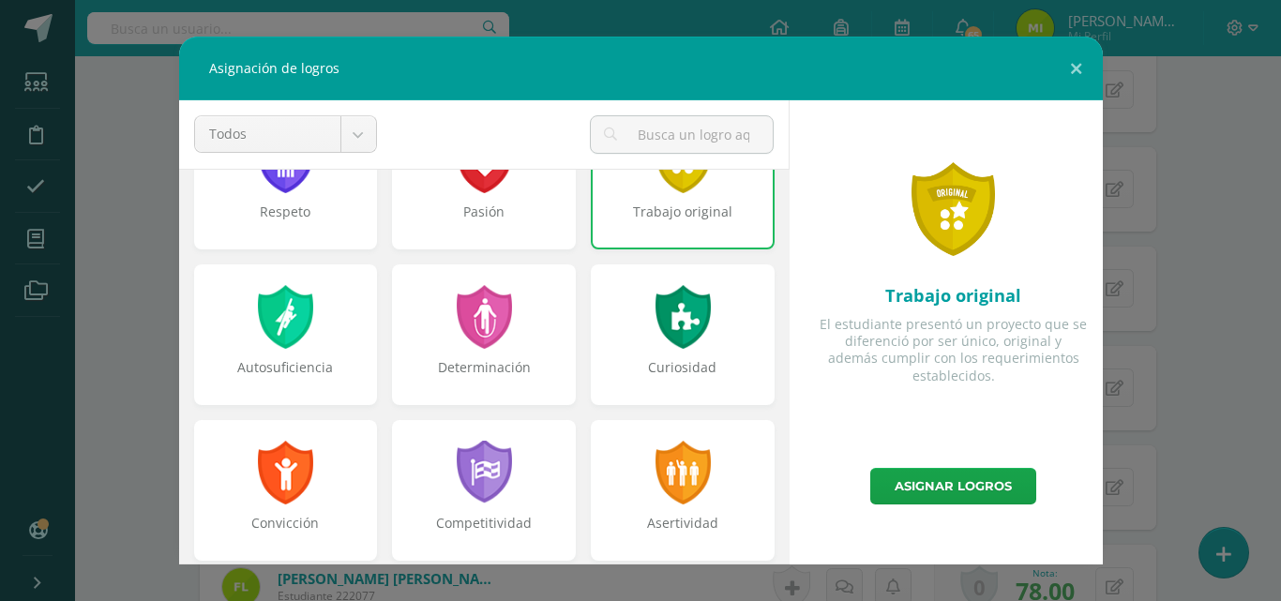
scroll to position [82, 0]
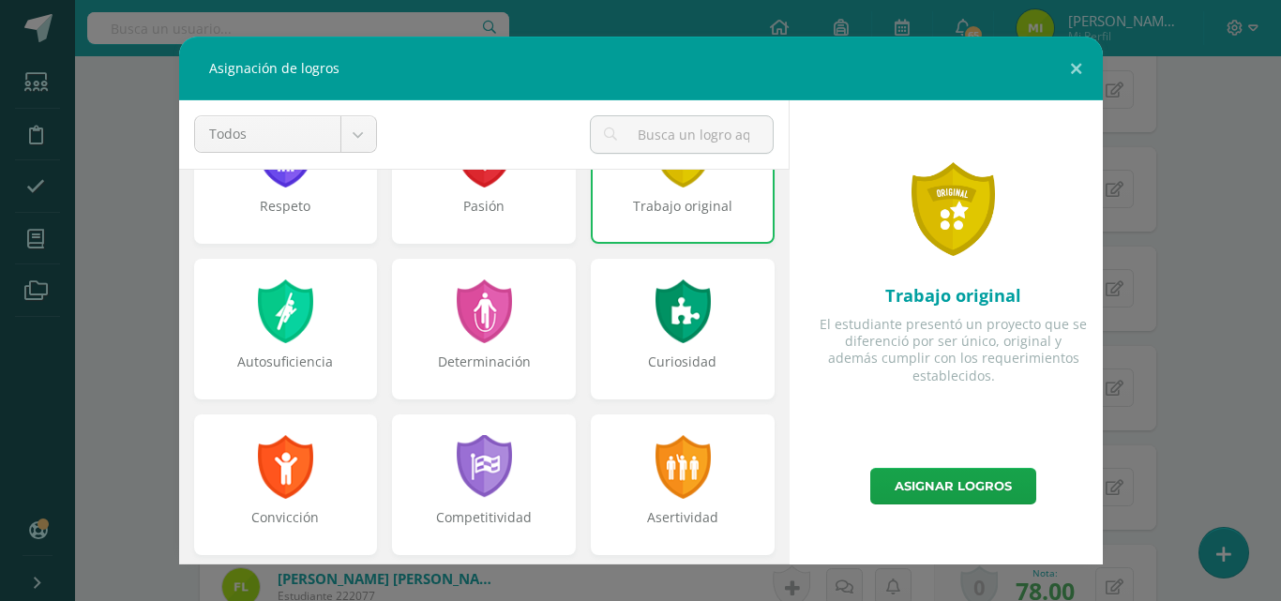
click at [648, 349] on div "Curiosidad" at bounding box center [683, 329] width 184 height 141
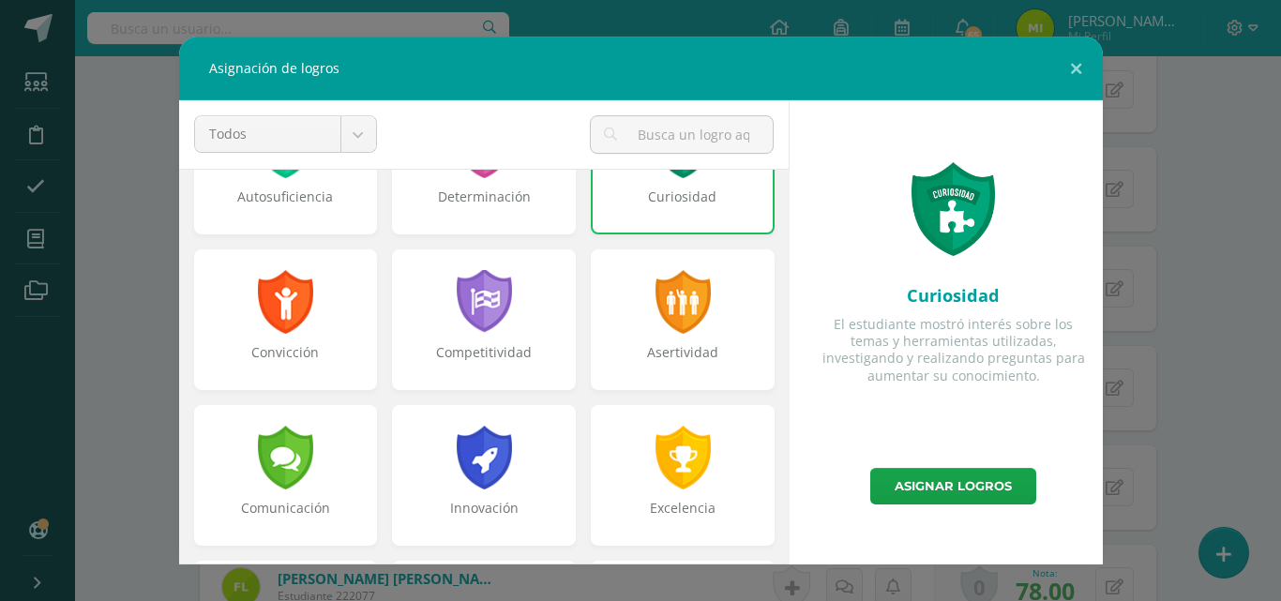
scroll to position [251, 0]
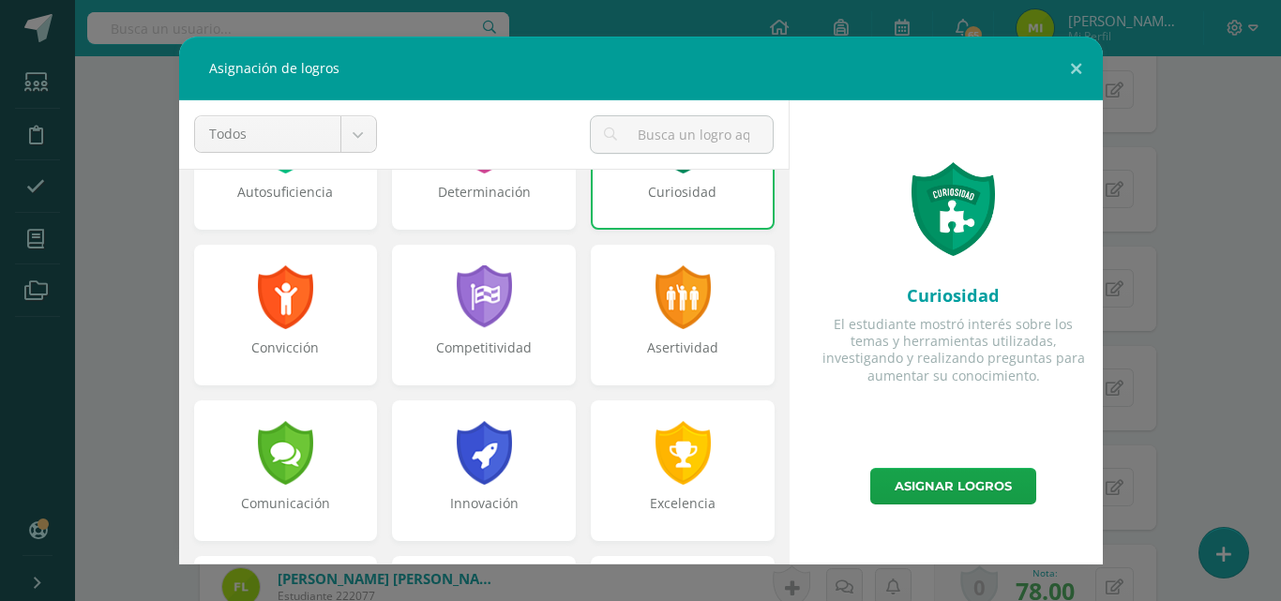
click at [494, 363] on div "Competitividad" at bounding box center [484, 358] width 180 height 38
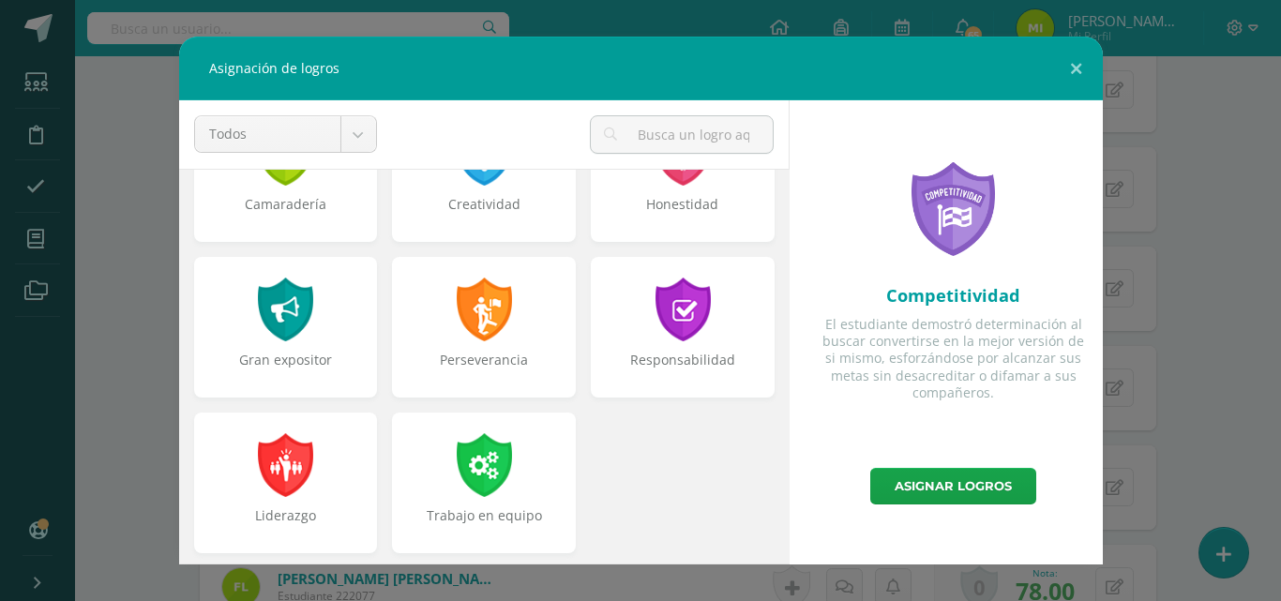
scroll to position [711, 0]
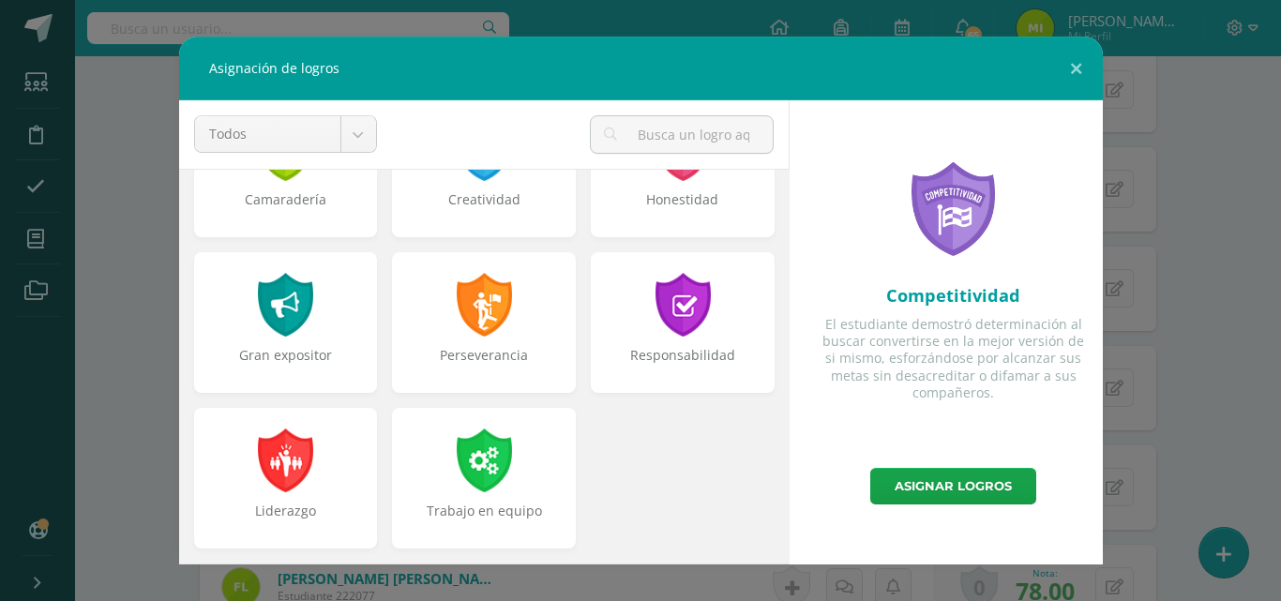
click at [911, 484] on link "Asignar logros" at bounding box center [953, 486] width 166 height 37
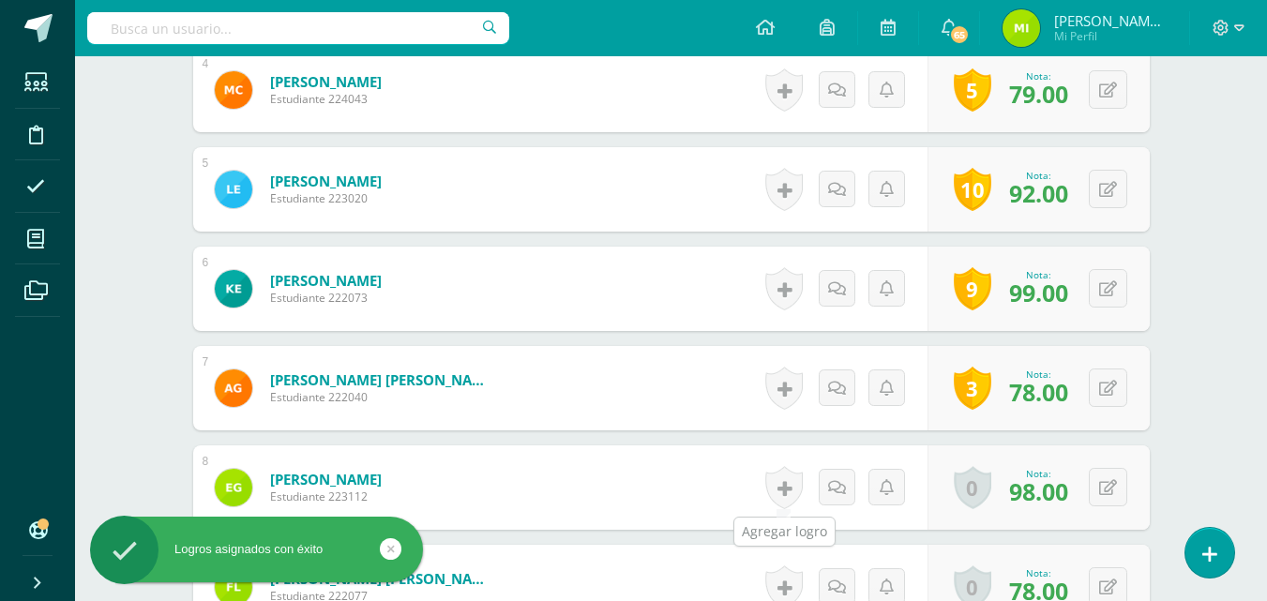
click at [779, 491] on link at bounding box center [784, 487] width 38 height 43
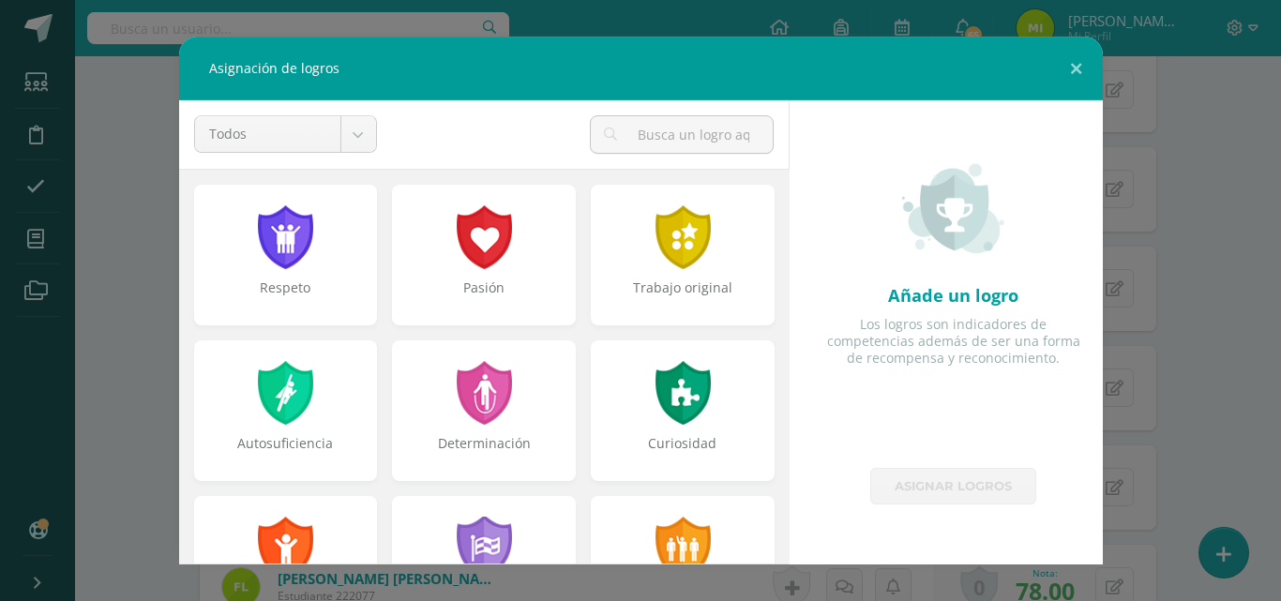
click at [478, 263] on div at bounding box center [484, 237] width 60 height 64
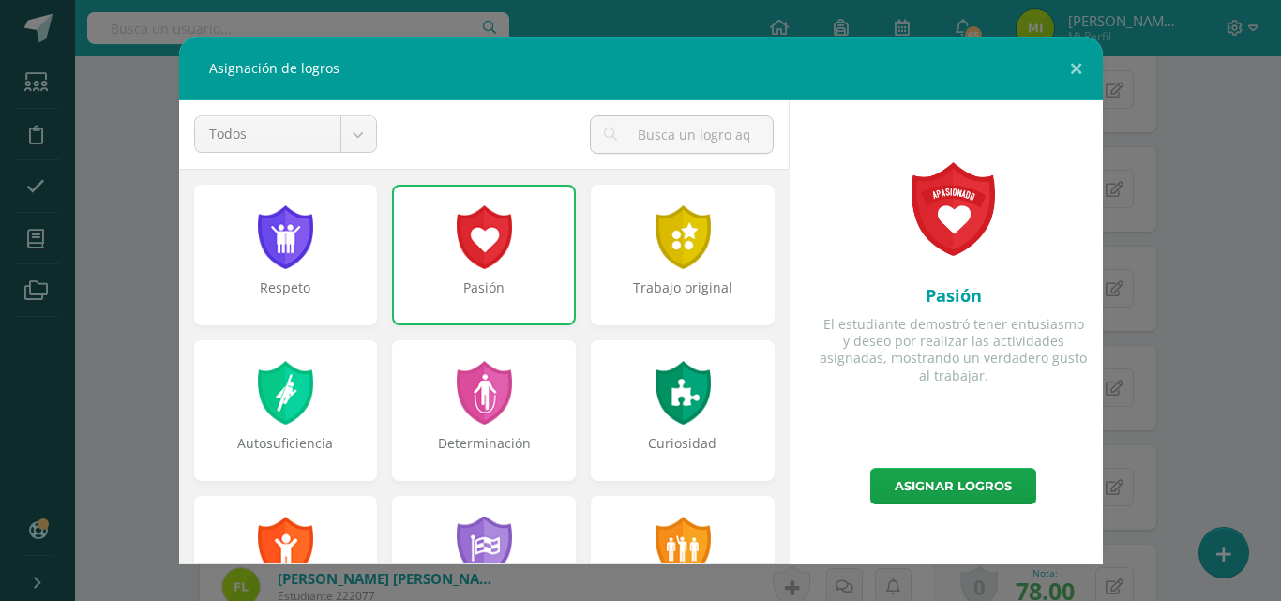
click at [479, 261] on div at bounding box center [484, 237] width 60 height 64
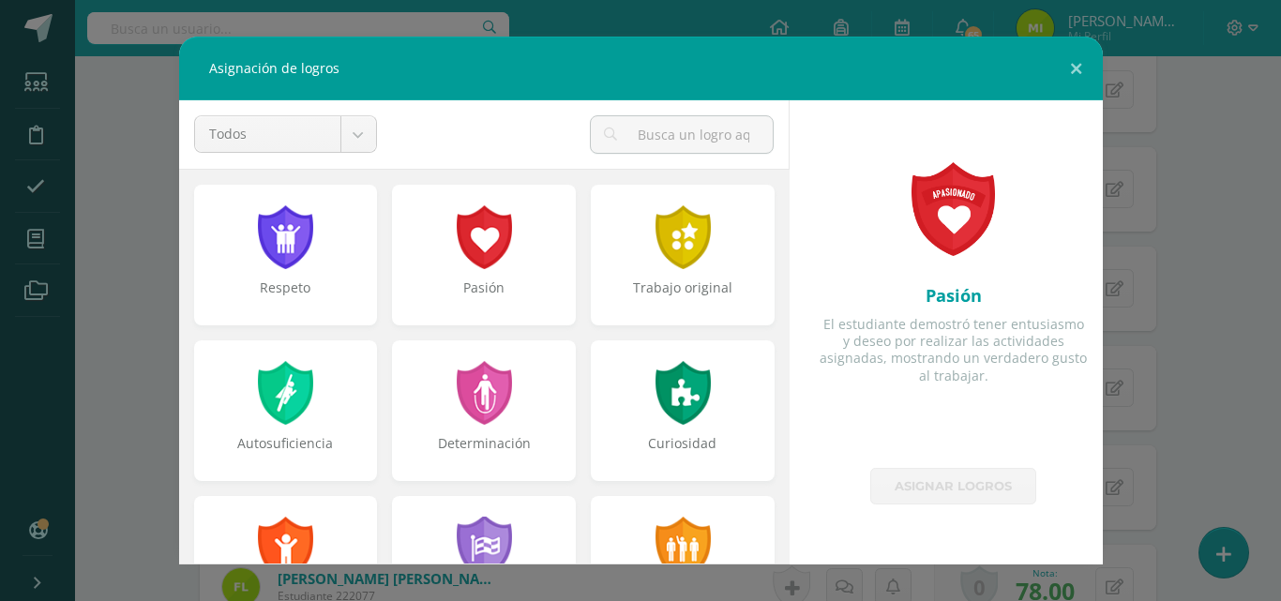
click at [479, 261] on div at bounding box center [484, 237] width 60 height 64
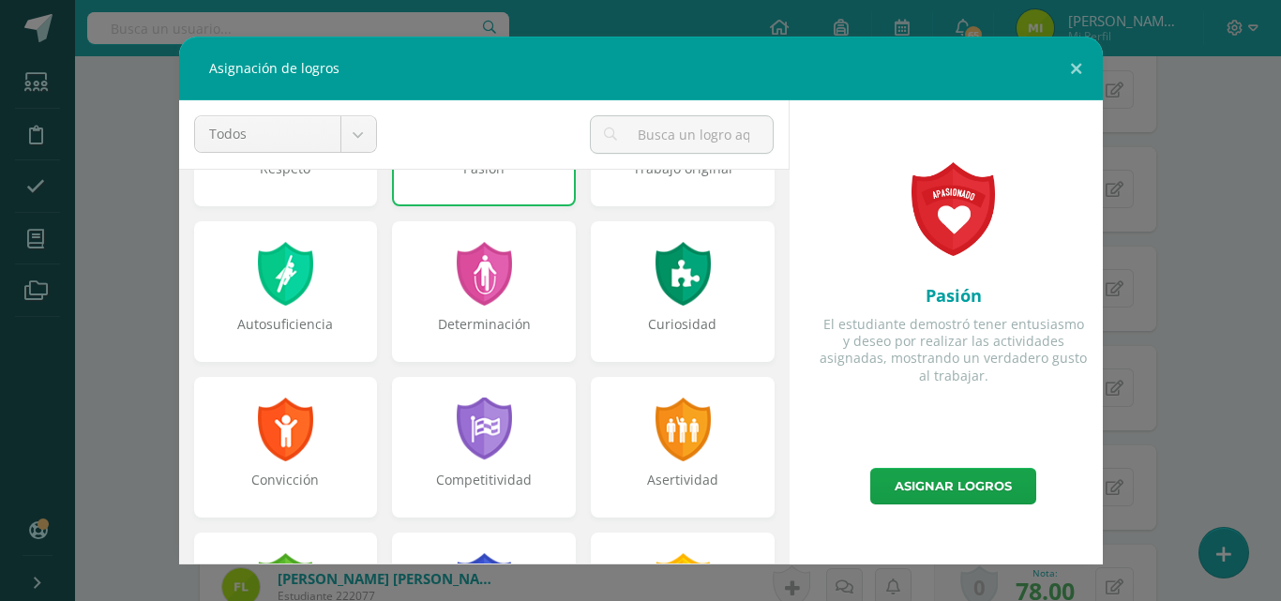
scroll to position [120, 0]
click at [456, 264] on div at bounding box center [484, 273] width 60 height 64
click at [287, 468] on div "Convicción" at bounding box center [286, 446] width 184 height 141
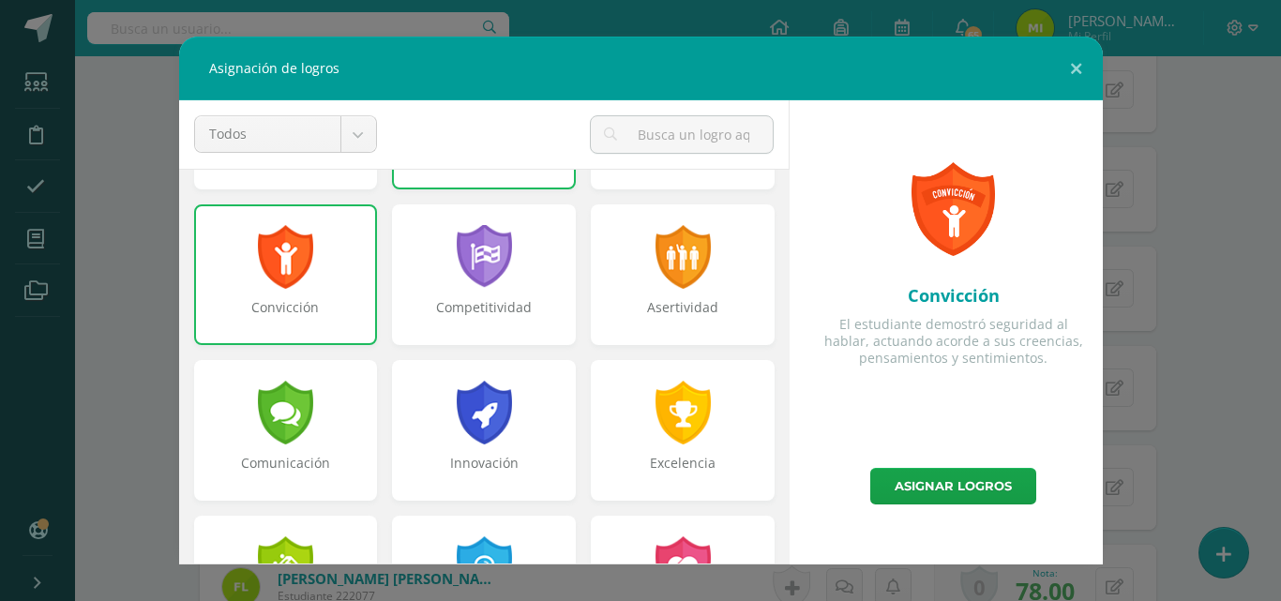
scroll to position [294, 0]
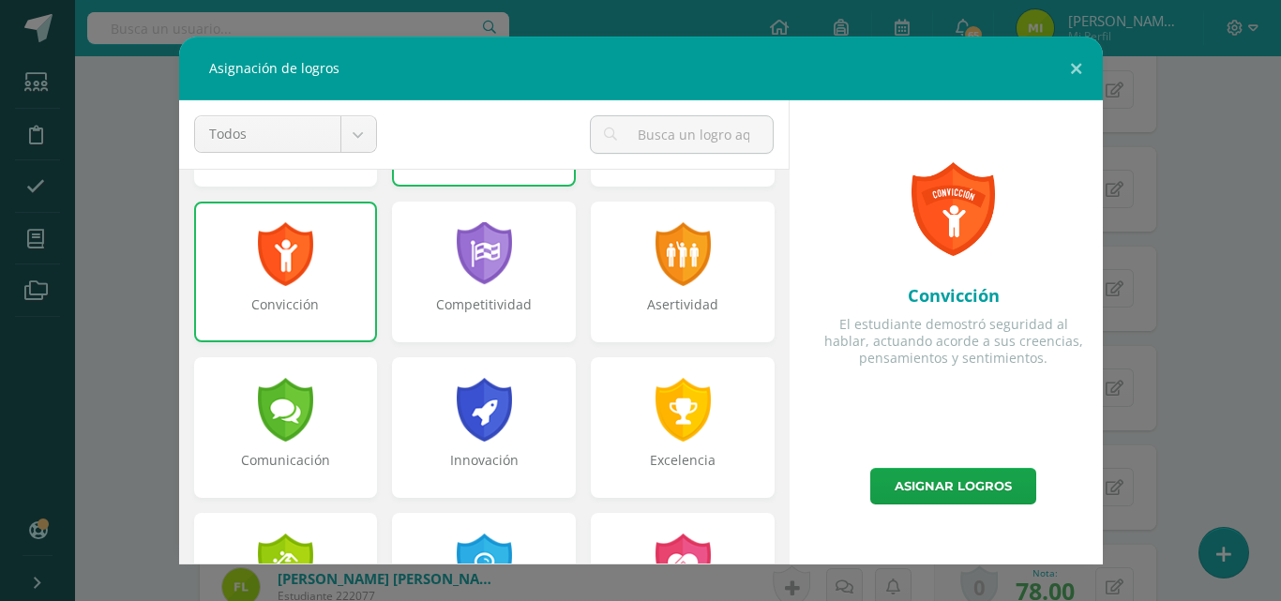
click at [685, 398] on div at bounding box center [683, 410] width 60 height 64
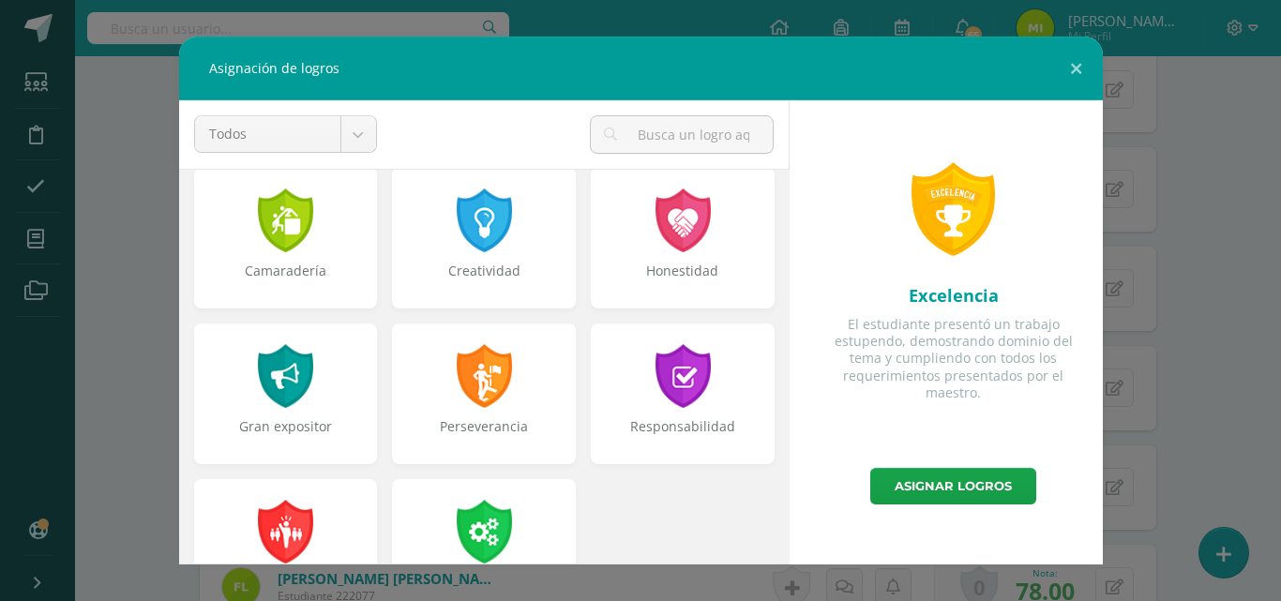
scroll to position [649, 0]
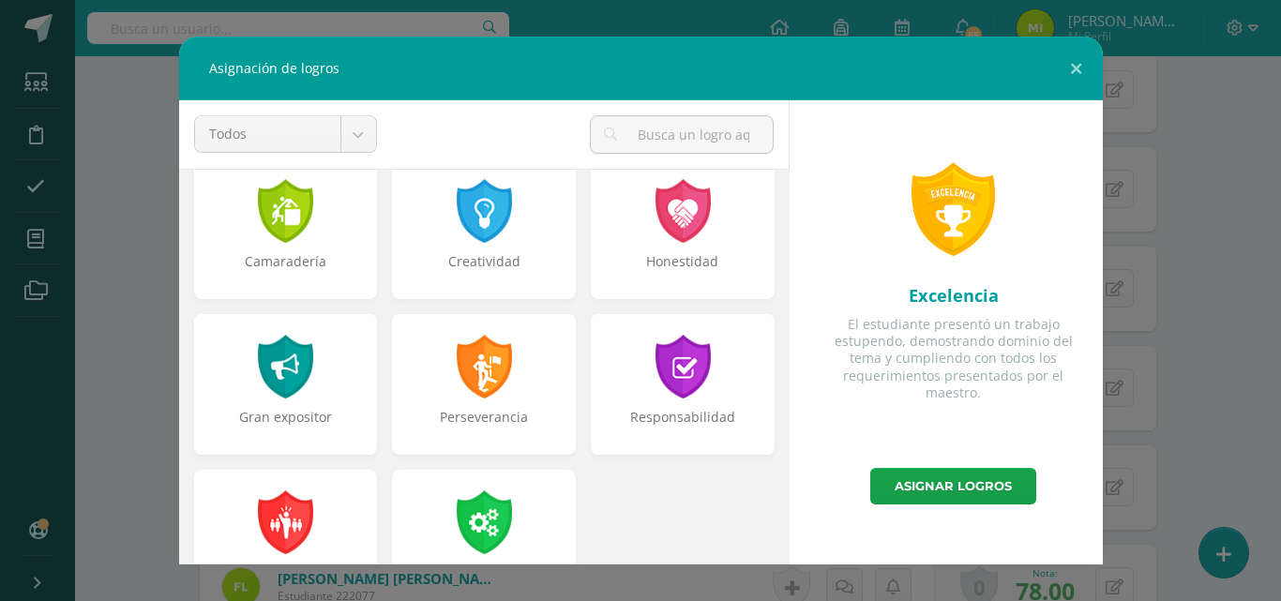
click at [474, 404] on div "Perseverancia" at bounding box center [484, 384] width 184 height 141
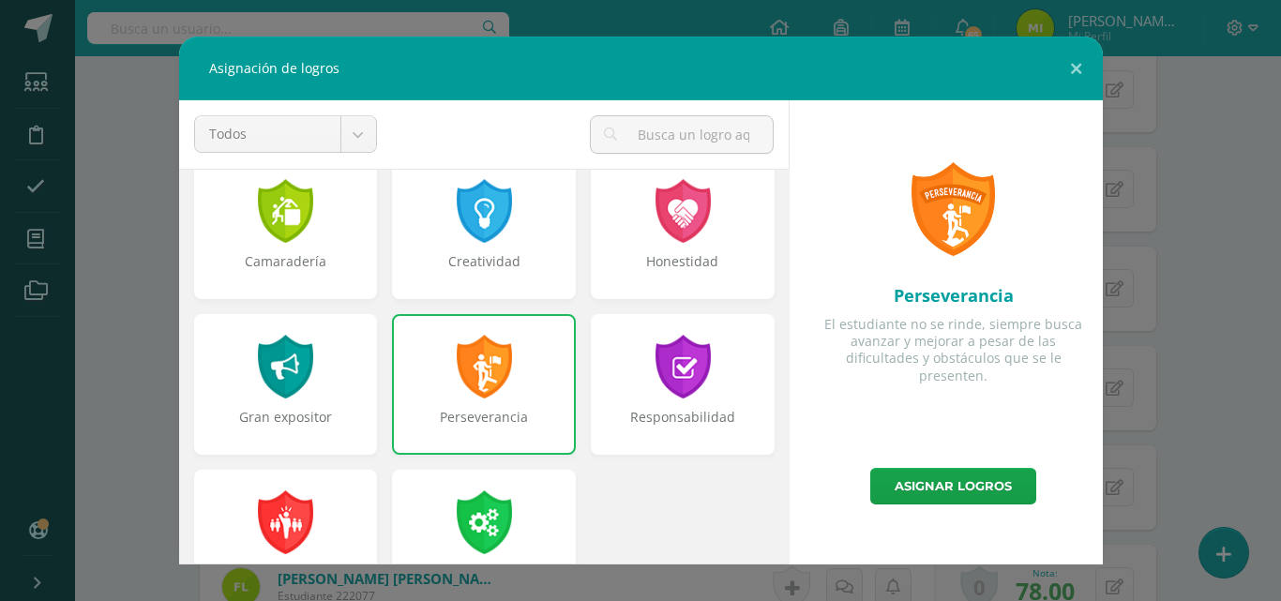
click at [656, 411] on div "Responsabilidad" at bounding box center [683, 427] width 180 height 38
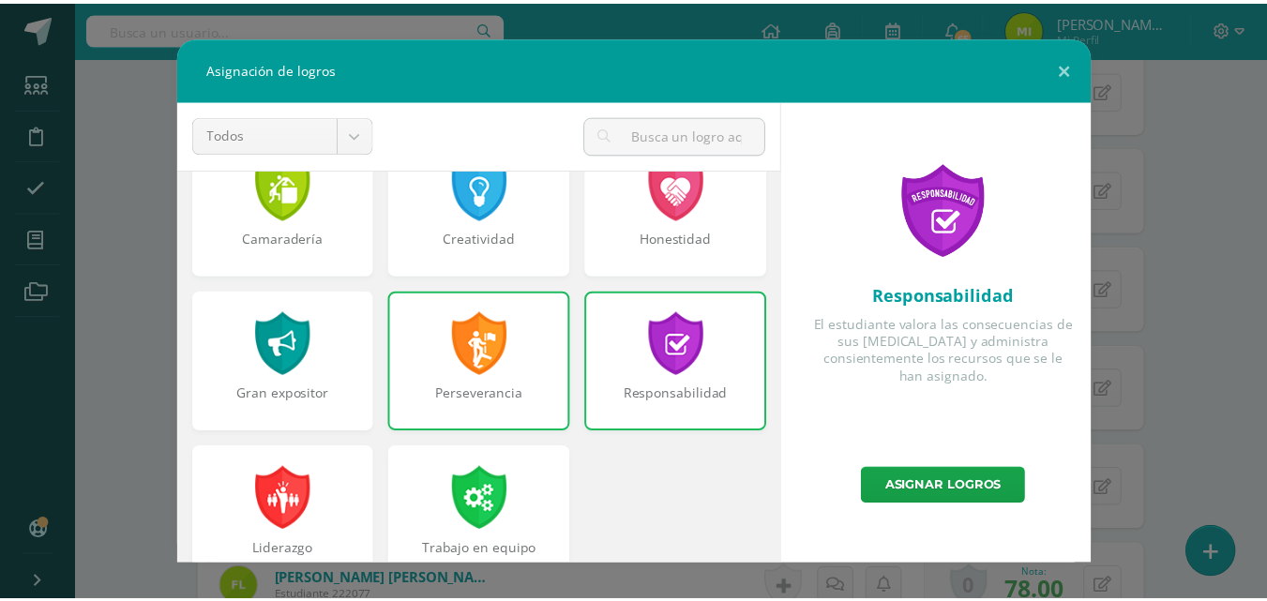
scroll to position [711, 0]
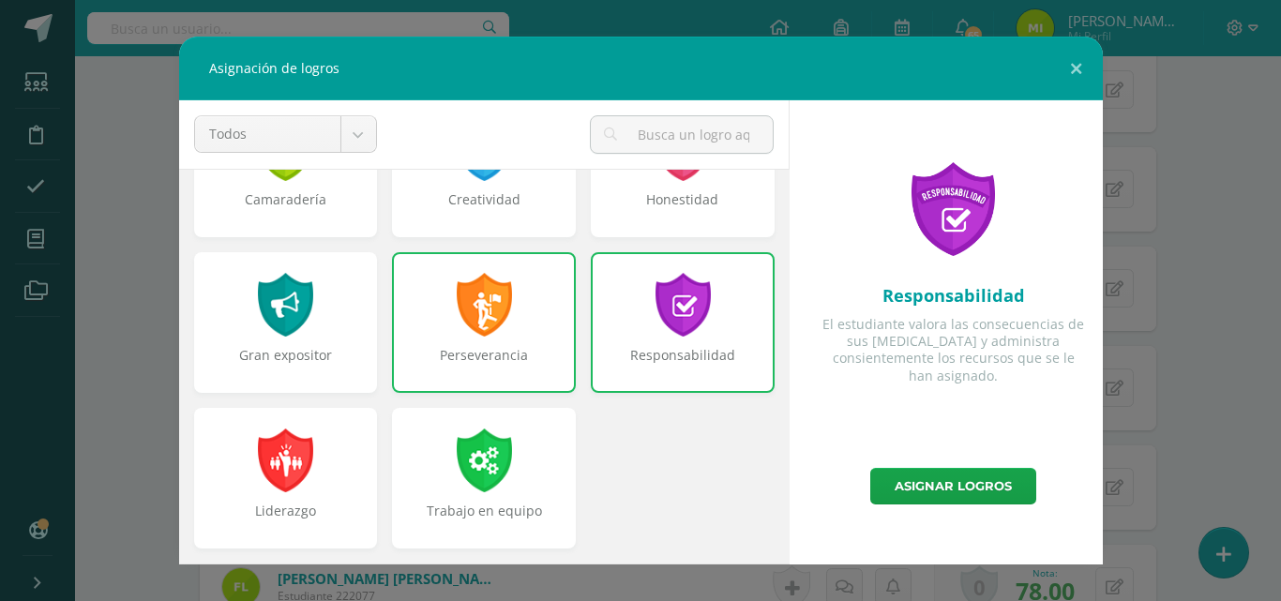
click at [233, 477] on div "Liderazgo" at bounding box center [286, 478] width 184 height 141
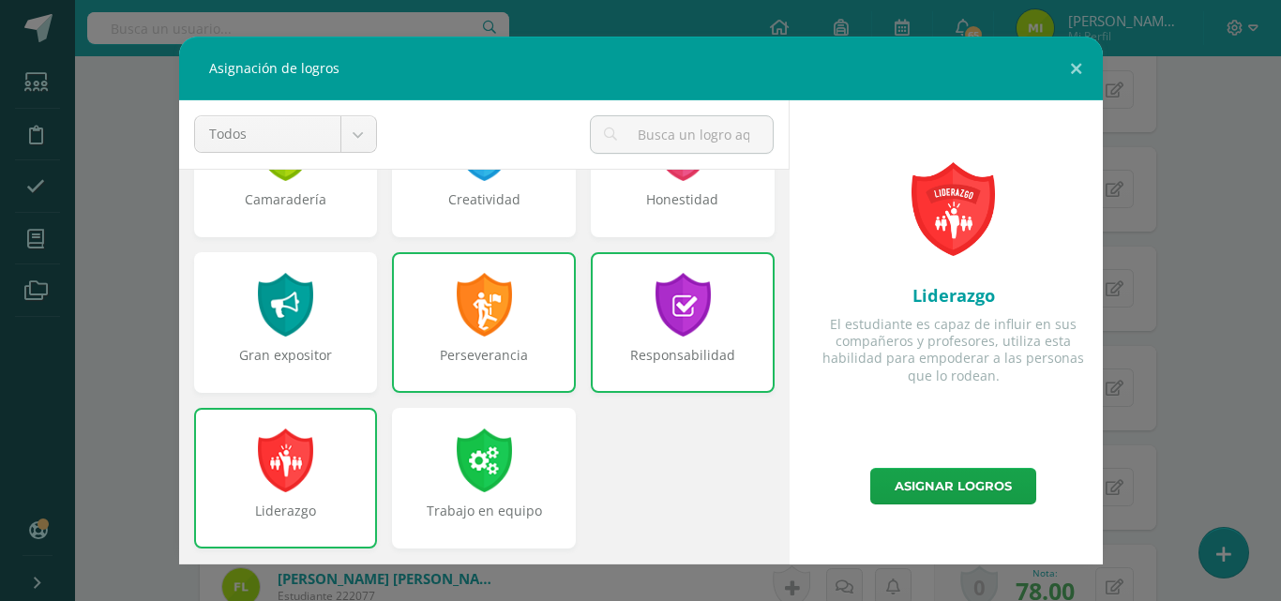
click at [922, 481] on link "Asignar logros" at bounding box center [953, 486] width 166 height 37
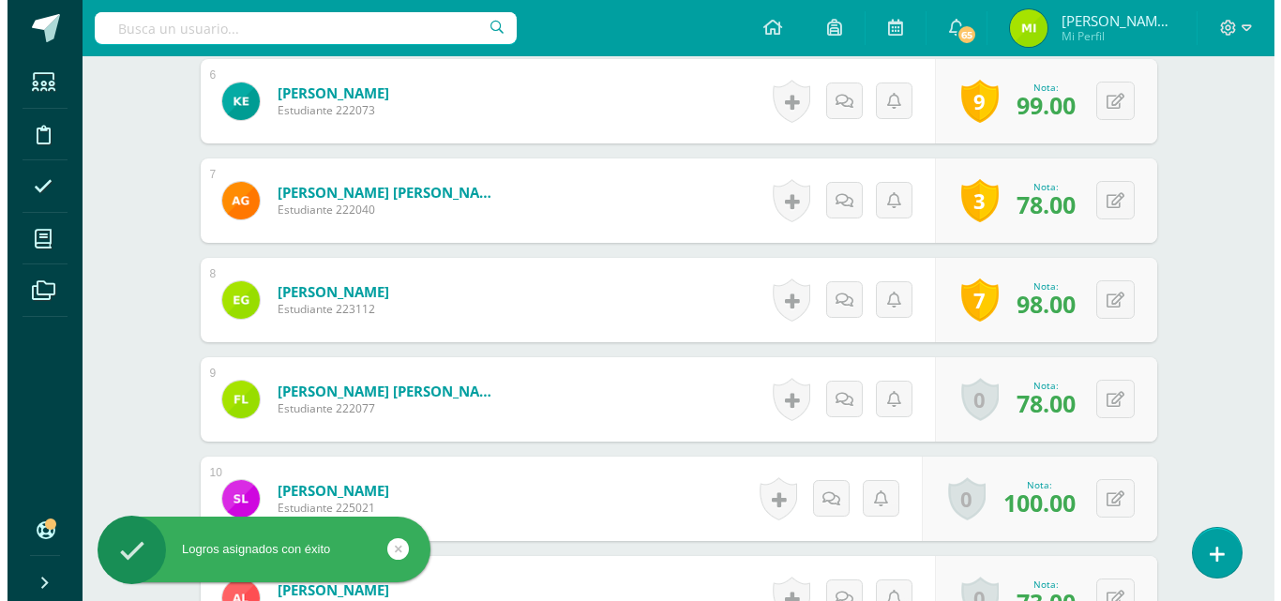
scroll to position [1163, 0]
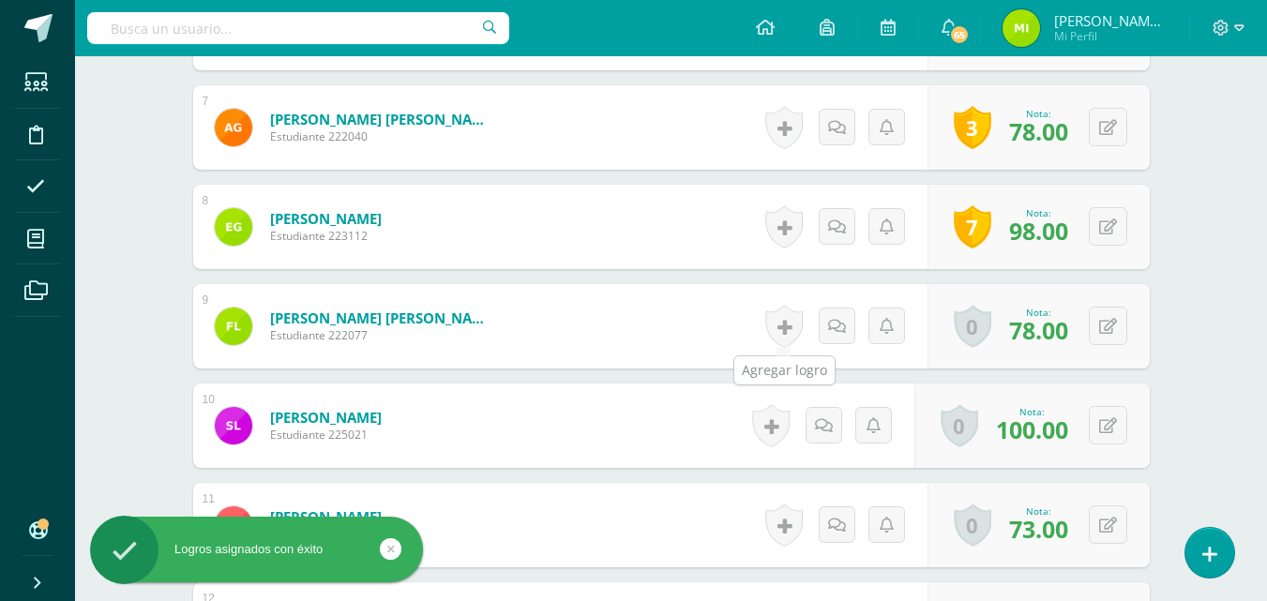
click at [779, 314] on link at bounding box center [784, 326] width 38 height 43
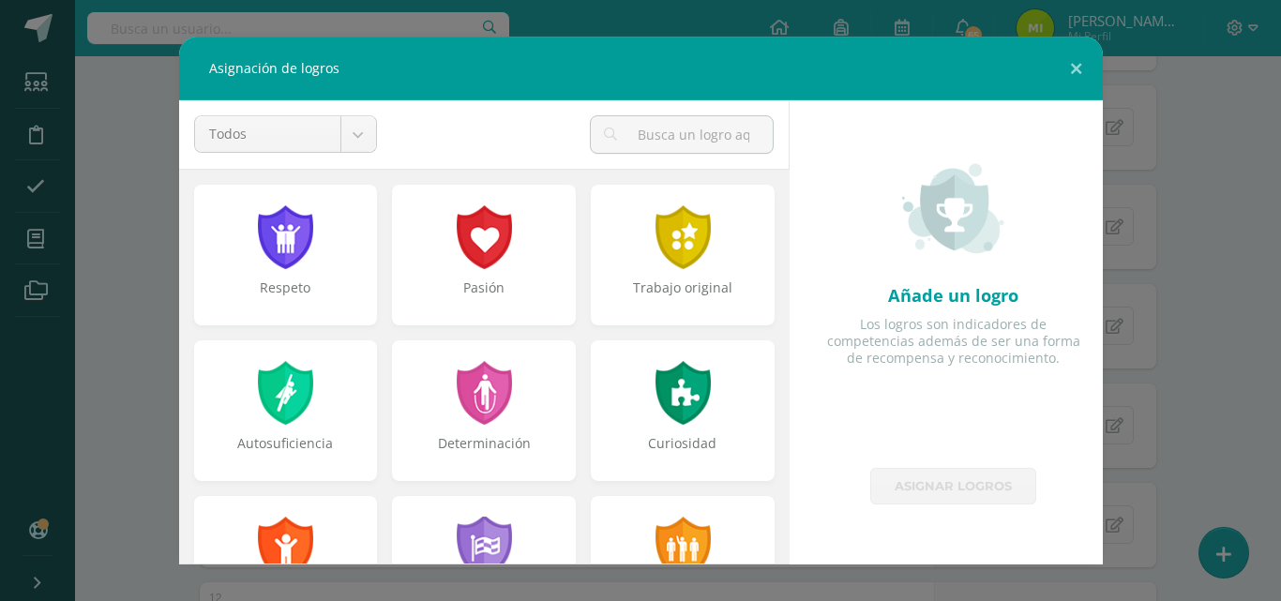
click at [309, 278] on div "Respeto" at bounding box center [286, 255] width 184 height 141
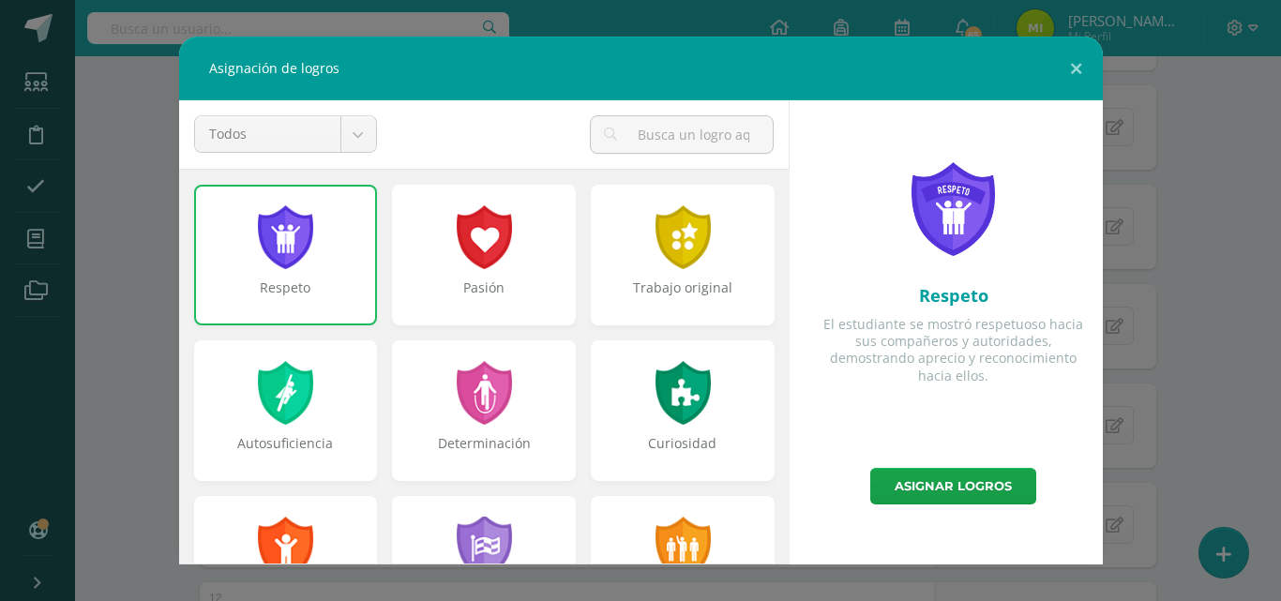
click at [653, 268] on div at bounding box center [683, 237] width 60 height 64
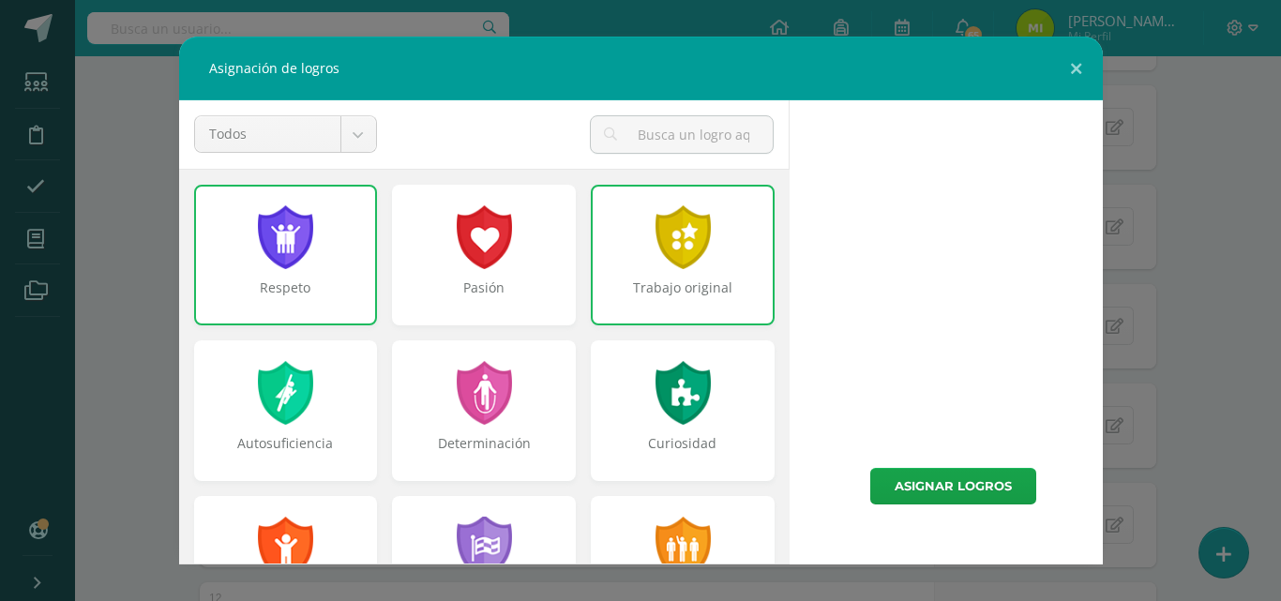
click at [625, 248] on div "Trabajo original" at bounding box center [683, 255] width 184 height 141
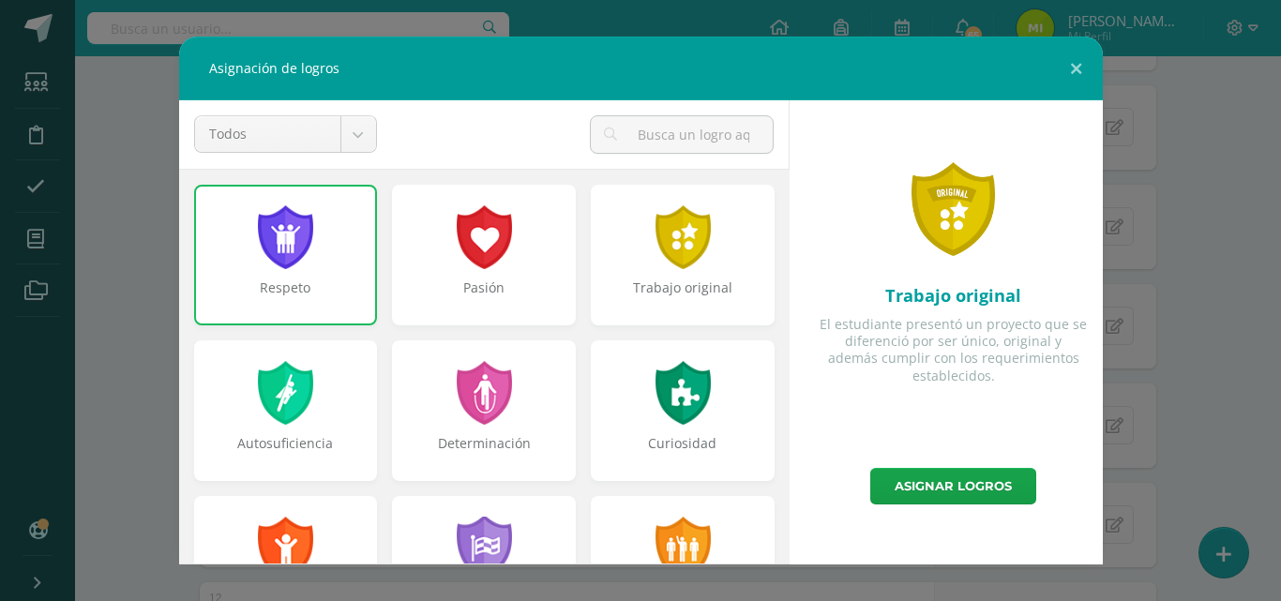
click at [606, 278] on div "Trabajo original" at bounding box center [683, 255] width 184 height 141
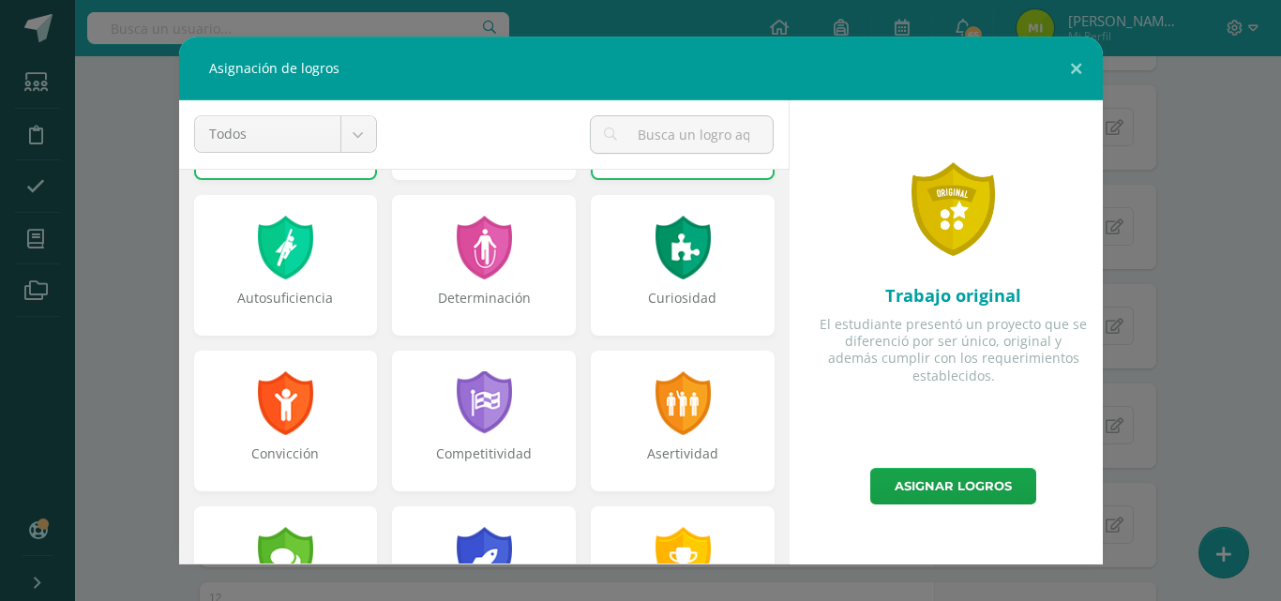
scroll to position [148, 0]
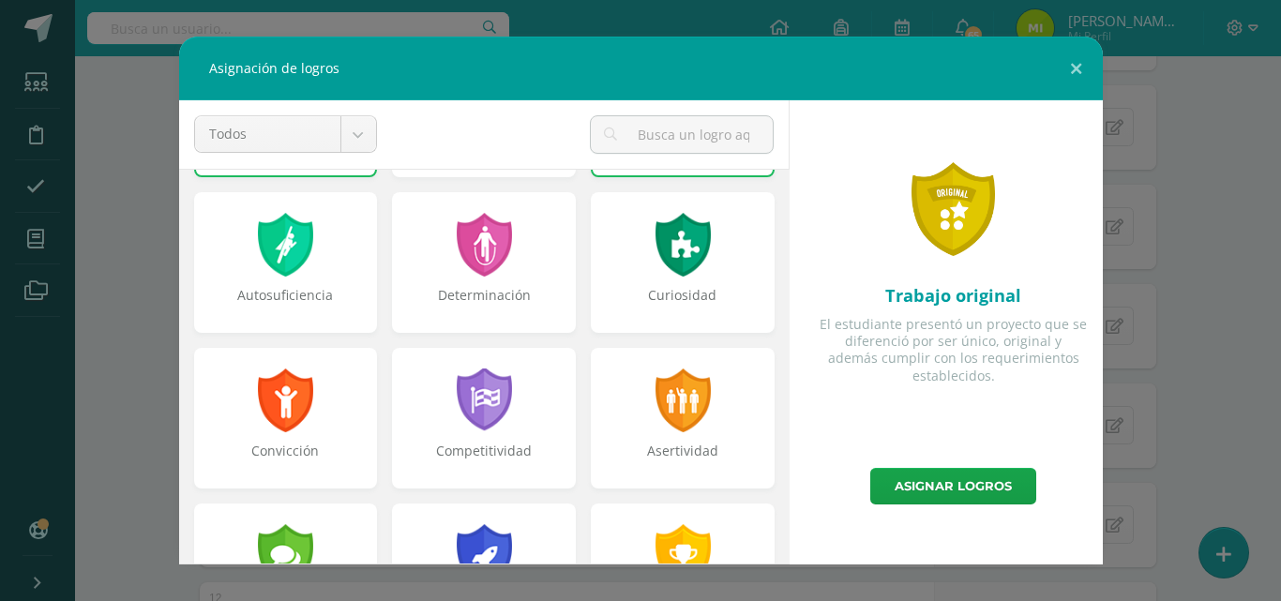
click at [641, 299] on div "Curiosidad" at bounding box center [683, 305] width 180 height 38
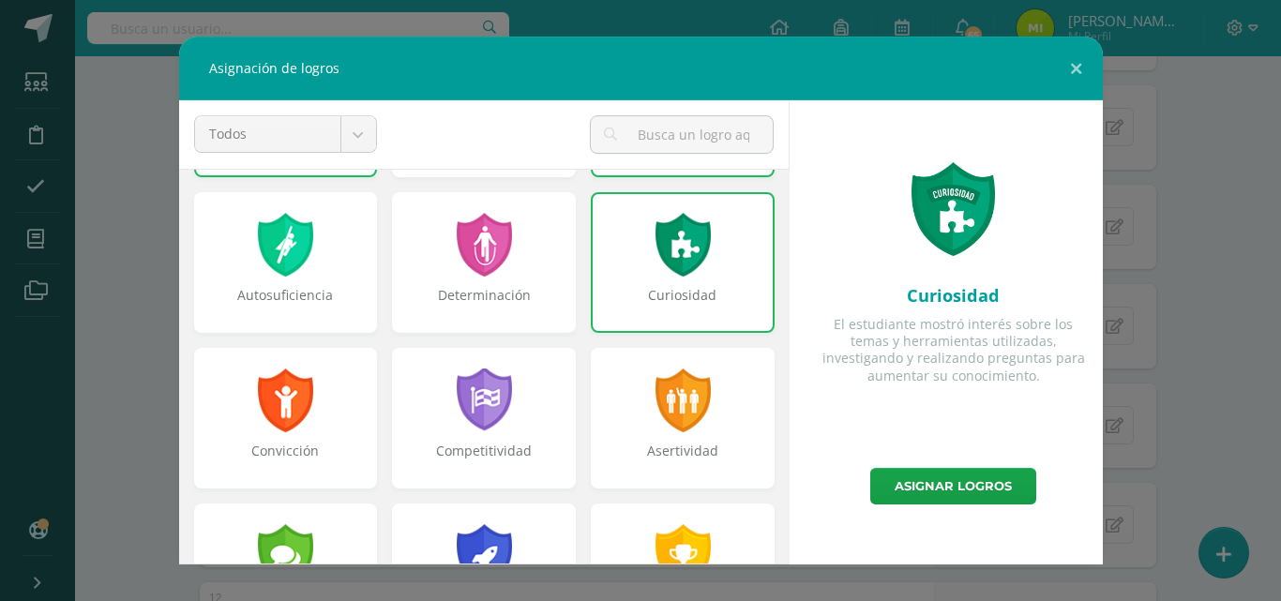
click at [670, 471] on div "Asertividad" at bounding box center [683, 461] width 180 height 38
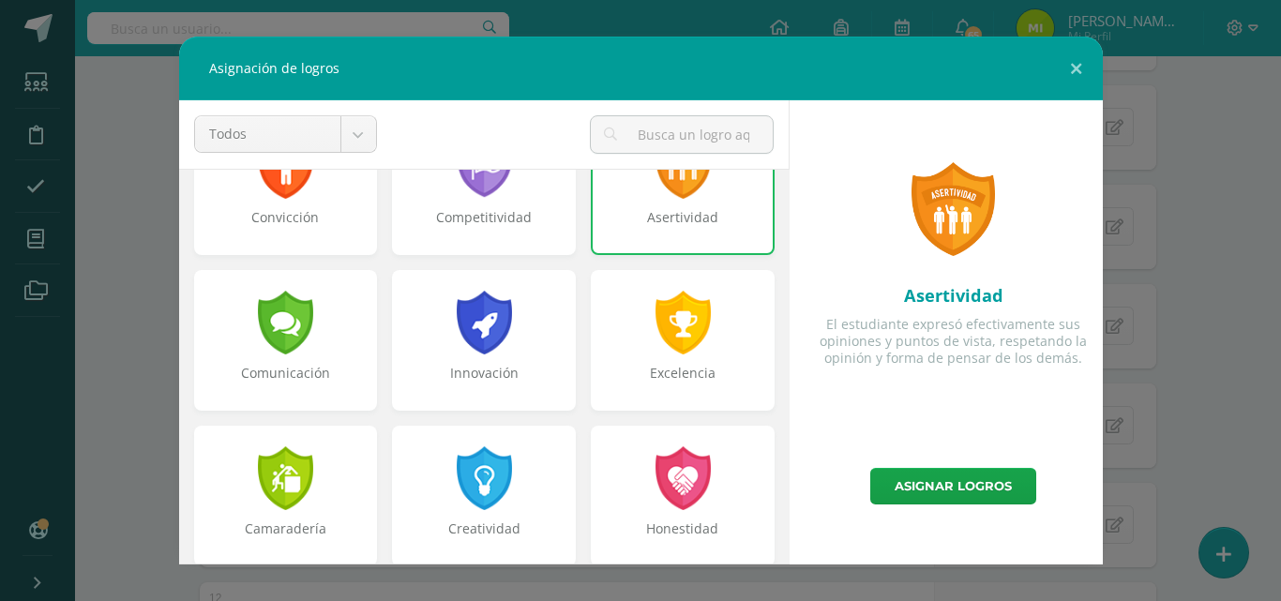
scroll to position [383, 0]
click at [494, 325] on div at bounding box center [484, 322] width 60 height 64
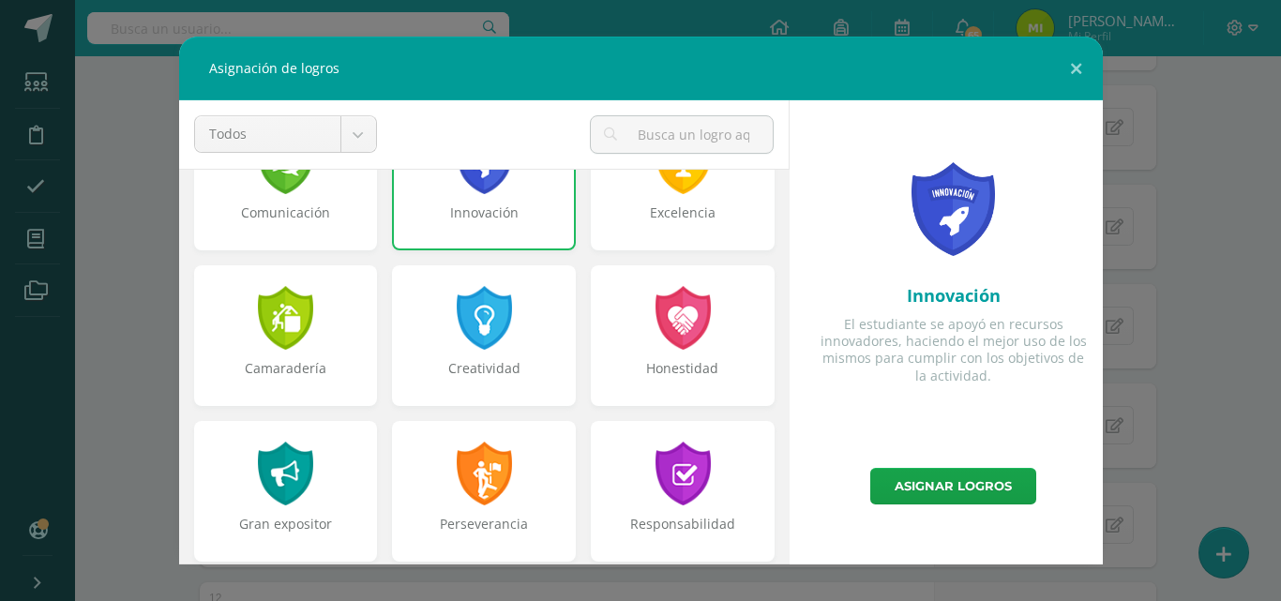
scroll to position [543, 0]
click at [272, 372] on div "Camaradería" at bounding box center [286, 377] width 180 height 38
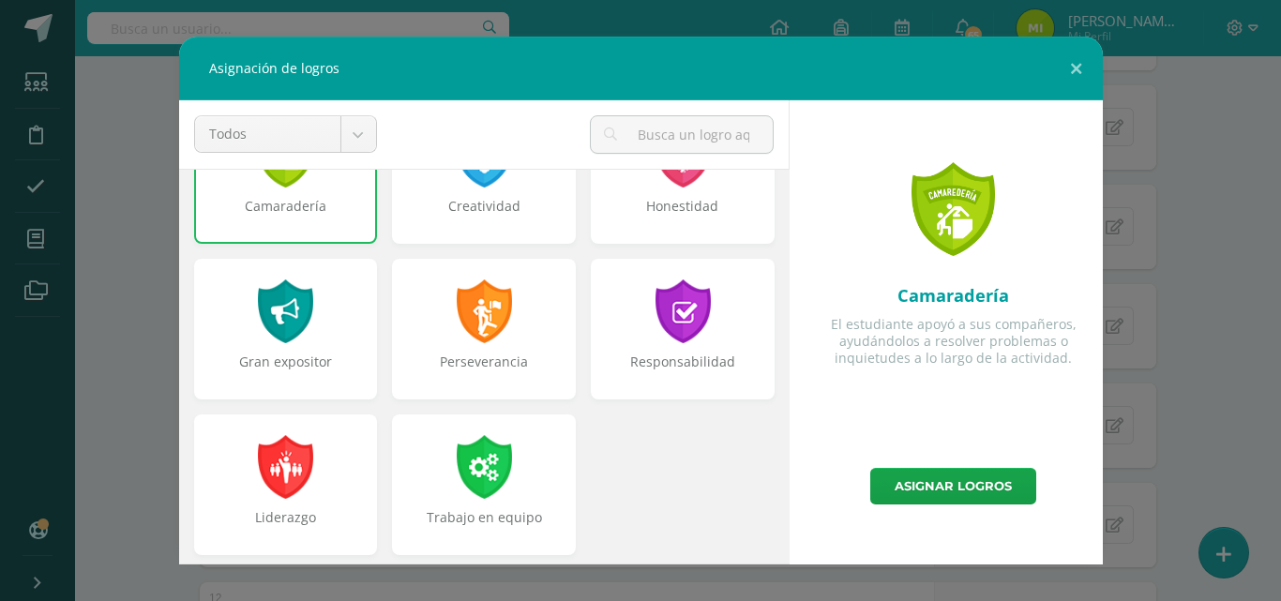
scroll to position [711, 0]
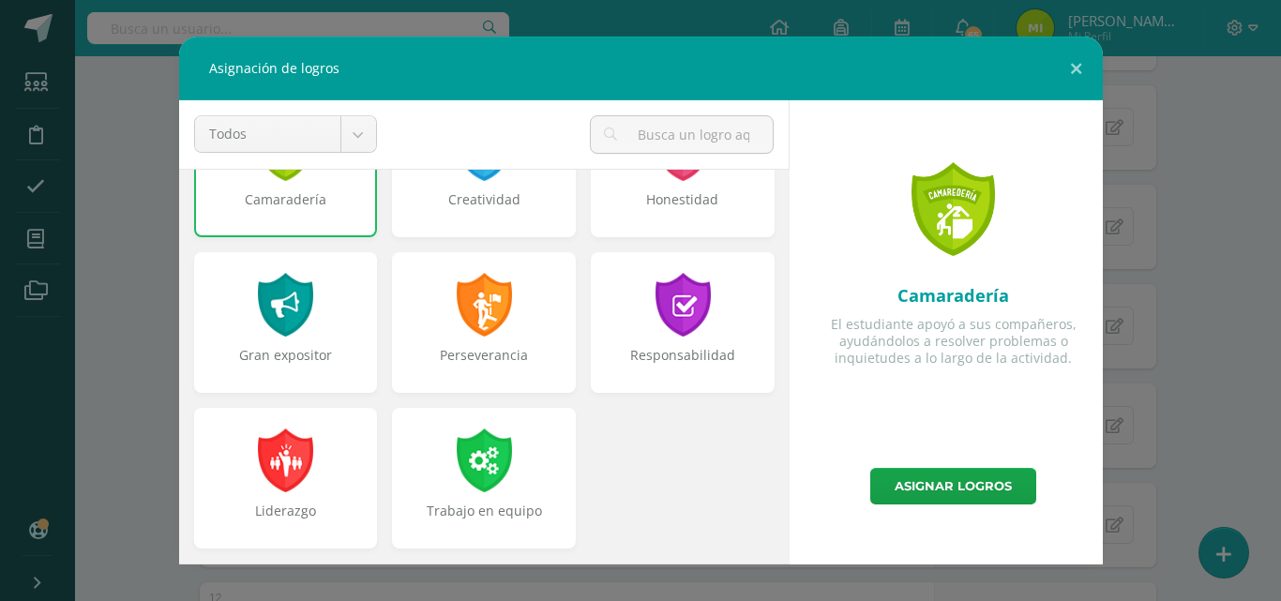
click at [499, 349] on div "Perseverancia" at bounding box center [484, 365] width 180 height 38
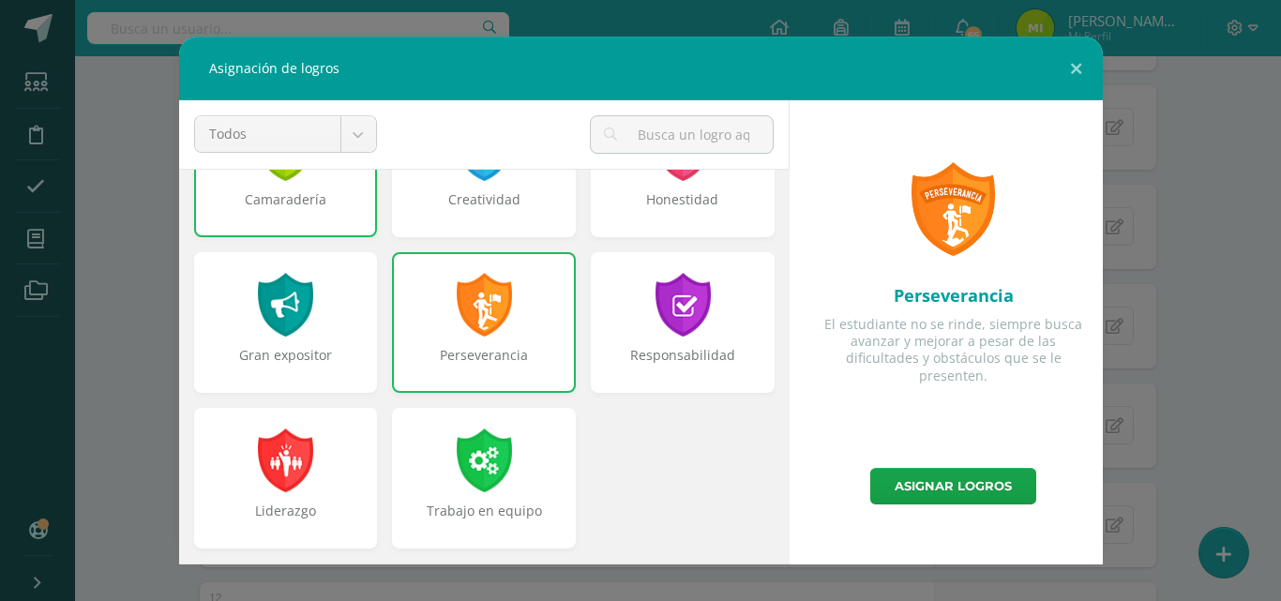
click at [958, 478] on link "Asignar logros" at bounding box center [953, 486] width 166 height 37
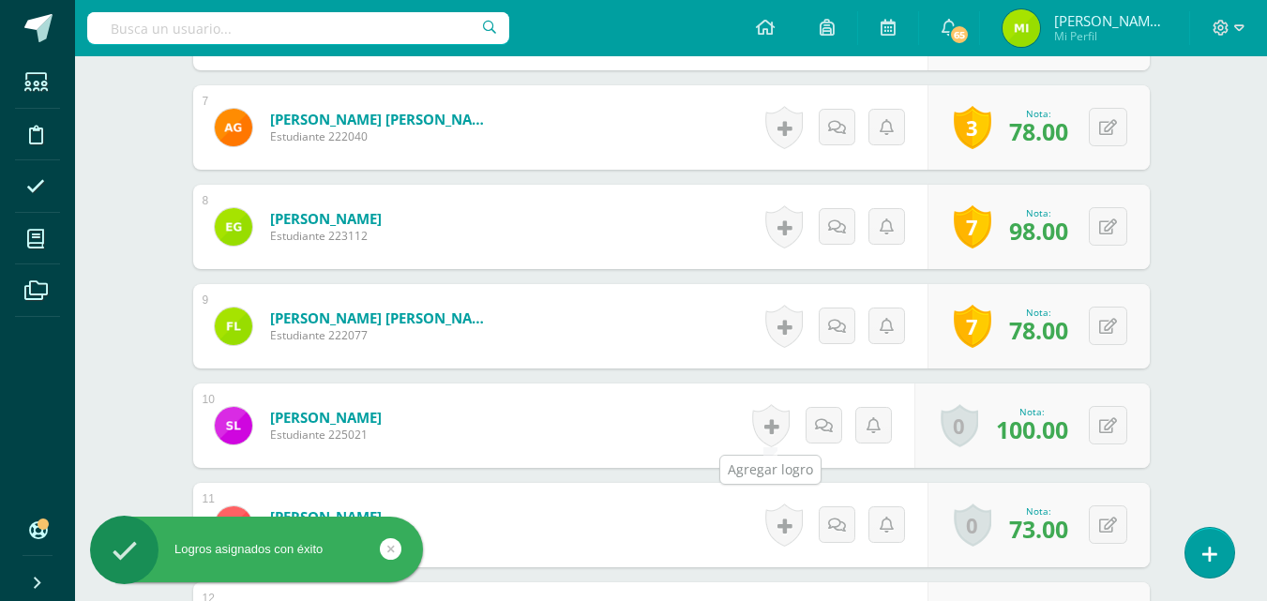
click at [779, 421] on link at bounding box center [771, 425] width 38 height 43
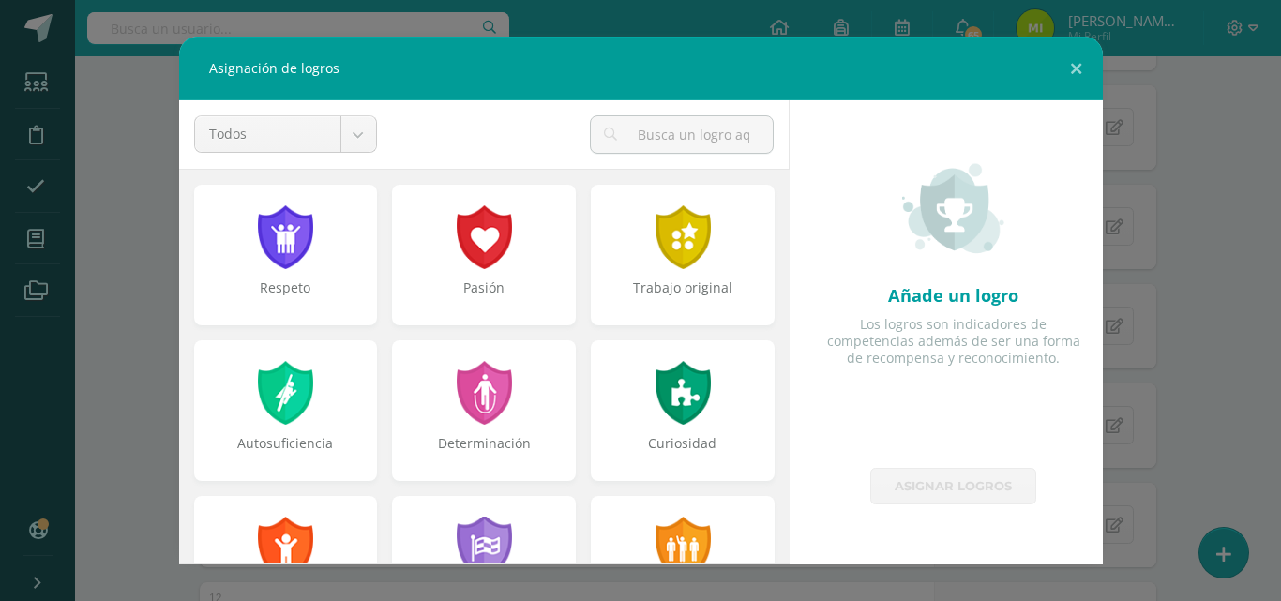
click at [691, 233] on div at bounding box center [683, 237] width 60 height 64
click at [680, 382] on div at bounding box center [683, 393] width 60 height 64
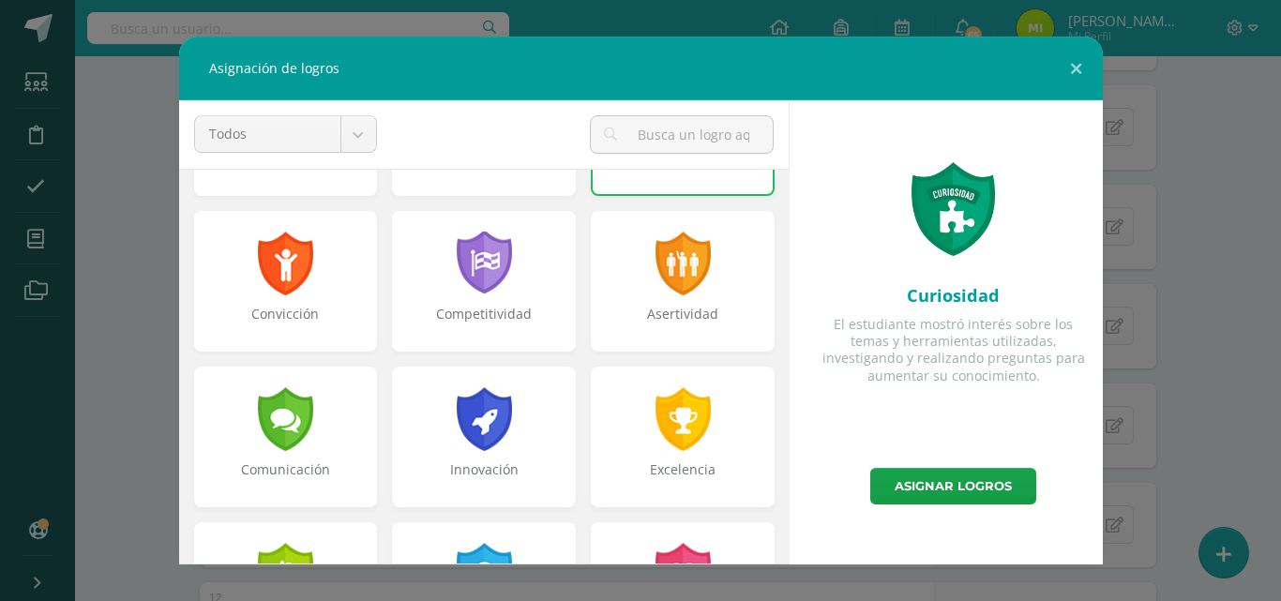
scroll to position [291, 0]
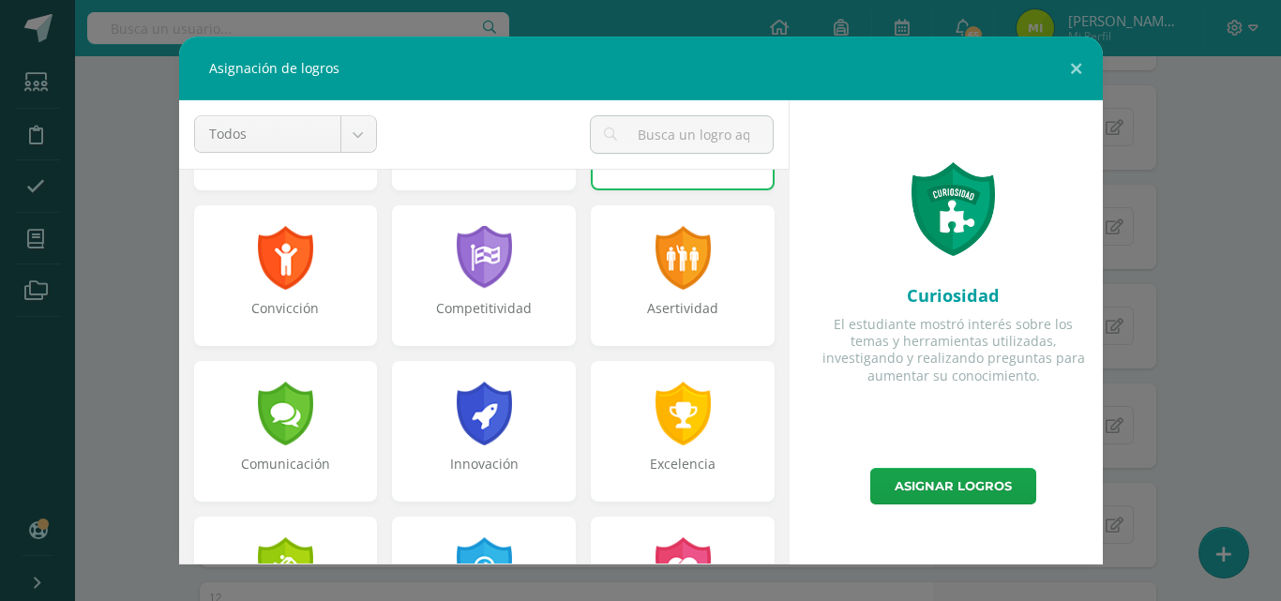
click at [457, 218] on div "Competitividad" at bounding box center [484, 275] width 184 height 141
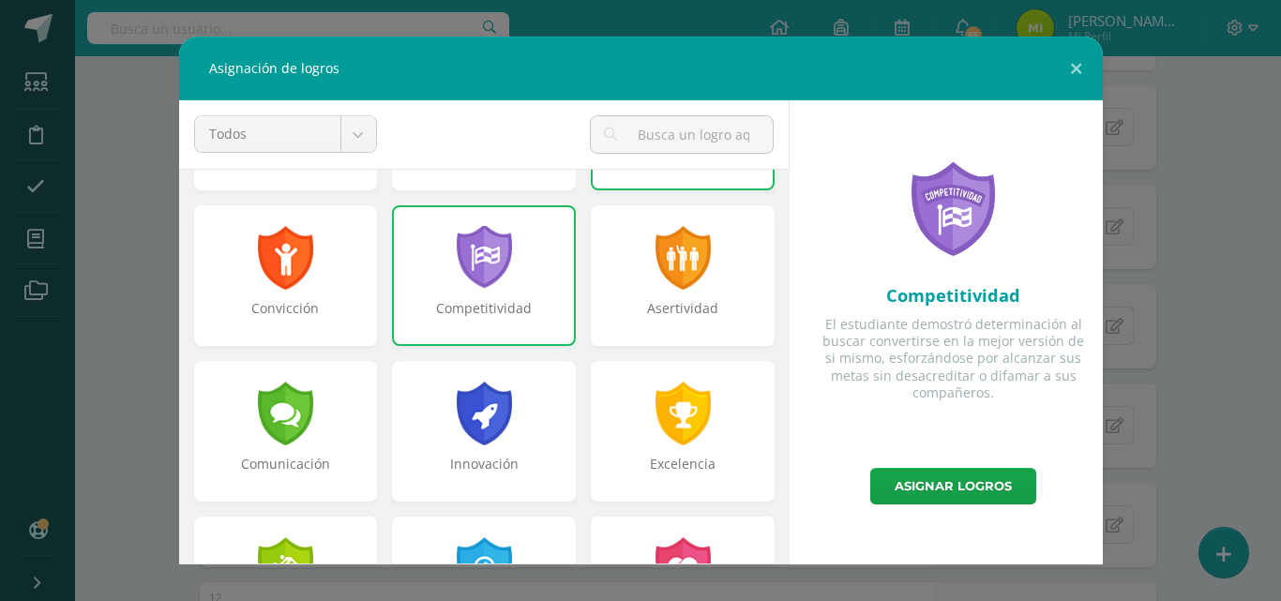
click at [506, 428] on div at bounding box center [484, 414] width 60 height 64
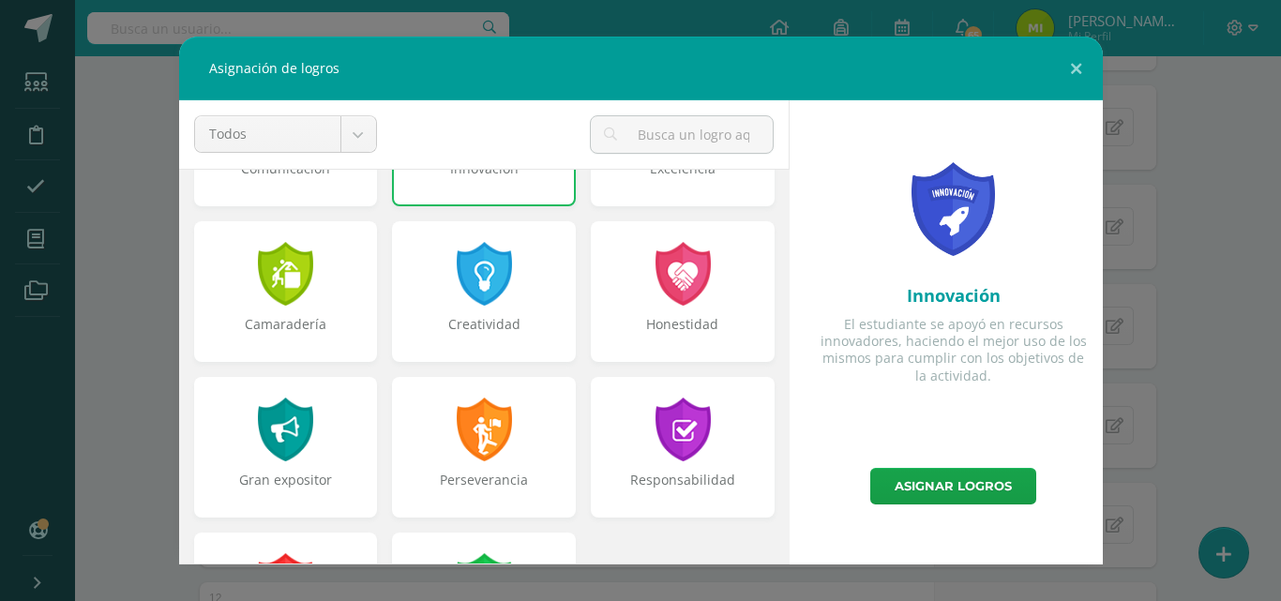
scroll to position [587, 0]
click at [489, 228] on div "Creatividad" at bounding box center [484, 290] width 184 height 141
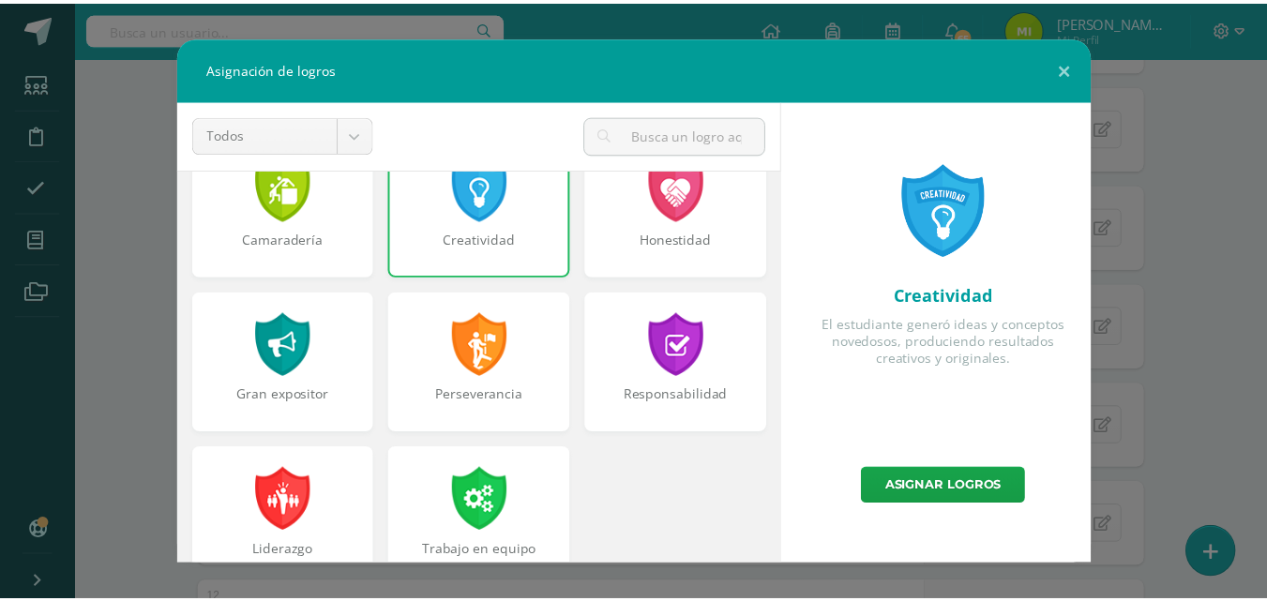
scroll to position [711, 0]
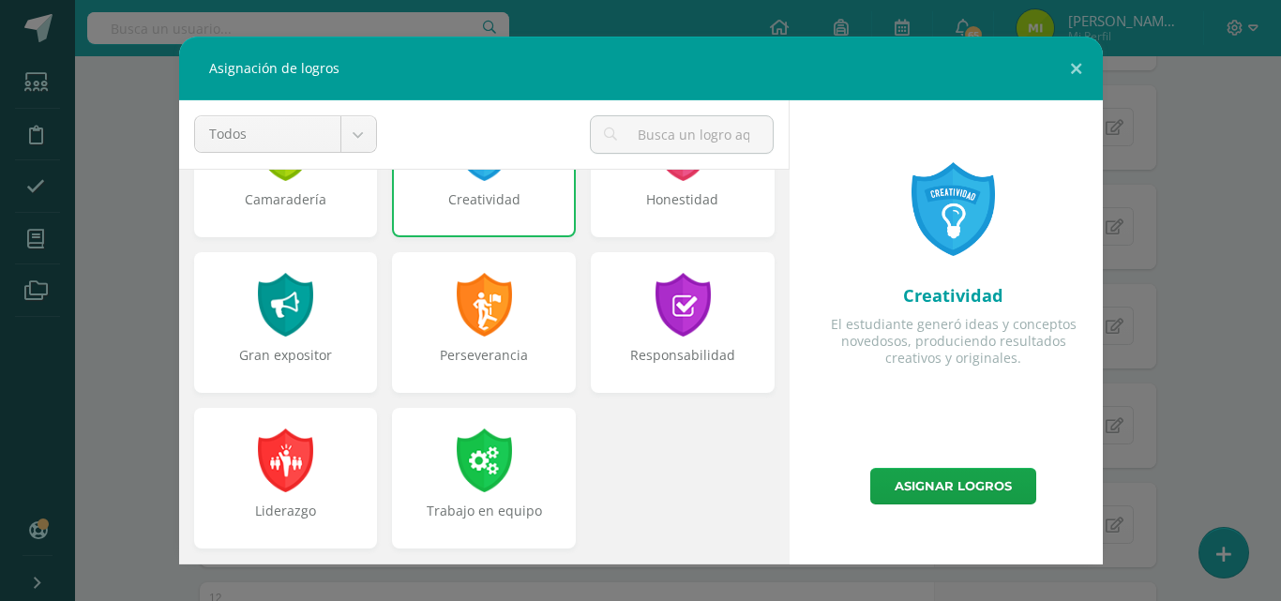
click at [924, 483] on link "Asignar logros" at bounding box center [953, 486] width 166 height 37
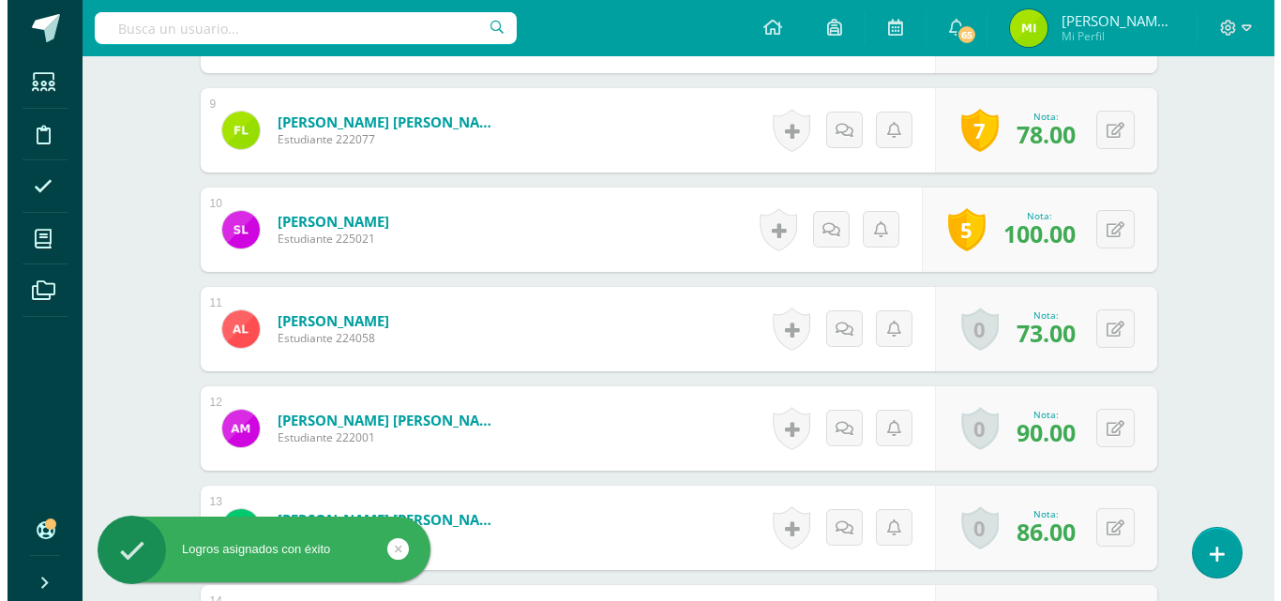
scroll to position [1362, 0]
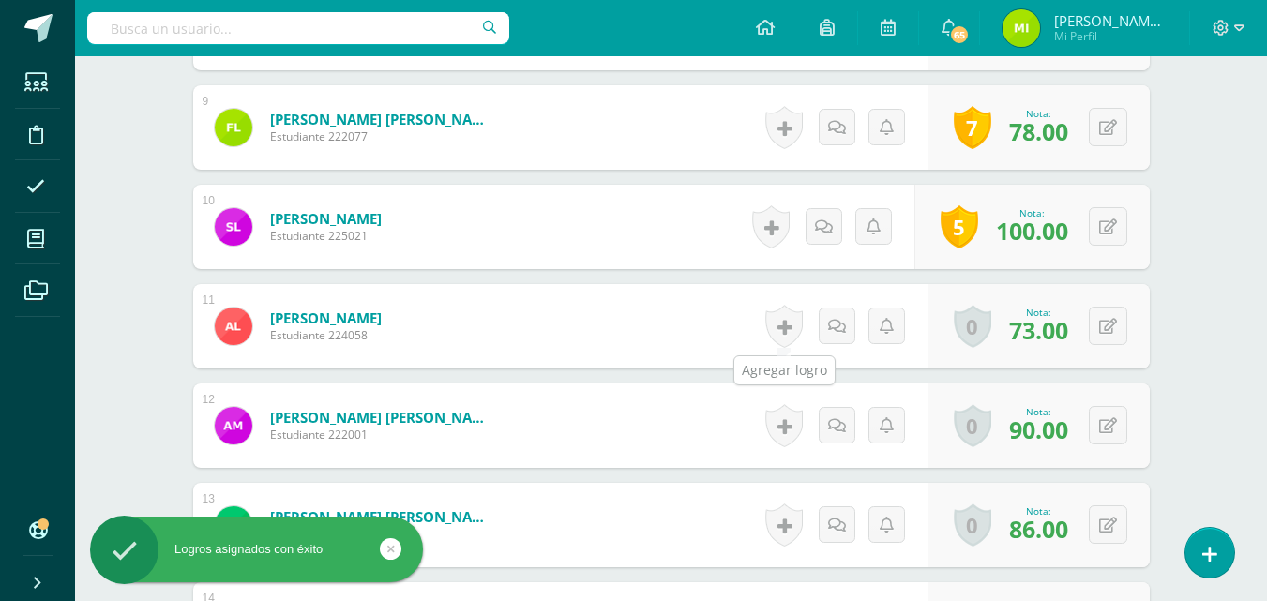
click at [774, 321] on link at bounding box center [784, 326] width 38 height 43
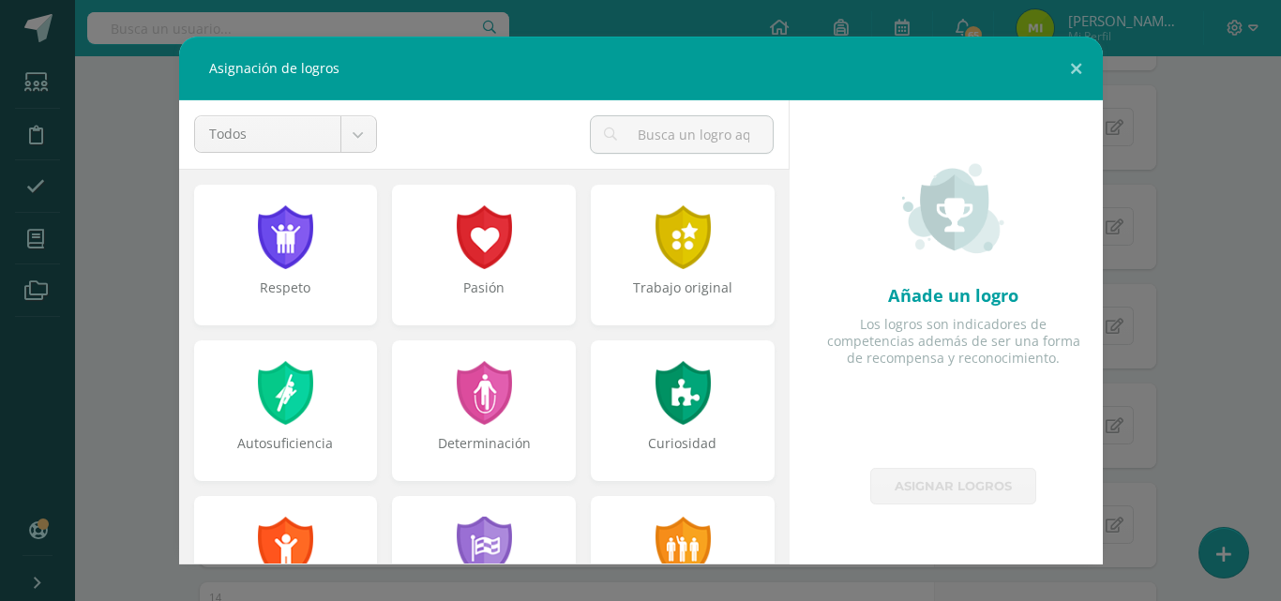
click at [628, 287] on div "Trabajo original" at bounding box center [683, 298] width 180 height 38
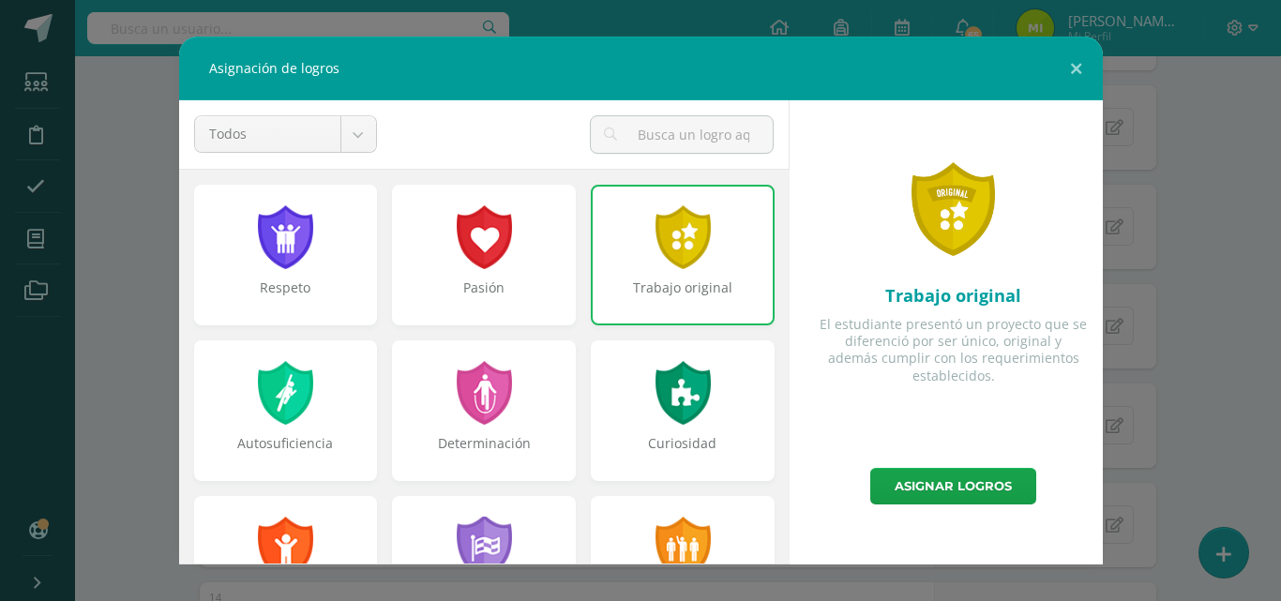
click at [499, 266] on div at bounding box center [484, 237] width 60 height 64
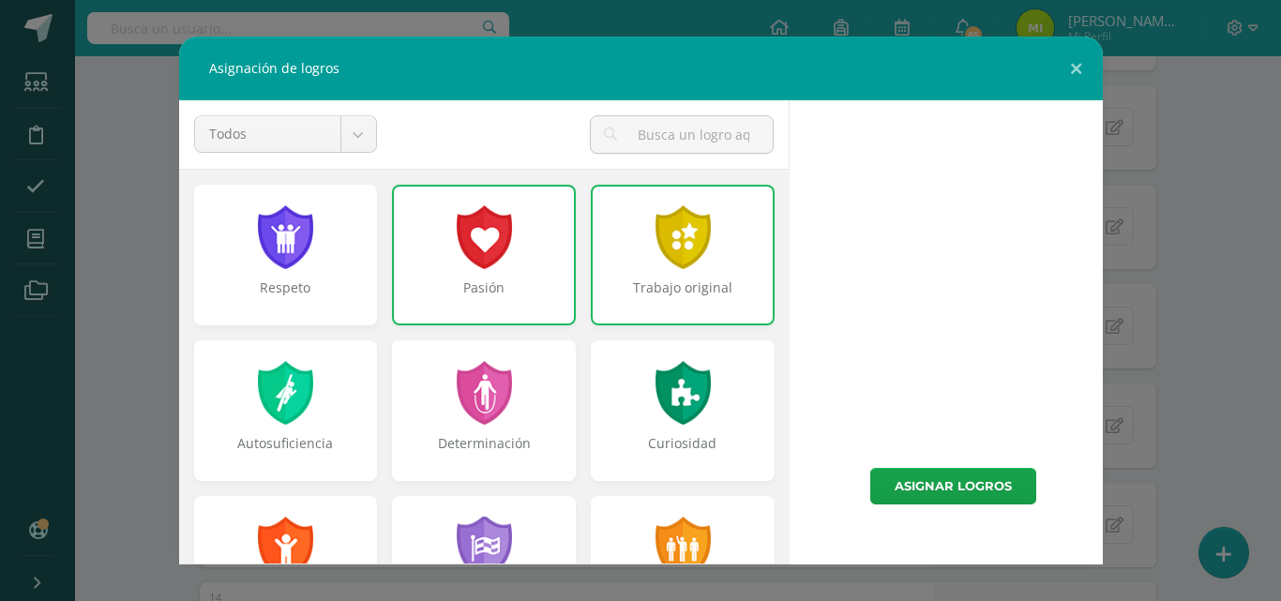
click at [499, 264] on div at bounding box center [484, 237] width 60 height 64
click at [273, 415] on div at bounding box center [285, 393] width 60 height 64
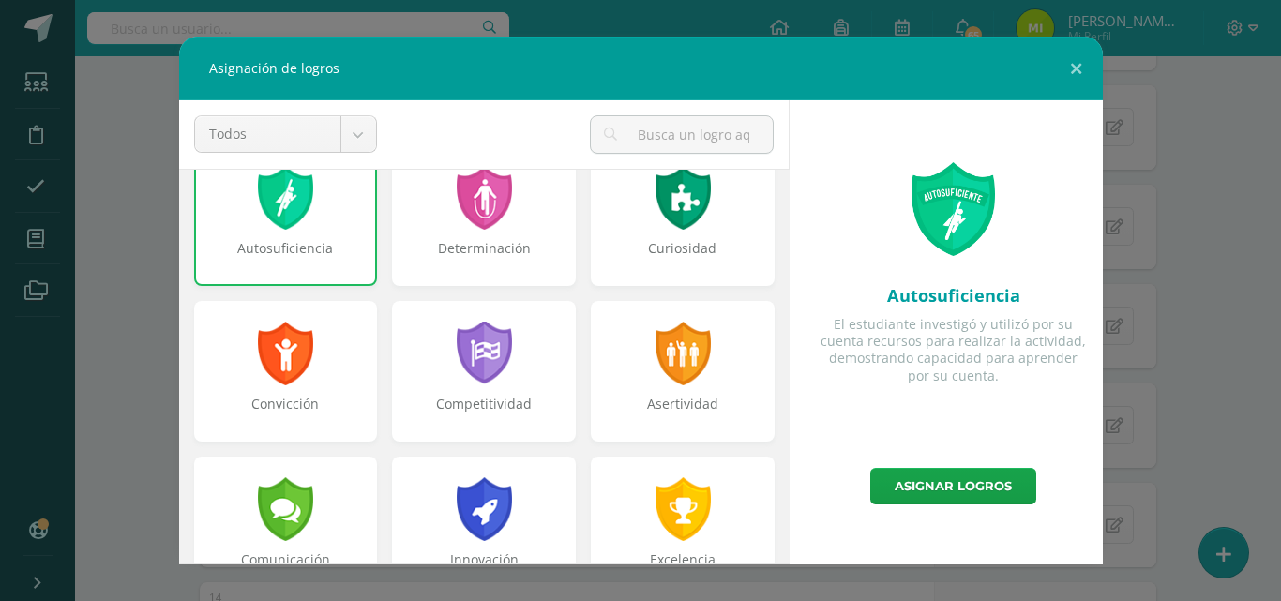
scroll to position [198, 0]
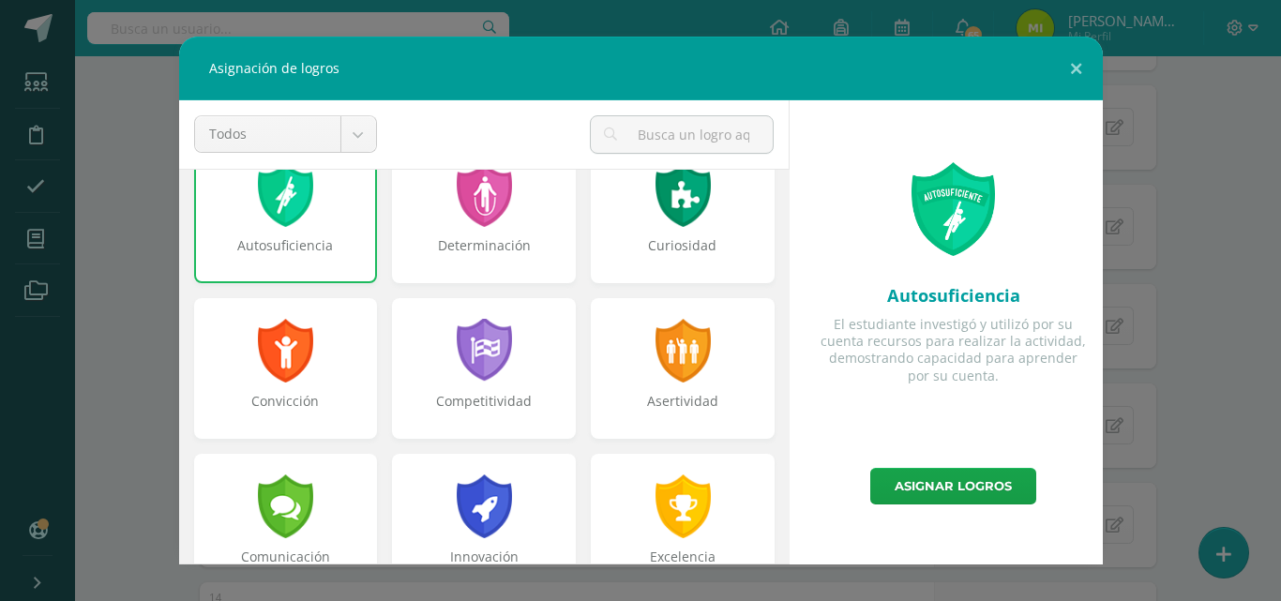
click at [512, 515] on div "Innovación" at bounding box center [484, 524] width 184 height 141
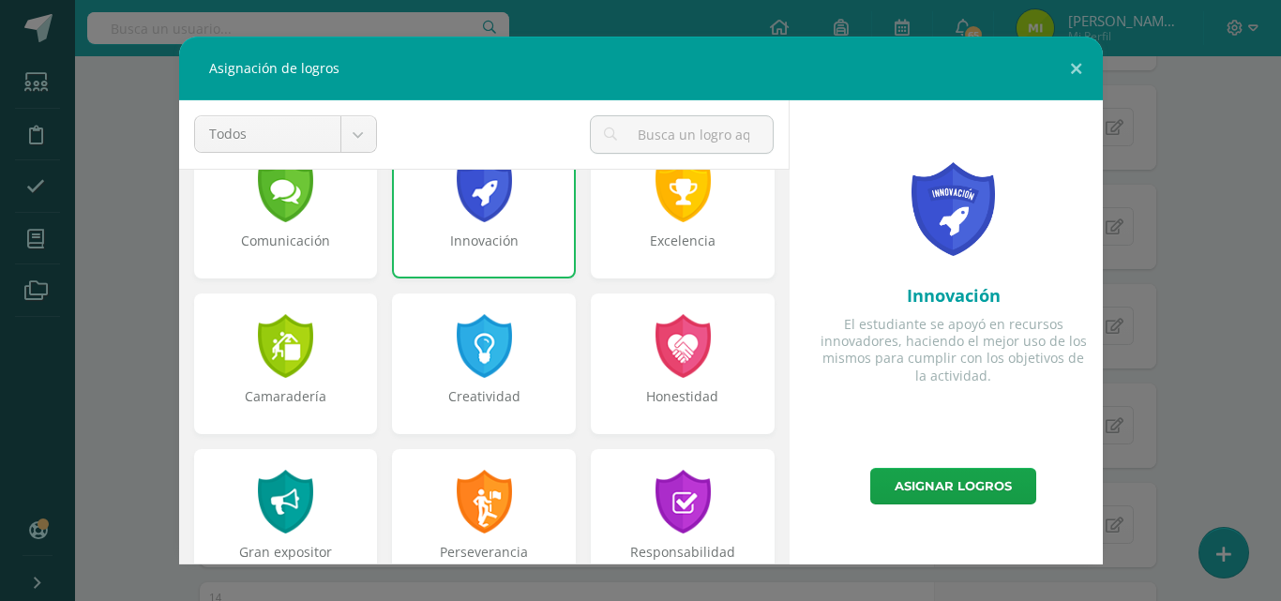
scroll to position [518, 0]
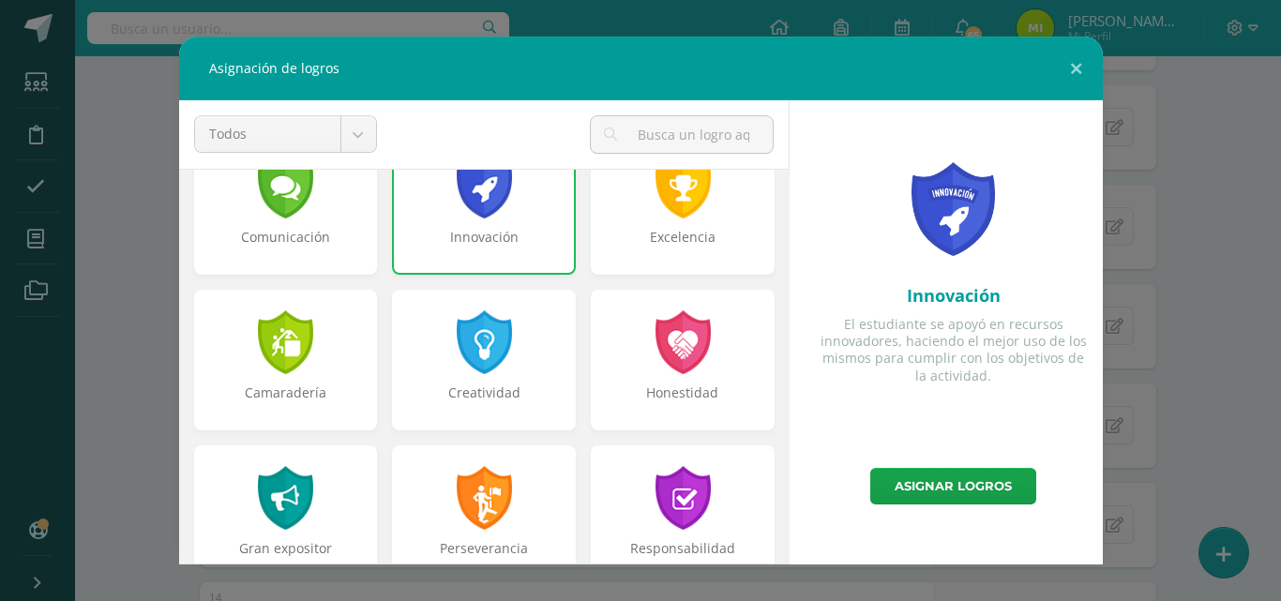
click at [464, 341] on div at bounding box center [484, 342] width 60 height 64
click at [488, 373] on div at bounding box center [484, 342] width 60 height 64
click at [544, 394] on div "Creatividad" at bounding box center [484, 403] width 180 height 38
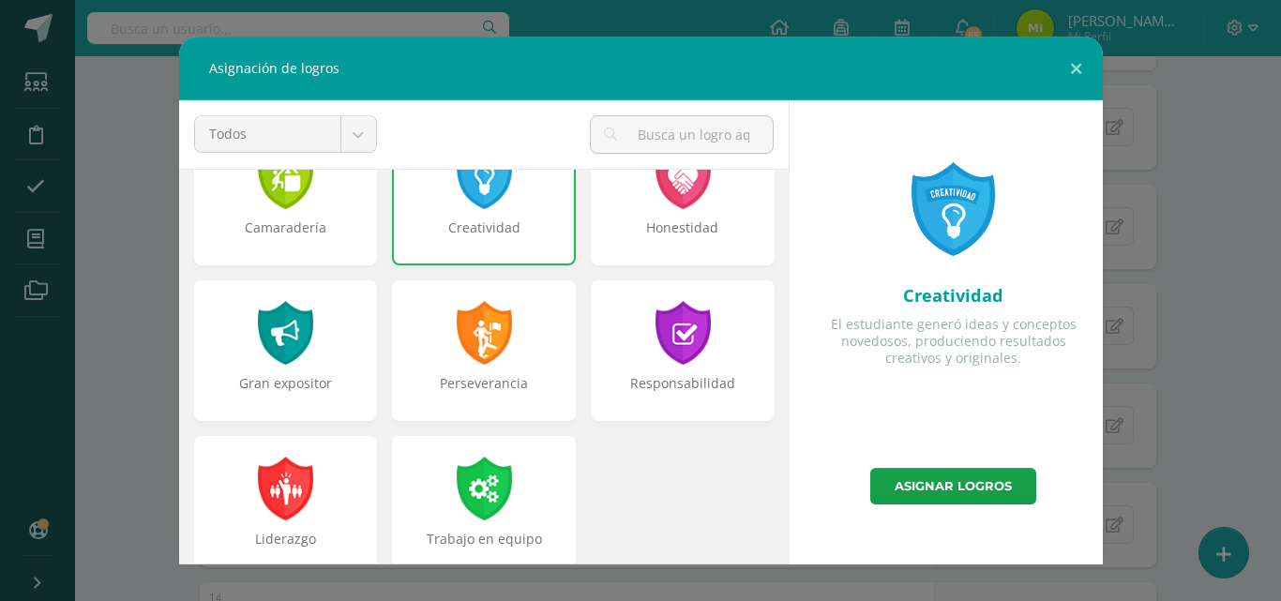
scroll to position [696, 0]
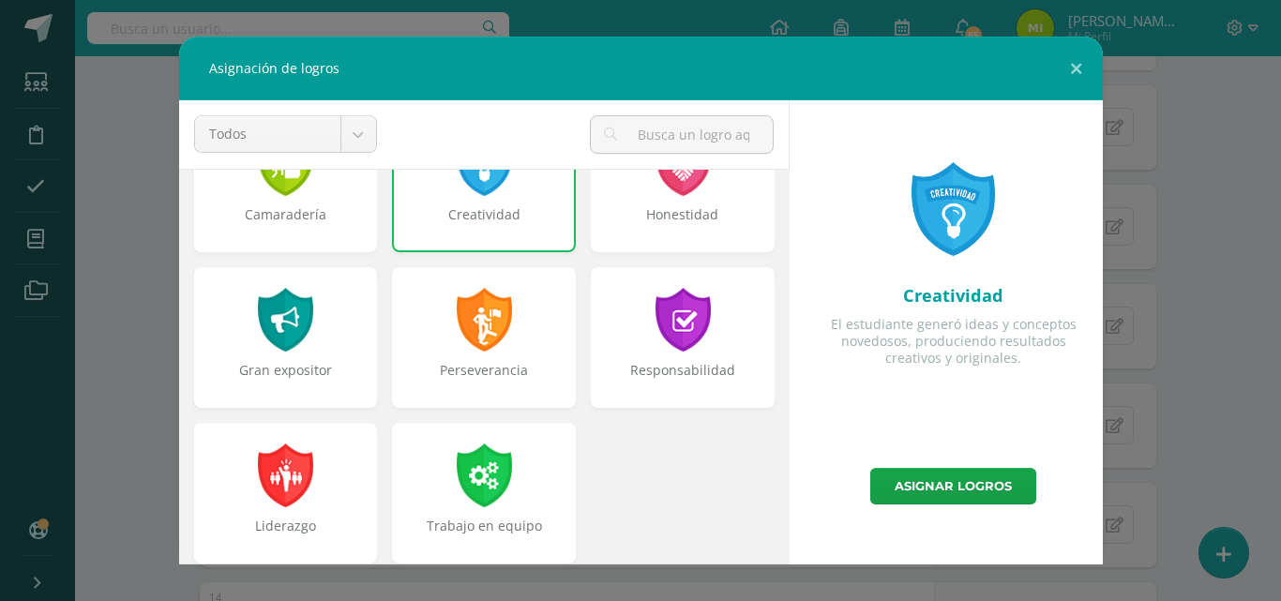
click at [942, 486] on link "Asignar logros" at bounding box center [953, 486] width 166 height 37
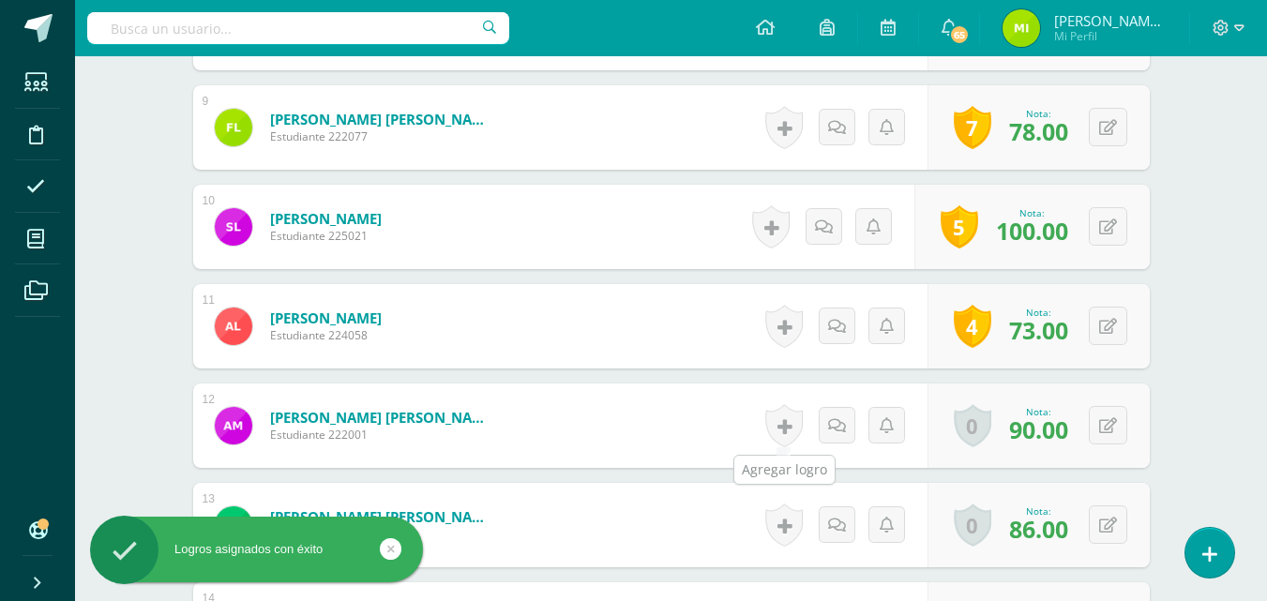
click at [787, 434] on link at bounding box center [784, 425] width 38 height 43
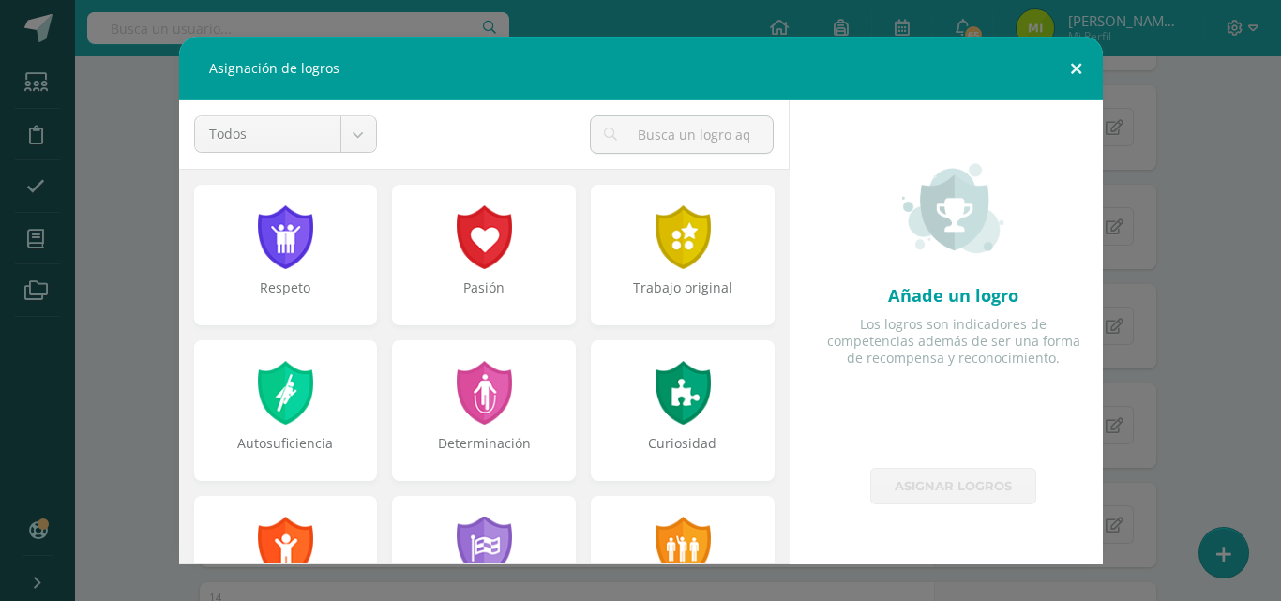
click at [1076, 69] on button at bounding box center [1075, 69] width 53 height 64
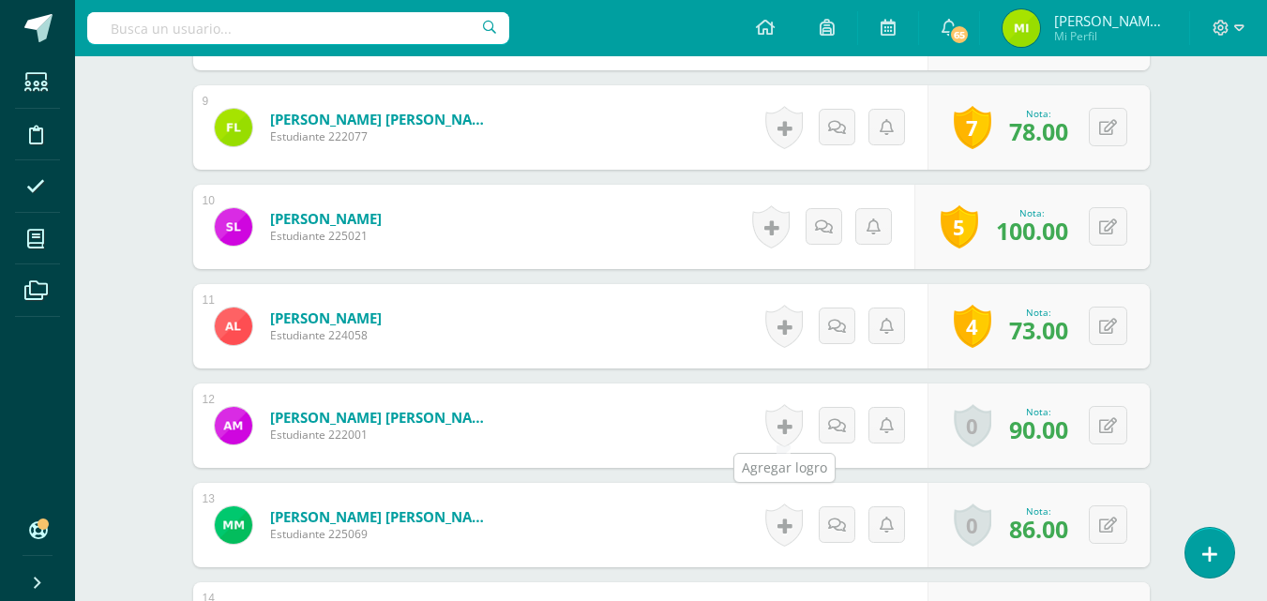
click at [796, 418] on link at bounding box center [784, 425] width 38 height 43
click at [0, 0] on div "Añade un logro Los logros son indicadores de competencias además de ser una for…" at bounding box center [0, 0] width 0 height 0
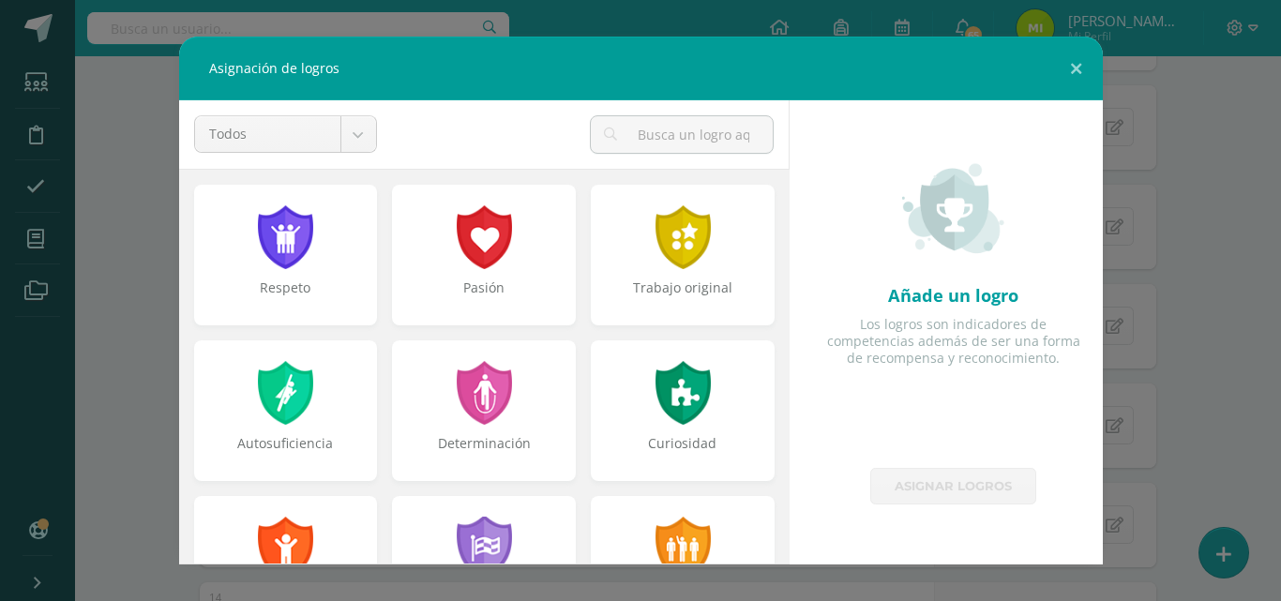
click at [279, 265] on div at bounding box center [285, 237] width 60 height 64
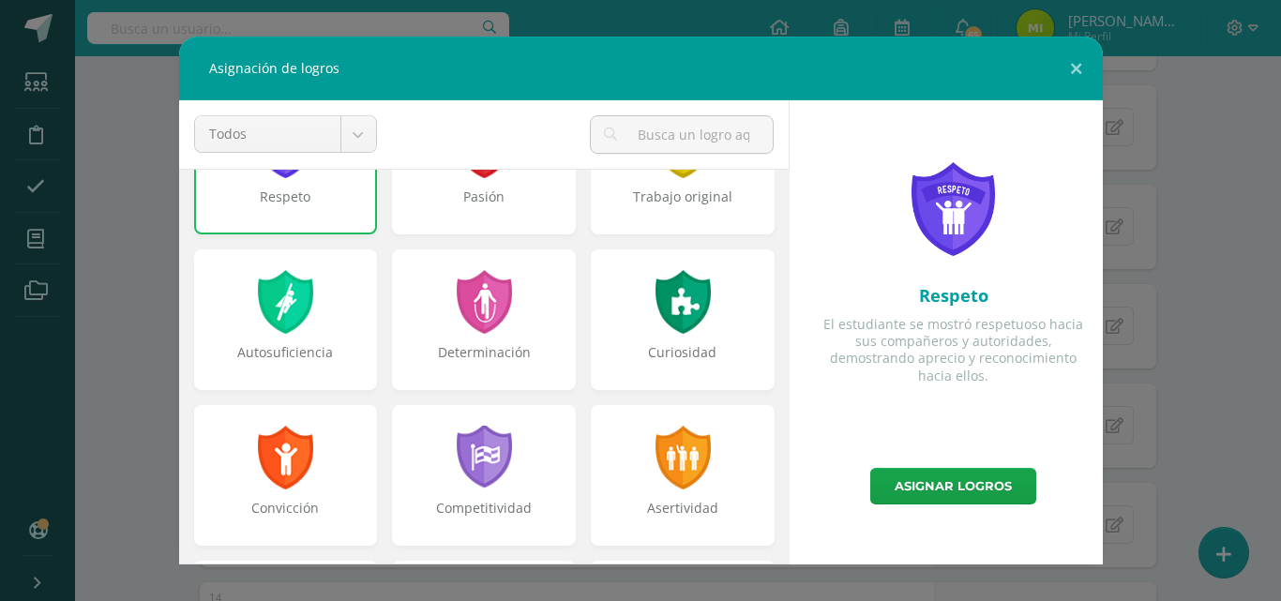
scroll to position [96, 0]
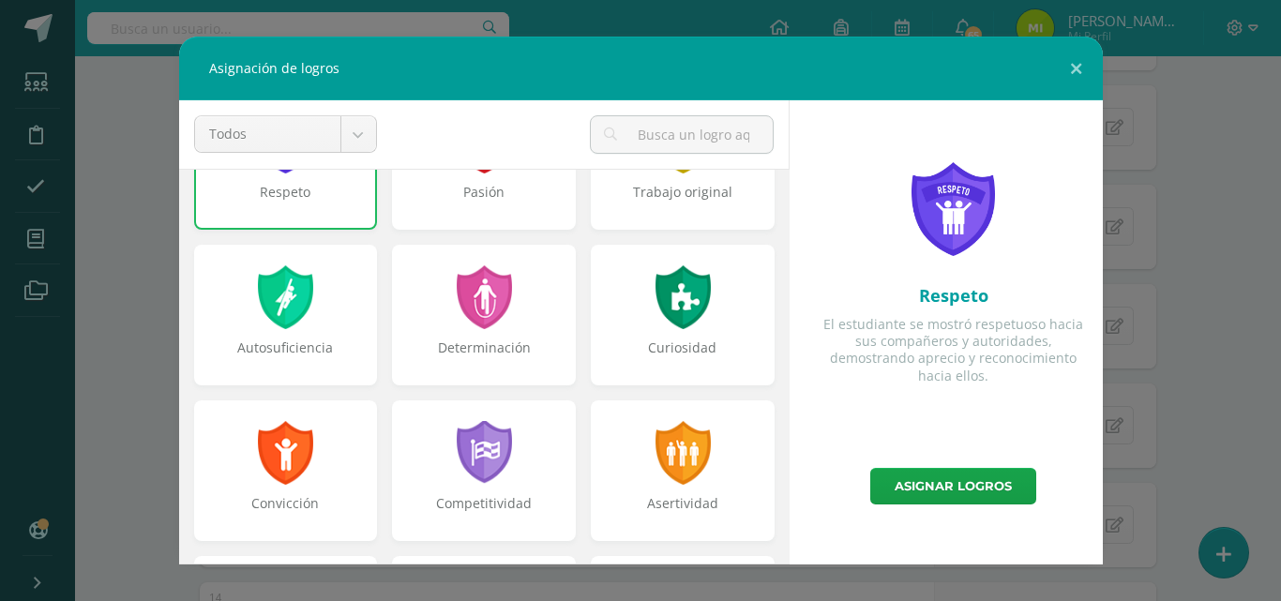
click at [669, 320] on div at bounding box center [683, 297] width 60 height 64
click at [298, 418] on div "Convicción" at bounding box center [286, 470] width 184 height 141
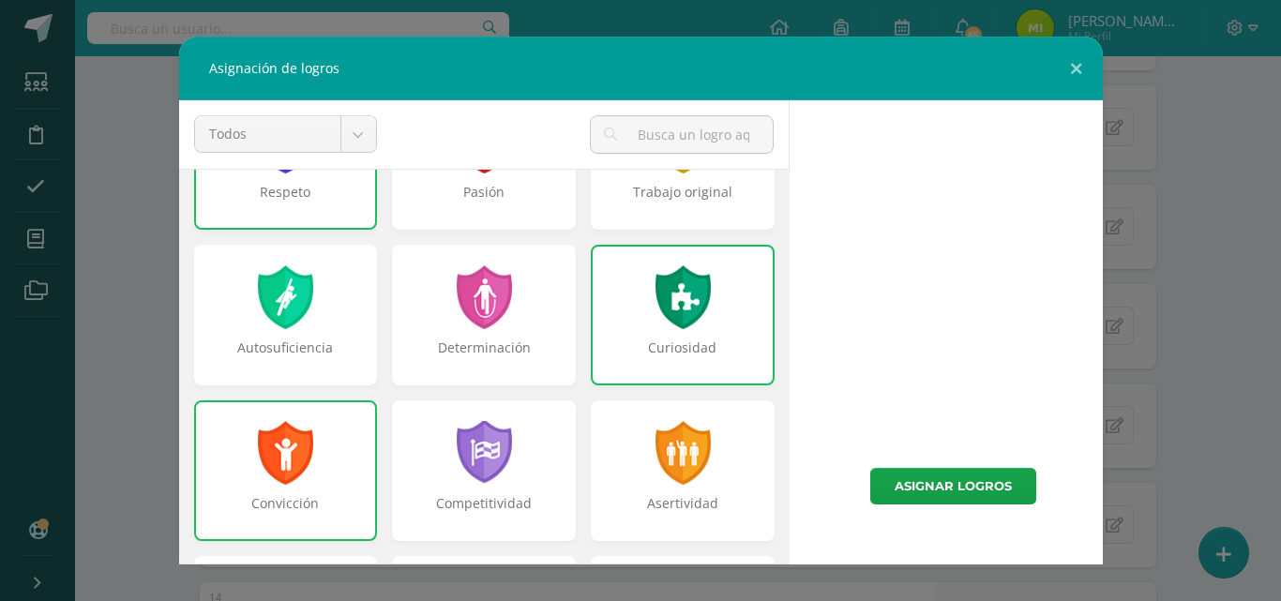
scroll to position [194, 0]
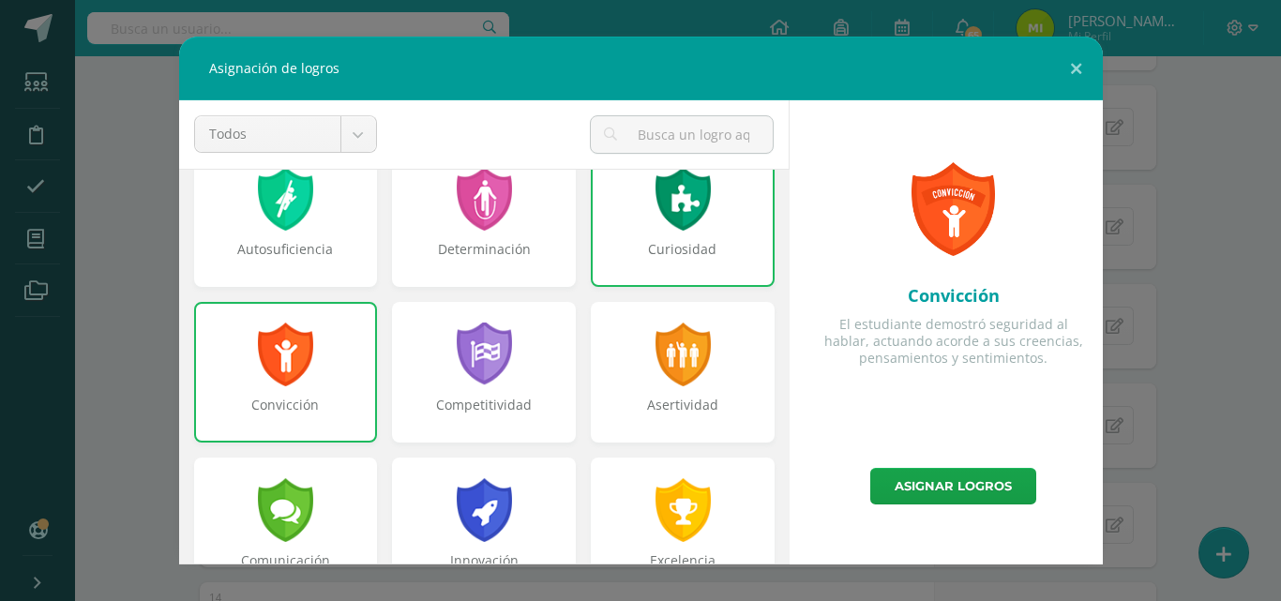
click at [527, 489] on div "Innovación" at bounding box center [484, 528] width 184 height 141
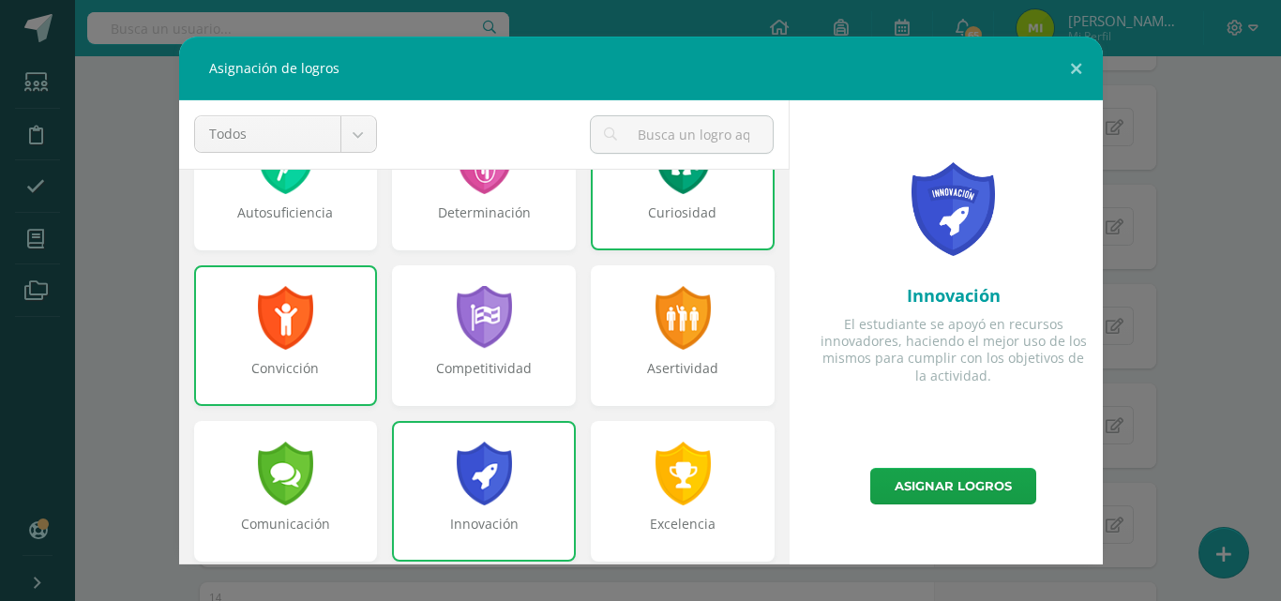
scroll to position [247, 0]
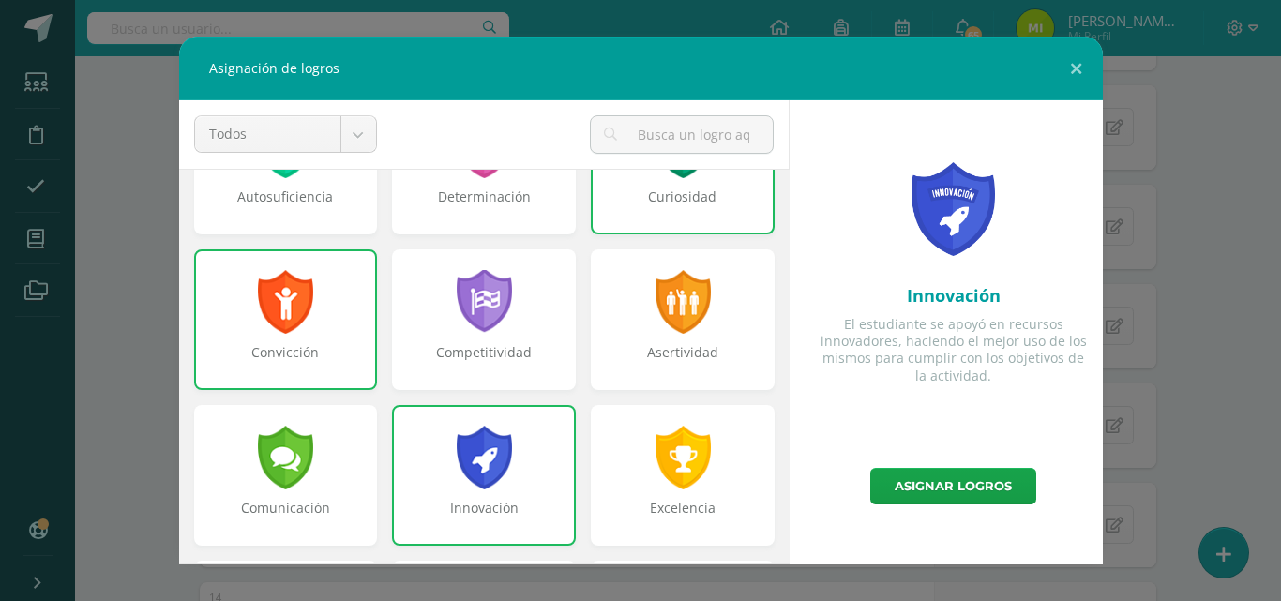
click at [249, 335] on div "Convicción" at bounding box center [286, 319] width 184 height 141
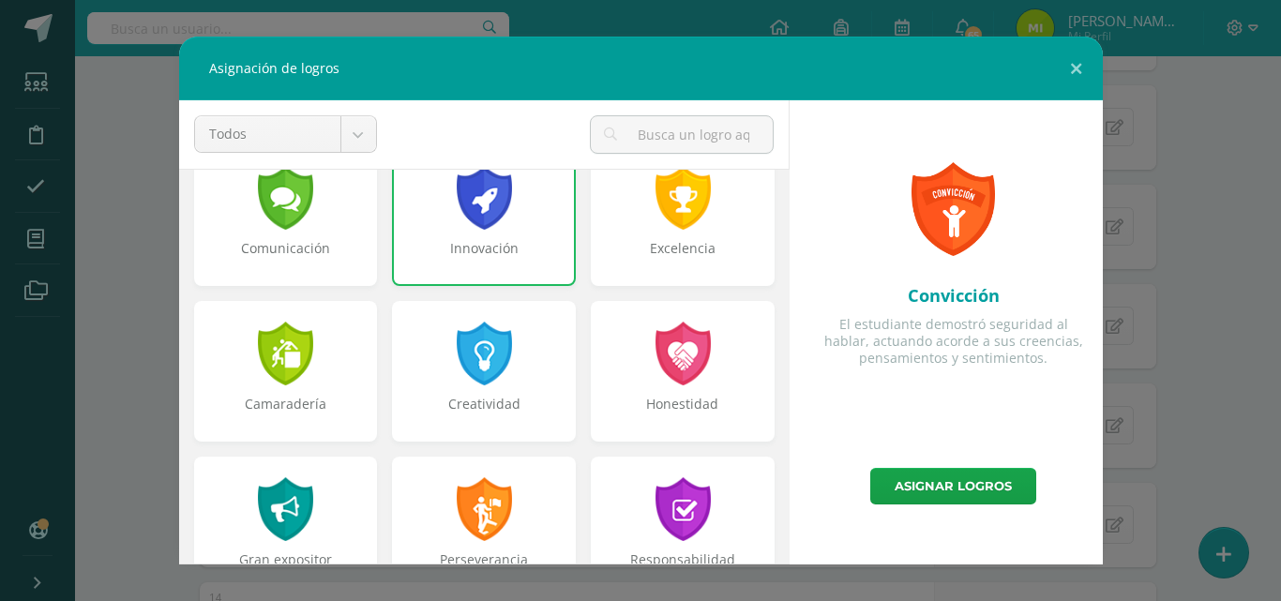
scroll to position [508, 0]
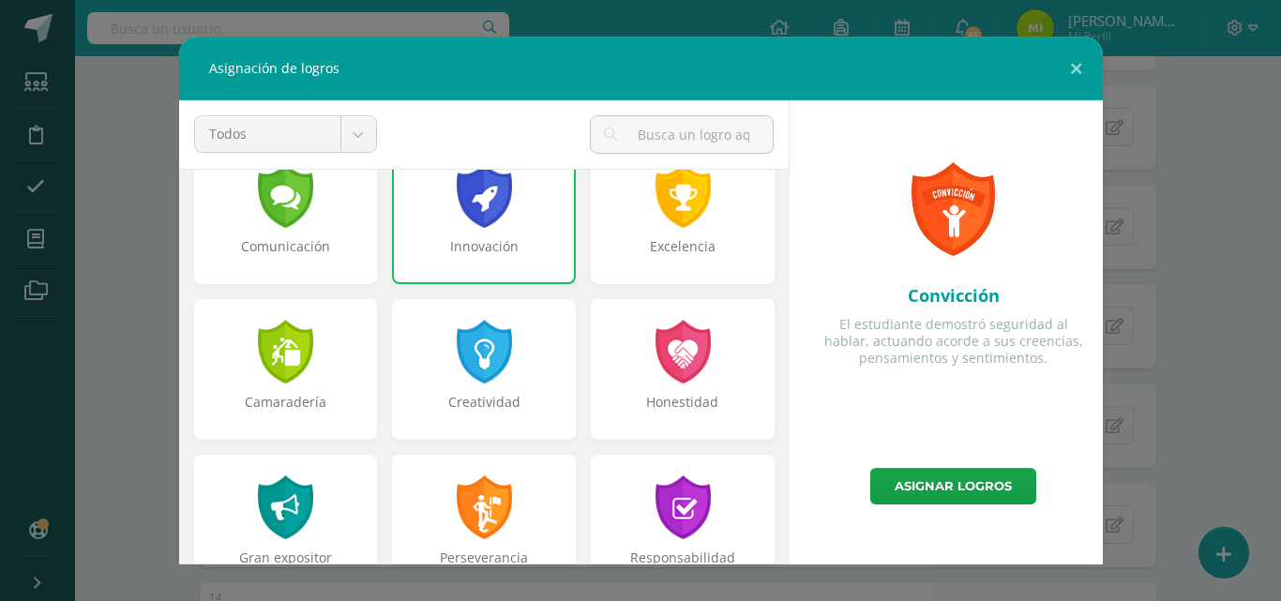
click at [468, 392] on div "Creatividad" at bounding box center [484, 369] width 184 height 141
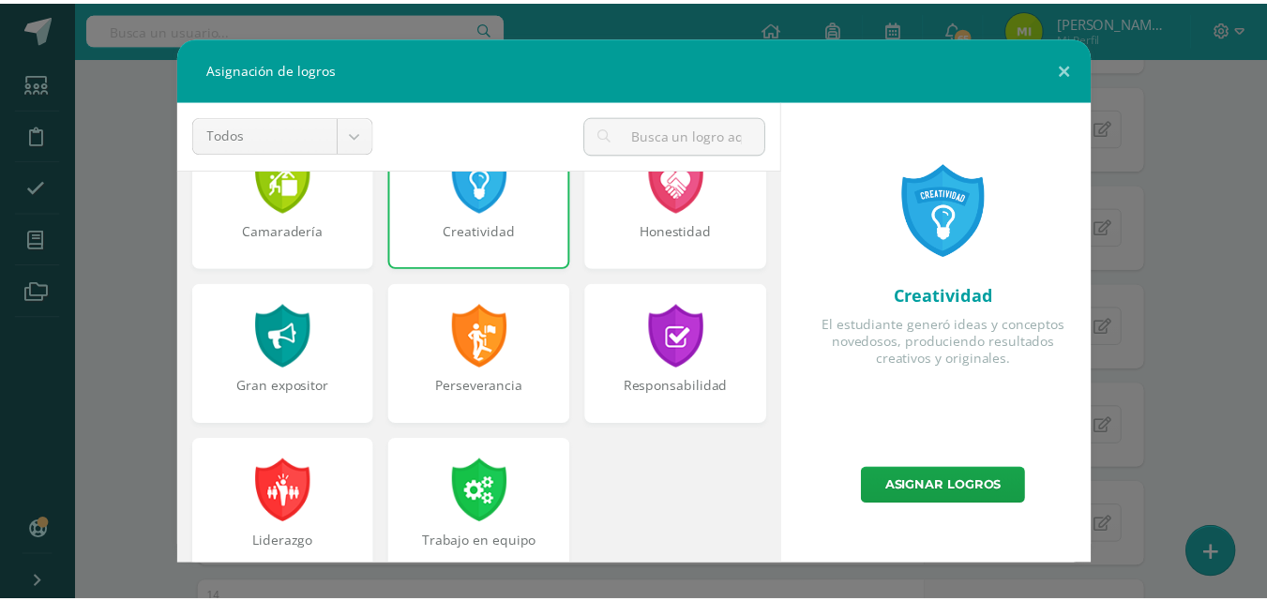
scroll to position [682, 0]
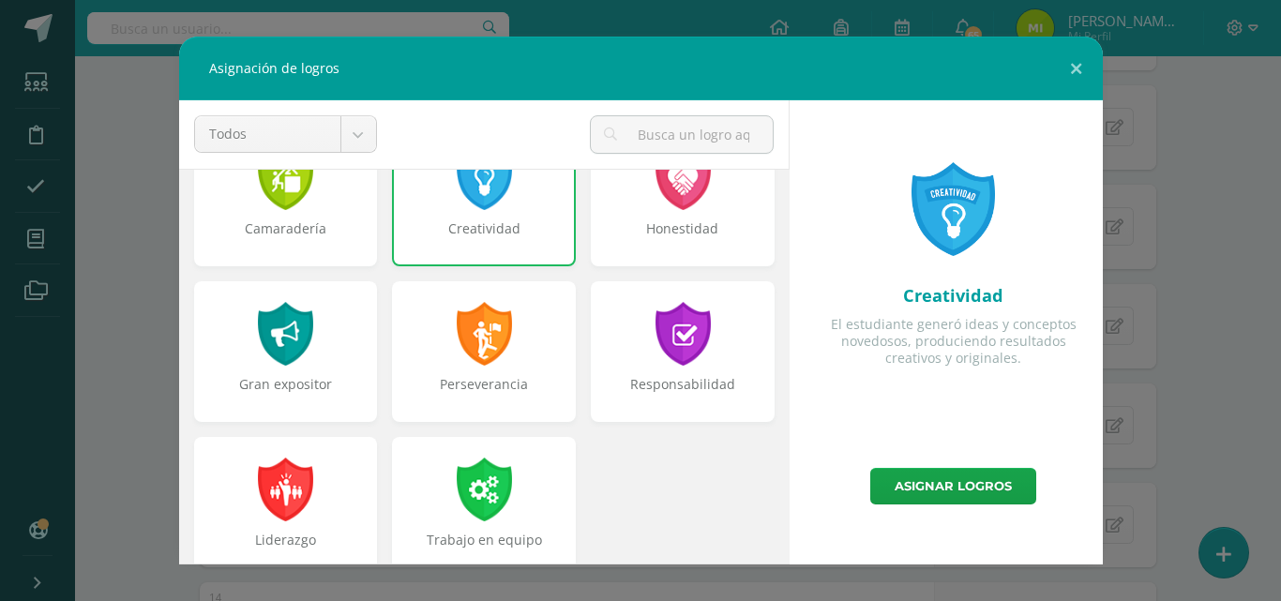
click at [468, 392] on div "Perseverancia" at bounding box center [484, 394] width 180 height 38
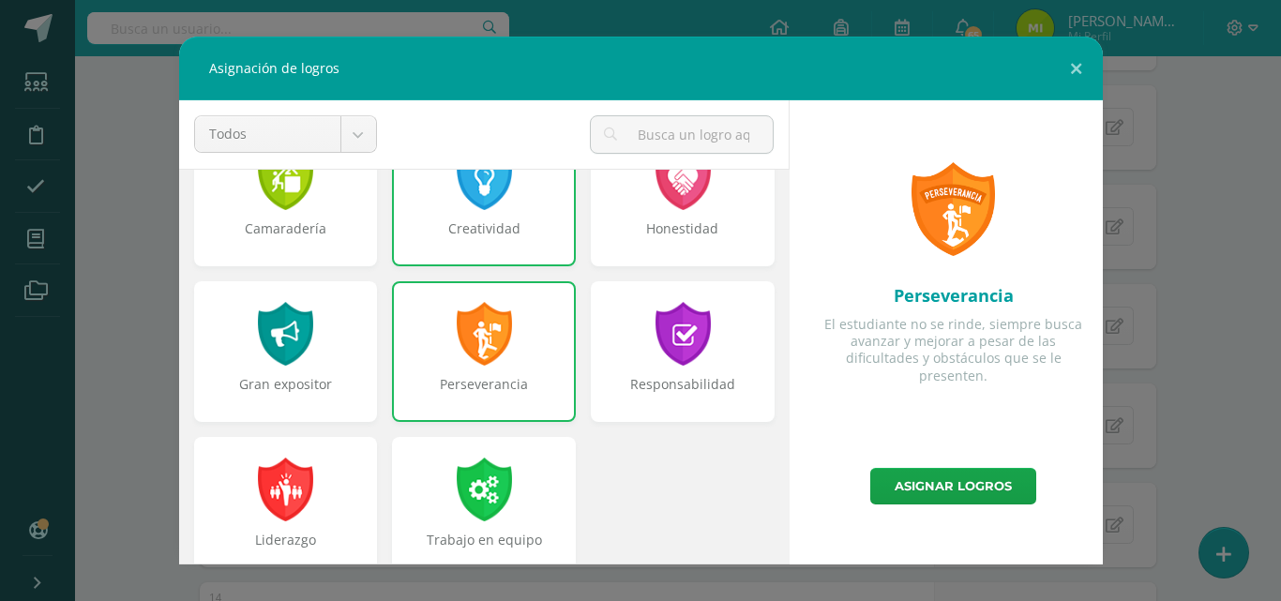
click at [921, 478] on link "Asignar logros" at bounding box center [953, 486] width 166 height 37
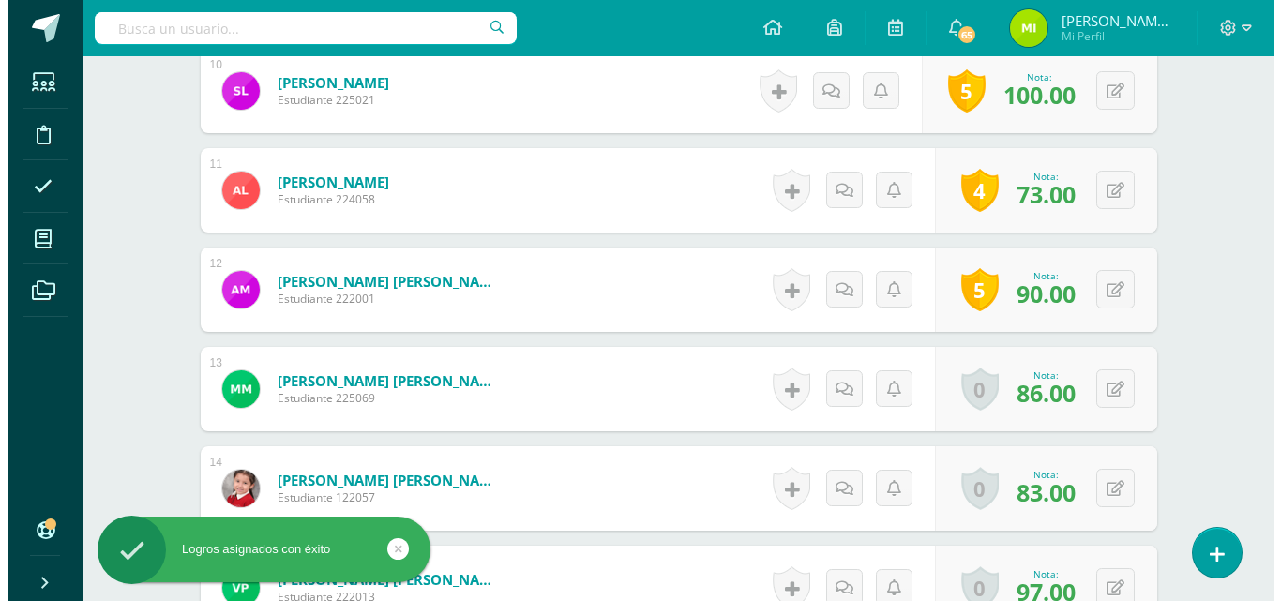
scroll to position [1505, 0]
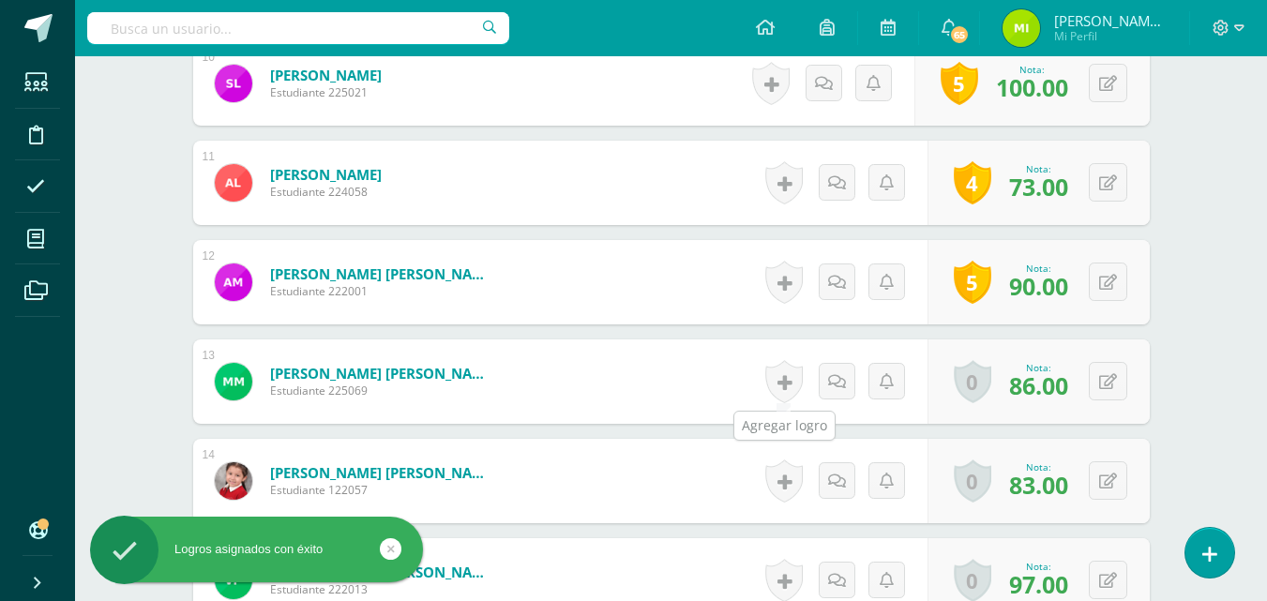
click at [774, 392] on link at bounding box center [784, 381] width 38 height 43
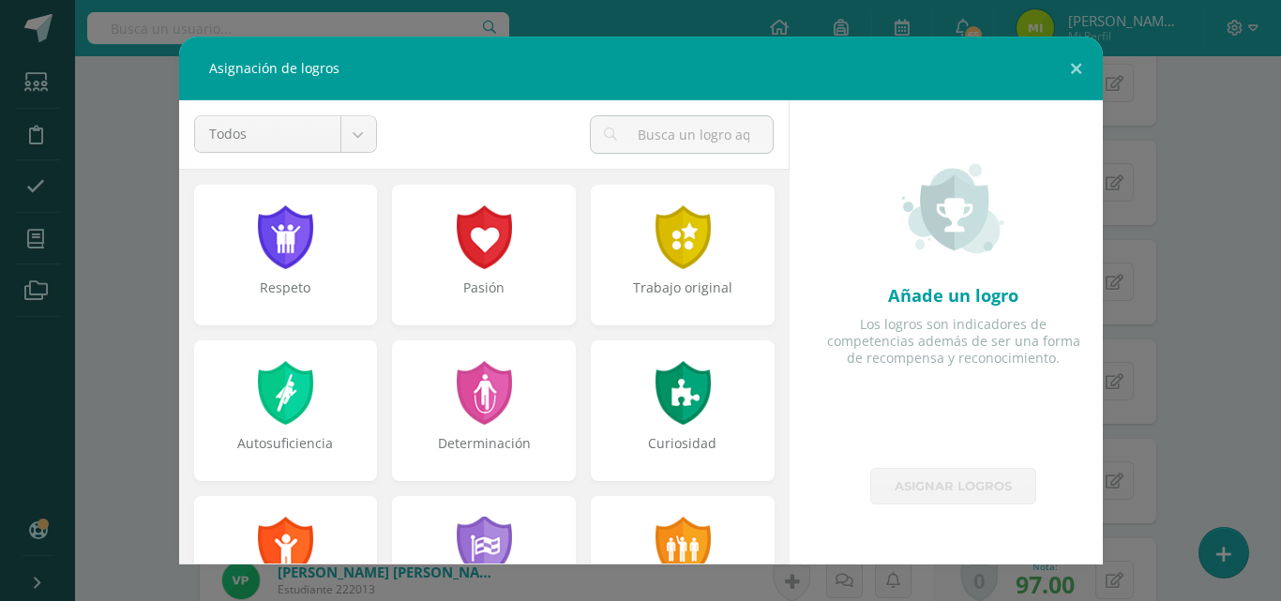
click at [506, 297] on div "Pasión" at bounding box center [484, 298] width 180 height 38
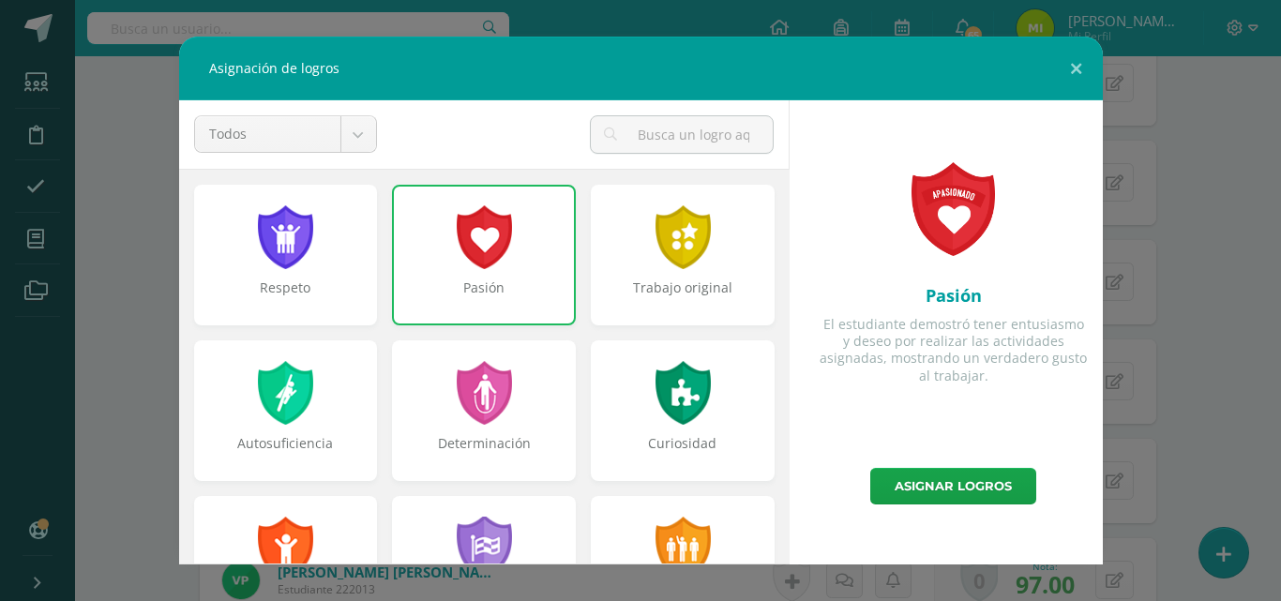
click at [277, 447] on div "Autosuficiencia" at bounding box center [286, 453] width 180 height 38
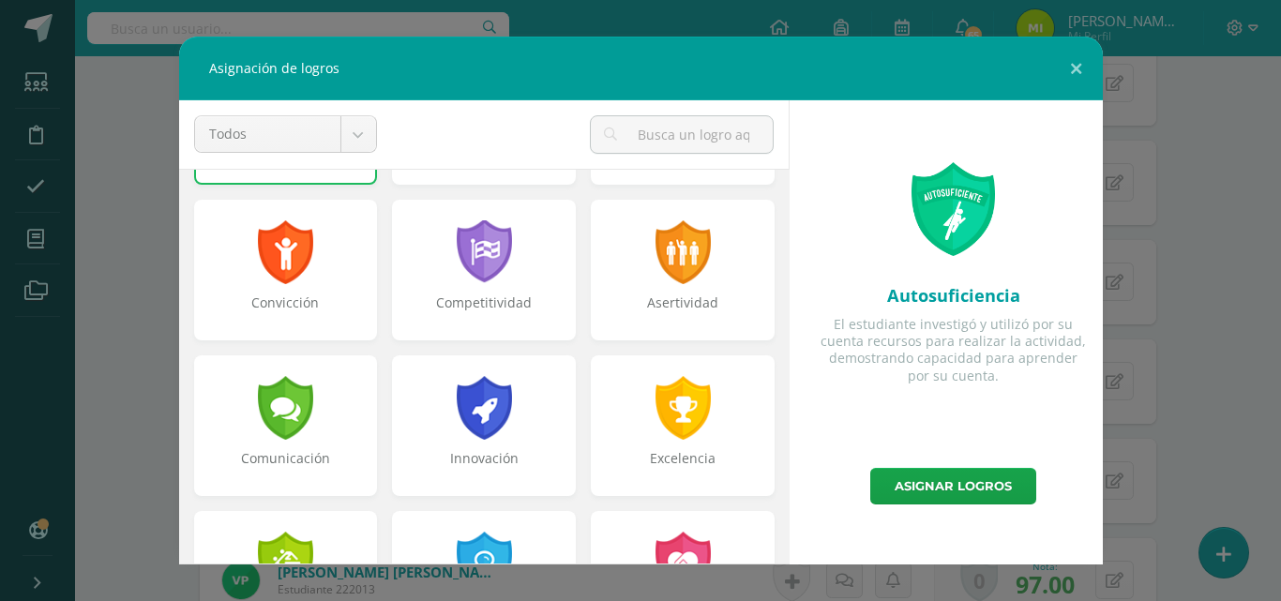
scroll to position [352, 0]
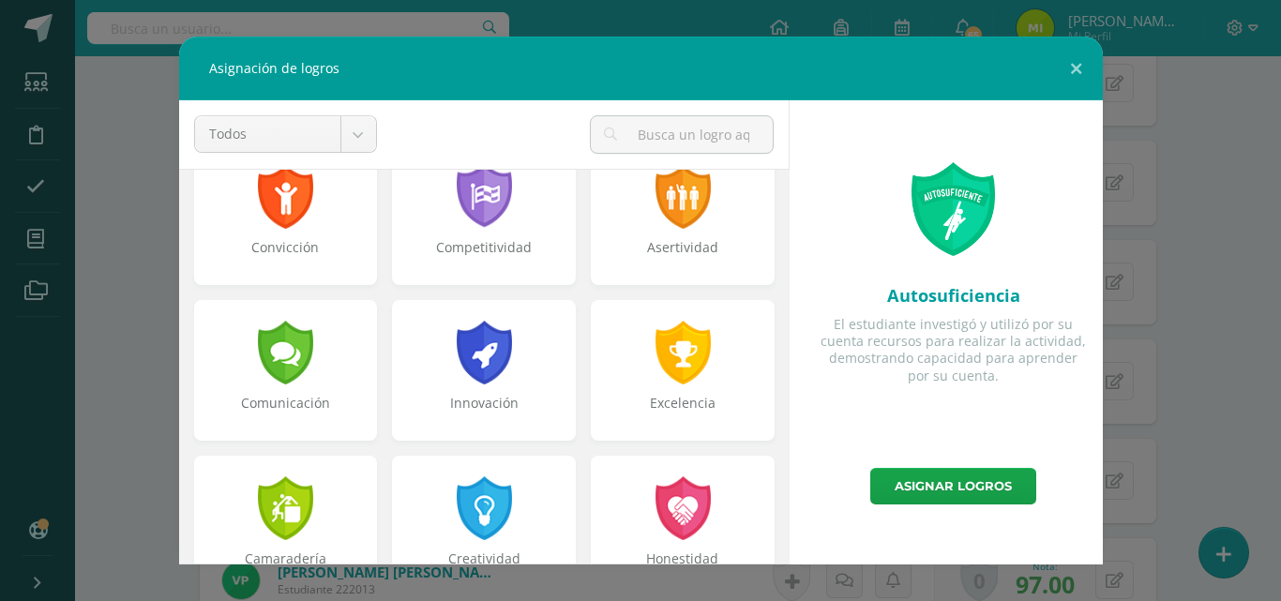
click at [458, 400] on div "Innovación" at bounding box center [484, 413] width 180 height 38
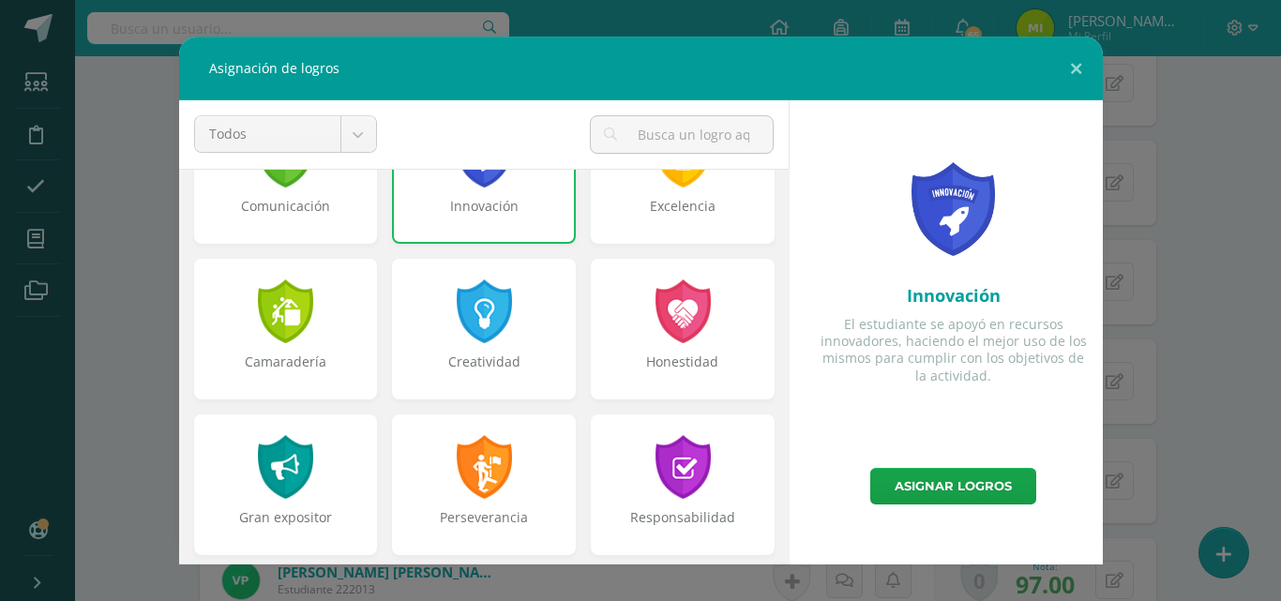
scroll to position [555, 0]
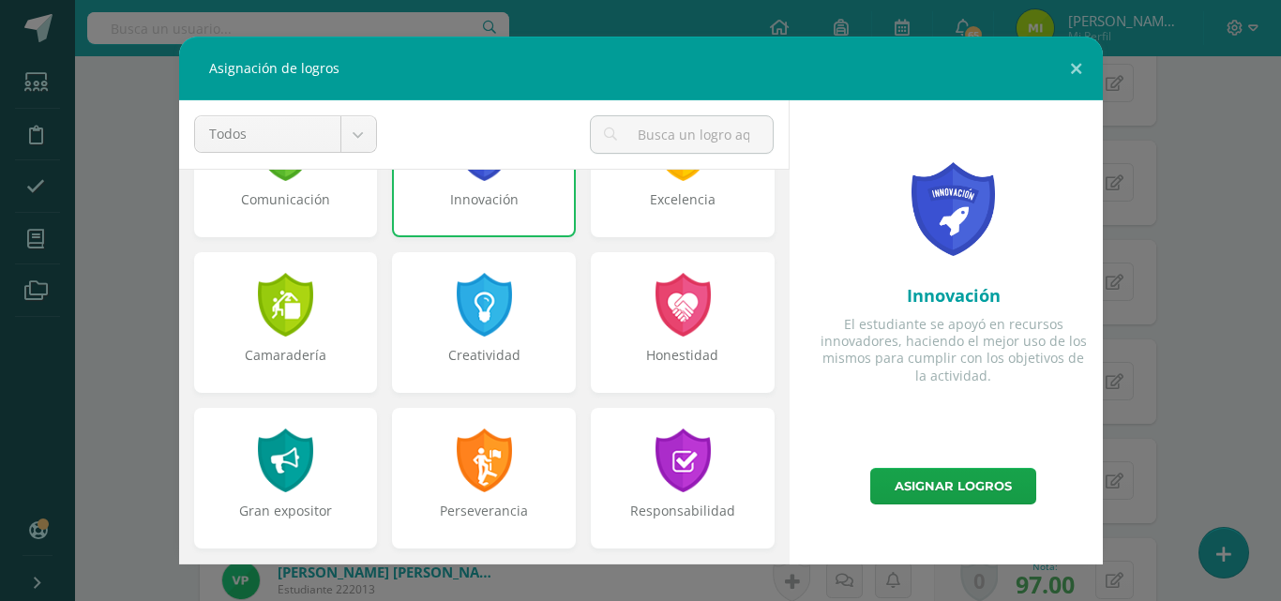
click at [535, 352] on div "Creatividad" at bounding box center [484, 365] width 180 height 38
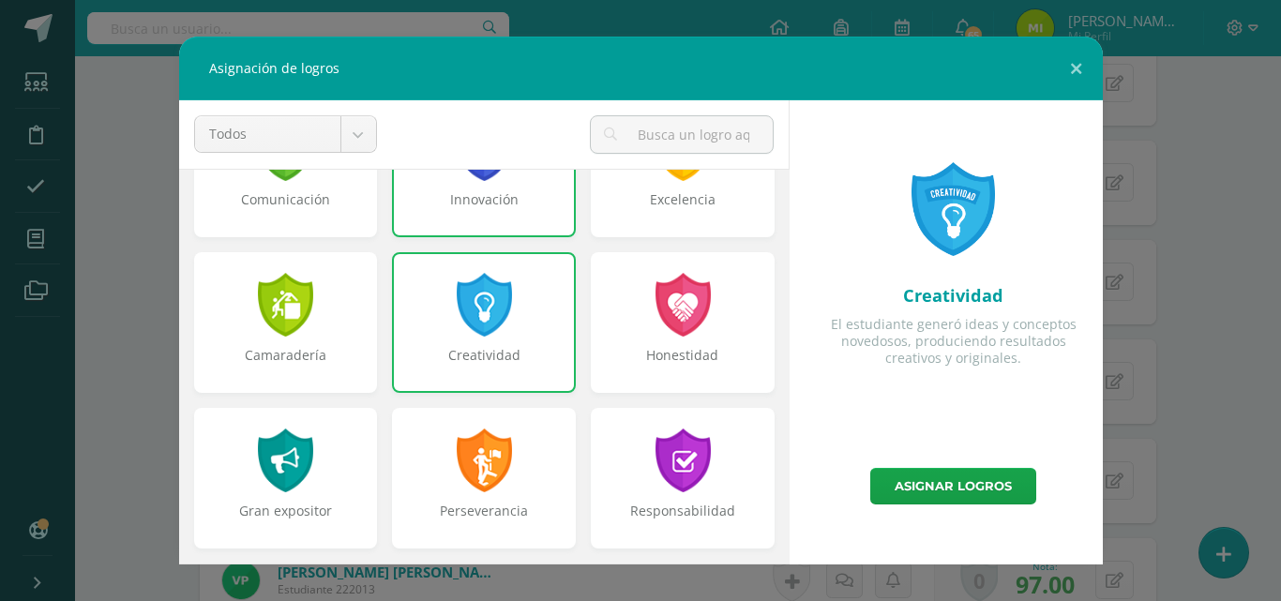
click at [642, 342] on div "Honestidad" at bounding box center [683, 322] width 184 height 141
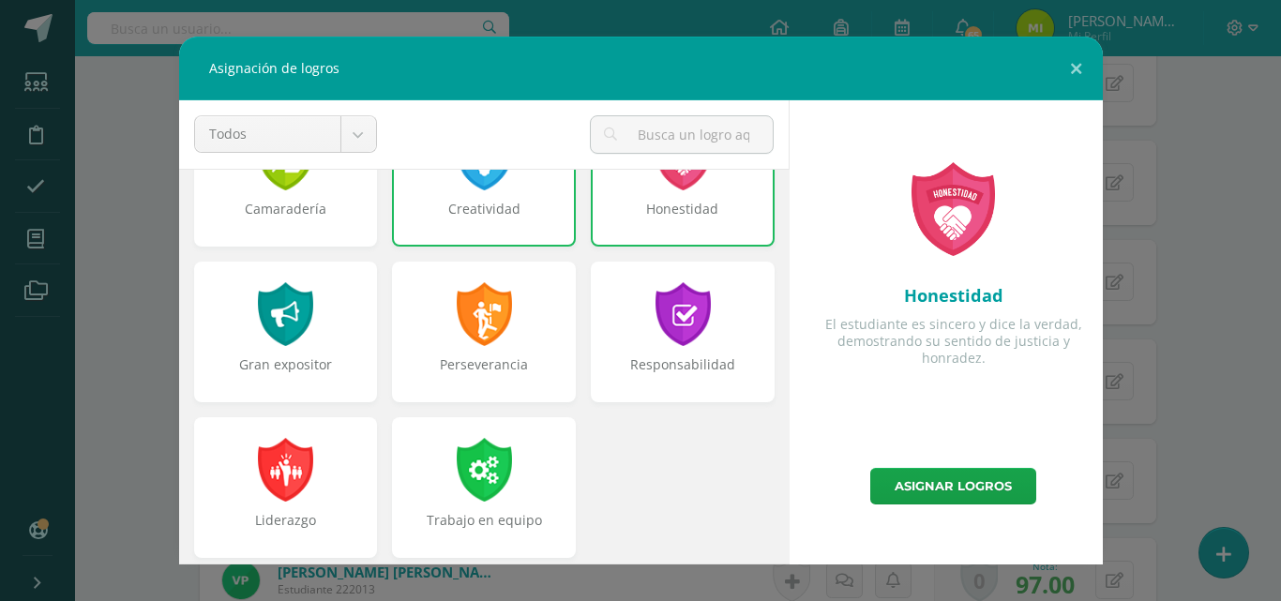
scroll to position [711, 0]
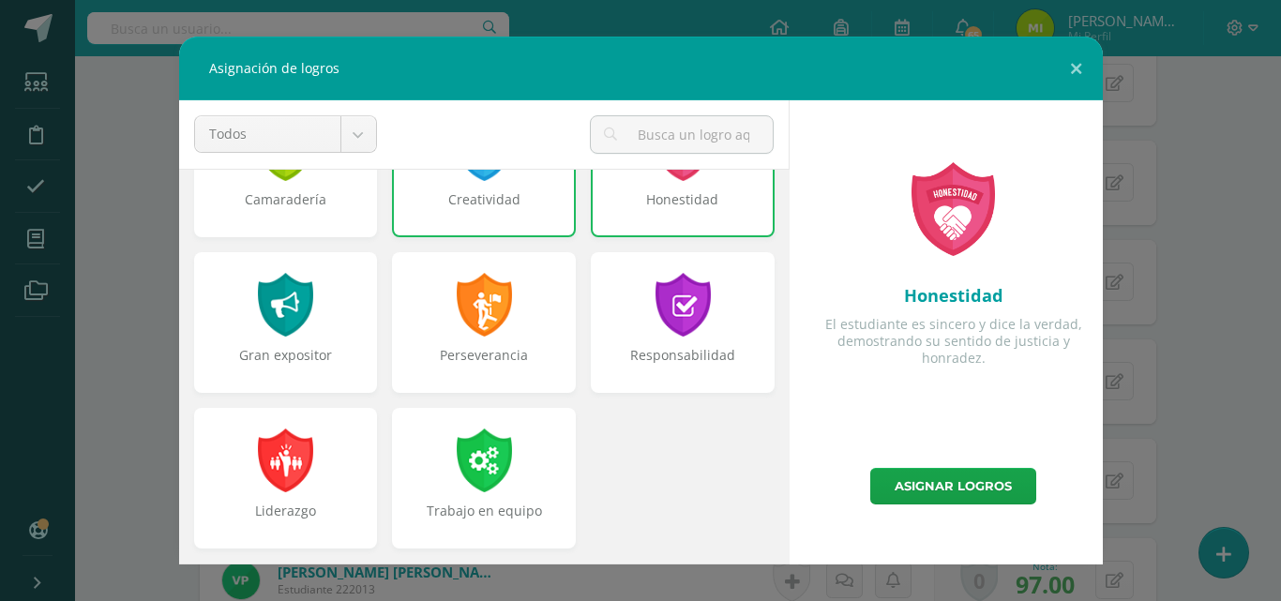
click at [439, 332] on div "Perseverancia" at bounding box center [484, 322] width 184 height 141
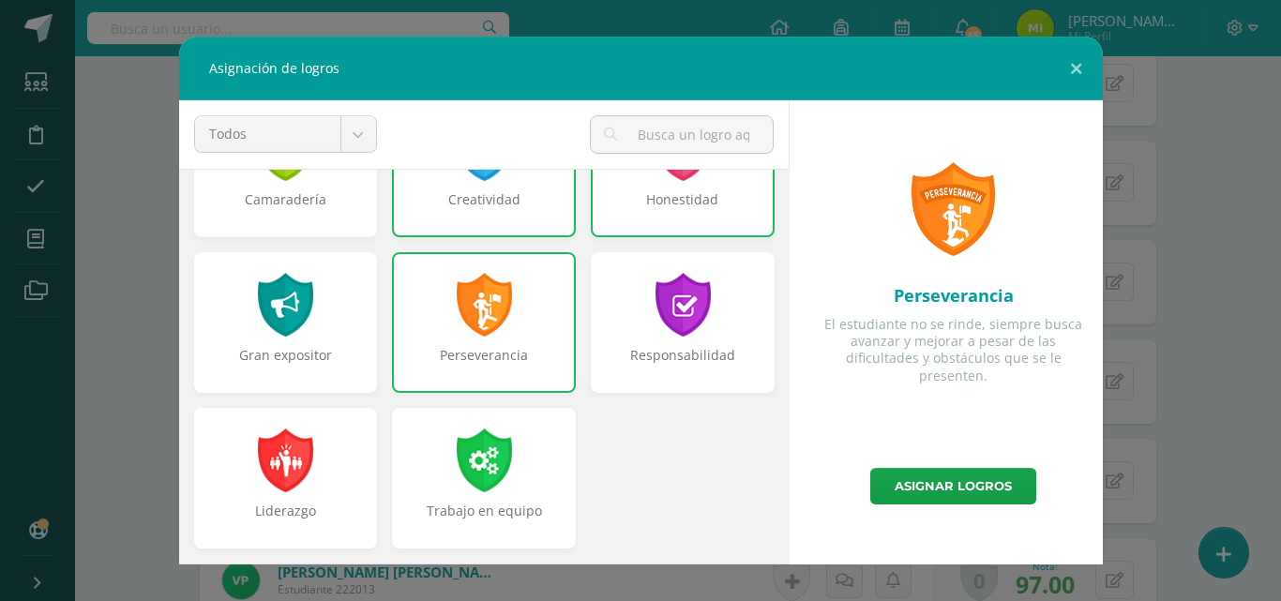
click at [951, 484] on link "Asignar logros" at bounding box center [953, 486] width 166 height 37
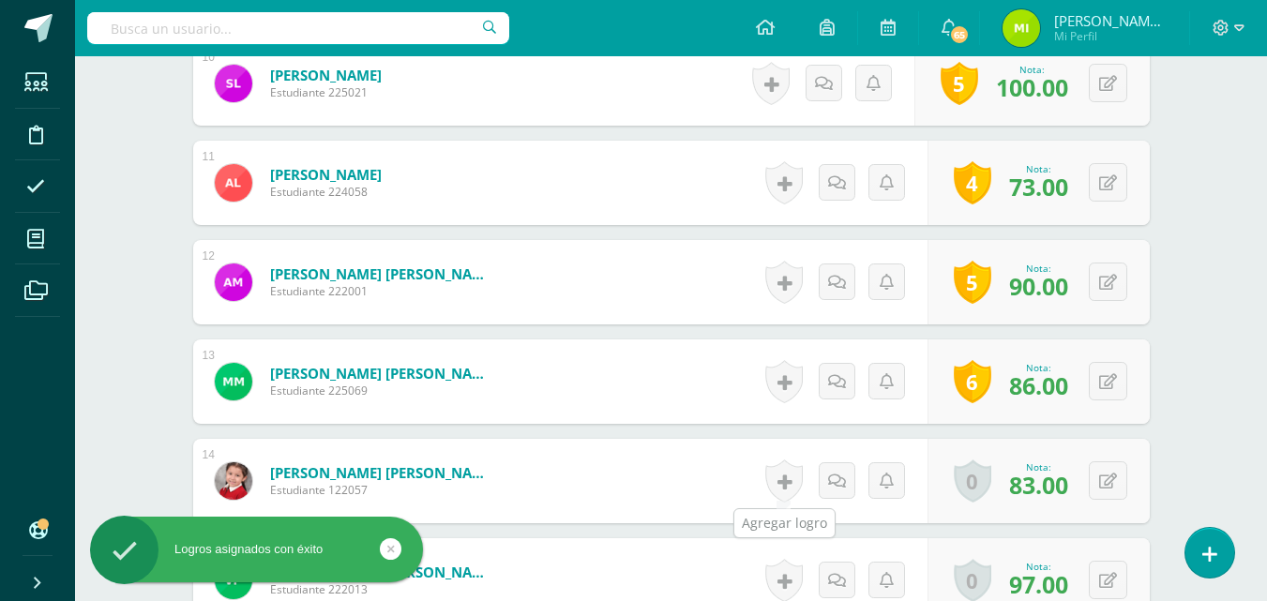
click at [776, 481] on link at bounding box center [784, 480] width 38 height 43
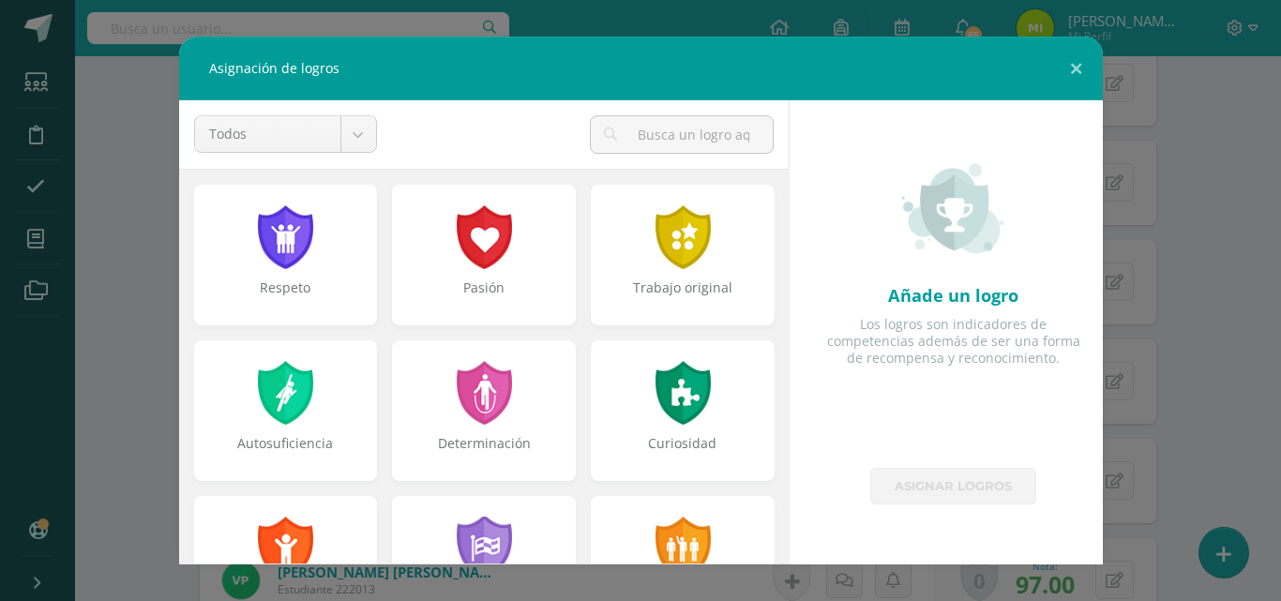
click at [461, 278] on div "Pasión" at bounding box center [484, 255] width 184 height 141
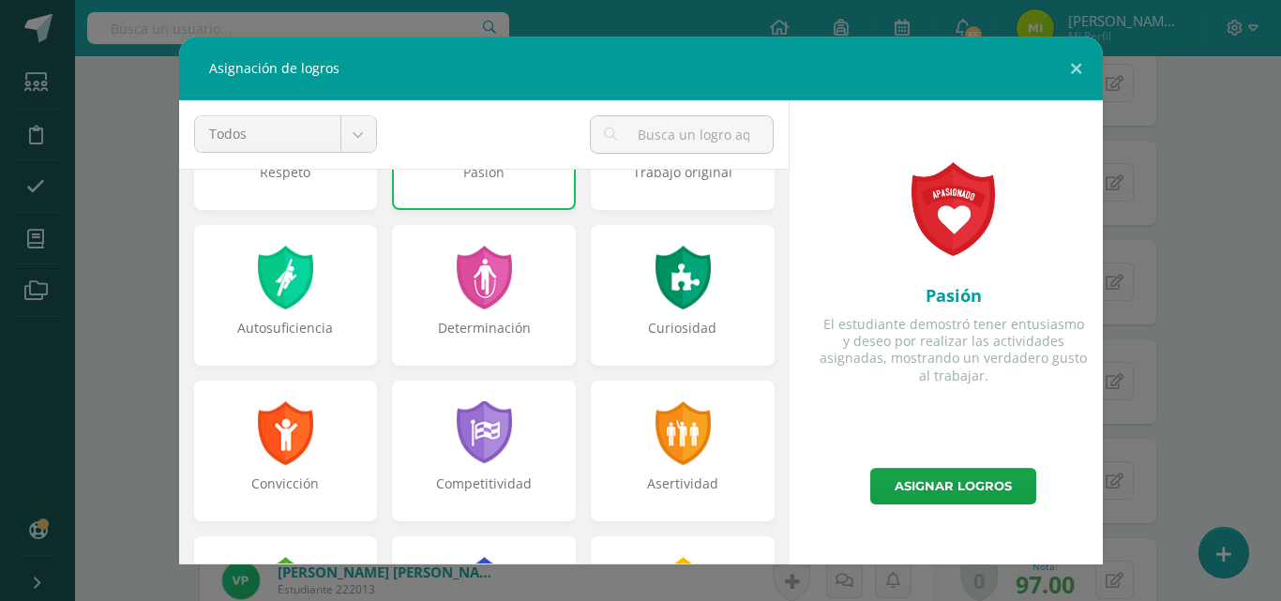
scroll to position [116, 0]
click at [462, 278] on div at bounding box center [484, 277] width 60 height 64
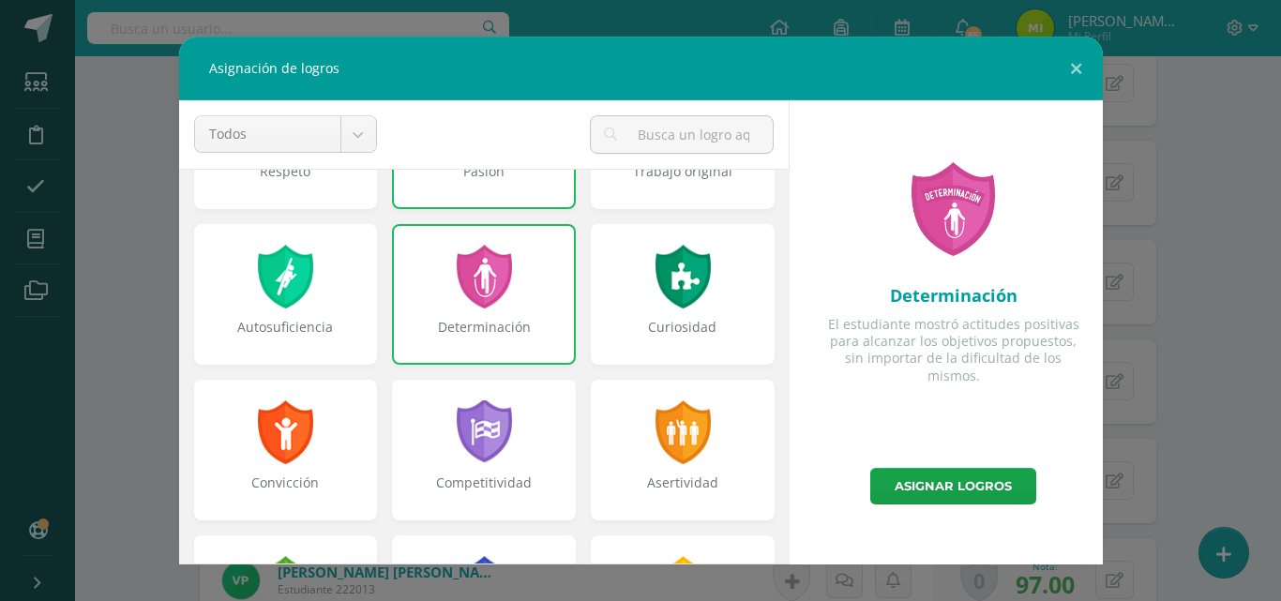
click at [460, 277] on div at bounding box center [484, 277] width 60 height 64
click at [653, 290] on div at bounding box center [683, 277] width 60 height 64
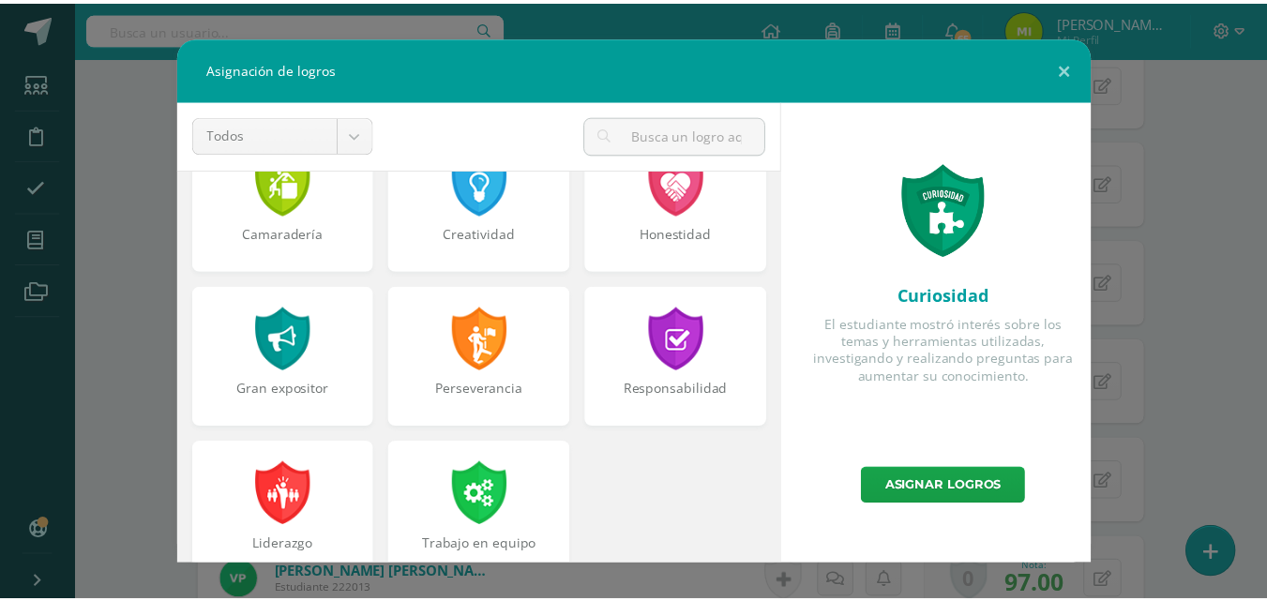
scroll to position [711, 0]
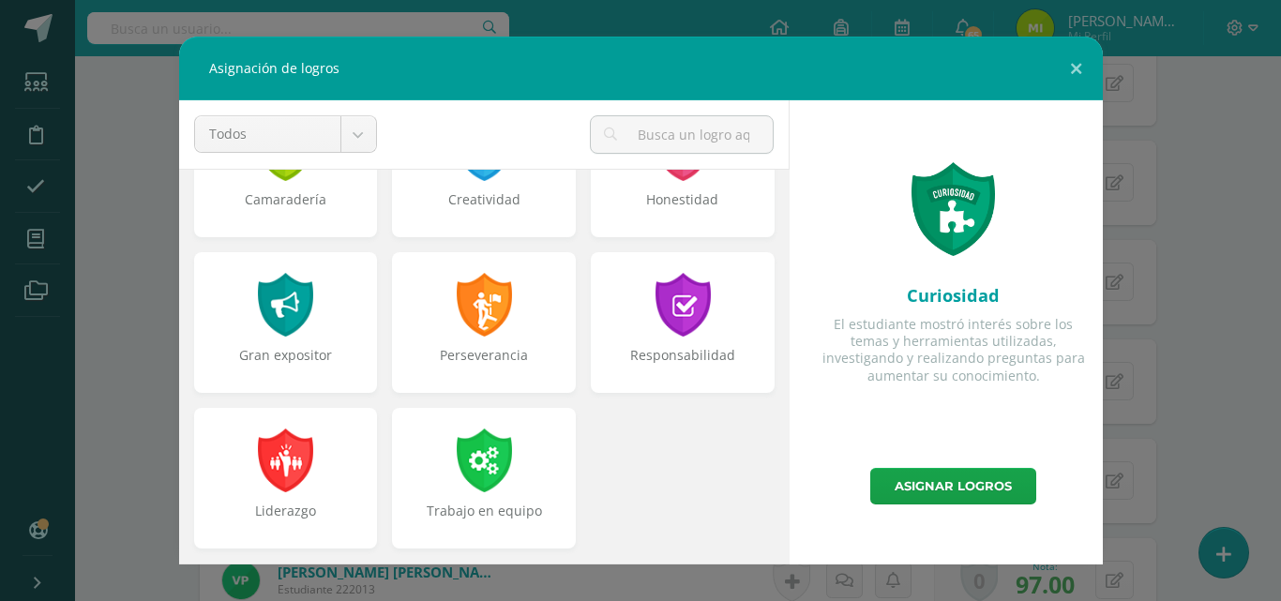
click at [468, 318] on div at bounding box center [484, 305] width 60 height 64
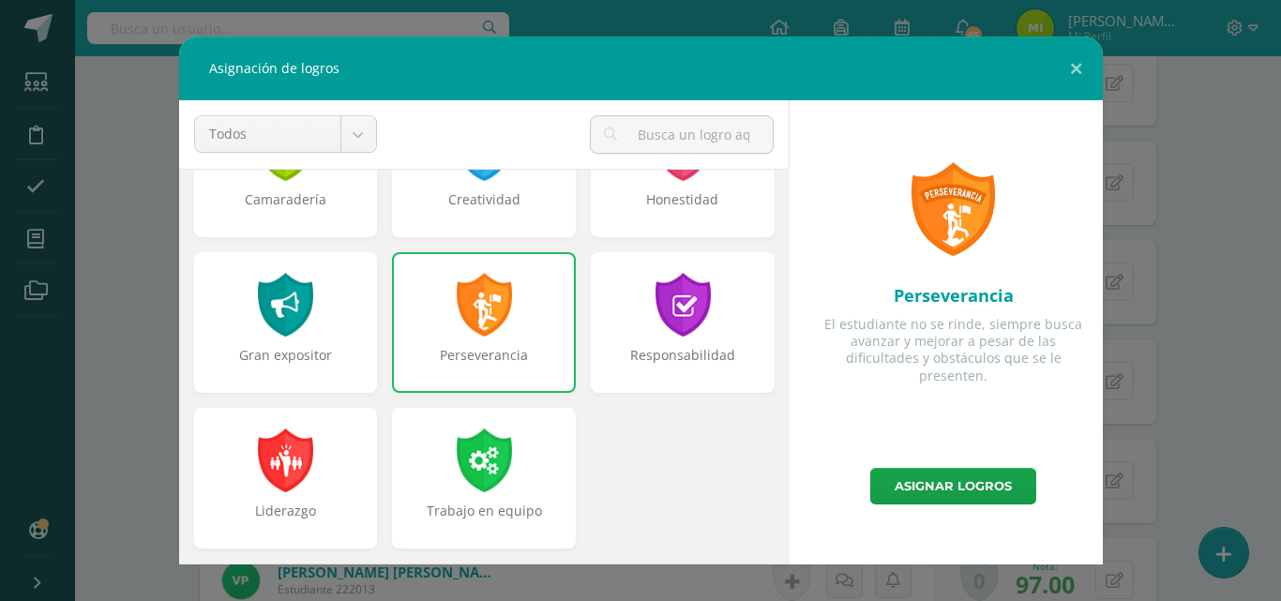
click at [949, 488] on link "Asignar logros" at bounding box center [953, 486] width 166 height 37
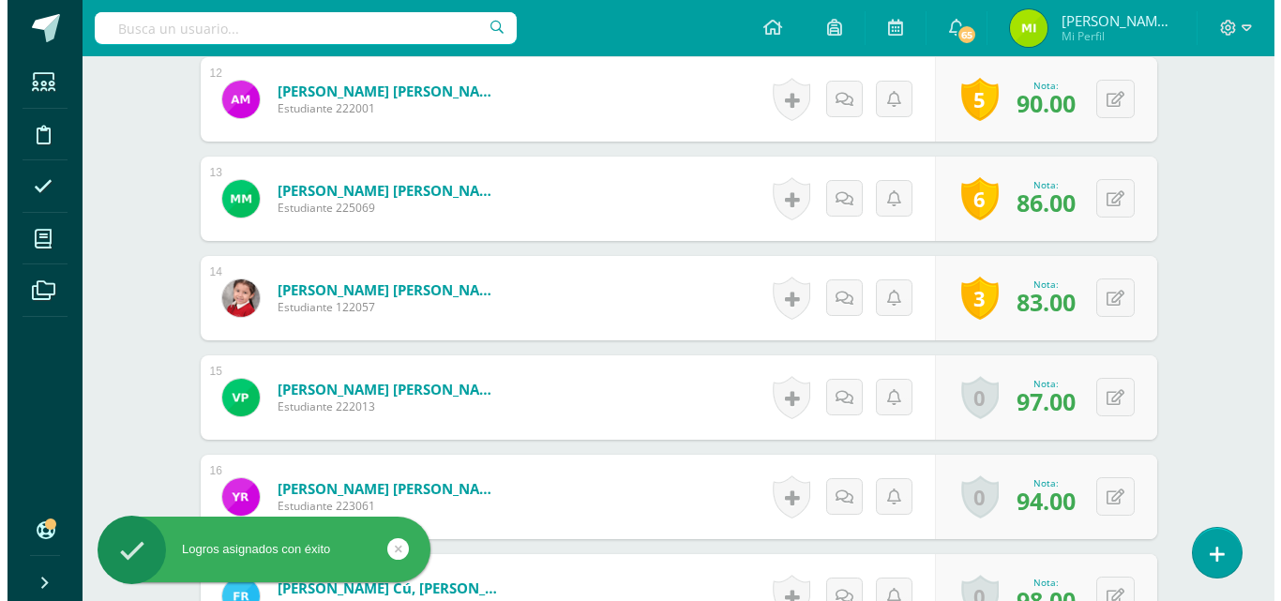
scroll to position [1694, 0]
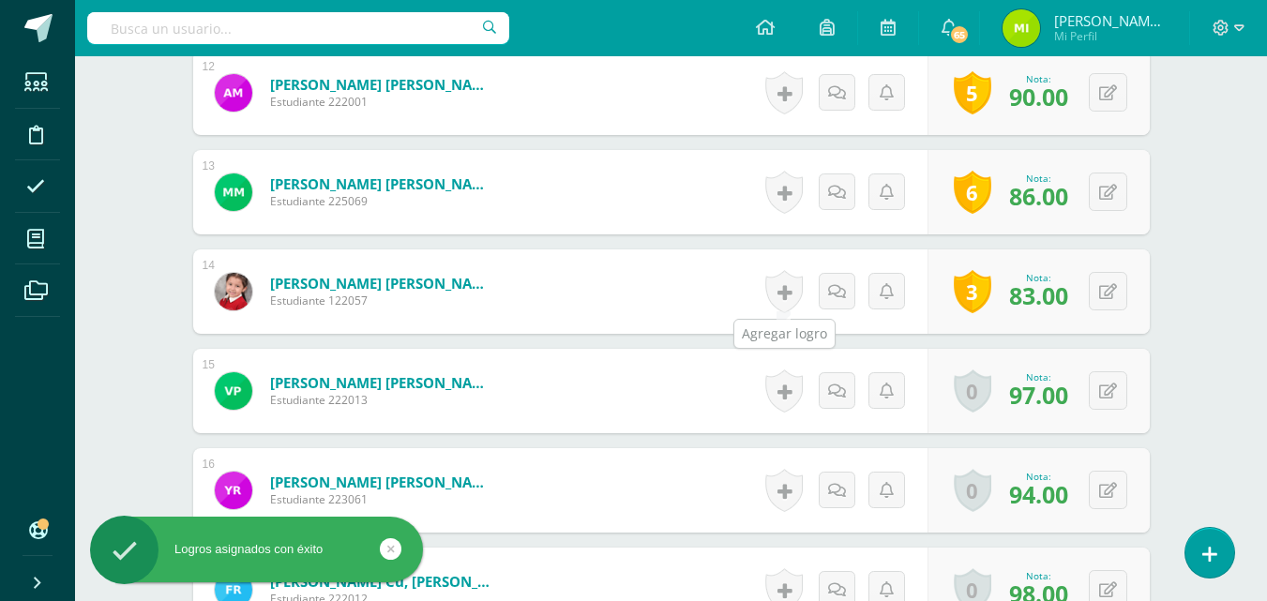
click at [770, 302] on link at bounding box center [784, 291] width 38 height 43
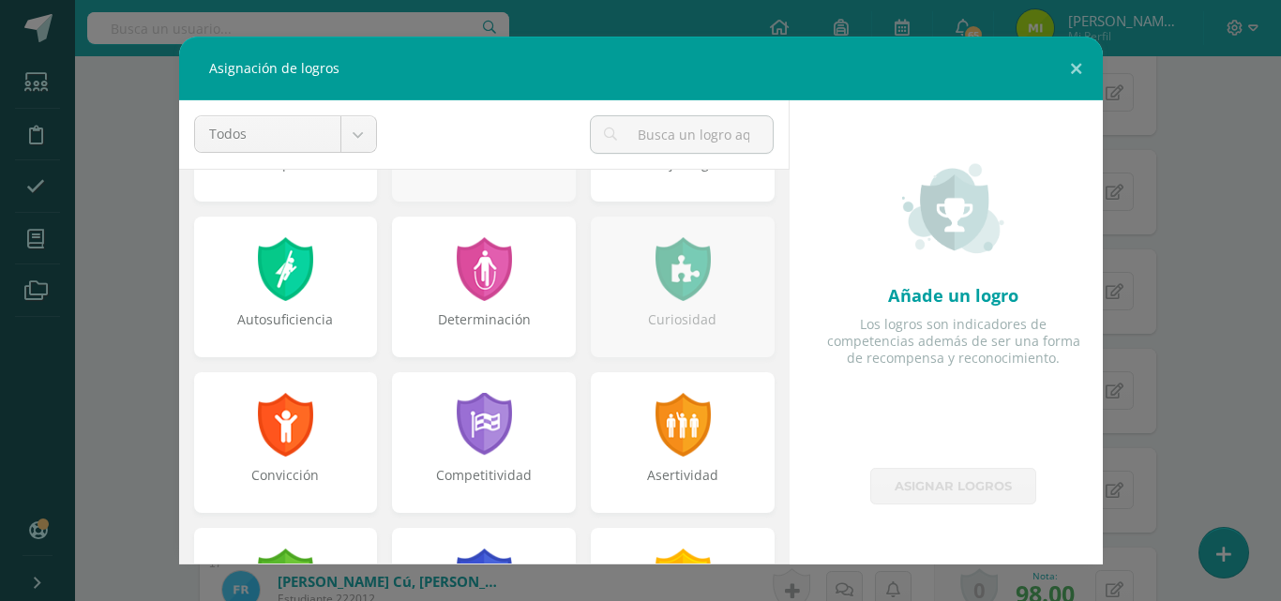
scroll to position [135, 0]
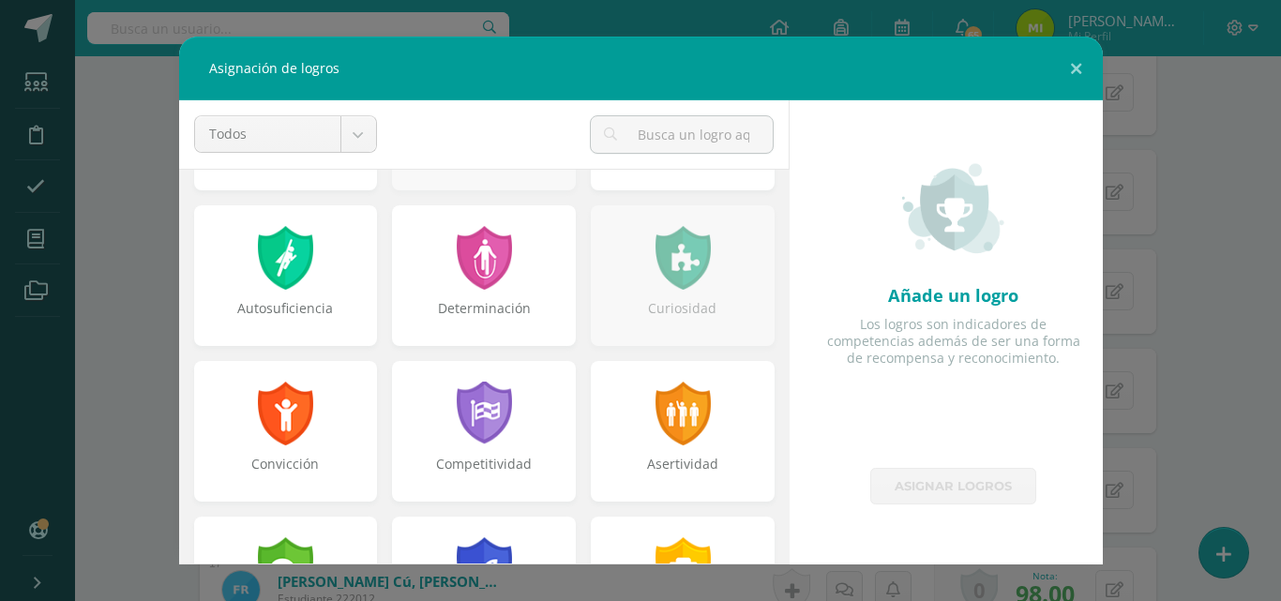
click at [498, 322] on div "Determinación" at bounding box center [484, 318] width 180 height 38
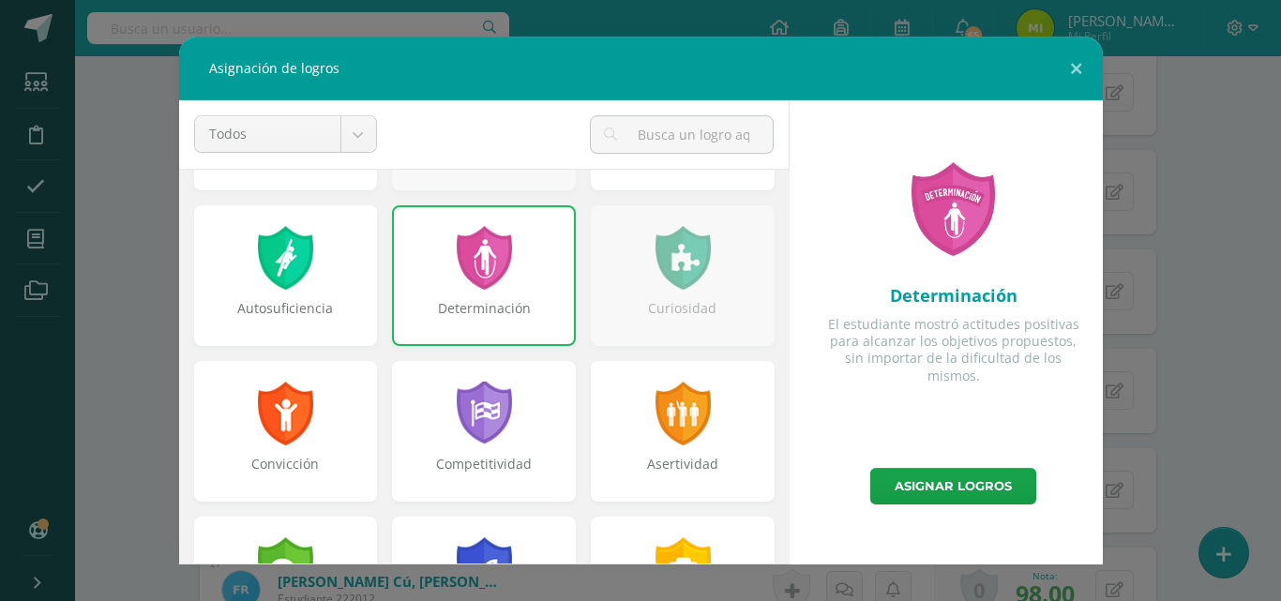
click at [303, 461] on div "Convicción" at bounding box center [286, 474] width 180 height 38
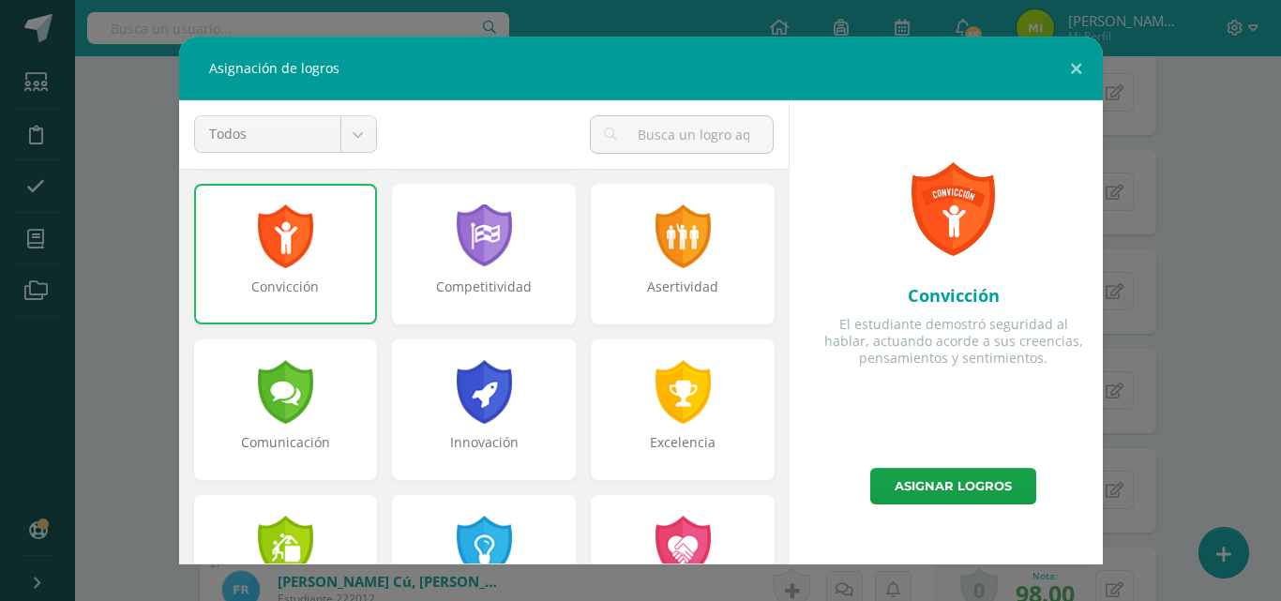
scroll to position [317, 0]
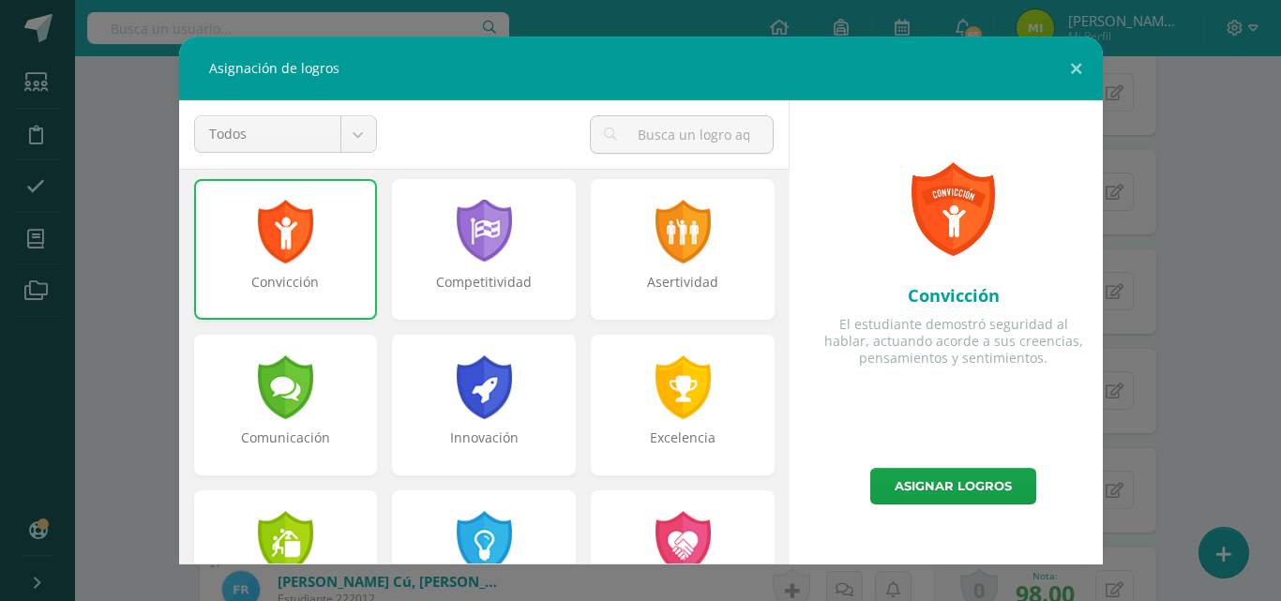
click at [534, 401] on div "Innovación" at bounding box center [484, 405] width 184 height 141
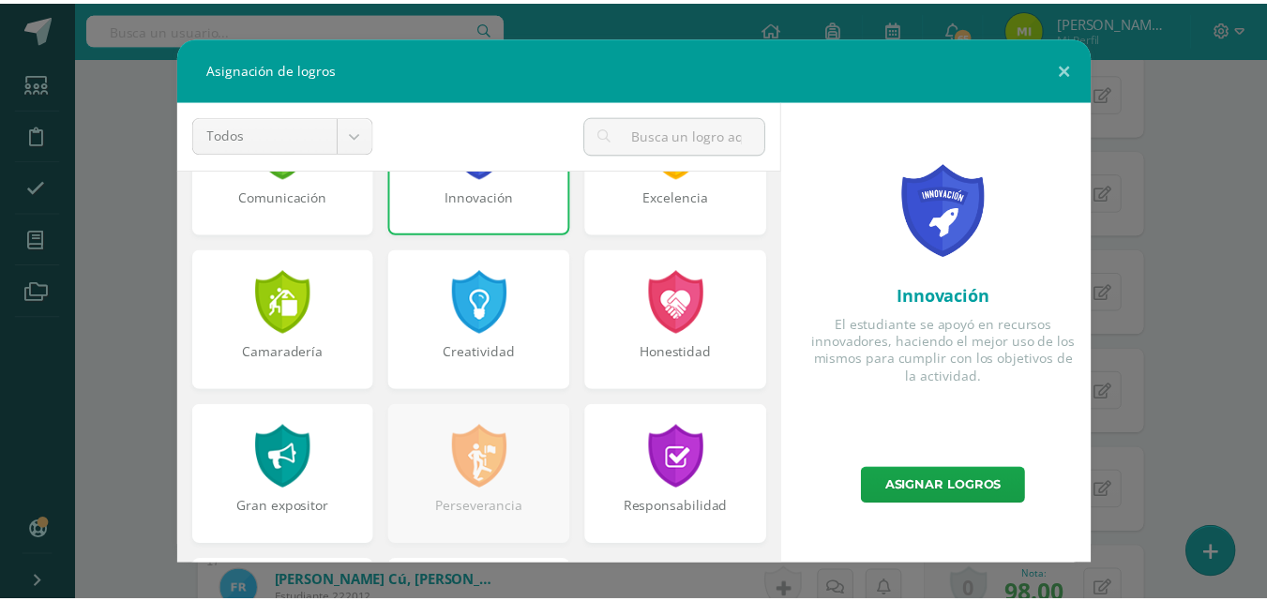
scroll to position [593, 0]
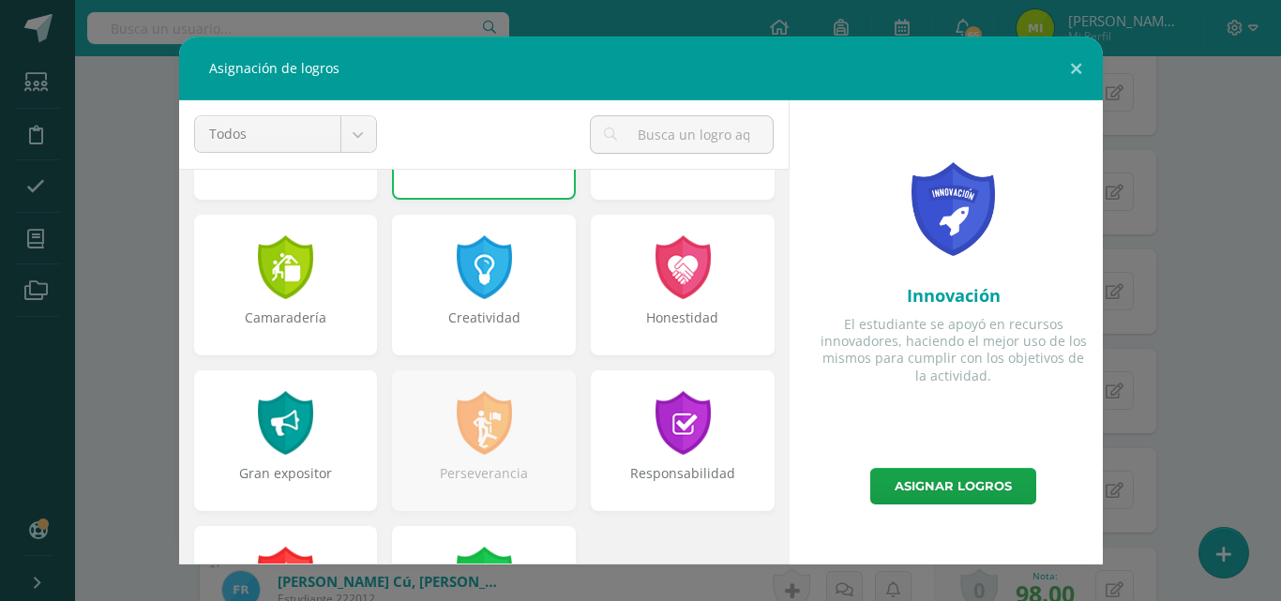
click at [536, 303] on div "Creatividad" at bounding box center [484, 285] width 184 height 141
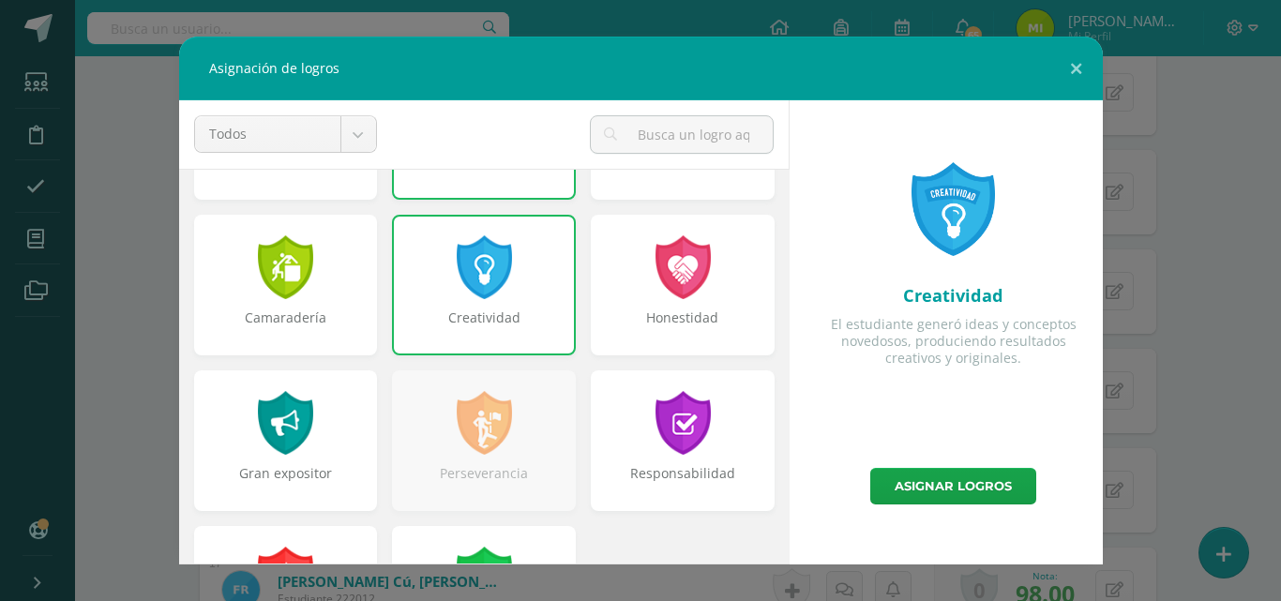
click at [959, 480] on link "Asignar logros" at bounding box center [953, 486] width 166 height 37
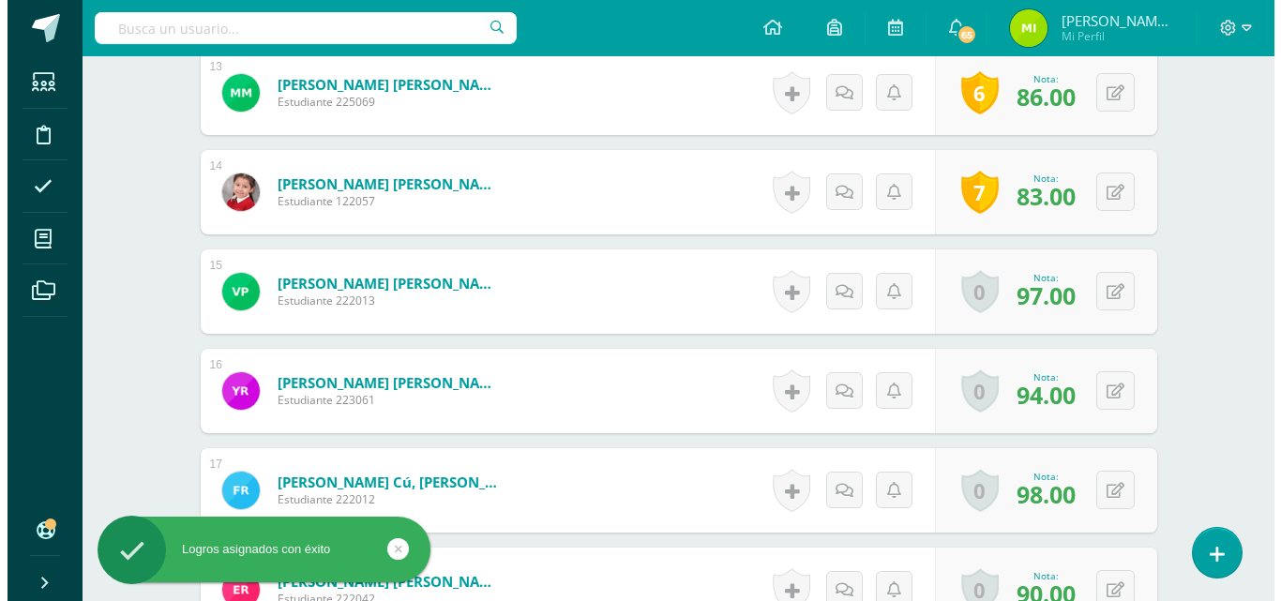
scroll to position [1796, 0]
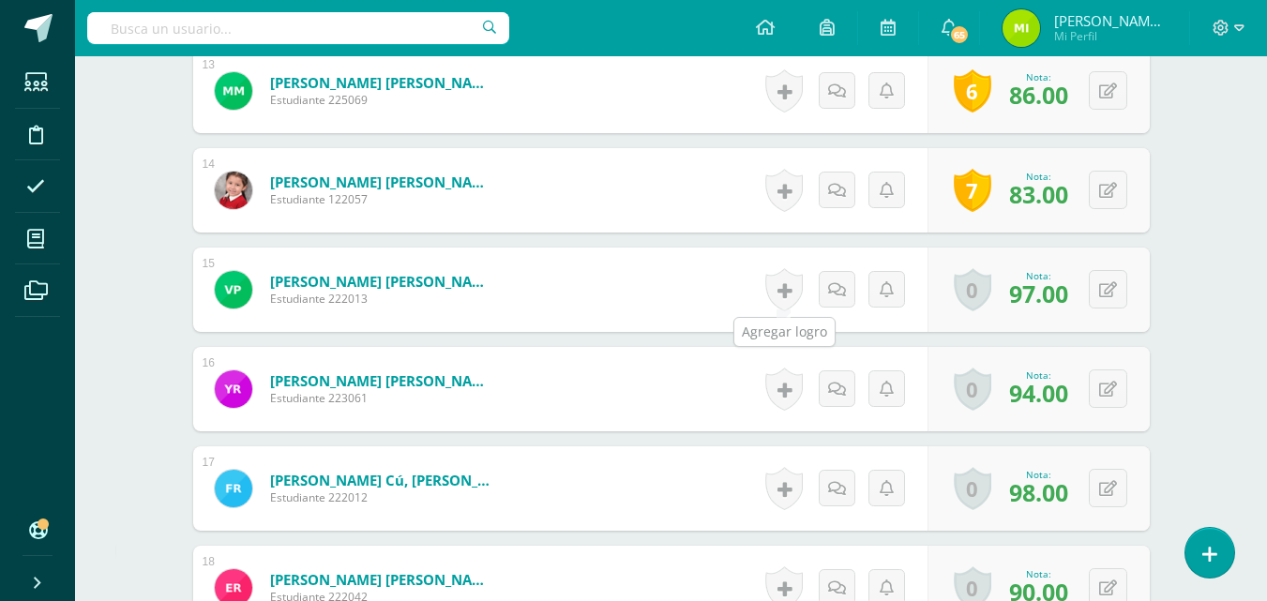
click at [781, 283] on link at bounding box center [784, 289] width 38 height 43
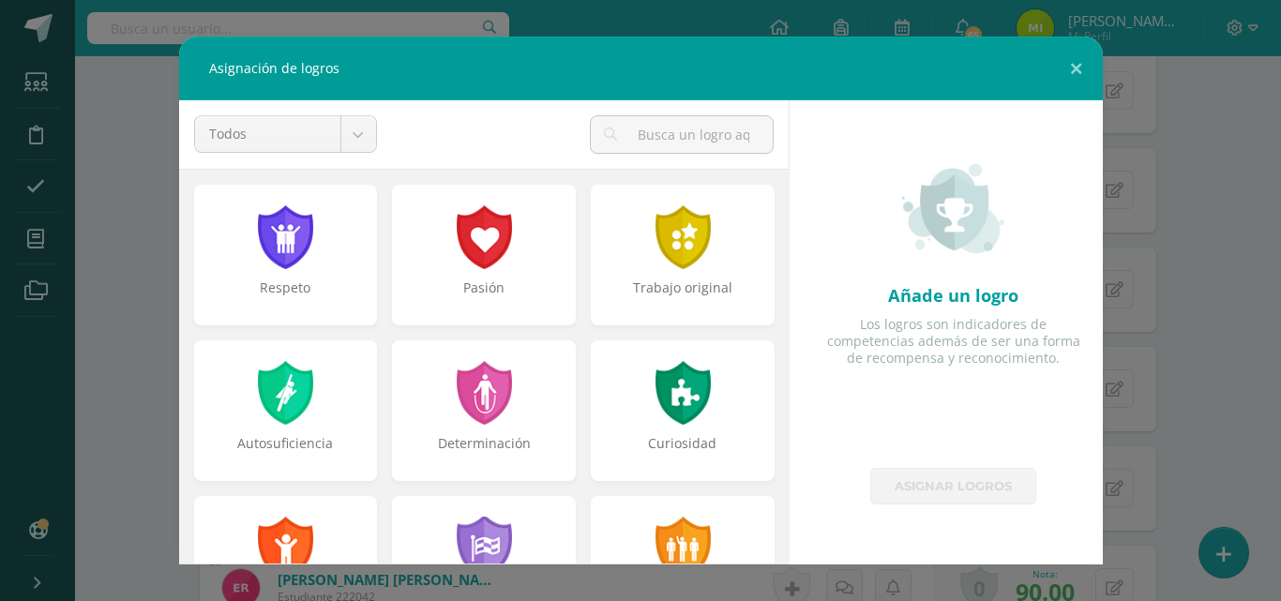
click at [304, 287] on div "Respeto" at bounding box center [286, 298] width 180 height 38
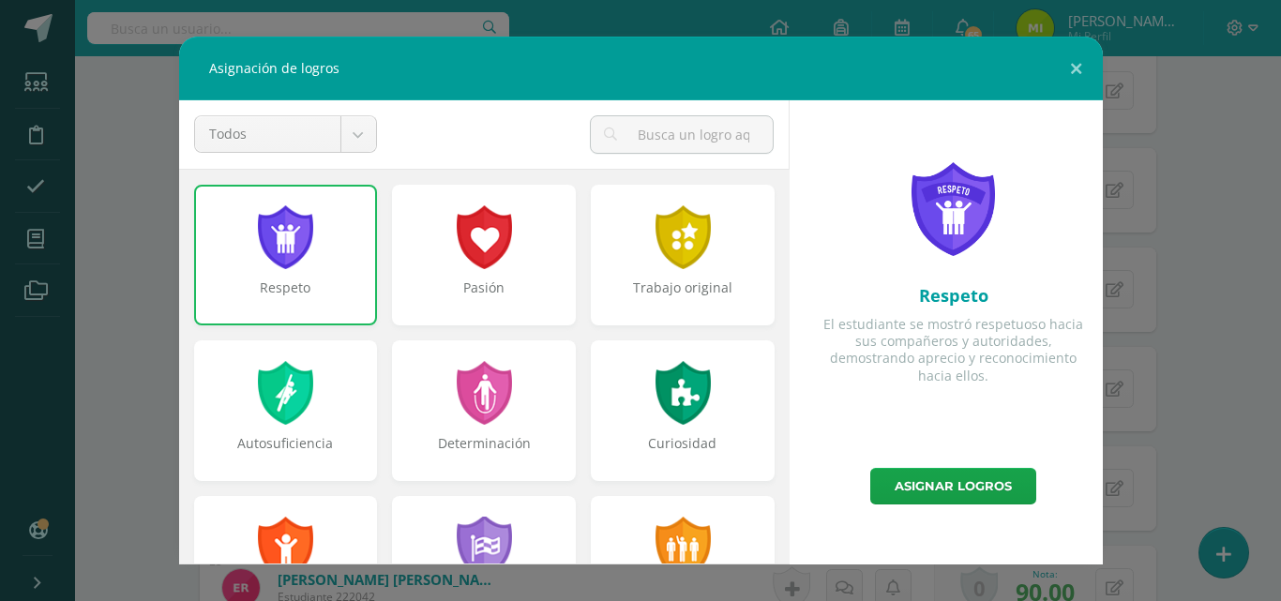
click at [504, 254] on div at bounding box center [484, 237] width 60 height 64
click at [648, 270] on div "Trabajo original" at bounding box center [683, 255] width 184 height 141
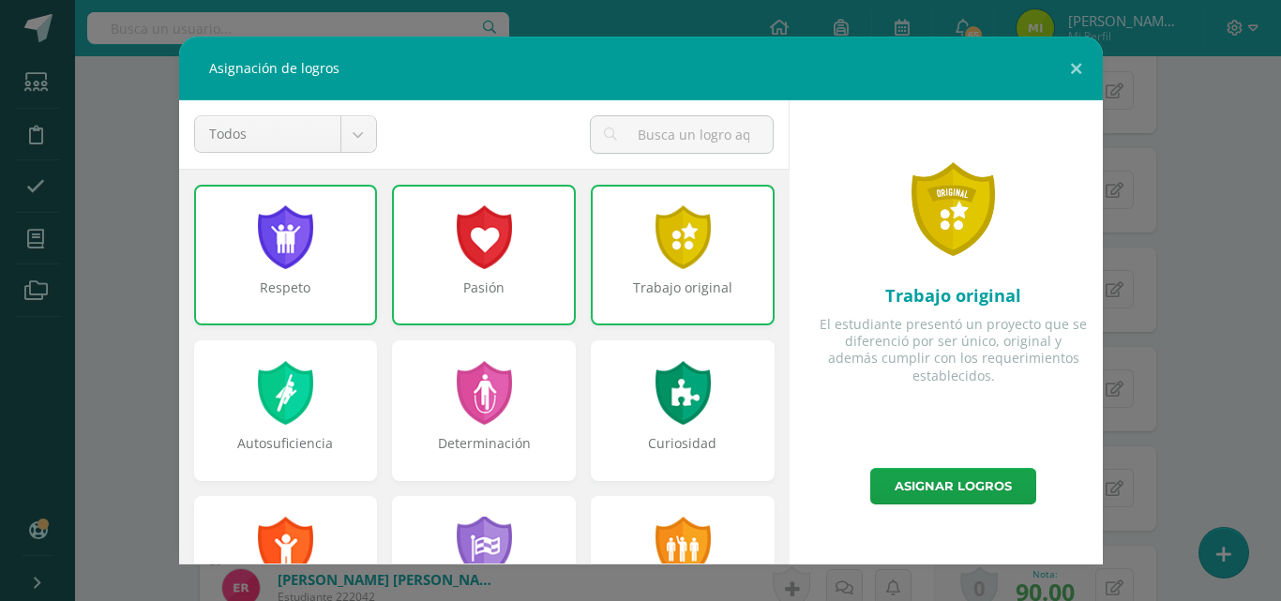
click at [653, 399] on div at bounding box center [683, 393] width 60 height 64
click at [653, 413] on div at bounding box center [683, 393] width 60 height 64
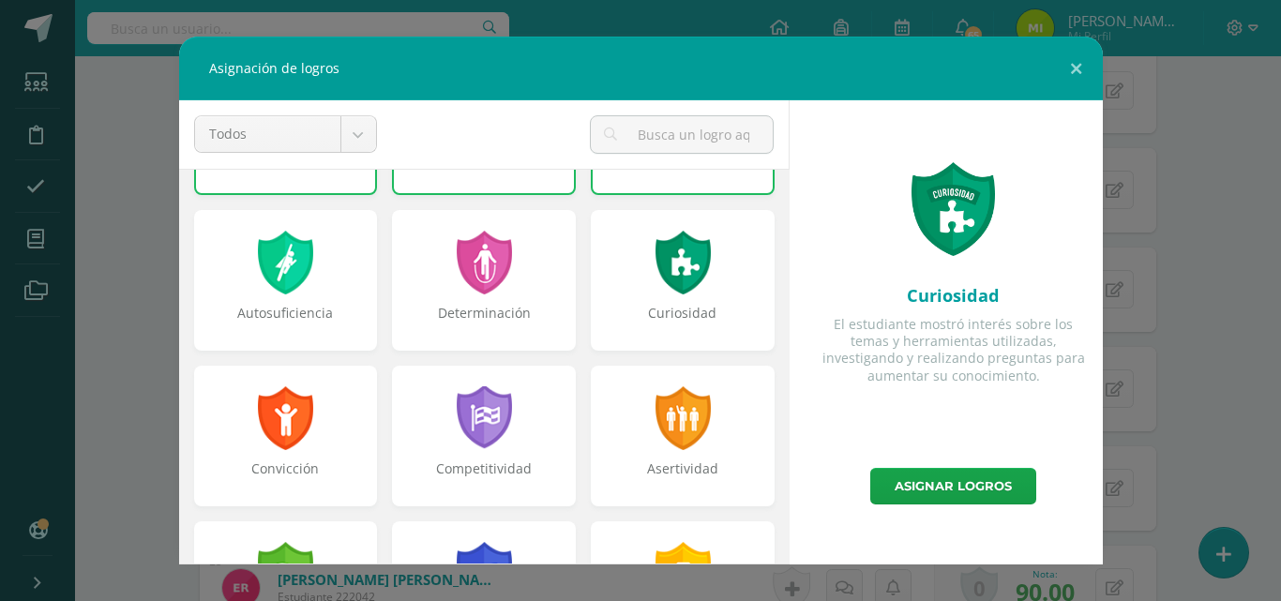
scroll to position [158, 0]
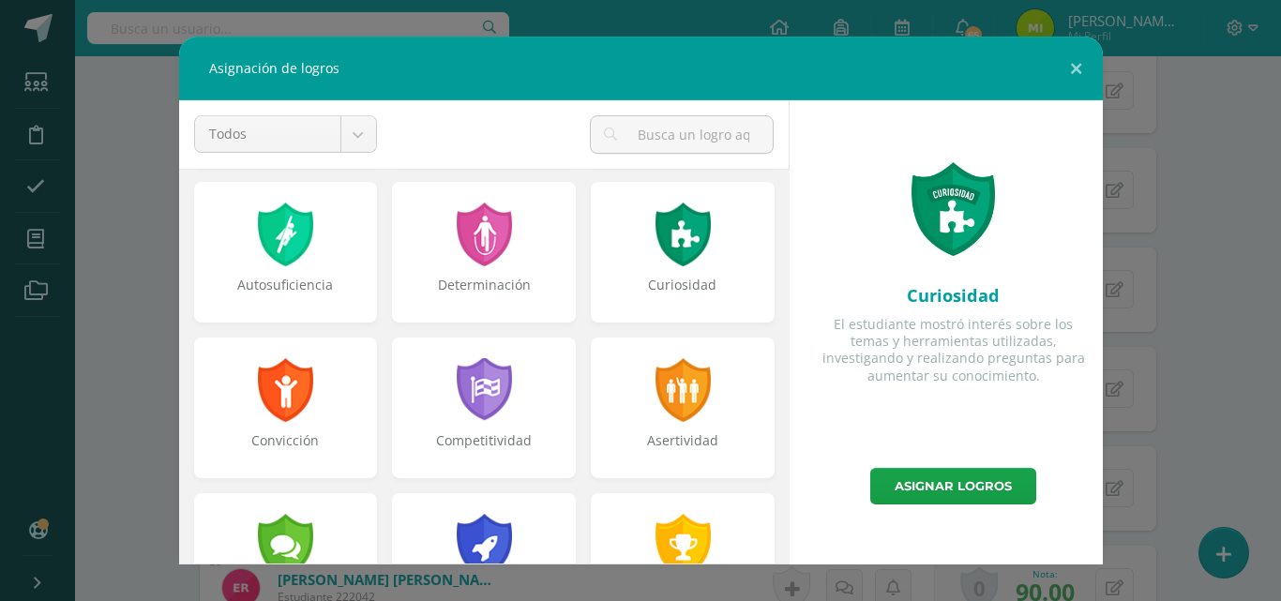
click at [722, 263] on div "Curiosidad" at bounding box center [683, 252] width 184 height 141
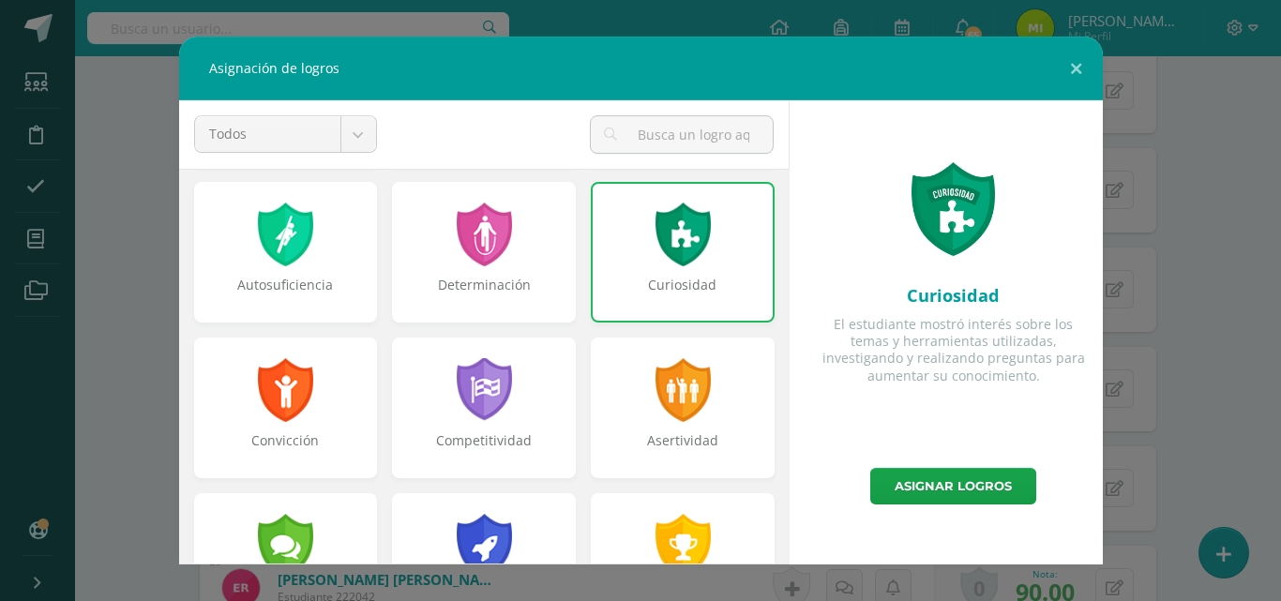
click at [696, 411] on div at bounding box center [683, 390] width 60 height 64
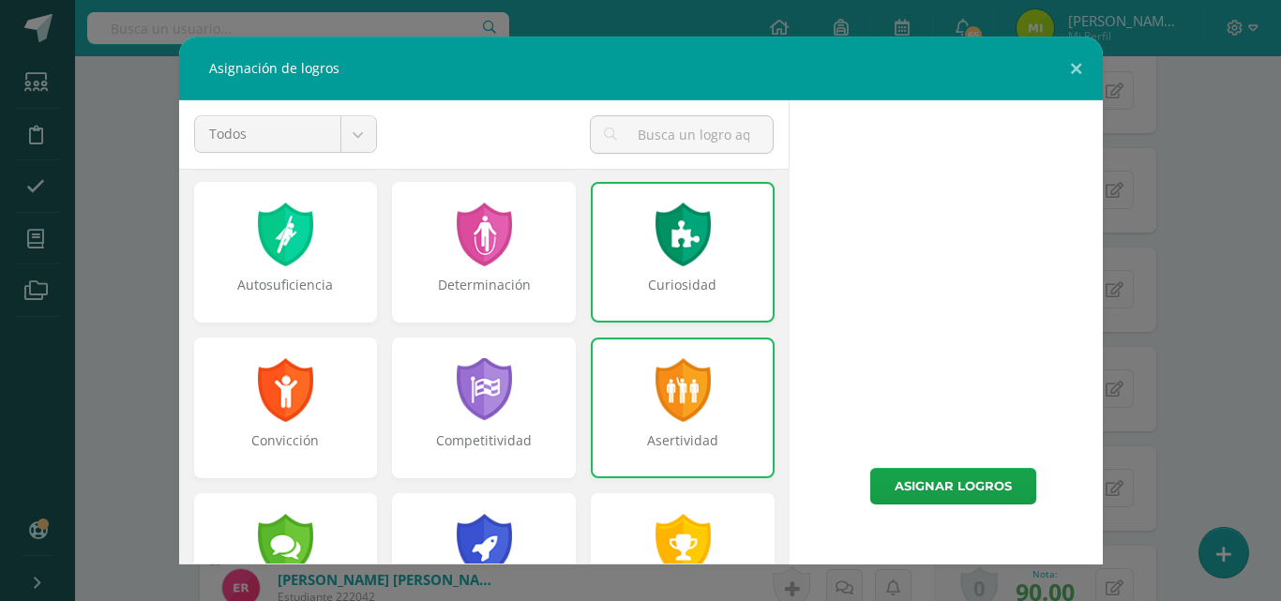
scroll to position [307, 0]
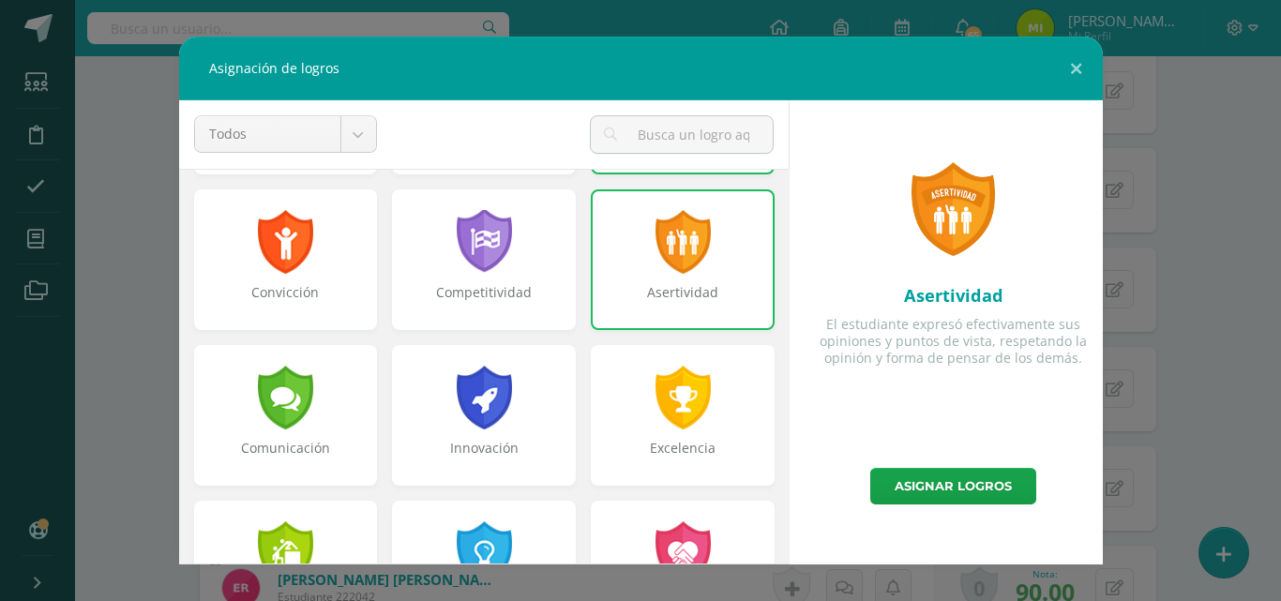
click at [471, 420] on div at bounding box center [484, 398] width 60 height 64
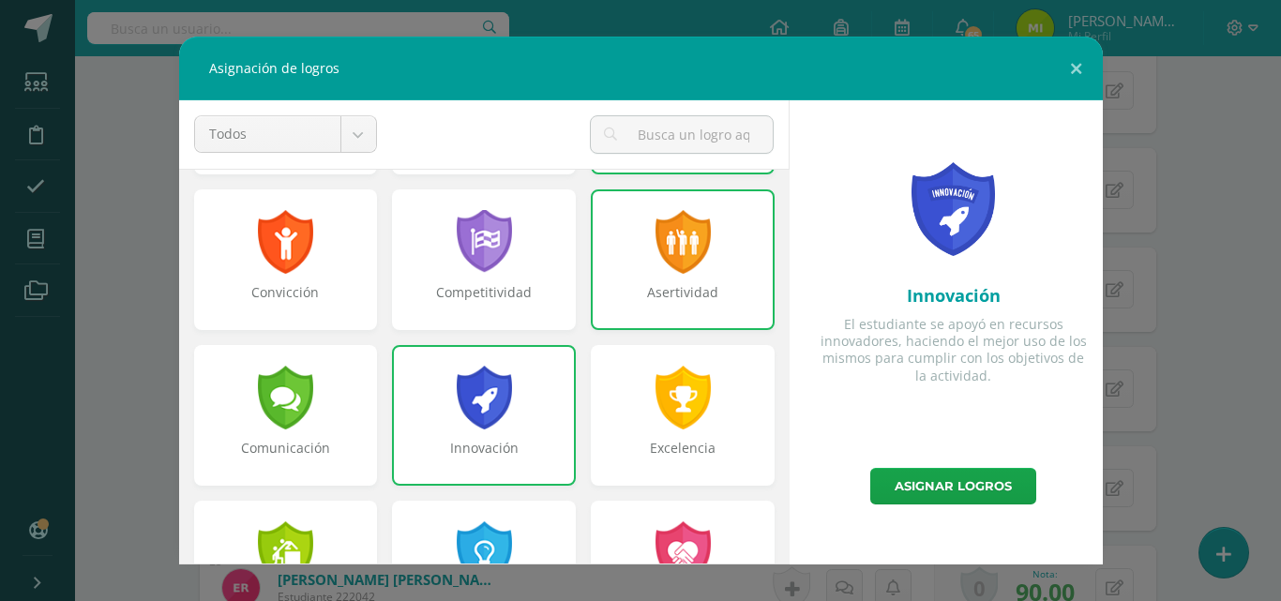
click at [309, 280] on div "Convicción" at bounding box center [286, 259] width 184 height 141
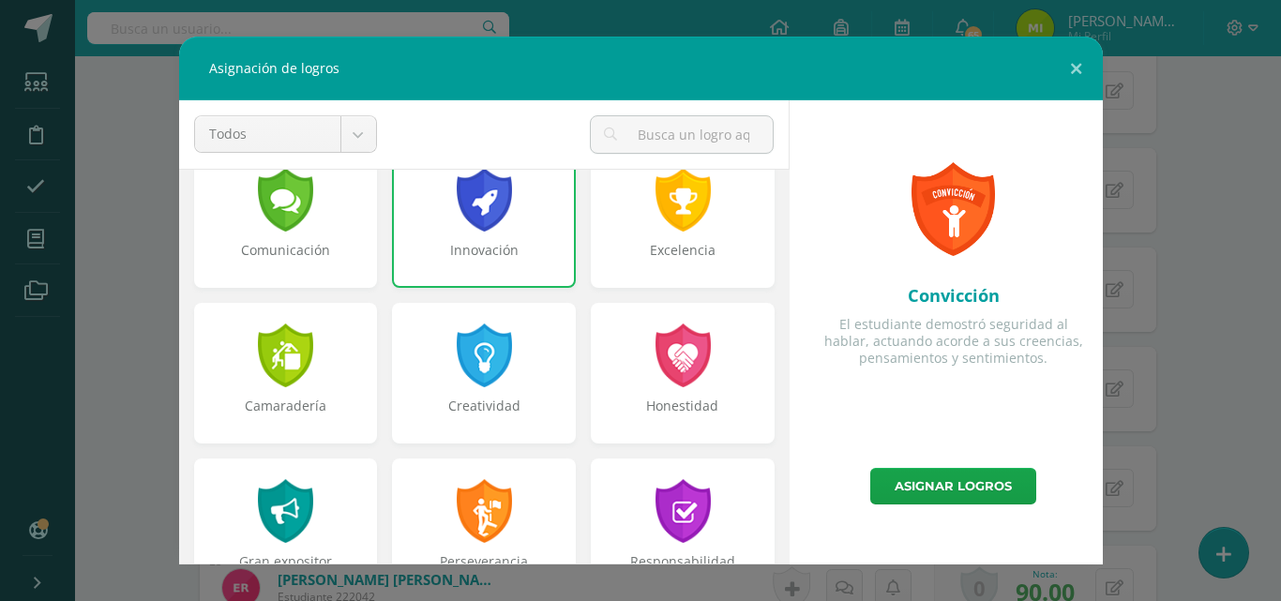
scroll to position [508, 0]
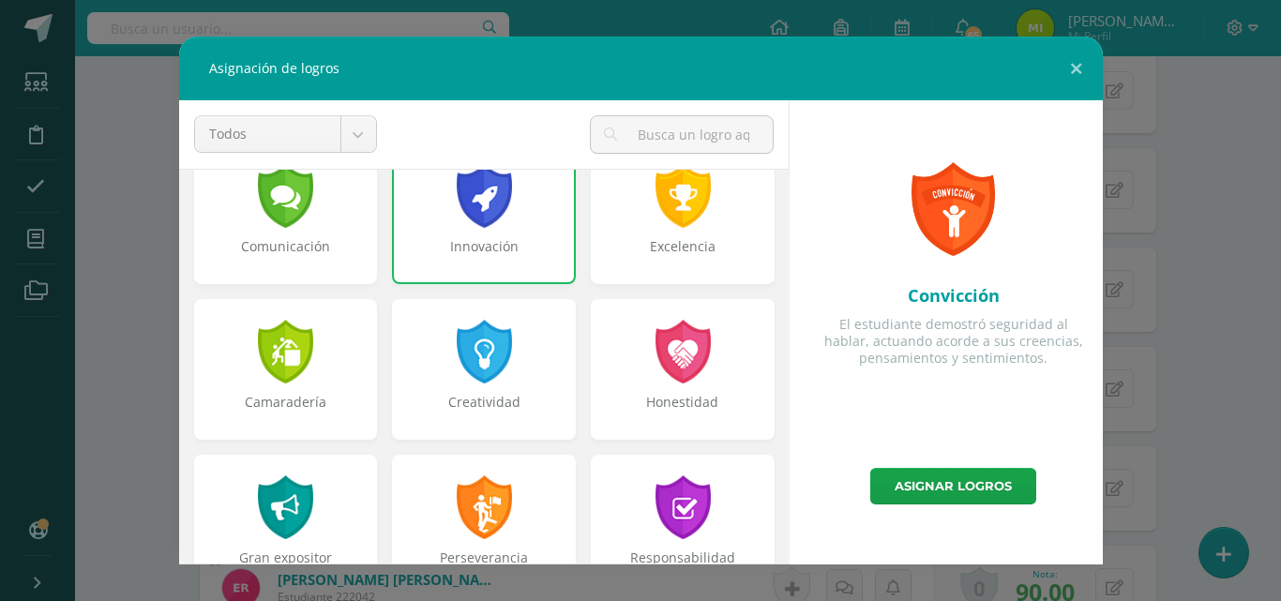
click at [466, 361] on div at bounding box center [484, 352] width 60 height 64
click at [318, 363] on div "Camaradería" at bounding box center [286, 369] width 184 height 141
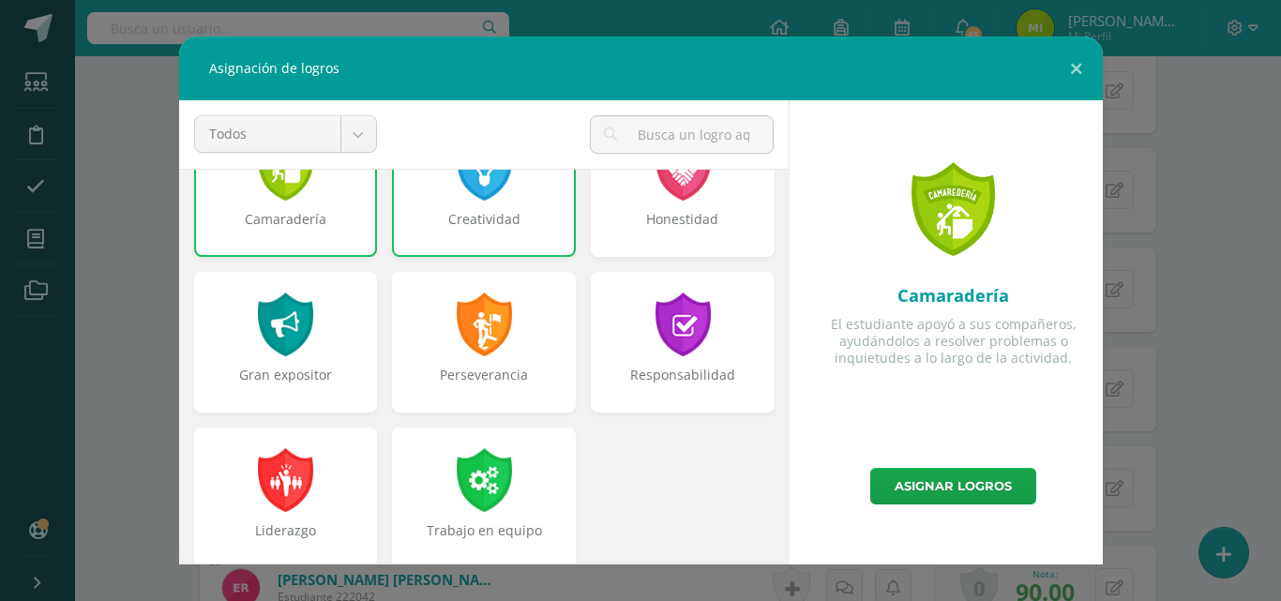
scroll to position [711, 0]
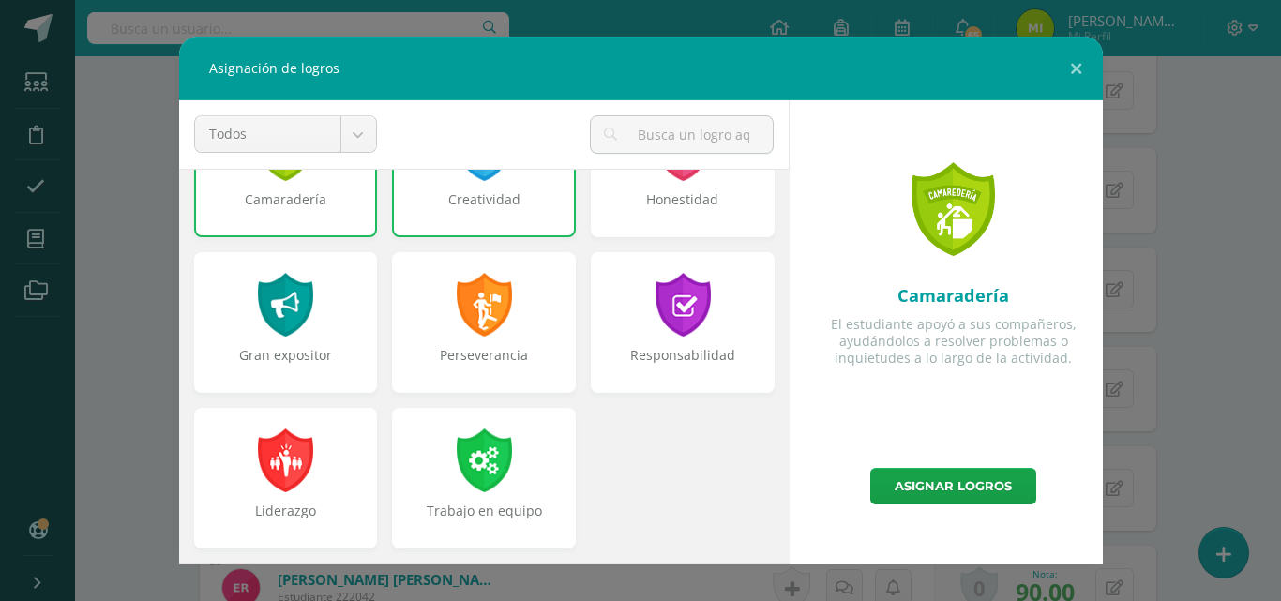
click at [509, 350] on div "Perseverancia" at bounding box center [484, 365] width 180 height 38
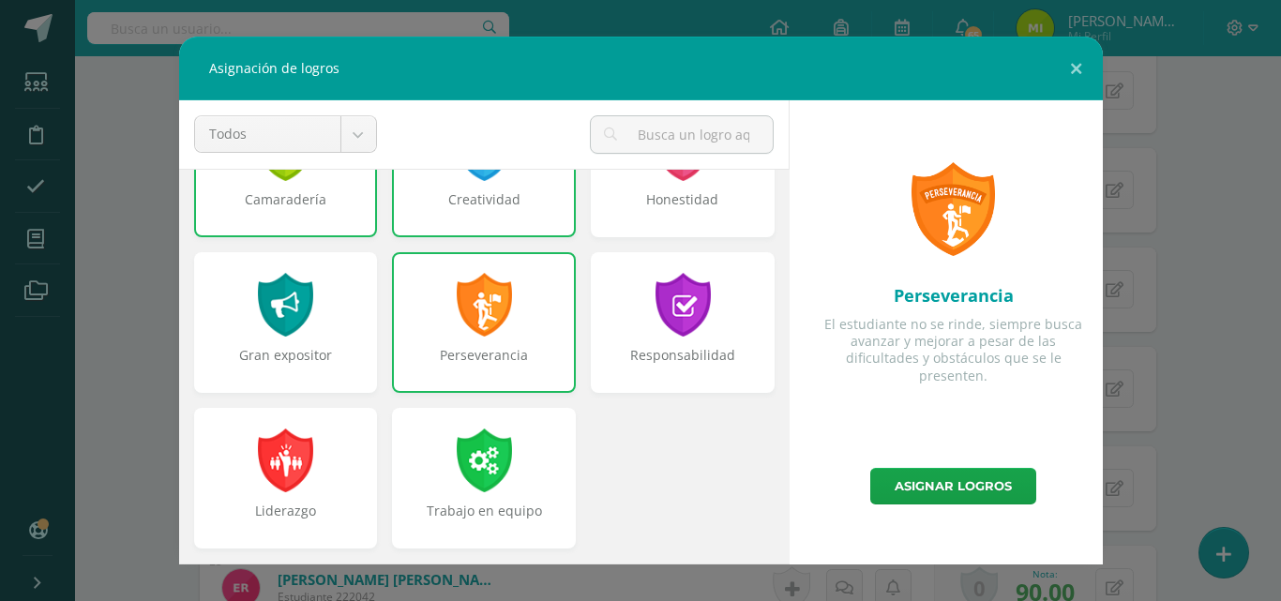
click at [509, 487] on div "Trabajo en equipo" at bounding box center [484, 478] width 184 height 141
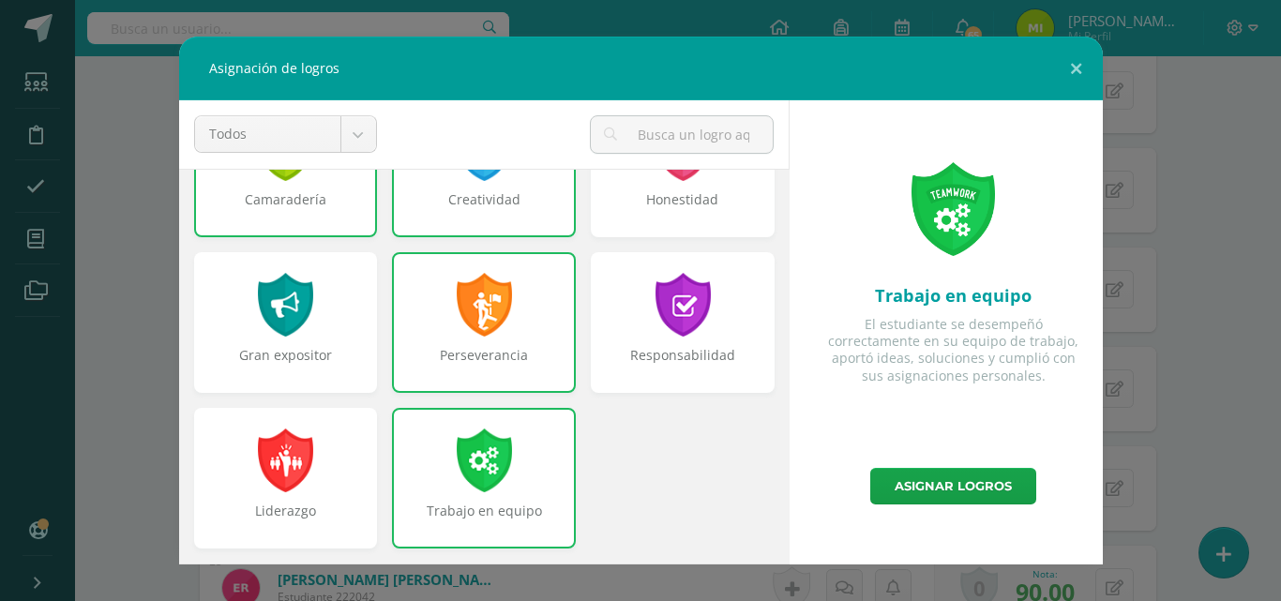
click at [943, 471] on link "Asignar logros" at bounding box center [953, 486] width 166 height 37
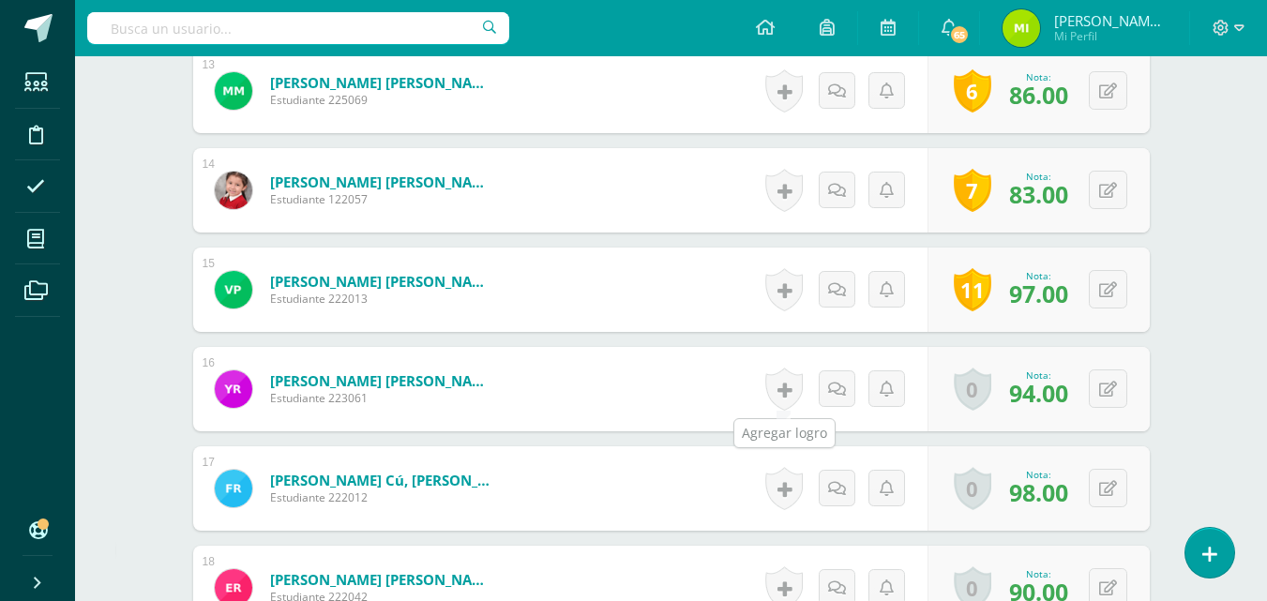
click at [781, 379] on link at bounding box center [784, 389] width 38 height 43
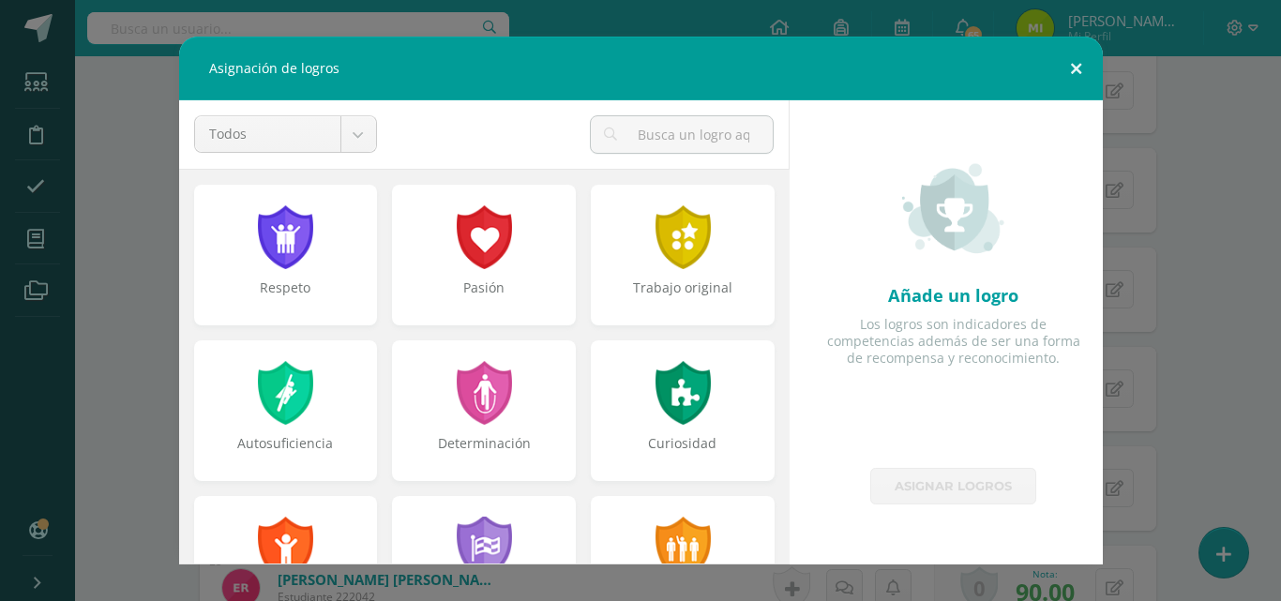
click at [1072, 68] on button at bounding box center [1075, 69] width 53 height 64
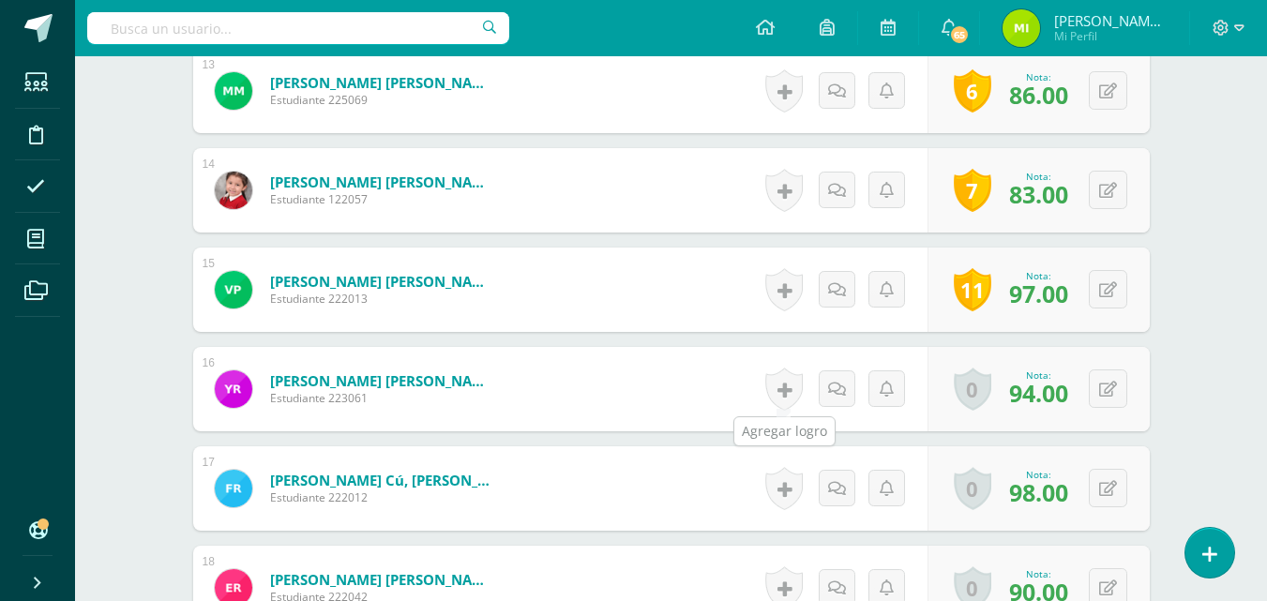
click at [775, 385] on link at bounding box center [784, 389] width 38 height 43
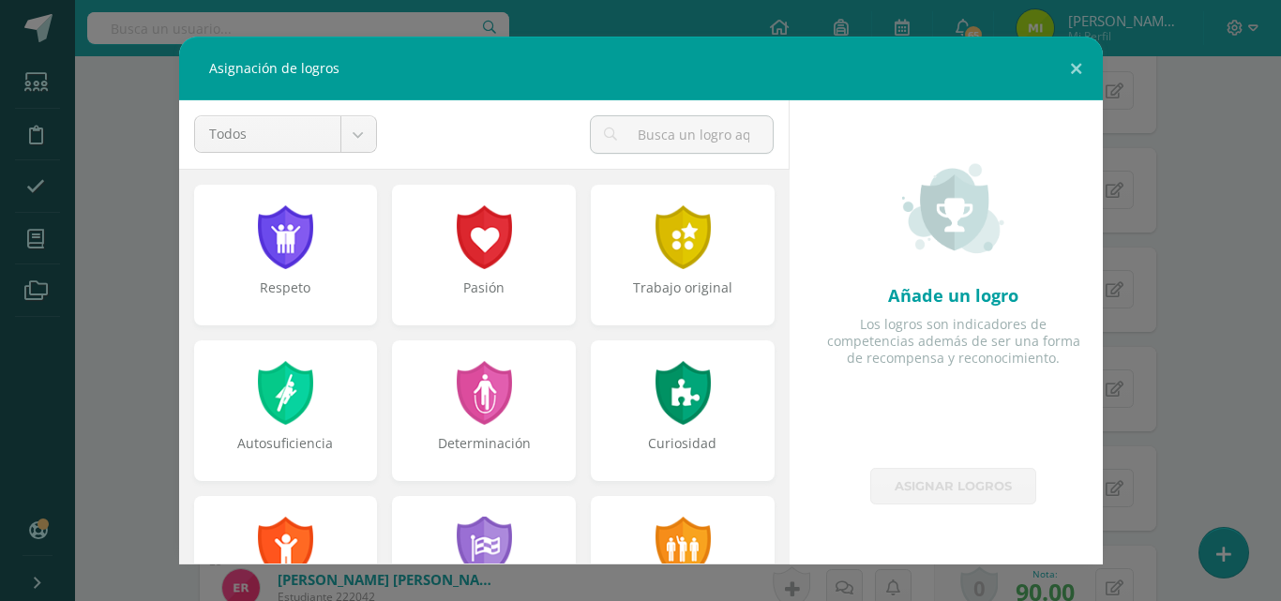
click at [691, 264] on div at bounding box center [683, 237] width 60 height 64
click at [669, 419] on div at bounding box center [683, 393] width 60 height 64
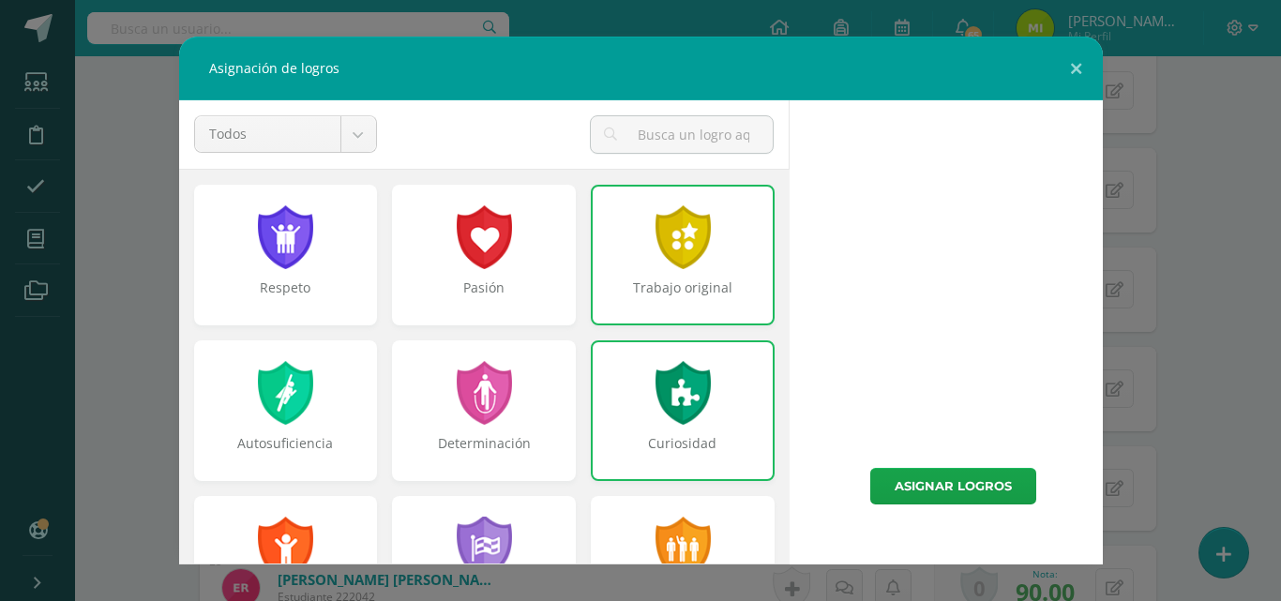
click at [636, 241] on div "Trabajo original" at bounding box center [683, 255] width 184 height 141
click at [653, 379] on div at bounding box center [683, 393] width 60 height 64
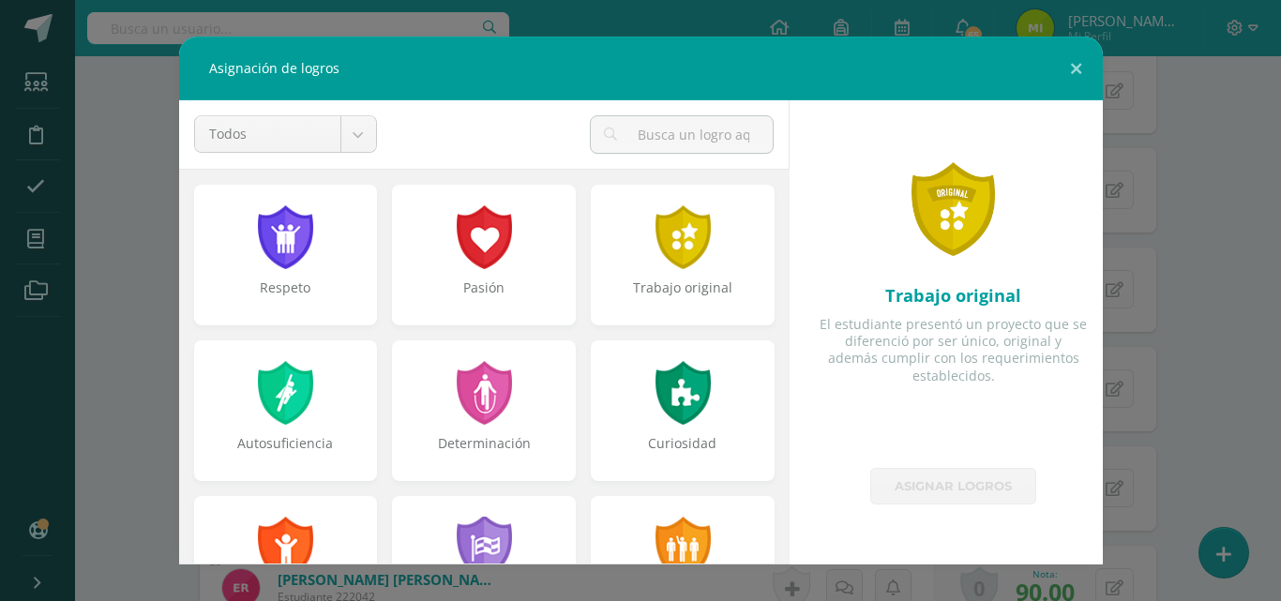
scroll to position [0, 0]
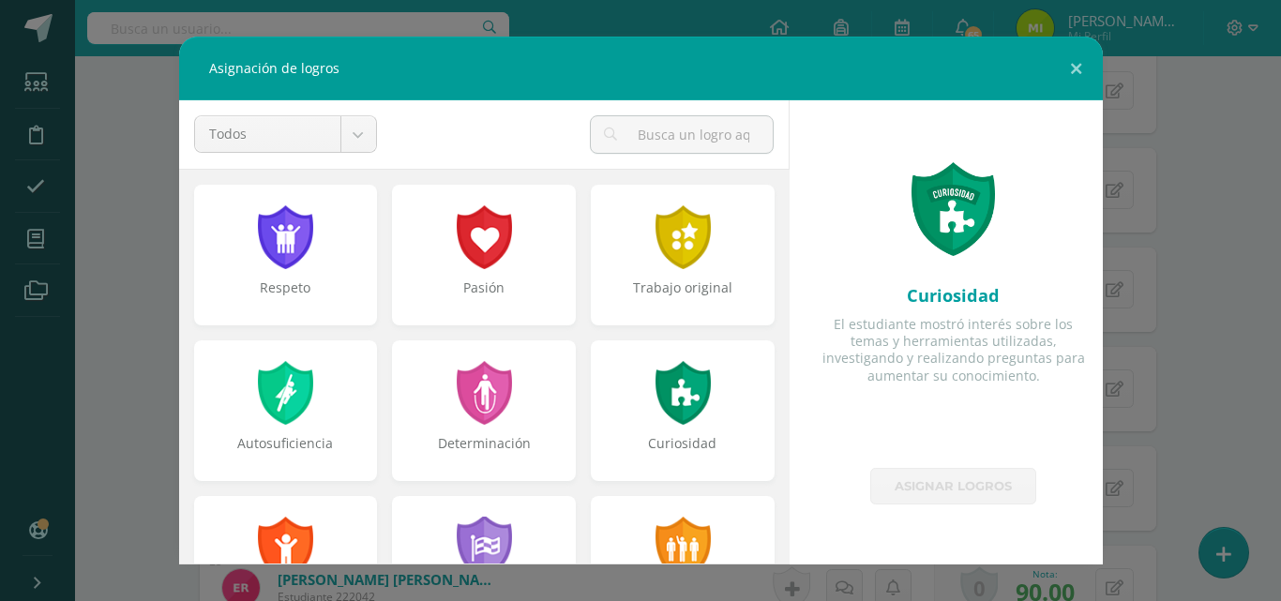
click at [635, 217] on div "Trabajo original" at bounding box center [683, 255] width 184 height 141
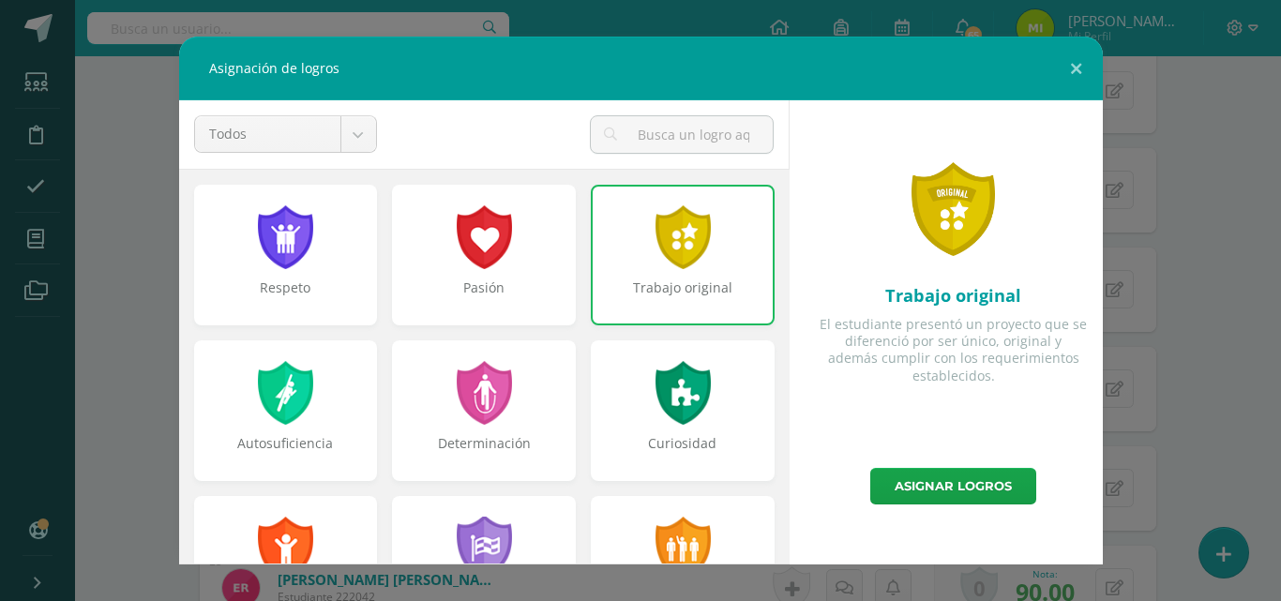
click at [667, 413] on div at bounding box center [683, 393] width 60 height 64
click at [634, 406] on div "Curiosidad" at bounding box center [683, 410] width 184 height 141
click at [632, 407] on div "Curiosidad" at bounding box center [683, 410] width 184 height 141
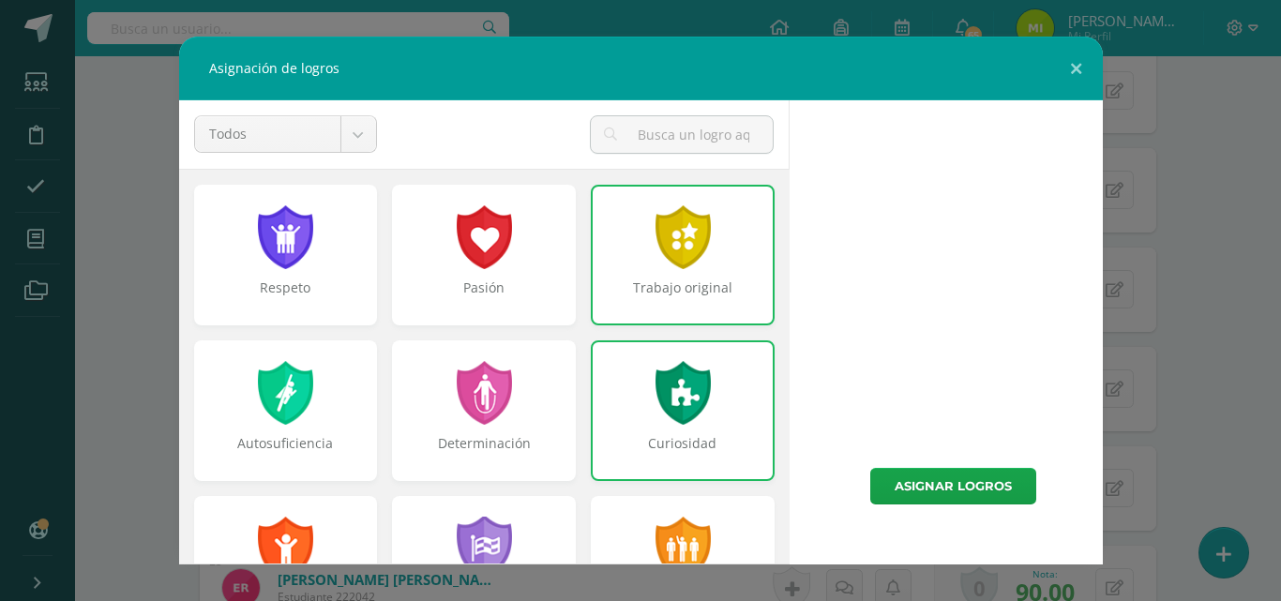
click at [673, 410] on div at bounding box center [683, 393] width 60 height 64
click at [698, 422] on div at bounding box center [683, 393] width 60 height 64
click at [705, 444] on div "Curiosidad" at bounding box center [683, 453] width 180 height 38
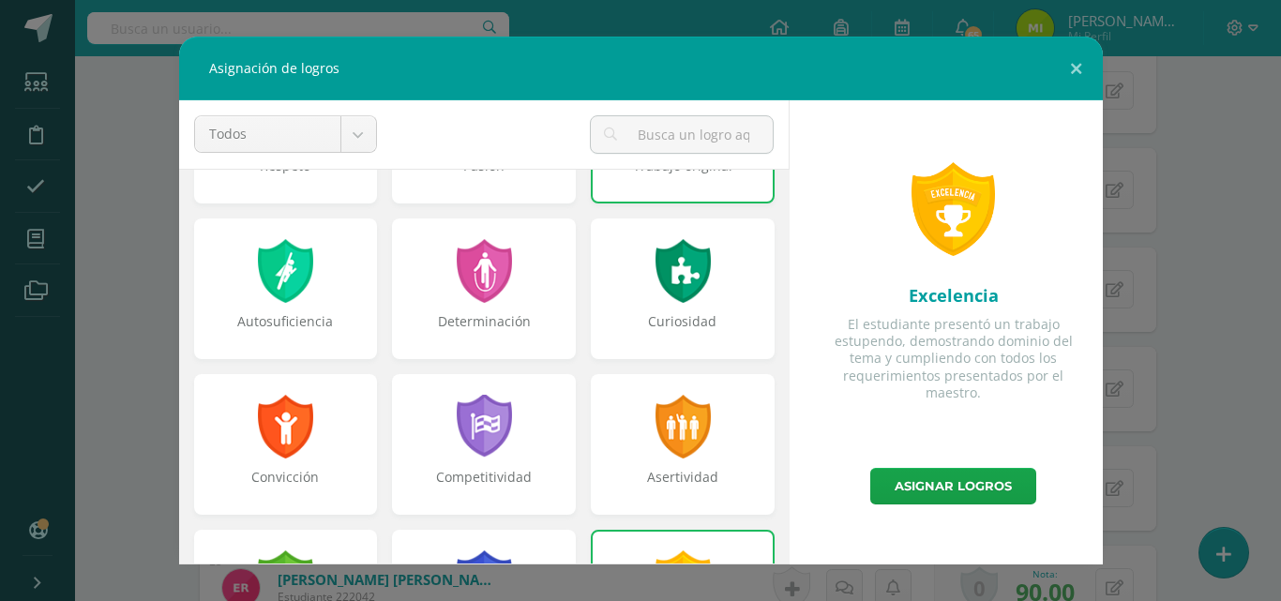
scroll to position [108, 0]
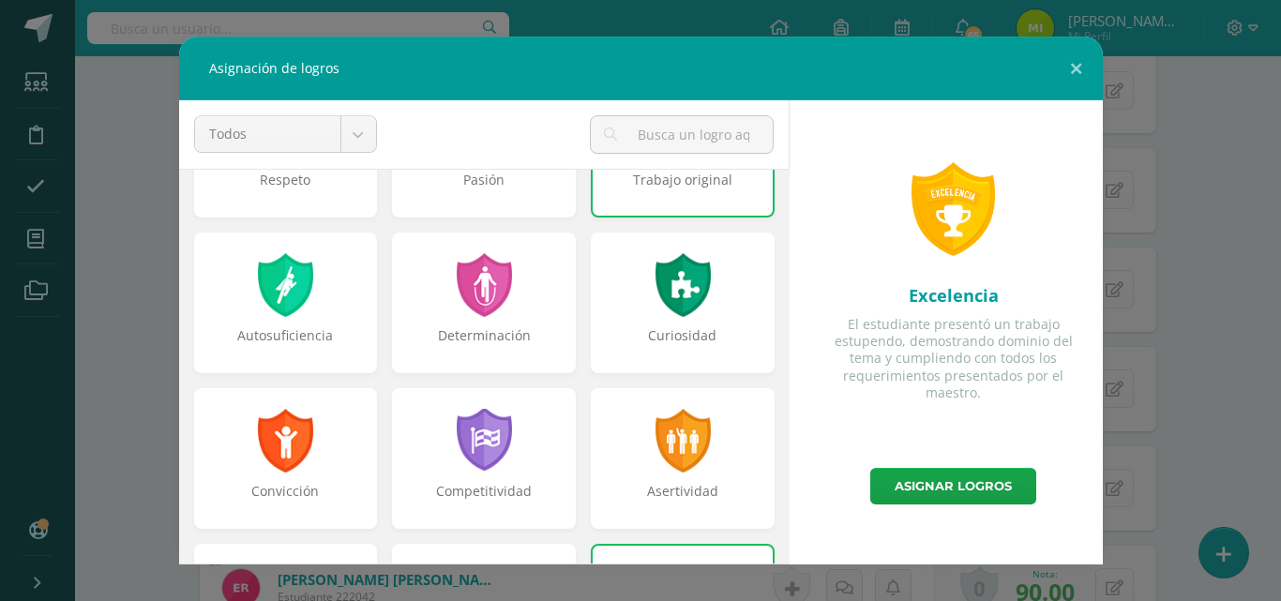
click at [670, 309] on div at bounding box center [683, 285] width 60 height 64
click at [649, 487] on div "Asertividad" at bounding box center [683, 501] width 180 height 38
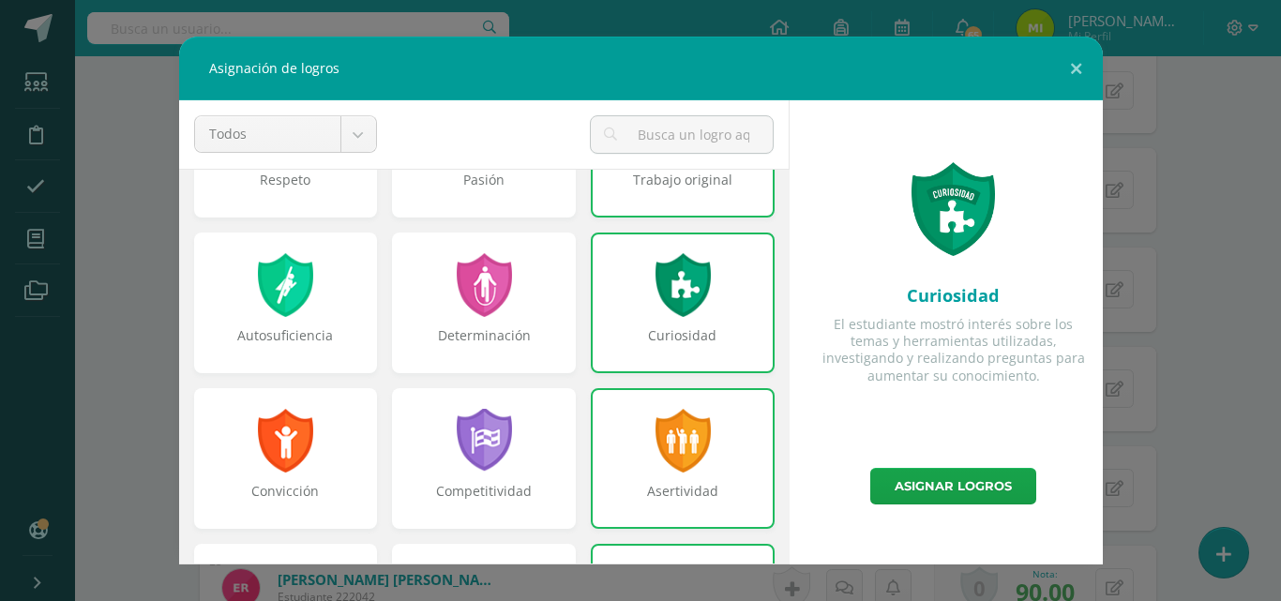
scroll to position [255, 0]
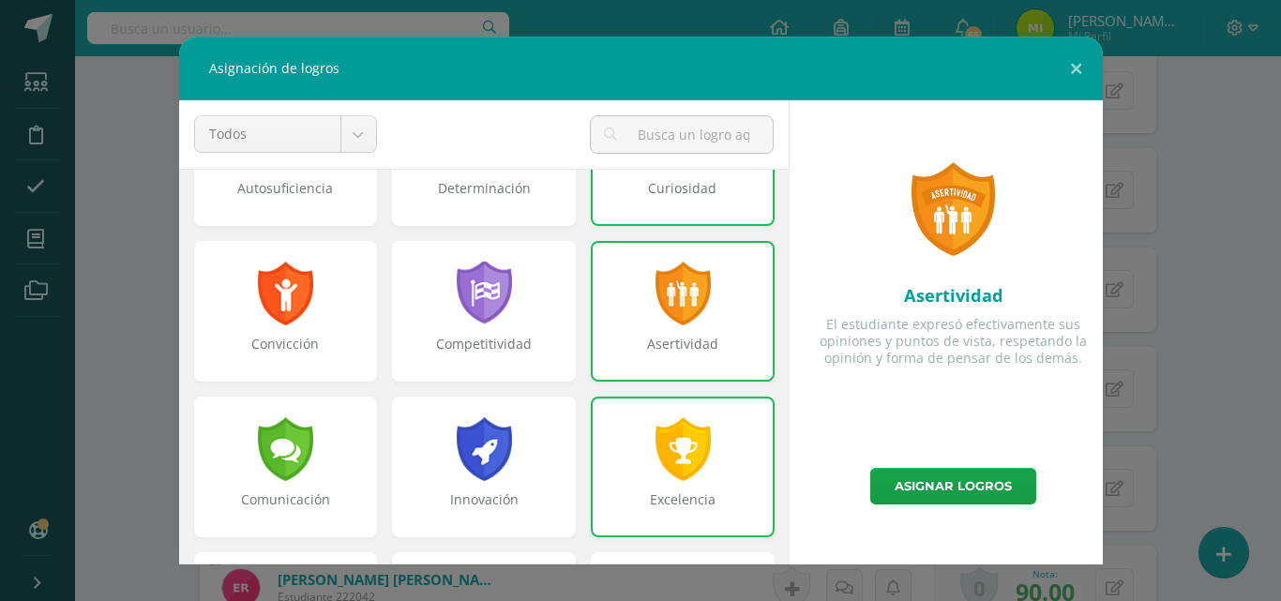
click at [650, 487] on div "Excelencia" at bounding box center [683, 467] width 184 height 141
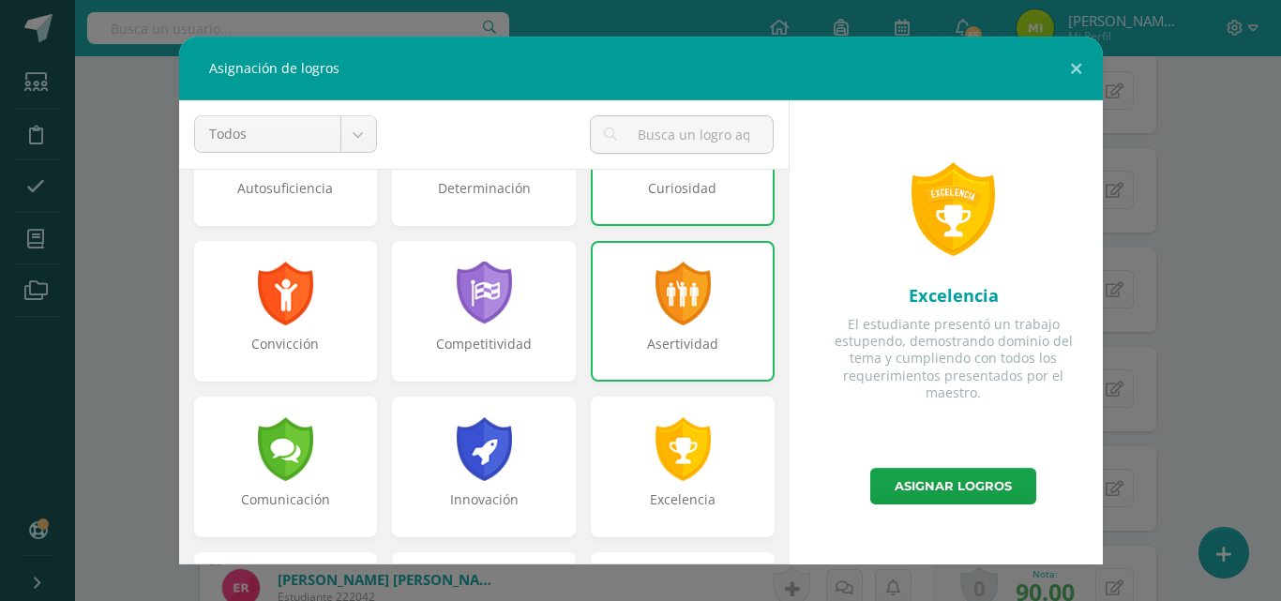
click at [653, 310] on div at bounding box center [683, 294] width 60 height 64
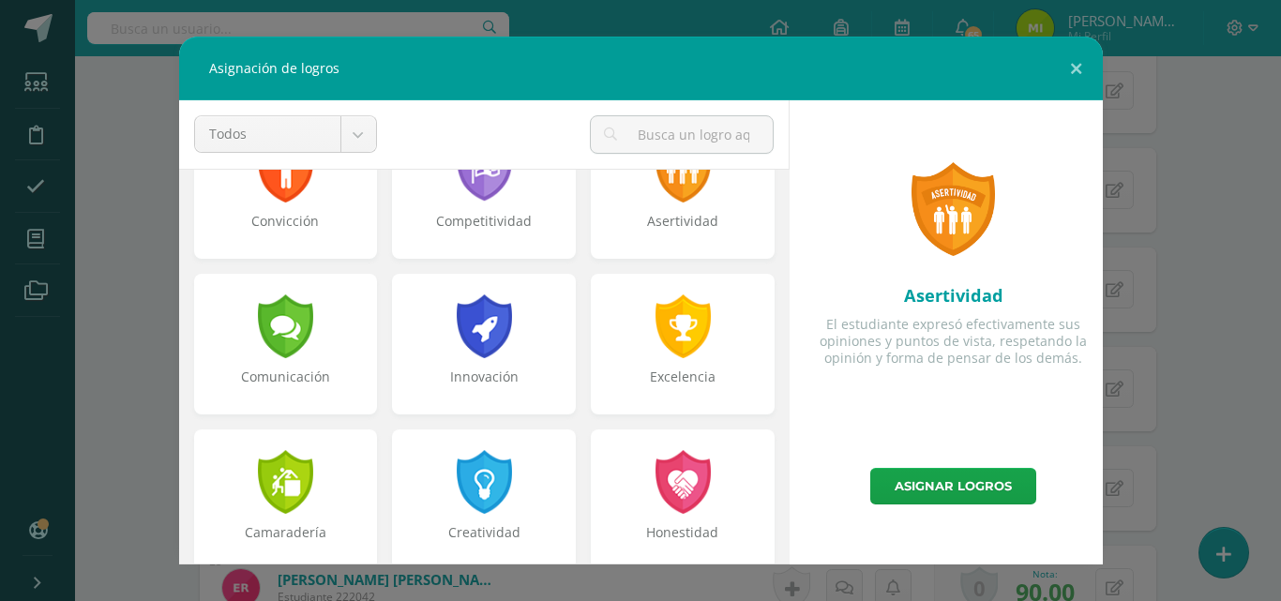
scroll to position [383, 0]
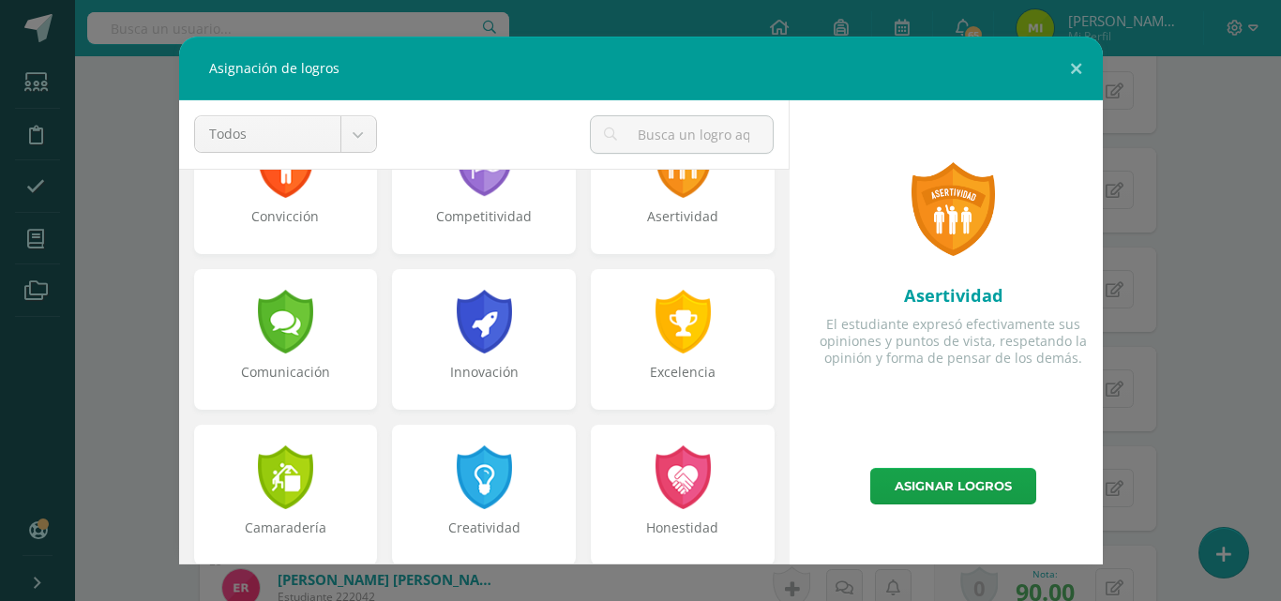
click at [454, 338] on div at bounding box center [484, 322] width 60 height 64
click at [448, 359] on div "Innovación" at bounding box center [484, 339] width 184 height 141
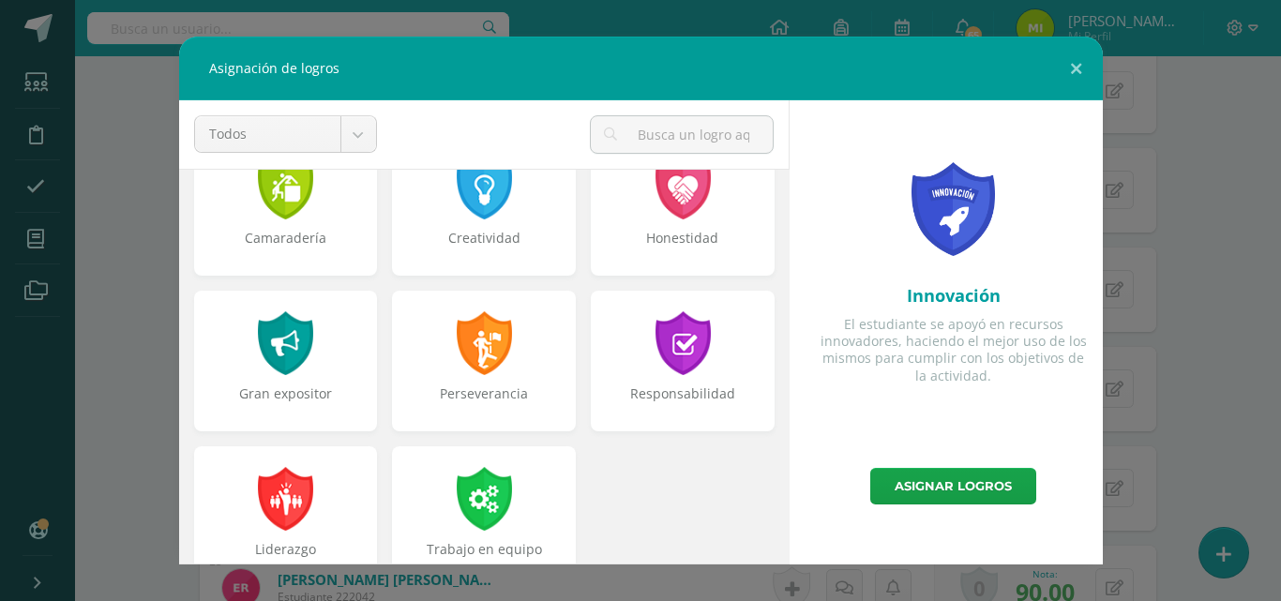
click at [454, 356] on div at bounding box center [484, 343] width 60 height 64
click at [955, 483] on link "Asignar logros" at bounding box center [953, 486] width 166 height 37
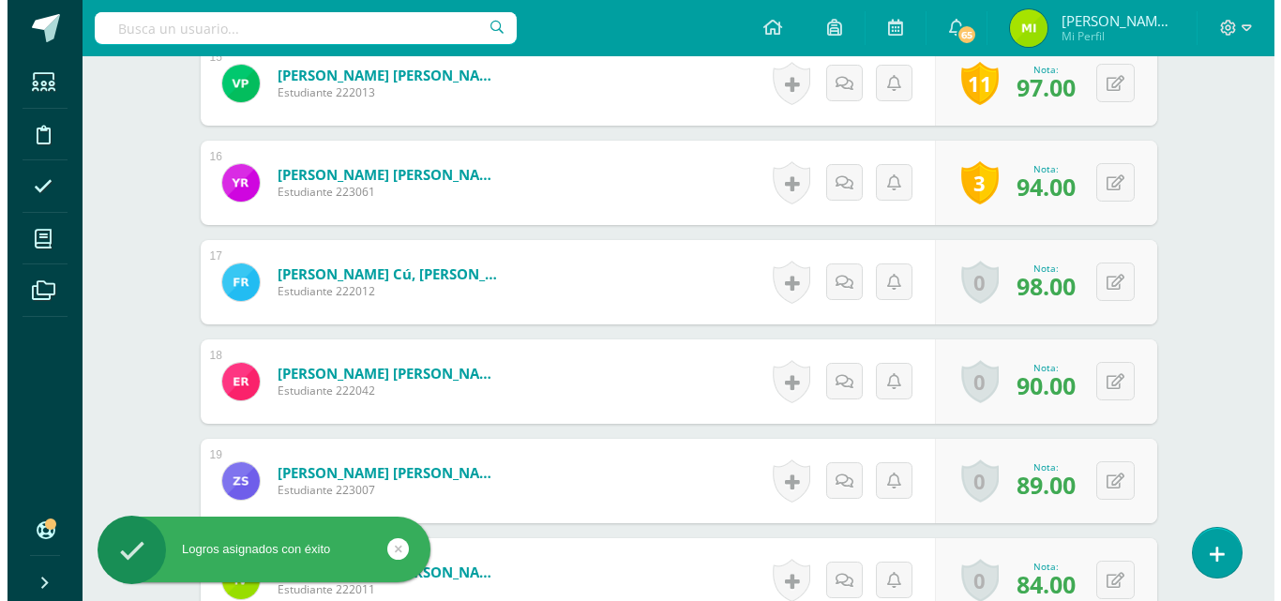
scroll to position [2008, 0]
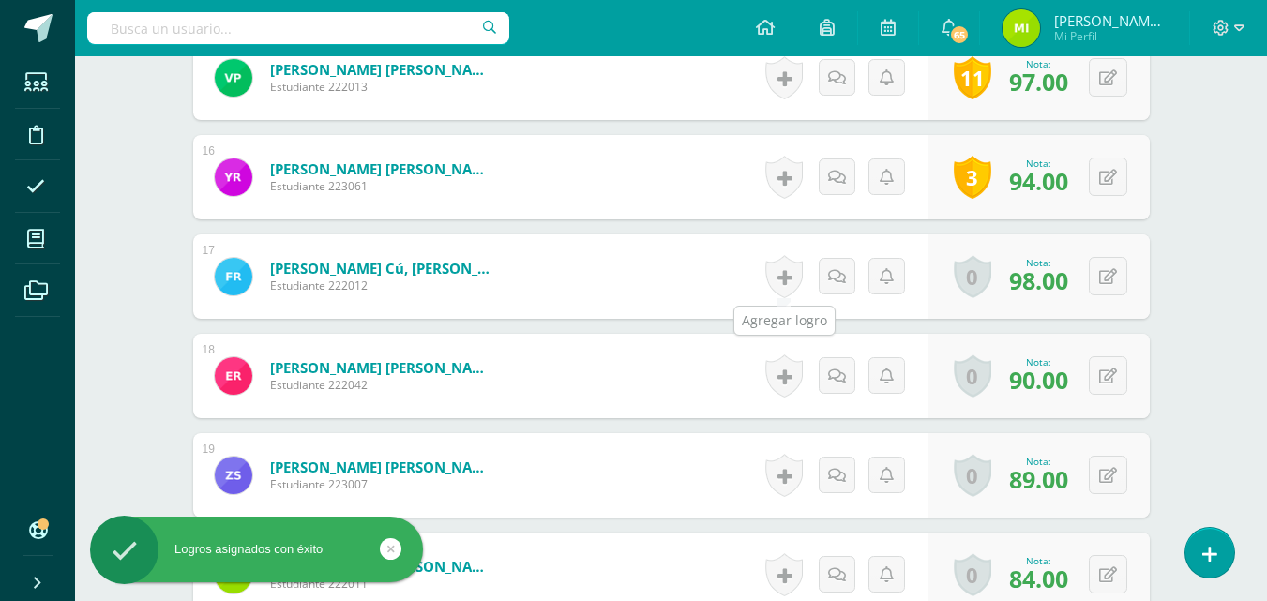
click at [780, 286] on link at bounding box center [784, 276] width 38 height 43
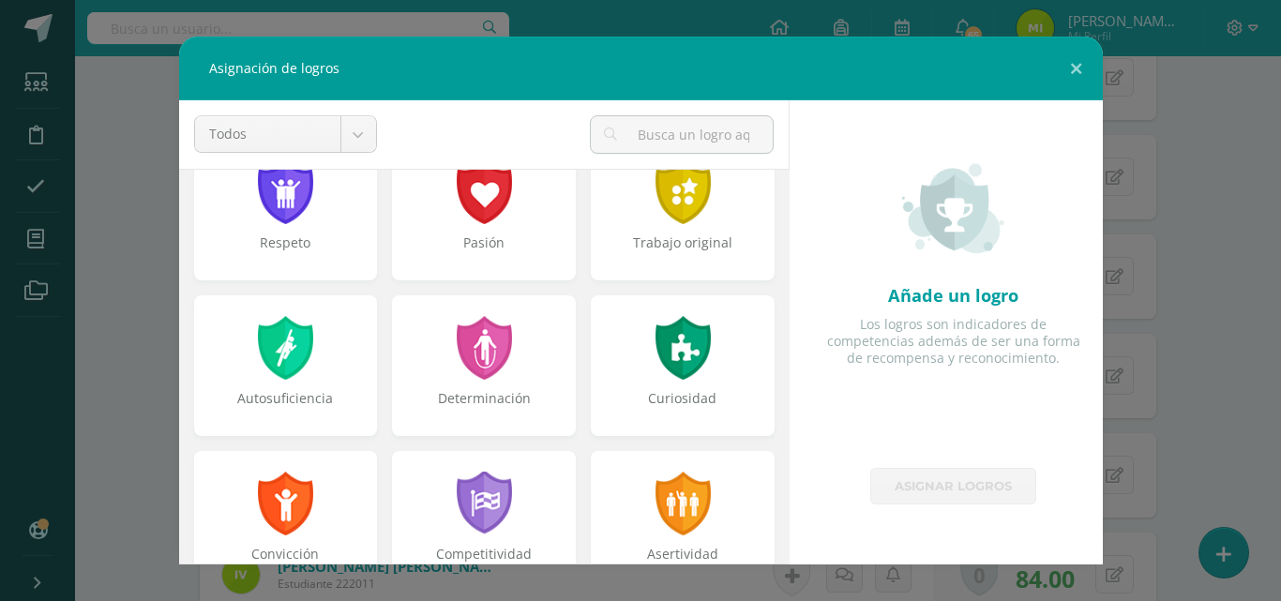
scroll to position [46, 0]
click at [518, 411] on div "Determinación" at bounding box center [484, 407] width 180 height 38
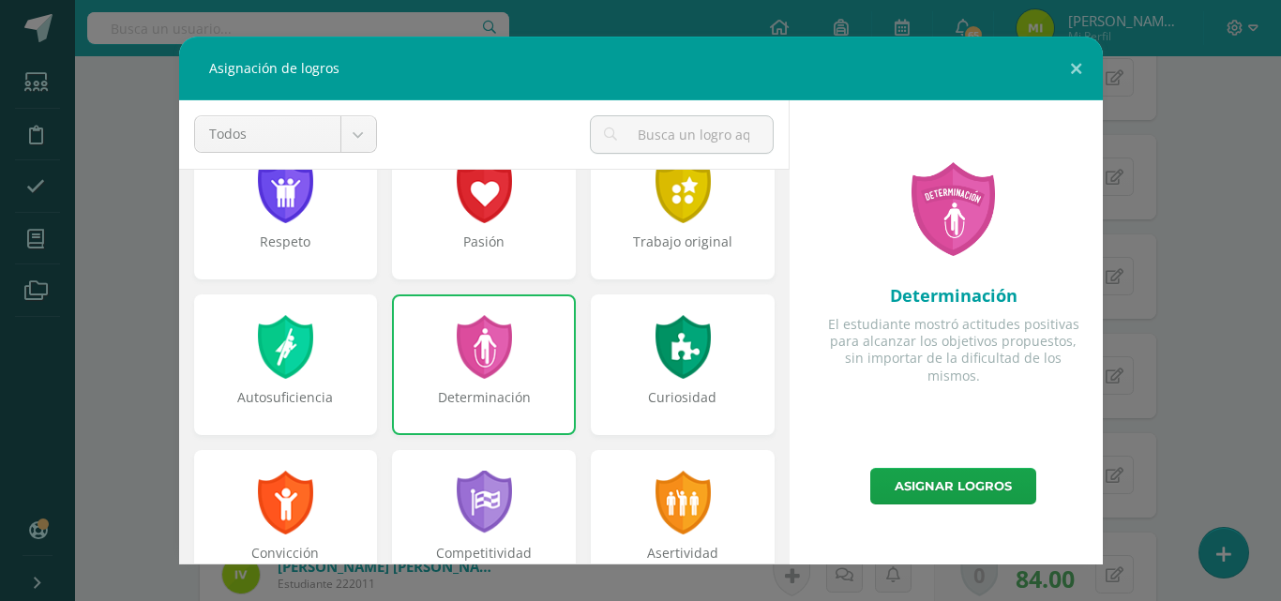
click at [243, 385] on div "Autosuficiencia" at bounding box center [286, 364] width 184 height 141
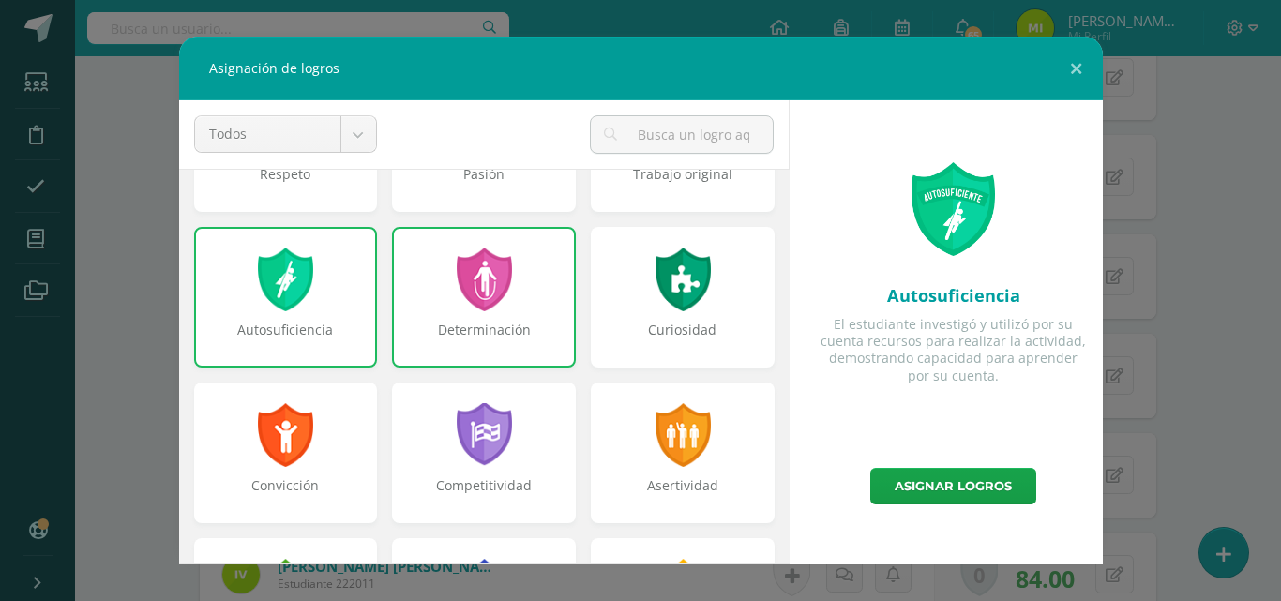
scroll to position [196, 0]
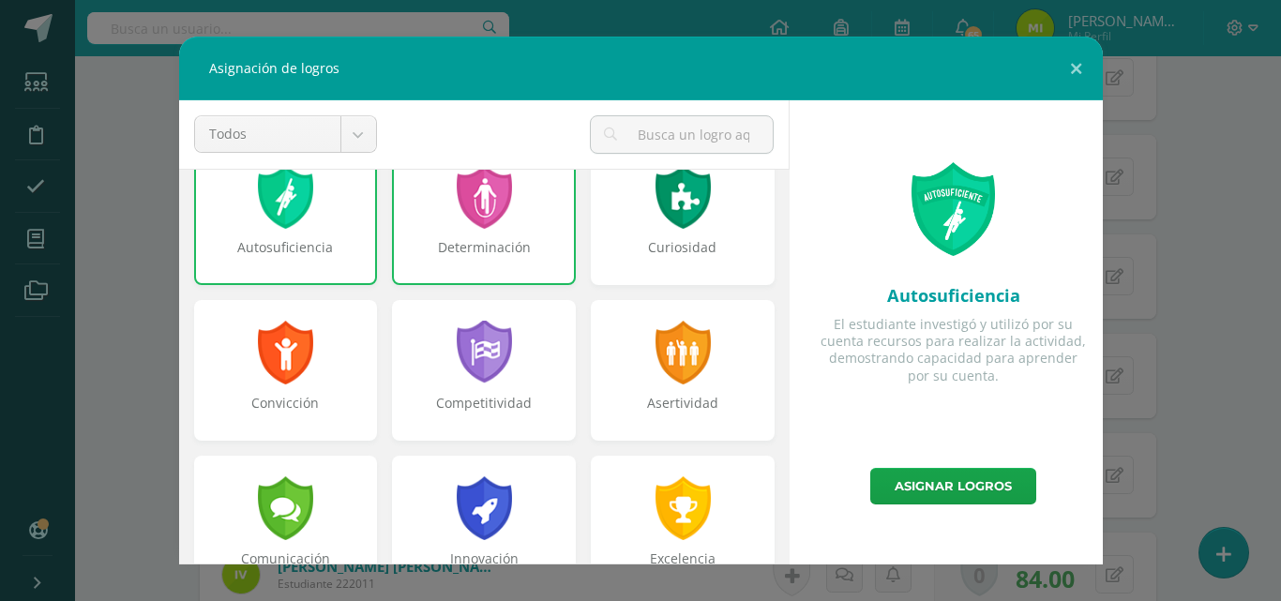
click at [634, 232] on div "Curiosidad" at bounding box center [683, 214] width 184 height 141
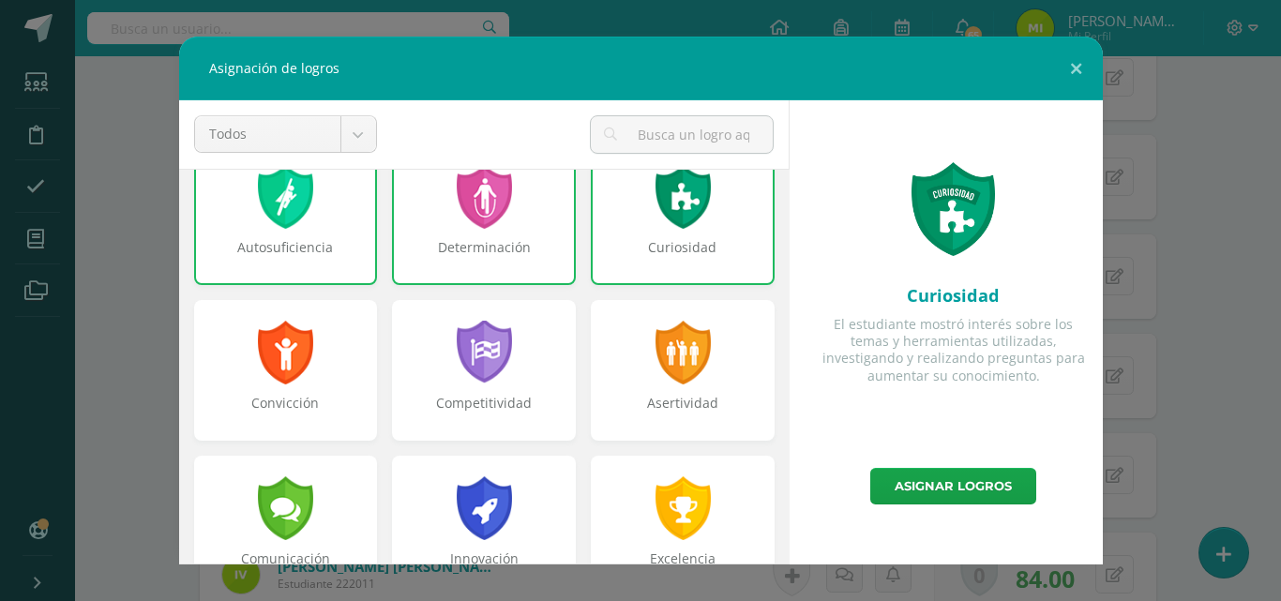
click at [653, 375] on div at bounding box center [683, 353] width 60 height 64
click at [653, 365] on div at bounding box center [683, 353] width 60 height 64
click at [653, 363] on div at bounding box center [683, 353] width 60 height 64
click at [650, 411] on div "Asertividad" at bounding box center [683, 413] width 180 height 38
click at [447, 413] on div "Competitividad" at bounding box center [484, 413] width 180 height 38
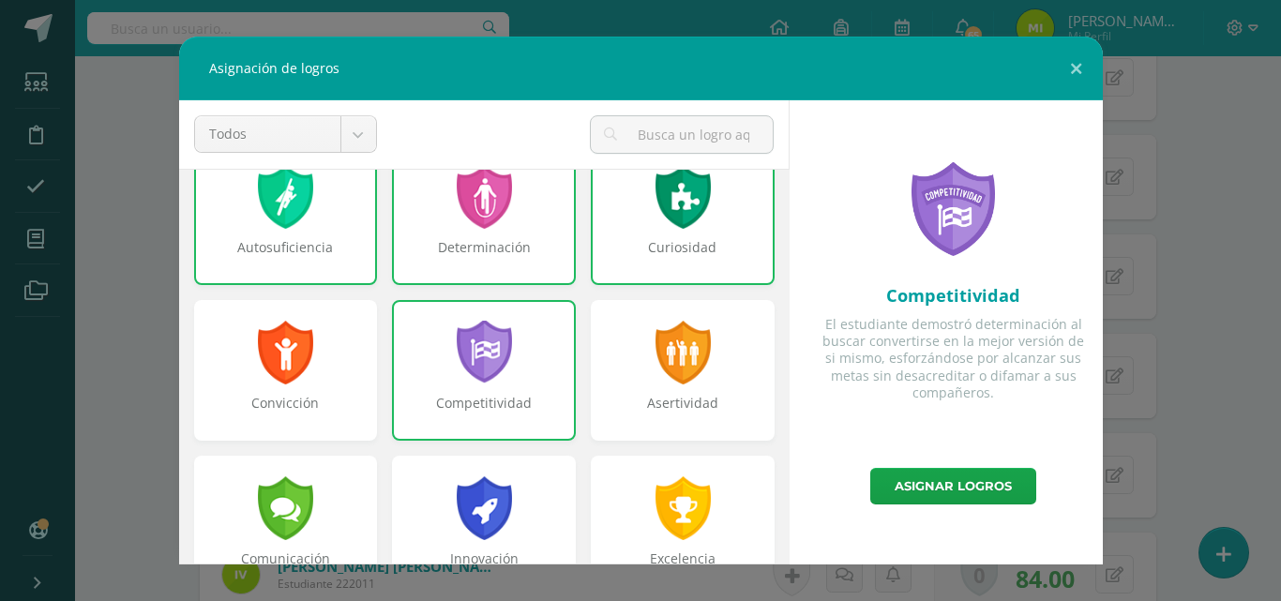
scroll to position [636, 0]
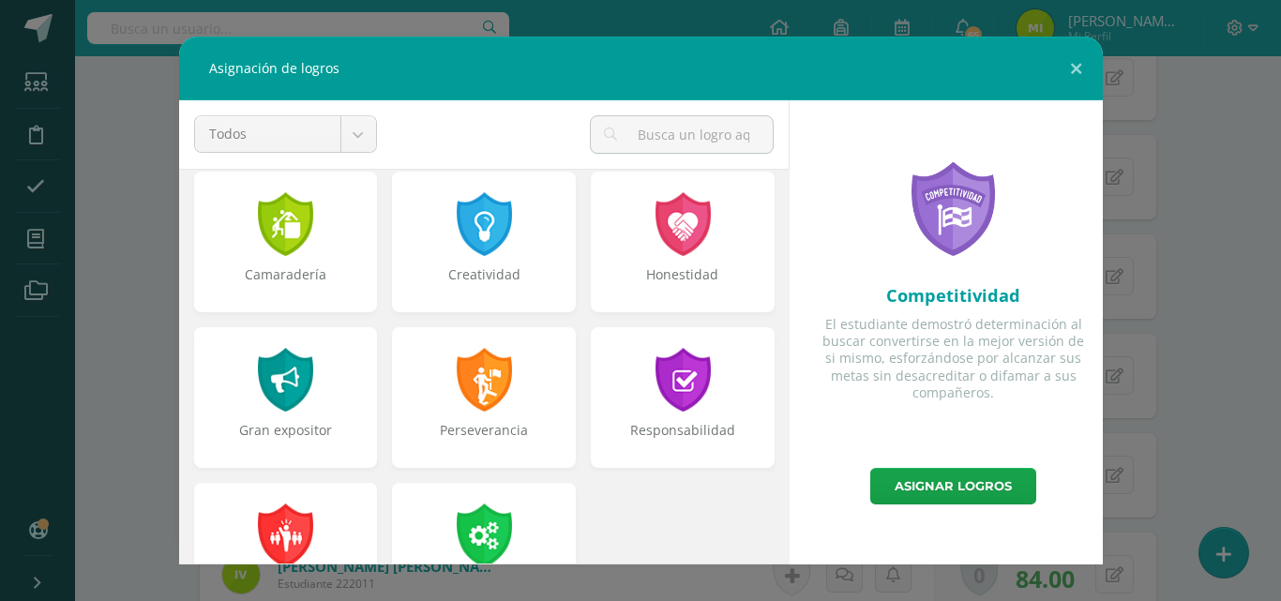
click at [960, 482] on link "Asignar logros" at bounding box center [953, 486] width 166 height 37
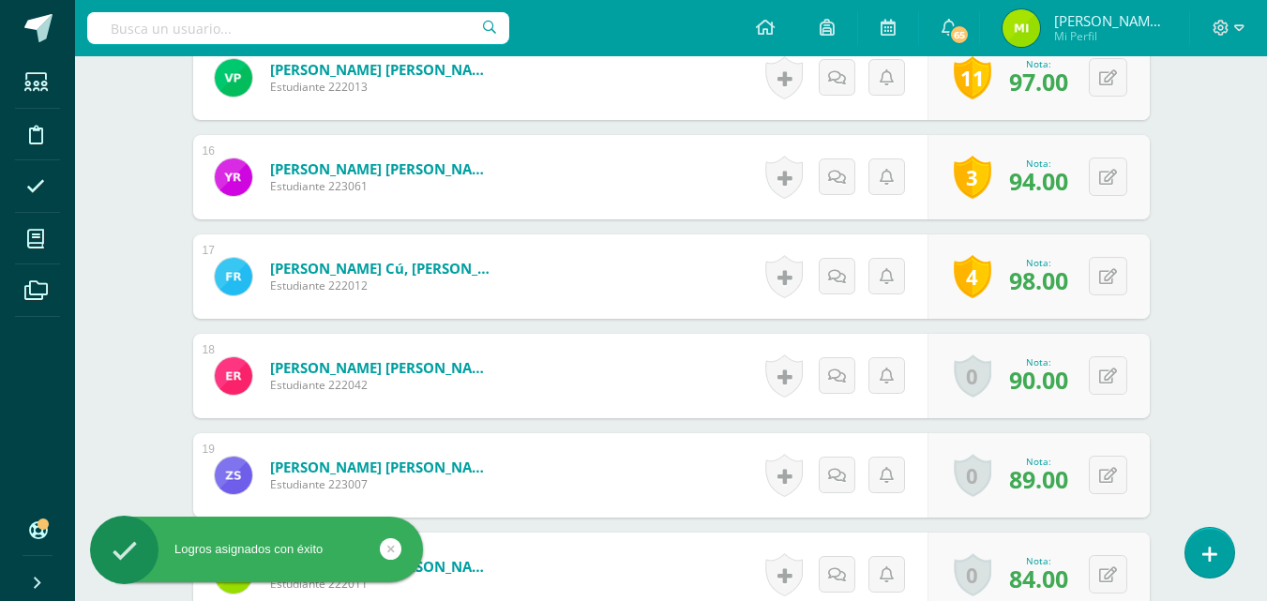
click at [784, 283] on link at bounding box center [784, 276] width 38 height 43
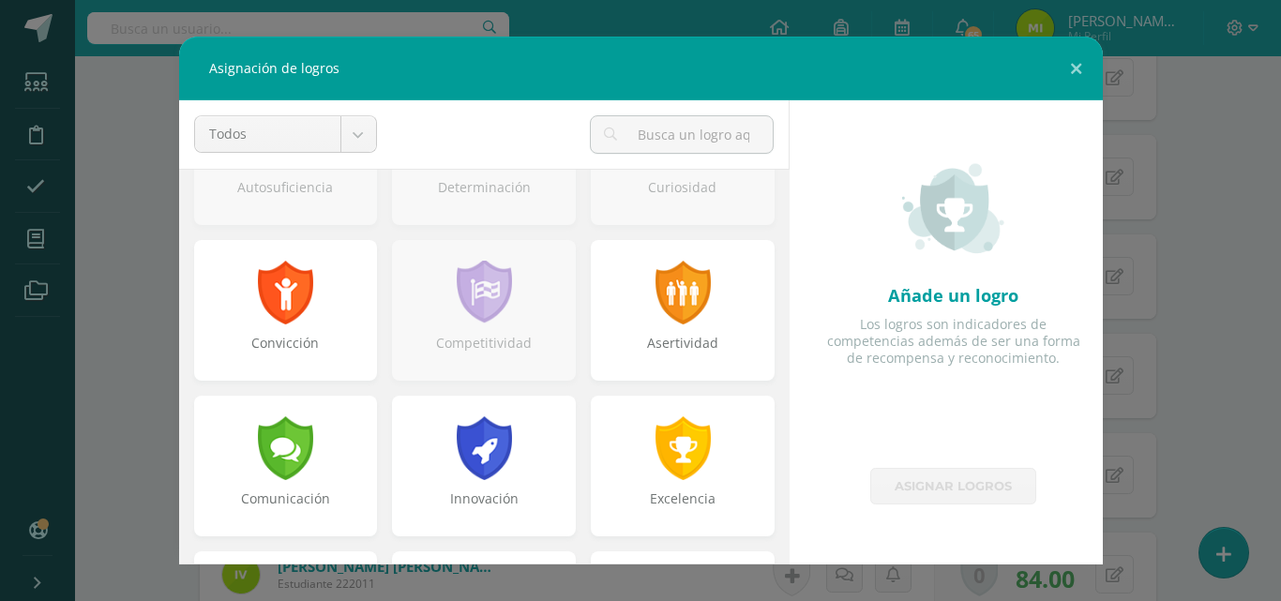
scroll to position [373, 0]
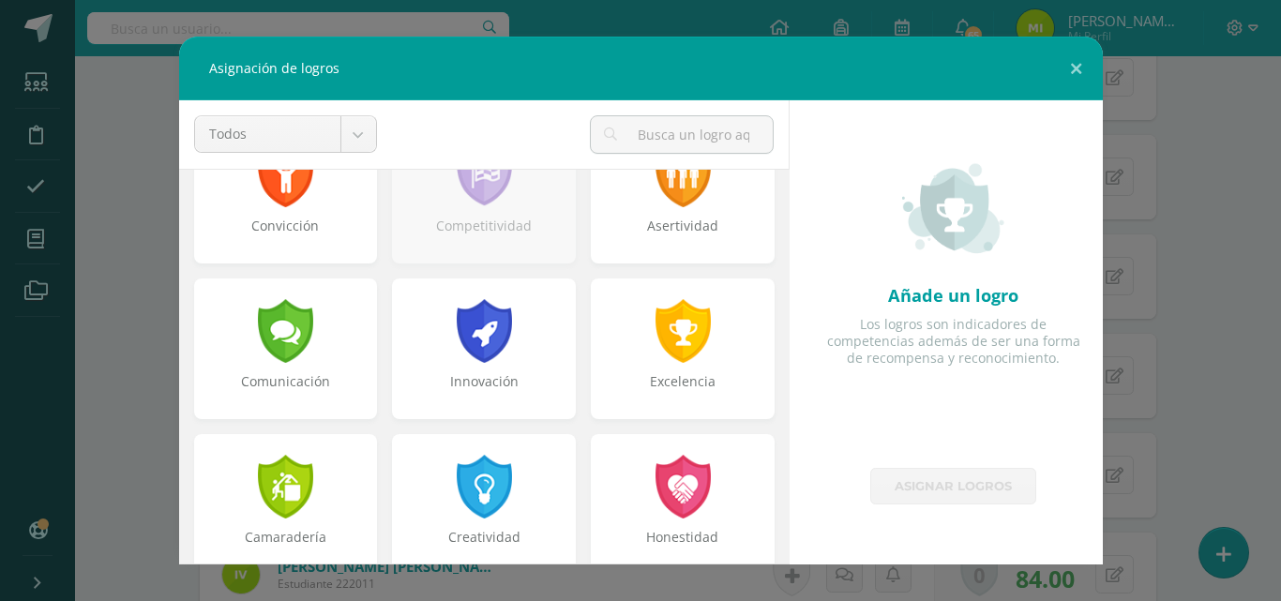
click at [653, 345] on div at bounding box center [683, 331] width 60 height 64
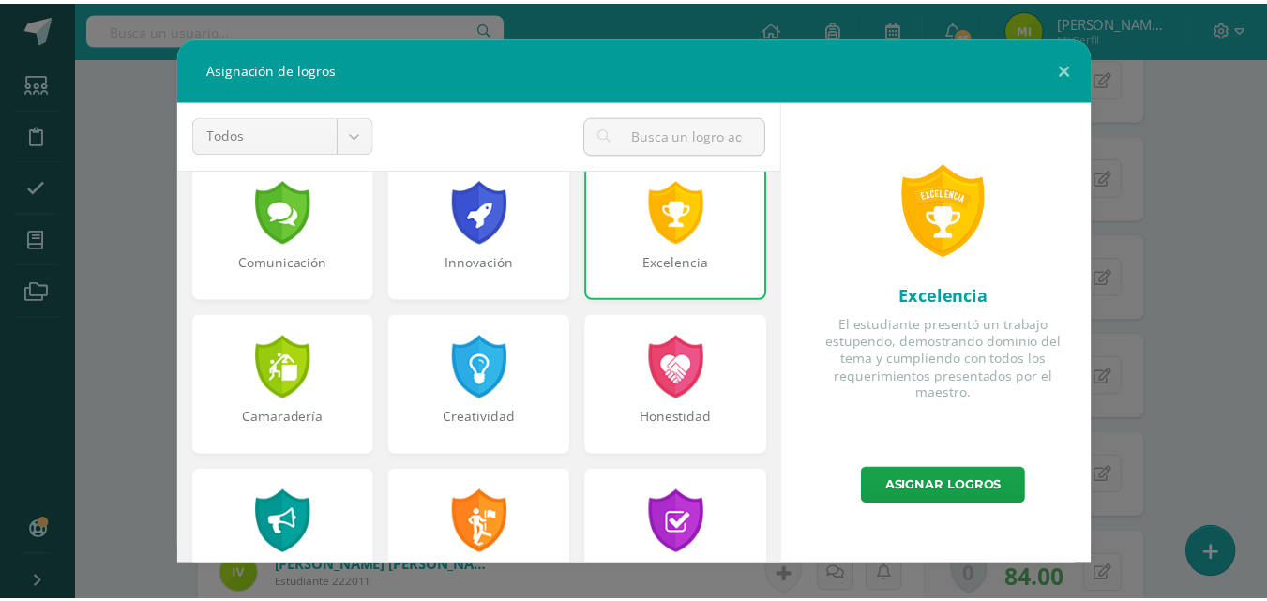
scroll to position [575, 0]
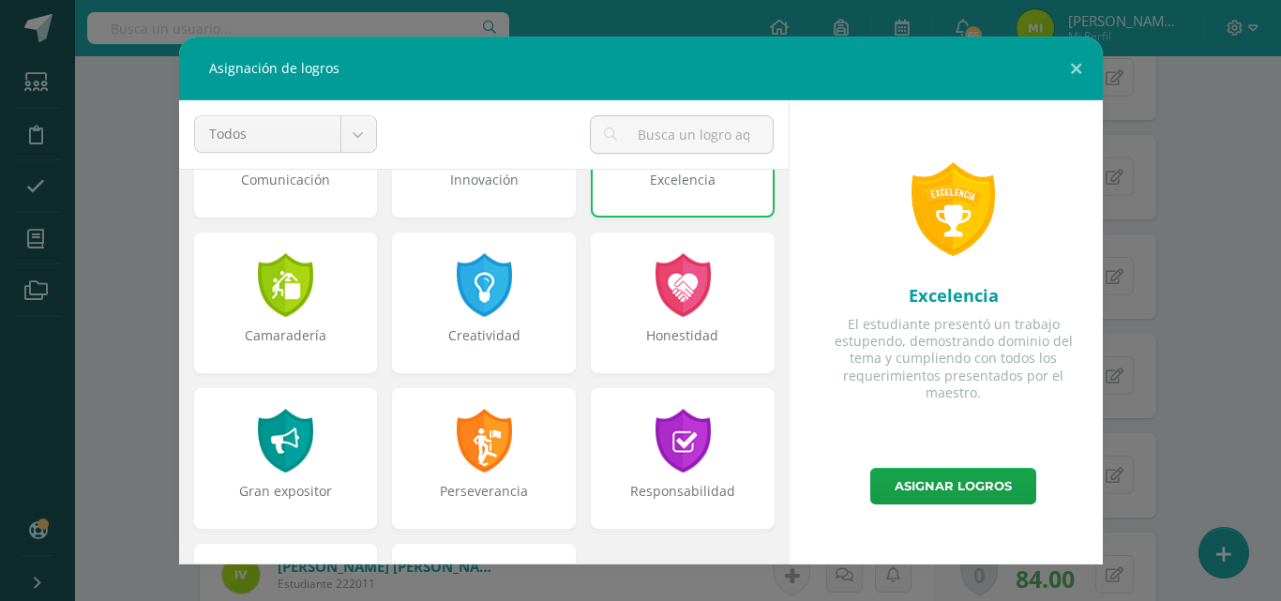
click at [454, 260] on div at bounding box center [484, 285] width 60 height 64
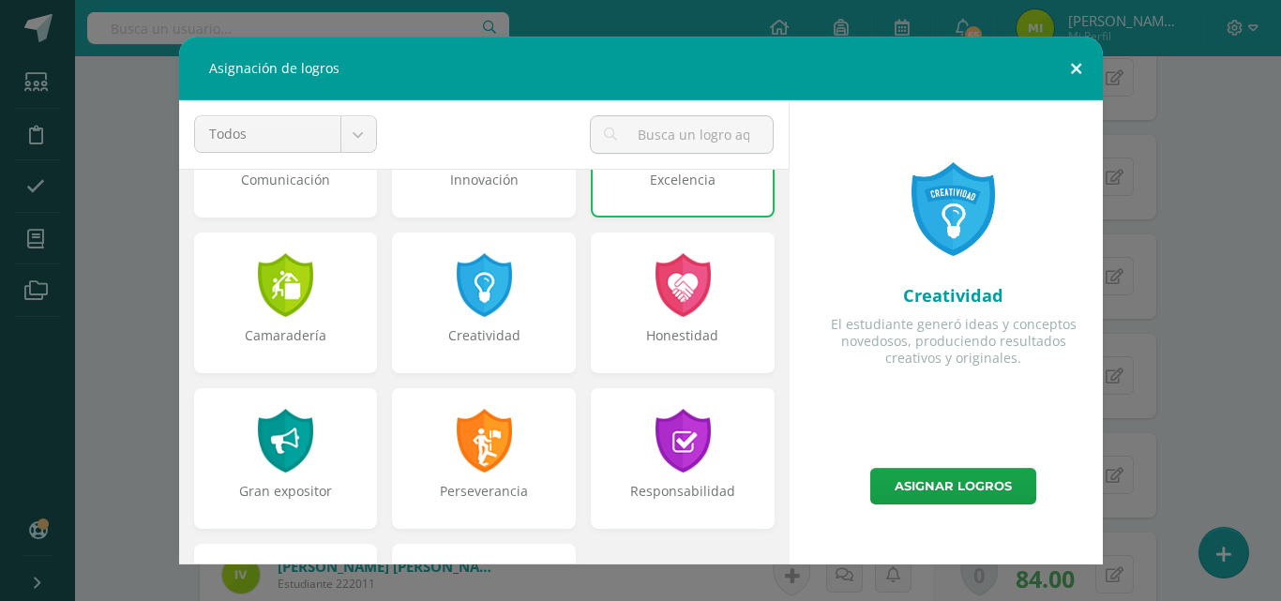
click at [1072, 71] on button at bounding box center [1075, 69] width 53 height 64
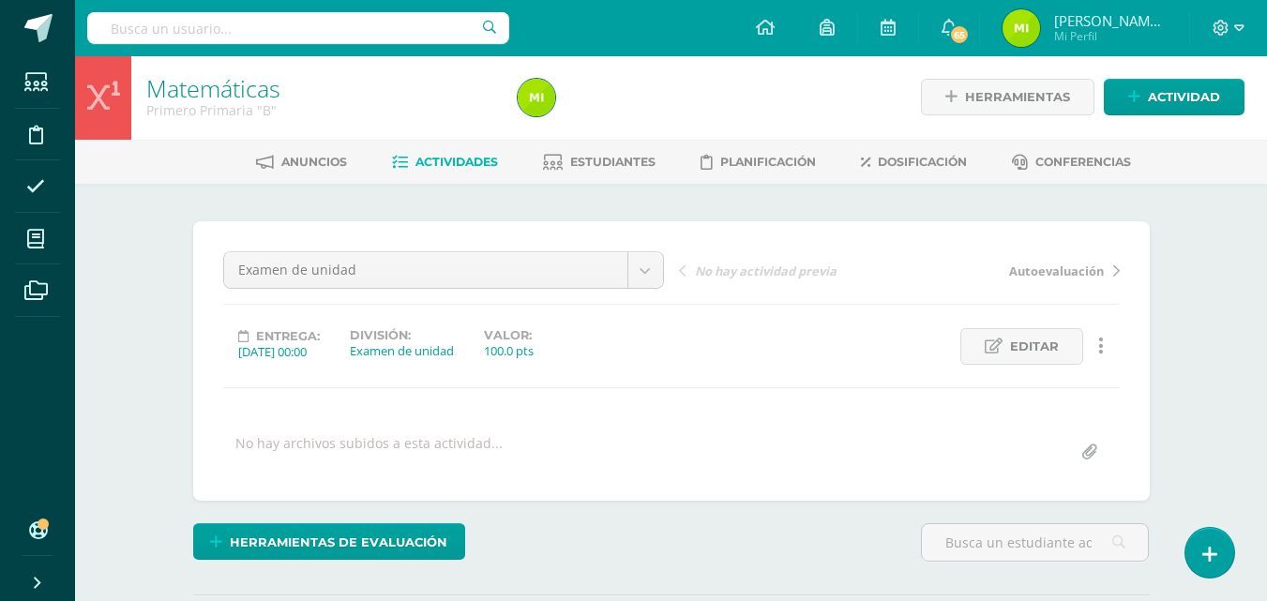
scroll to position [3, 0]
